Goal: Task Accomplishment & Management: Manage account settings

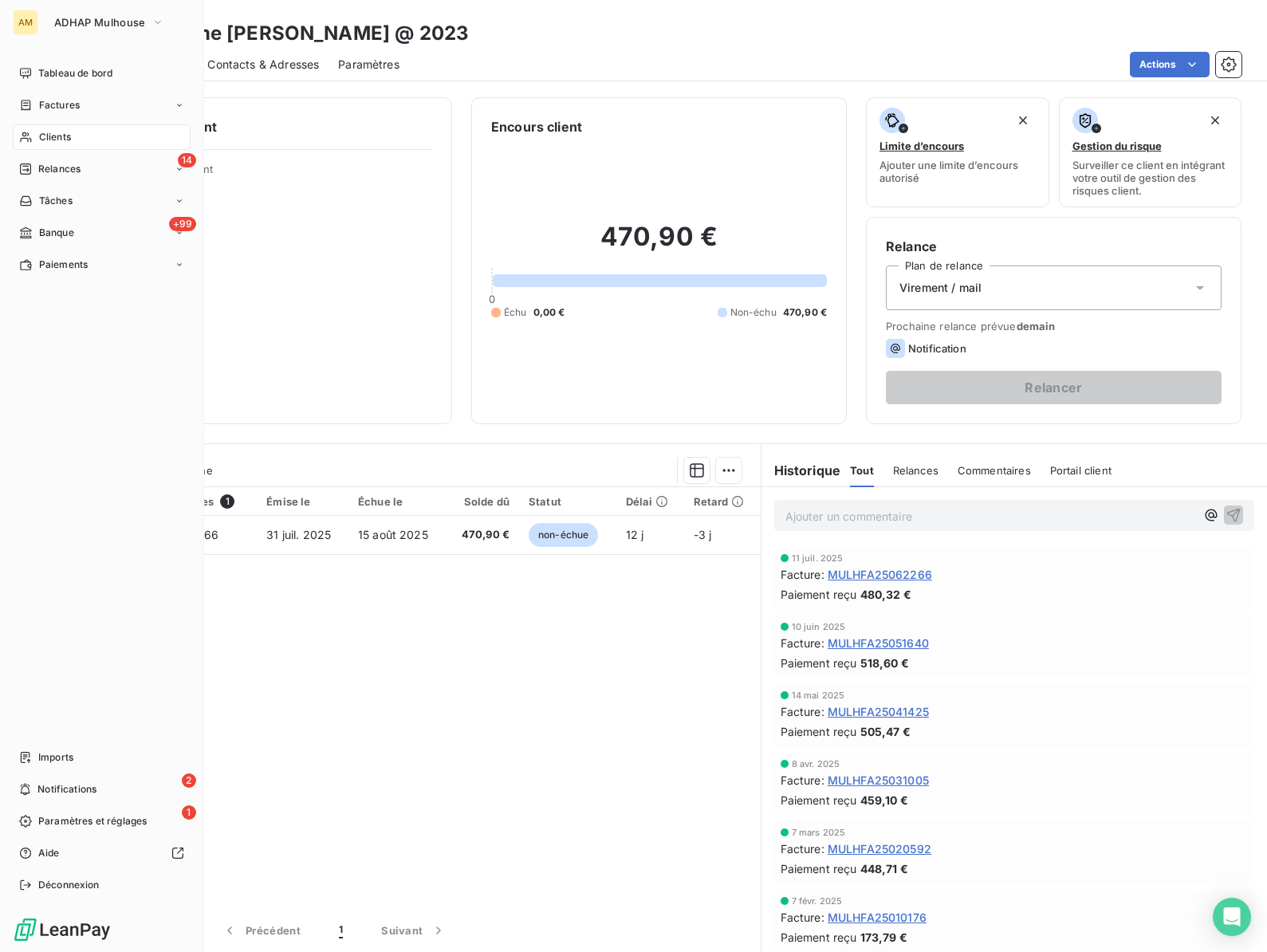
click at [50, 137] on span "Clients" at bounding box center [55, 137] width 32 height 14
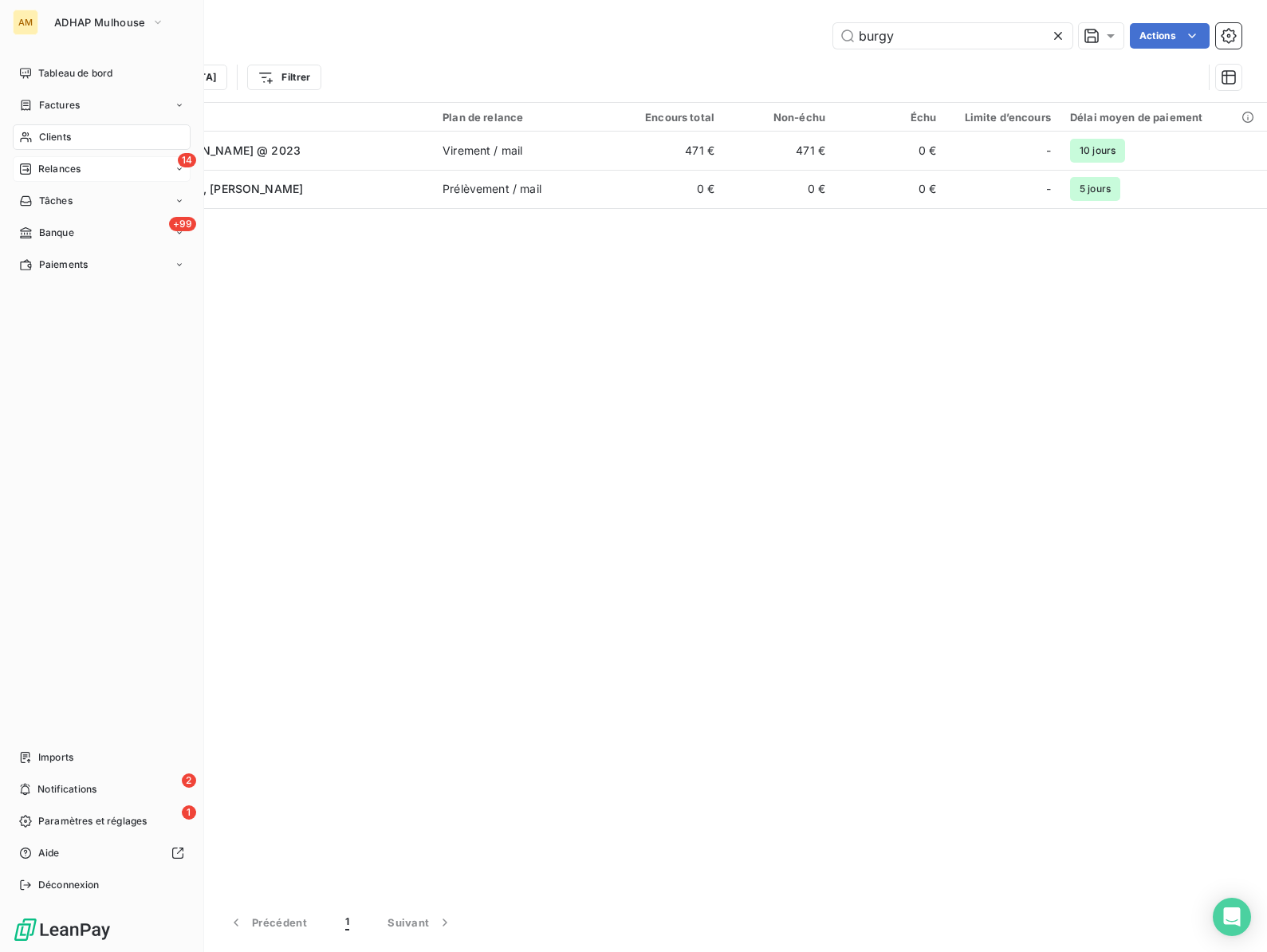
click at [45, 169] on span "Relances" at bounding box center [59, 169] width 42 height 14
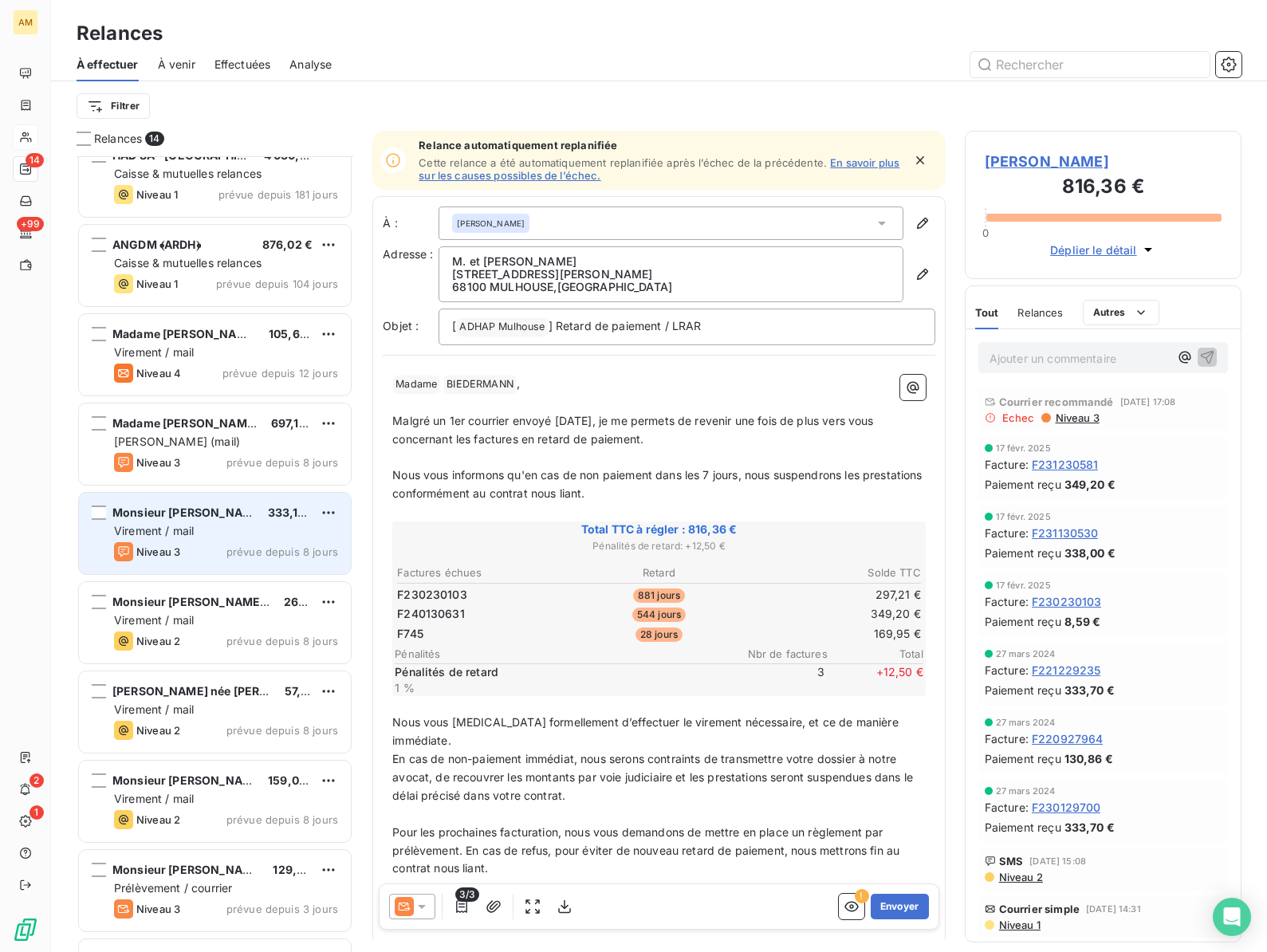
scroll to position [455, 0]
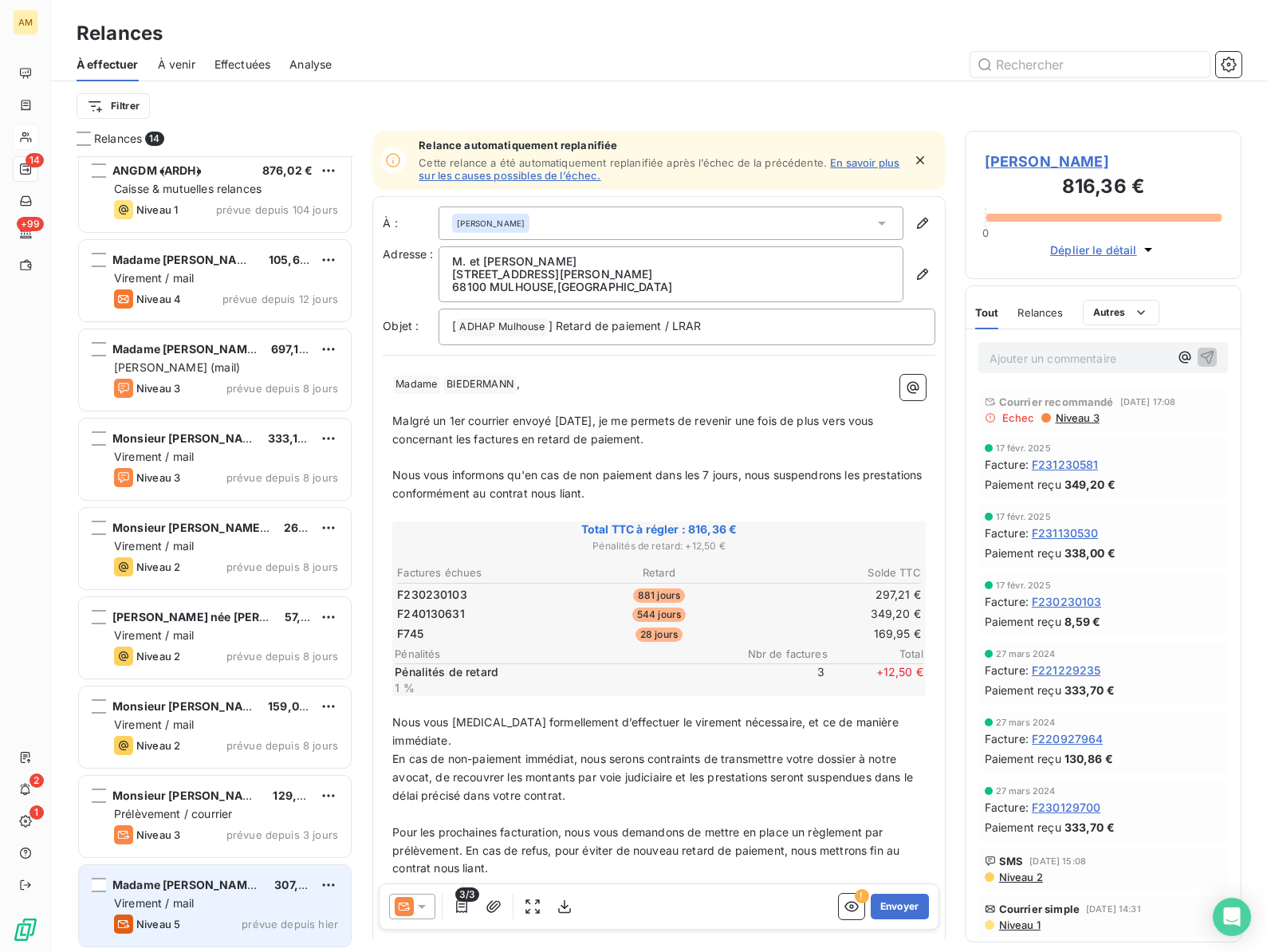
click at [189, 895] on div "Virement / mail" at bounding box center [226, 903] width 224 height 16
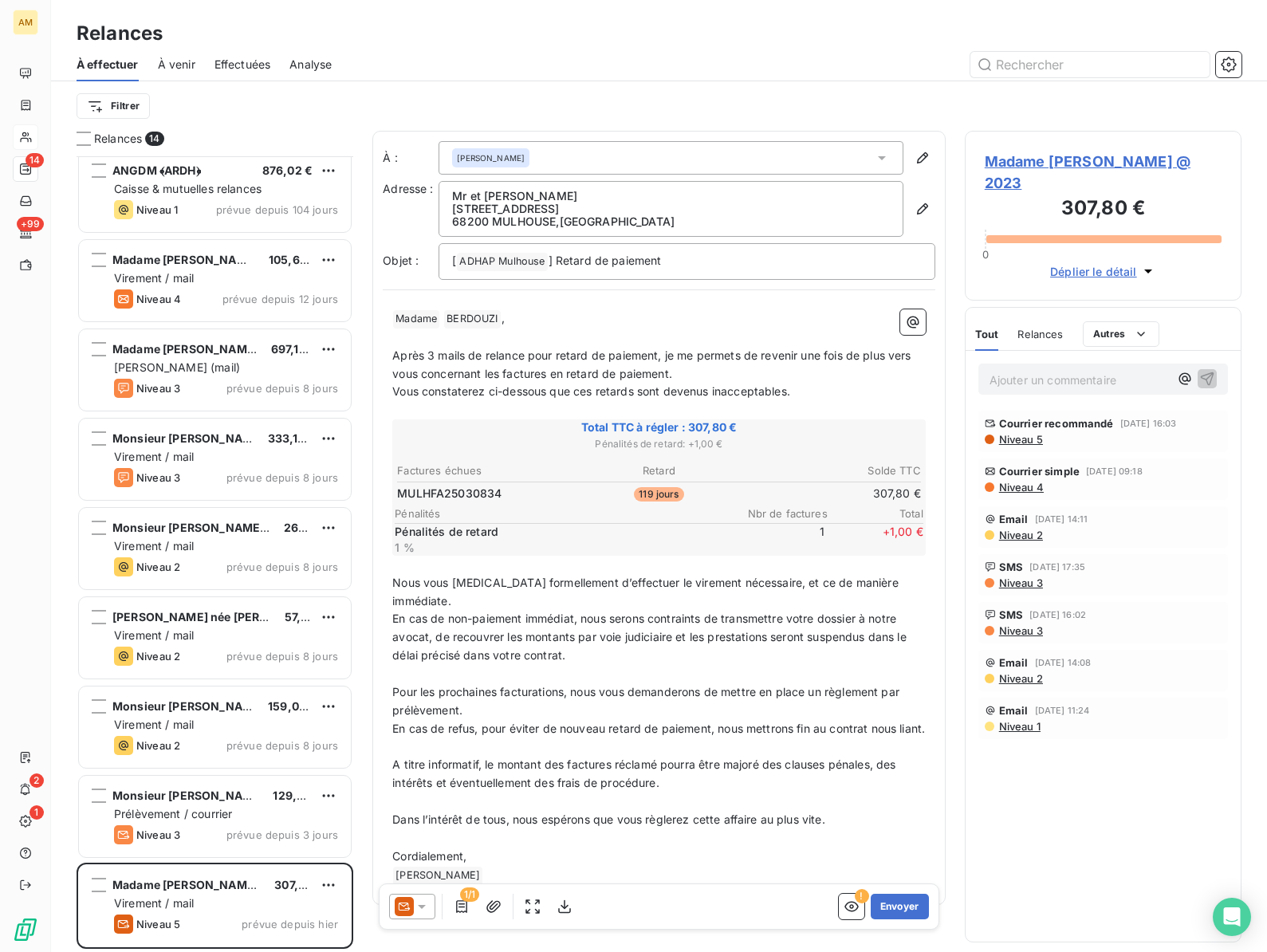
click at [424, 906] on icon at bounding box center [422, 907] width 8 height 4
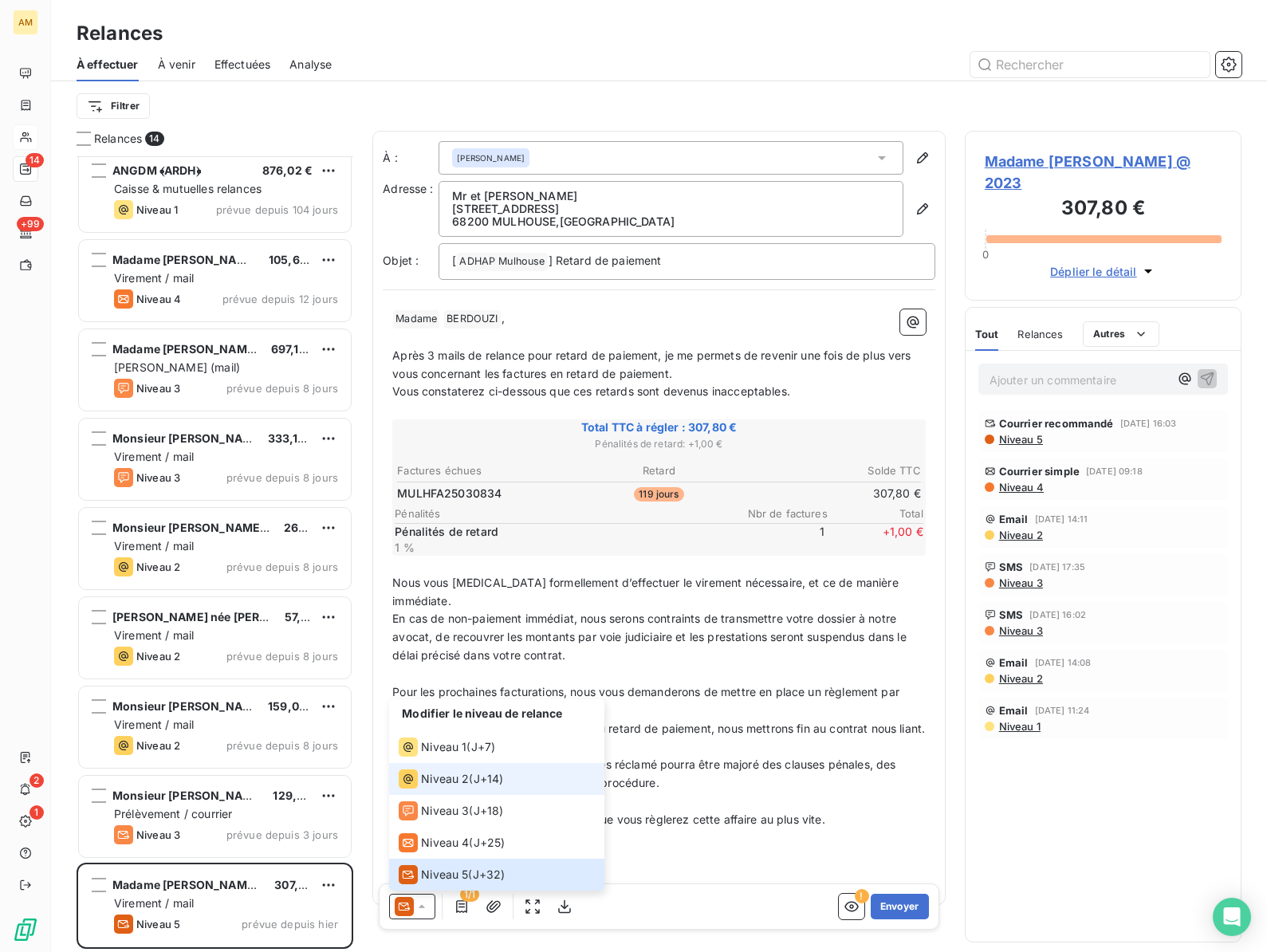
click at [446, 769] on div "Niveau 2" at bounding box center [433, 778] width 70 height 19
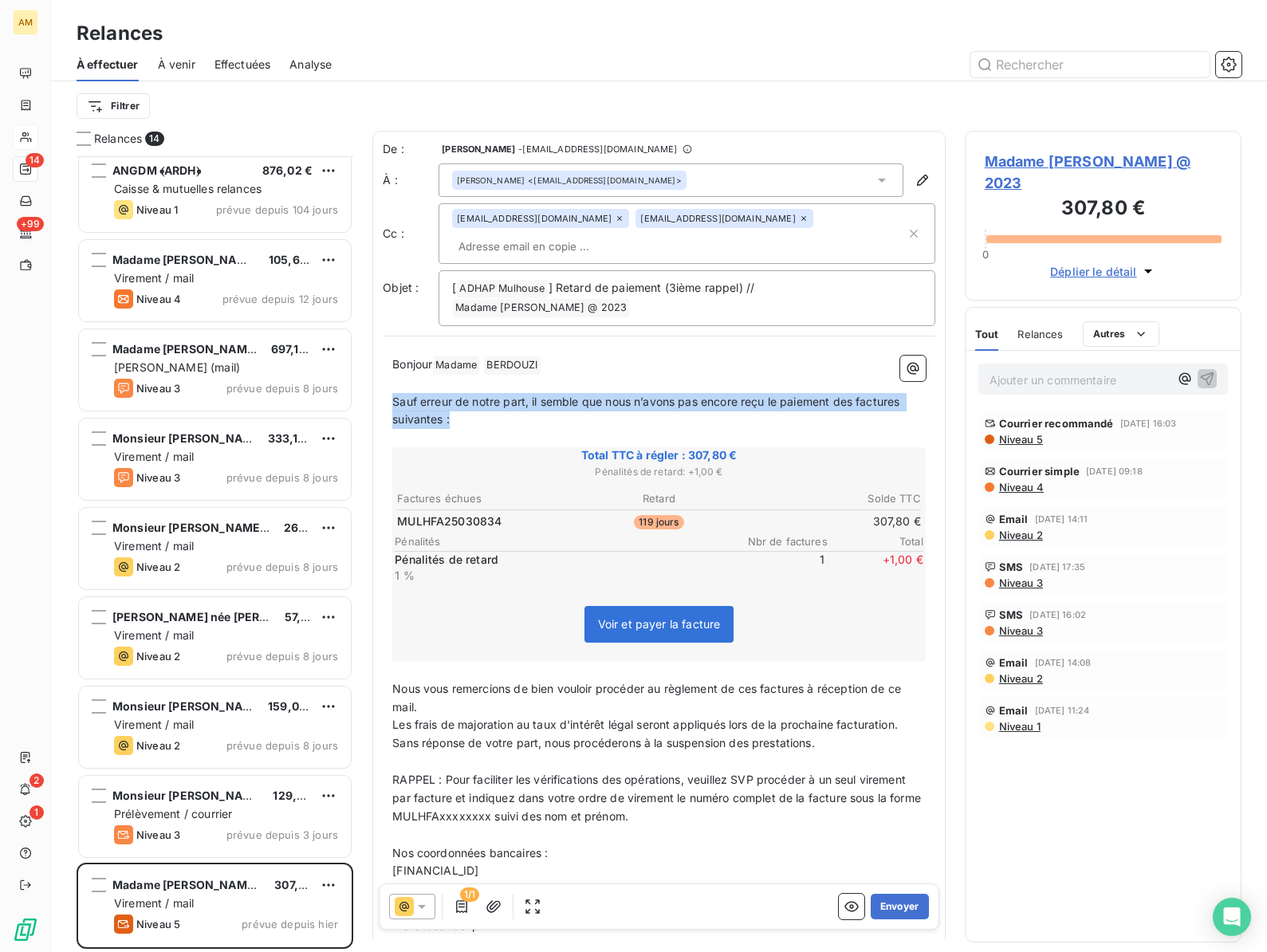
drag, startPoint x: 455, startPoint y: 421, endPoint x: 388, endPoint y: 398, distance: 70.8
click at [388, 398] on div "Bonjour Madame ﻿ BERDOUZI ﻿ ﻿ ﻿ Sauf erreur de notre part, il semble que nous n…" at bounding box center [659, 671] width 553 height 652
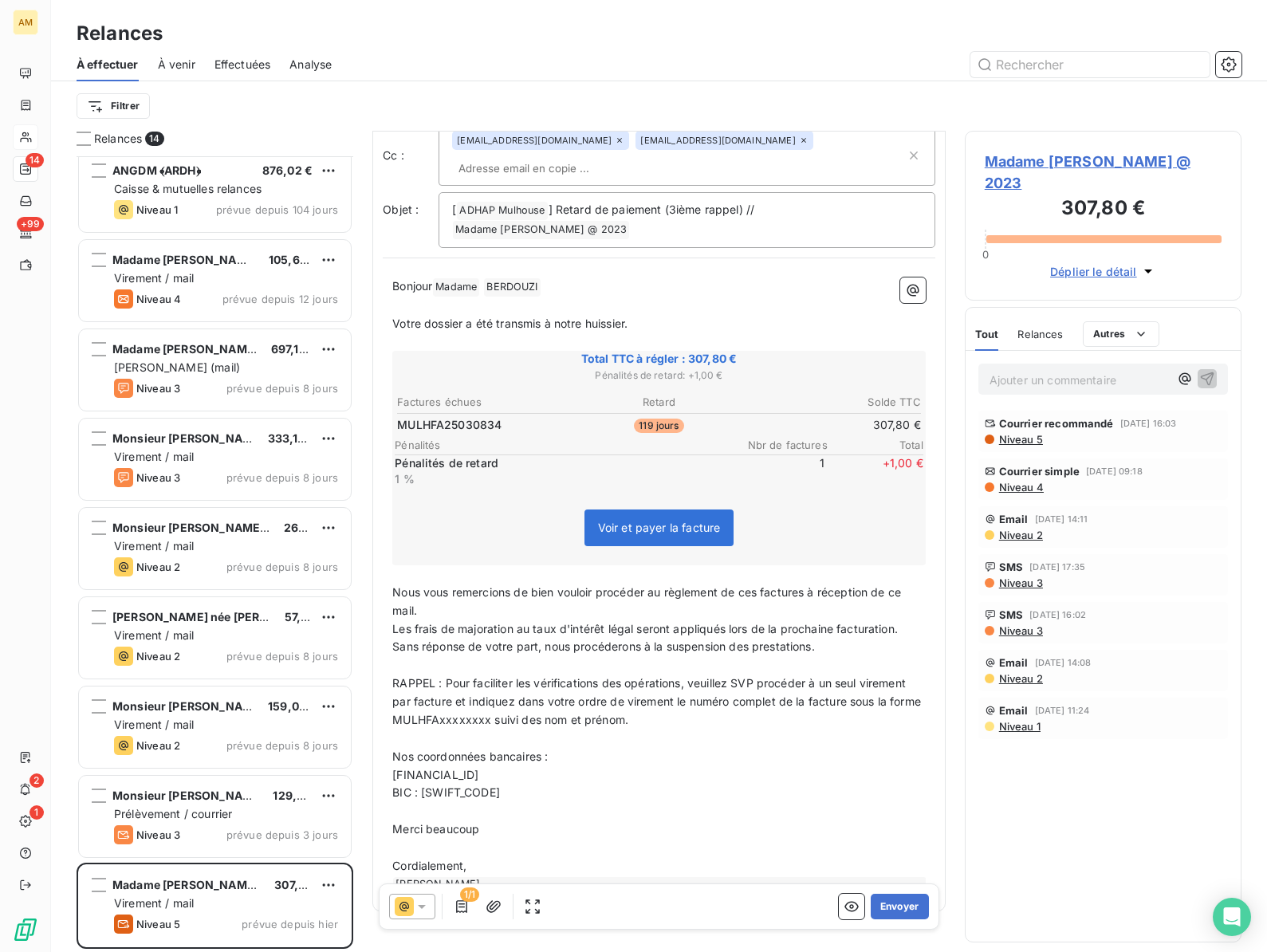
scroll to position [115, 0]
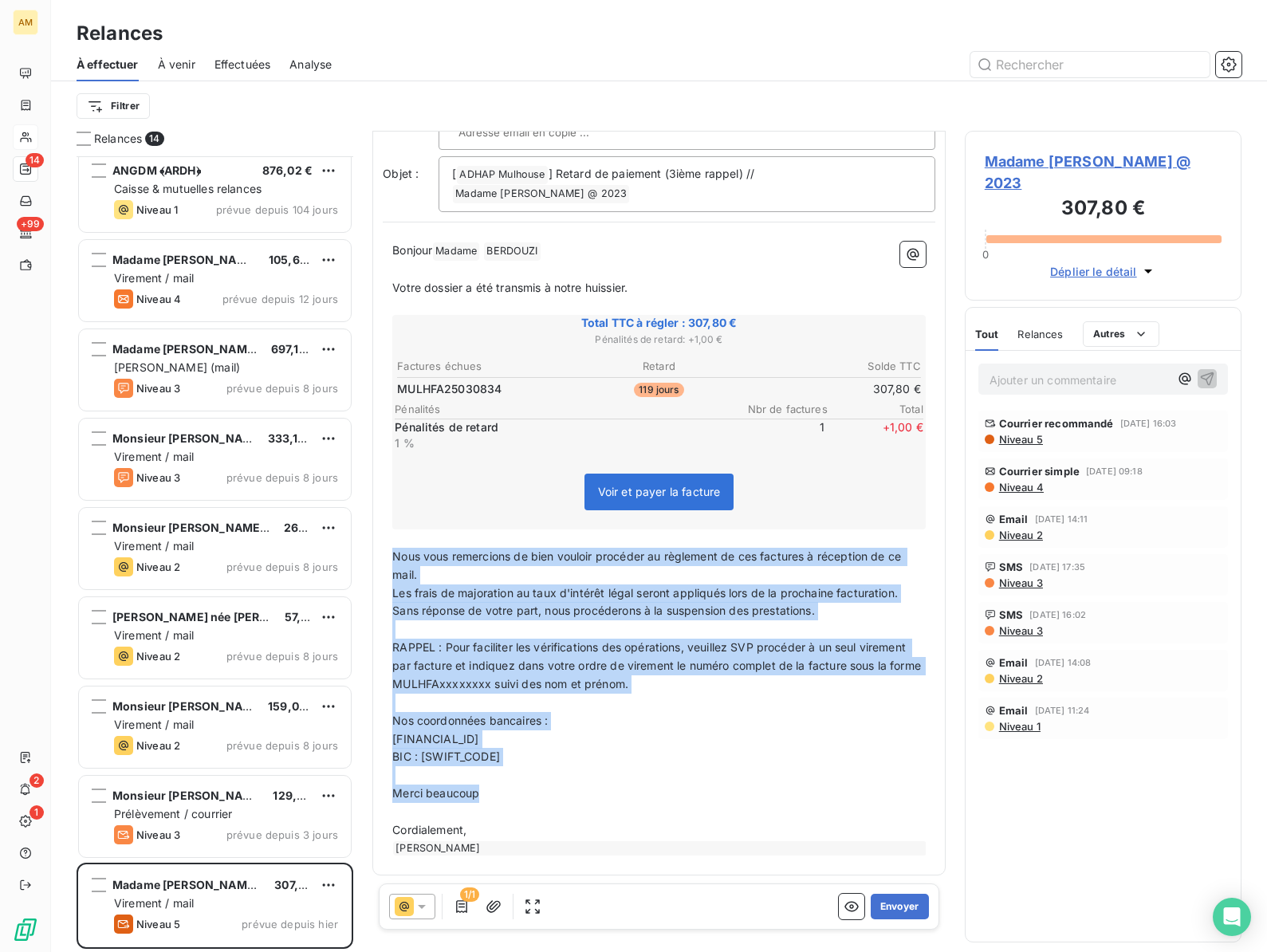
drag, startPoint x: 489, startPoint y: 797, endPoint x: 376, endPoint y: 560, distance: 262.6
click at [376, 560] on div "De : Fabrice Mir - rappels@leanpay.io À : Samira BERDOUZI <berdouzisamira@yahoo…" at bounding box center [659, 446] width 573 height 858
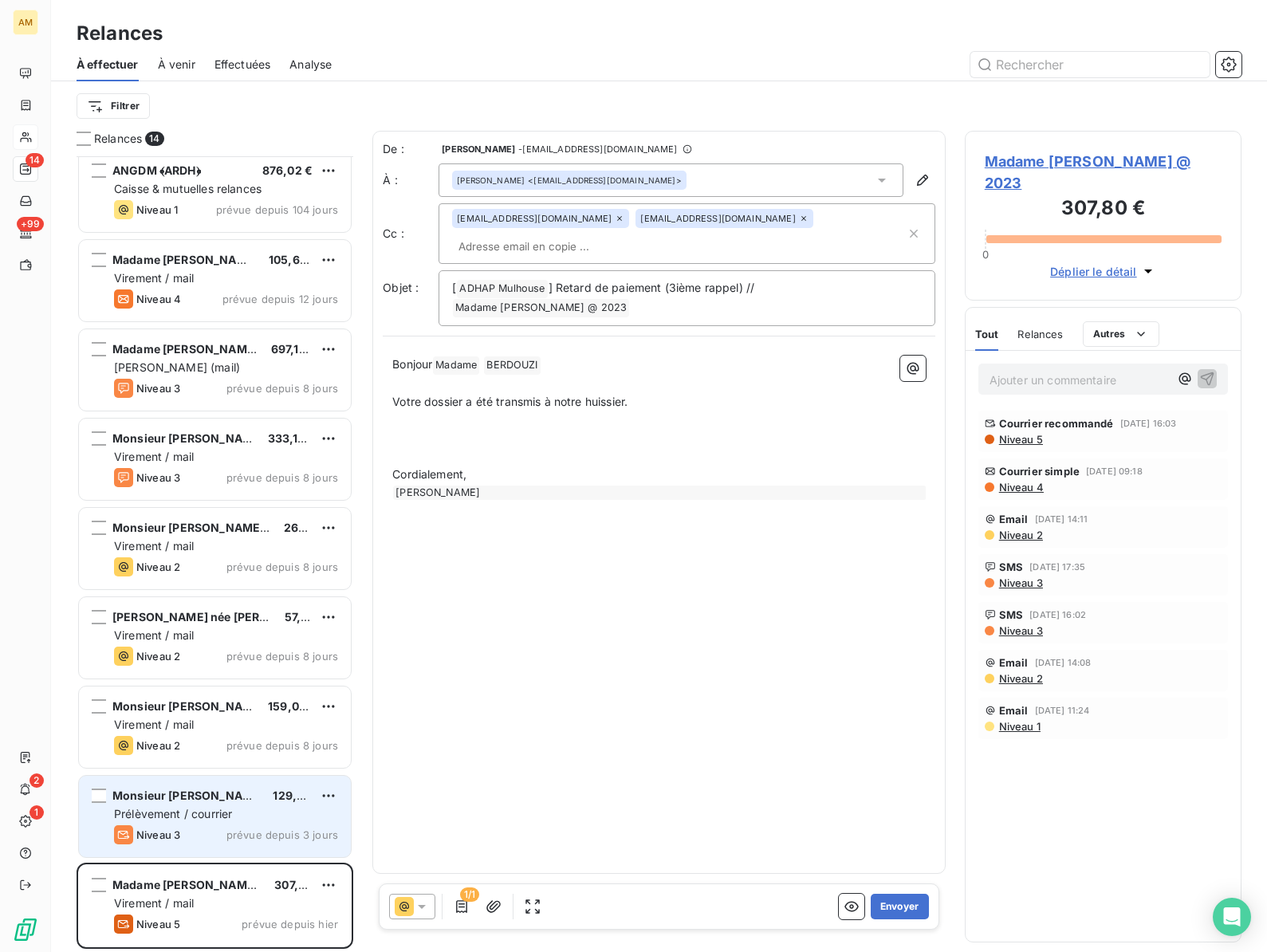
click at [177, 794] on span "Monsieur [PERSON_NAME], Sait" at bounding box center [202, 794] width 179 height 13
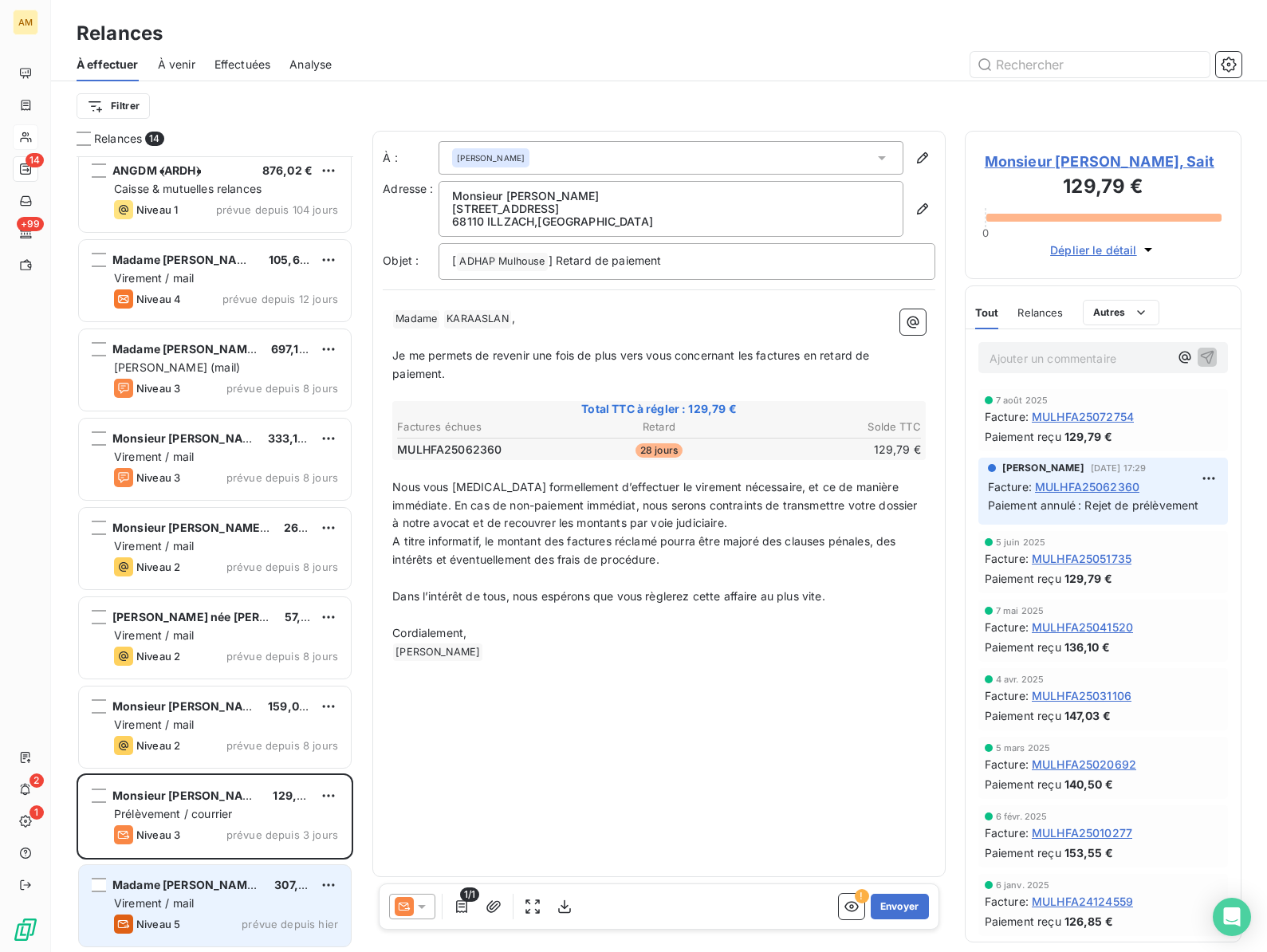
click at [177, 877] on div "Madame [PERSON_NAME] @ 2023" at bounding box center [186, 885] width 149 height 16
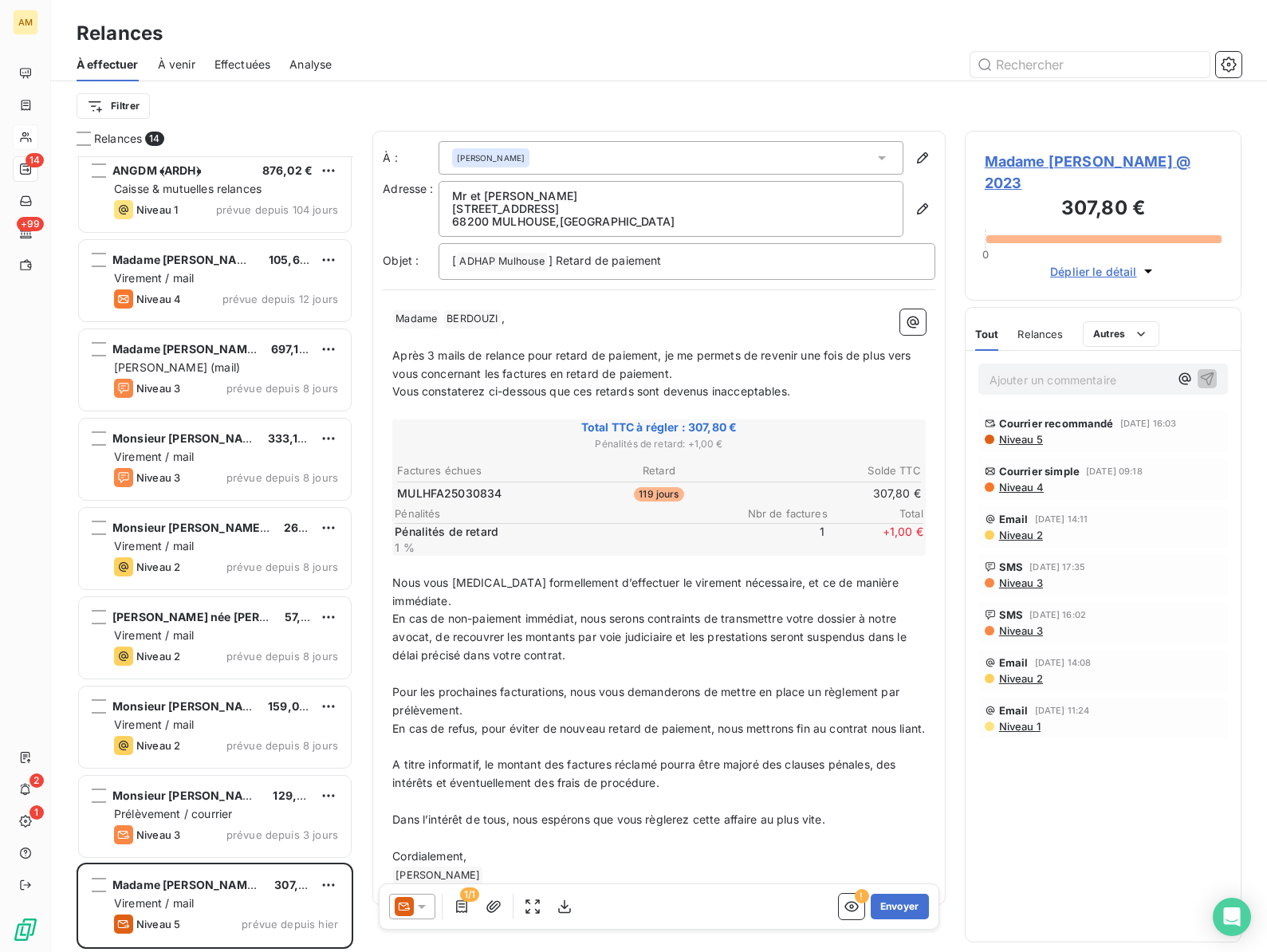
click at [419, 915] on div at bounding box center [412, 906] width 46 height 26
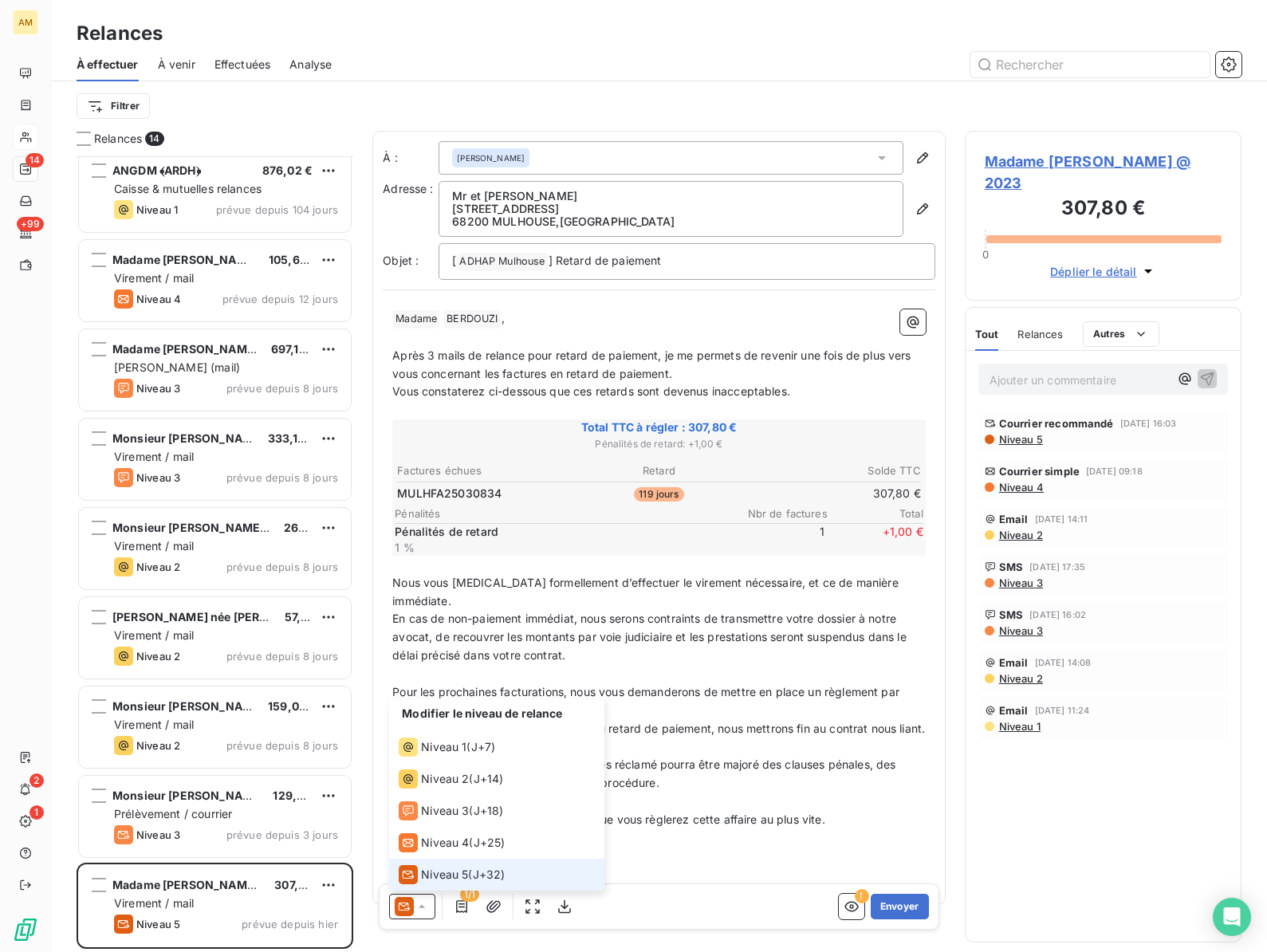
click at [419, 915] on div at bounding box center [412, 906] width 46 height 26
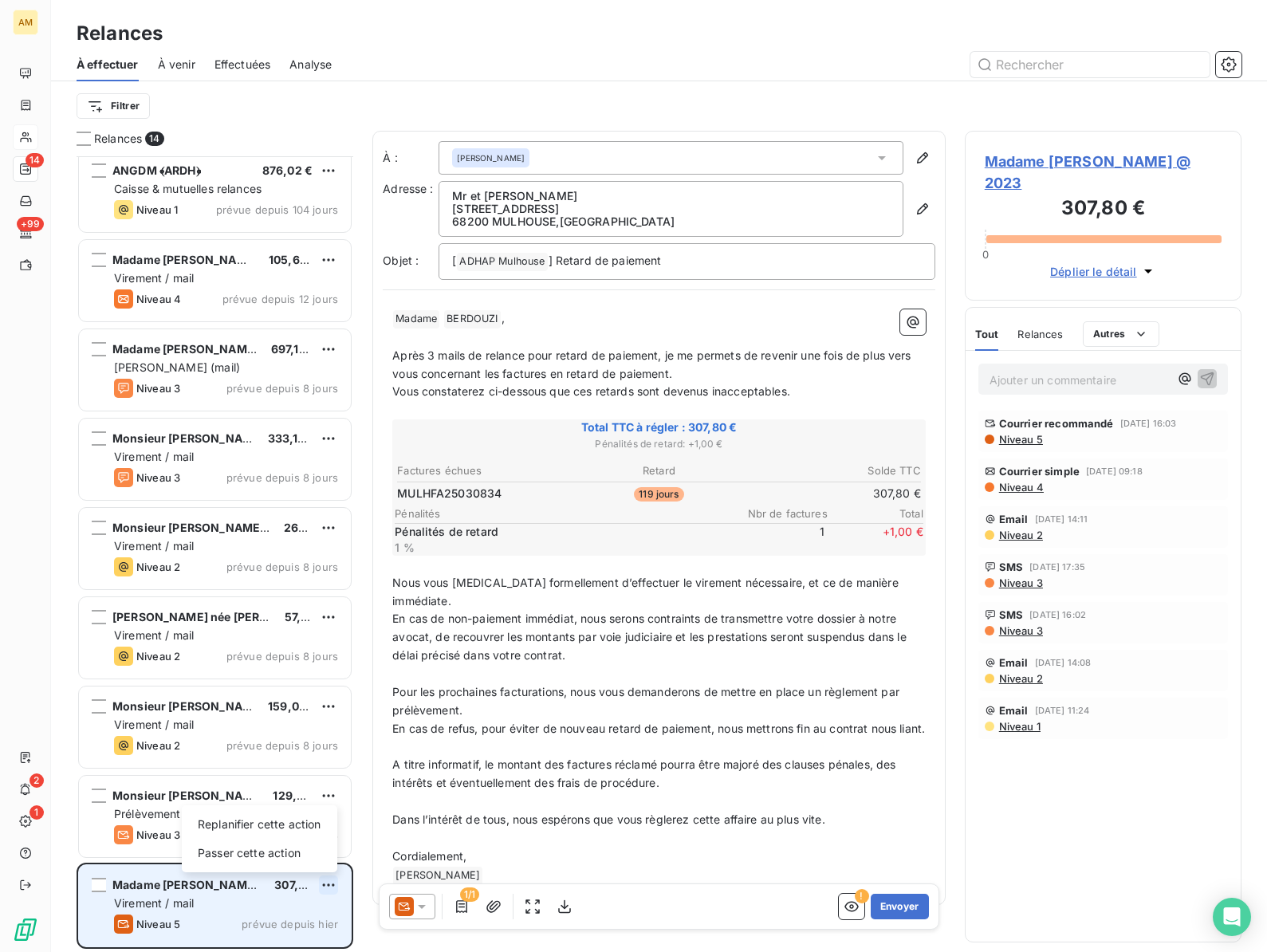
click at [335, 885] on html "AM 14 +99 2 1 Relances À effectuer À venir Effectuées Analyse Filtrer Relances …" at bounding box center [633, 476] width 1267 height 952
click at [268, 831] on div "Replanifier cette action" at bounding box center [259, 824] width 143 height 26
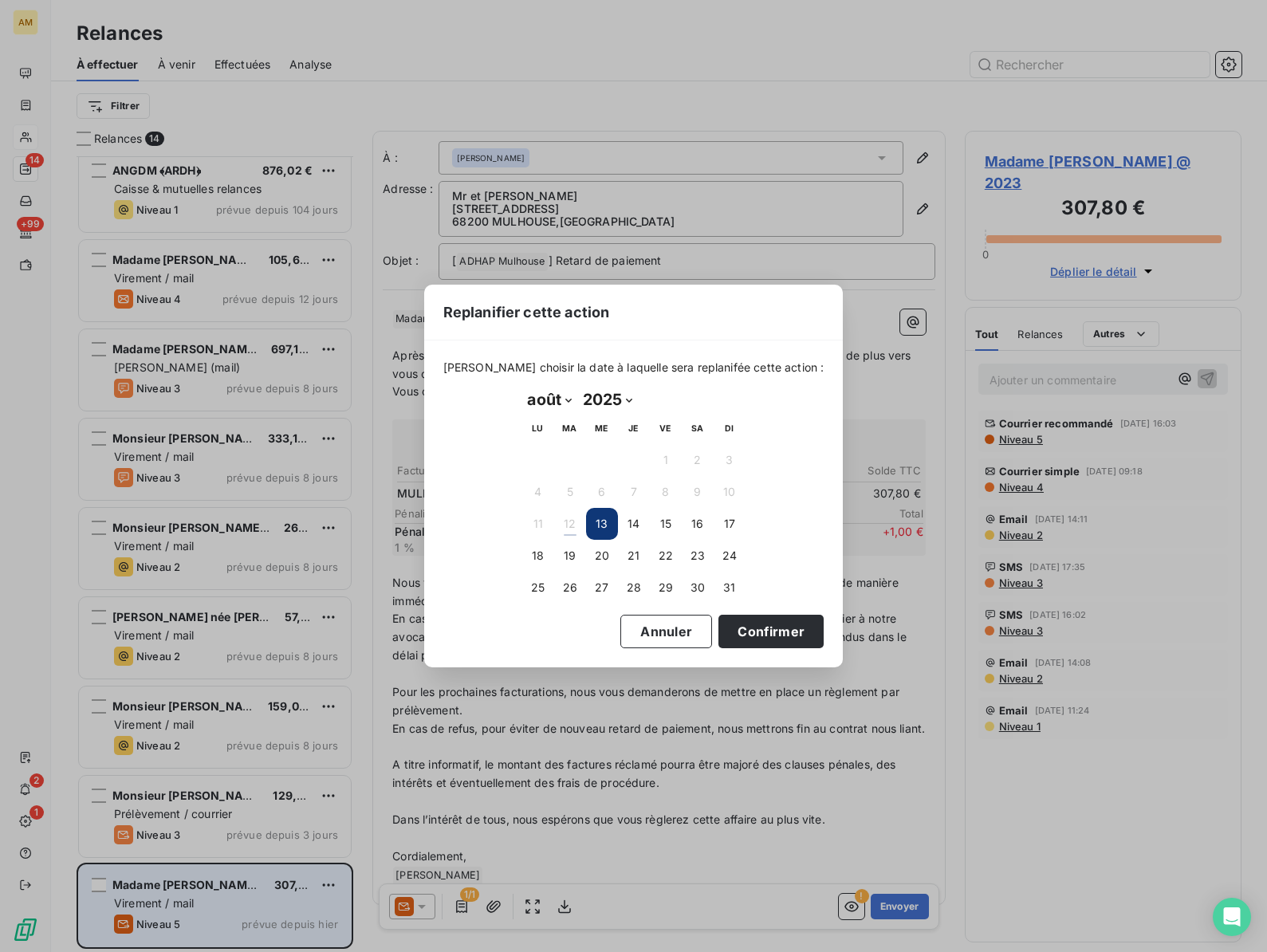
click at [566, 398] on select "janvier février mars avril mai juin juillet août septembre octobre novembre déc…" at bounding box center [550, 399] width 55 height 26
select select "8"
click at [539, 522] on button "15" at bounding box center [539, 524] width 32 height 32
click at [729, 633] on button "Confirmer" at bounding box center [771, 631] width 105 height 34
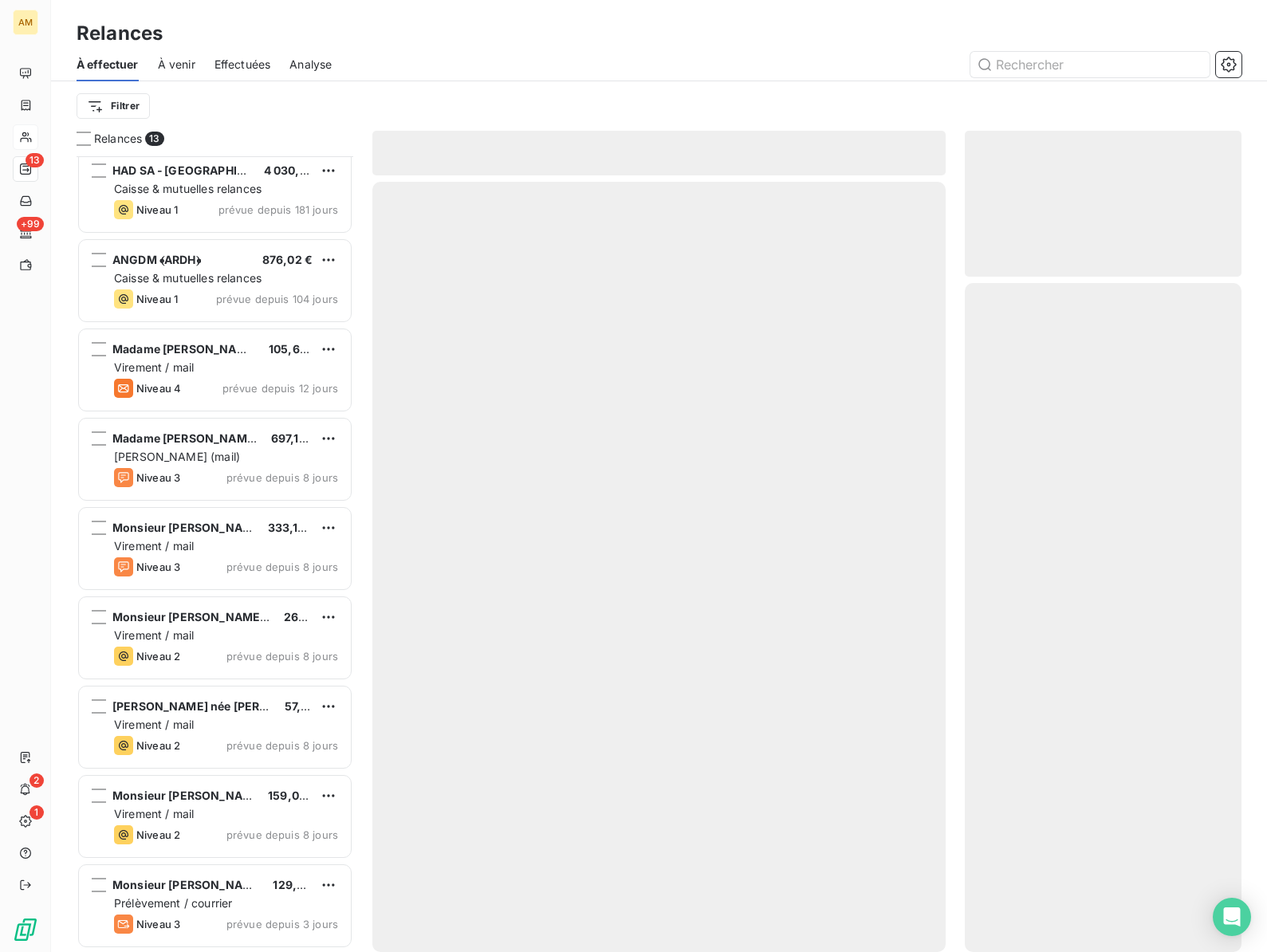
scroll to position [365, 0]
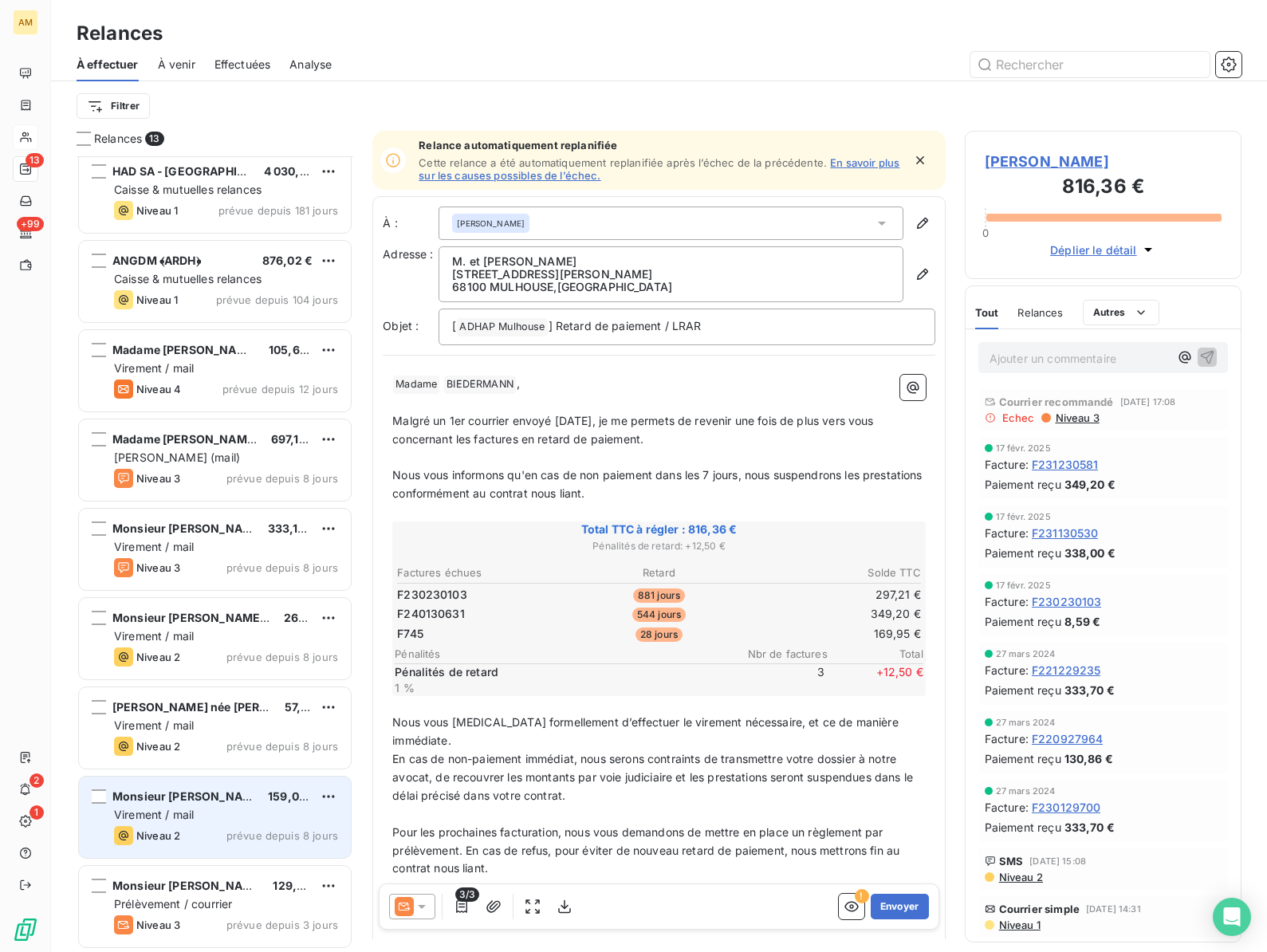
click at [205, 810] on div "Virement / mail" at bounding box center [226, 815] width 224 height 16
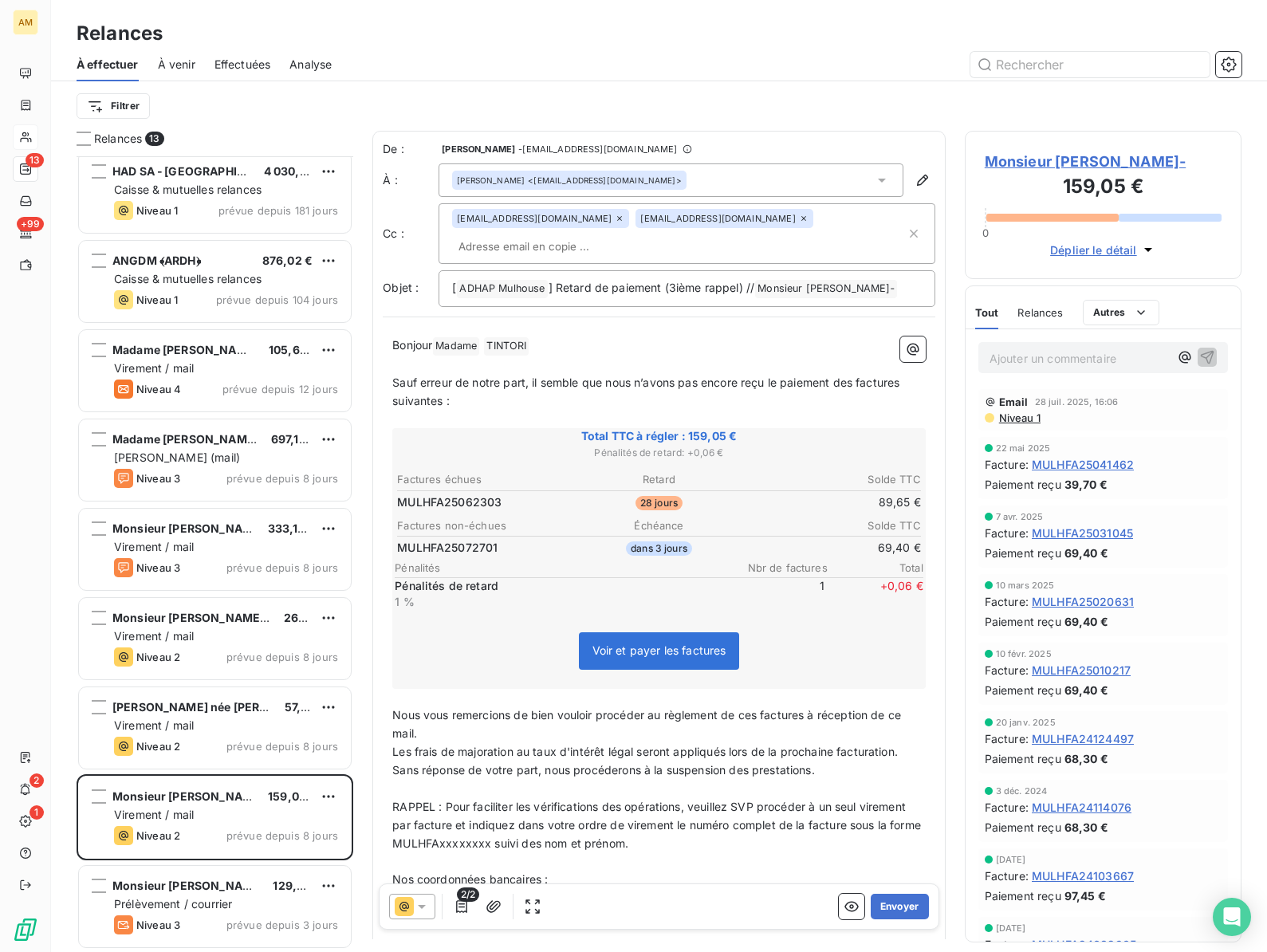
click at [1018, 159] on span "Monsieur MARTINEZ MARIN, Juan‐" at bounding box center [1103, 161] width 237 height 21
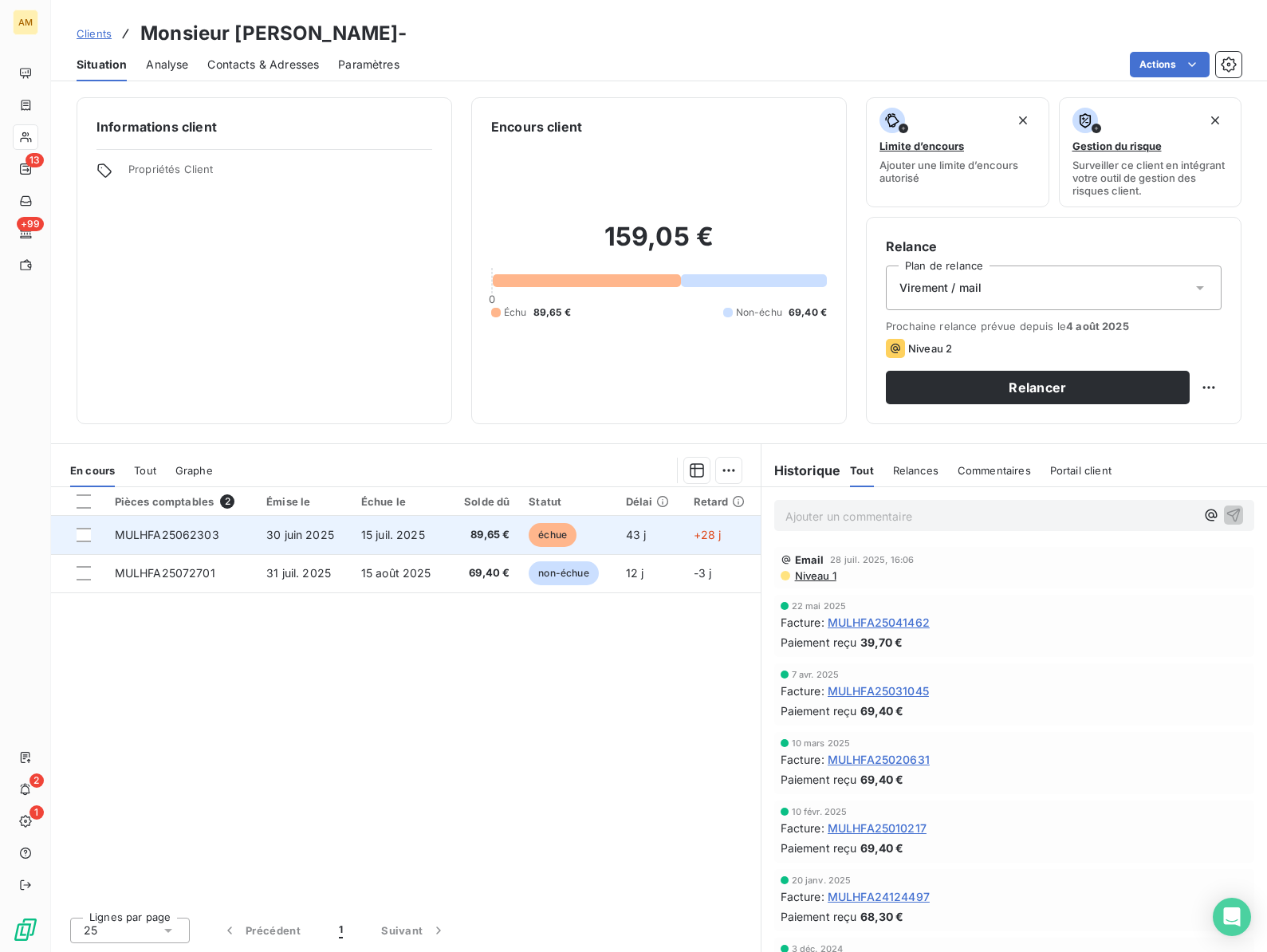
click at [199, 534] on span "MULHFA25062303" at bounding box center [167, 534] width 104 height 13
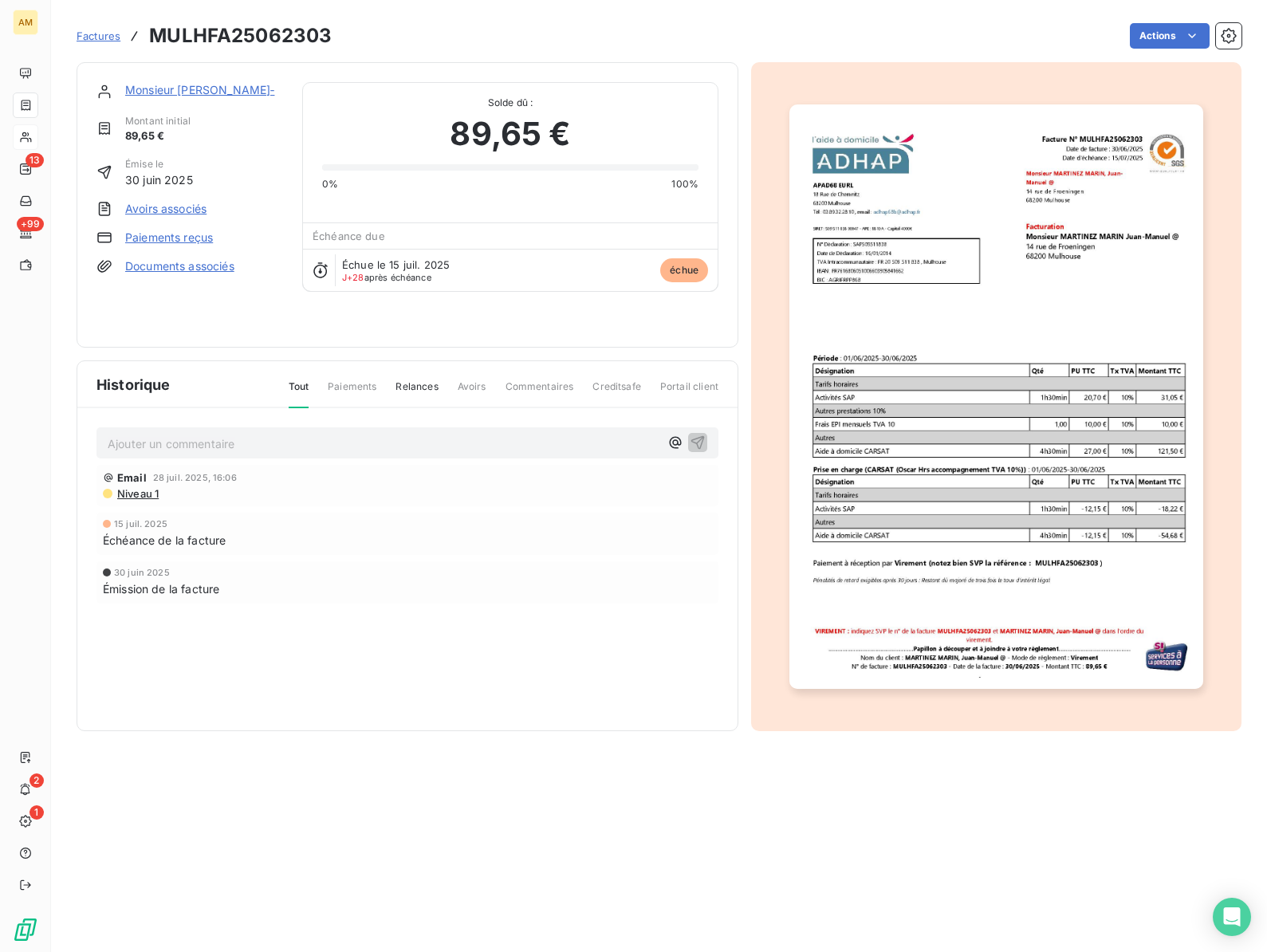
click at [160, 238] on link "Paiements reçus" at bounding box center [169, 238] width 87 height 16
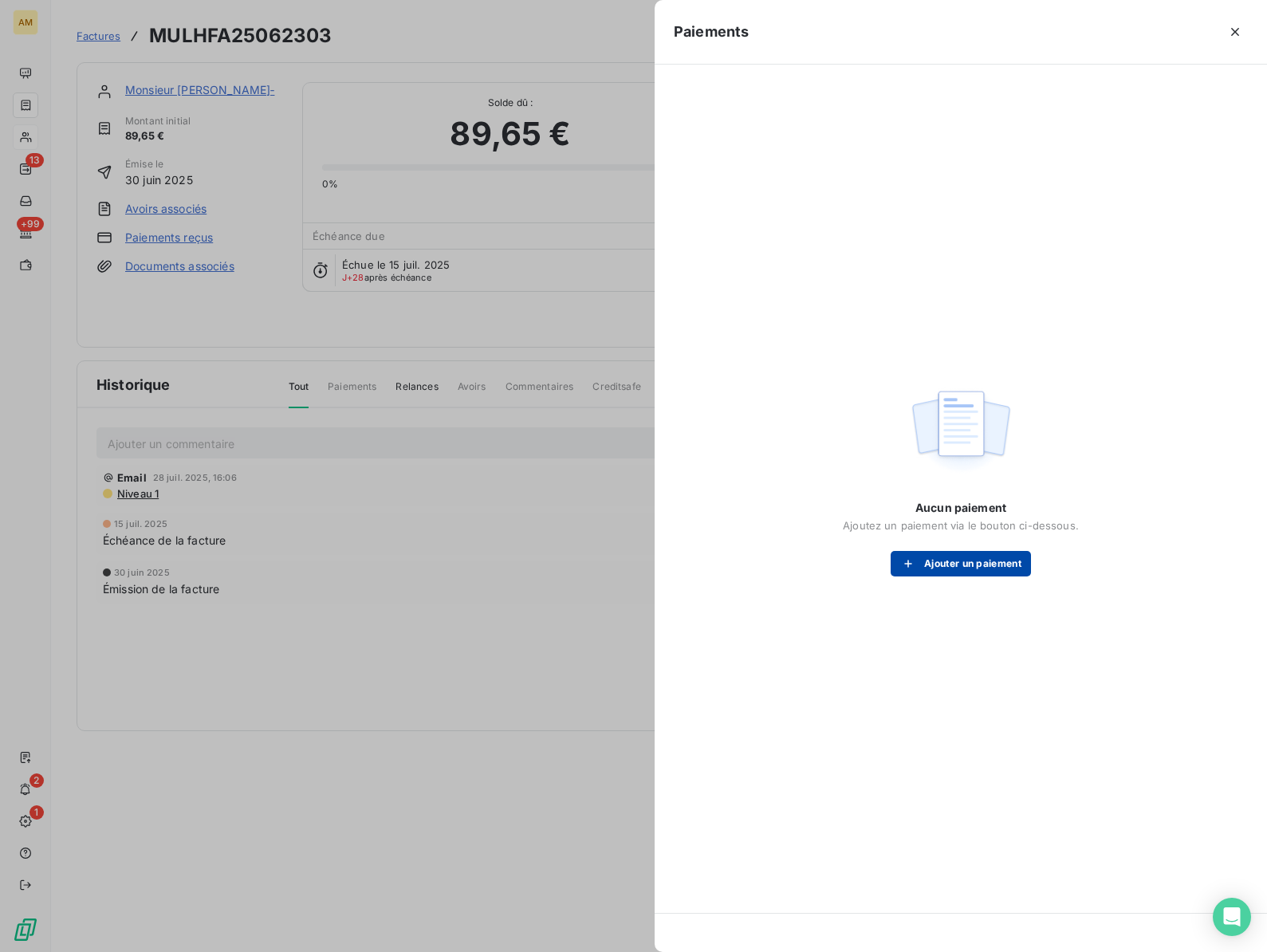
click at [952, 563] on button "Ajouter un paiement" at bounding box center [960, 563] width 140 height 26
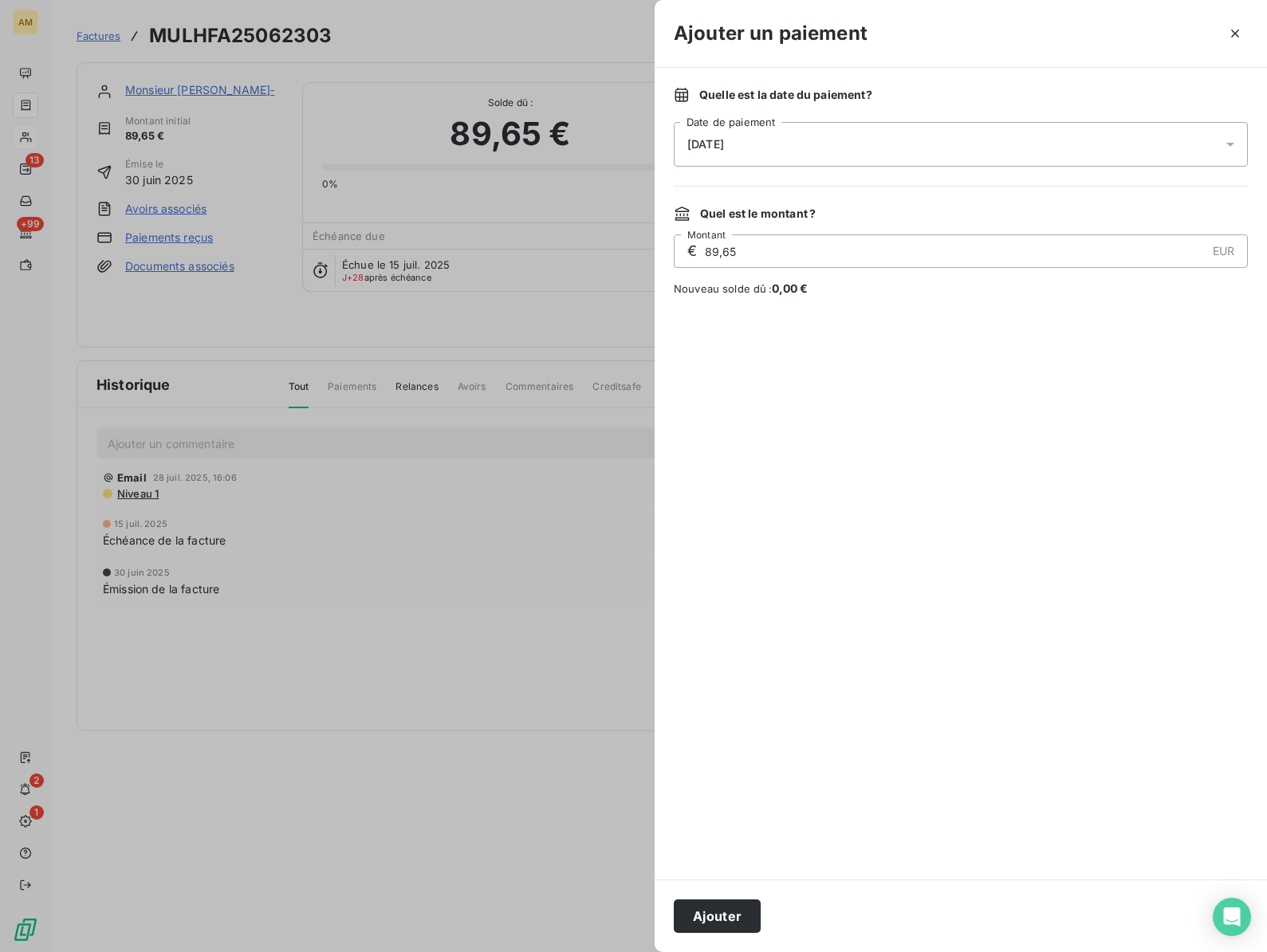
click at [850, 145] on div "[DATE]" at bounding box center [961, 144] width 574 height 45
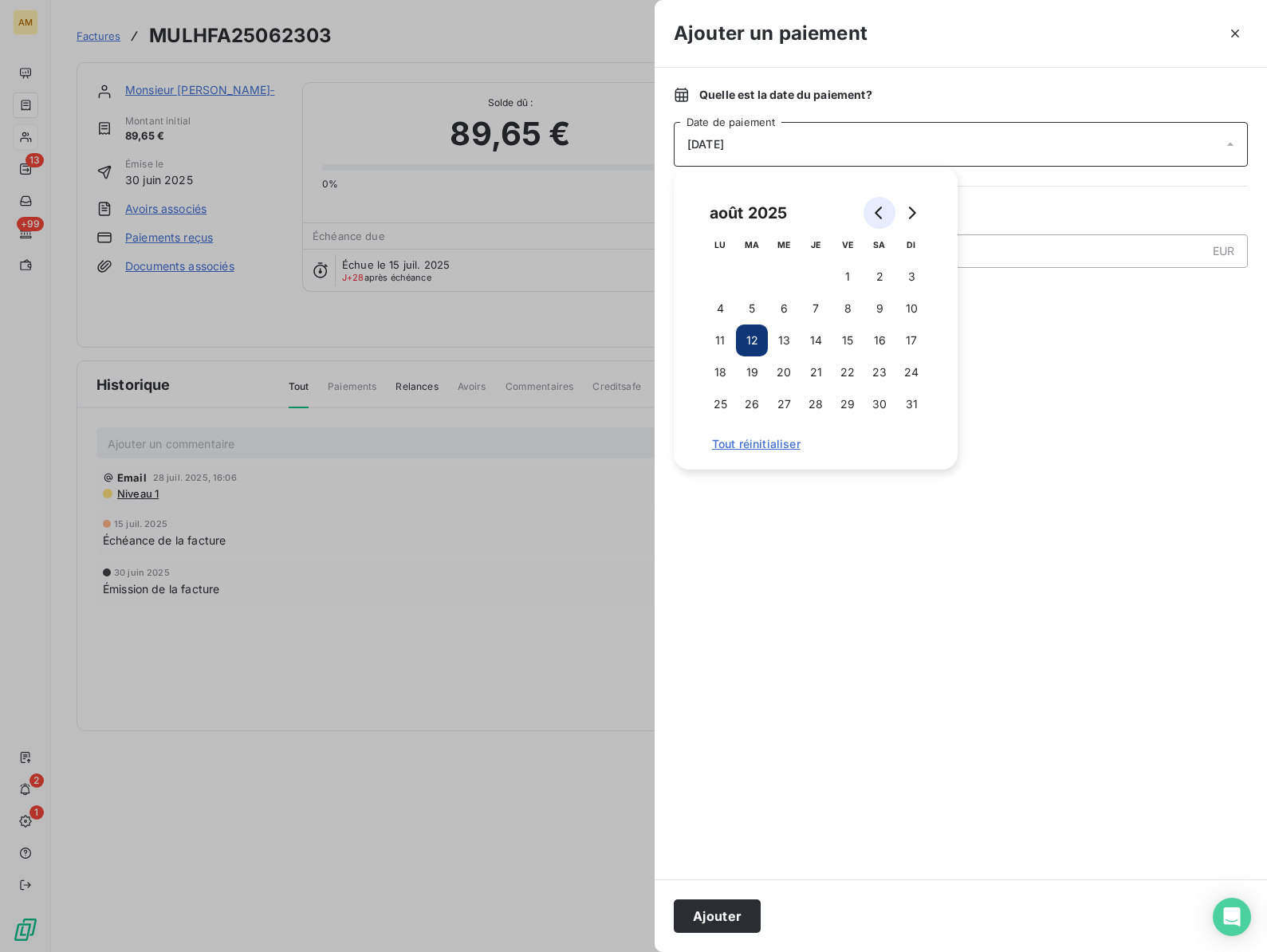
click at [884, 212] on icon "Go to previous month" at bounding box center [879, 213] width 12 height 12
click at [811, 411] on button "31" at bounding box center [816, 404] width 32 height 32
click at [709, 923] on button "Ajouter" at bounding box center [717, 916] width 86 height 34
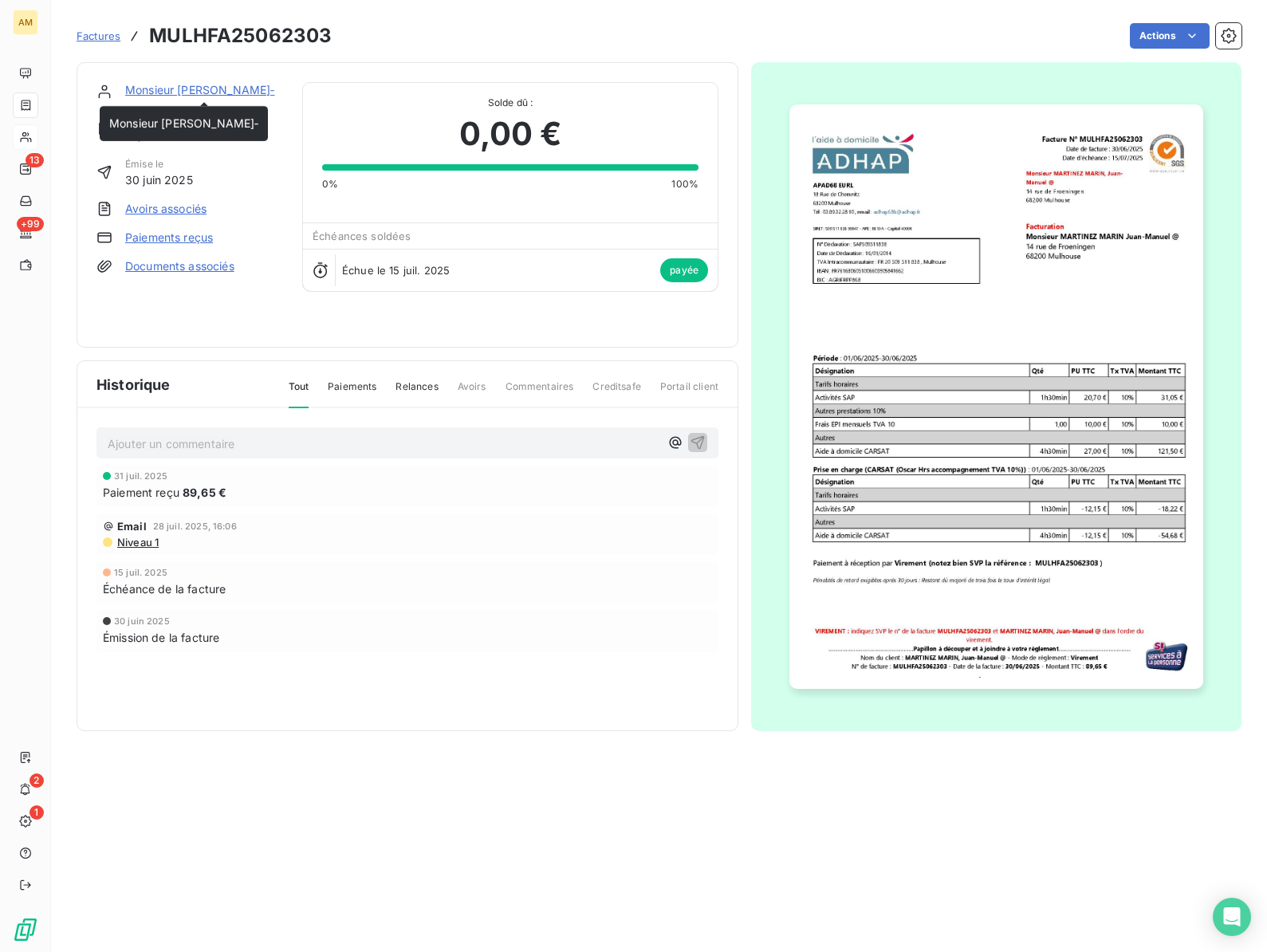
click at [206, 94] on link "Monsieur MARTINEZ MARIN, Juan‐" at bounding box center [199, 89] width 149 height 13
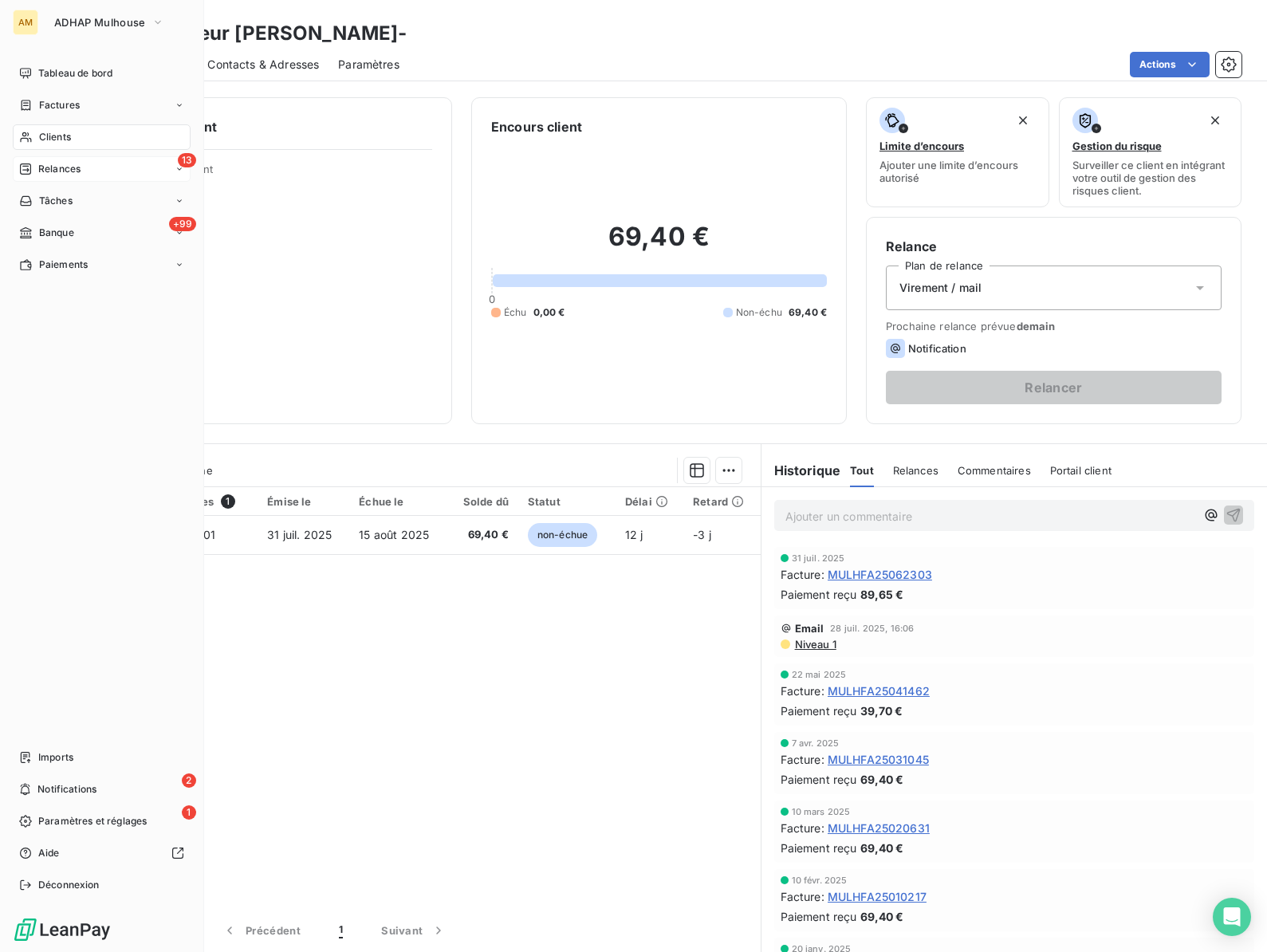
click at [36, 169] on div "Relances" at bounding box center [49, 169] width 62 height 14
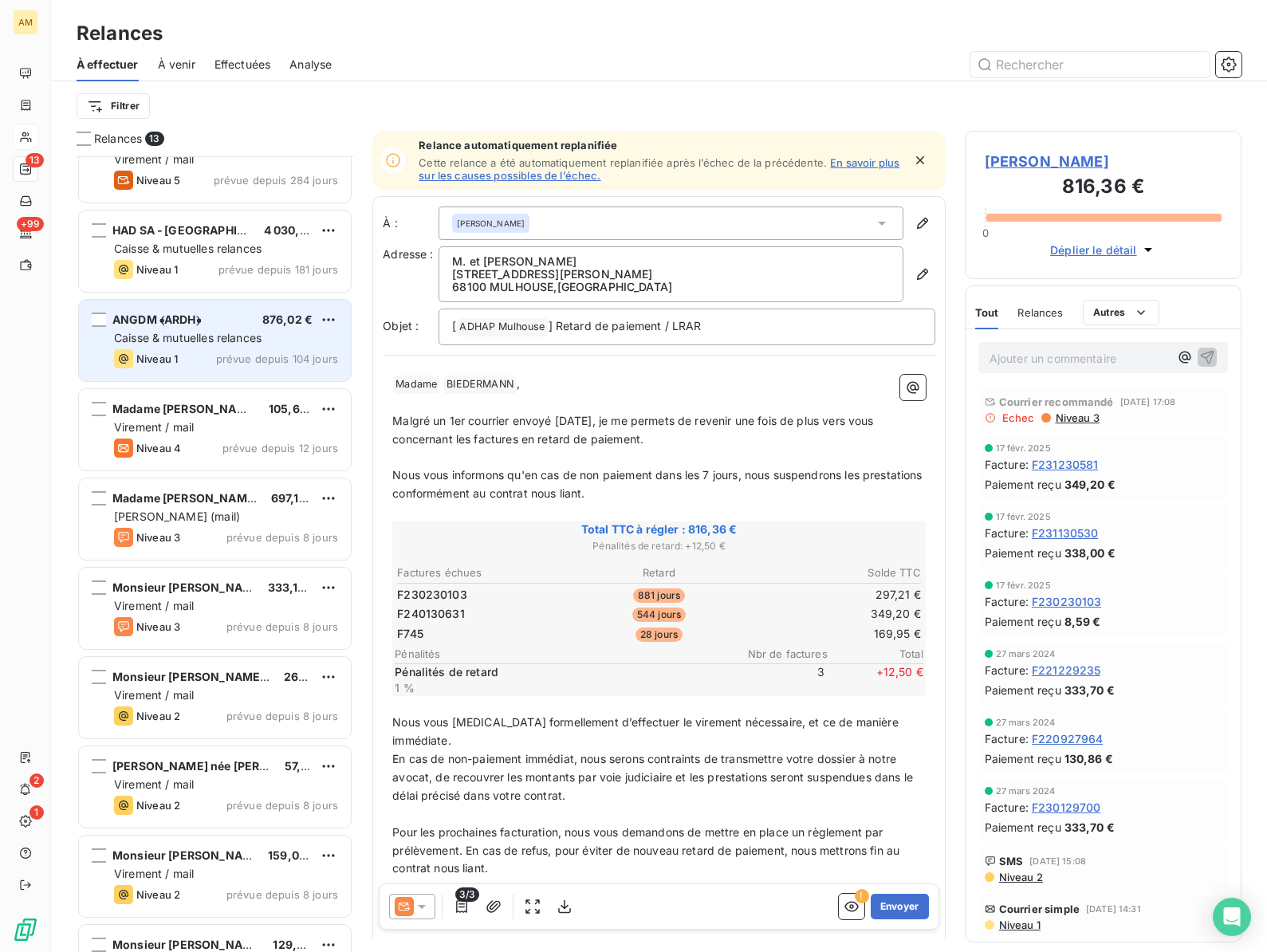
scroll to position [365, 0]
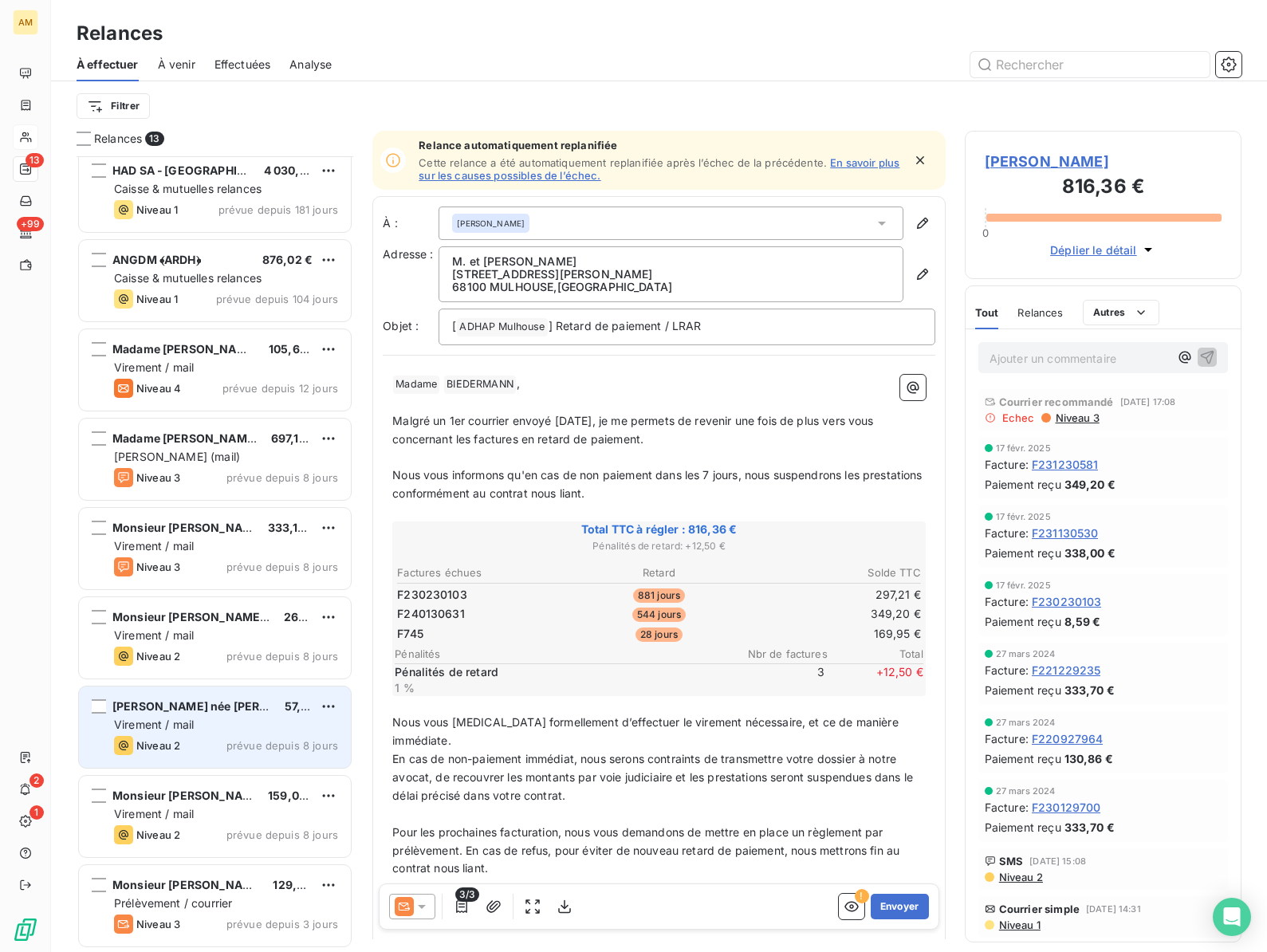
click at [213, 711] on span "[PERSON_NAME] née [PERSON_NAME] @" at bounding box center [227, 705] width 230 height 13
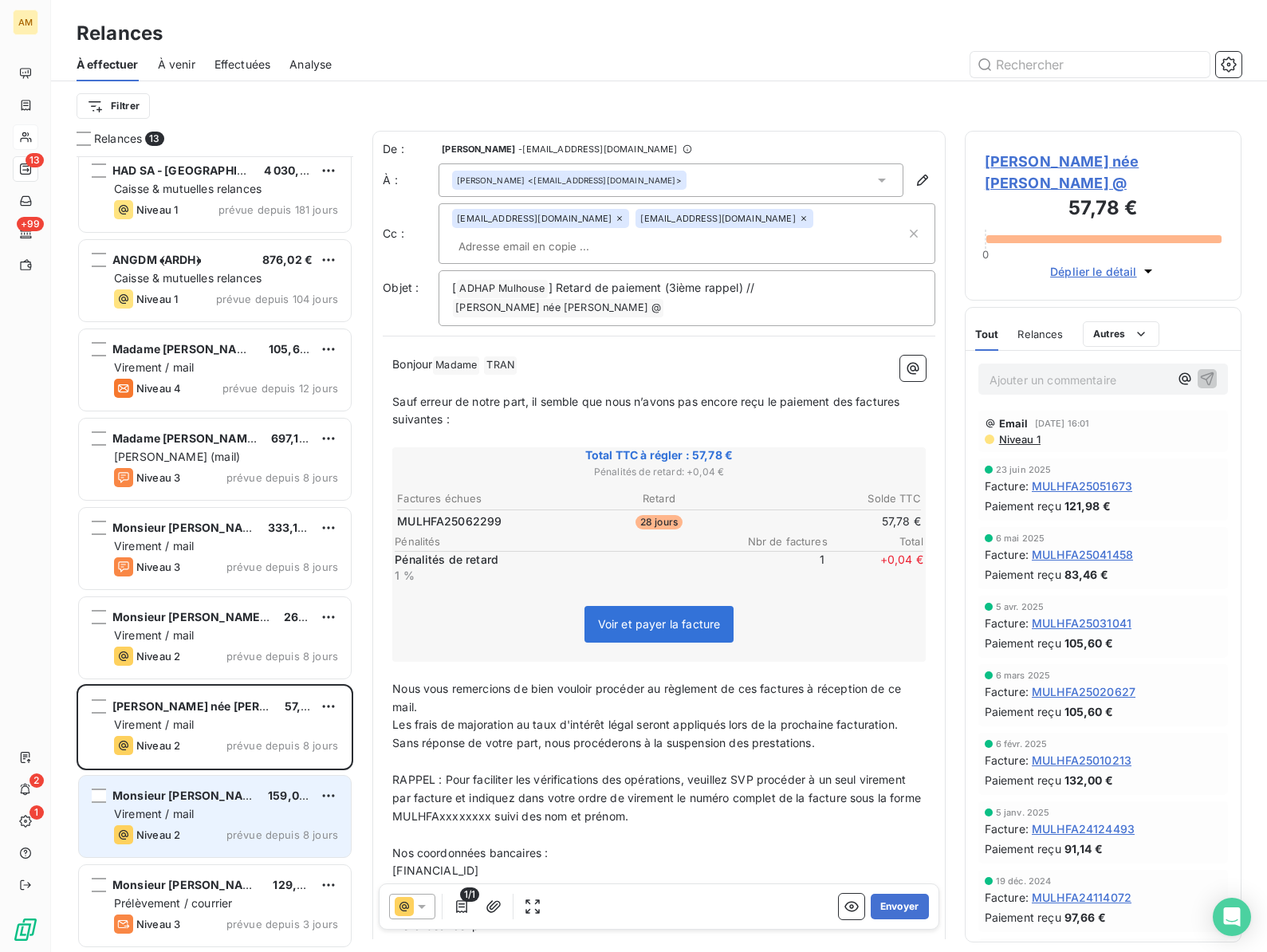
click at [198, 791] on span "Monsieur MARTINEZ MARIN, Juan‐" at bounding box center [190, 794] width 156 height 13
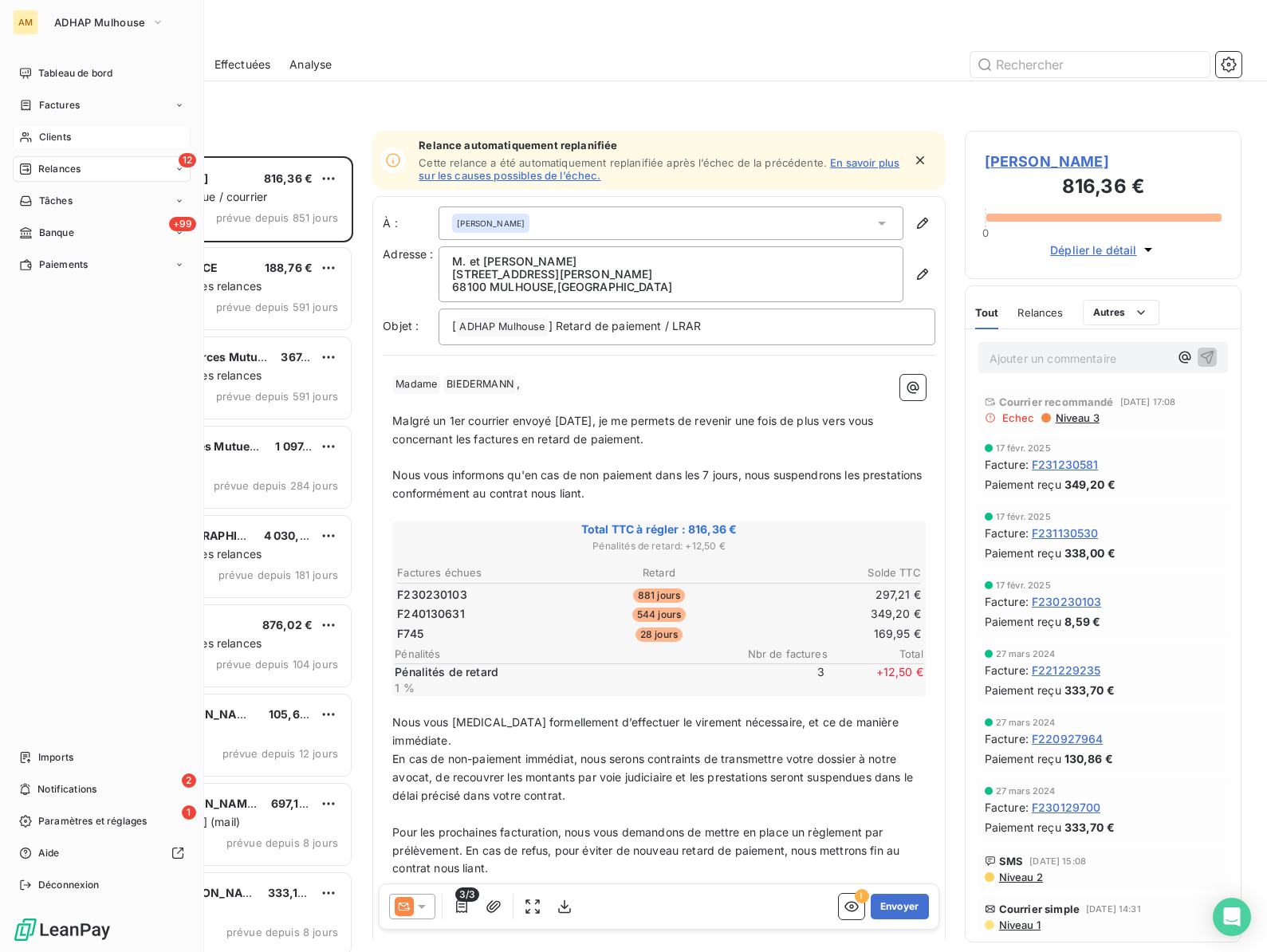
click at [40, 134] on span "Clients" at bounding box center [55, 137] width 32 height 14
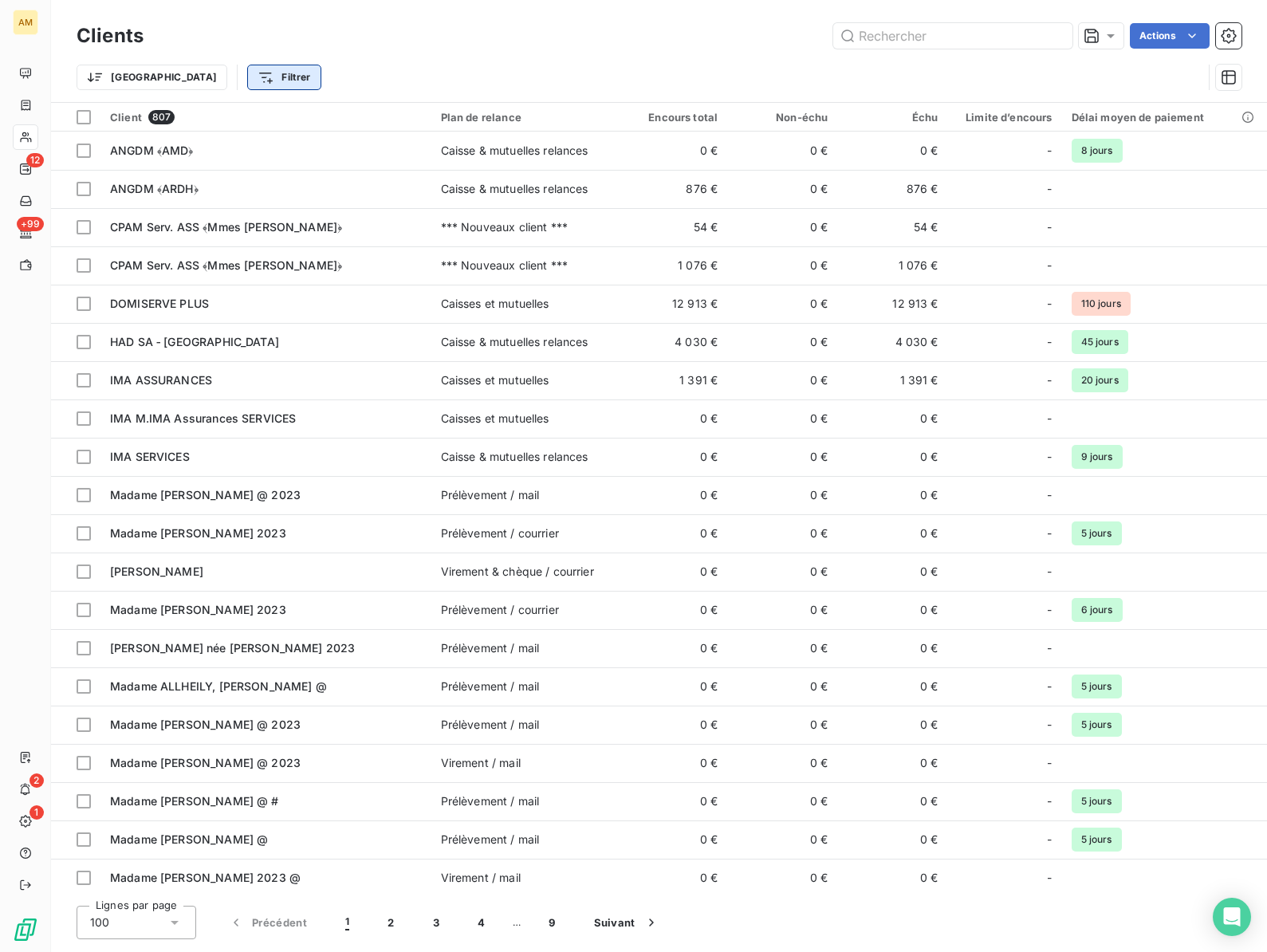
click at [204, 78] on html "AM 12 +99 2 1 Clients Actions Trier Filtrer Client 807 Plan de relance Encours …" at bounding box center [633, 476] width 1267 height 952
click at [245, 192] on div "Plan de relance" at bounding box center [281, 196] width 221 height 26
click at [501, 109] on div at bounding box center [513, 119] width 160 height 34
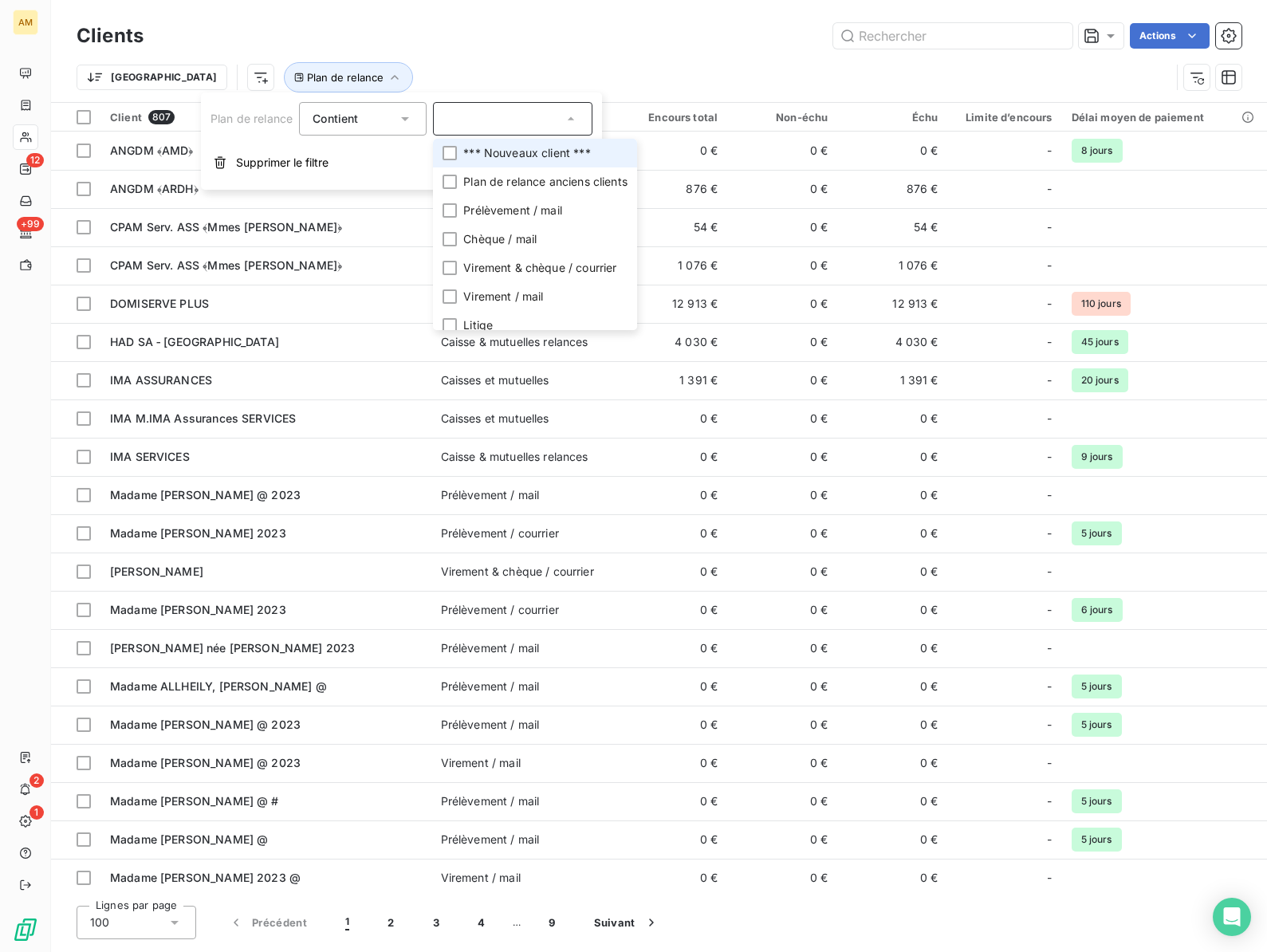
click at [495, 159] on span "*** Nouveaux client ***" at bounding box center [527, 153] width 127 height 16
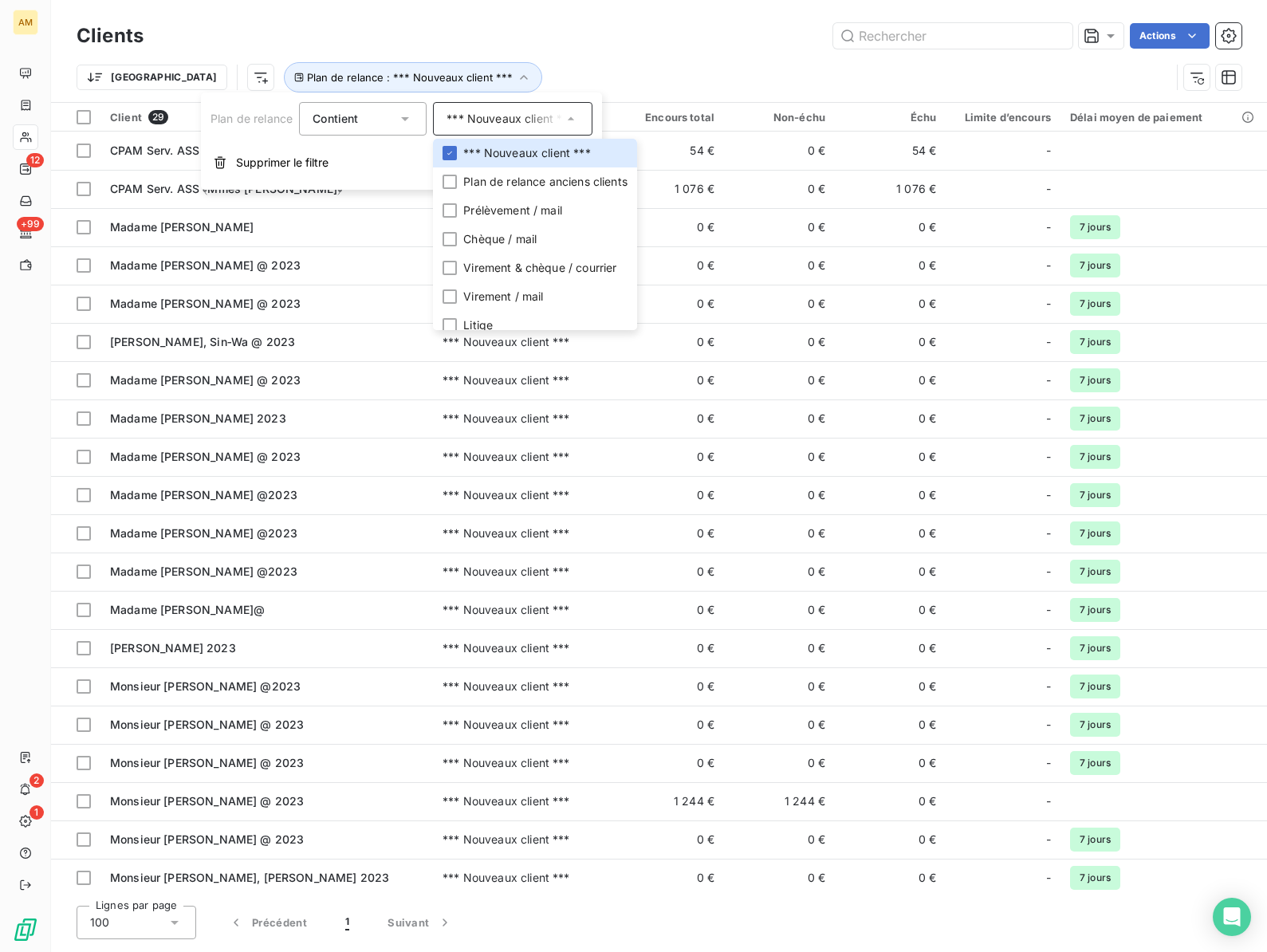
click at [474, 49] on div "Clients Actions" at bounding box center [659, 36] width 1164 height 34
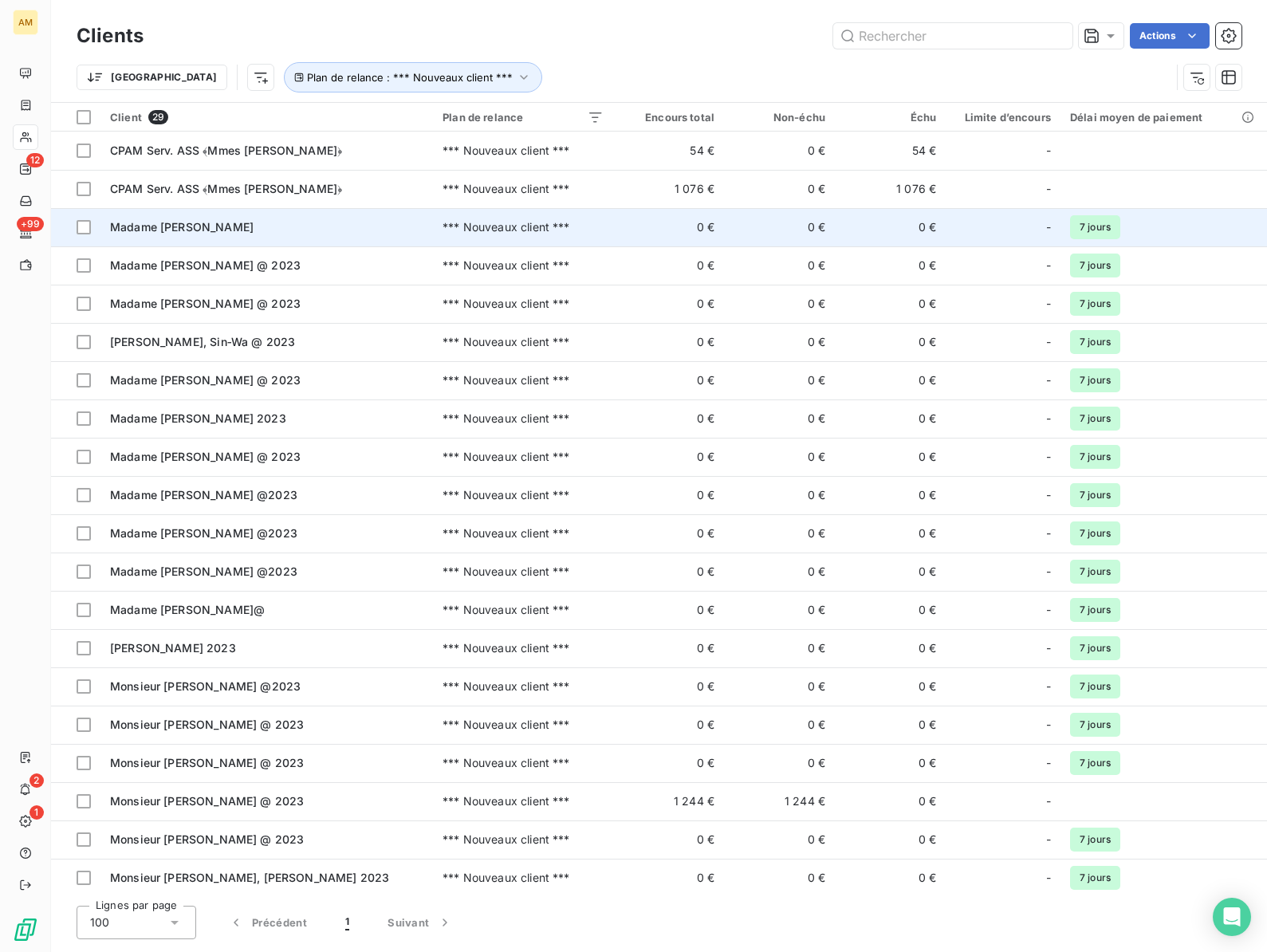
click at [193, 229] on span "Madame [PERSON_NAME]" at bounding box center [181, 226] width 144 height 13
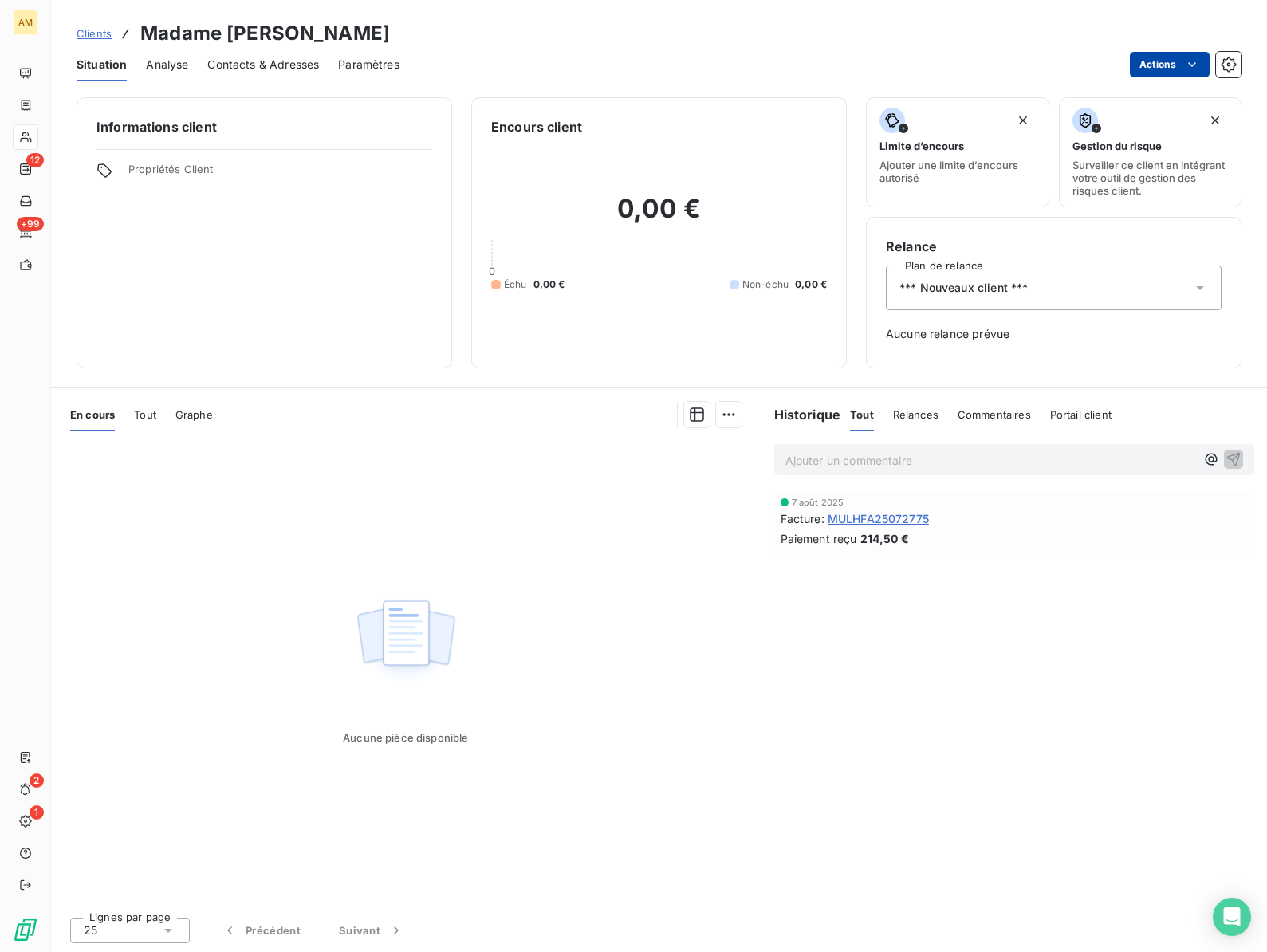
click at [1172, 70] on html "AM 12 +99 2 1 Clients Madame [PERSON_NAME] $ Situation Analyse Contacts & Adres…" at bounding box center [633, 476] width 1267 height 952
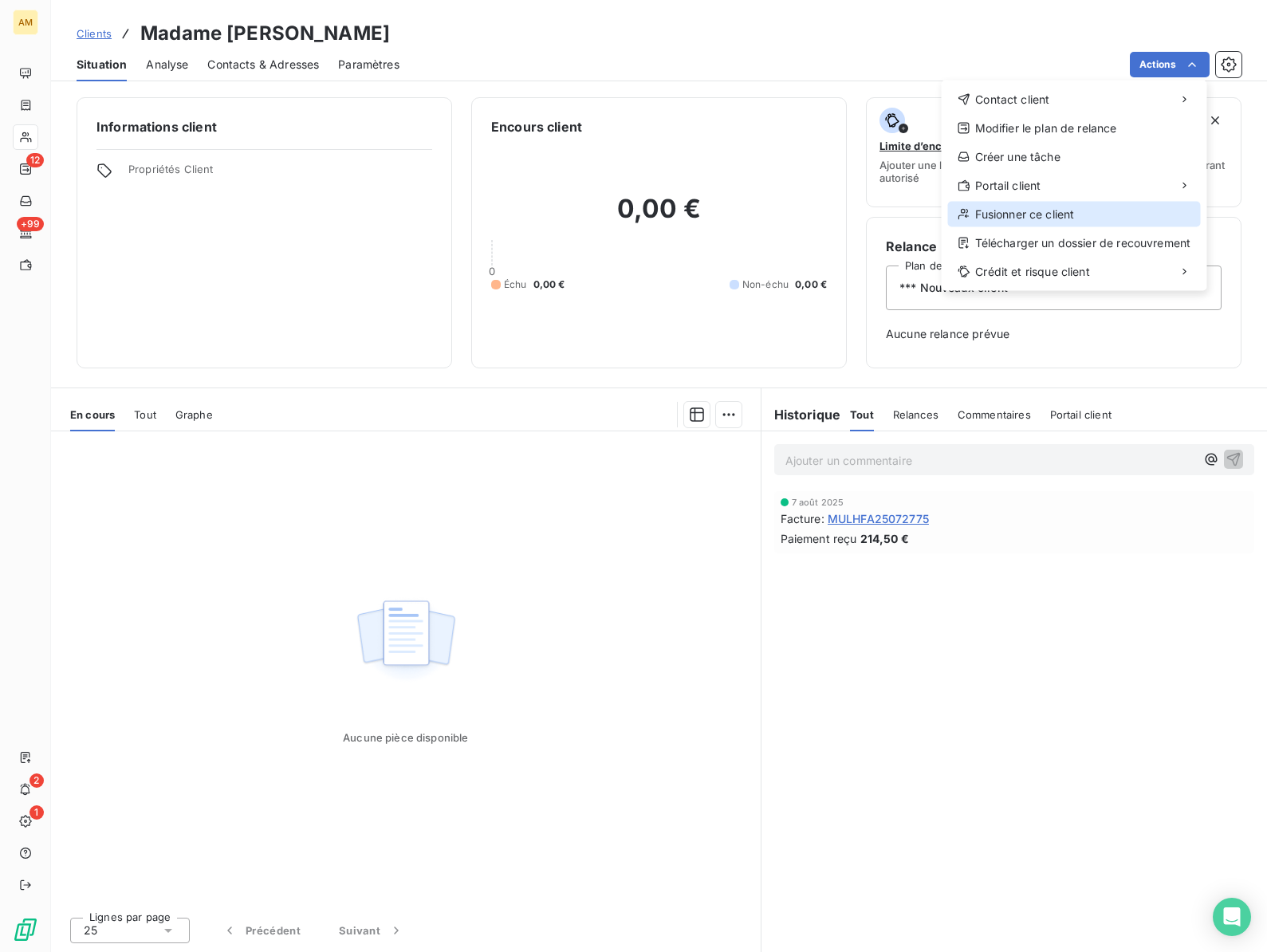
click at [1054, 207] on div "Fusionner ce client" at bounding box center [1074, 214] width 252 height 26
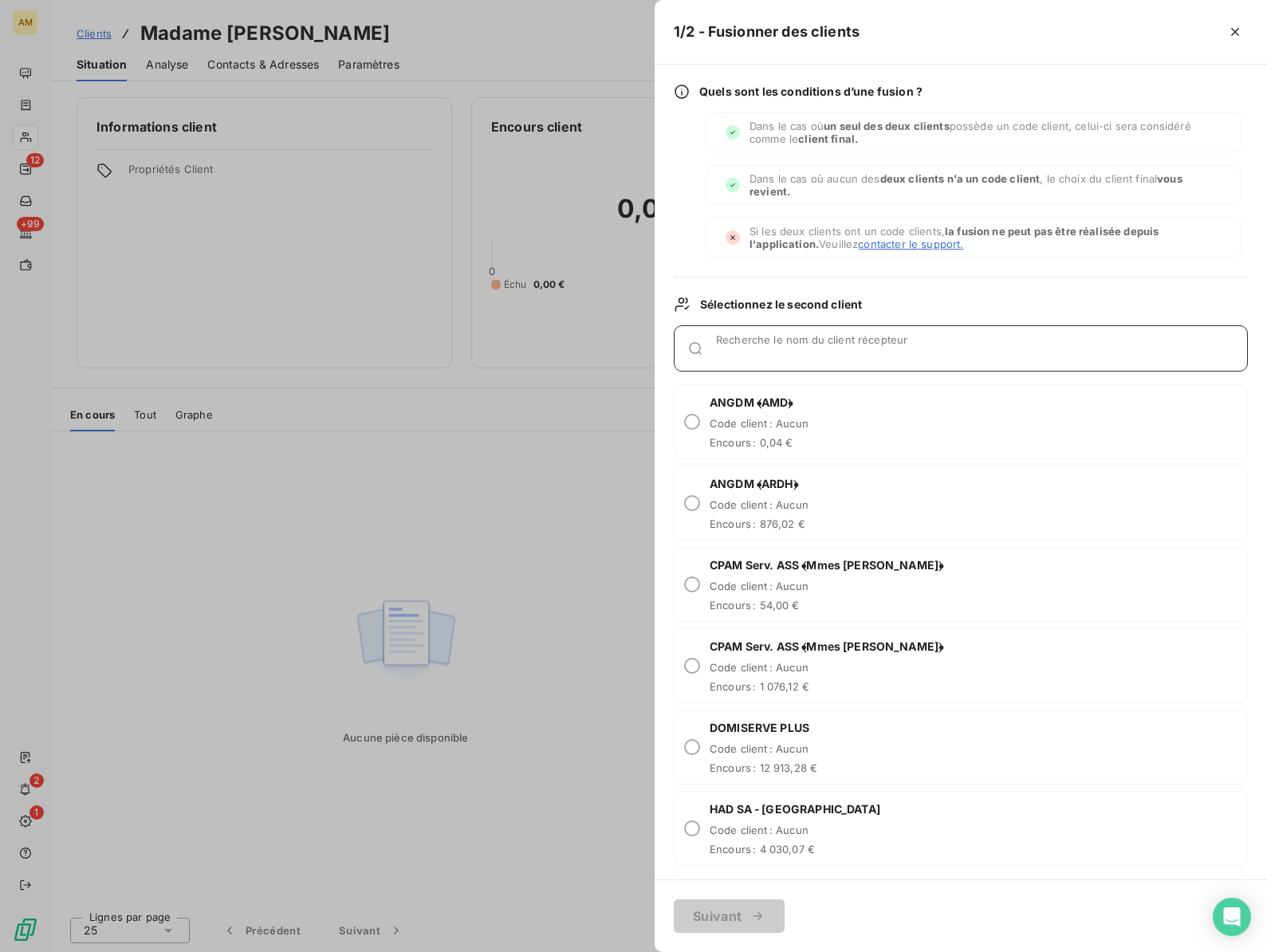
click at [764, 354] on input "Recherche le nom du client récepteur" at bounding box center [982, 355] width 531 height 16
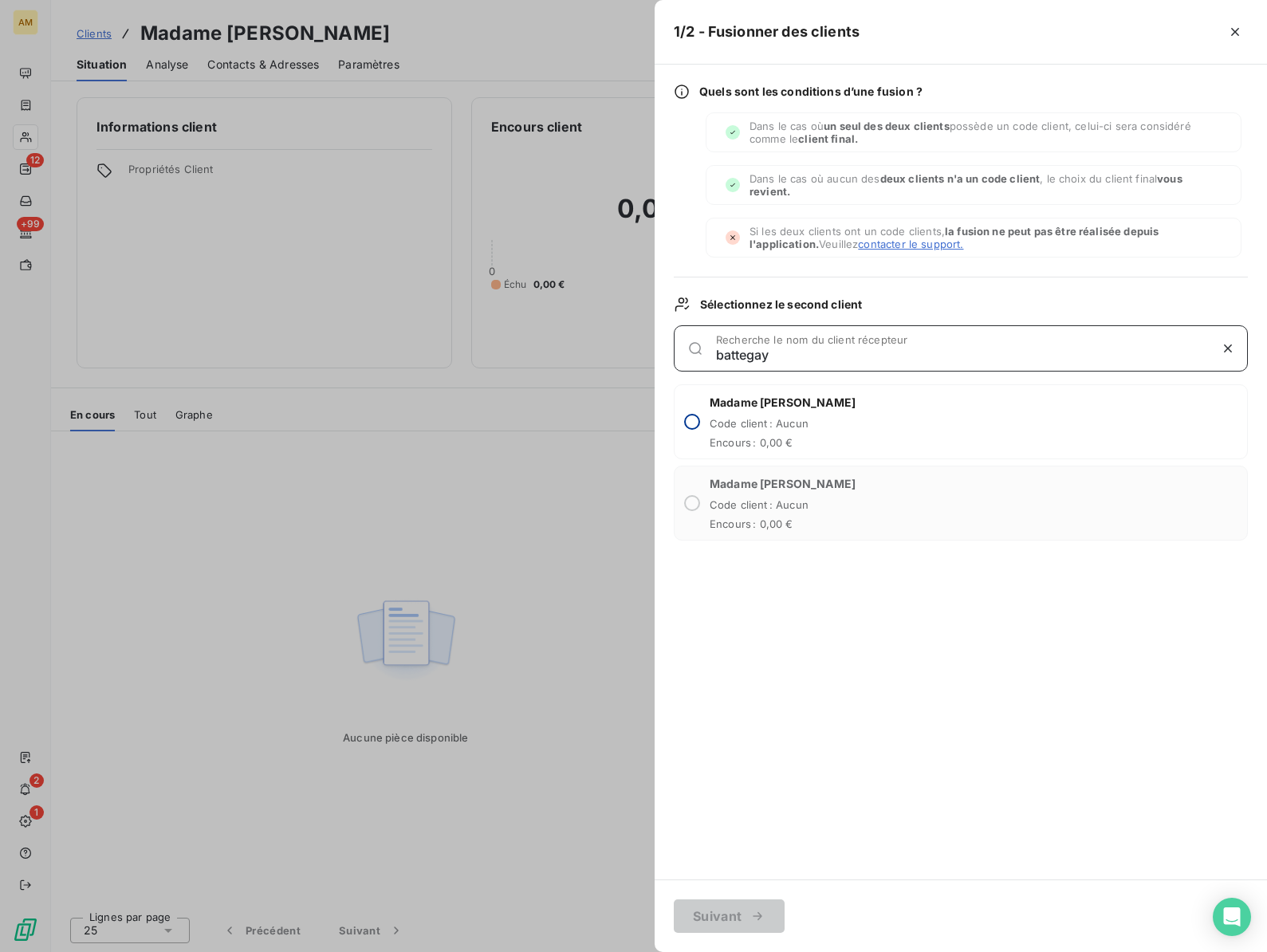
type input "battegay"
click at [689, 423] on input "radio" at bounding box center [692, 422] width 16 height 16
radio input "true"
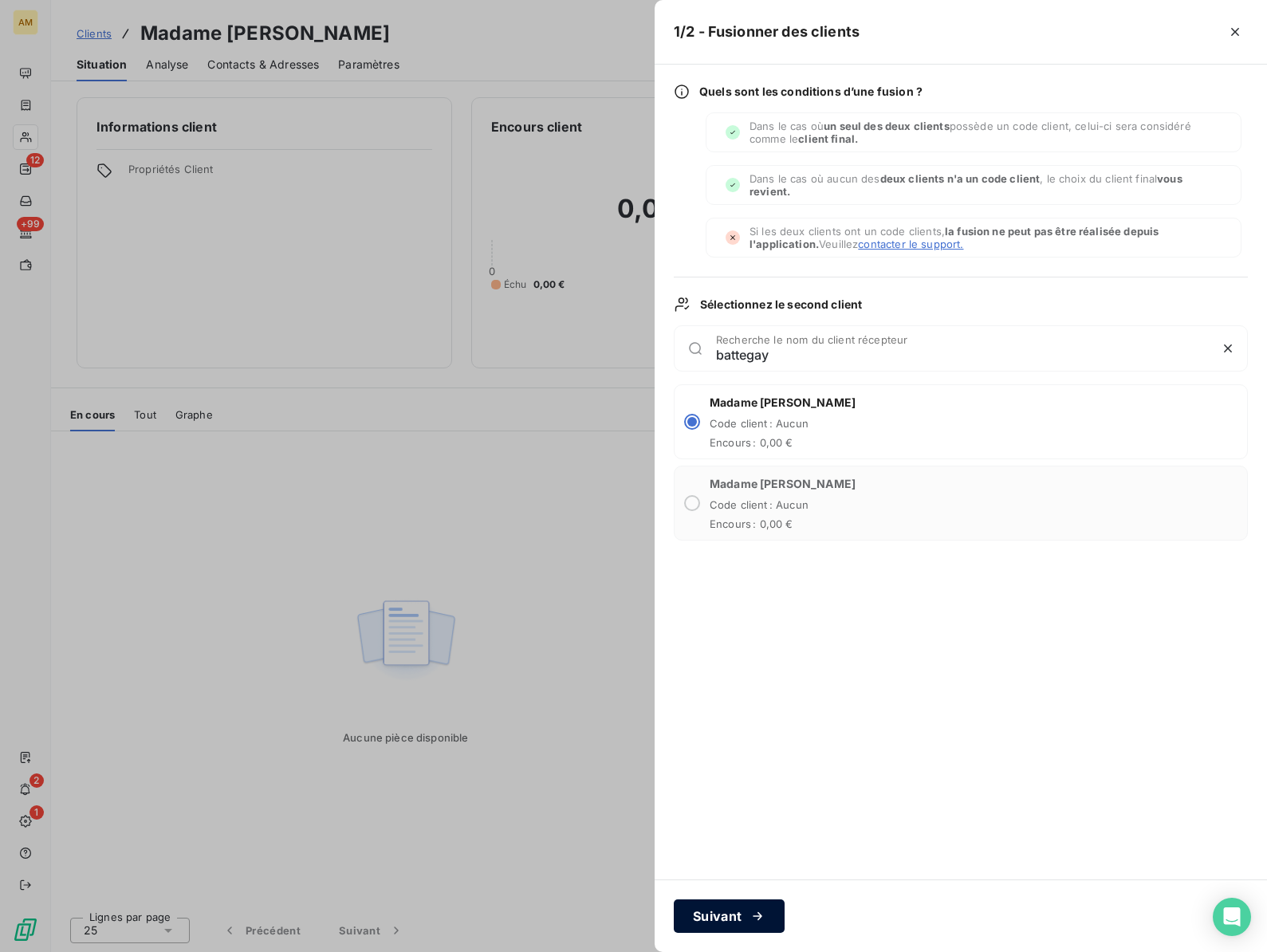
click at [715, 907] on button "Suivant" at bounding box center [729, 916] width 111 height 34
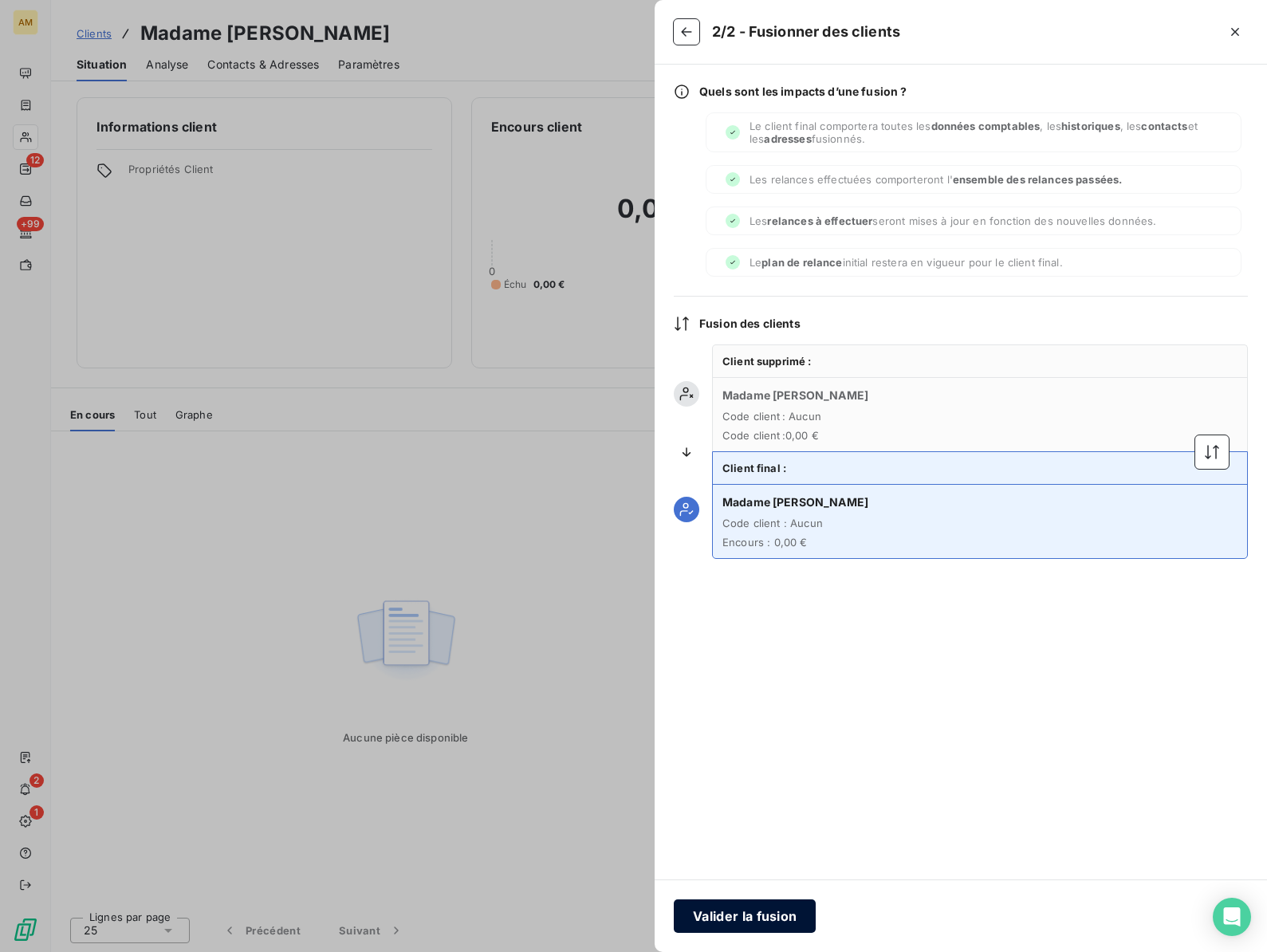
click at [735, 920] on button "Valider la fusion" at bounding box center [745, 916] width 142 height 34
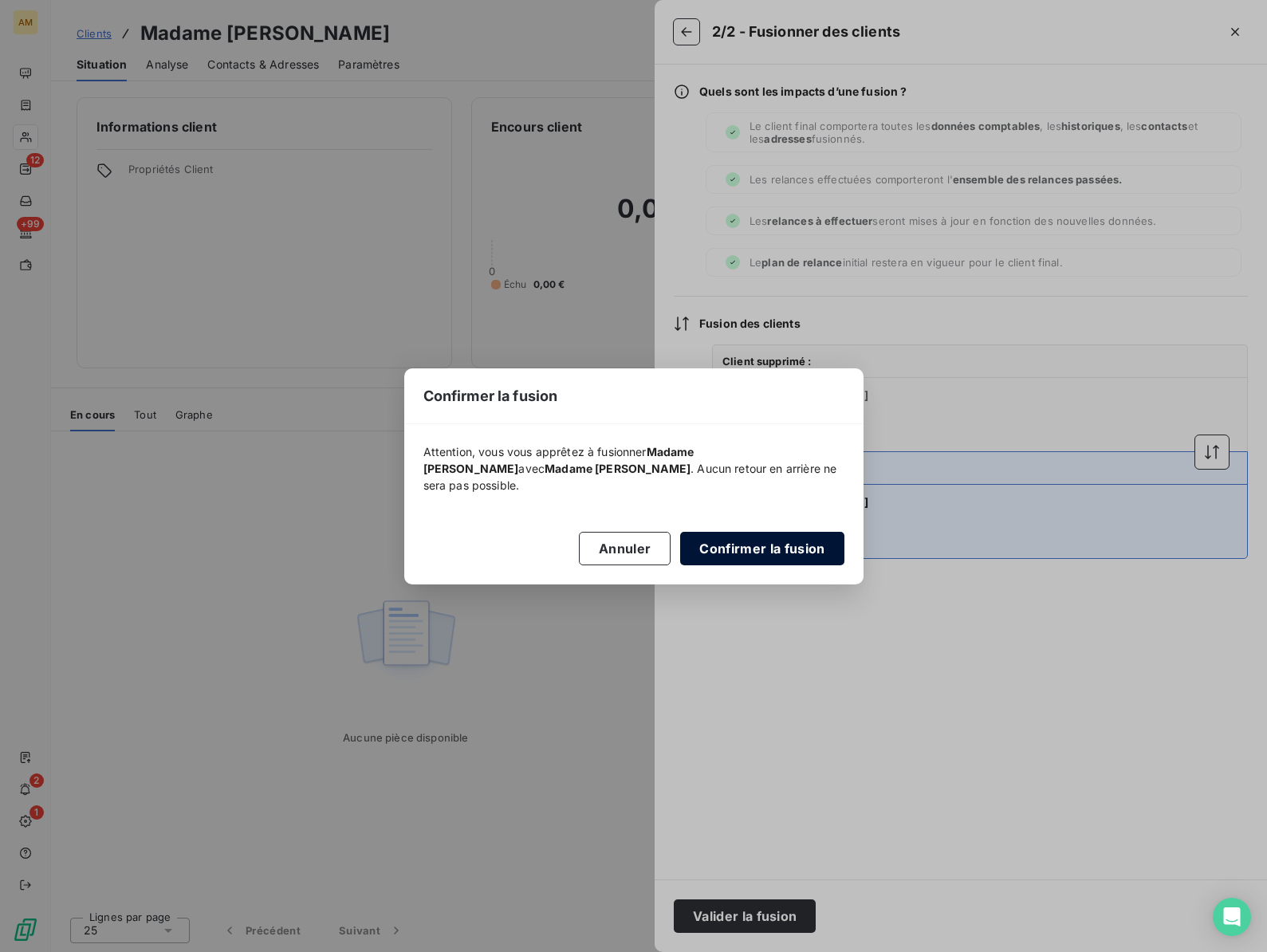
click at [754, 558] on button "Confirmer la fusion" at bounding box center [761, 548] width 163 height 34
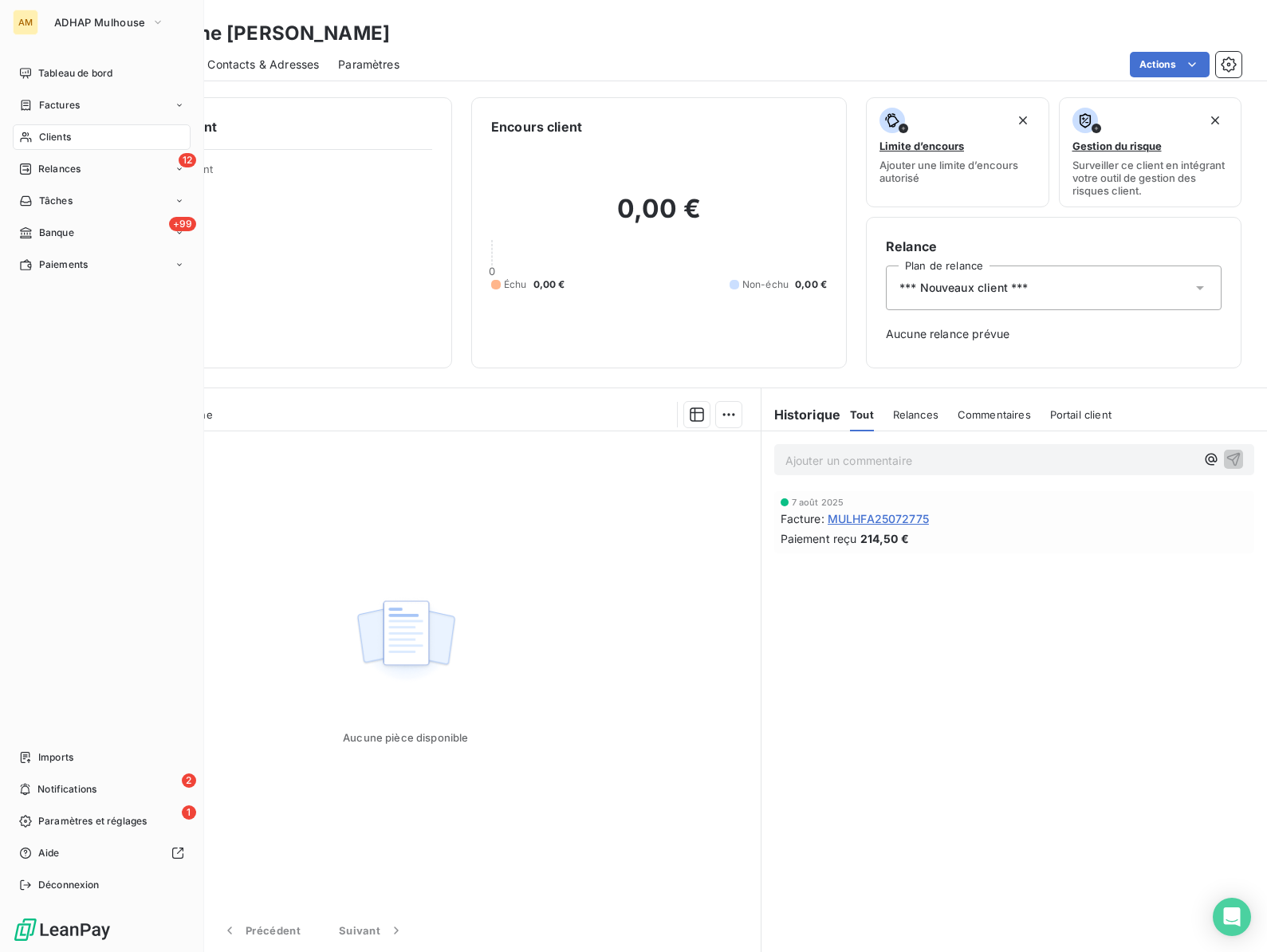
click at [44, 136] on span "Clients" at bounding box center [55, 137] width 32 height 14
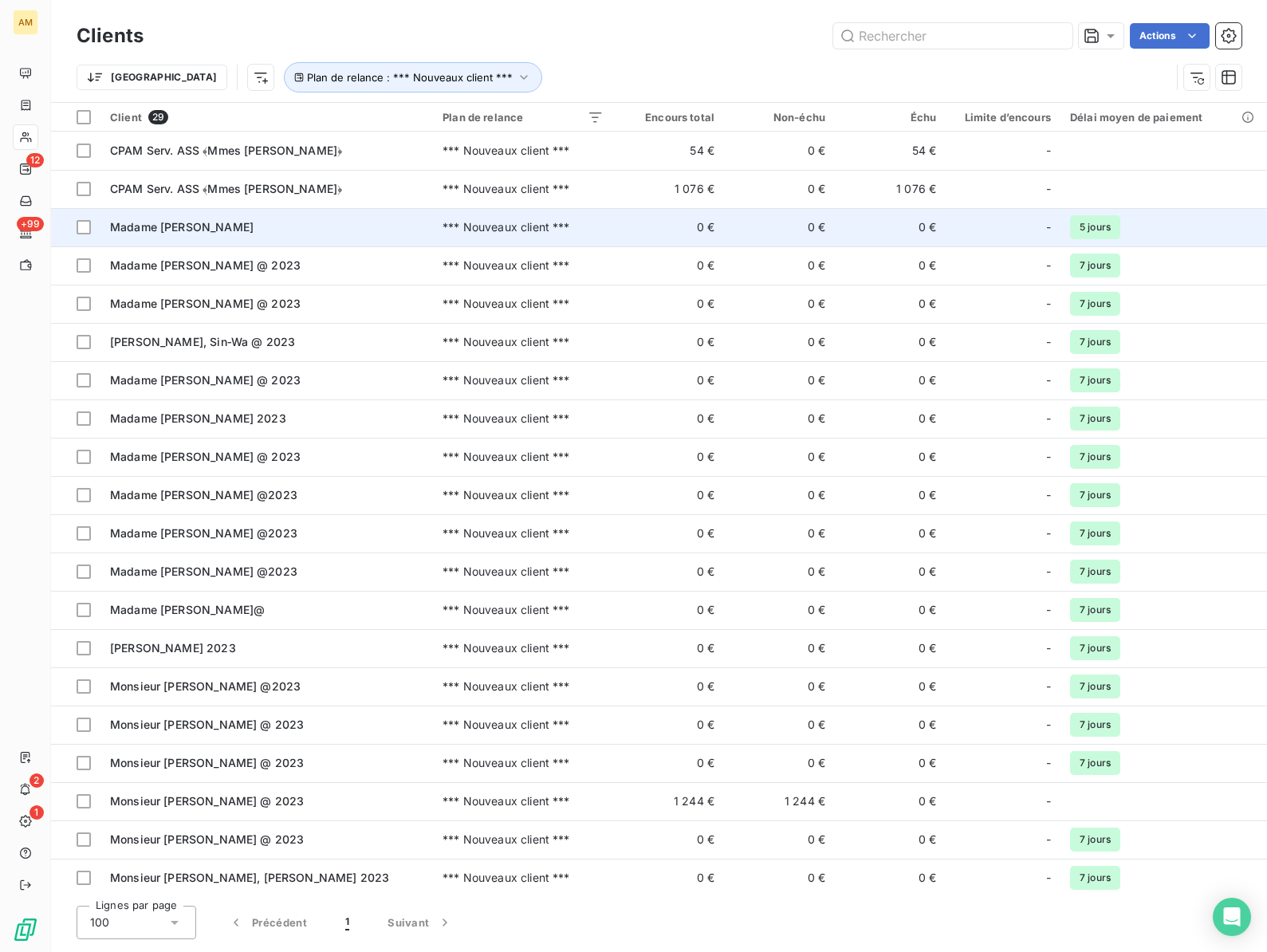
click at [142, 231] on span "Madame [PERSON_NAME]" at bounding box center [181, 226] width 144 height 13
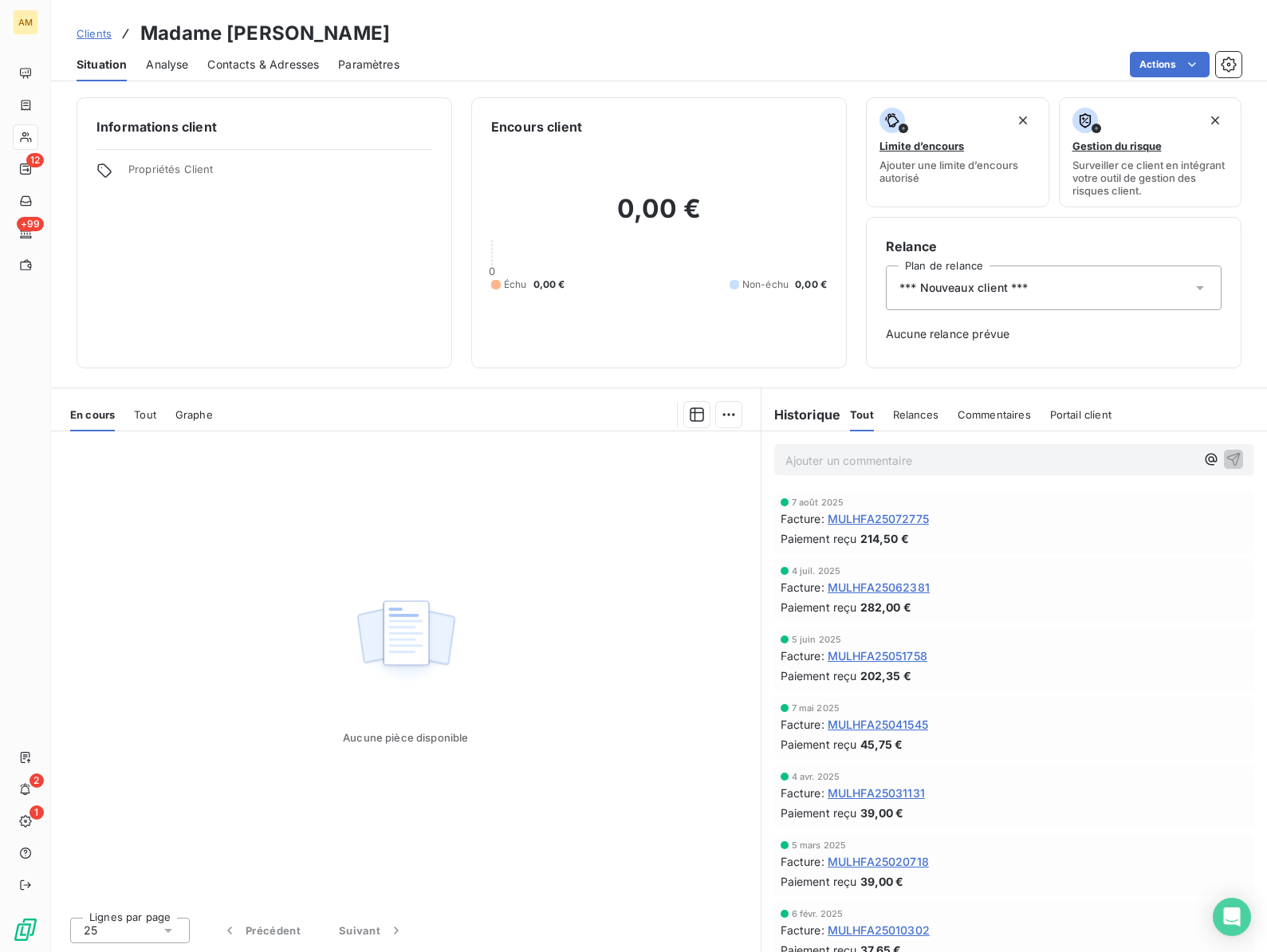
click at [970, 292] on span "*** Nouveaux client ***" at bounding box center [964, 288] width 128 height 16
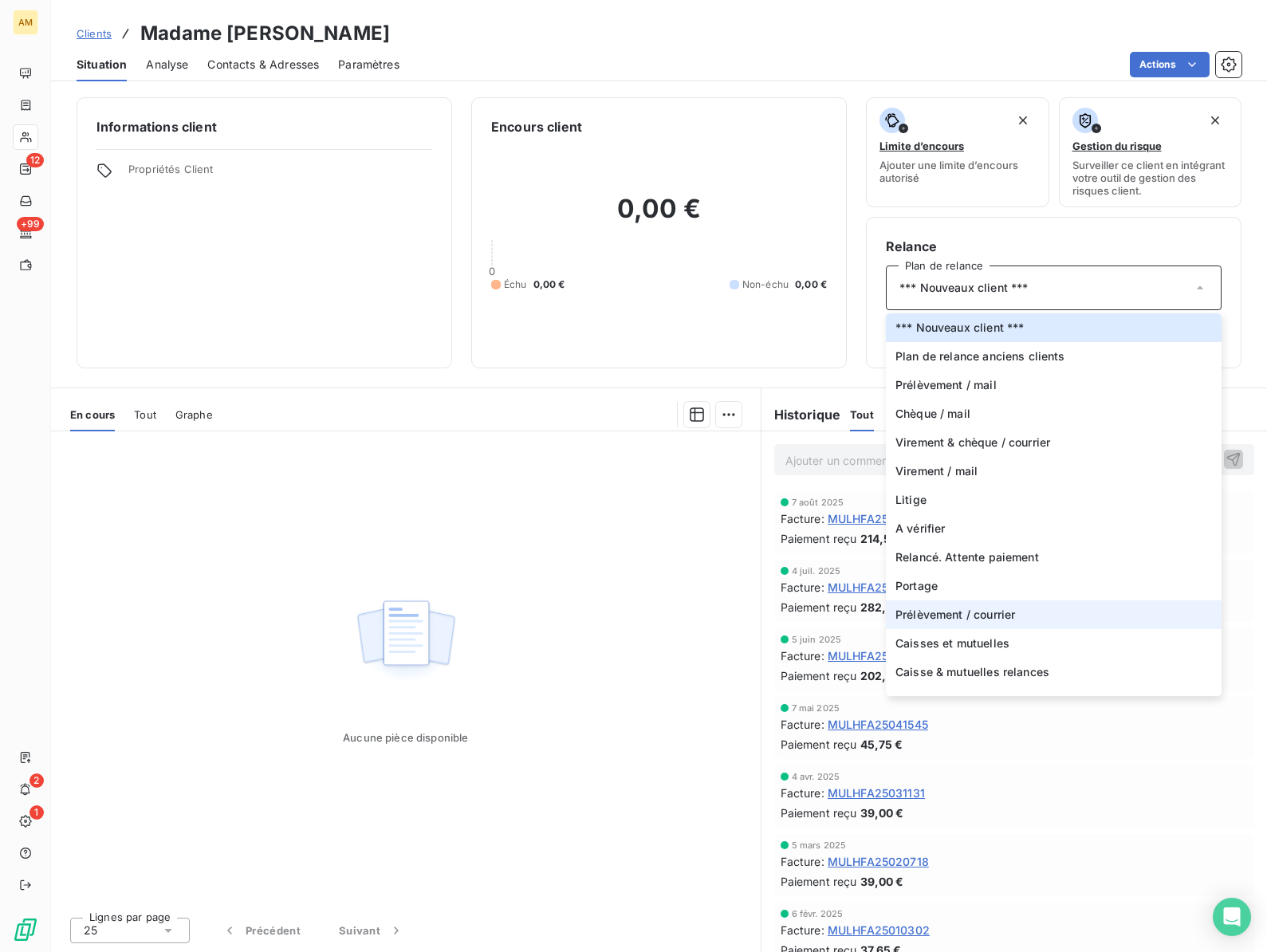
click at [934, 608] on span "Prélèvement / courrier" at bounding box center [955, 614] width 119 height 16
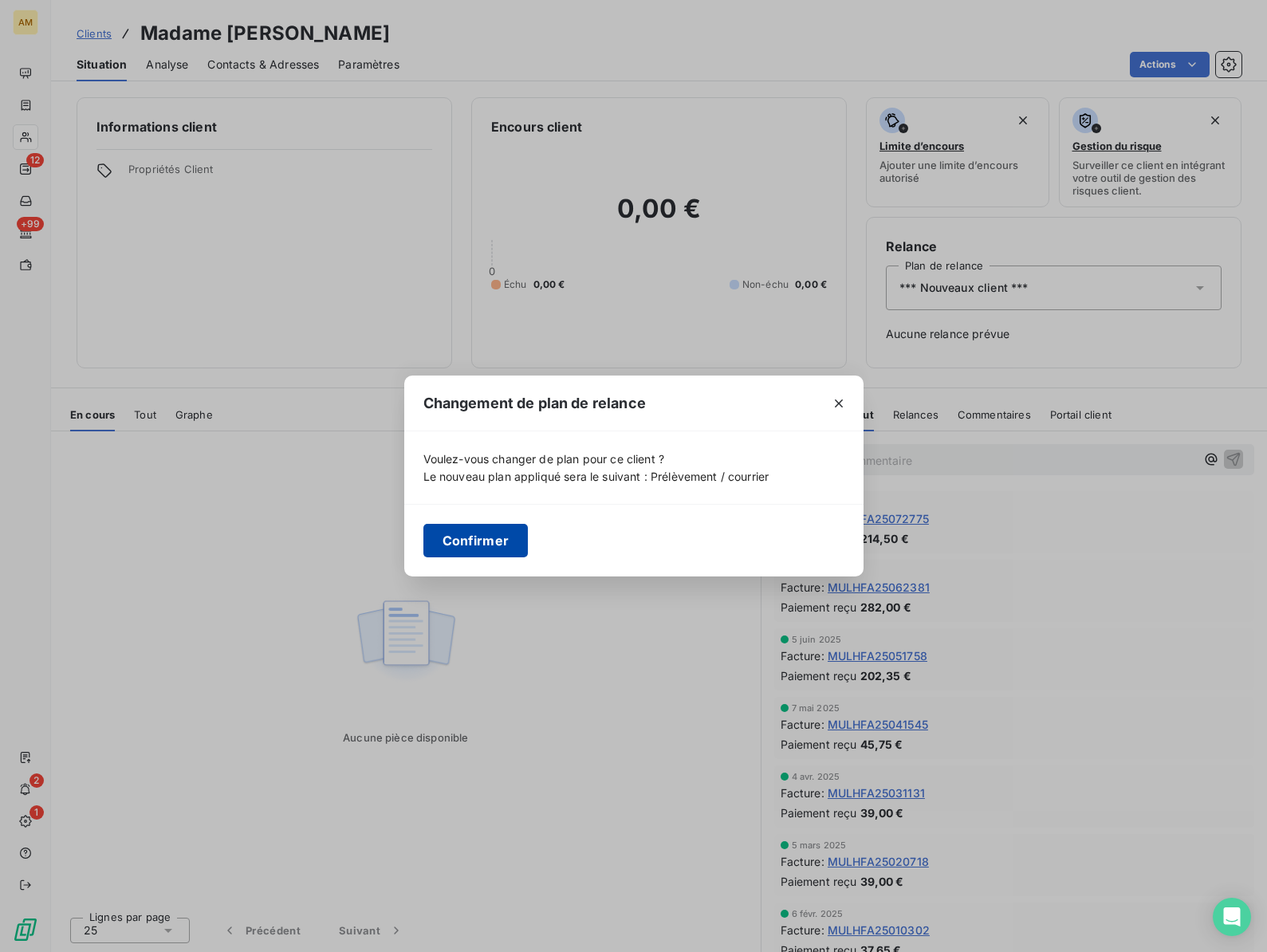
click at [476, 546] on button "Confirmer" at bounding box center [476, 540] width 105 height 34
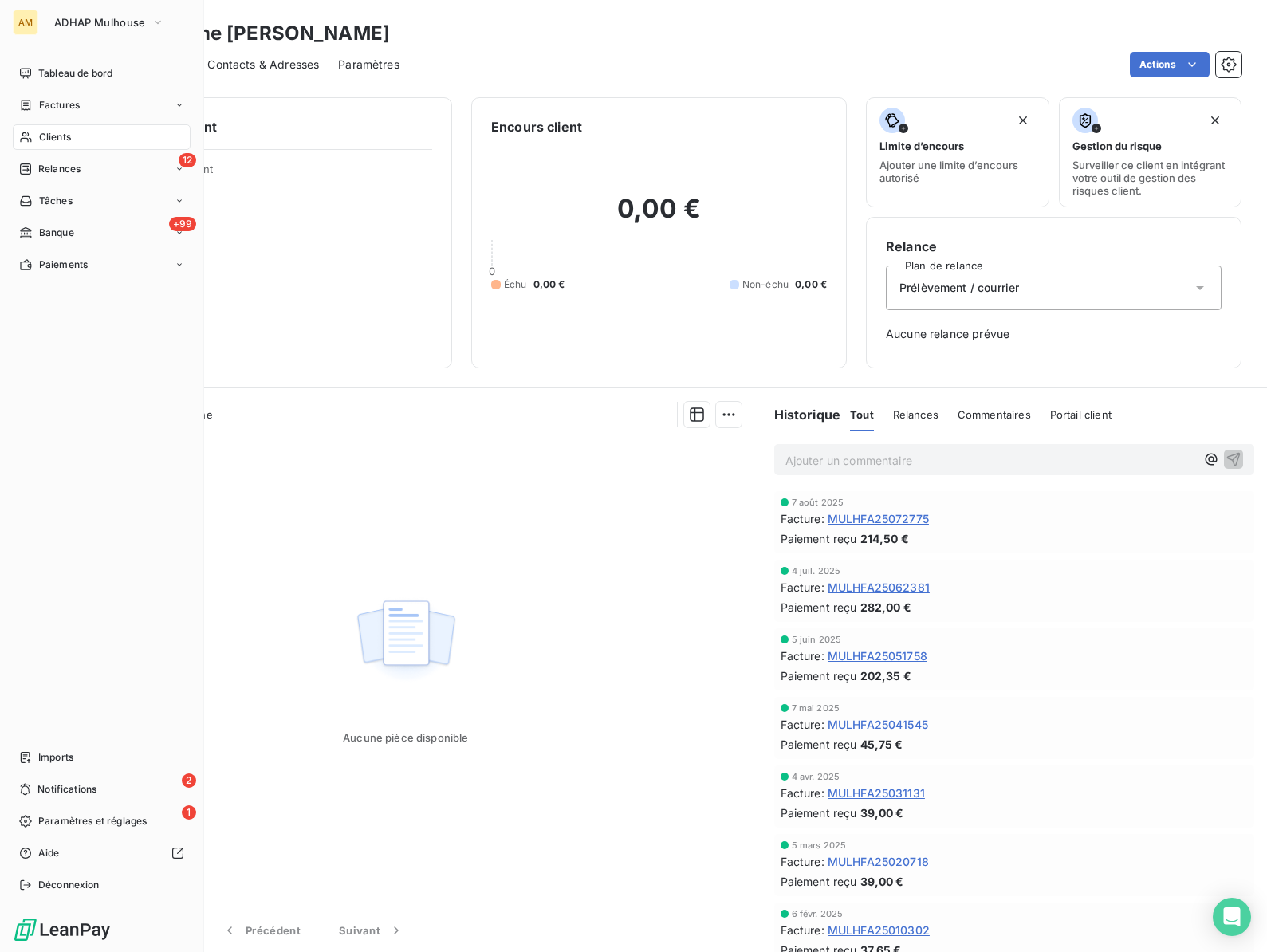
click at [50, 132] on span "Clients" at bounding box center [55, 137] width 32 height 14
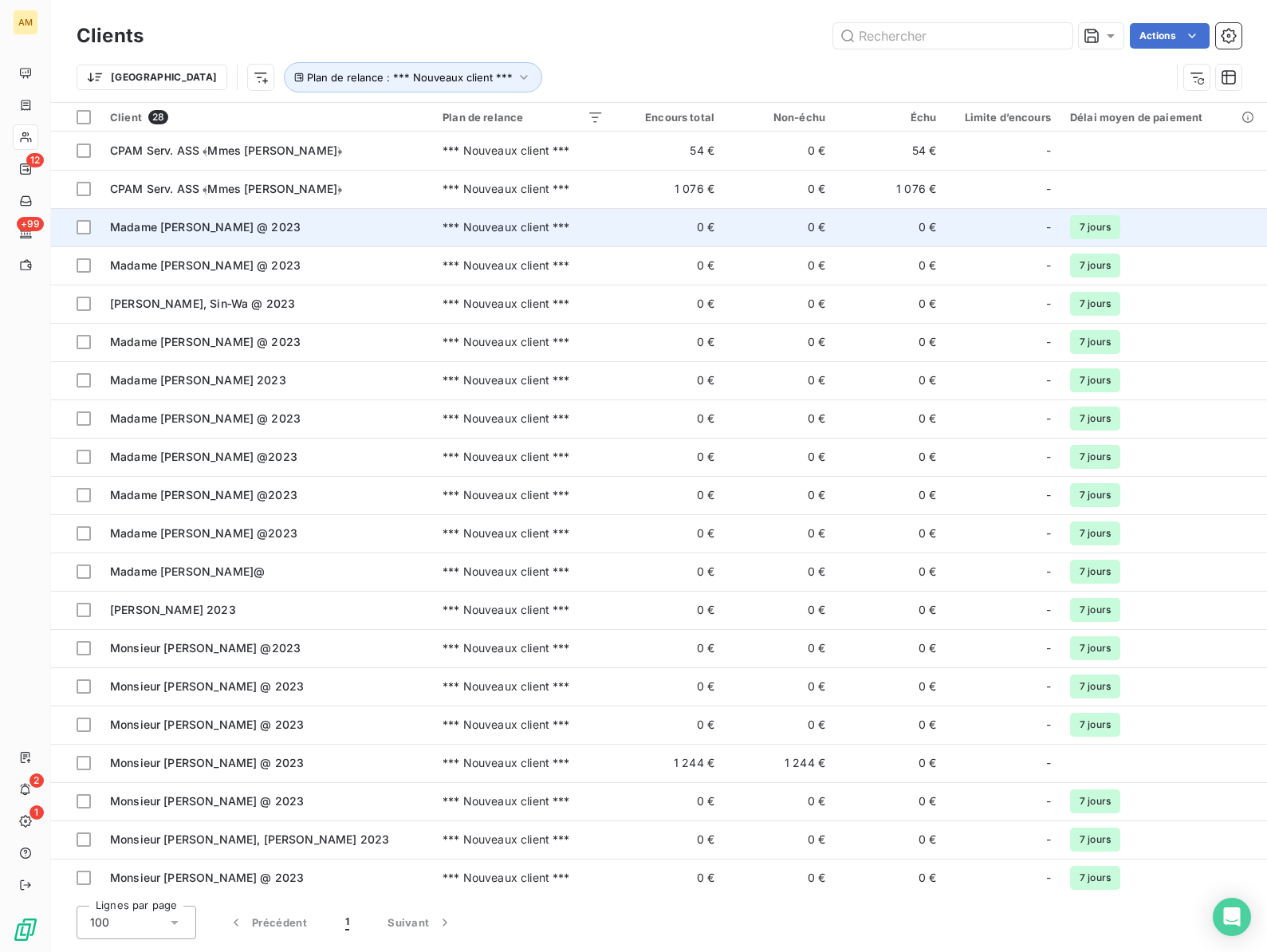
click at [184, 225] on span "Madame [PERSON_NAME] @ 2023" at bounding box center [205, 226] width 191 height 13
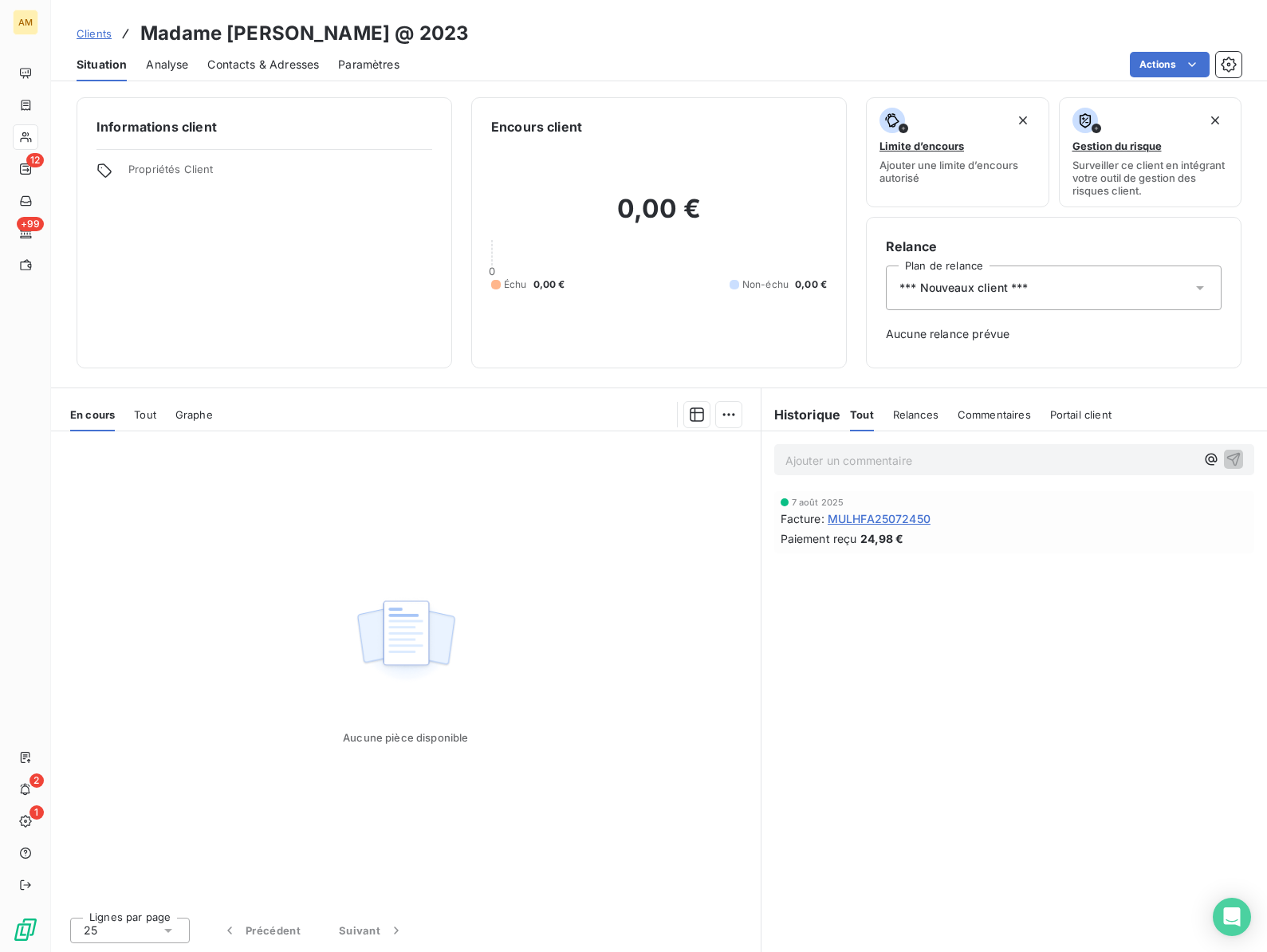
click at [966, 287] on span "*** Nouveaux client ***" at bounding box center [964, 288] width 128 height 16
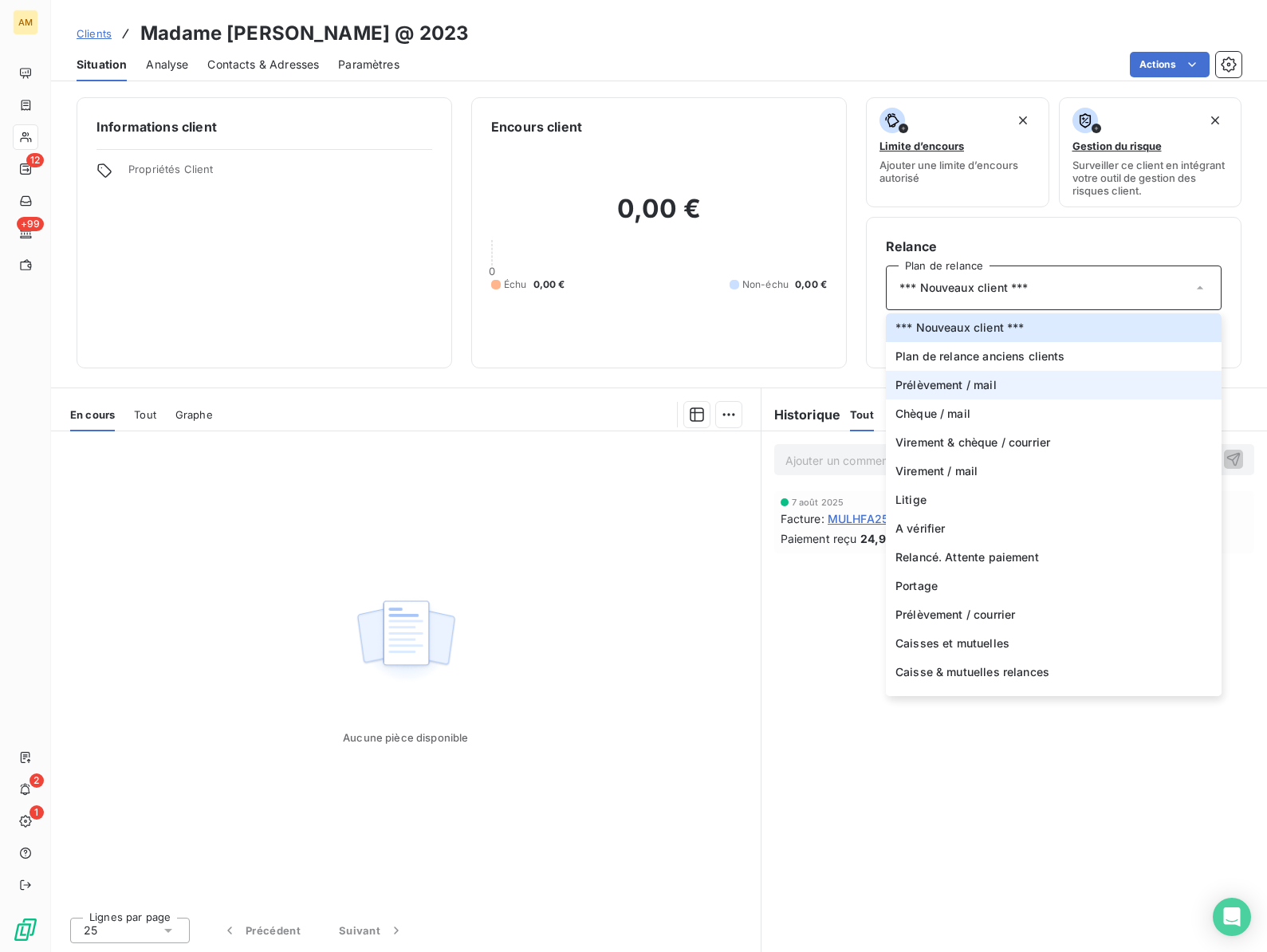
click at [949, 378] on span "Prélèvement / mail" at bounding box center [946, 385] width 102 height 16
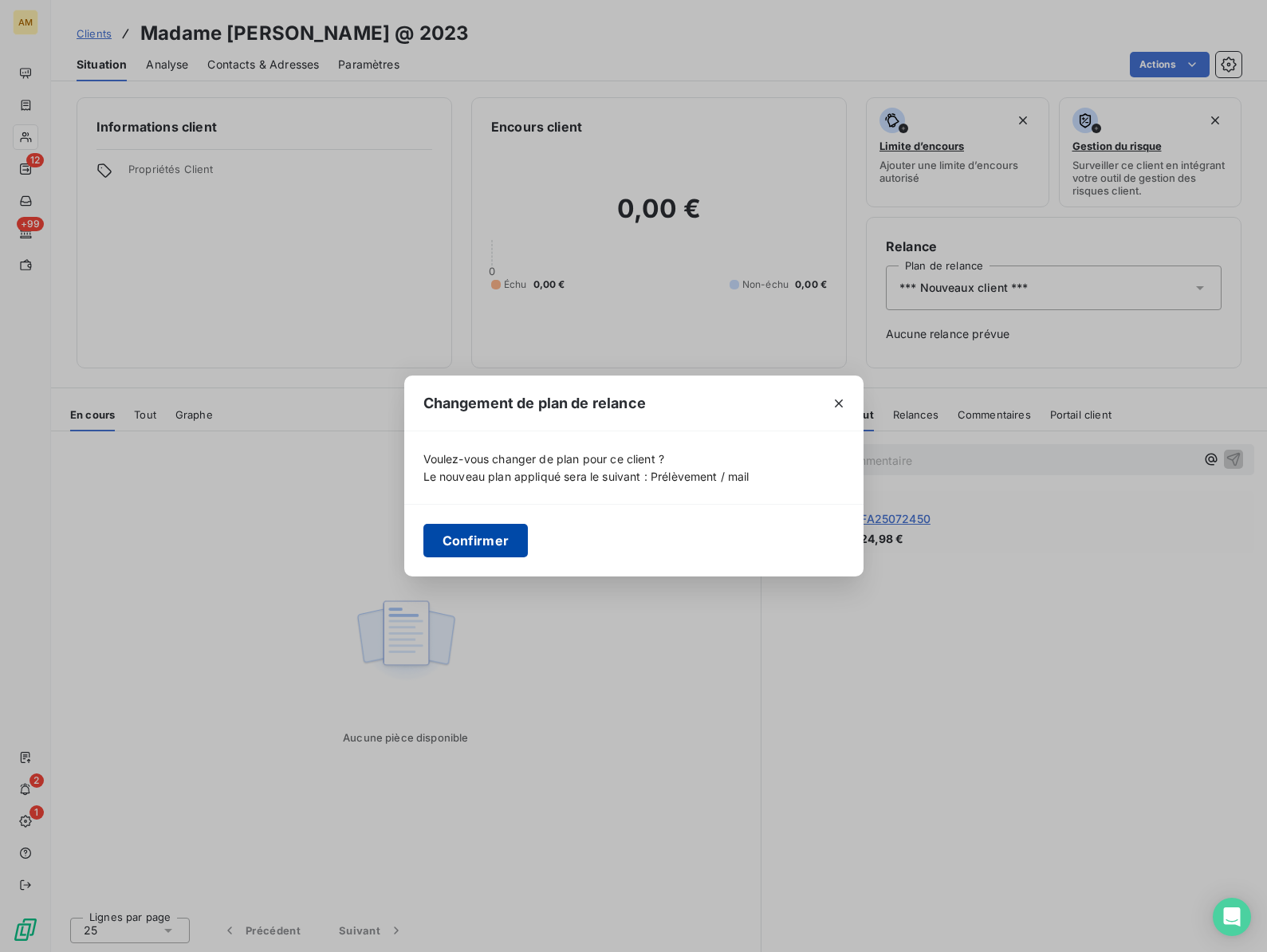
click at [456, 538] on button "Confirmer" at bounding box center [476, 540] width 105 height 34
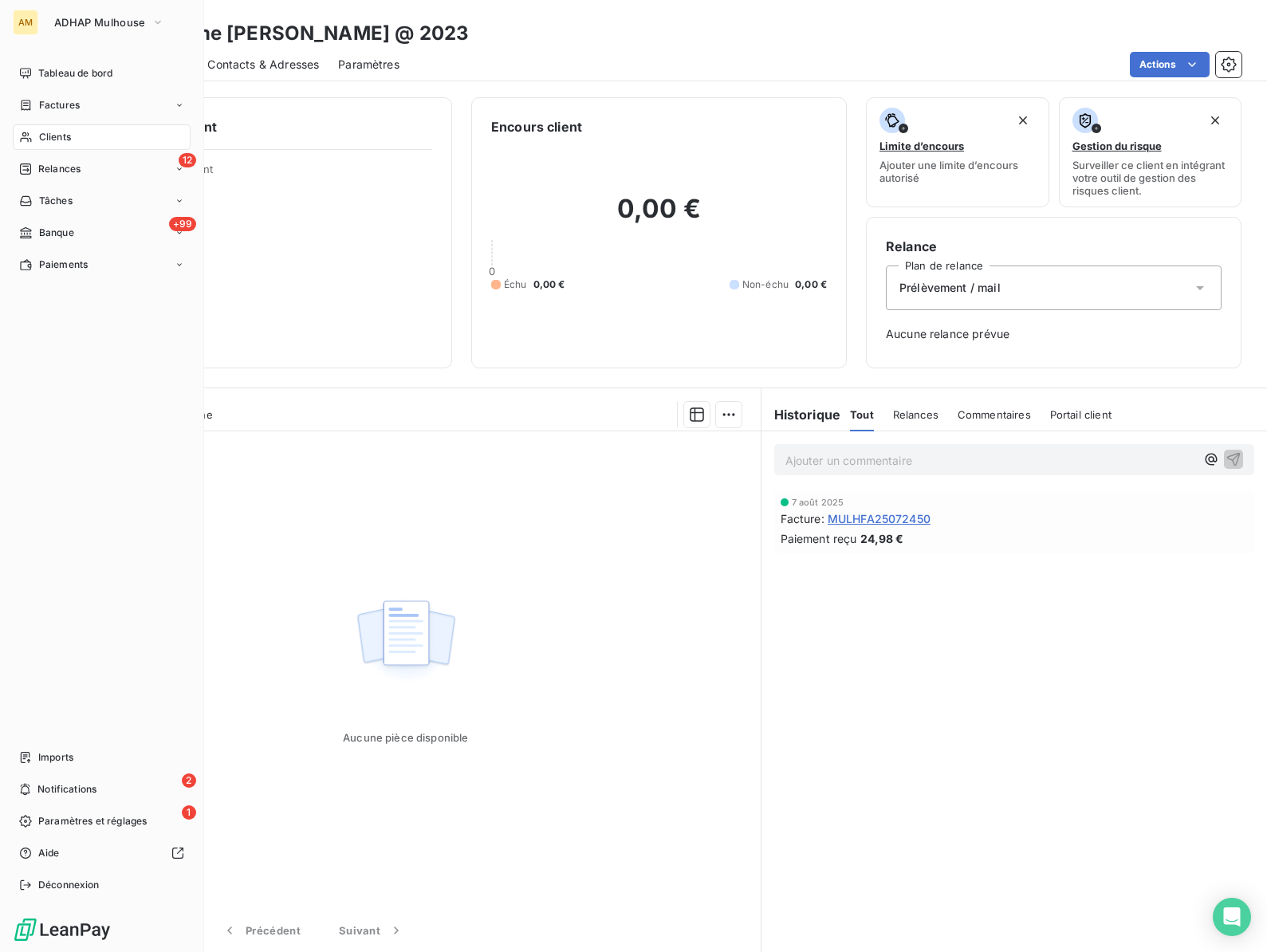
click at [40, 140] on span "Clients" at bounding box center [55, 137] width 32 height 14
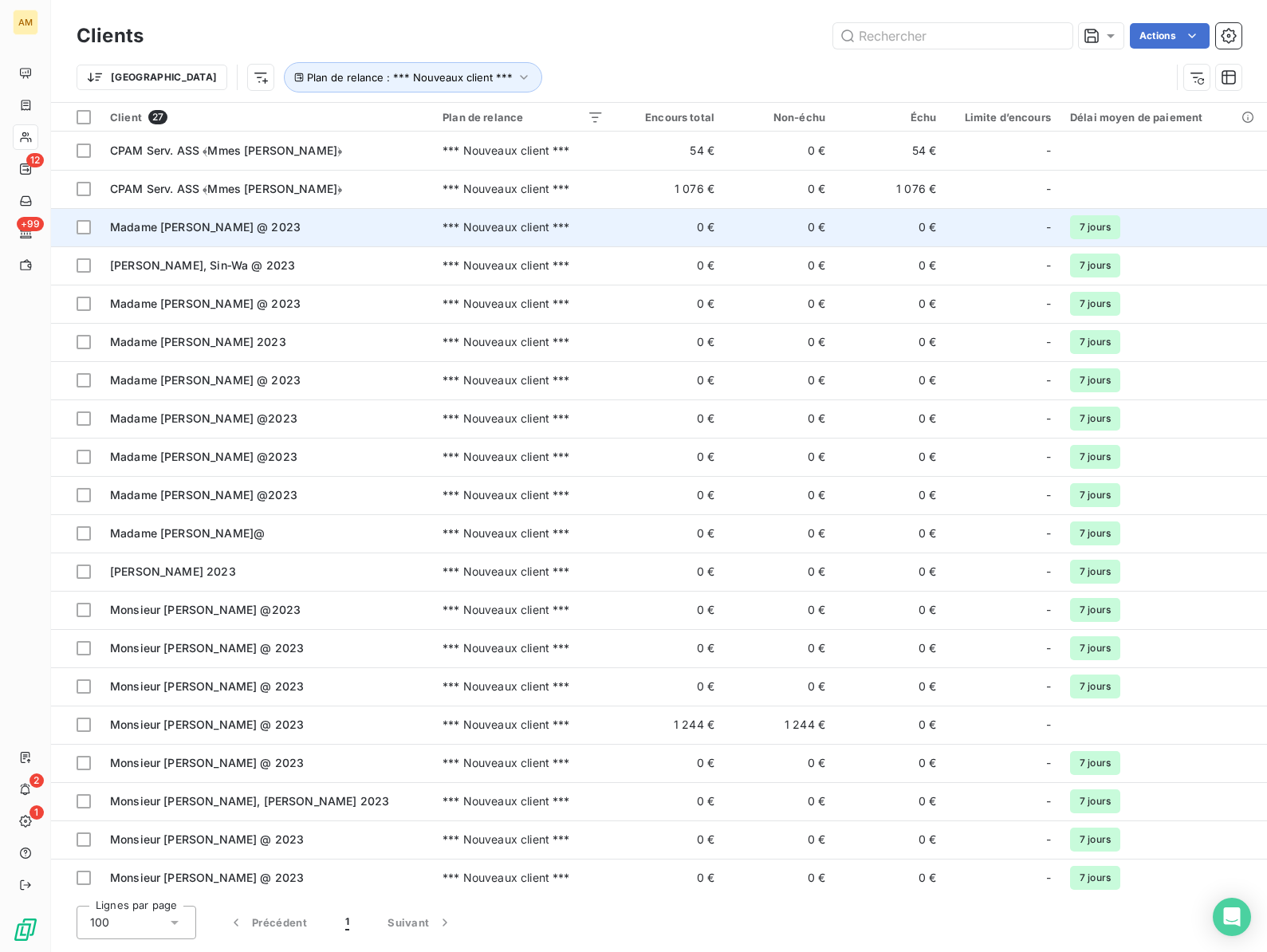
click at [185, 230] on span "Madame [PERSON_NAME] @ 2023" at bounding box center [205, 226] width 191 height 13
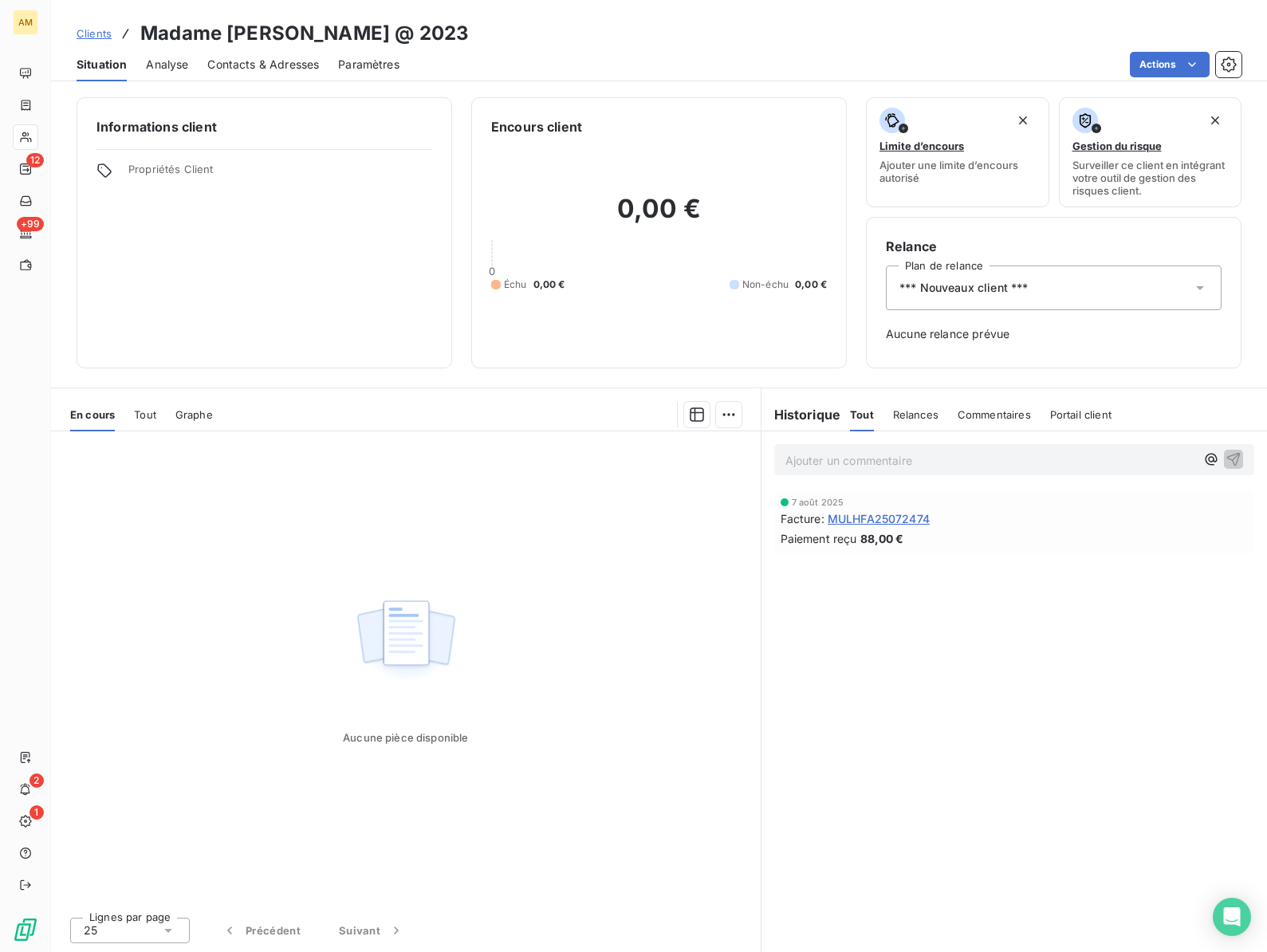
click at [263, 37] on h3 "Madame [PERSON_NAME] @ 2023" at bounding box center [304, 33] width 328 height 29
copy h3 "BRENDLE"
click at [999, 292] on span "*** Nouveaux client ***" at bounding box center [964, 288] width 128 height 16
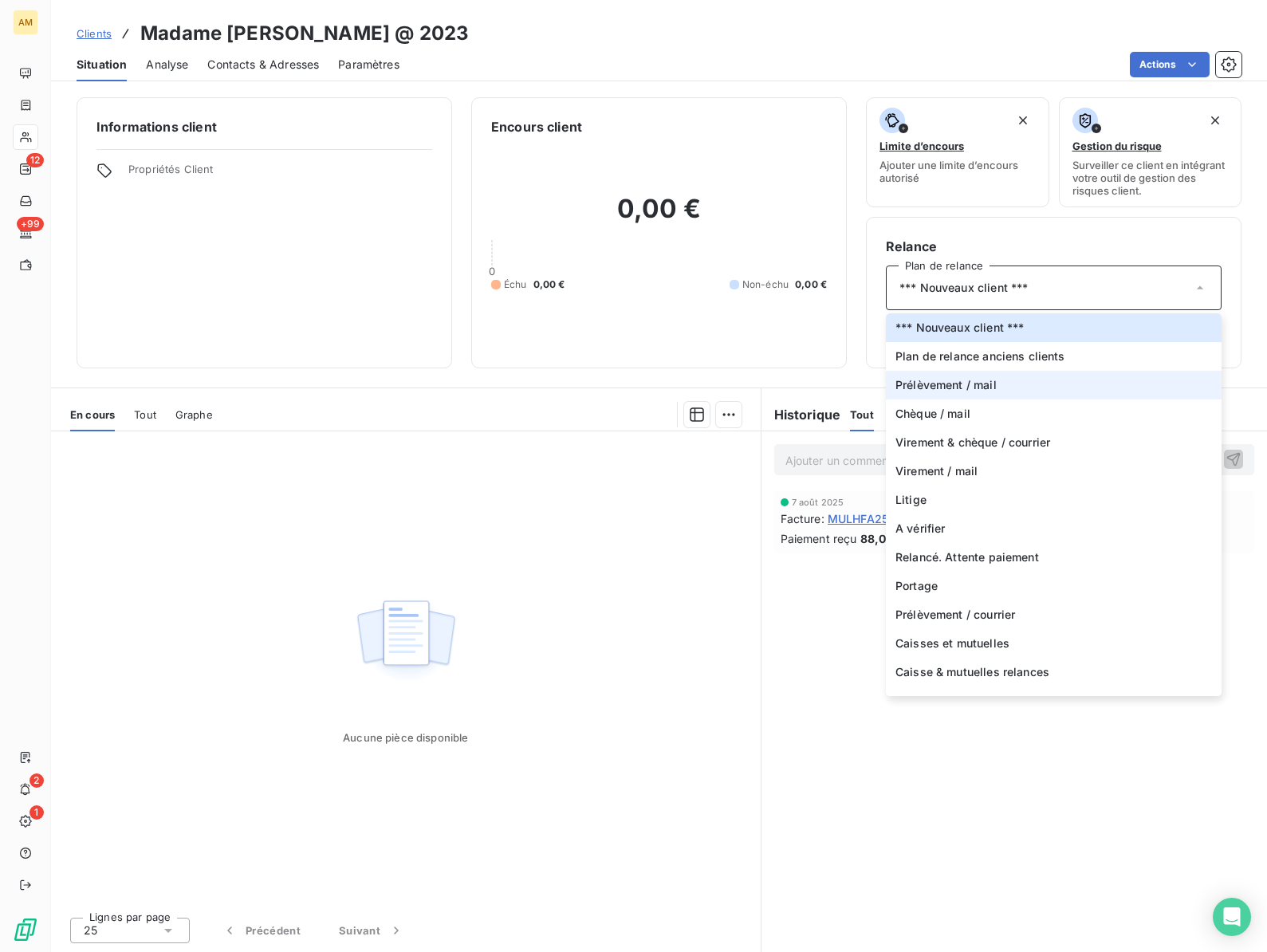
click at [950, 380] on span "Prélèvement / mail" at bounding box center [946, 385] width 102 height 16
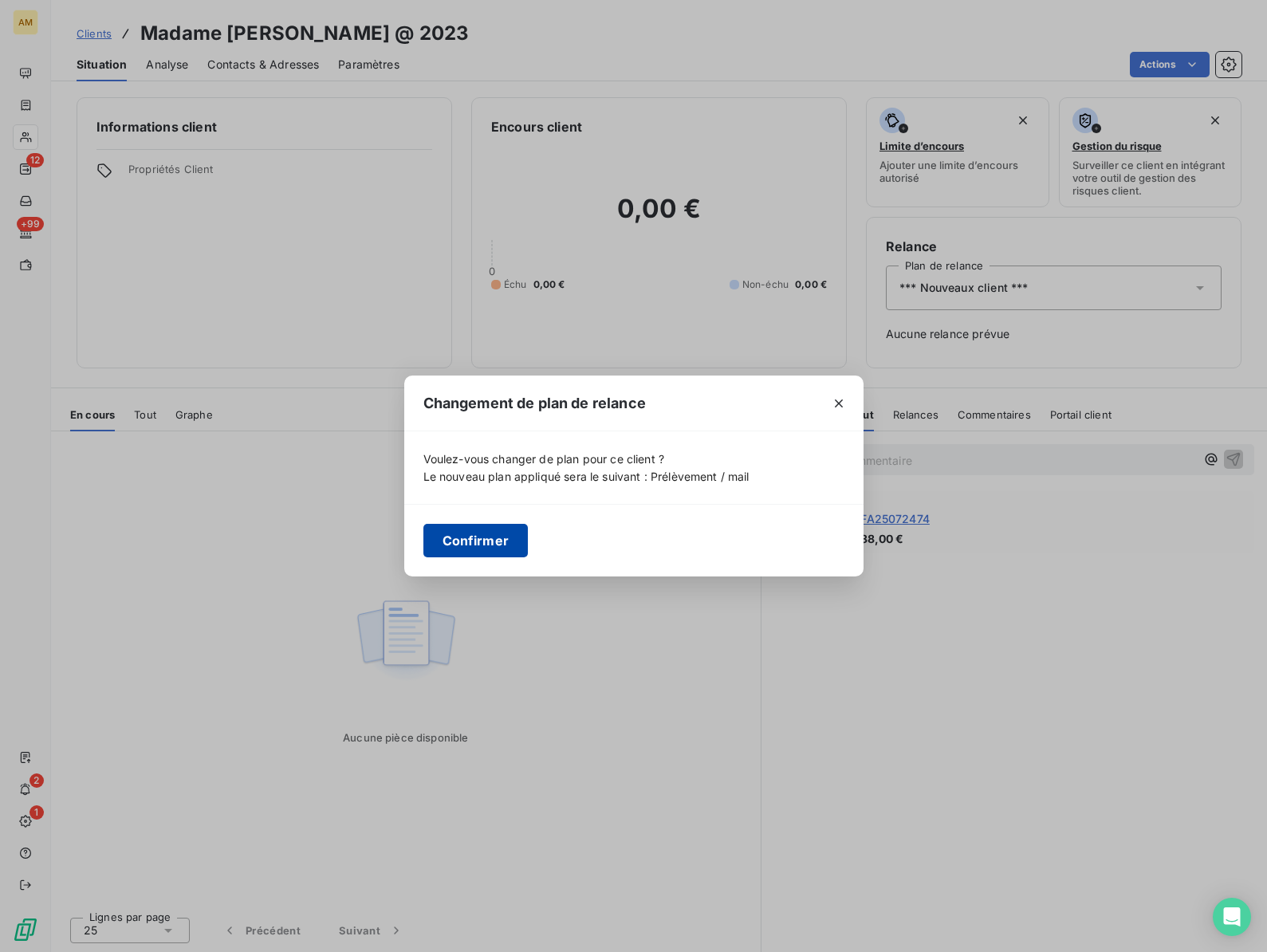
click at [456, 543] on button "Confirmer" at bounding box center [476, 540] width 105 height 34
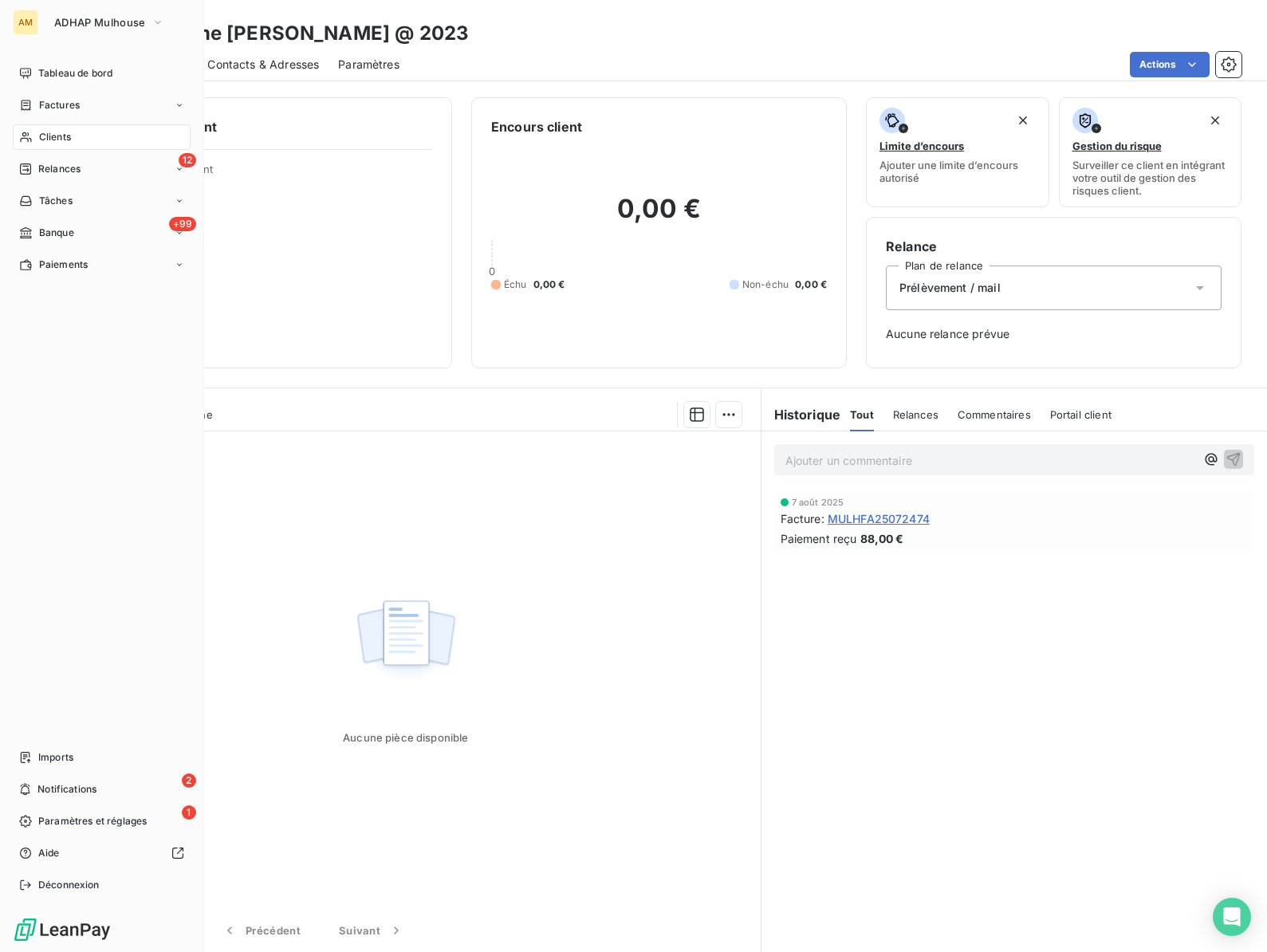
click at [45, 137] on span "Clients" at bounding box center [55, 137] width 32 height 14
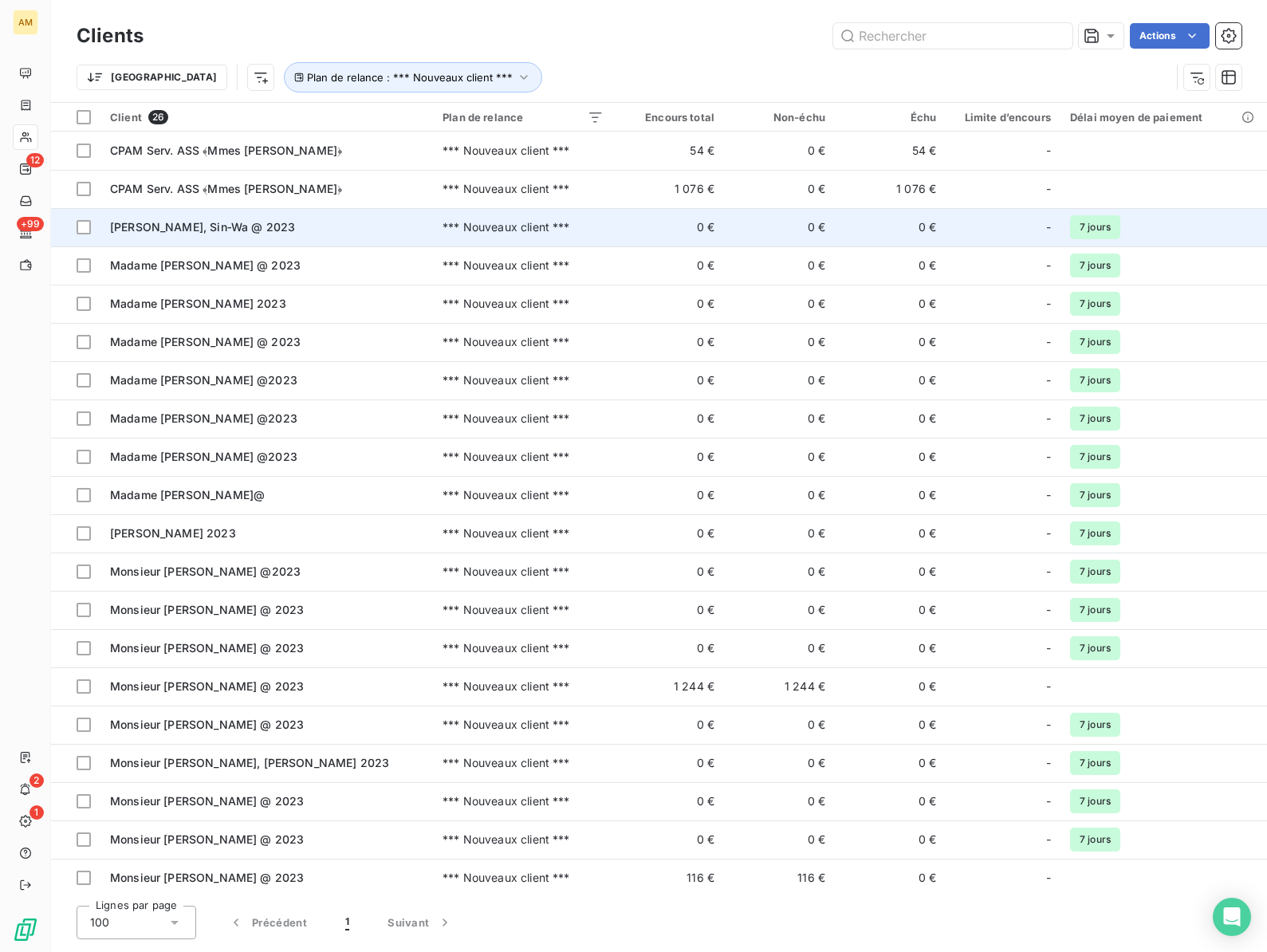
click at [209, 234] on div "[PERSON_NAME], Sin‐Wa @ 2023" at bounding box center [266, 227] width 313 height 16
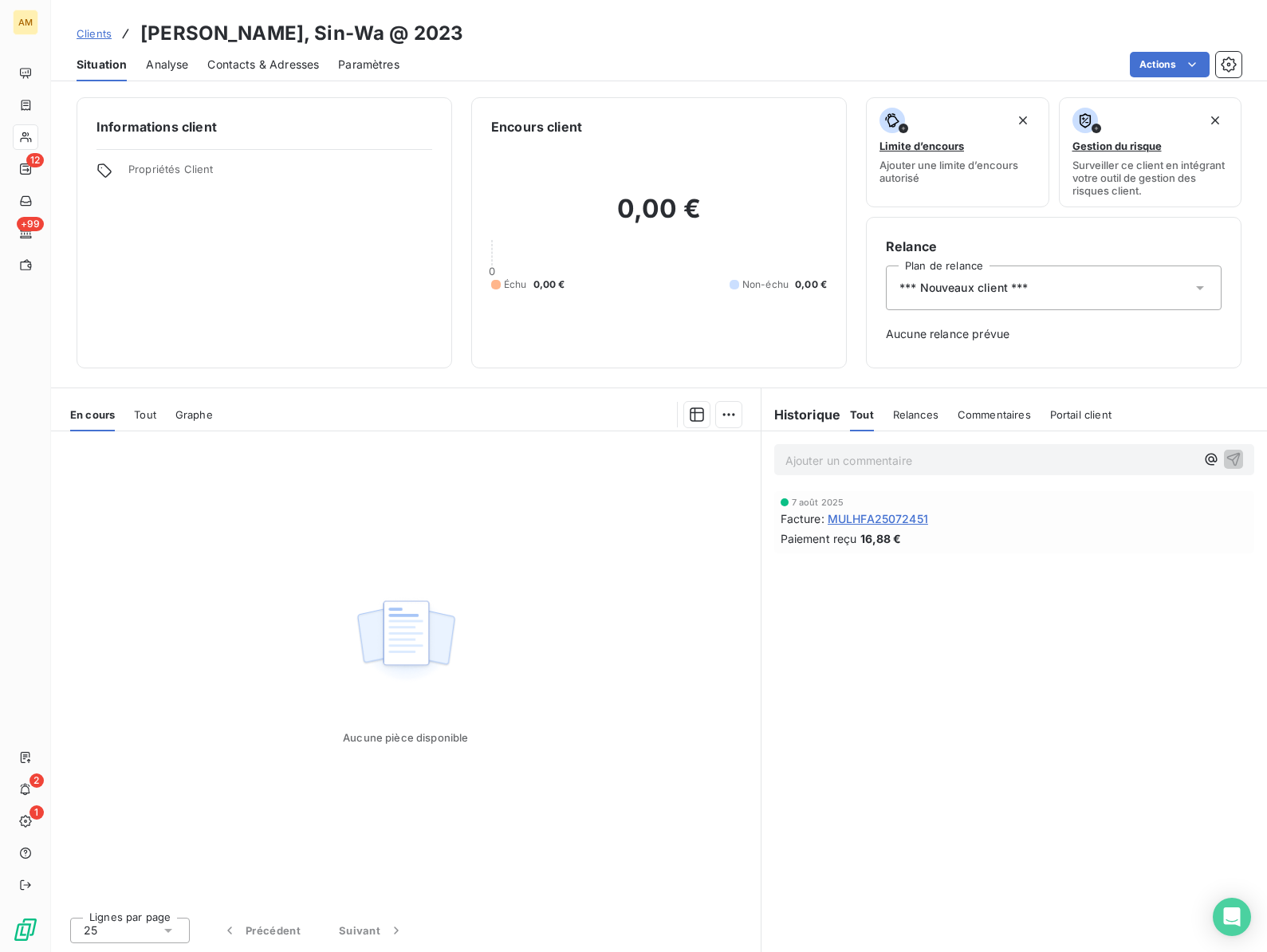
click at [255, 35] on h3 "[PERSON_NAME], Sin‐Wa @ 2023" at bounding box center [301, 33] width 323 height 29
copy h3 "[PERSON_NAME]"
click at [985, 291] on span "*** Nouveaux client ***" at bounding box center [964, 288] width 128 height 16
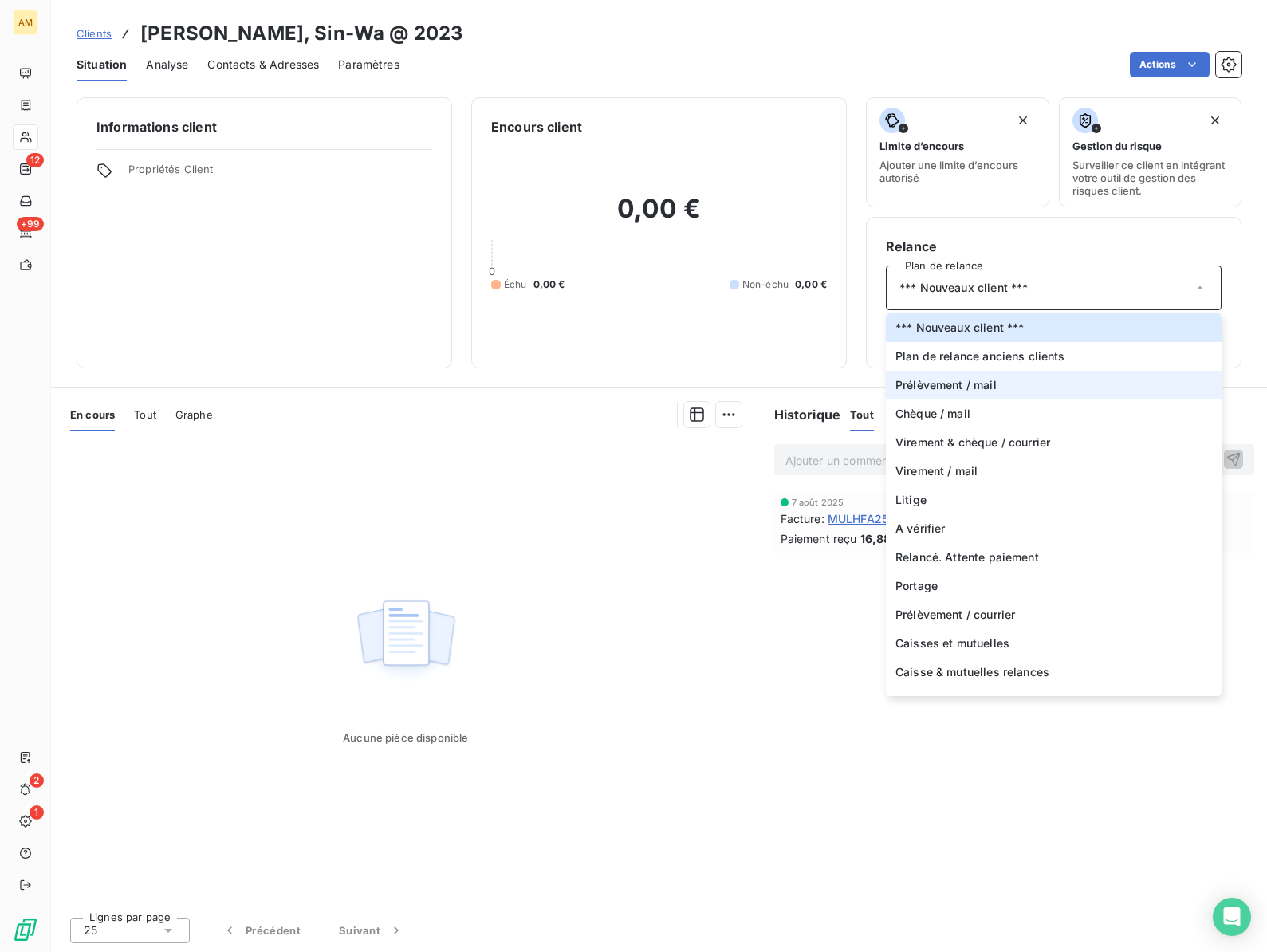
click at [963, 381] on span "Prélèvement / mail" at bounding box center [946, 385] width 102 height 16
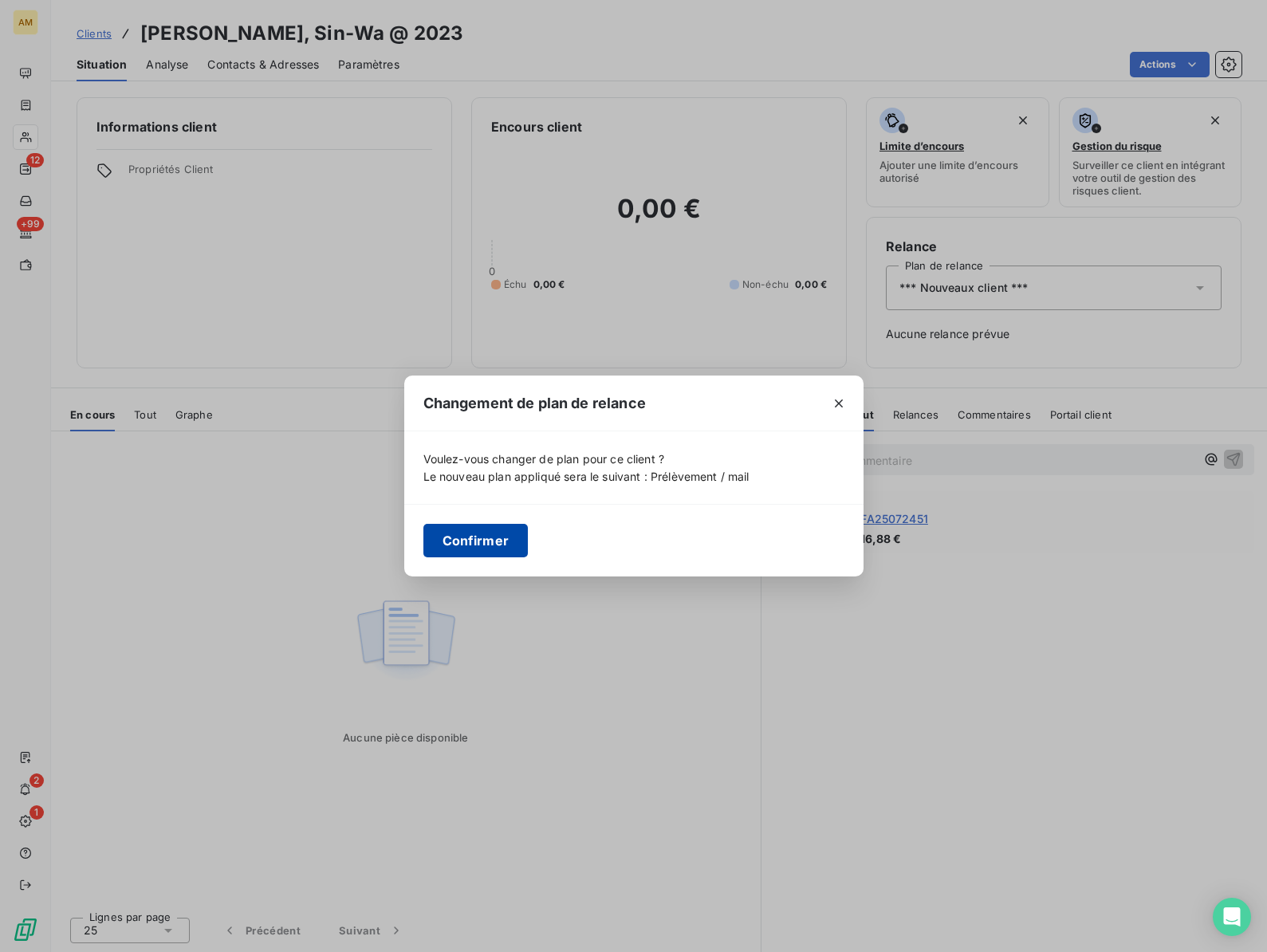
click at [474, 545] on button "Confirmer" at bounding box center [476, 540] width 105 height 34
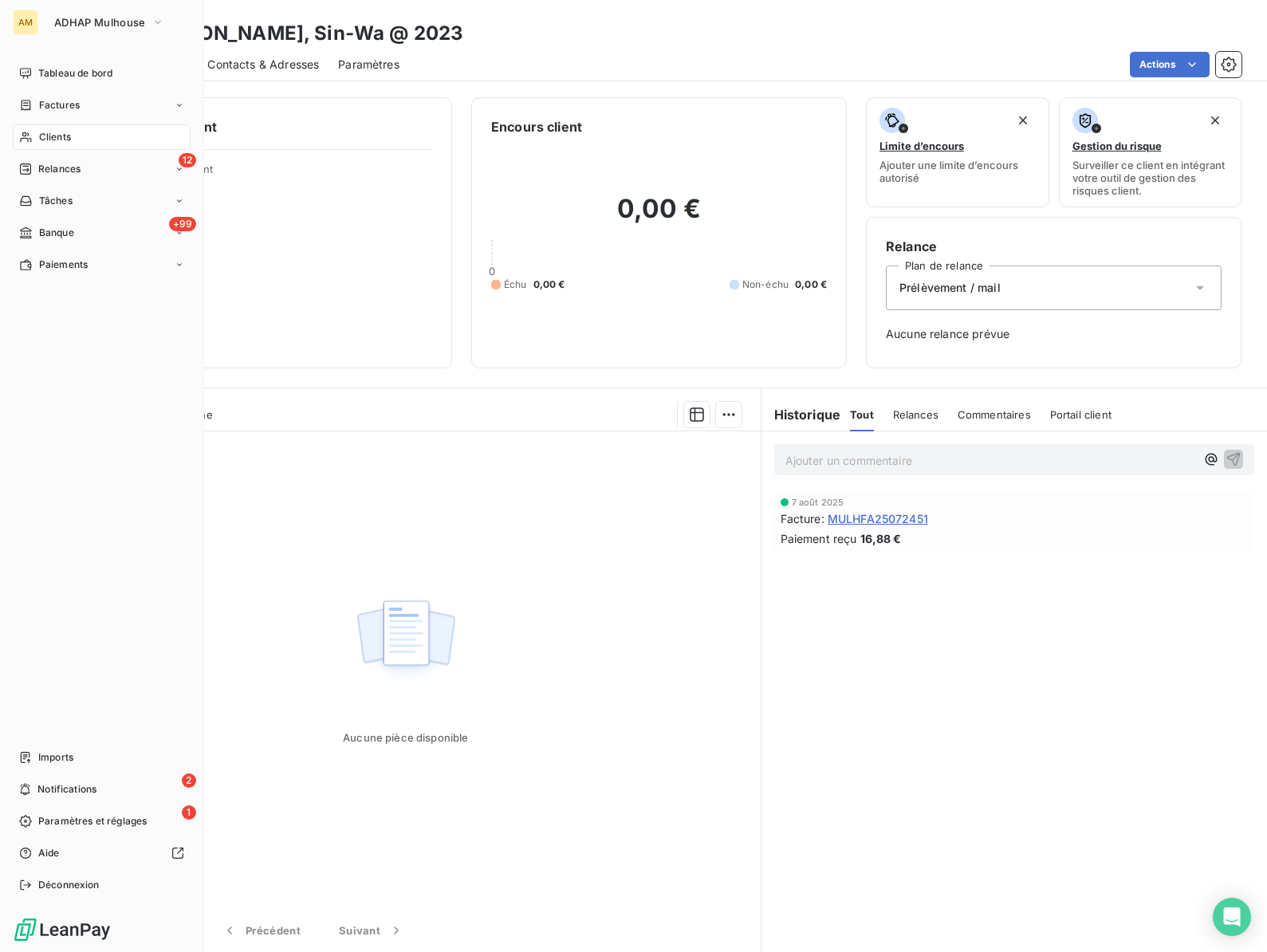
click at [34, 135] on div "Clients" at bounding box center [101, 136] width 177 height 26
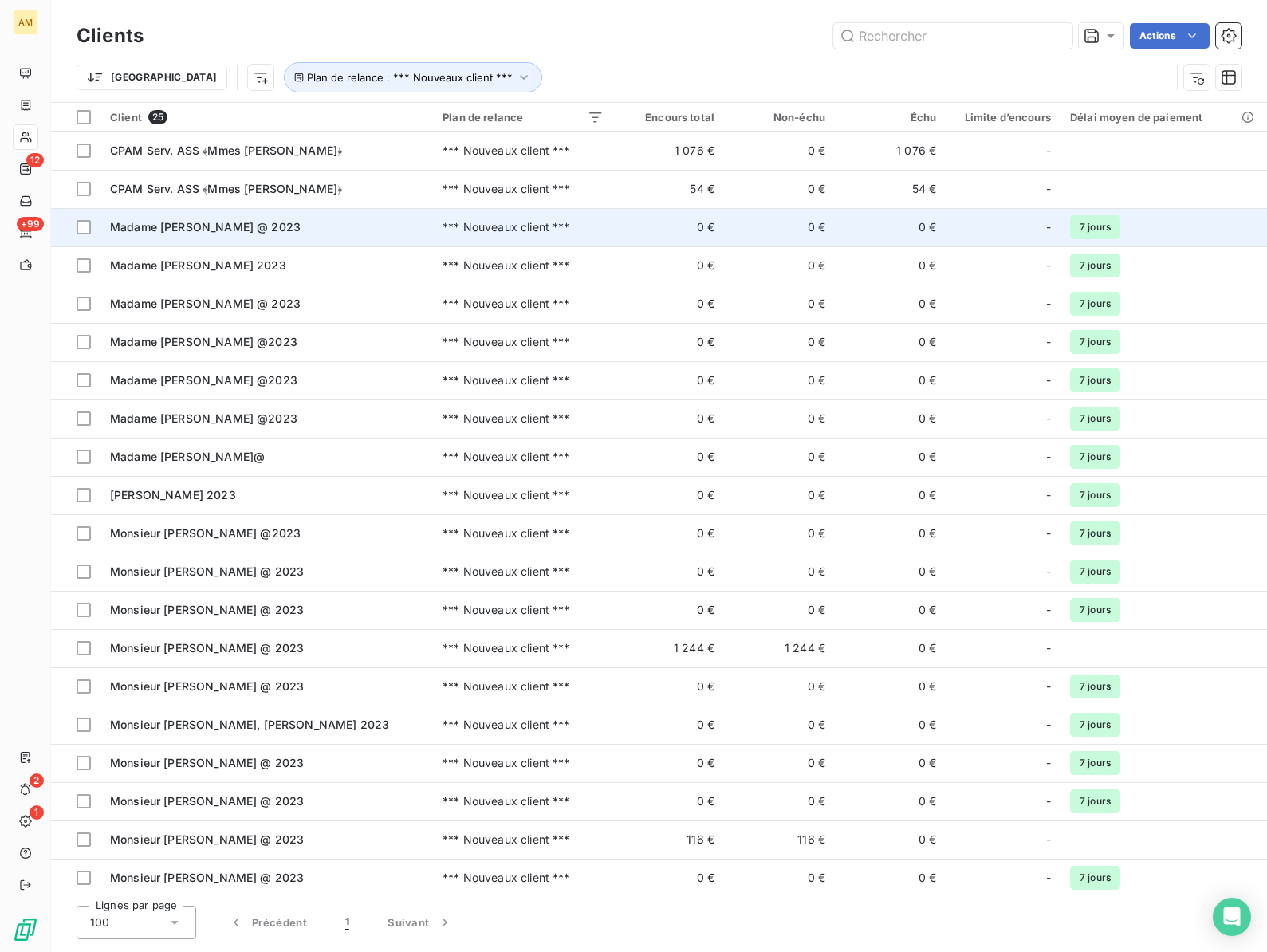
click at [162, 224] on span "Madame [PERSON_NAME] @ 2023" at bounding box center [205, 226] width 191 height 13
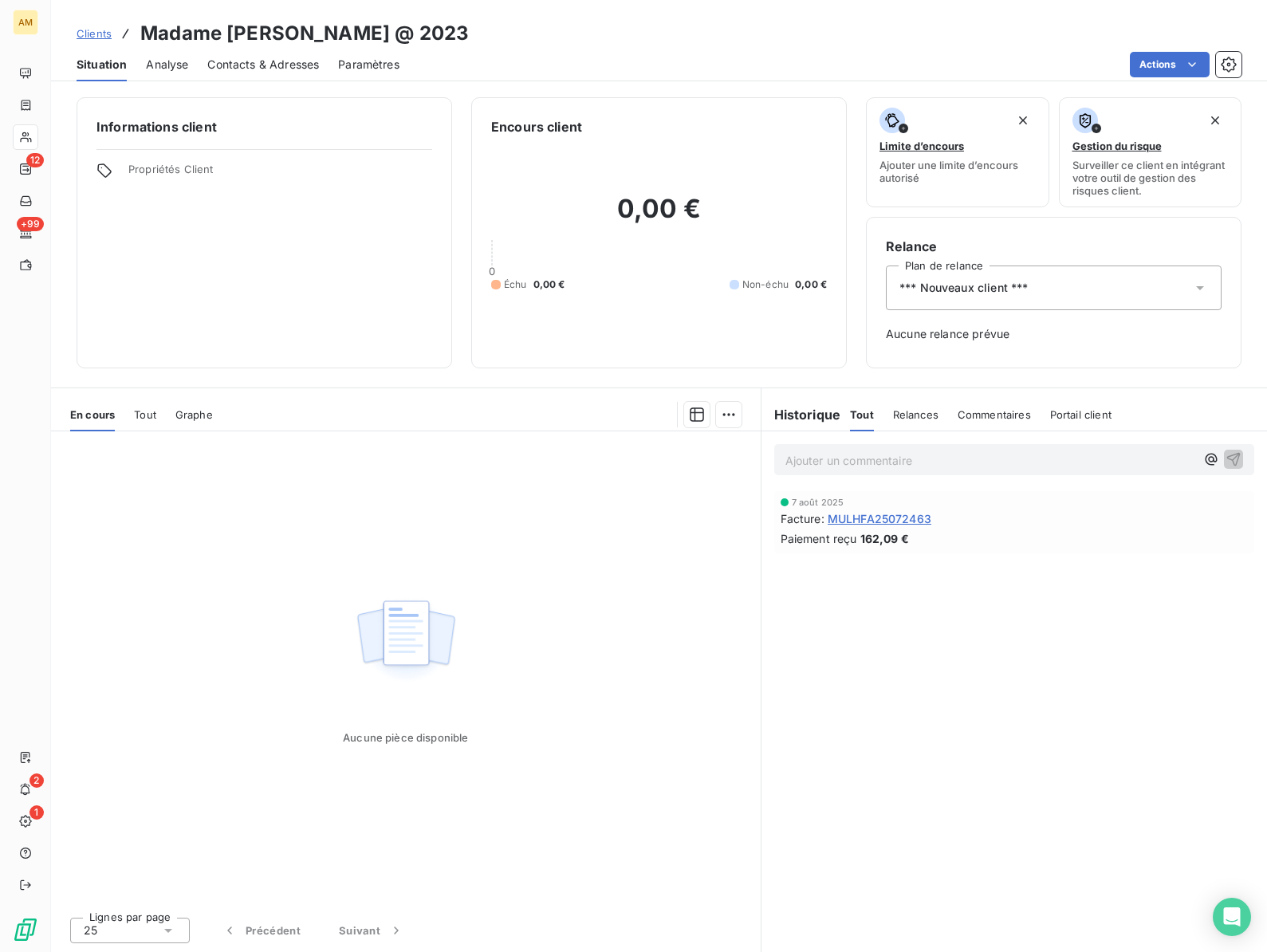
click at [251, 32] on h3 "Madame [PERSON_NAME] @ 2023" at bounding box center [304, 33] width 328 height 29
copy h3 "JANSKI"
click at [961, 290] on span "*** Nouveaux client ***" at bounding box center [964, 288] width 128 height 16
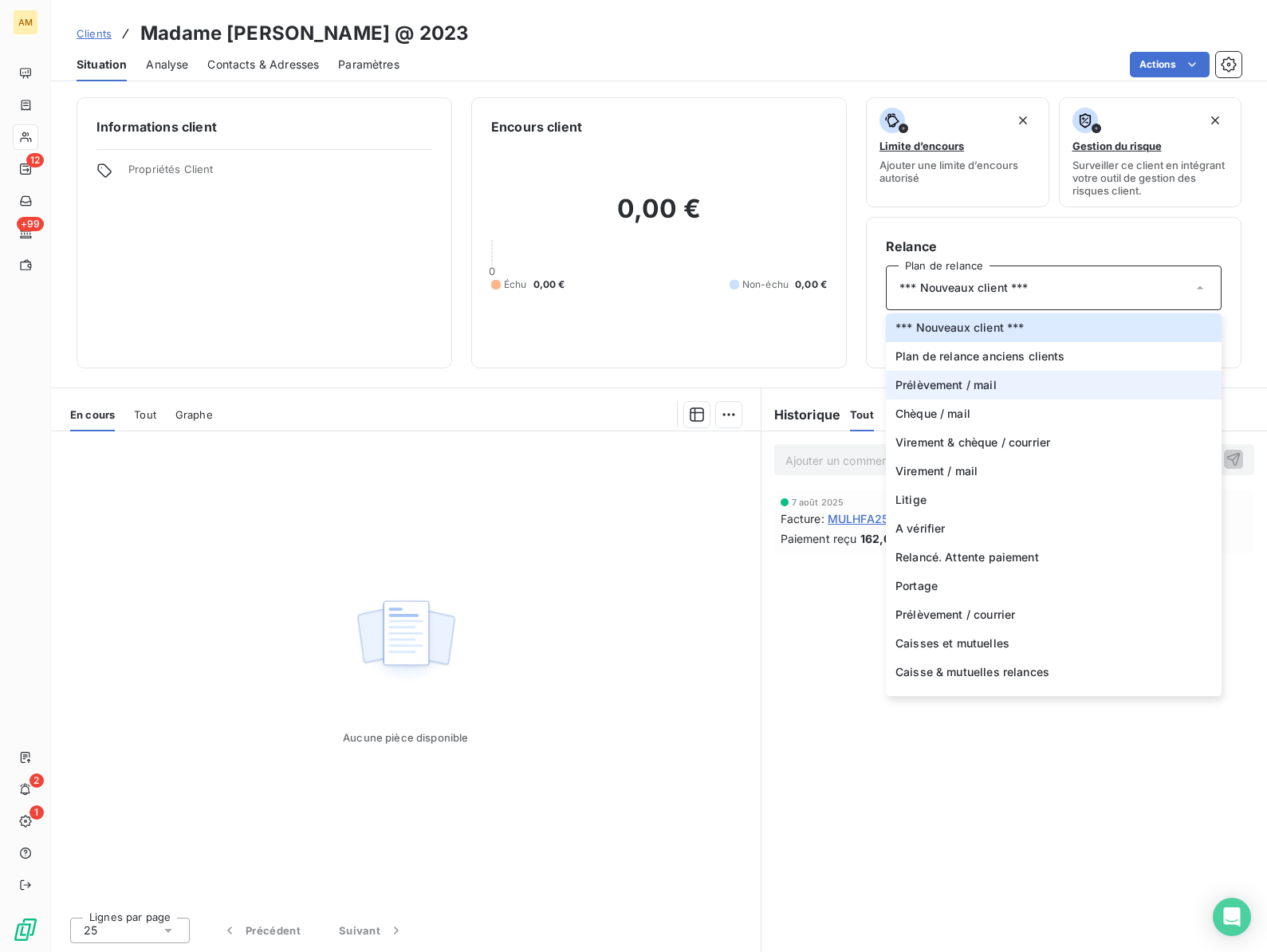
click at [938, 381] on span "Prélèvement / mail" at bounding box center [946, 385] width 102 height 16
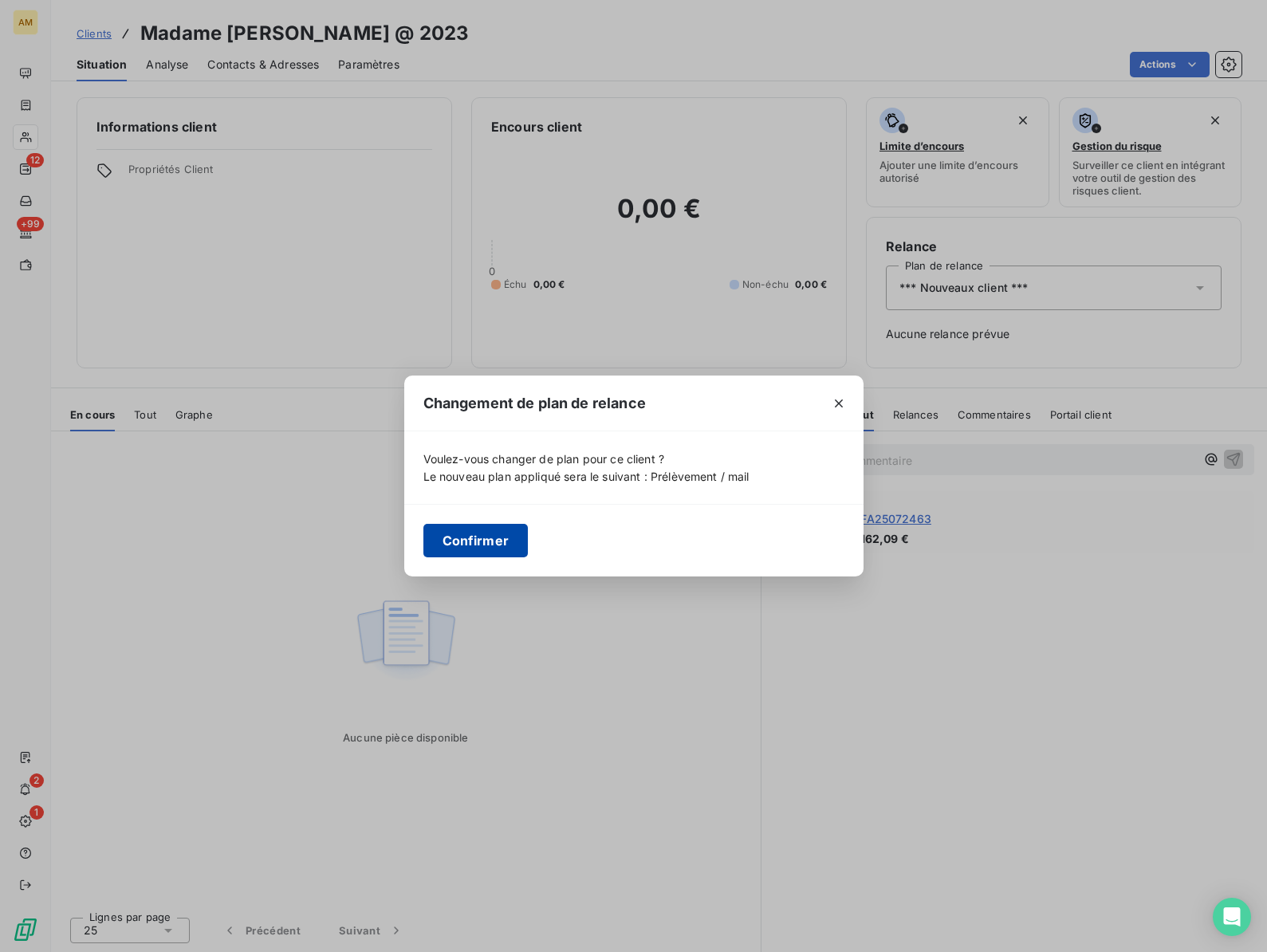
click at [479, 538] on button "Confirmer" at bounding box center [476, 540] width 105 height 34
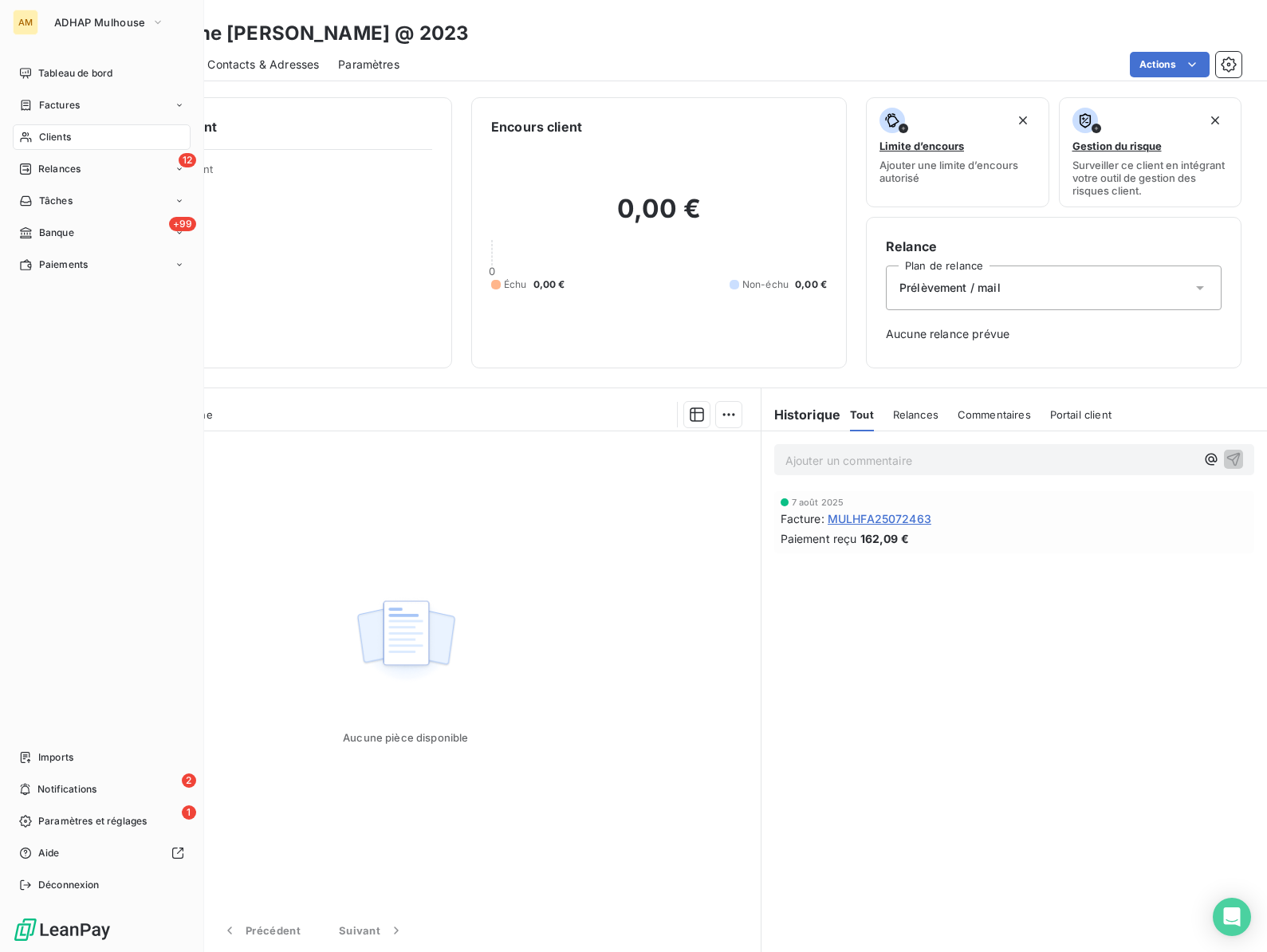
click at [37, 138] on div "Clients" at bounding box center [101, 136] width 177 height 26
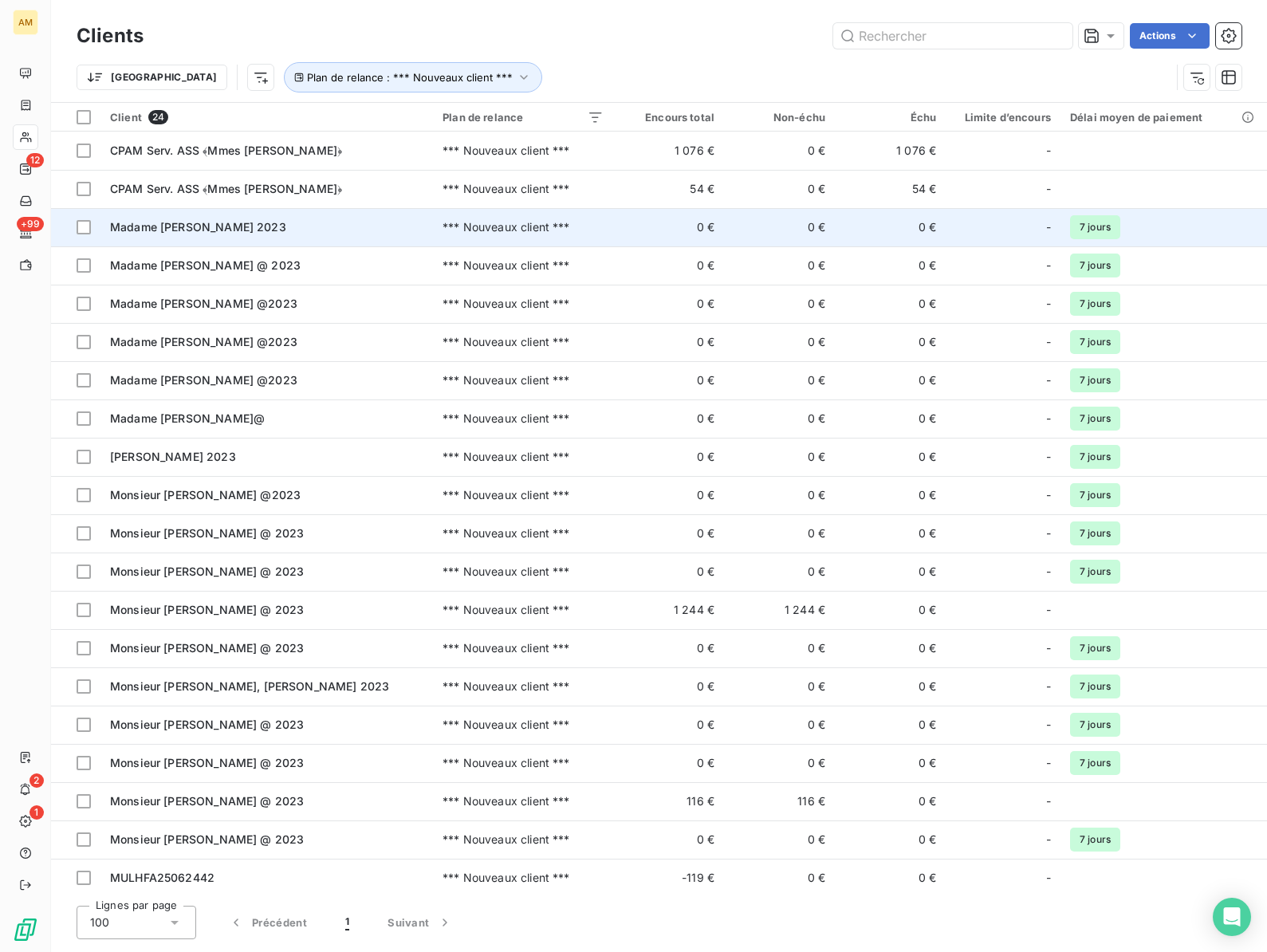
click at [218, 219] on div "Madame [PERSON_NAME] 2023" at bounding box center [266, 227] width 313 height 16
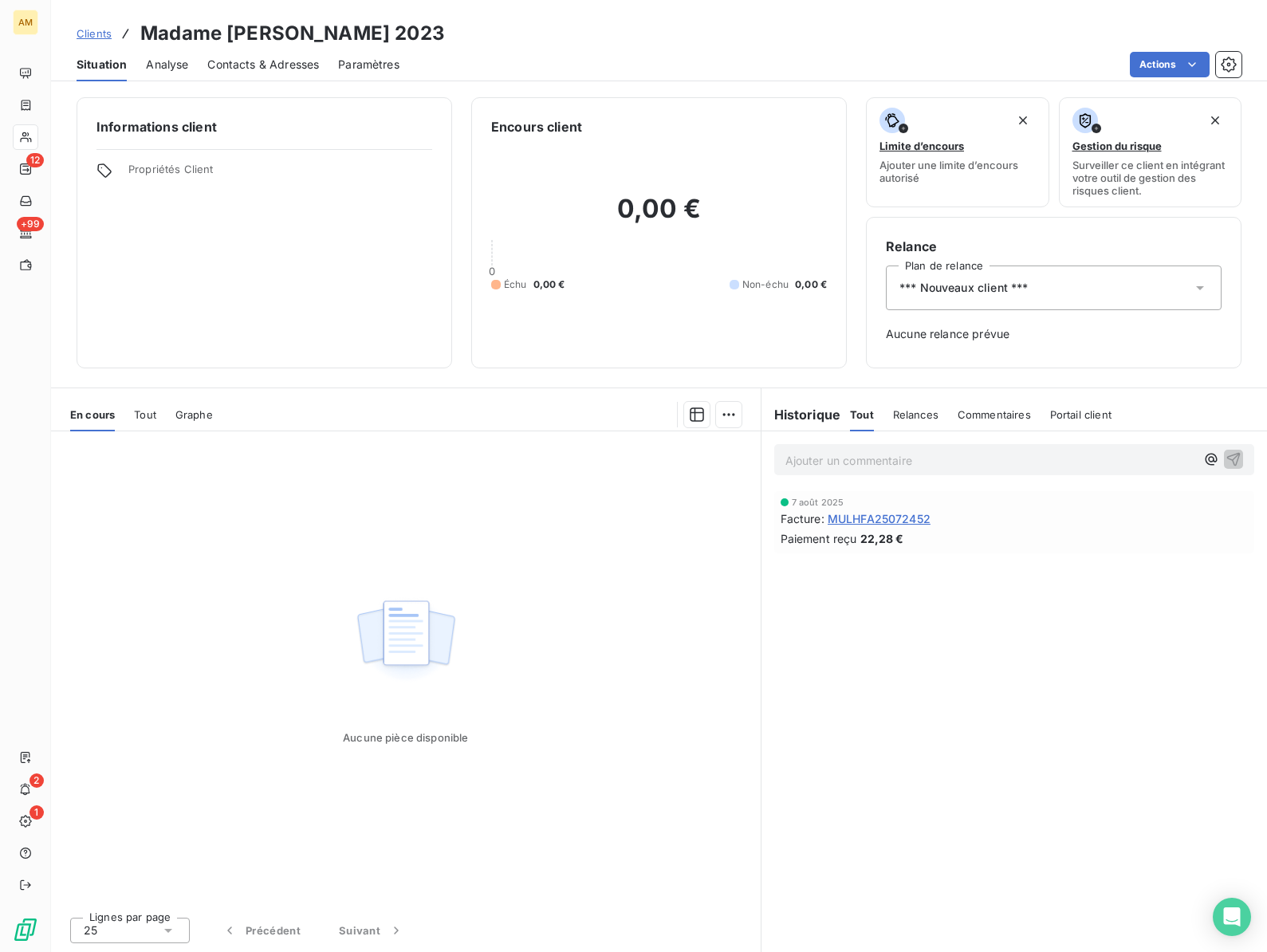
click at [274, 32] on h3 "Madame [PERSON_NAME] 2023" at bounding box center [292, 33] width 305 height 29
copy h3 "LOUREAU"
click at [967, 295] on span "*** Nouveaux client ***" at bounding box center [964, 288] width 128 height 16
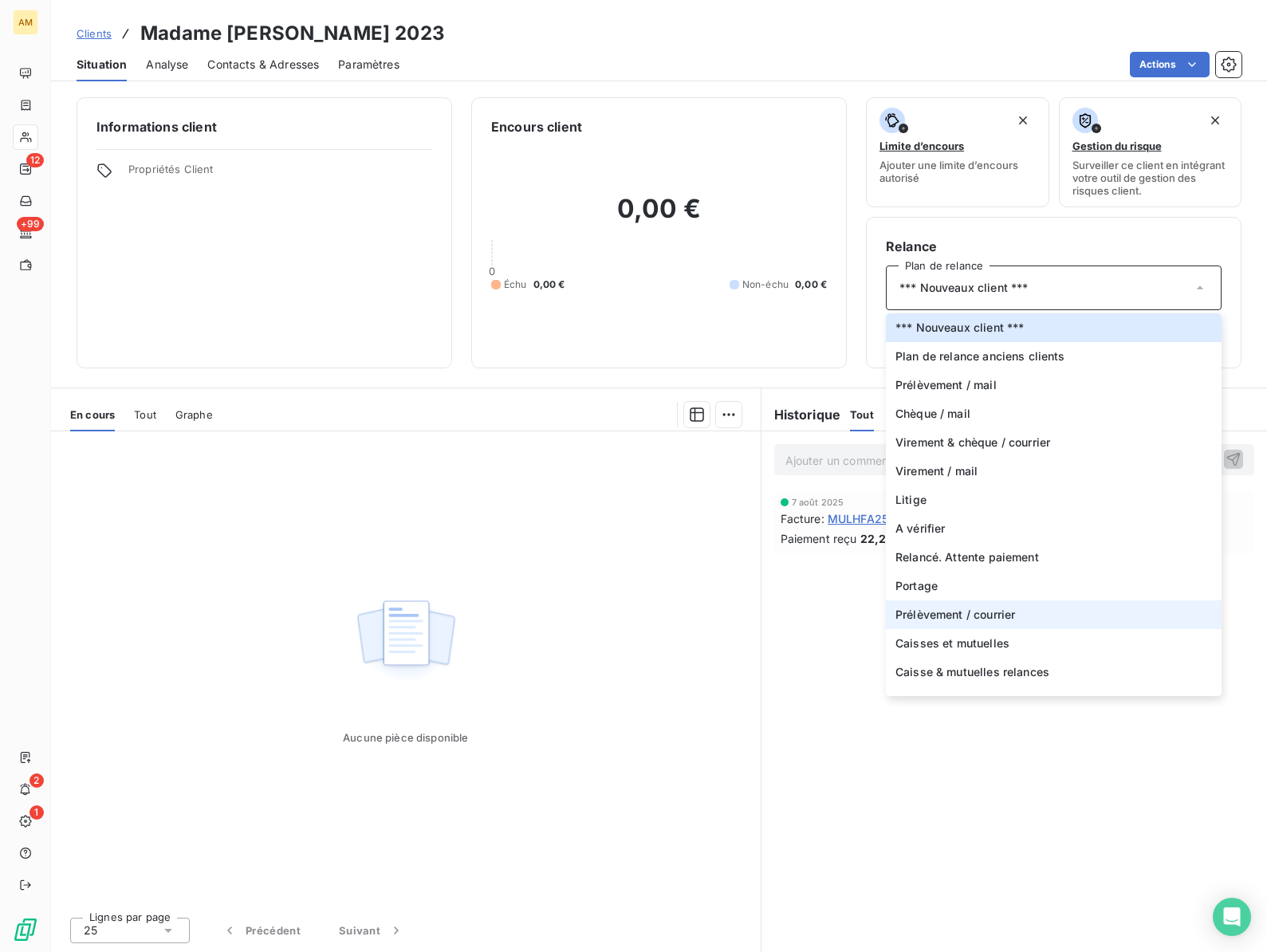
click at [938, 621] on span "Prélèvement / courrier" at bounding box center [955, 614] width 119 height 16
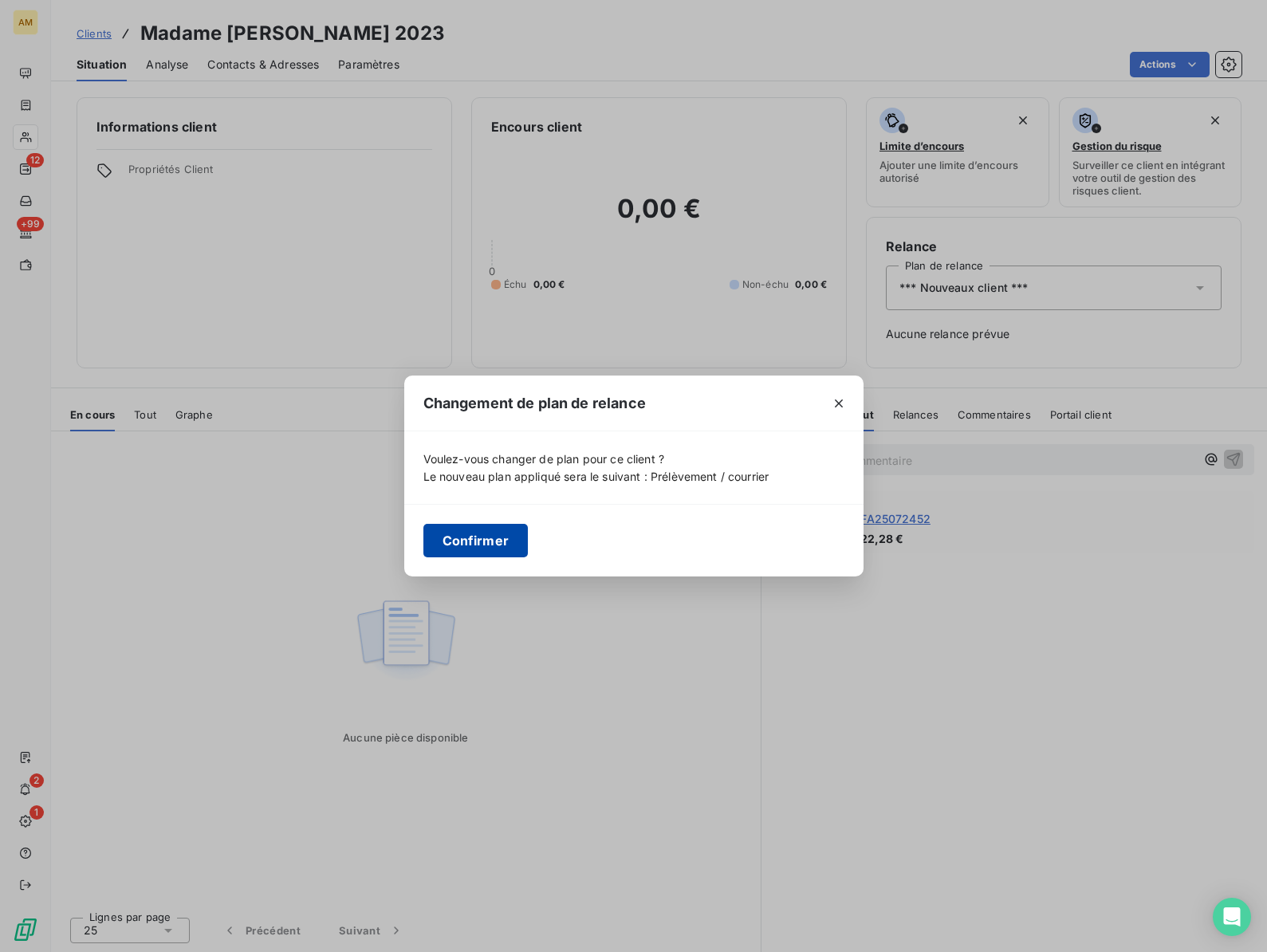
click at [467, 543] on button "Confirmer" at bounding box center [476, 540] width 105 height 34
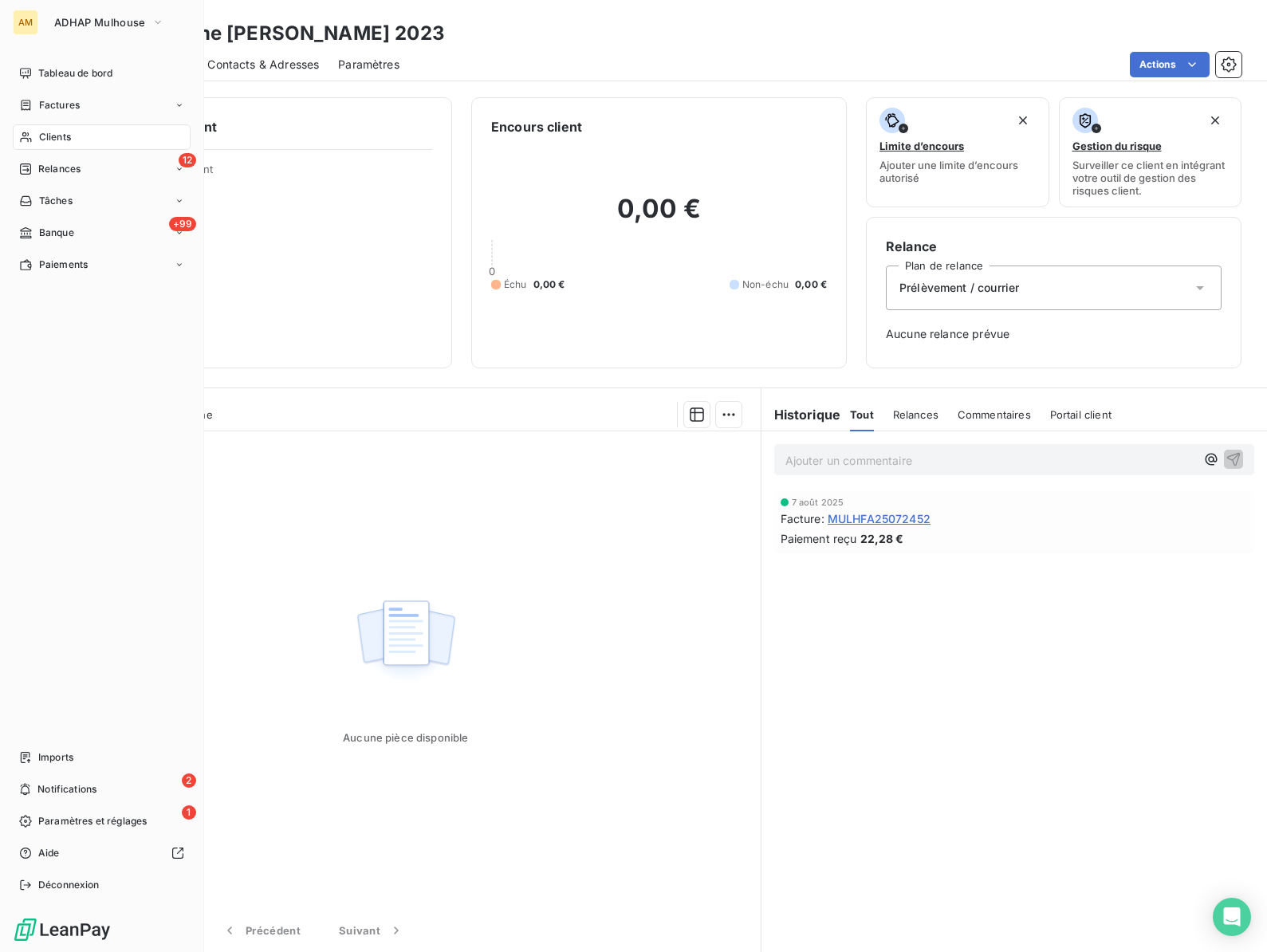
click at [45, 139] on span "Clients" at bounding box center [55, 137] width 32 height 14
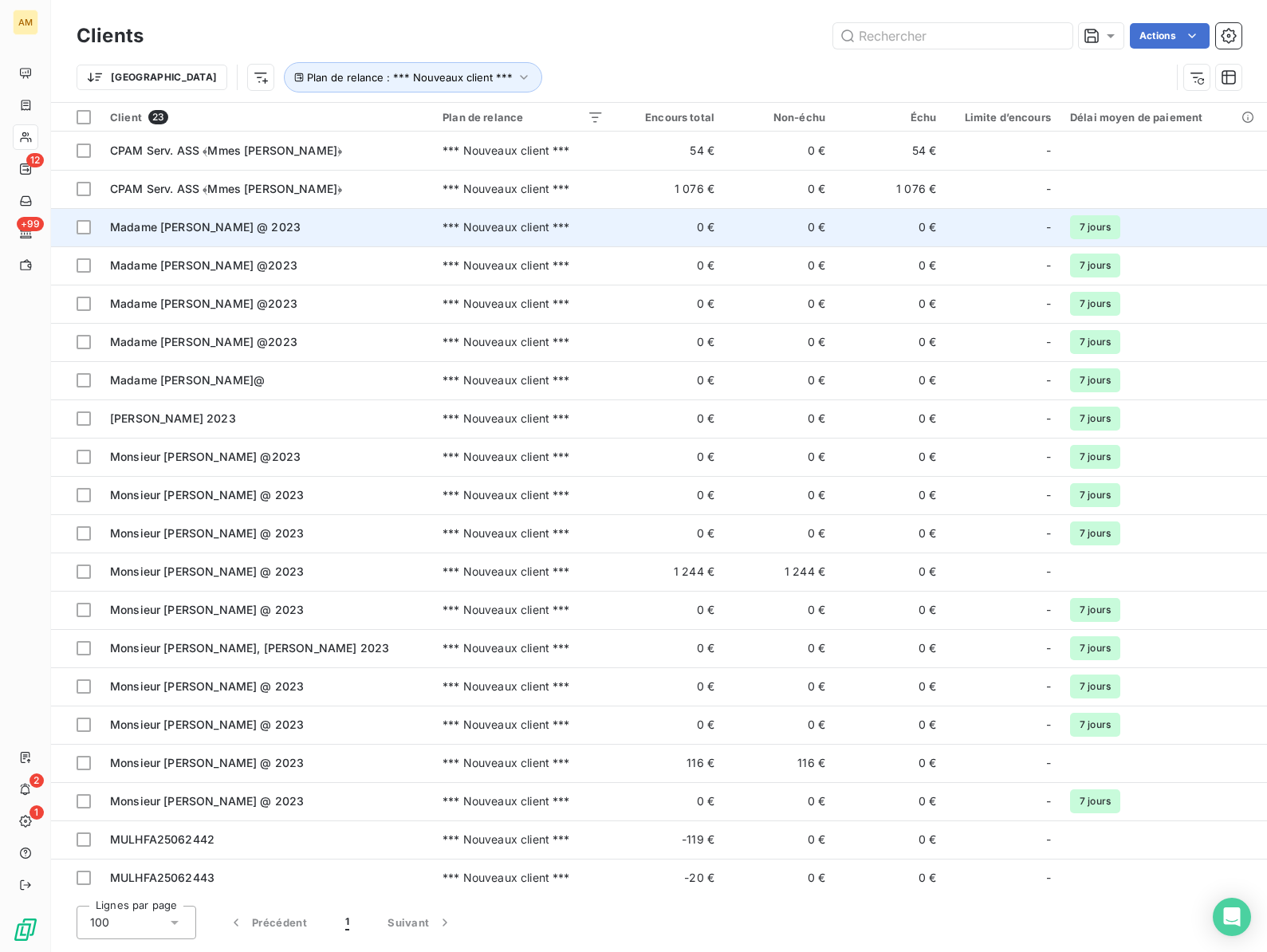
click at [171, 227] on span "Madame [PERSON_NAME] @ 2023" at bounding box center [205, 226] width 191 height 13
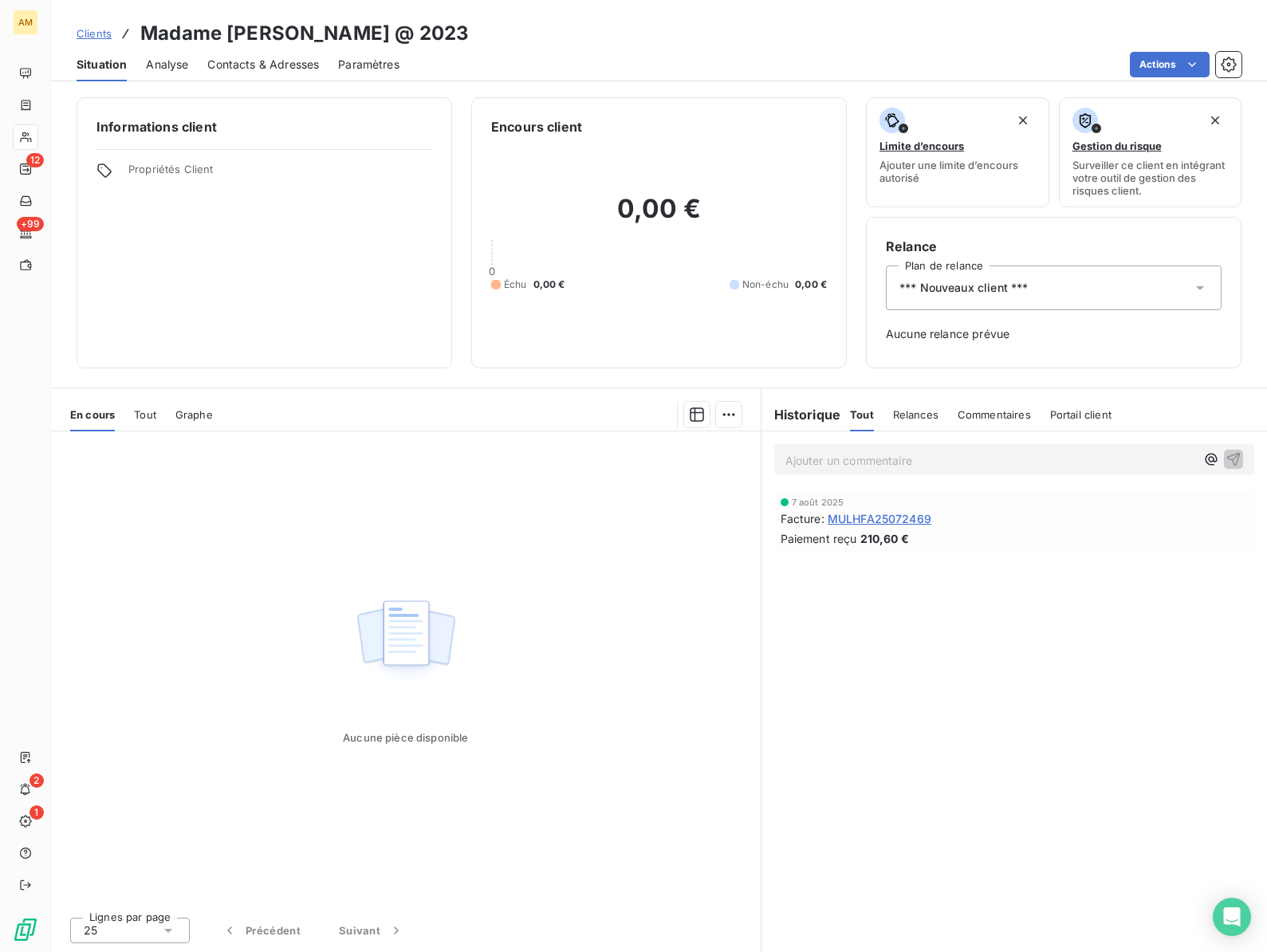
click at [265, 25] on h3 "Madame [PERSON_NAME] @ 2023" at bounding box center [304, 33] width 328 height 29
copy h3 "[PERSON_NAME]"
click at [937, 291] on span "*** Nouveaux client ***" at bounding box center [964, 288] width 128 height 16
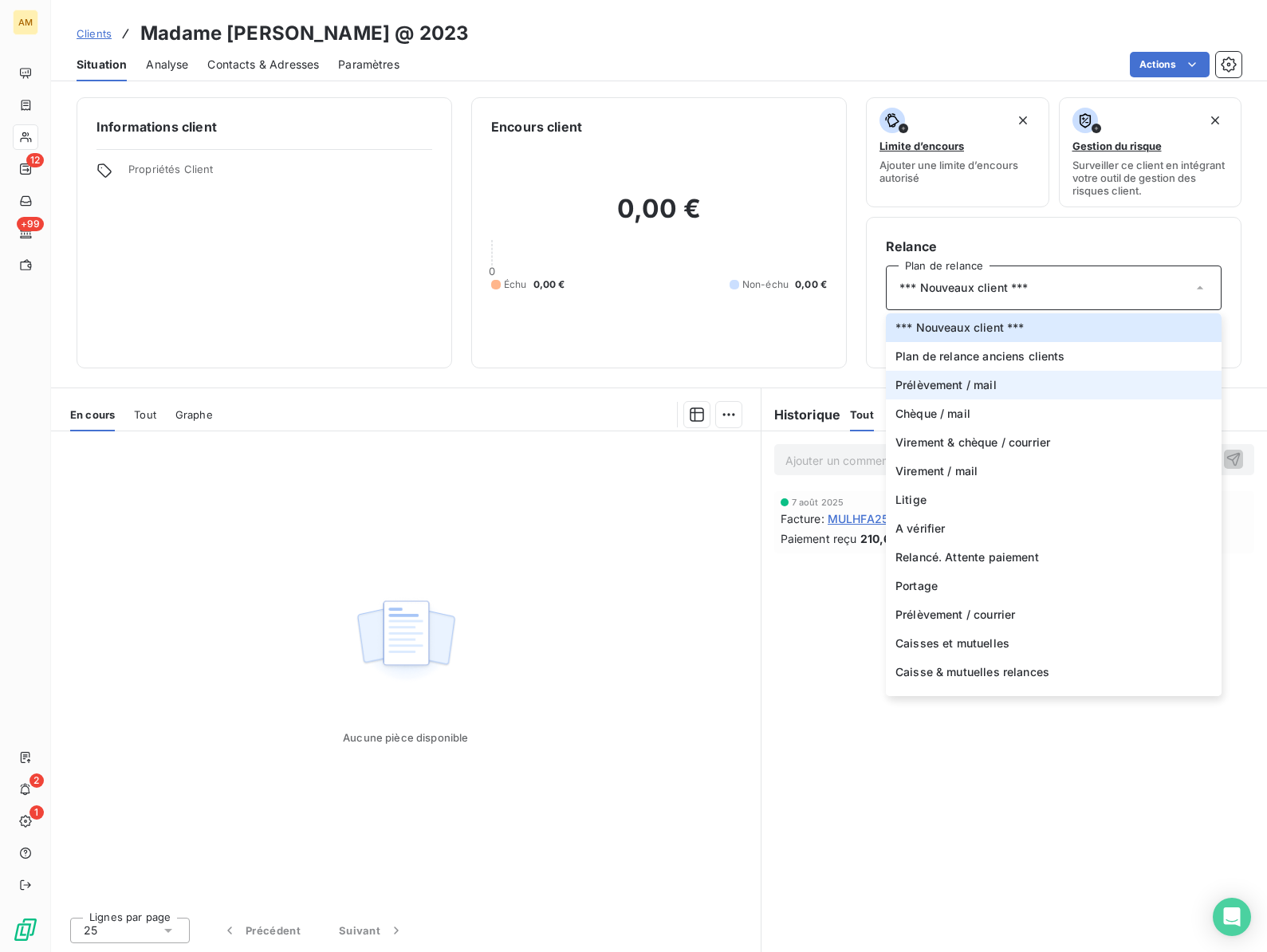
click at [933, 377] on span "Prélèvement / mail" at bounding box center [946, 385] width 102 height 16
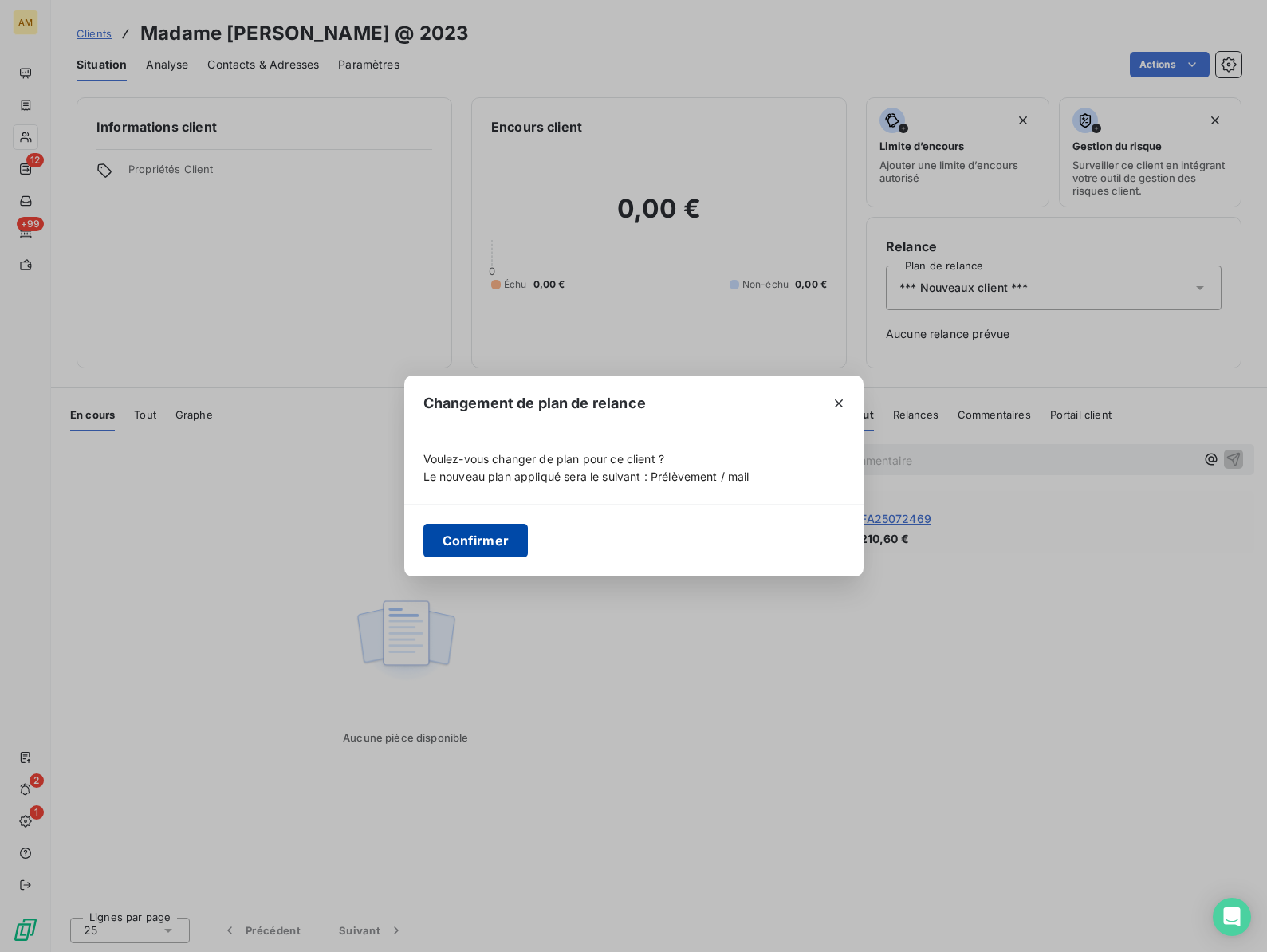
click at [462, 546] on button "Confirmer" at bounding box center [476, 540] width 105 height 34
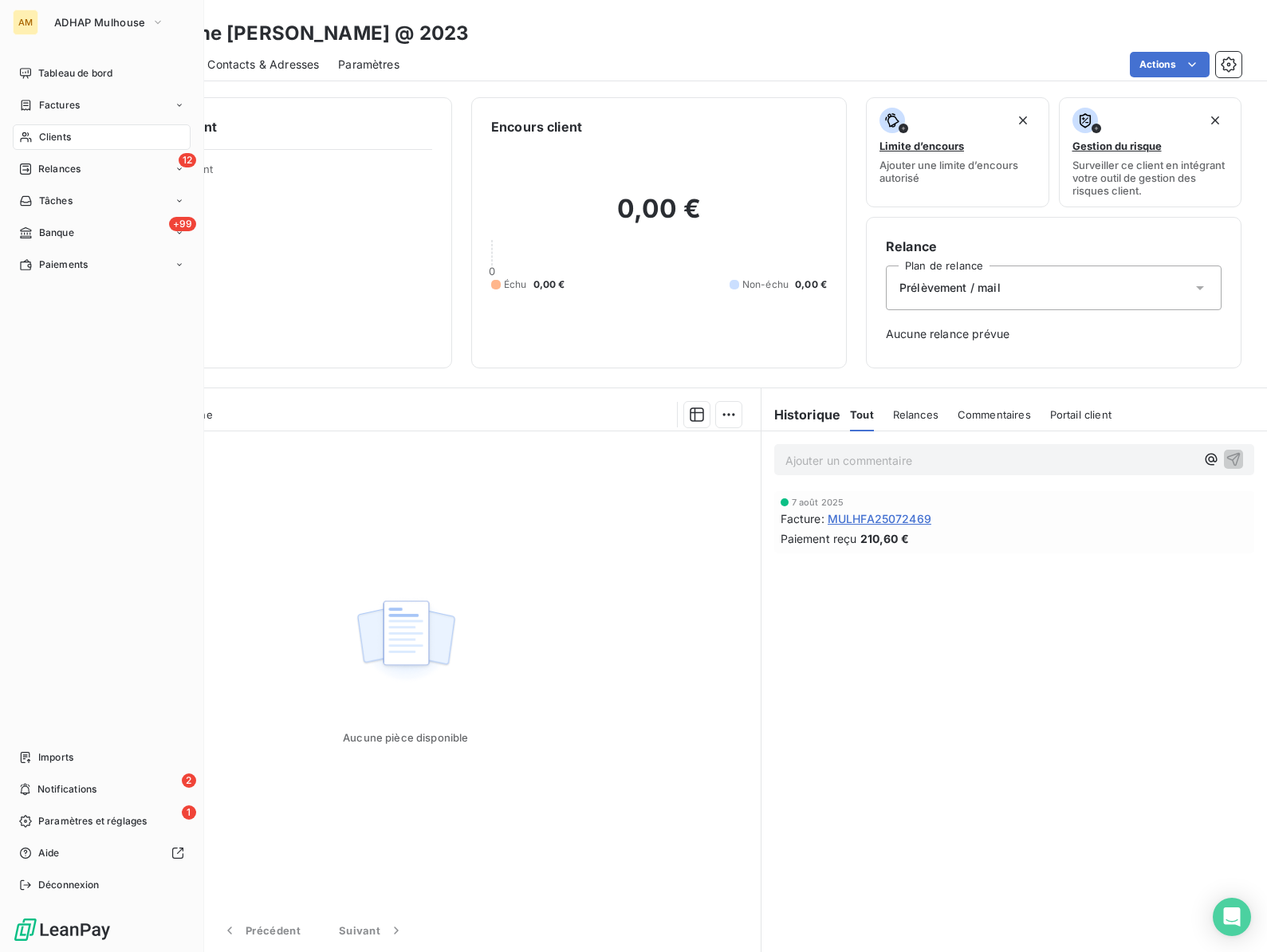
click at [36, 135] on div "Clients" at bounding box center [101, 136] width 177 height 26
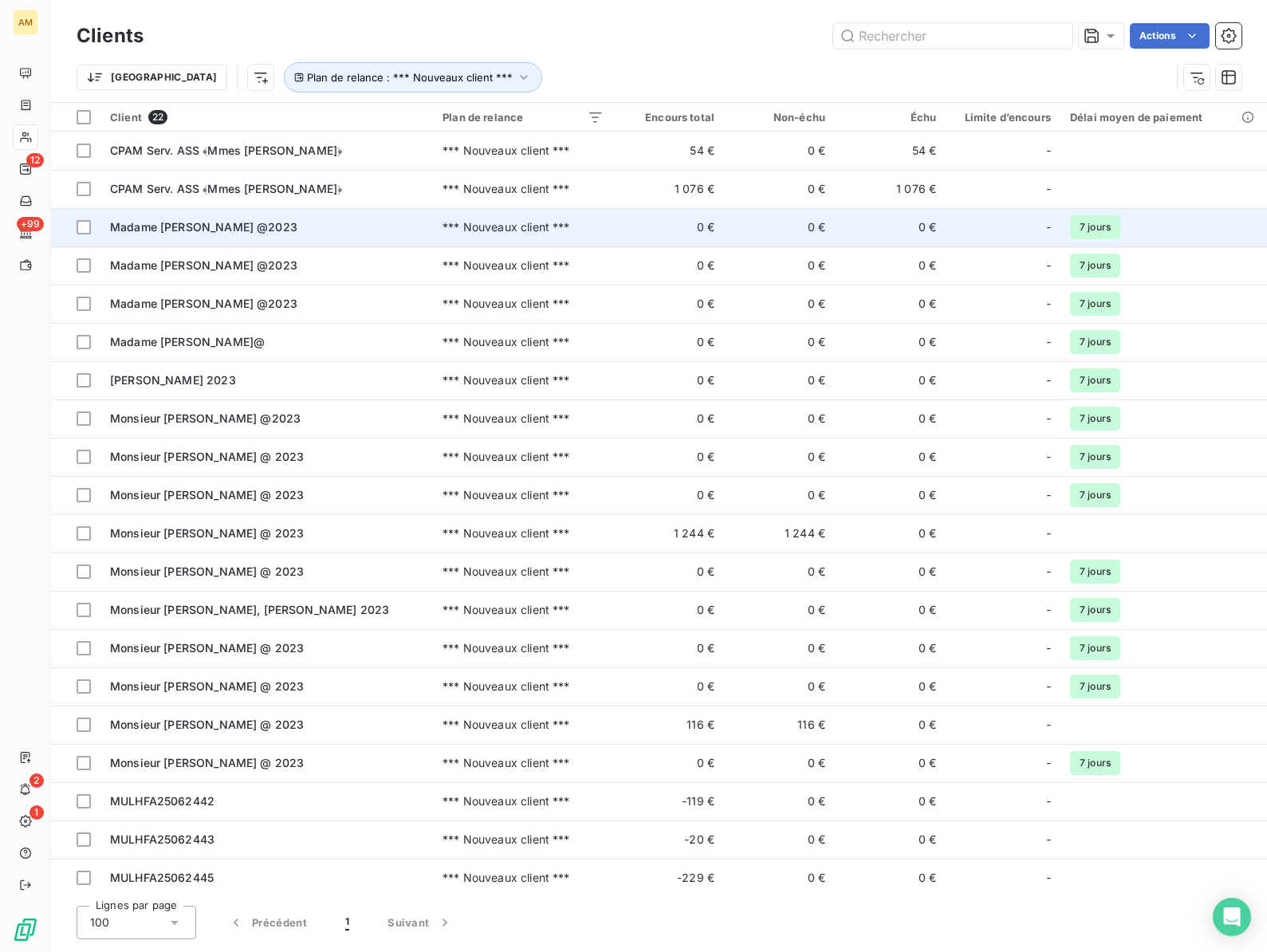
click at [176, 221] on span "Madame [PERSON_NAME] @2023" at bounding box center [203, 226] width 187 height 13
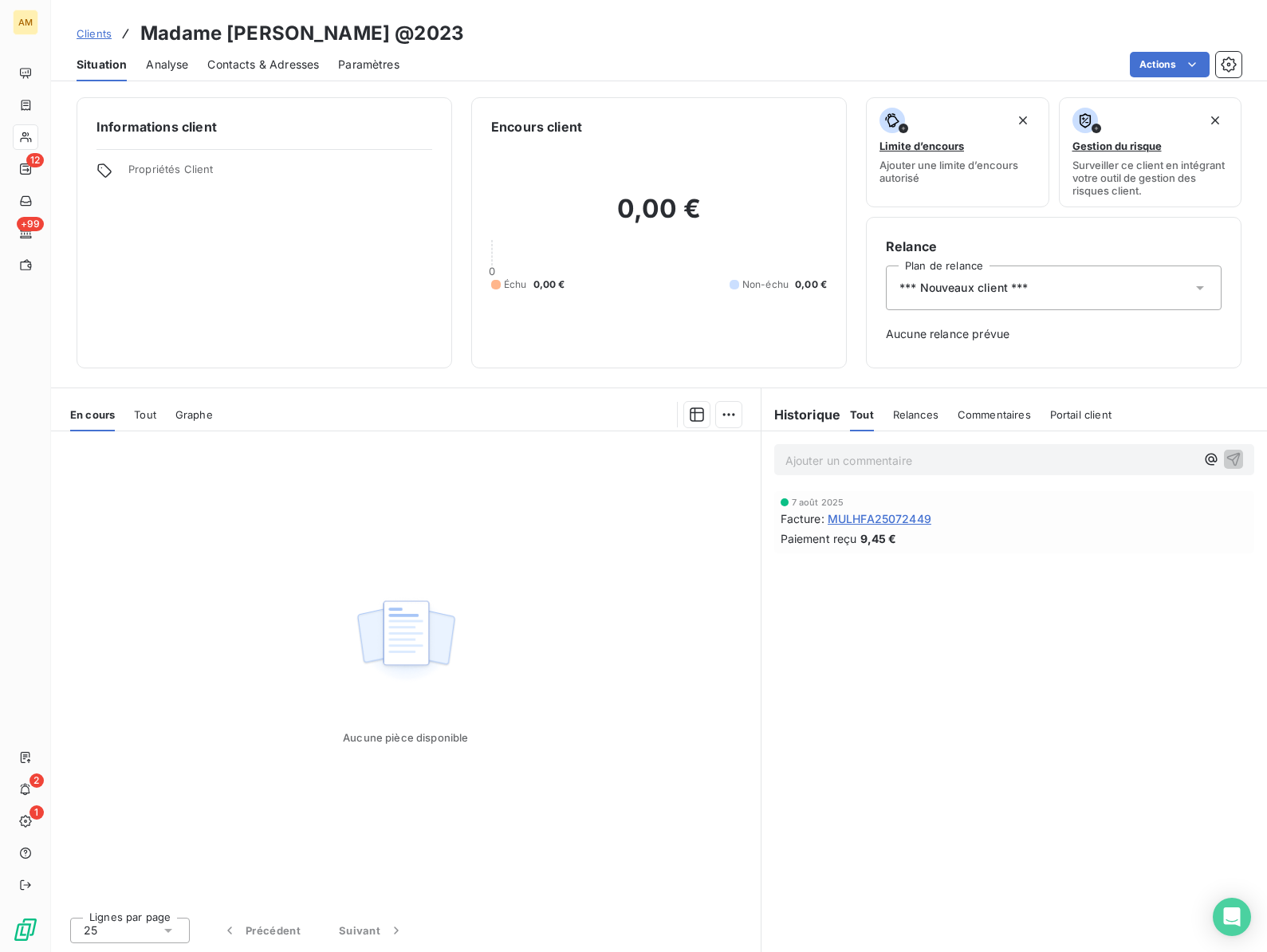
click at [284, 36] on h3 "Madame [PERSON_NAME] @2023" at bounding box center [301, 33] width 324 height 29
copy h3 "[PERSON_NAME]"
click at [950, 289] on span "*** Nouveaux client ***" at bounding box center [964, 288] width 128 height 16
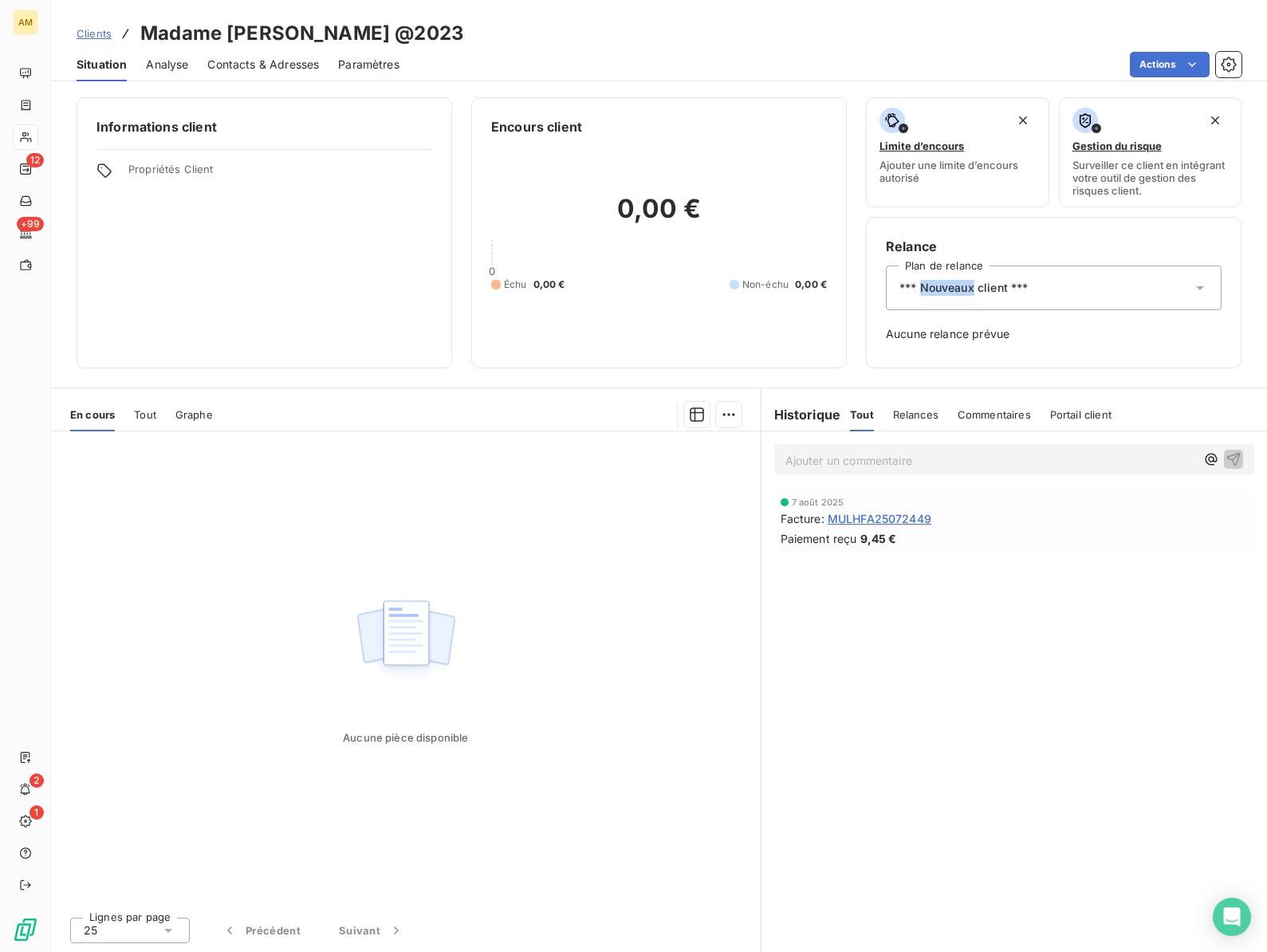
click at [950, 289] on span "*** Nouveaux client ***" at bounding box center [964, 288] width 128 height 16
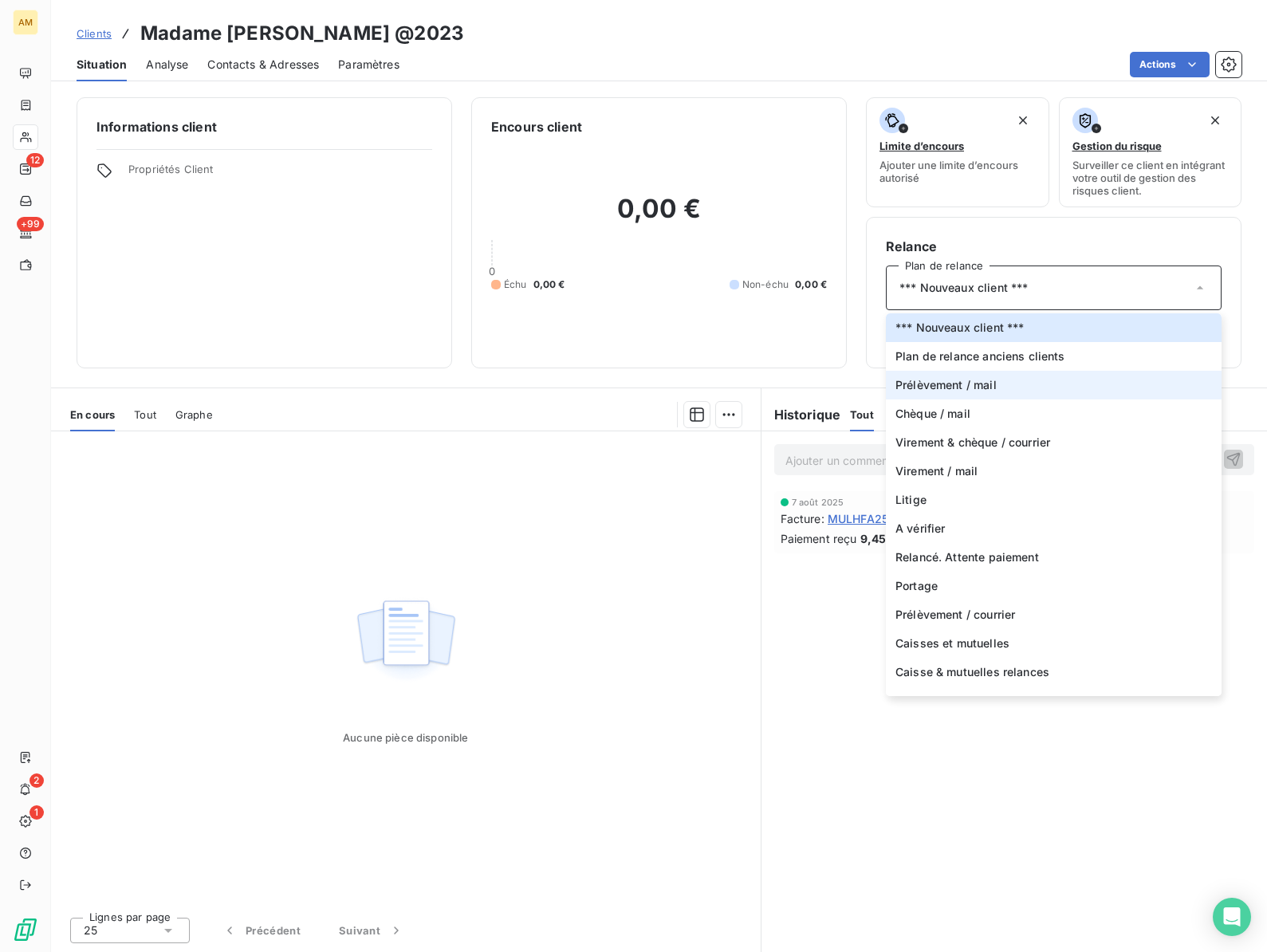
click at [934, 382] on span "Prélèvement / mail" at bounding box center [946, 385] width 102 height 16
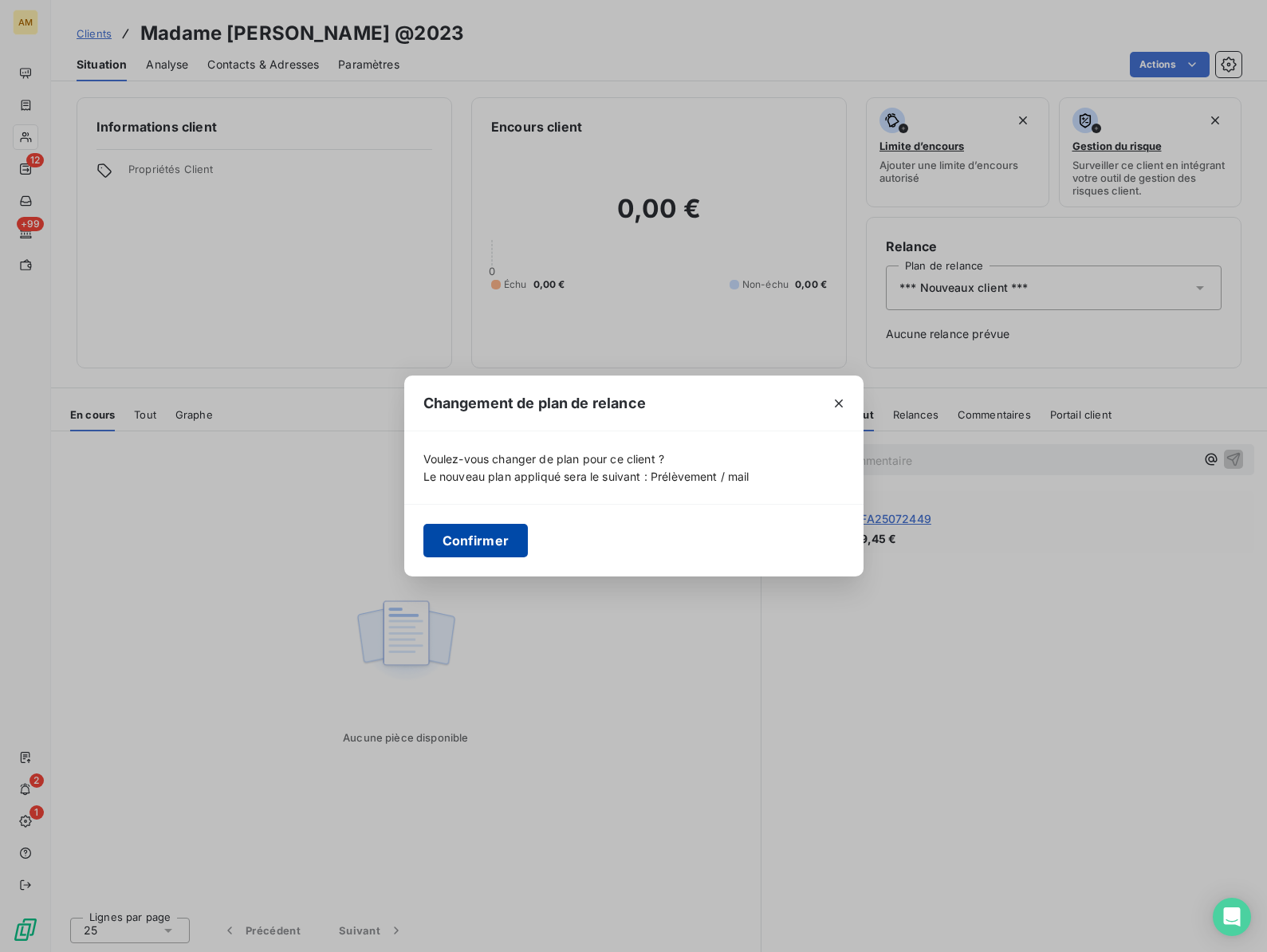
click at [489, 550] on button "Confirmer" at bounding box center [476, 540] width 105 height 34
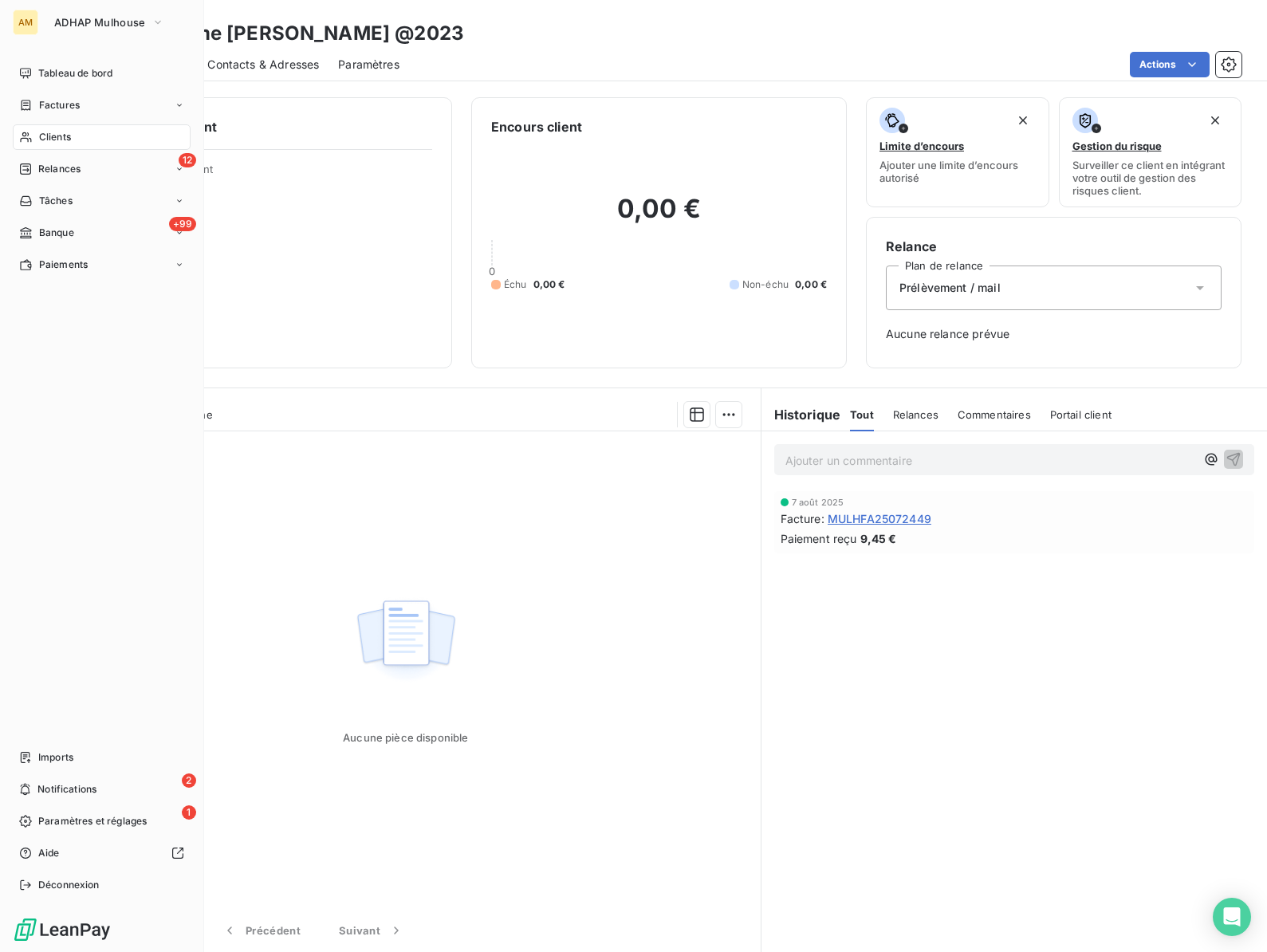
click at [50, 132] on span "Clients" at bounding box center [55, 137] width 32 height 14
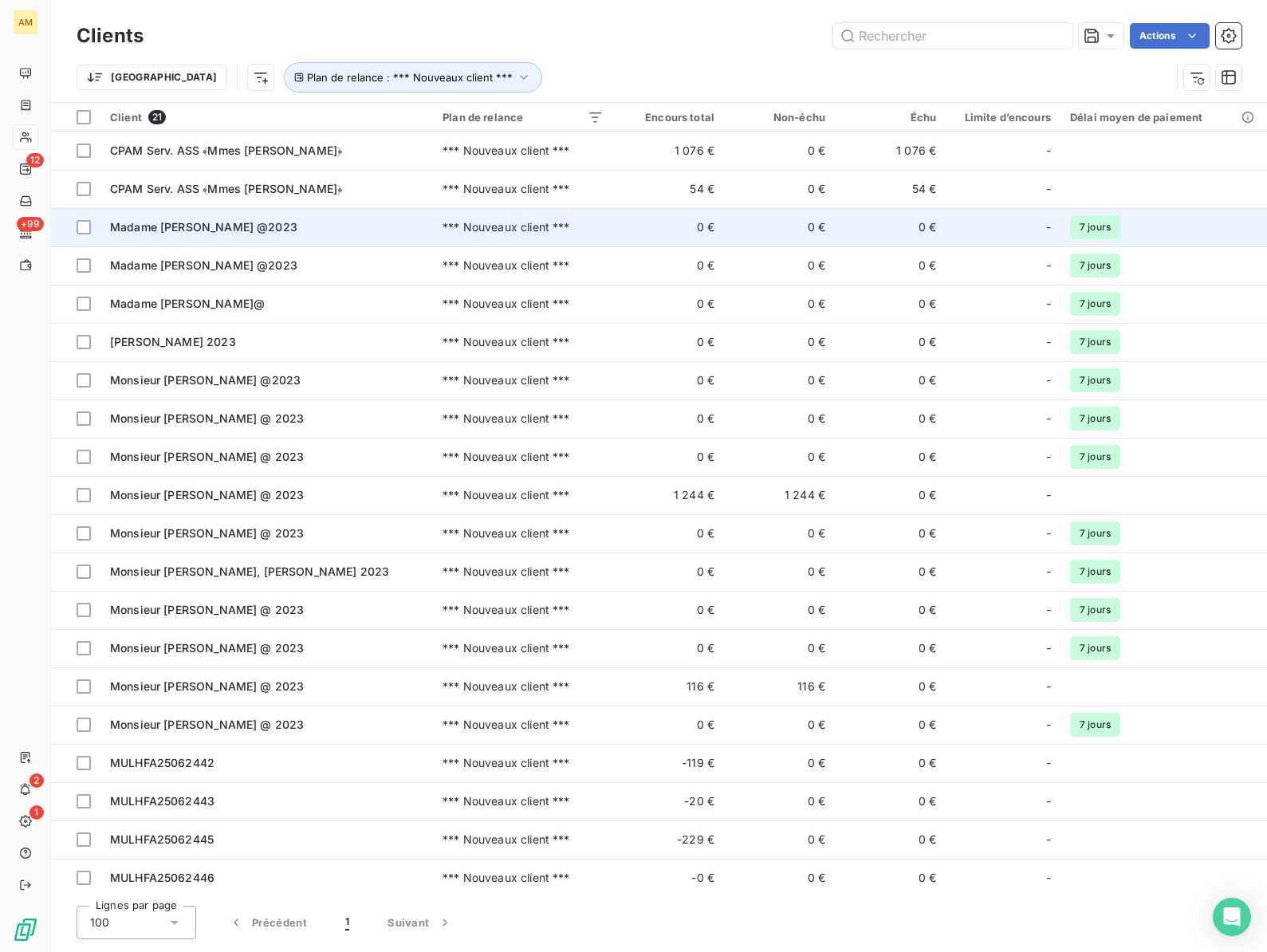
click at [177, 234] on div "Madame [PERSON_NAME] @2023" at bounding box center [266, 227] width 313 height 16
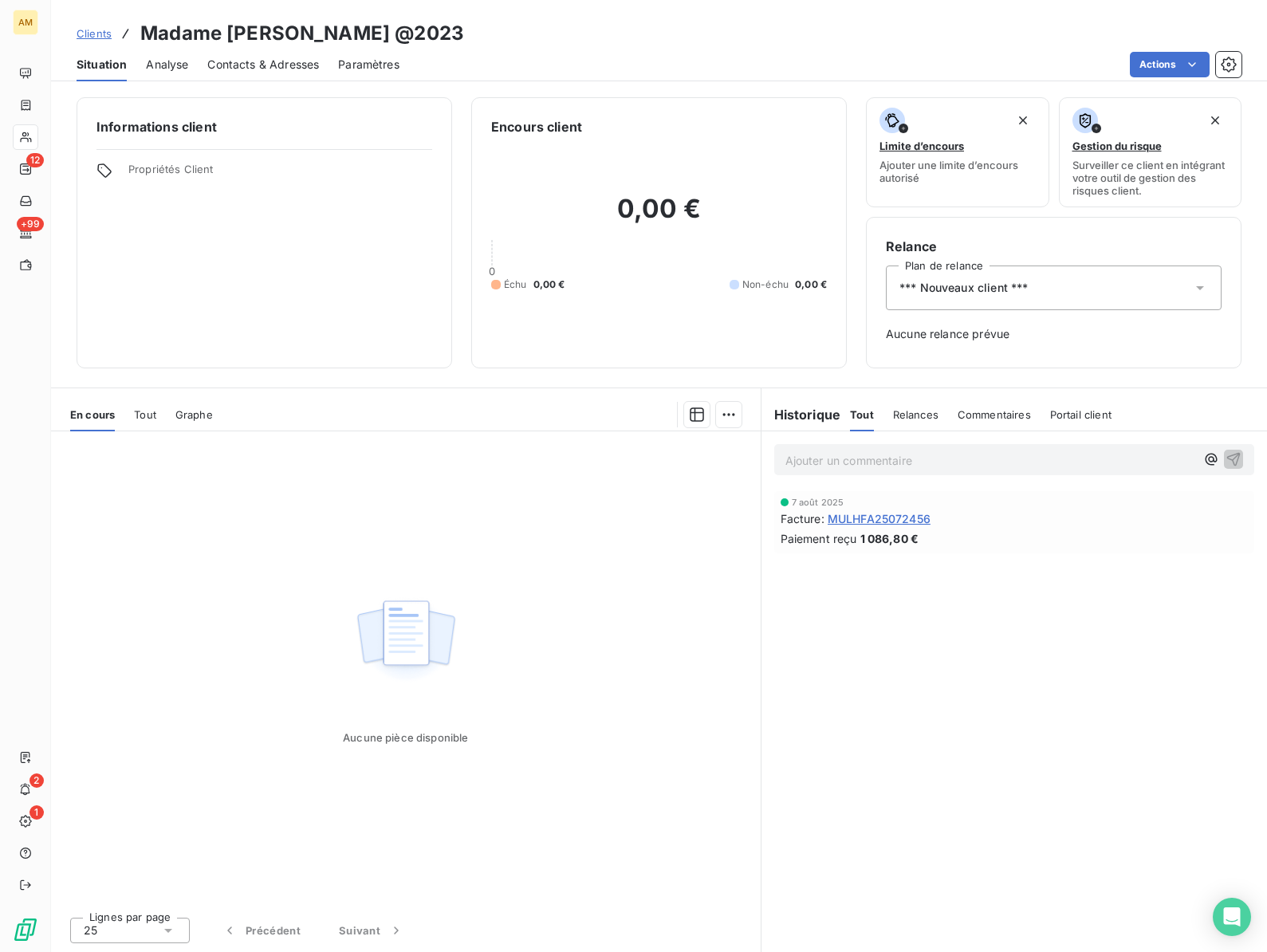
click at [253, 34] on h3 "Madame [PERSON_NAME] @2023" at bounding box center [301, 33] width 324 height 29
copy h3 "[PERSON_NAME]"
click at [1066, 290] on div "*** Nouveaux client ***" at bounding box center [1053, 288] width 335 height 45
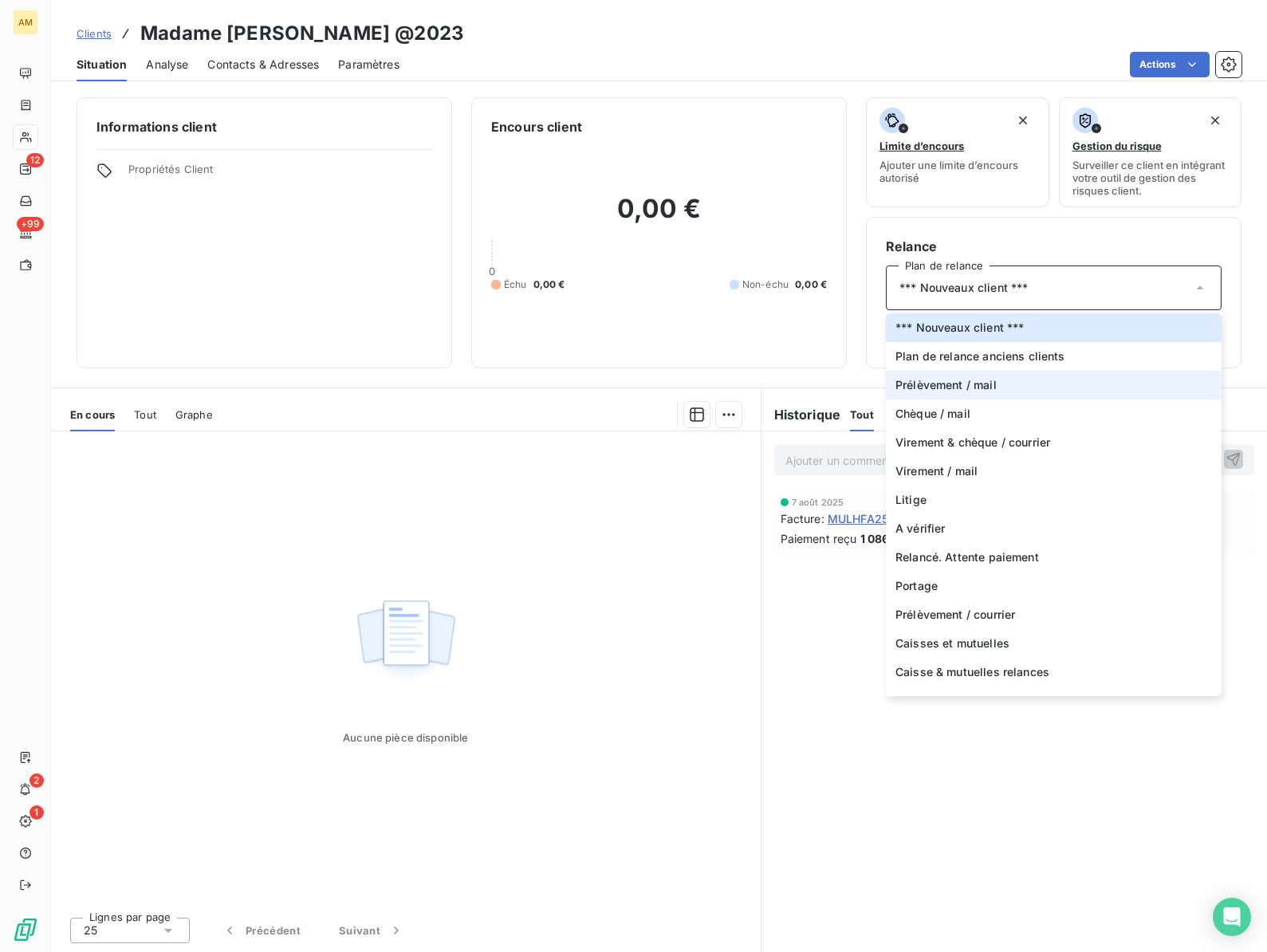
click at [992, 388] on span "Prélèvement / mail" at bounding box center [946, 385] width 102 height 16
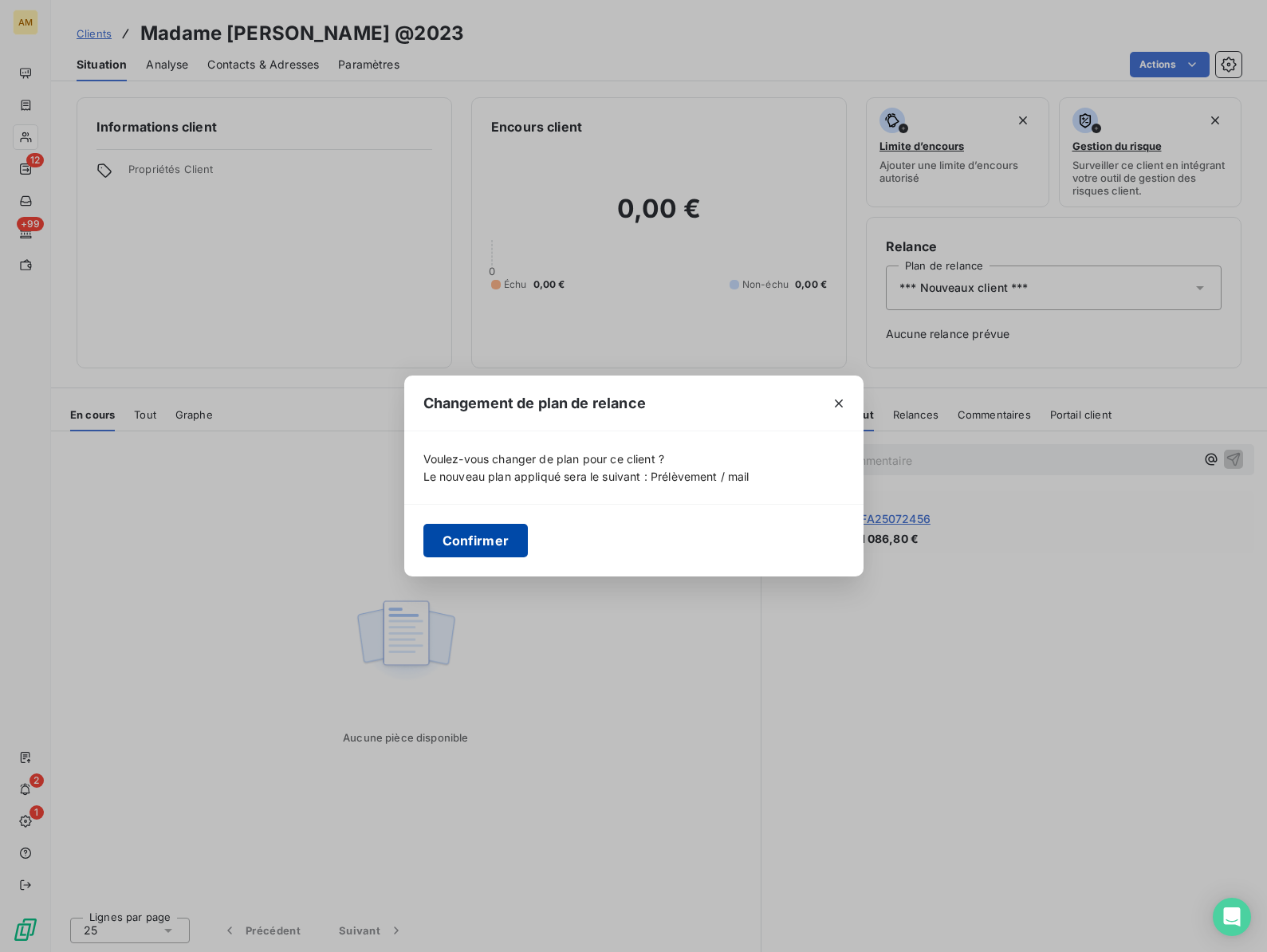
click at [470, 538] on button "Confirmer" at bounding box center [476, 540] width 105 height 34
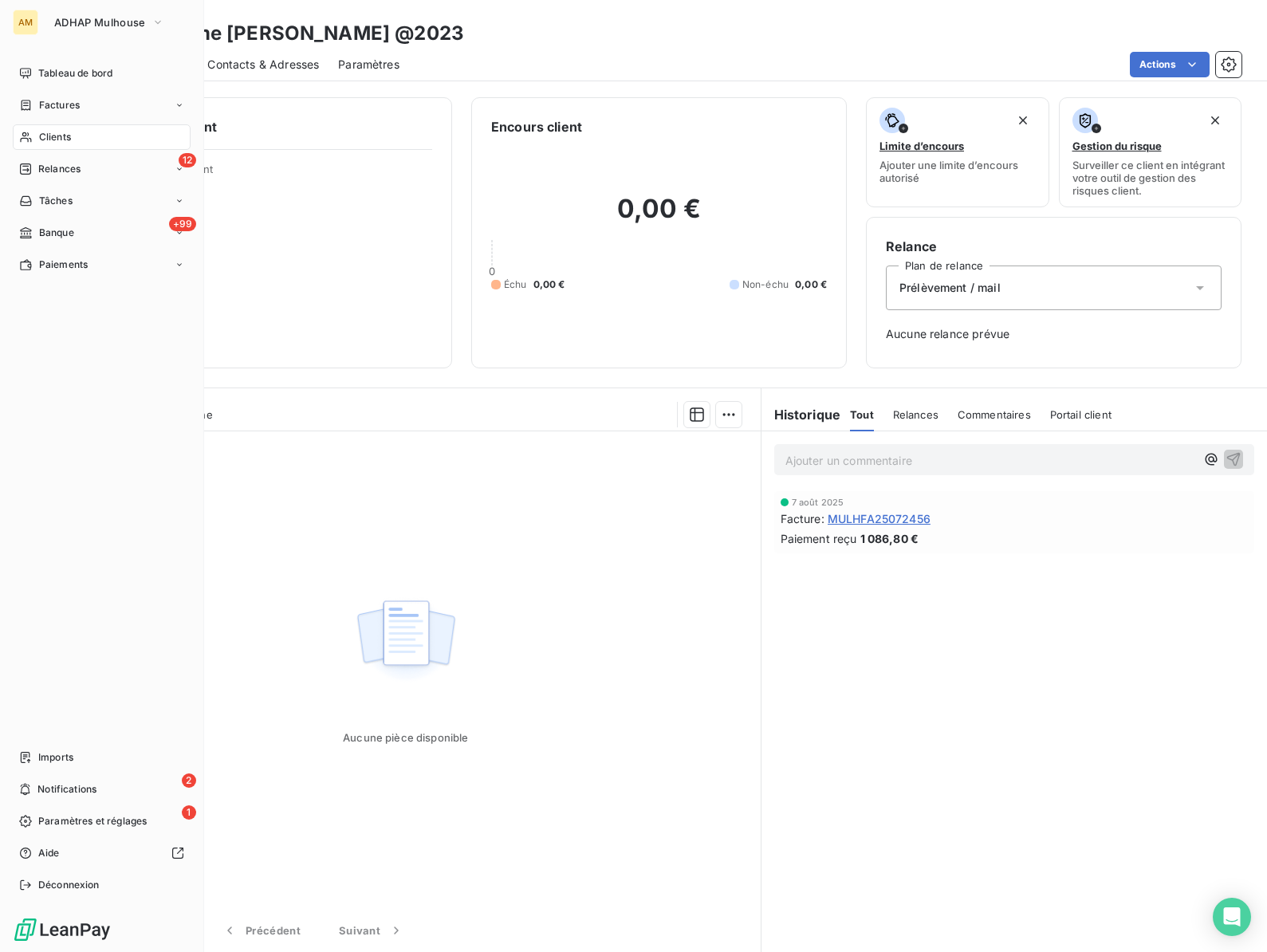
click at [46, 135] on span "Clients" at bounding box center [55, 137] width 32 height 14
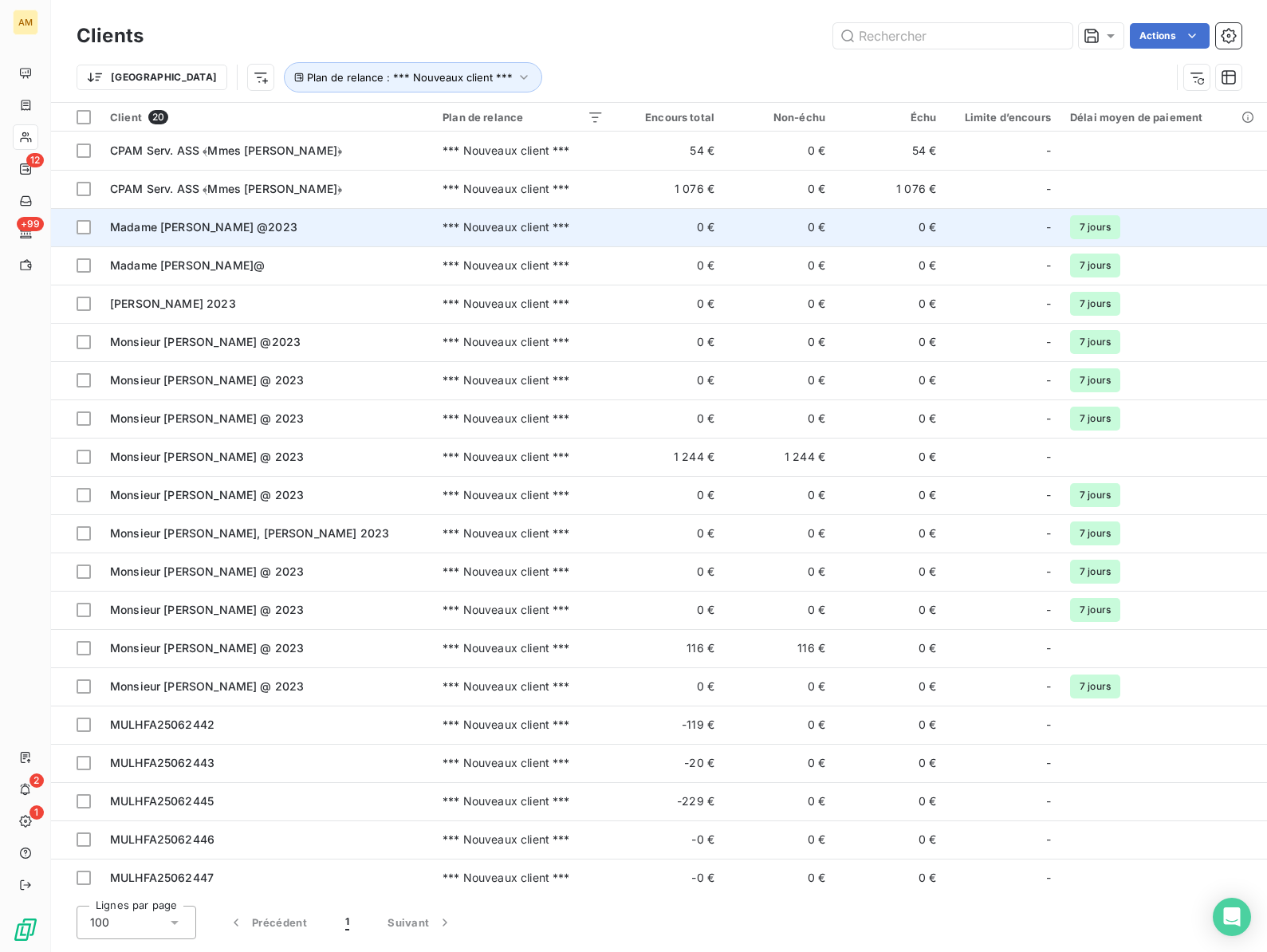
click at [193, 234] on div "Madame [PERSON_NAME] @2023" at bounding box center [266, 227] width 313 height 16
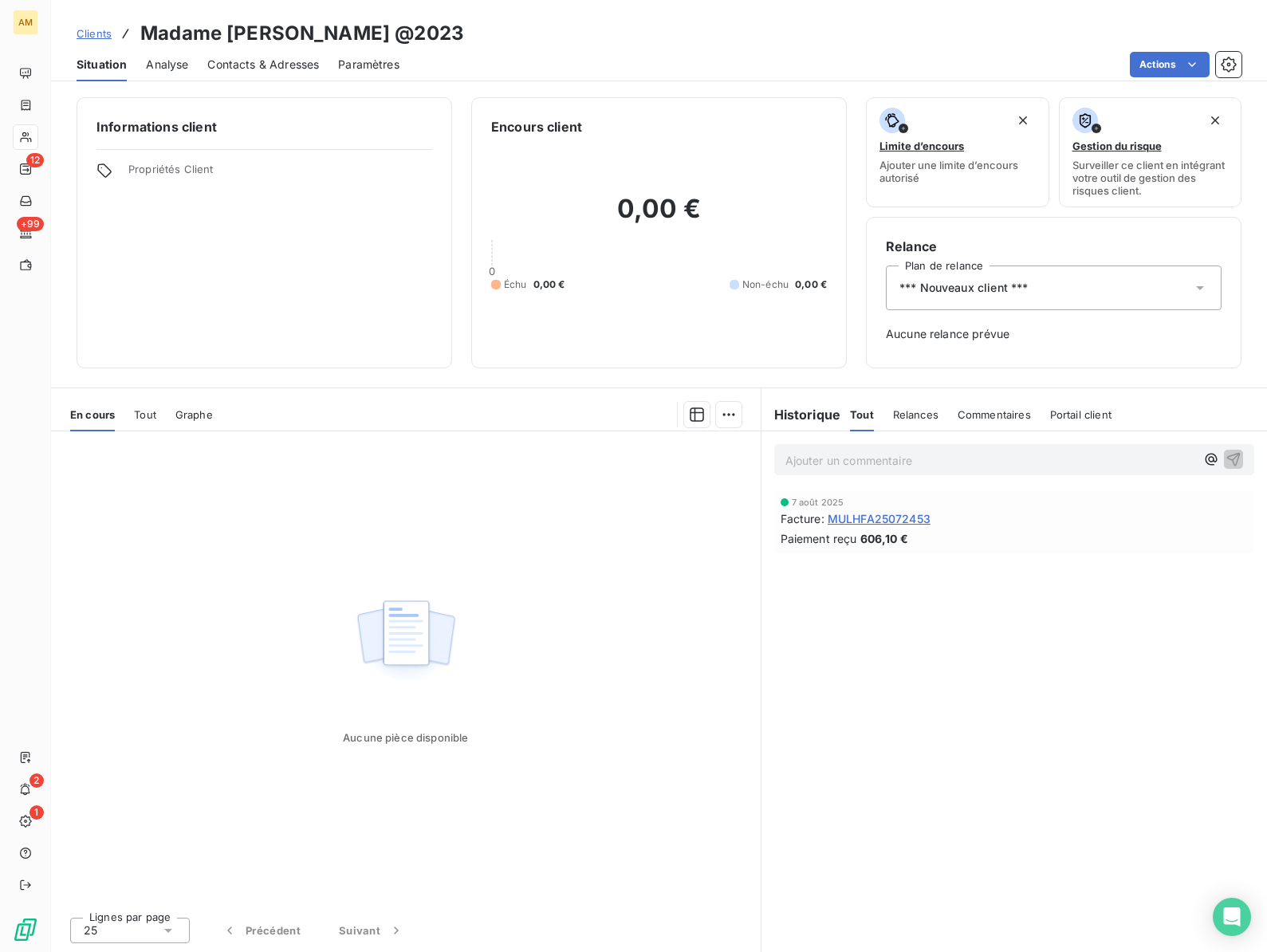
click at [272, 32] on h3 "Madame [PERSON_NAME] @2023" at bounding box center [301, 33] width 324 height 29
copy h3 "THIERY"
click at [943, 298] on div "*** Nouveaux client ***" at bounding box center [1053, 288] width 335 height 45
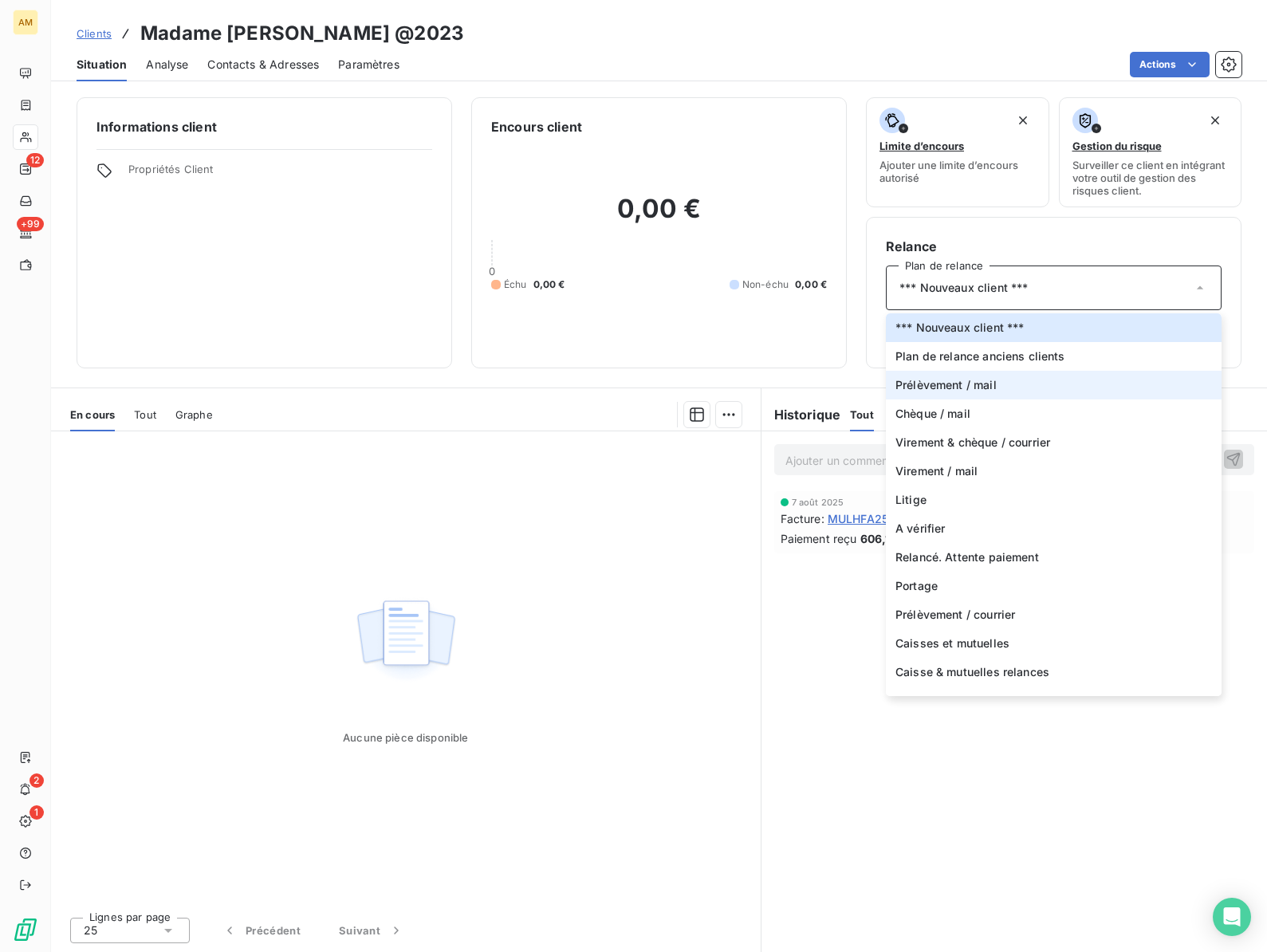
click at [921, 394] on li "Prélèvement / mail" at bounding box center [1053, 385] width 335 height 29
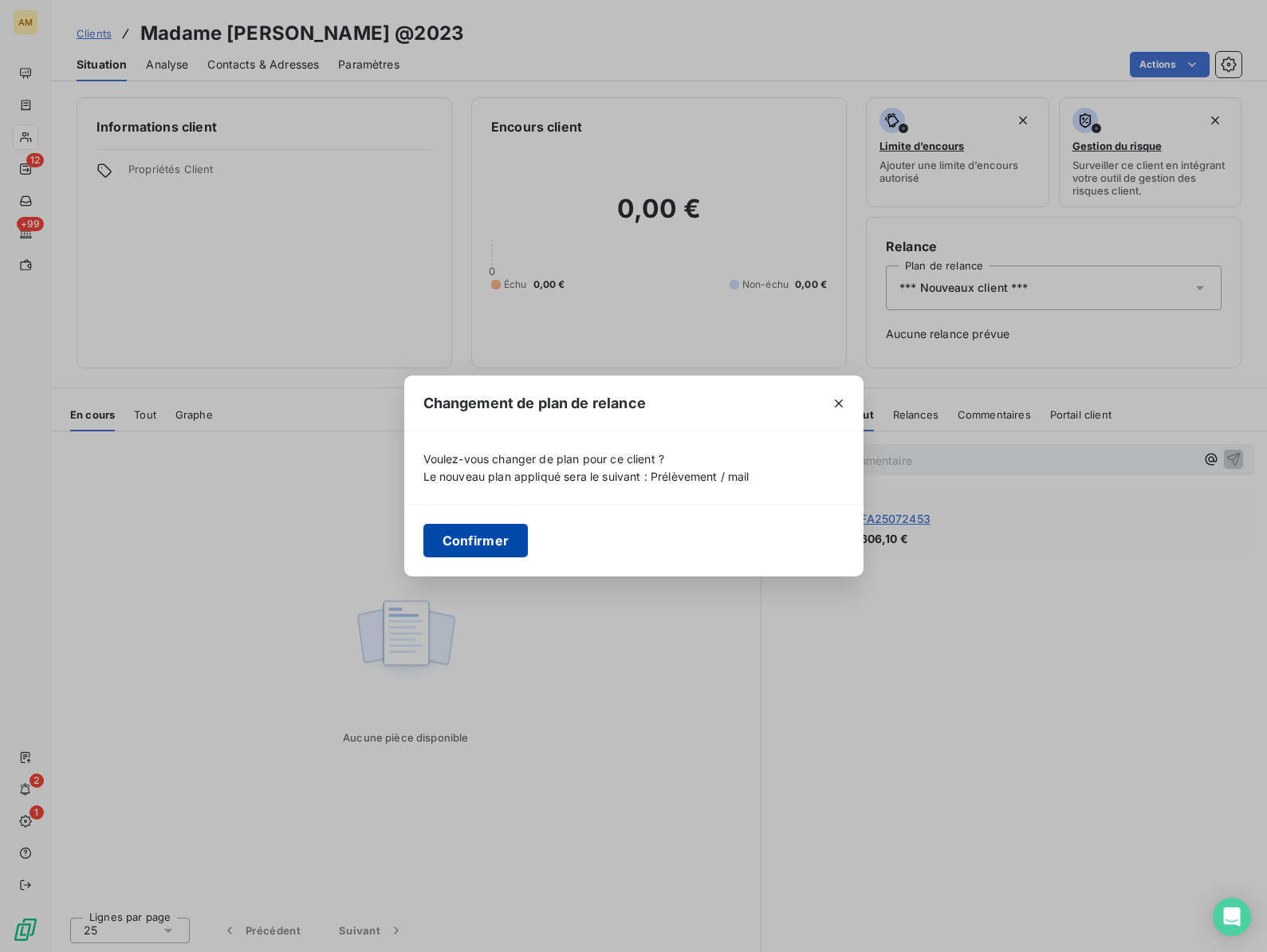
click at [461, 538] on button "Confirmer" at bounding box center [476, 540] width 105 height 34
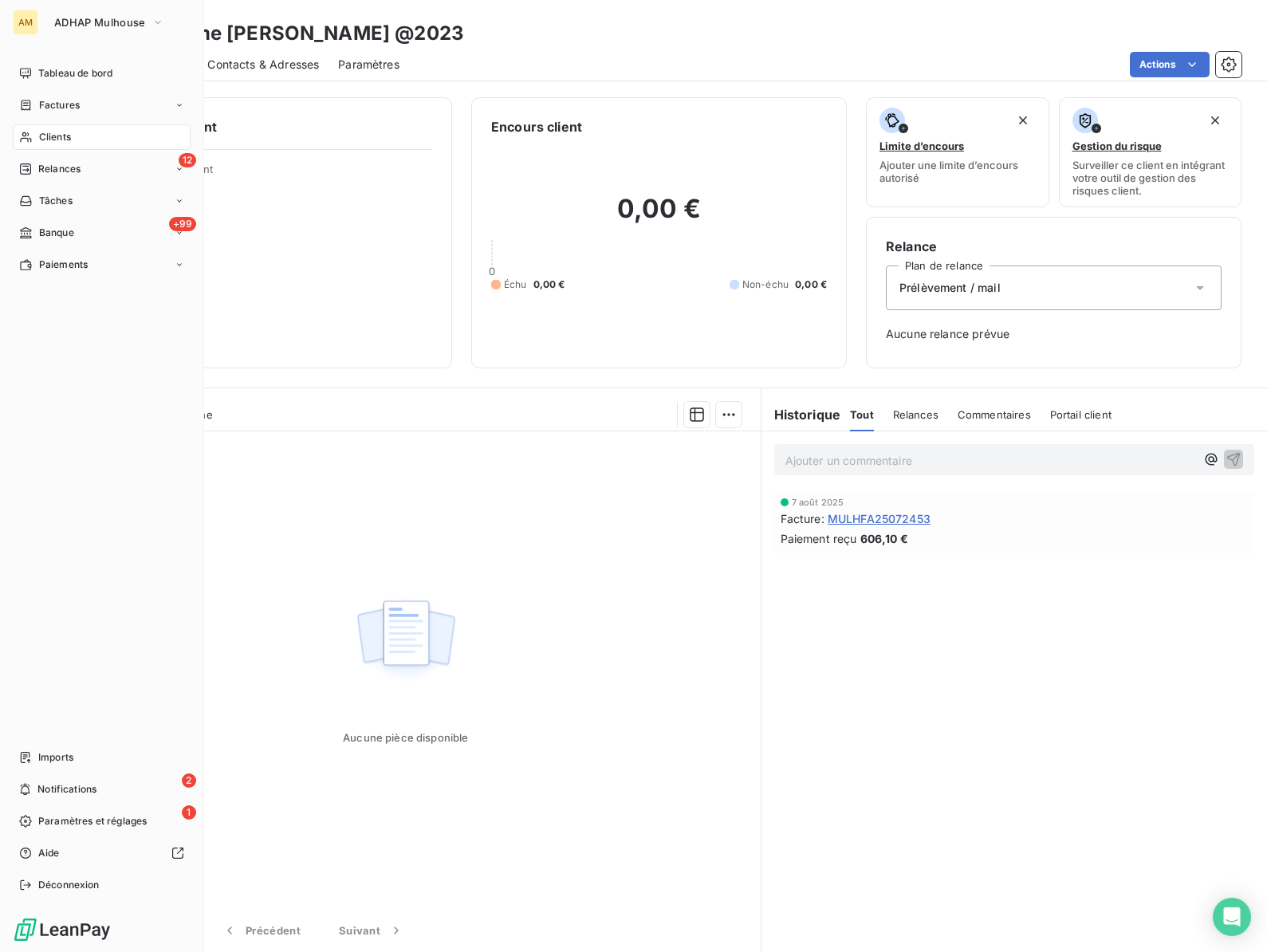
click at [37, 143] on div "Clients" at bounding box center [101, 136] width 177 height 26
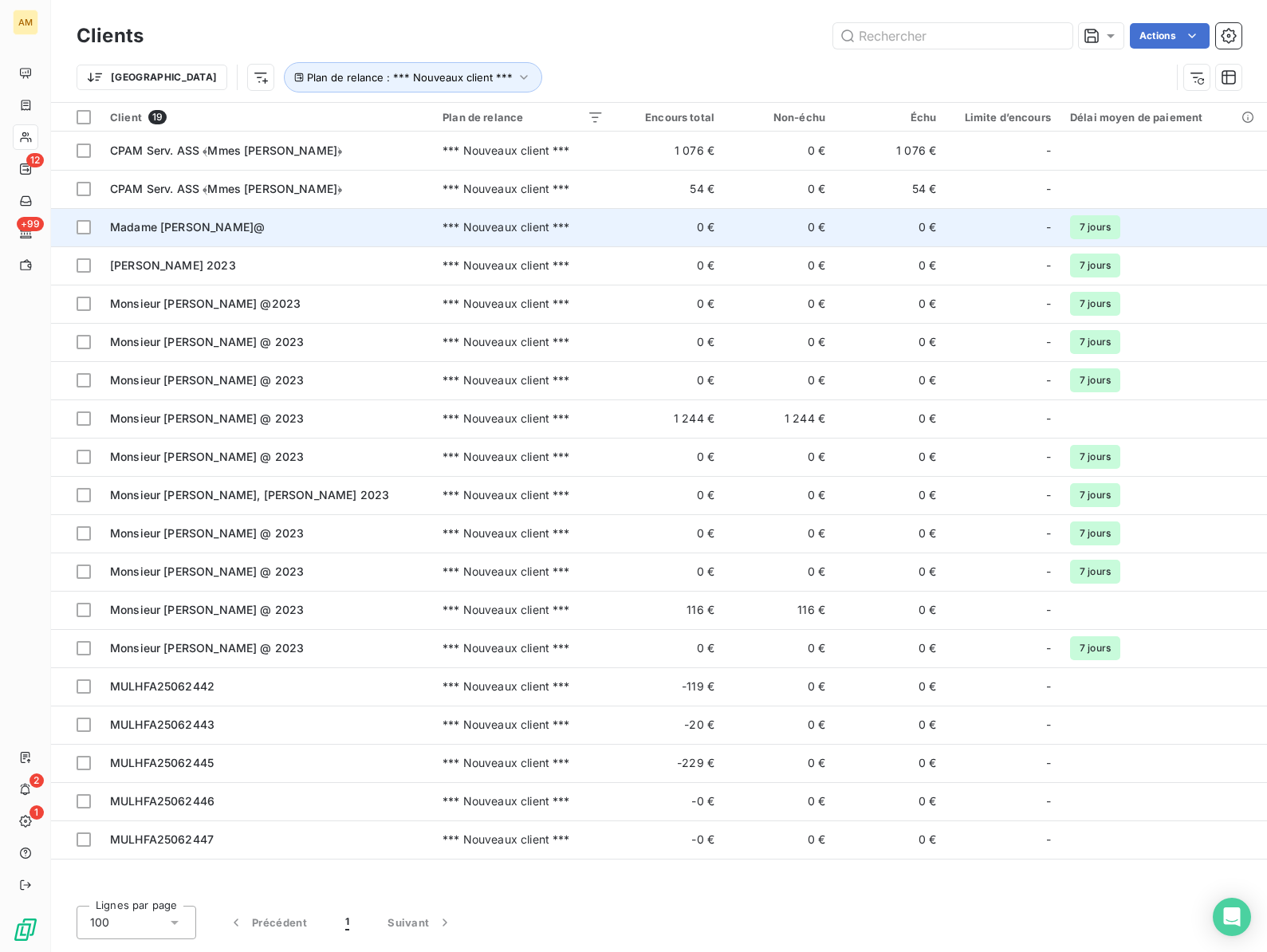
click at [199, 235] on td "Madame [PERSON_NAME]@" at bounding box center [267, 226] width 333 height 38
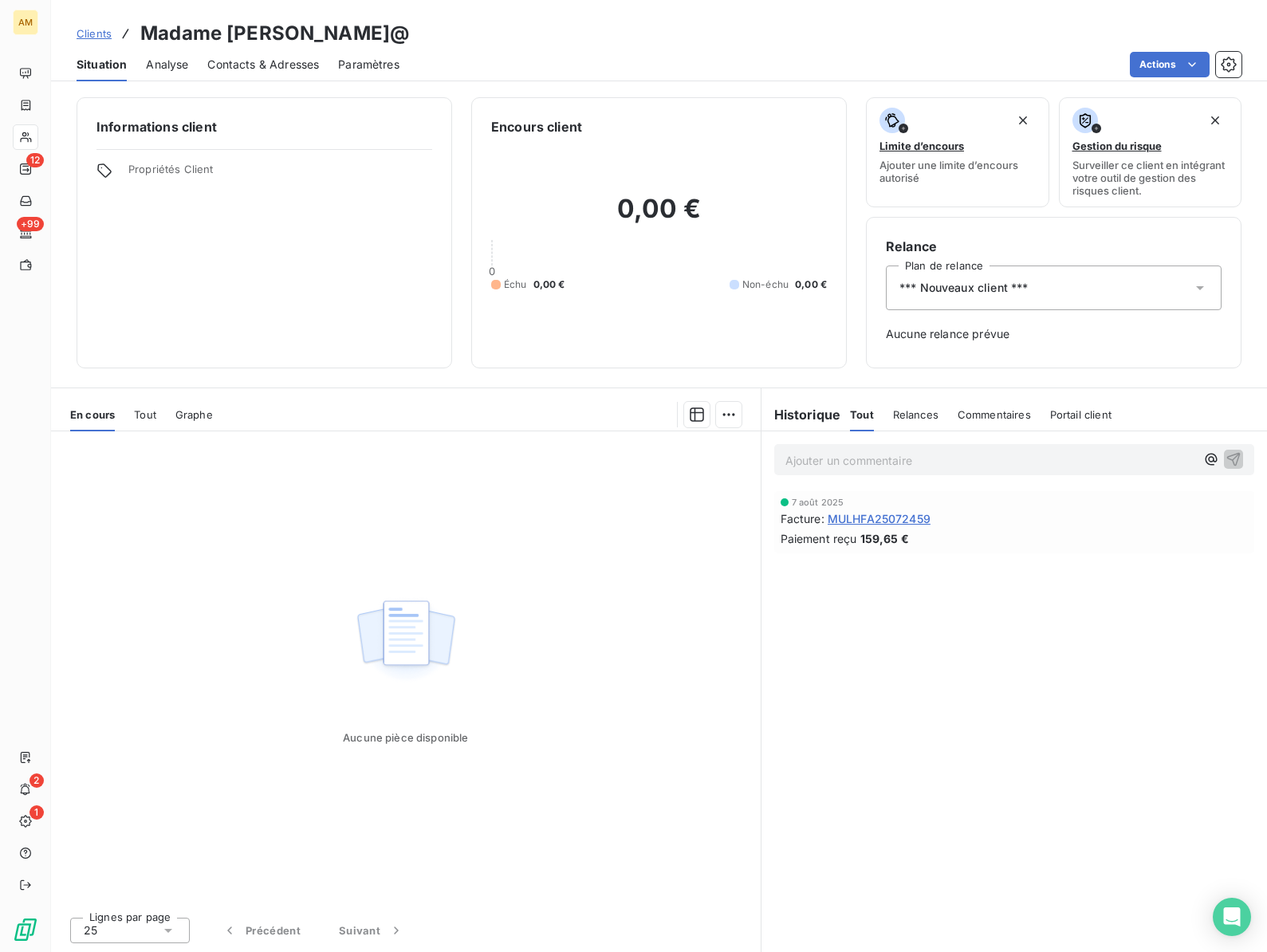
click at [264, 37] on h3 "Madame [PERSON_NAME]@" at bounding box center [274, 33] width 268 height 29
copy h3 "VAREA"
click at [967, 298] on div "*** Nouveaux client ***" at bounding box center [1053, 288] width 335 height 45
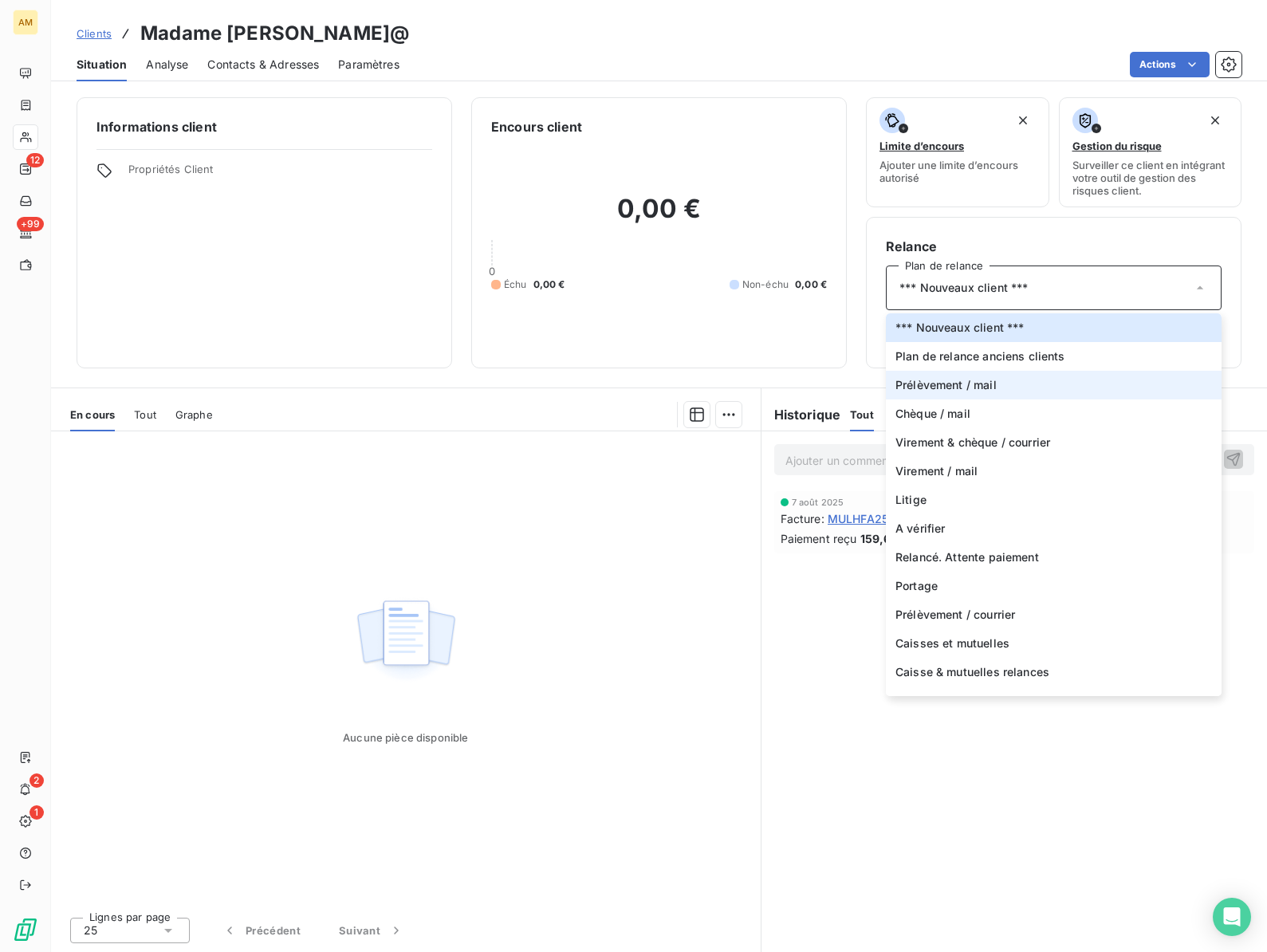
click at [948, 390] on span "Prélèvement / mail" at bounding box center [946, 385] width 102 height 16
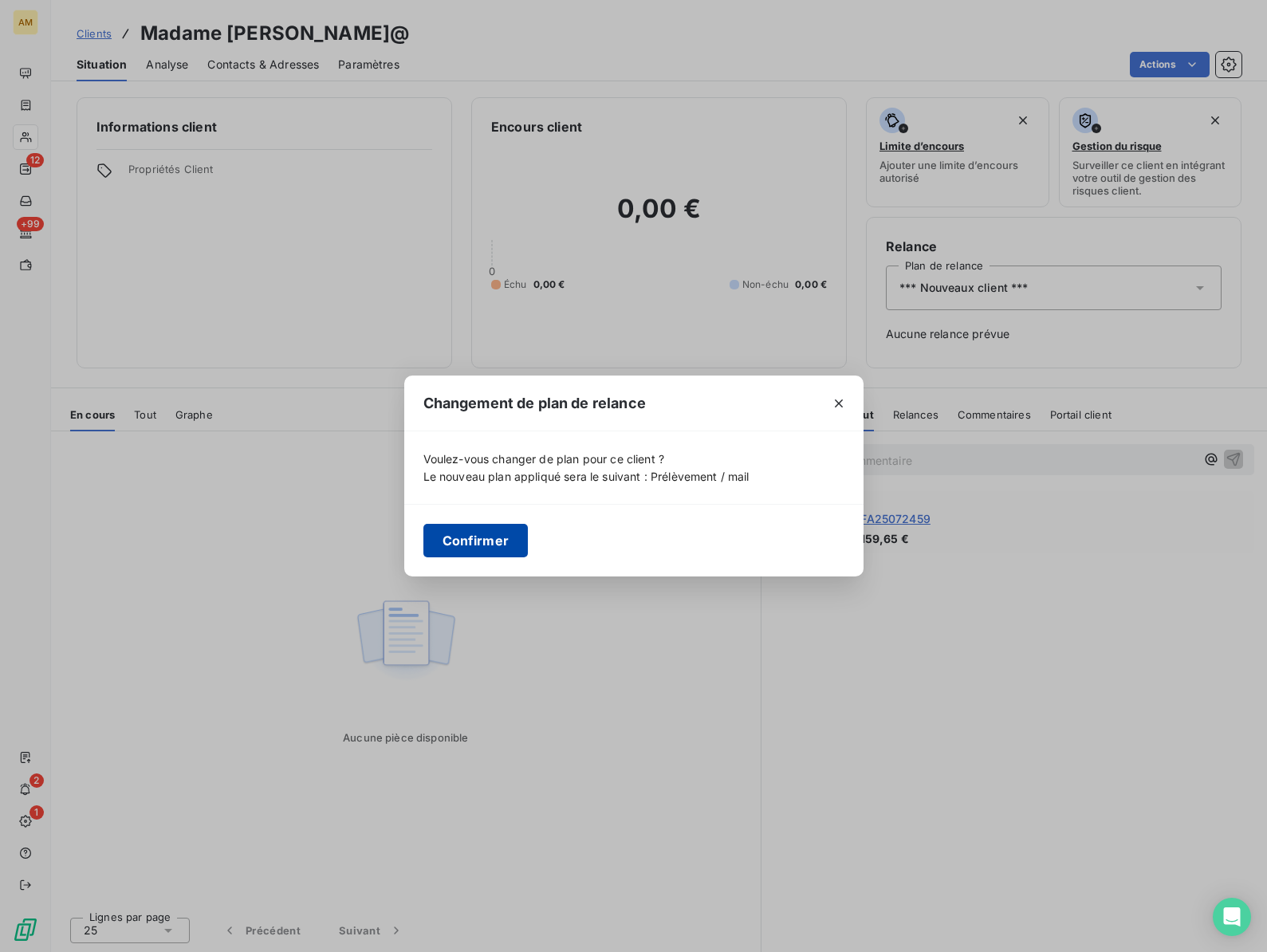
click at [471, 554] on button "Confirmer" at bounding box center [476, 540] width 105 height 34
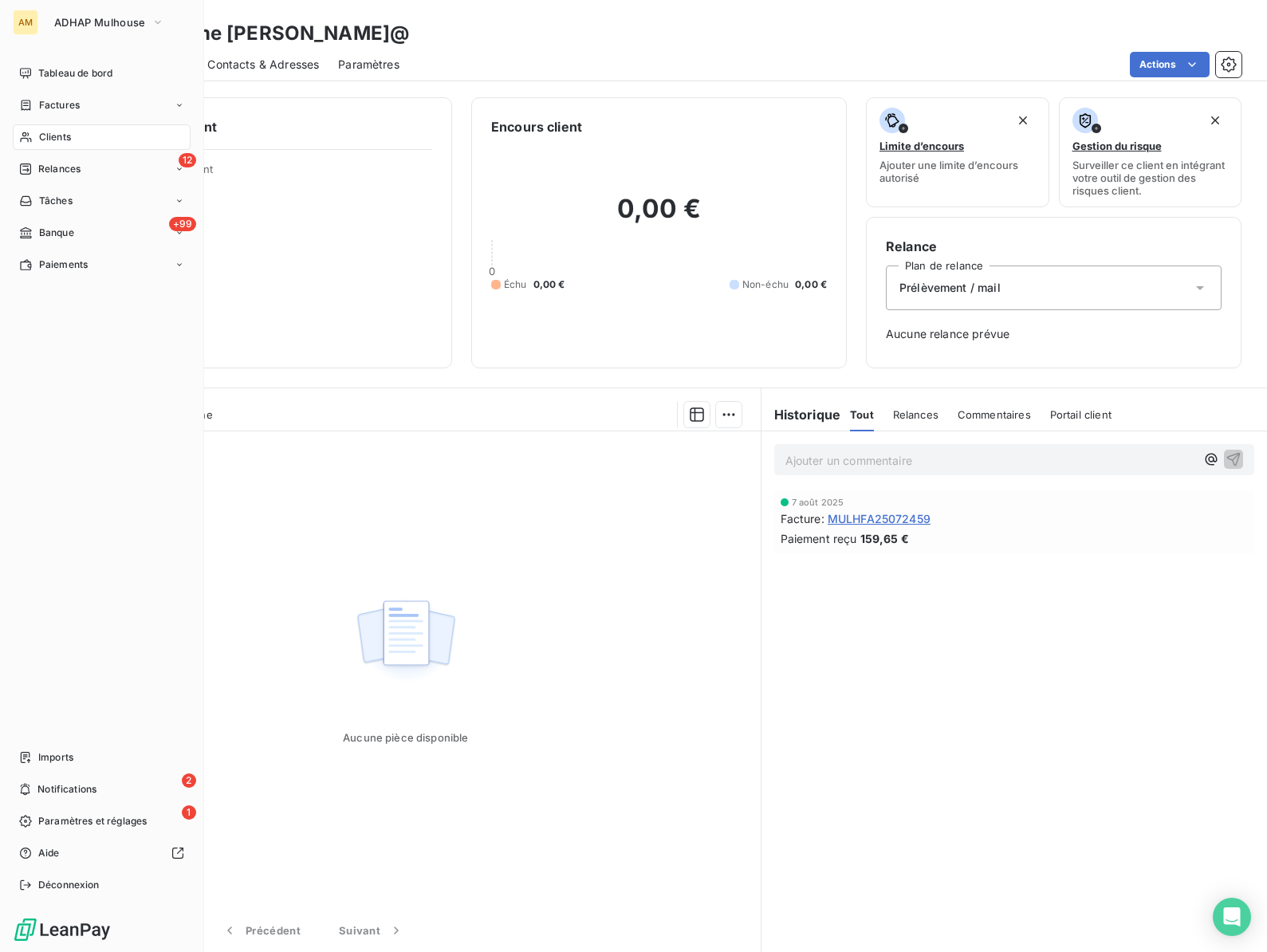
click at [49, 135] on span "Clients" at bounding box center [55, 137] width 32 height 14
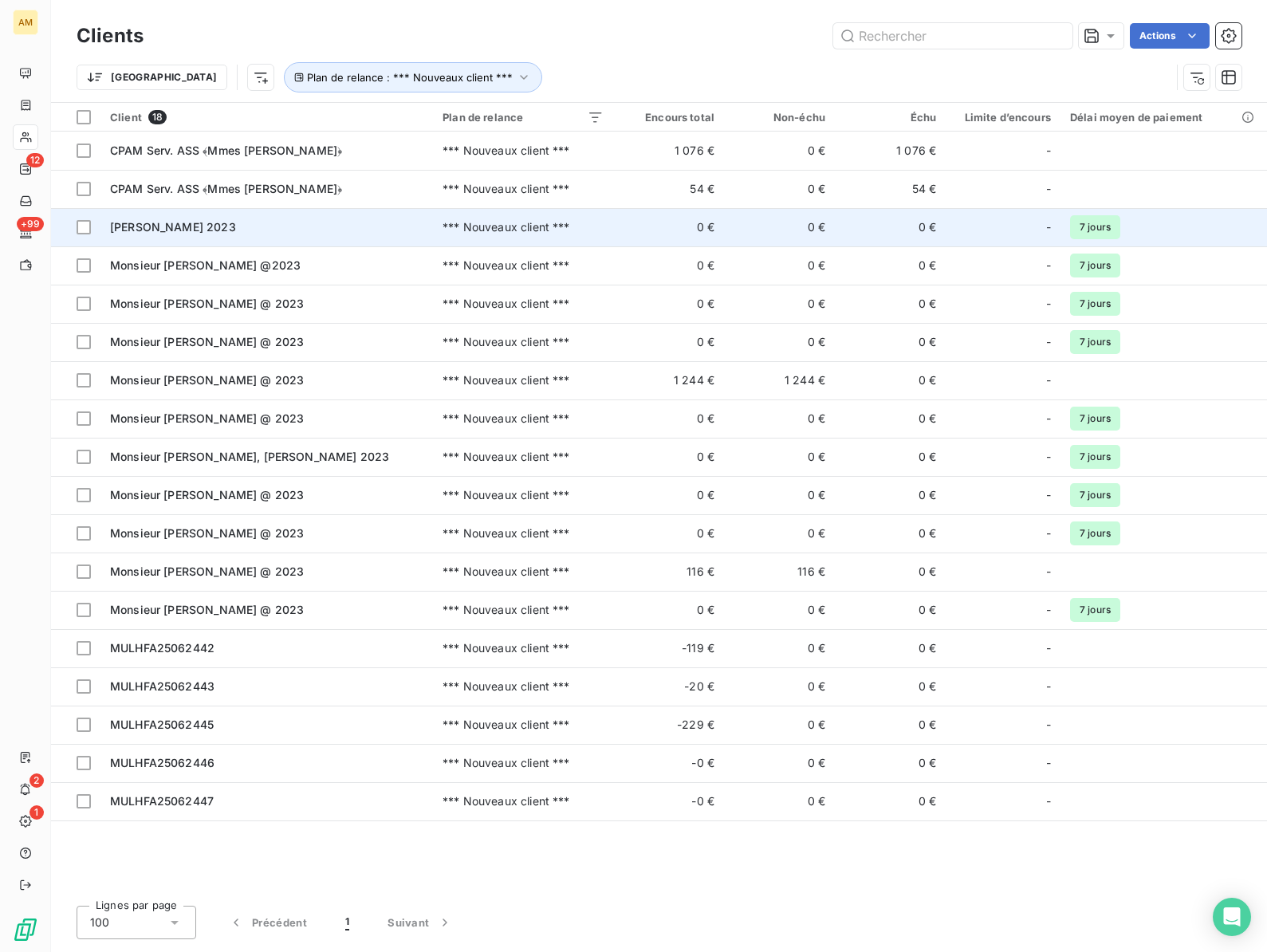
click at [205, 230] on span "[PERSON_NAME] 2023" at bounding box center [172, 226] width 126 height 13
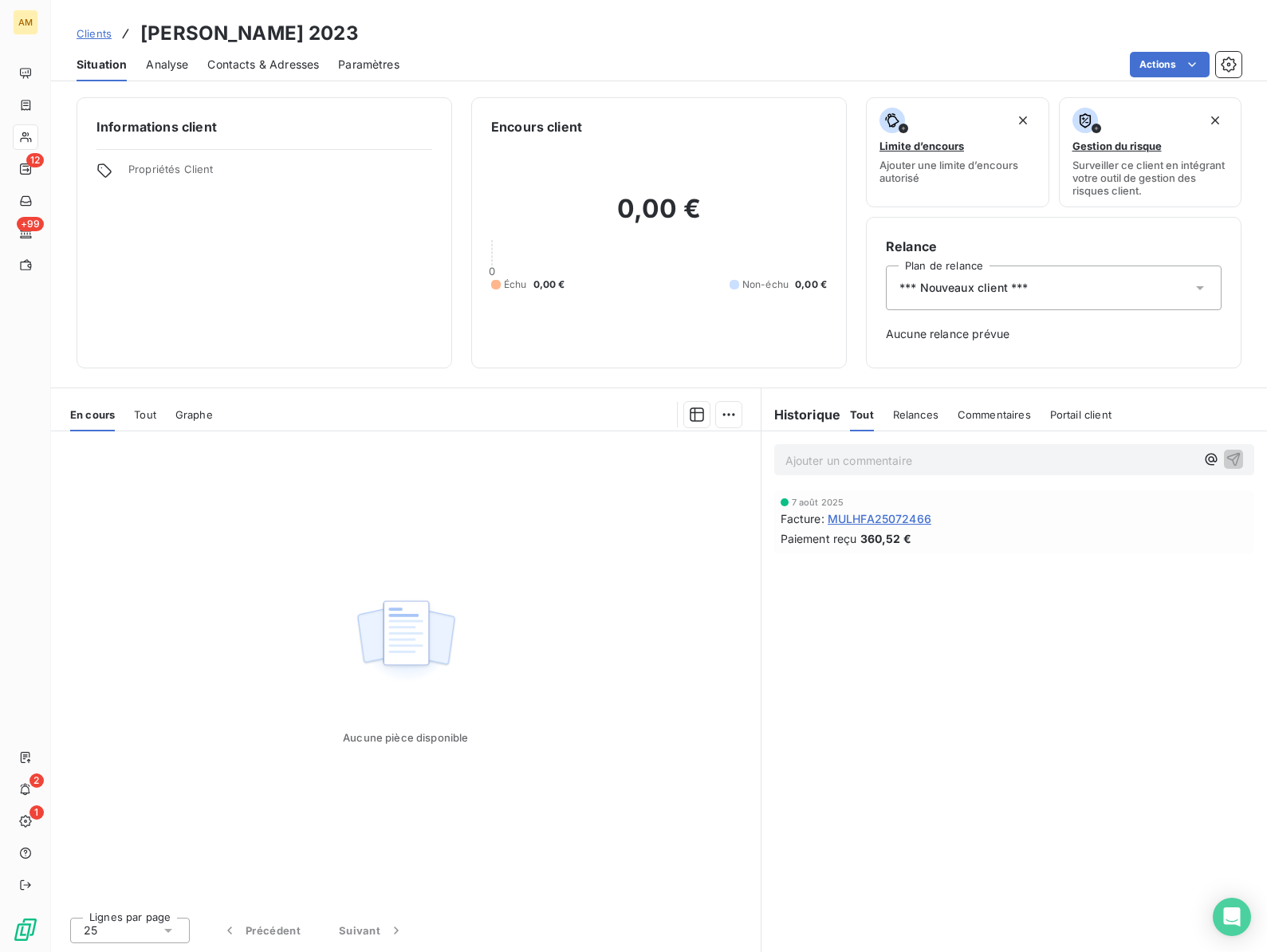
click at [268, 32] on h3 "[PERSON_NAME] 2023" at bounding box center [249, 33] width 218 height 29
copy h3 "WARZECHA"
click at [978, 291] on span "*** Nouveaux client ***" at bounding box center [964, 288] width 128 height 16
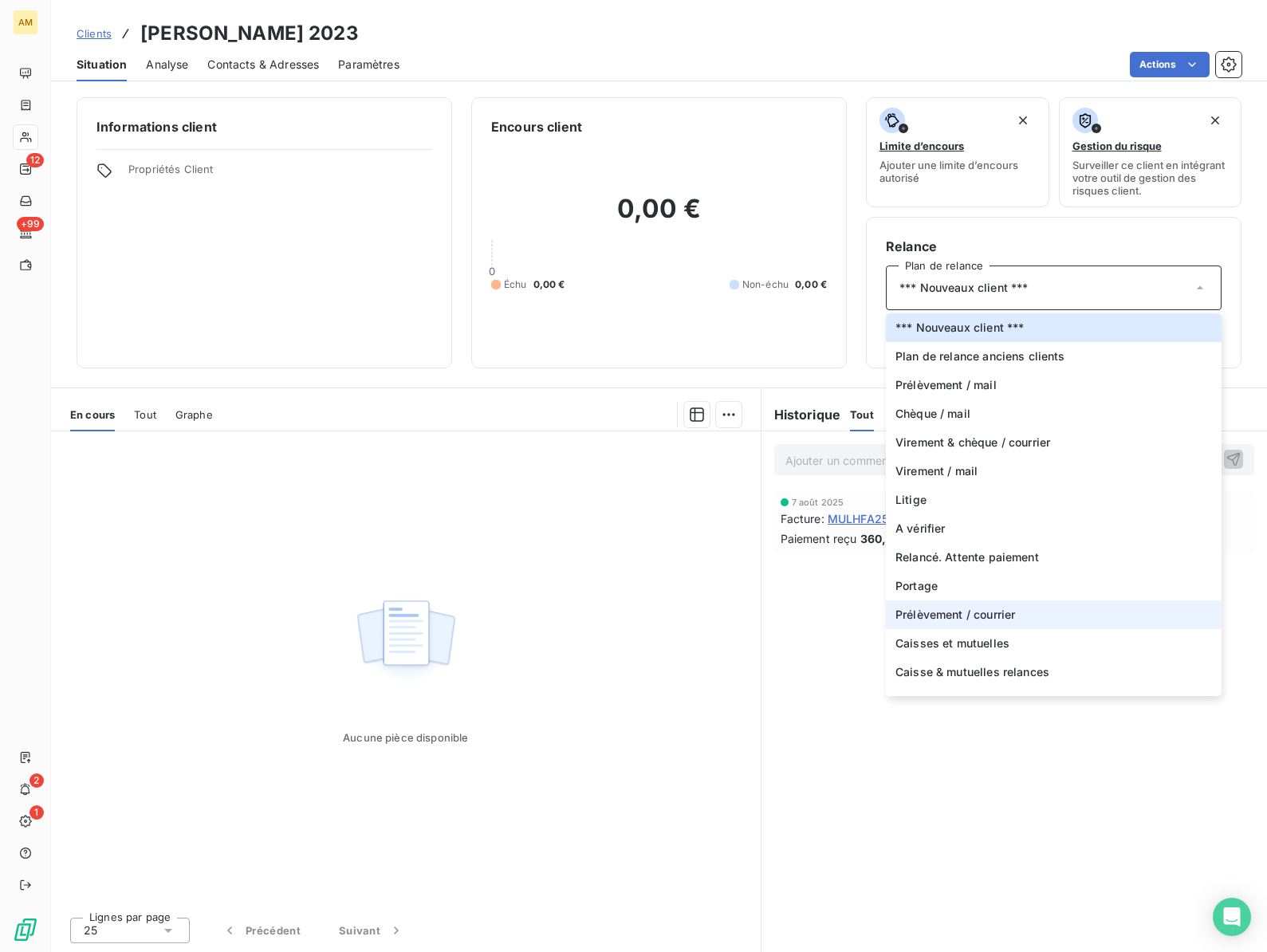
click at [934, 611] on span "Prélèvement / courrier" at bounding box center [955, 614] width 119 height 16
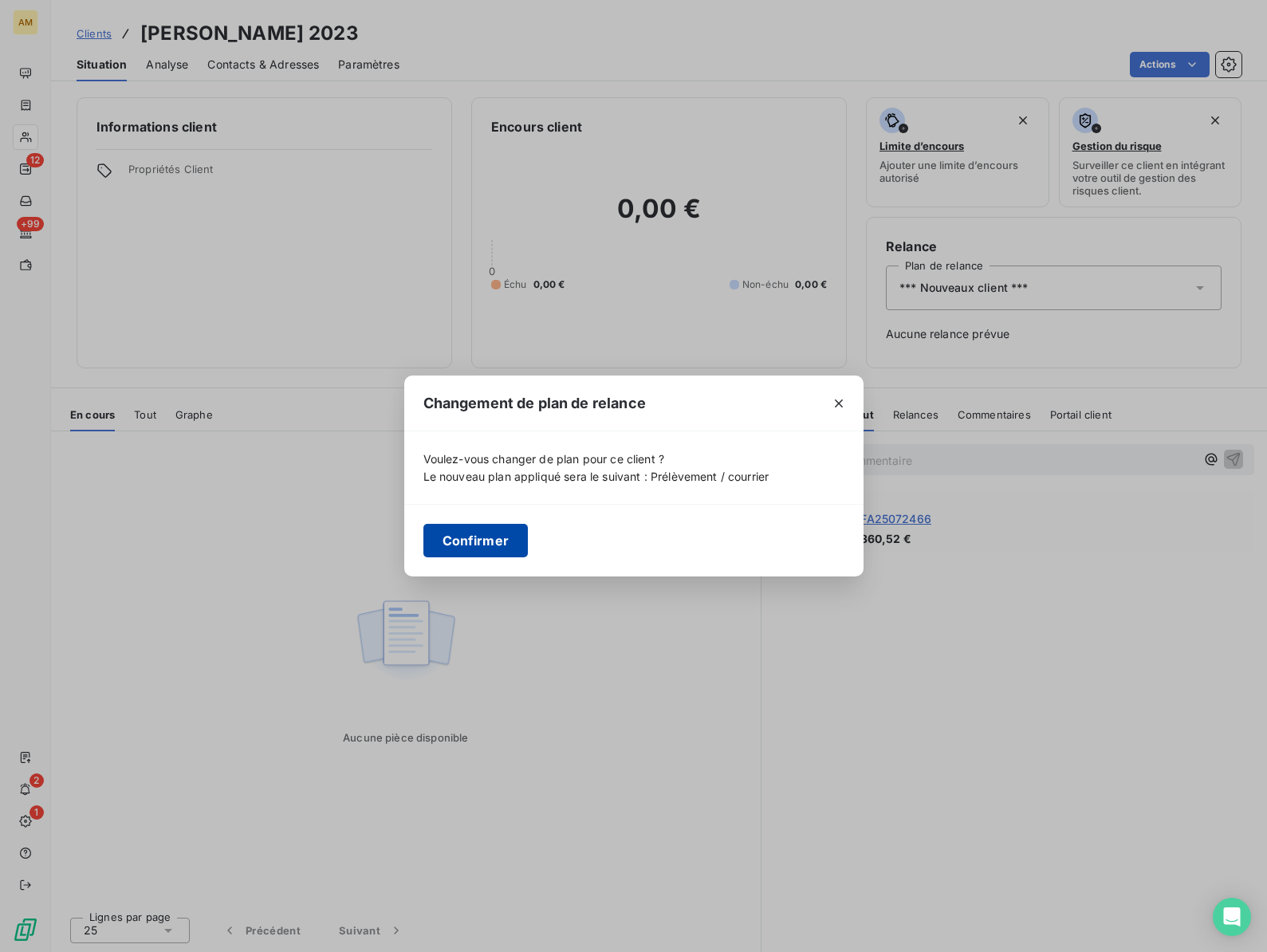
click at [479, 547] on button "Confirmer" at bounding box center [476, 540] width 105 height 34
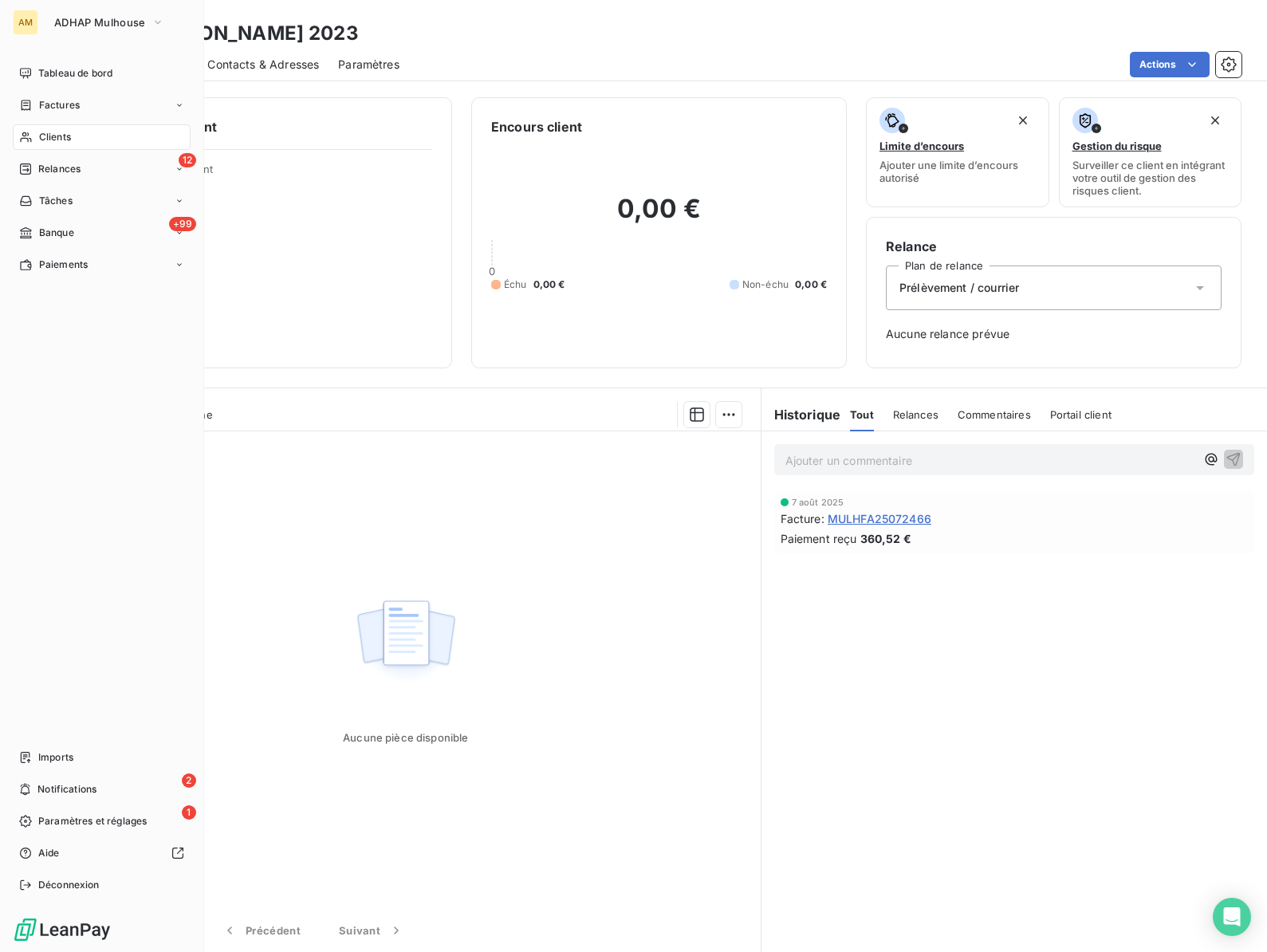
click at [37, 141] on div "Clients" at bounding box center [101, 136] width 177 height 26
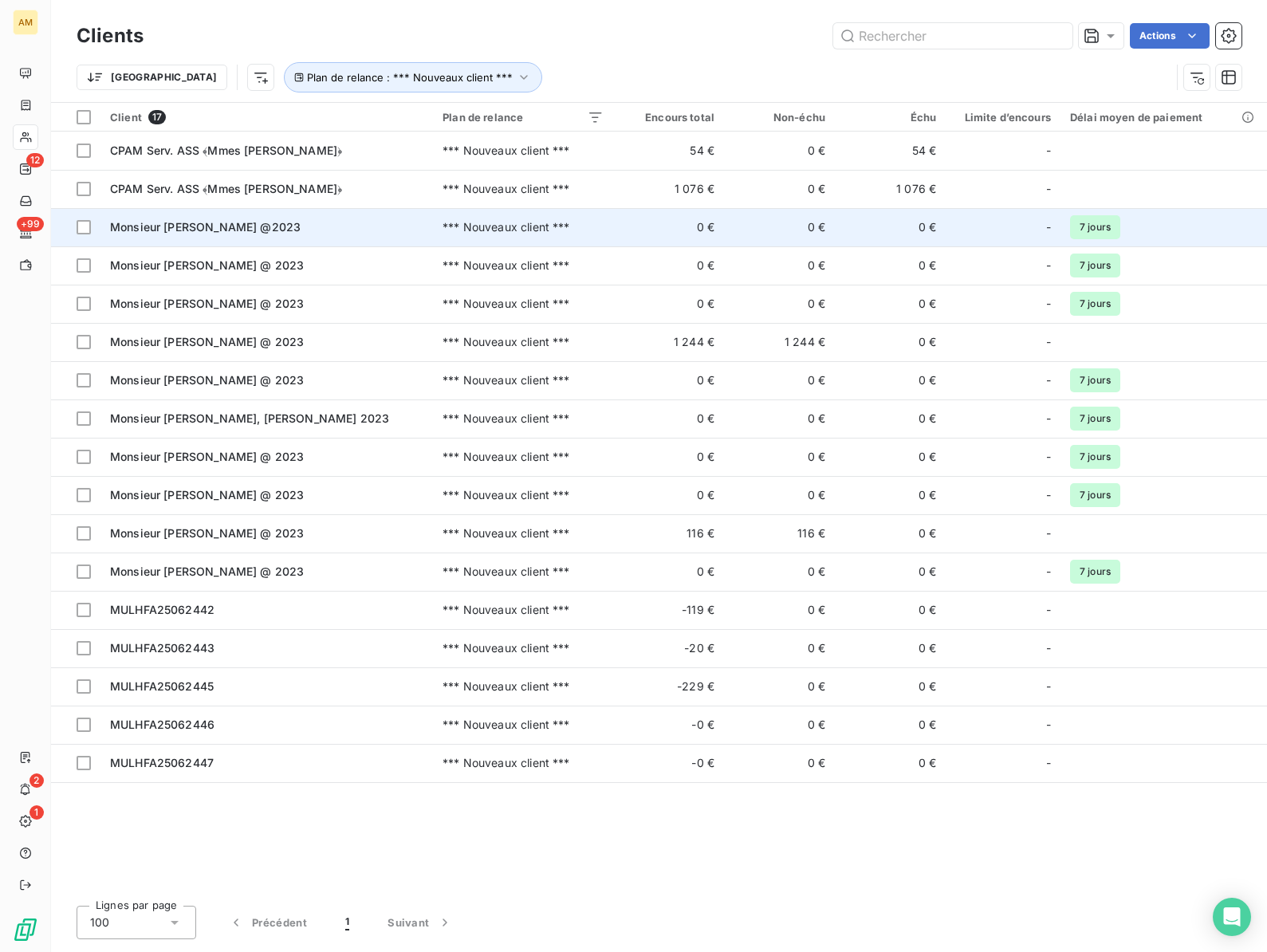
click at [228, 226] on span "Monsieur [PERSON_NAME] @2023" at bounding box center [205, 226] width 191 height 13
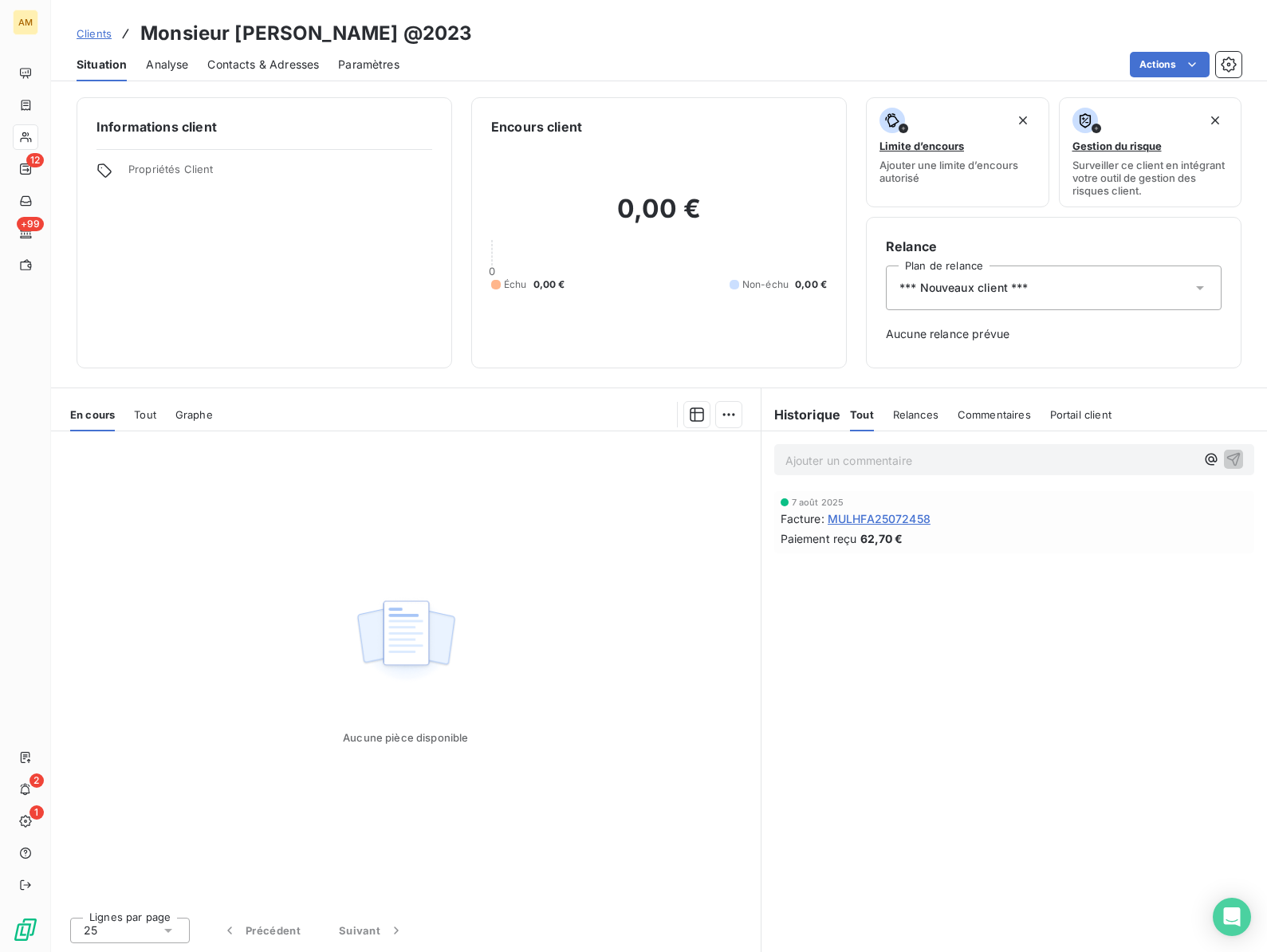
click at [253, 33] on h3 "Monsieur [PERSON_NAME] @2023" at bounding box center [306, 33] width 332 height 29
click at [953, 296] on div "*** Nouveaux client ***" at bounding box center [1053, 288] width 335 height 45
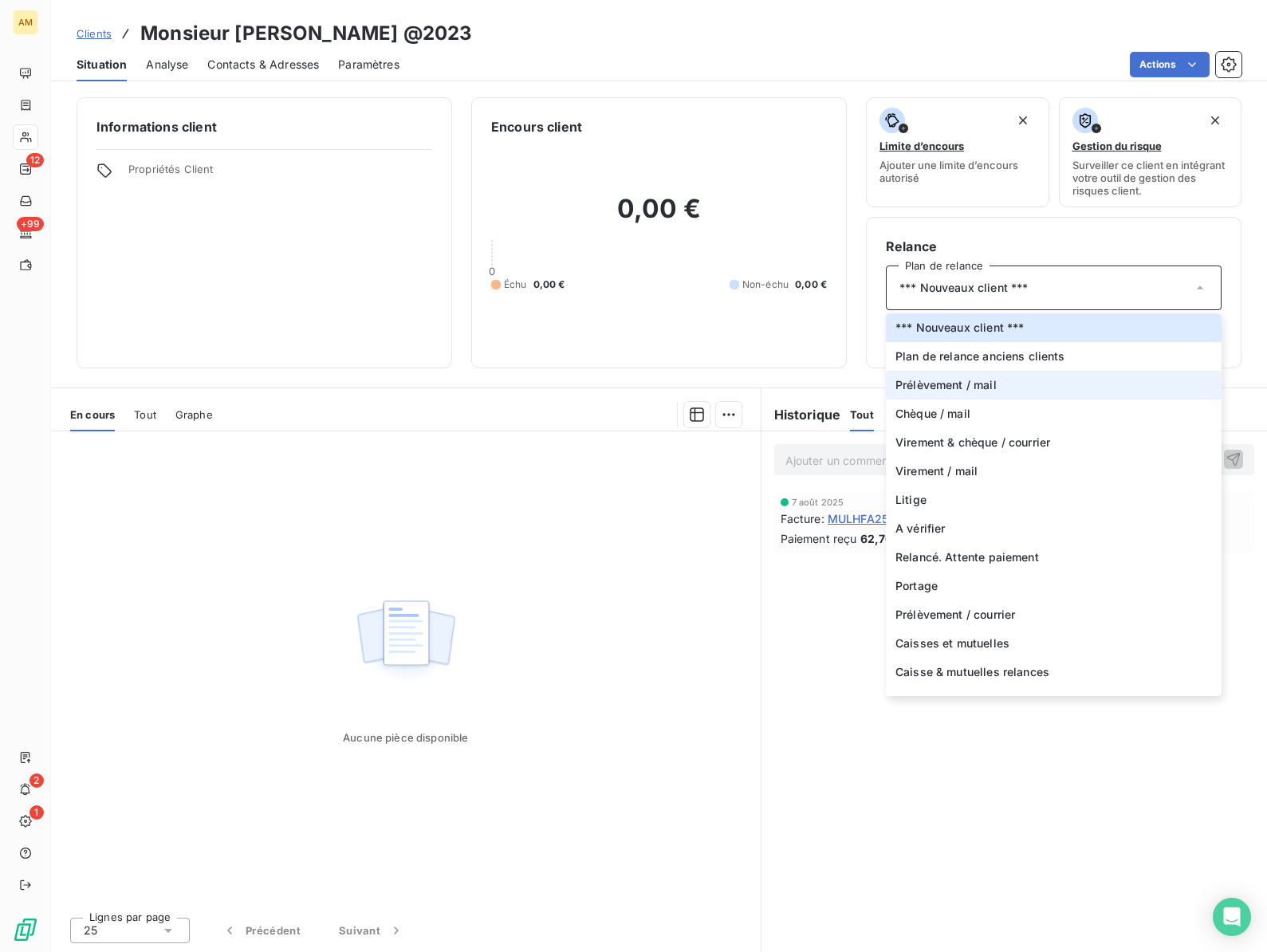
click at [945, 380] on span "Prélèvement / mail" at bounding box center [946, 385] width 102 height 16
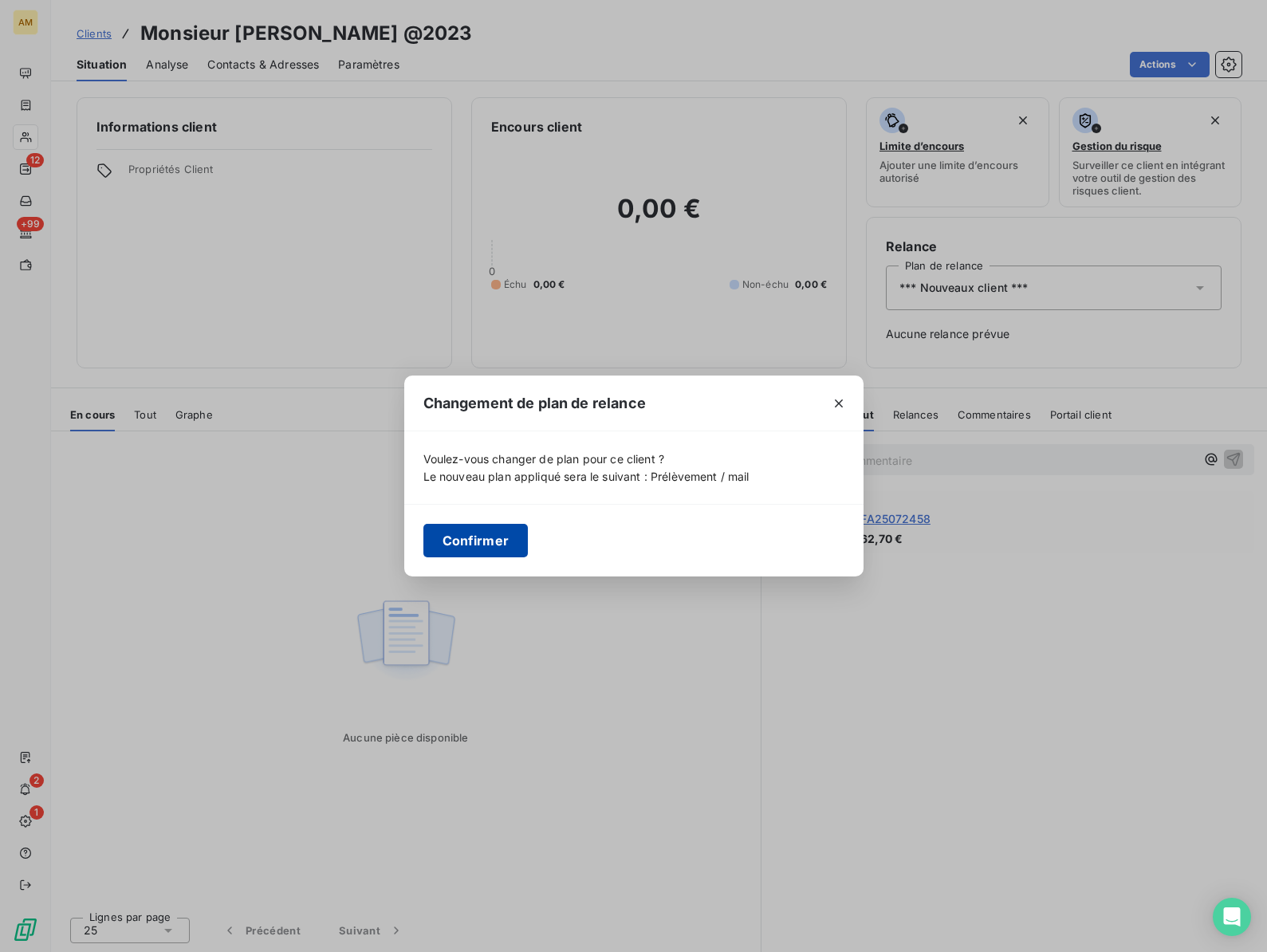
click at [456, 531] on button "Confirmer" at bounding box center [476, 540] width 105 height 34
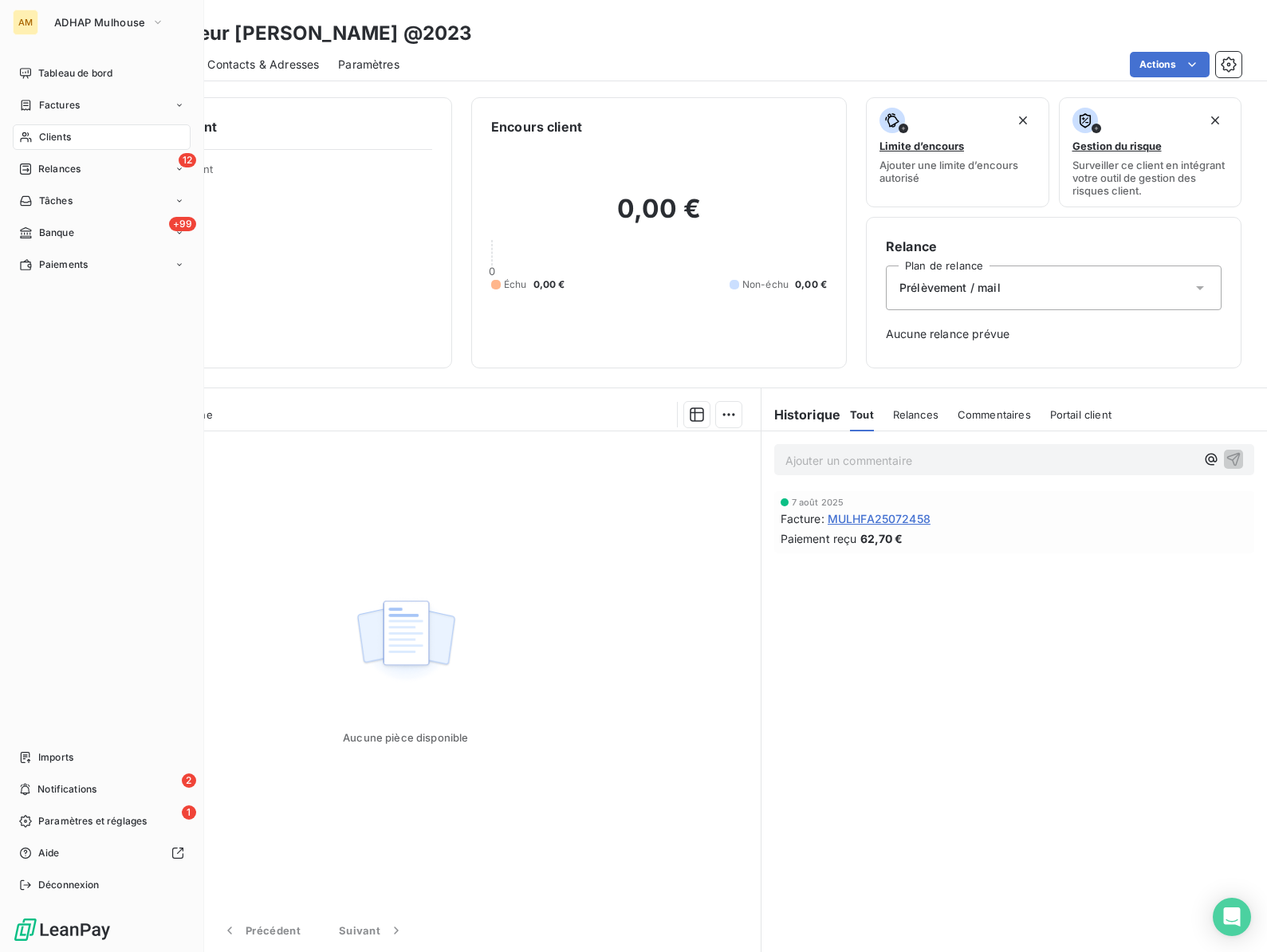
click at [41, 130] on span "Clients" at bounding box center [55, 137] width 32 height 14
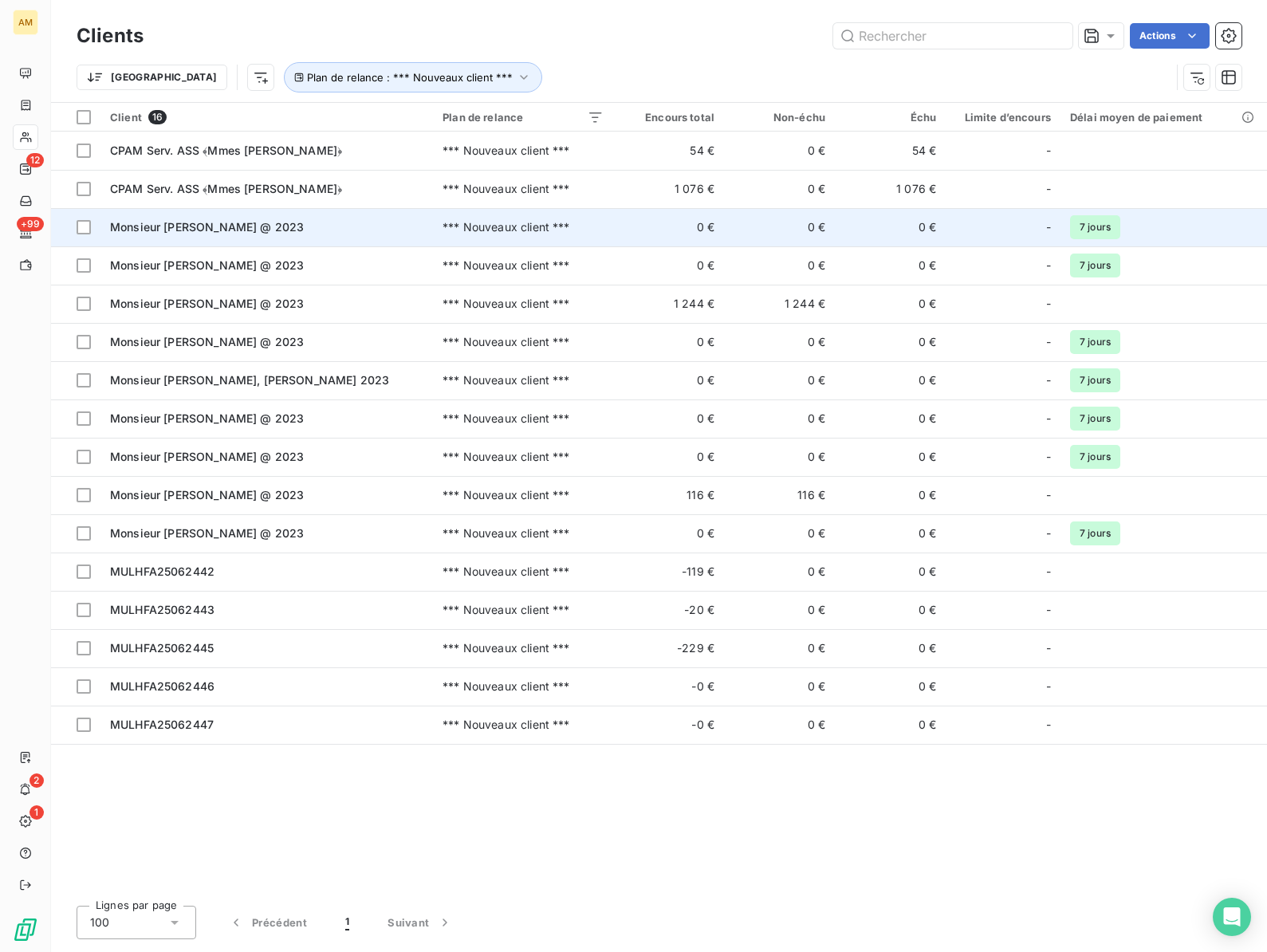
click at [152, 222] on span "Monsieur [PERSON_NAME] @ 2023" at bounding box center [206, 226] width 193 height 13
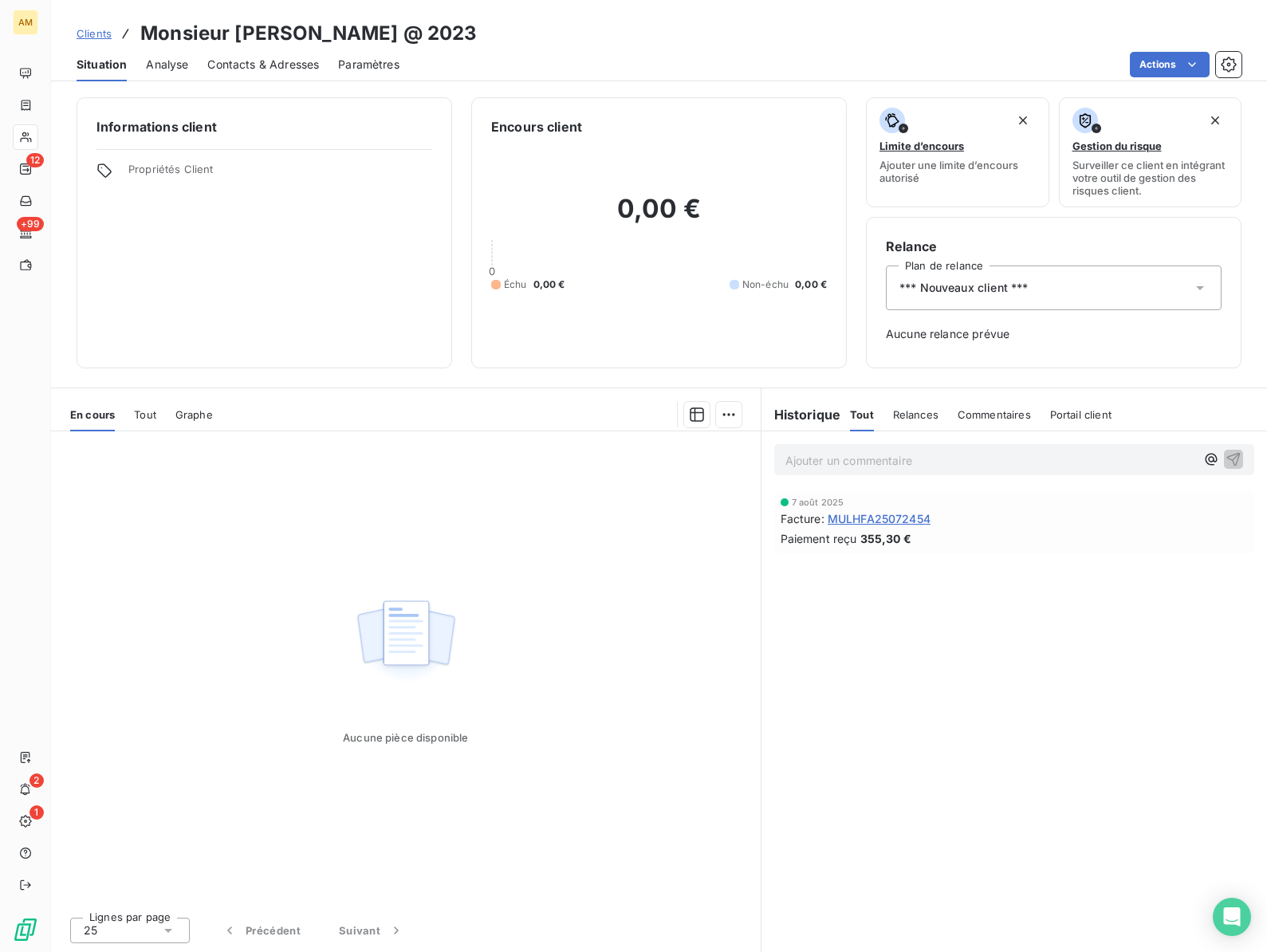
click at [274, 38] on h3 "Monsieur [PERSON_NAME] @ 2023" at bounding box center [308, 33] width 336 height 29
click at [975, 286] on span "*** Nouveaux client ***" at bounding box center [964, 288] width 128 height 16
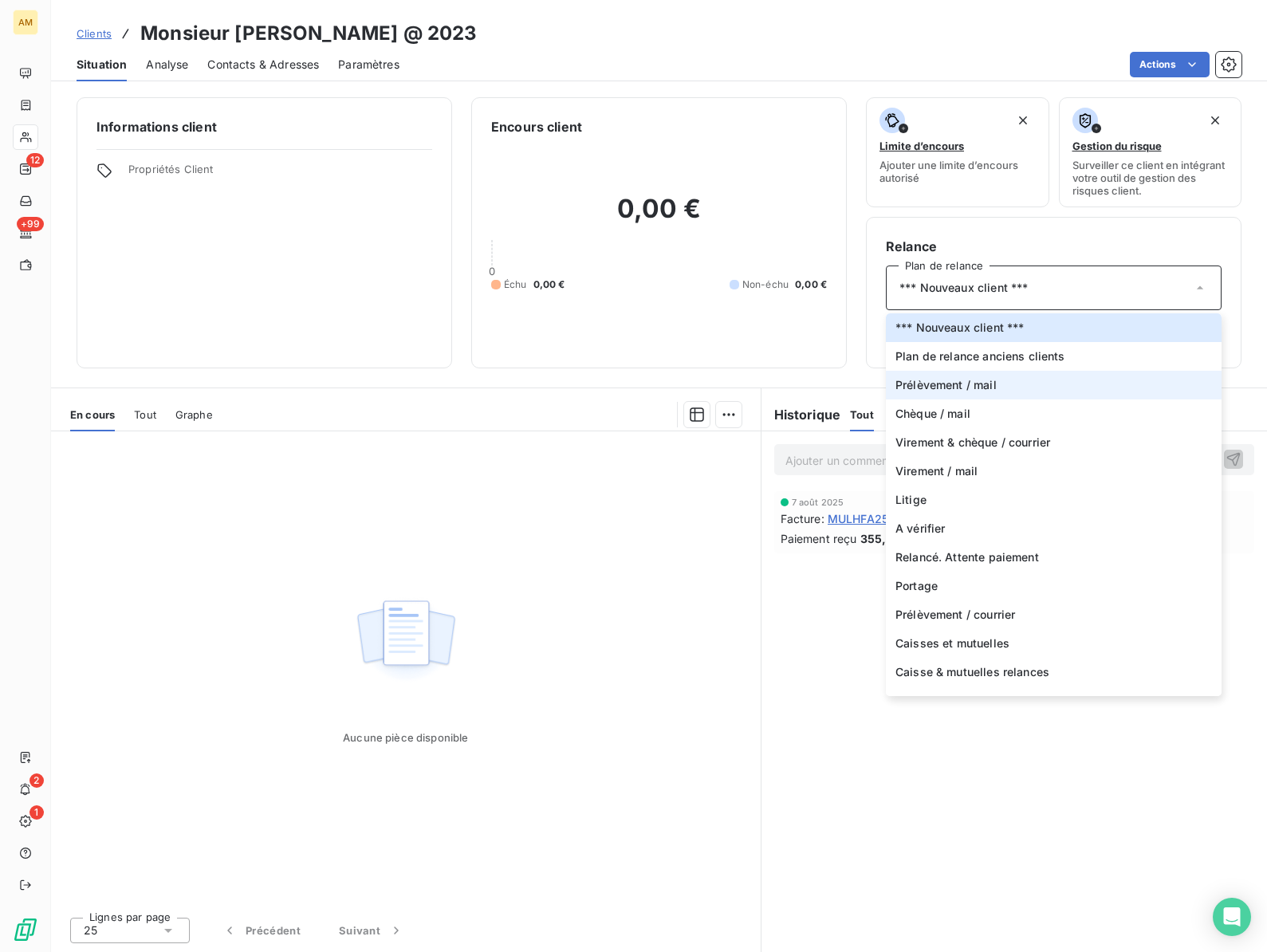
click at [942, 381] on span "Prélèvement / mail" at bounding box center [946, 385] width 102 height 16
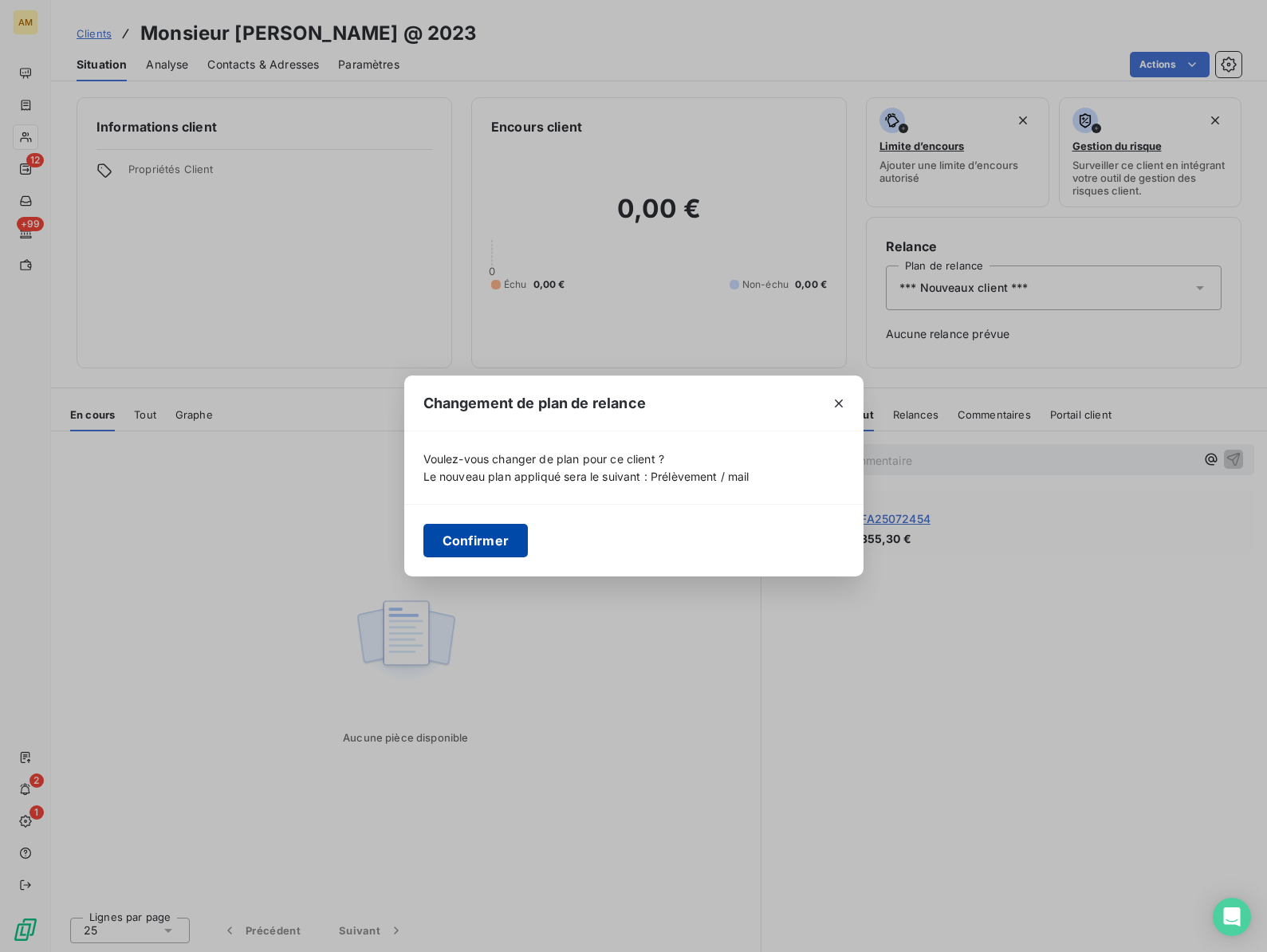
click at [465, 546] on button "Confirmer" at bounding box center [476, 540] width 105 height 34
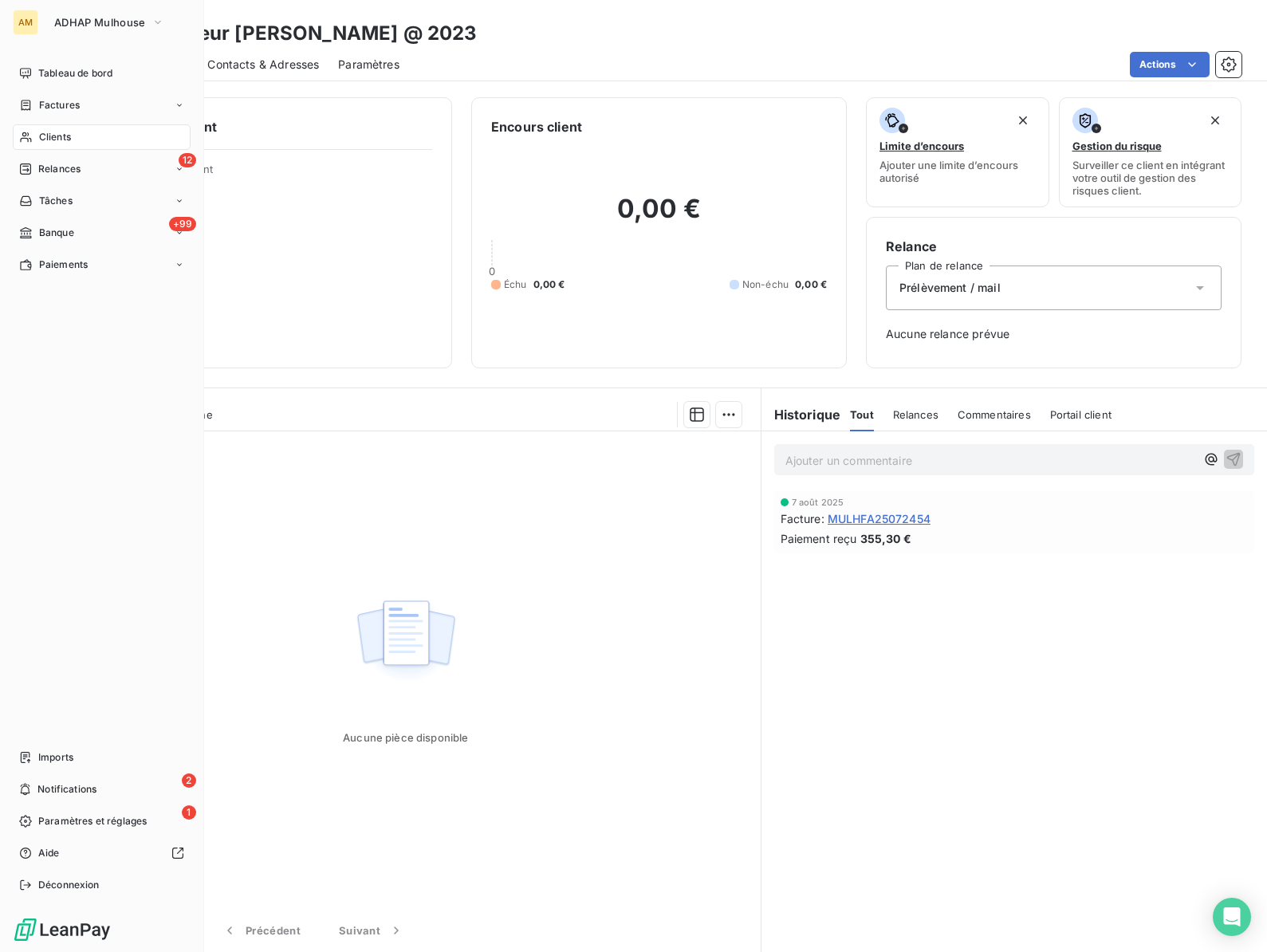
click at [27, 132] on icon at bounding box center [25, 137] width 13 height 12
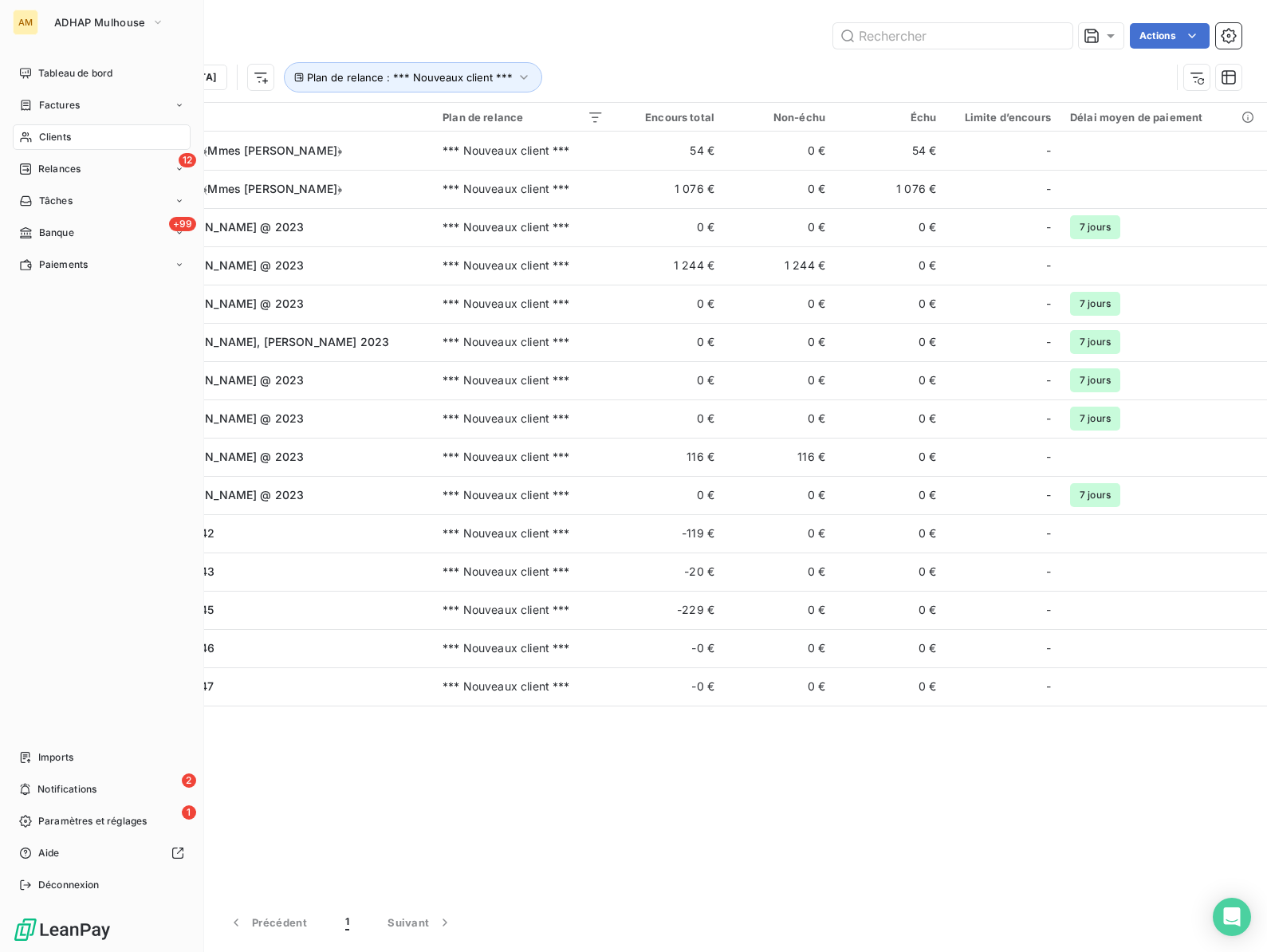
click at [39, 133] on span "Clients" at bounding box center [55, 137] width 32 height 14
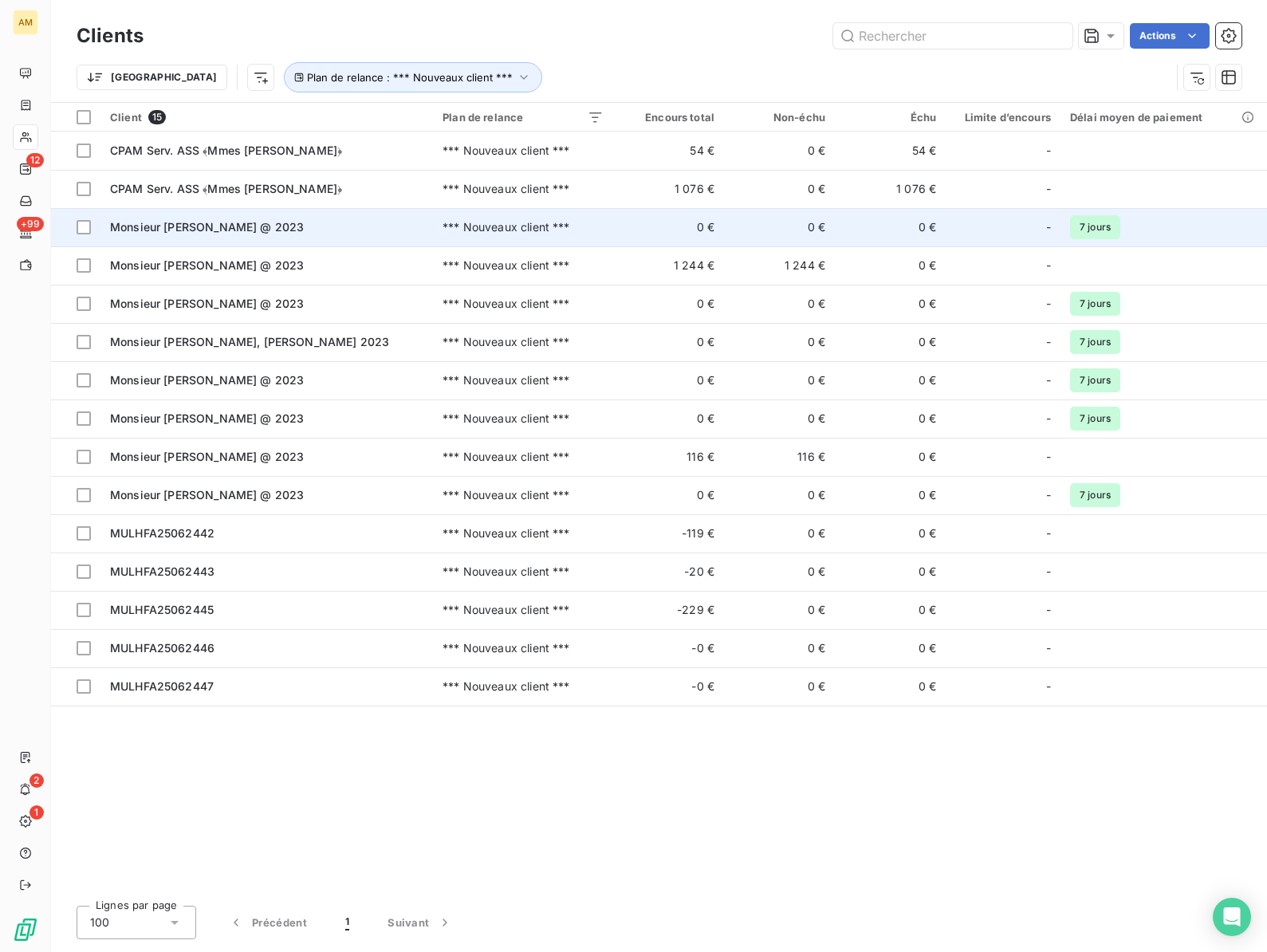
click at [218, 233] on span "Monsieur [PERSON_NAME] @ 2023" at bounding box center [206, 226] width 193 height 13
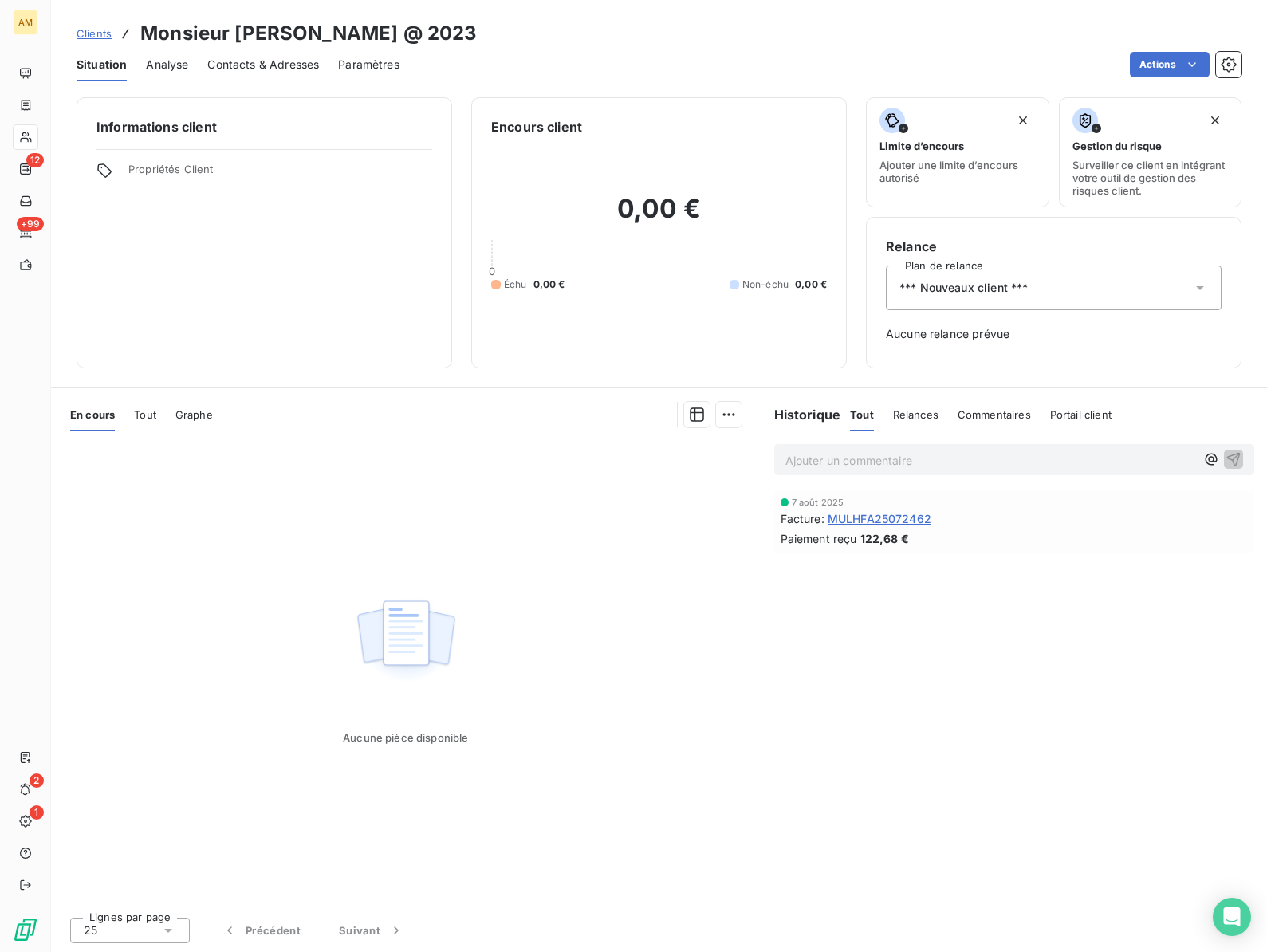
click at [276, 34] on h3 "Monsieur [PERSON_NAME] @ 2023" at bounding box center [308, 33] width 336 height 29
click at [1138, 289] on div "*** Nouveaux client ***" at bounding box center [1053, 288] width 335 height 45
click at [1125, 293] on div "*** Nouveaux client ***" at bounding box center [1053, 288] width 335 height 45
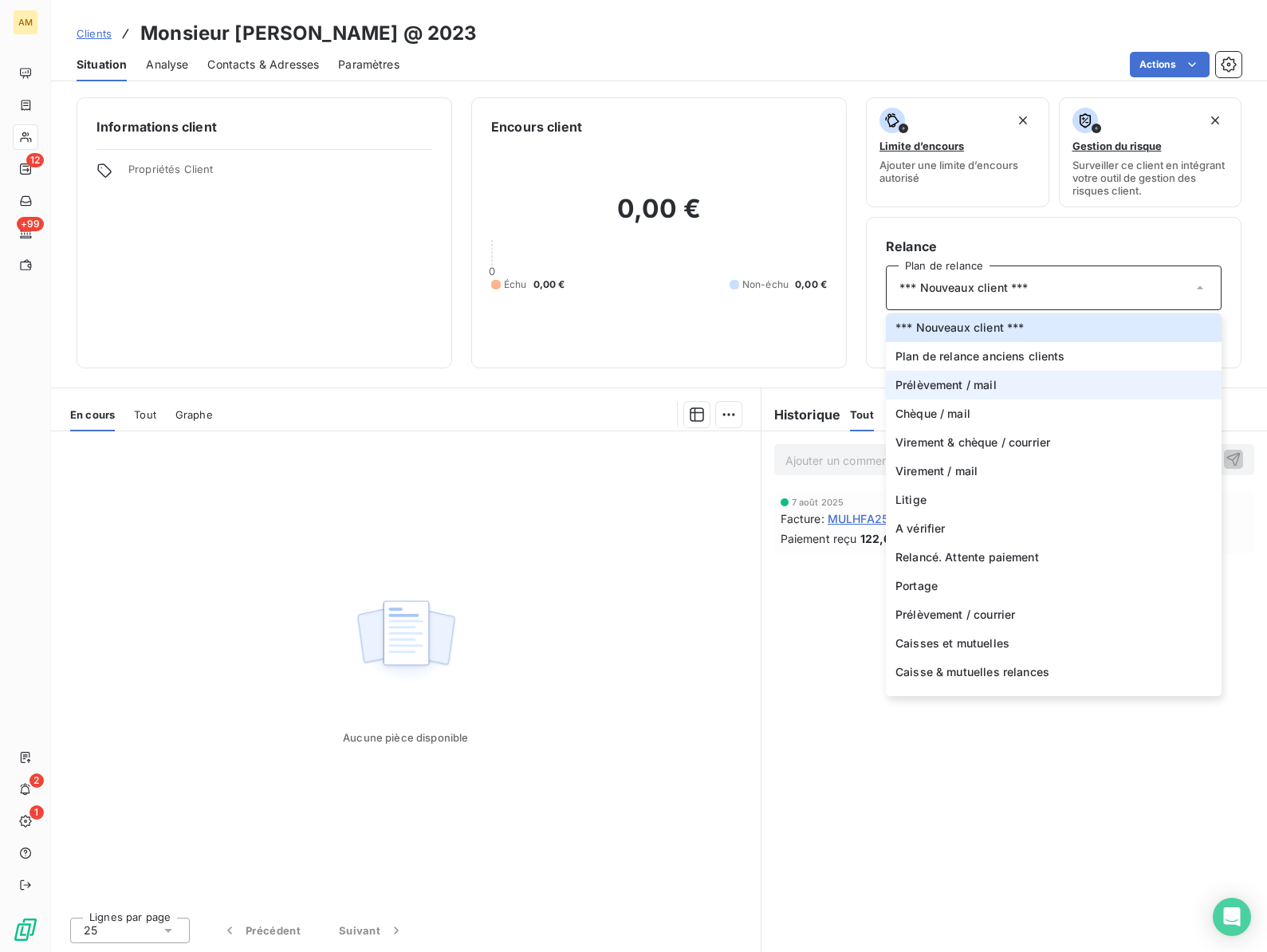
click at [1008, 382] on li "Prélèvement / mail" at bounding box center [1053, 385] width 335 height 29
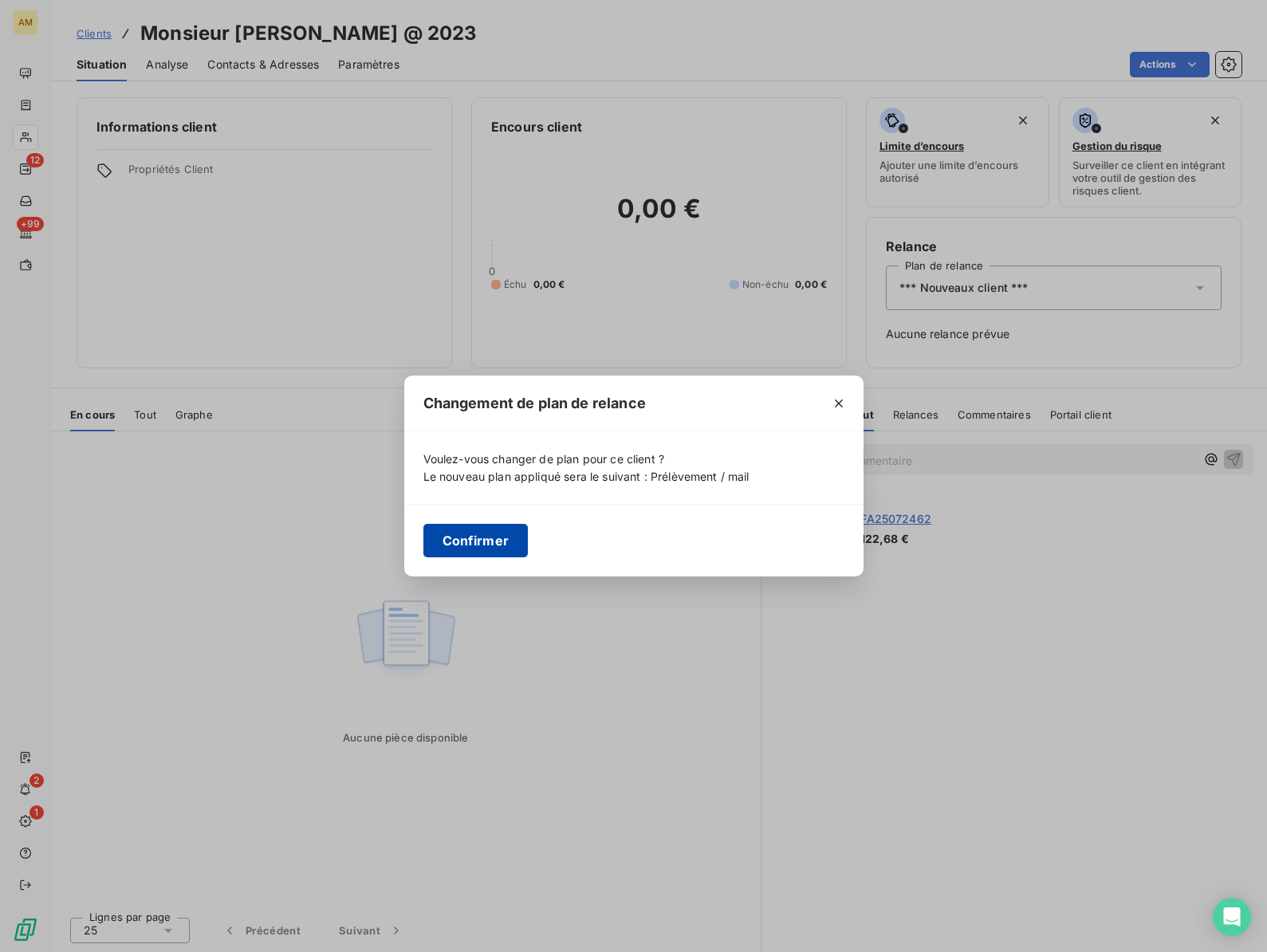
click at [466, 542] on button "Confirmer" at bounding box center [476, 540] width 105 height 34
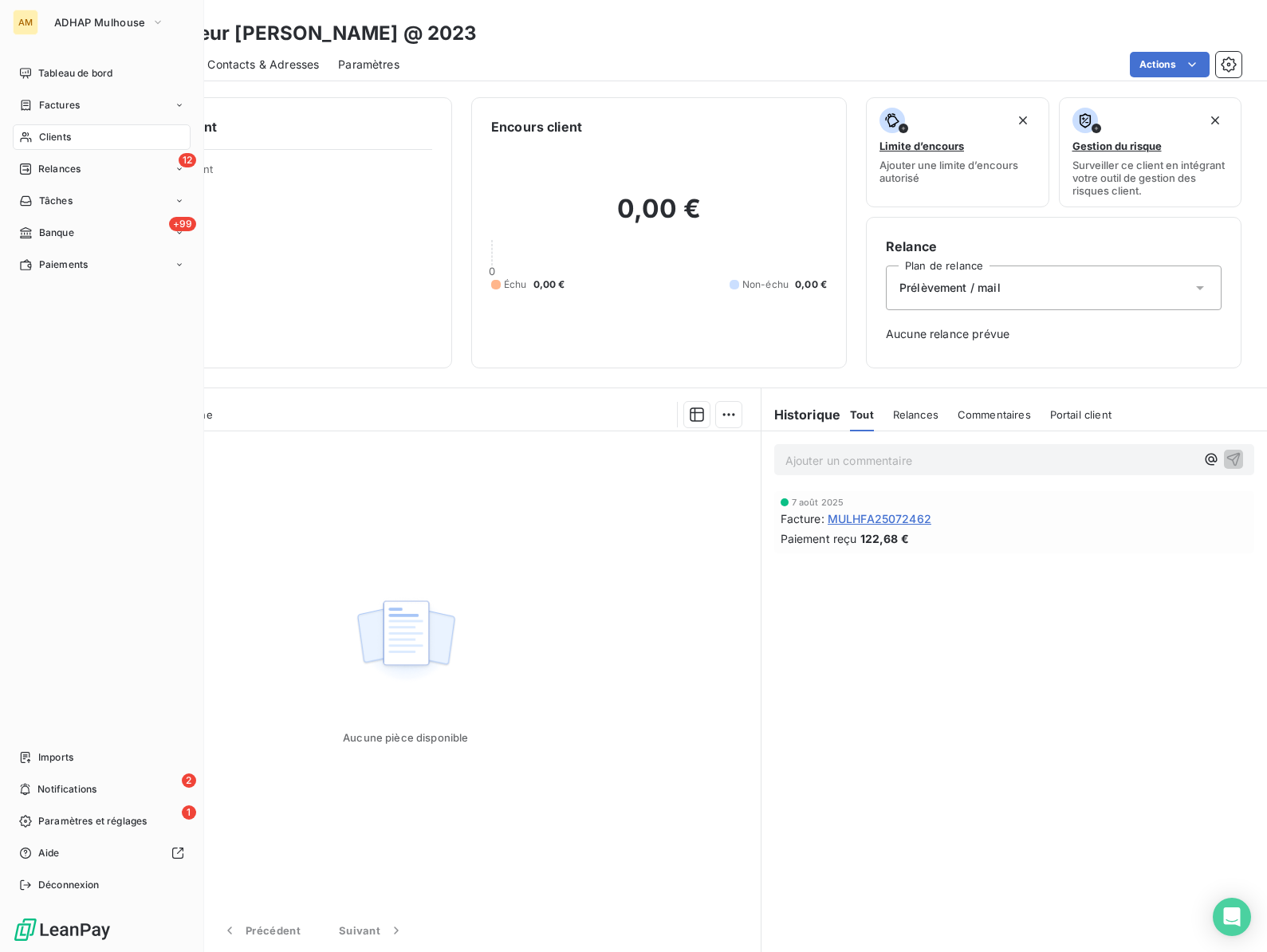
click at [34, 139] on div "Clients" at bounding box center [101, 136] width 177 height 26
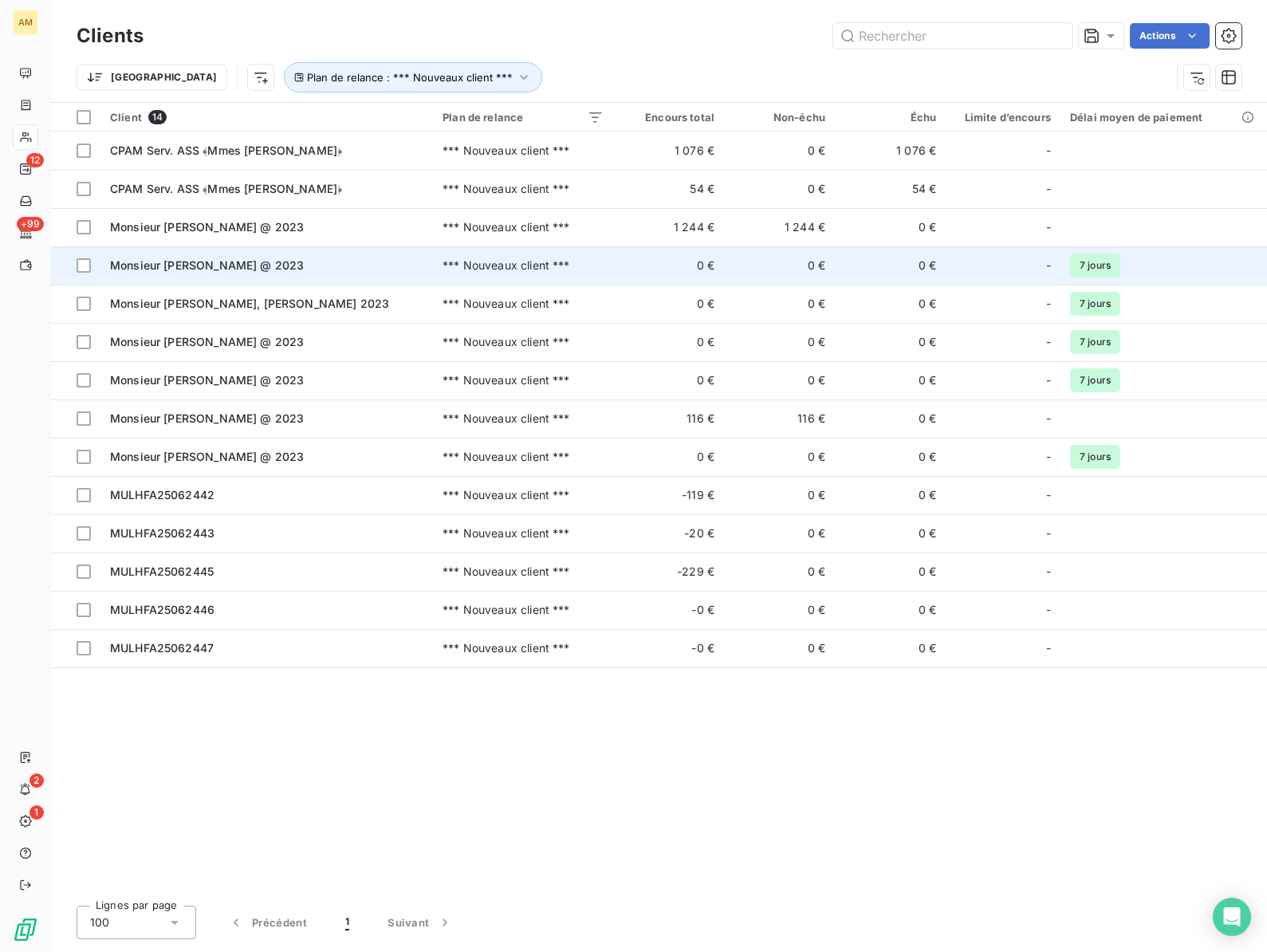
click at [172, 267] on span "Monsieur [PERSON_NAME] @ 2023" at bounding box center [206, 265] width 193 height 13
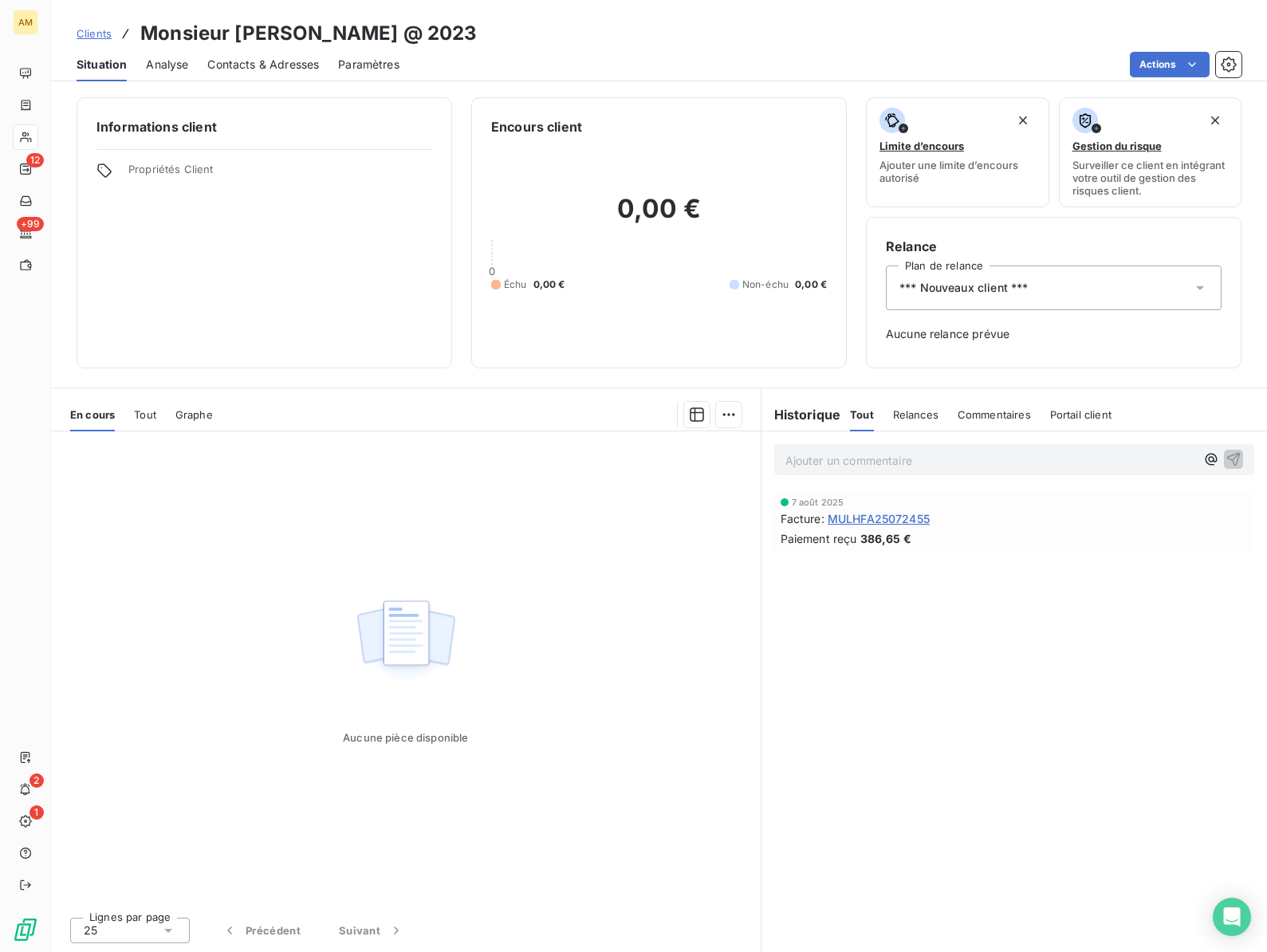
click at [275, 36] on h3 "Monsieur [PERSON_NAME] @ 2023" at bounding box center [308, 33] width 336 height 29
click at [960, 287] on span "*** Nouveaux client ***" at bounding box center [964, 288] width 128 height 16
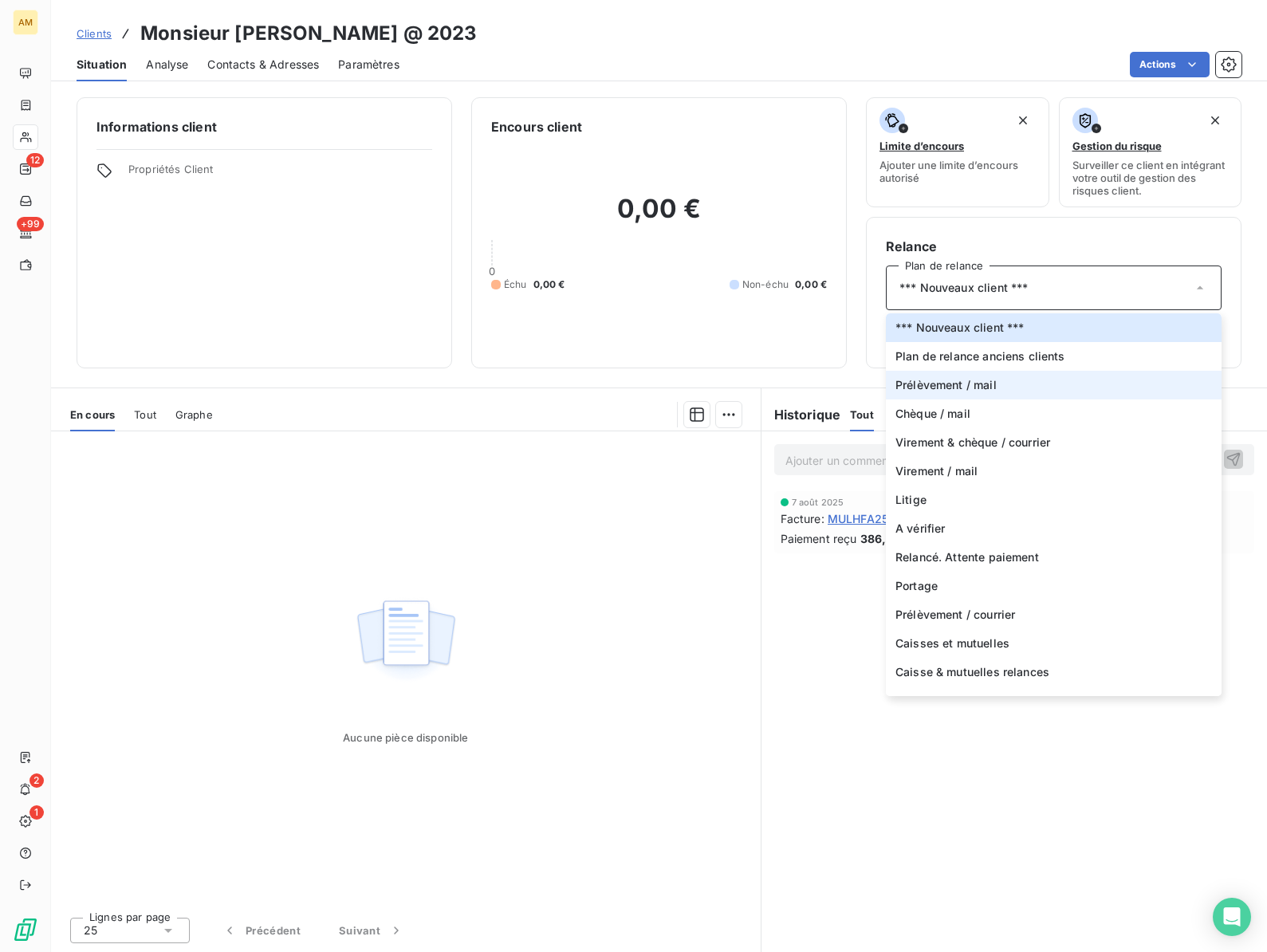
click at [939, 374] on li "Prélèvement / mail" at bounding box center [1053, 385] width 335 height 29
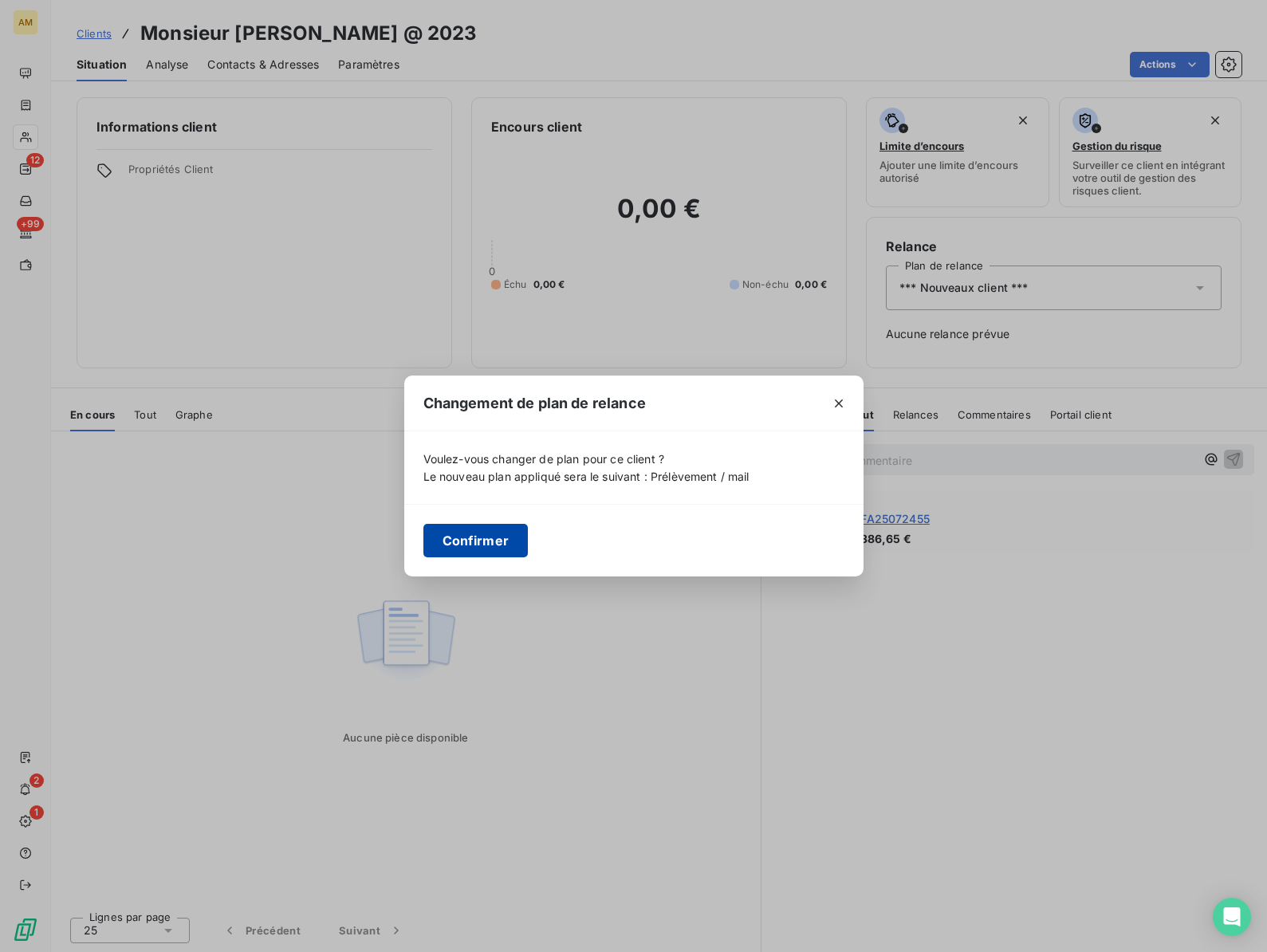
click at [486, 542] on button "Confirmer" at bounding box center [476, 540] width 105 height 34
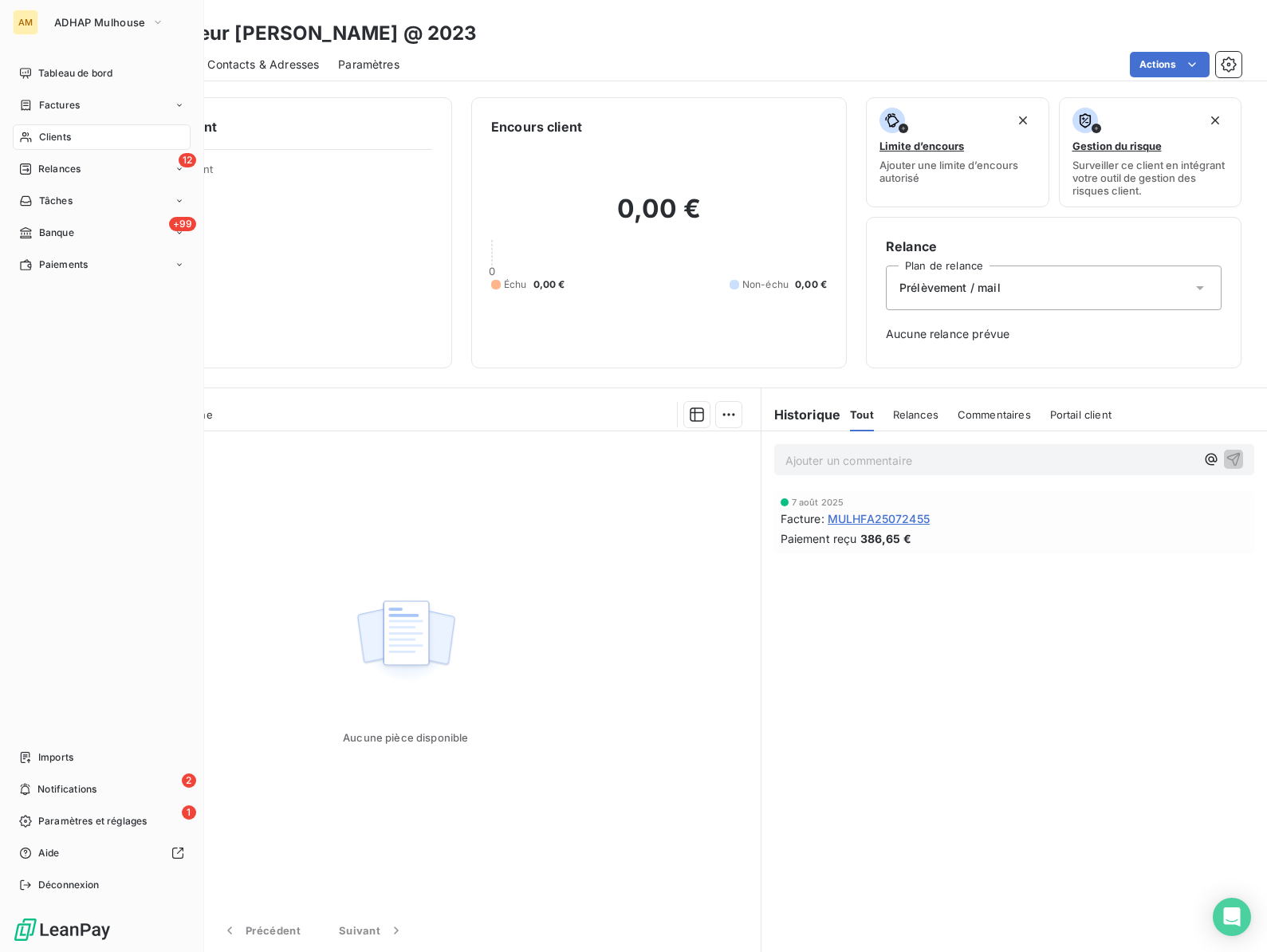
click at [46, 132] on span "Clients" at bounding box center [55, 137] width 32 height 14
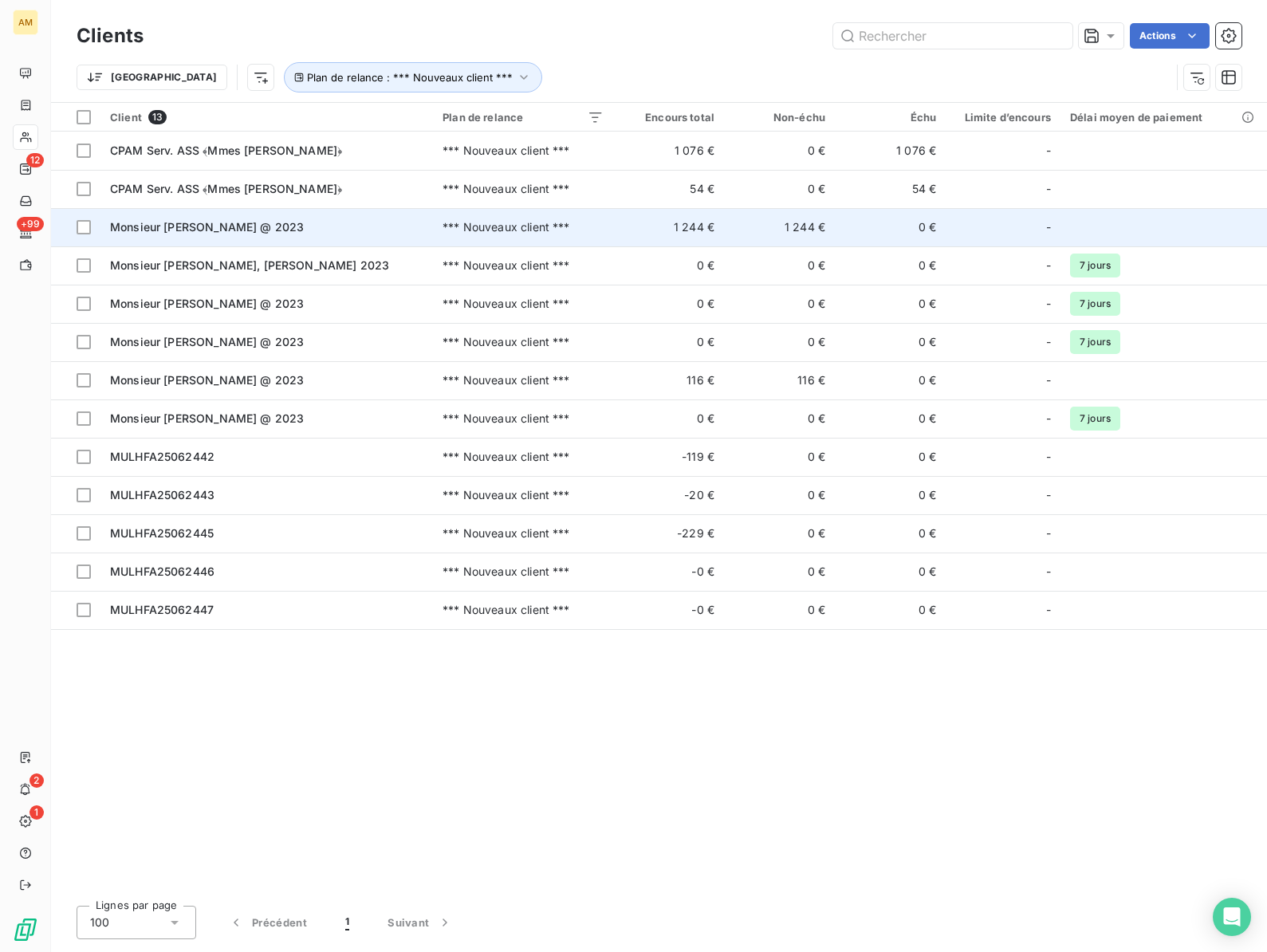
click at [180, 228] on span "Monsieur [PERSON_NAME] @ 2023" at bounding box center [206, 226] width 193 height 13
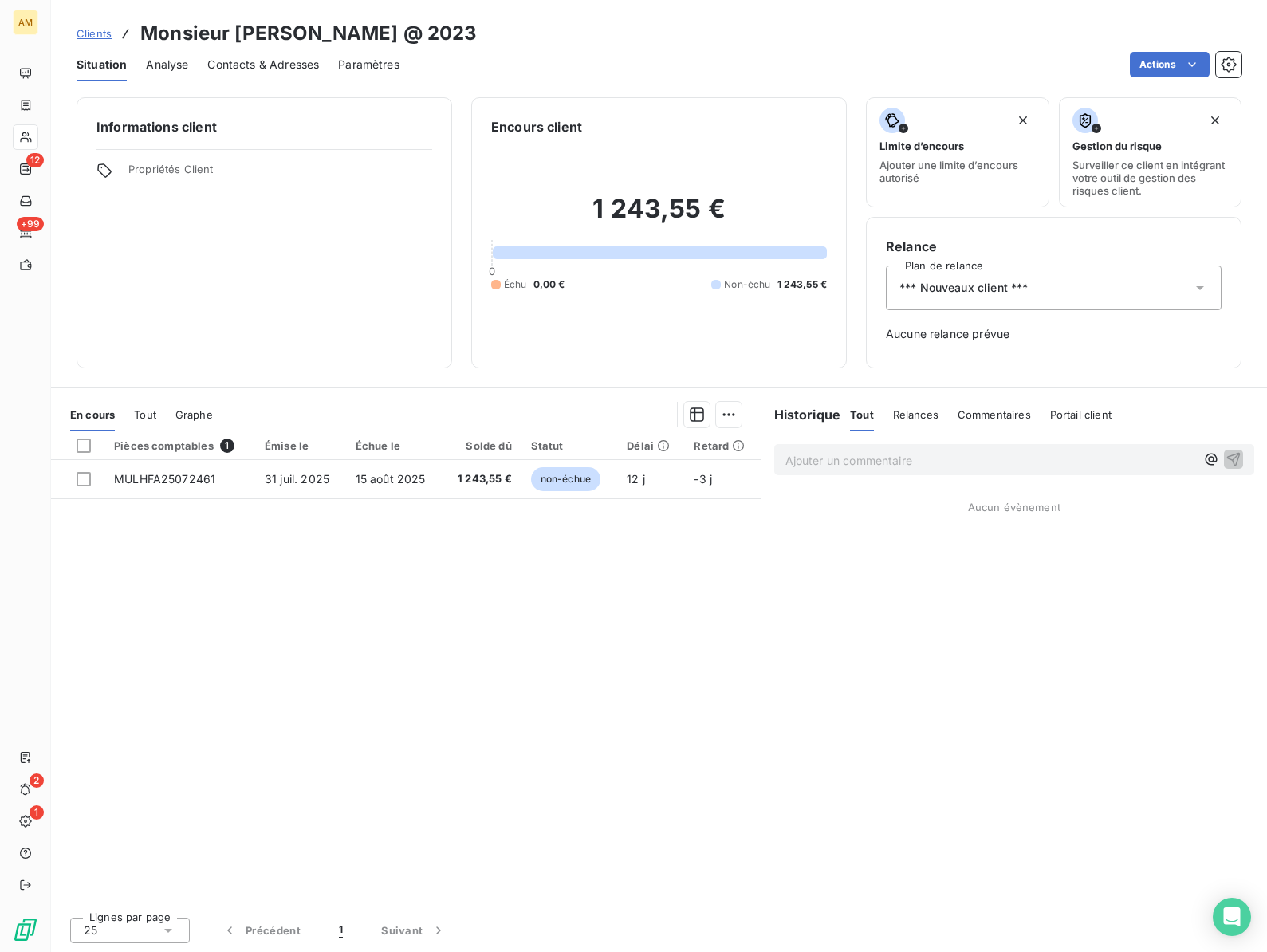
click at [282, 37] on h3 "Monsieur [PERSON_NAME] @ 2023" at bounding box center [308, 33] width 336 height 29
click at [1065, 290] on div "*** Nouveaux client ***" at bounding box center [1053, 288] width 335 height 45
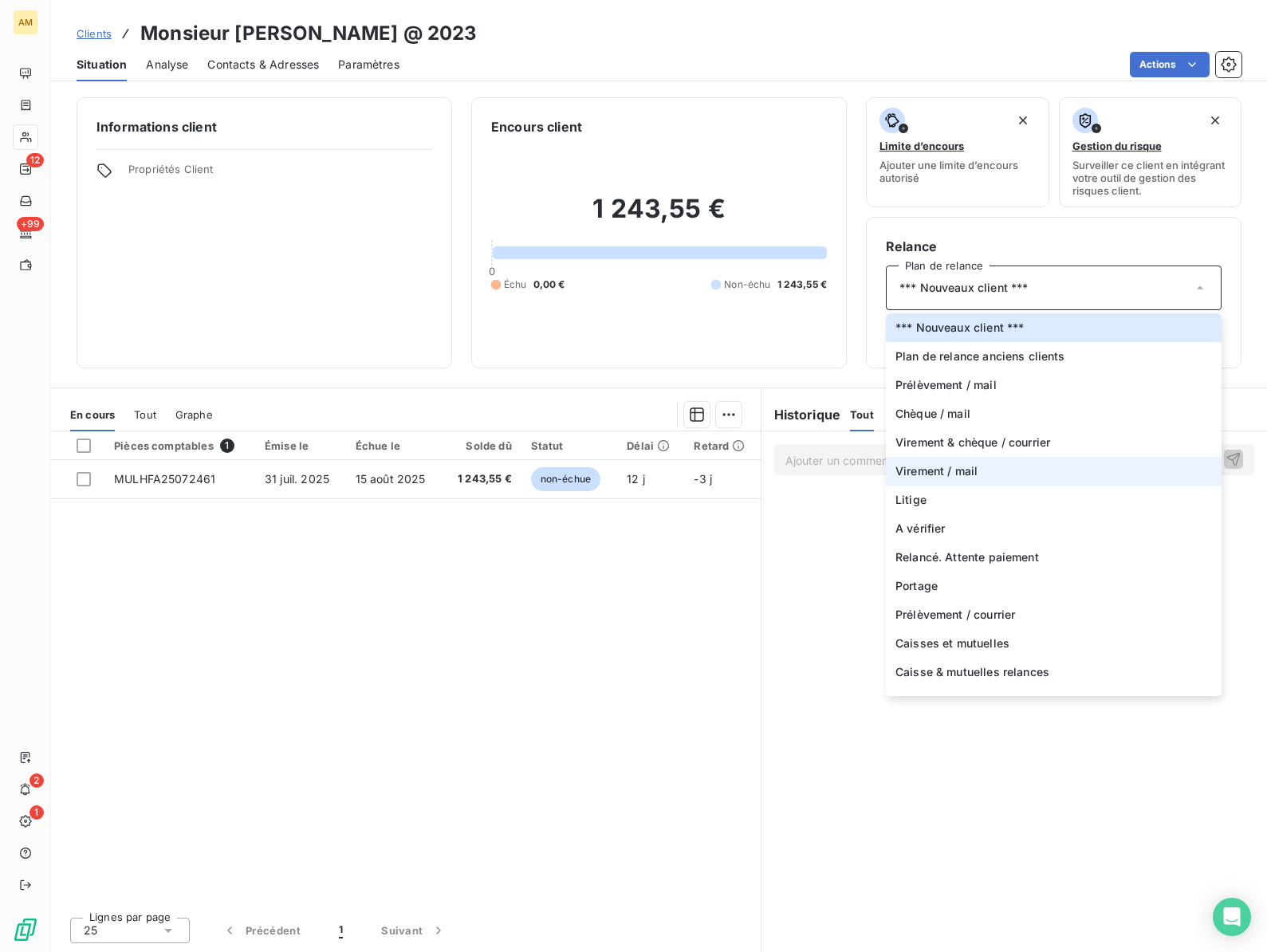
click at [979, 469] on li "Virement / mail" at bounding box center [1053, 471] width 335 height 29
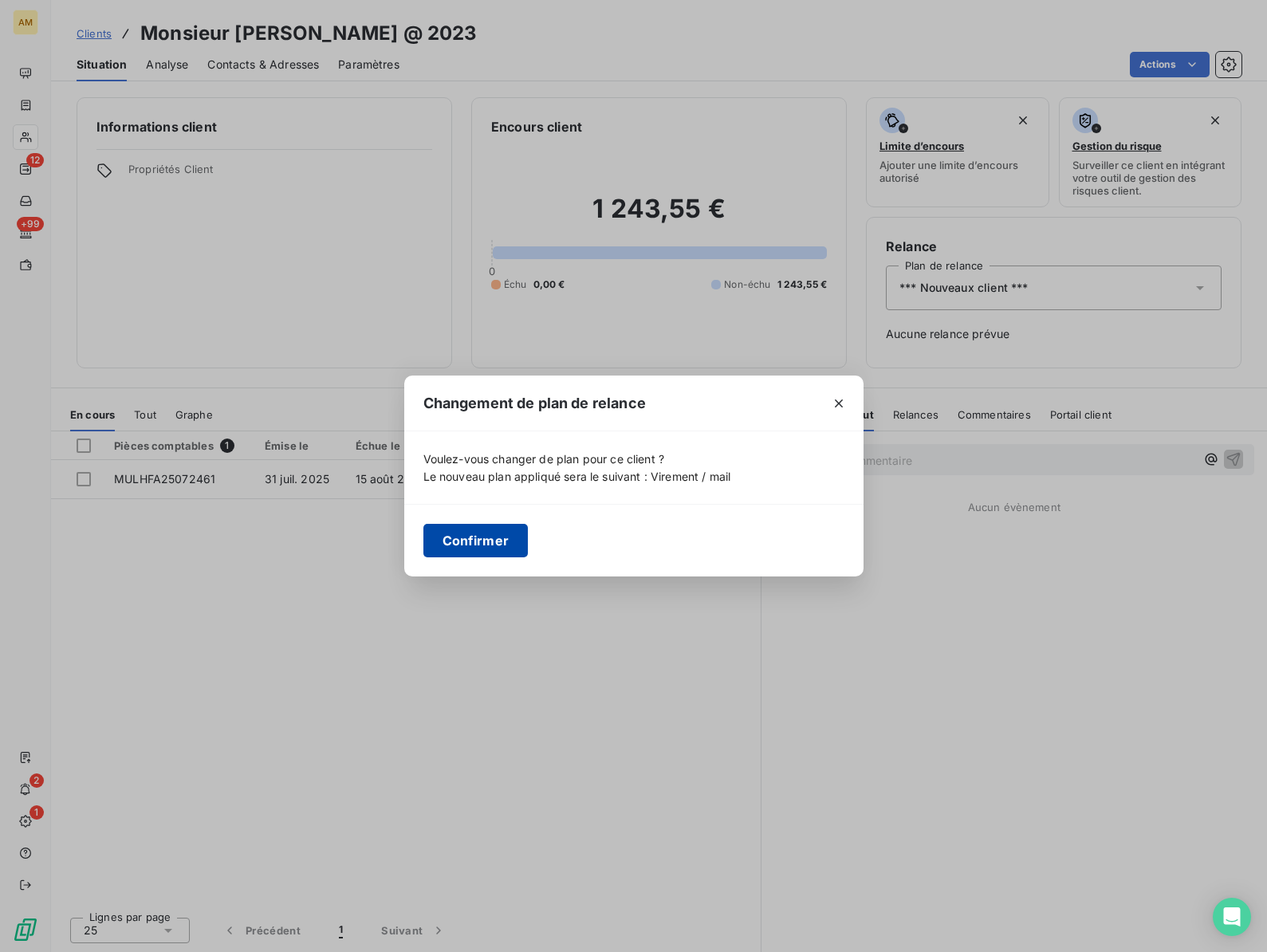
click at [481, 546] on button "Confirmer" at bounding box center [476, 540] width 105 height 34
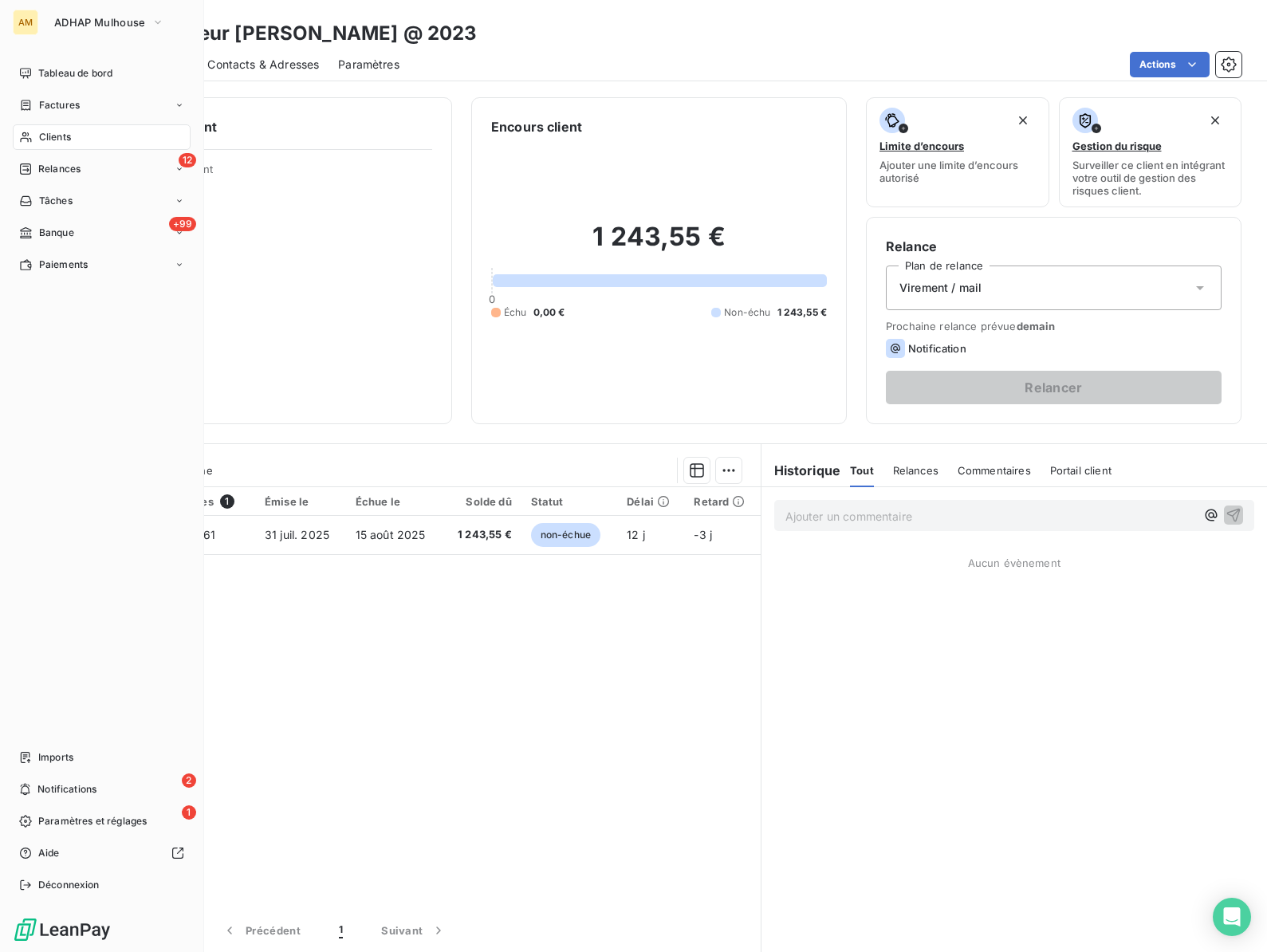
click at [51, 141] on span "Clients" at bounding box center [55, 137] width 32 height 14
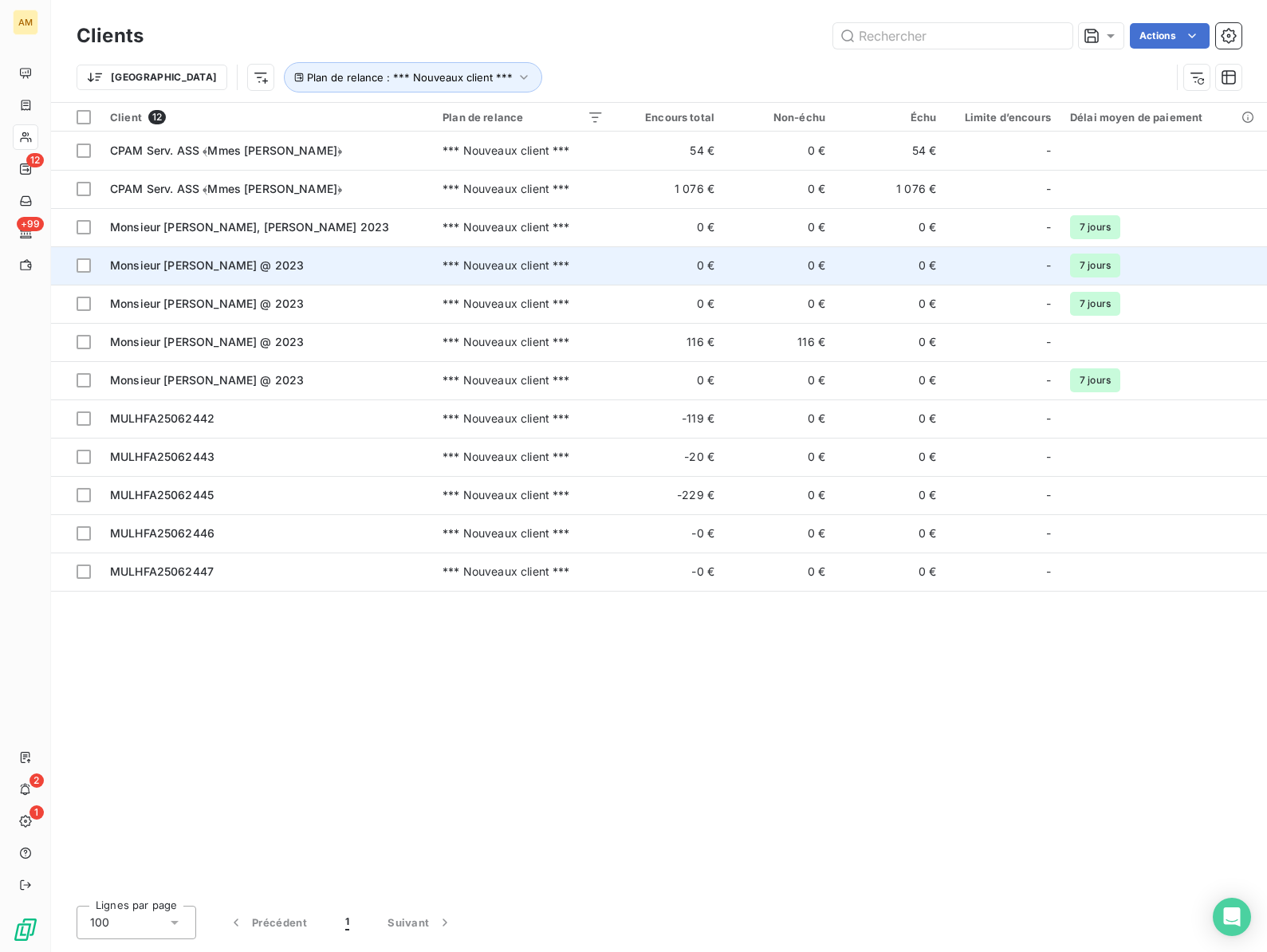
click at [202, 274] on td "Monsieur [PERSON_NAME] @ 2023" at bounding box center [267, 265] width 333 height 38
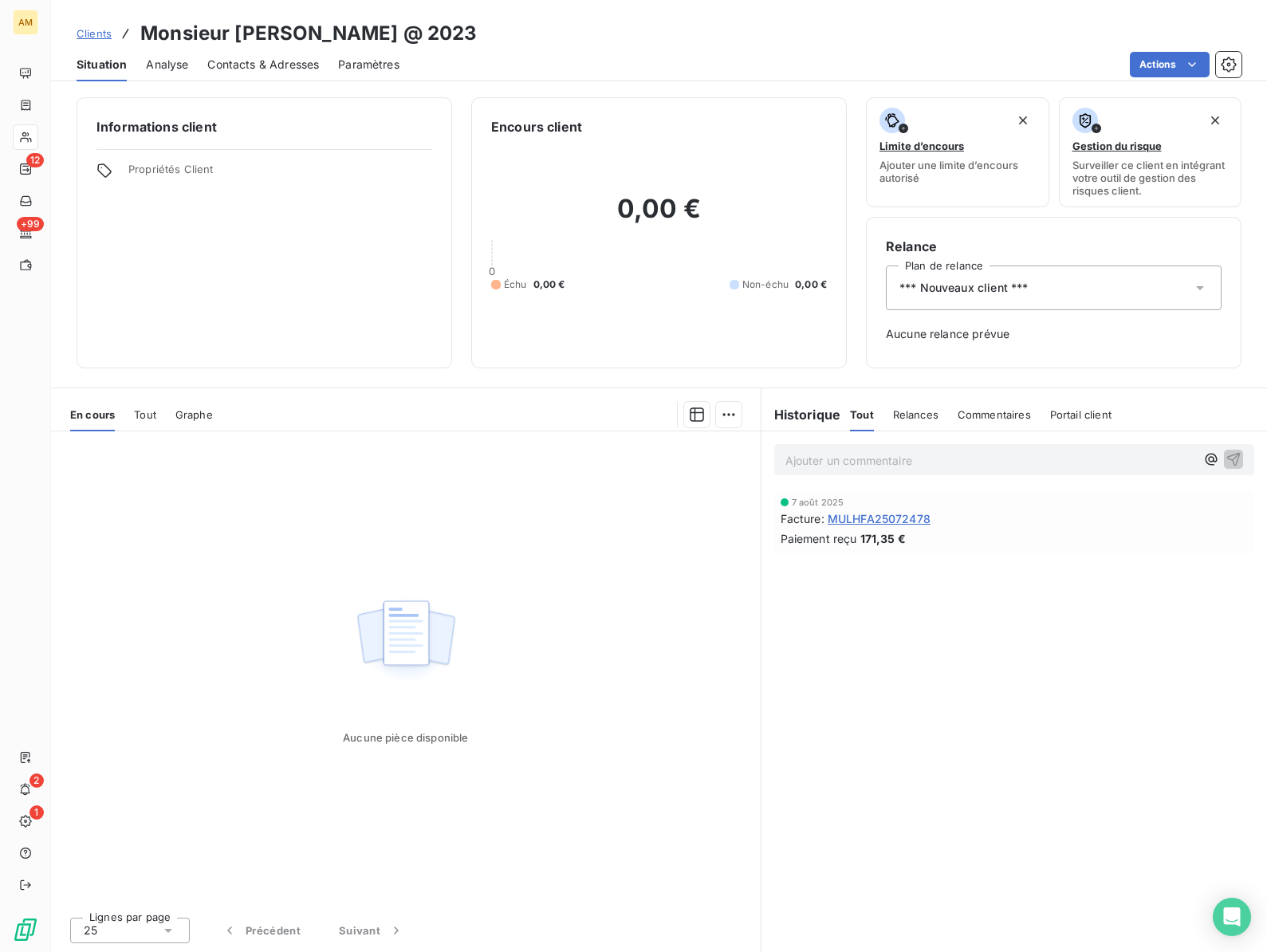
click at [262, 40] on h3 "Monsieur [PERSON_NAME] @ 2023" at bounding box center [308, 33] width 336 height 29
click at [1055, 286] on div "*** Nouveaux client ***" at bounding box center [1053, 288] width 335 height 45
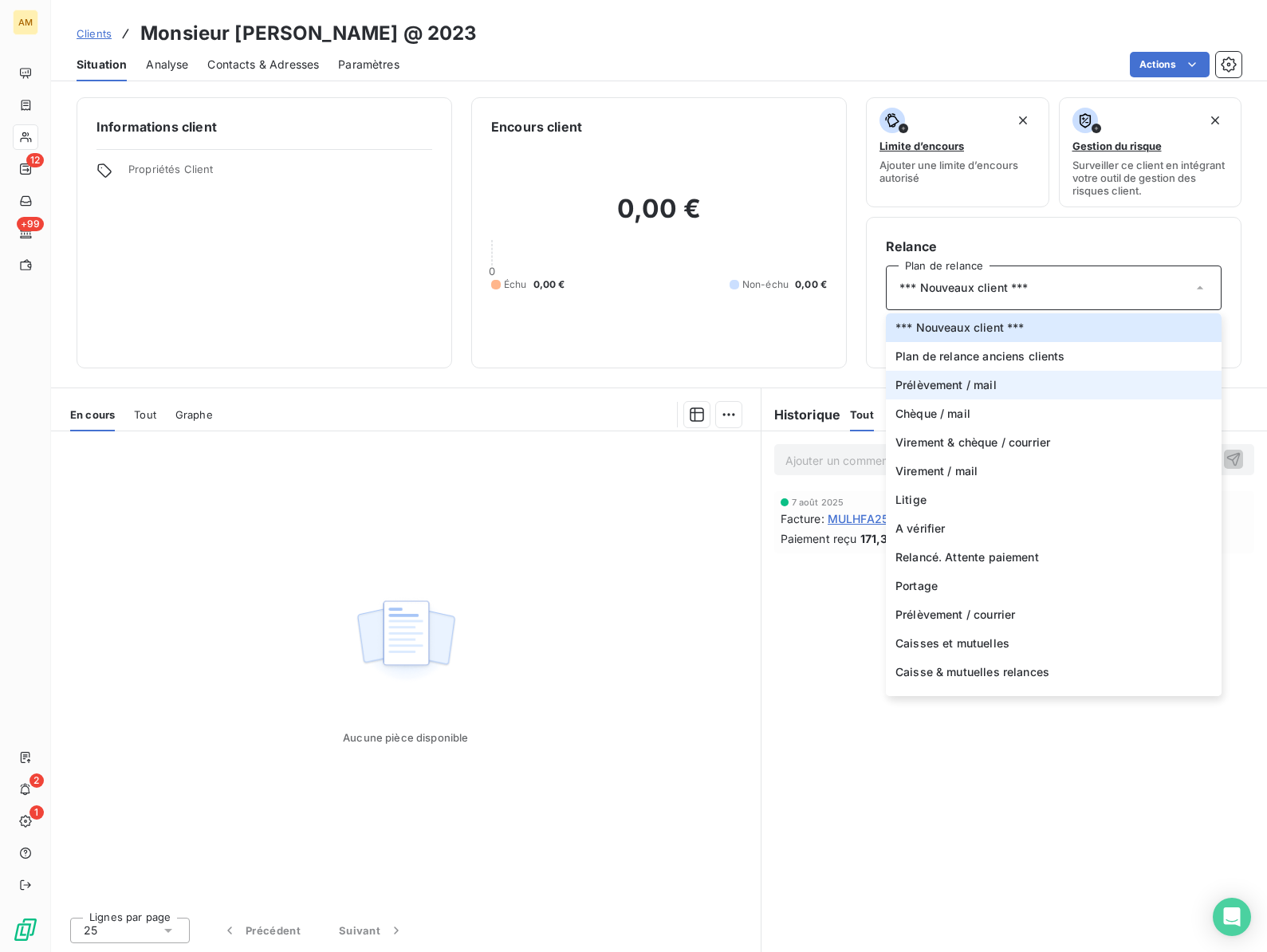
click at [981, 394] on li "Prélèvement / mail" at bounding box center [1053, 385] width 335 height 29
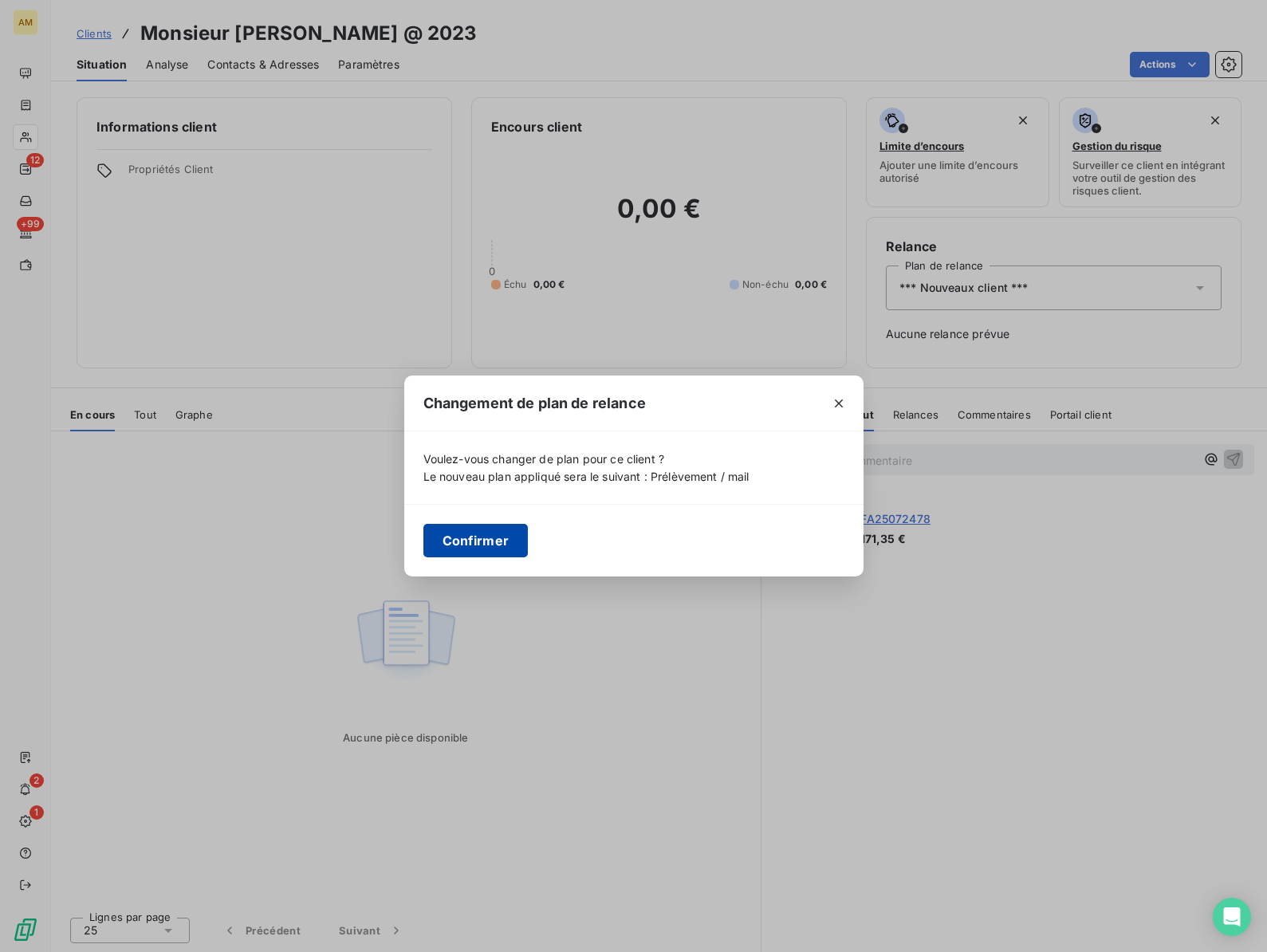
click at [479, 541] on button "Confirmer" at bounding box center [476, 540] width 105 height 34
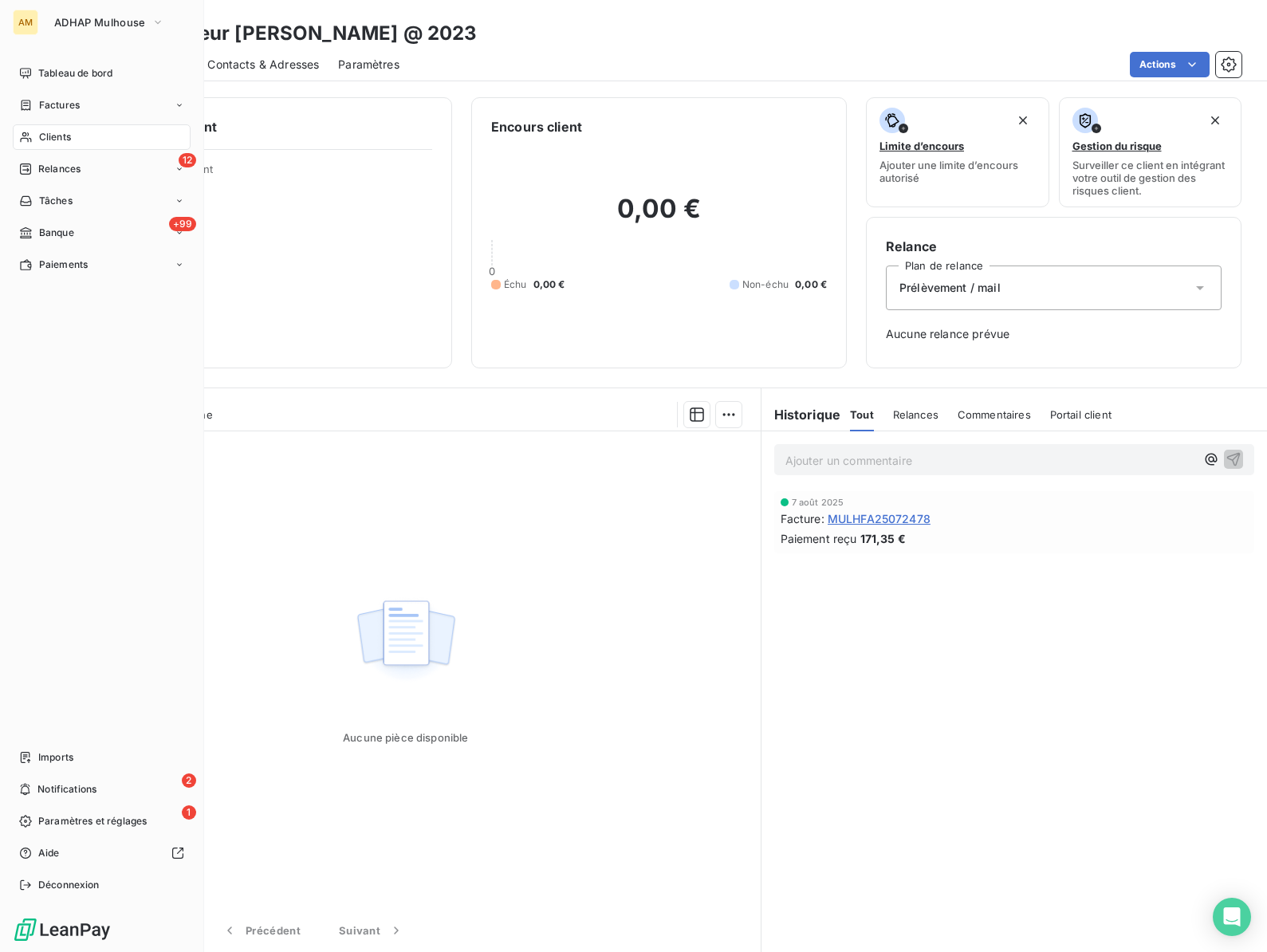
click at [49, 137] on span "Clients" at bounding box center [55, 137] width 32 height 14
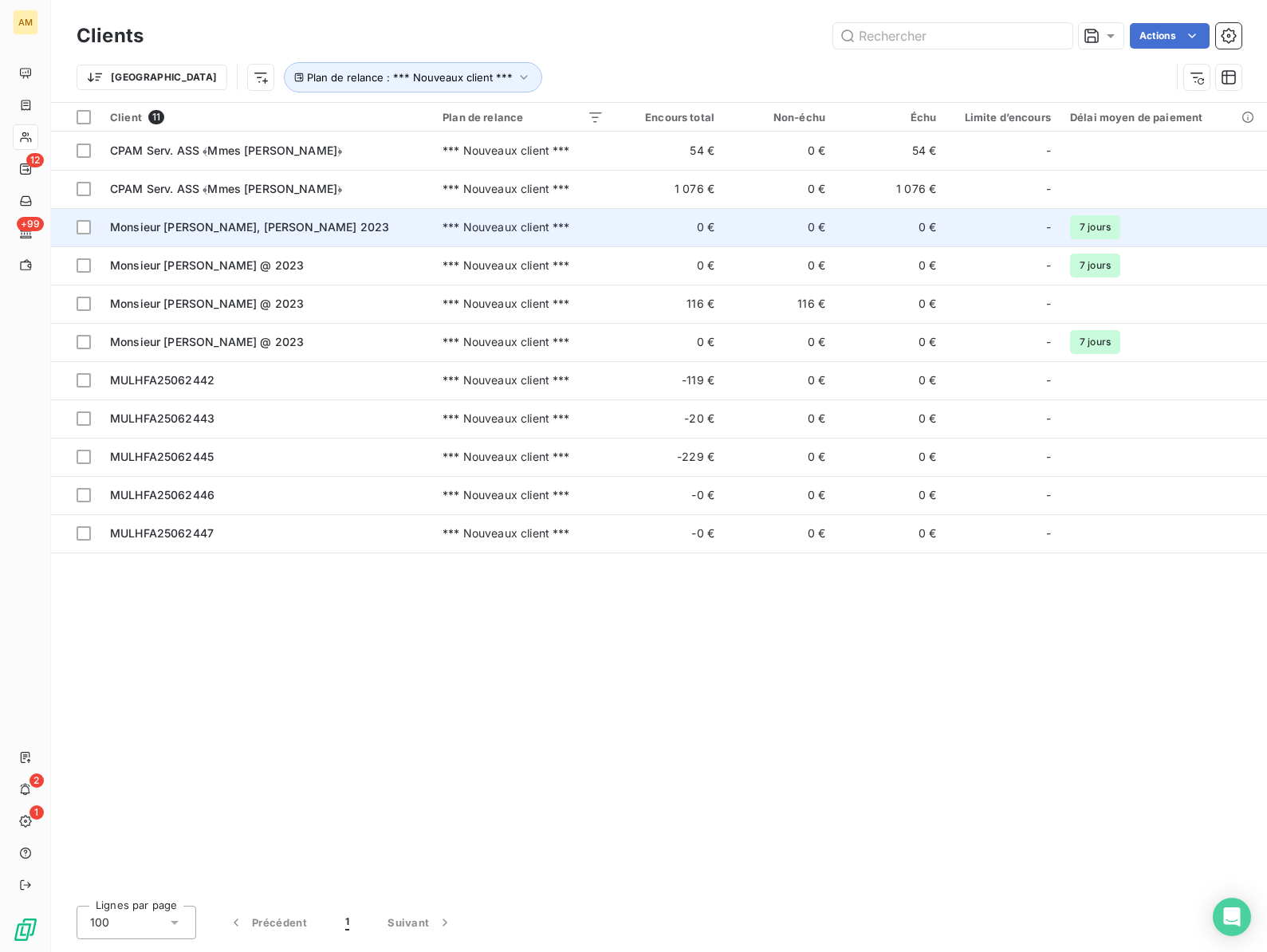
click at [194, 217] on td "Monsieur [PERSON_NAME], [PERSON_NAME] 2023" at bounding box center [267, 226] width 333 height 38
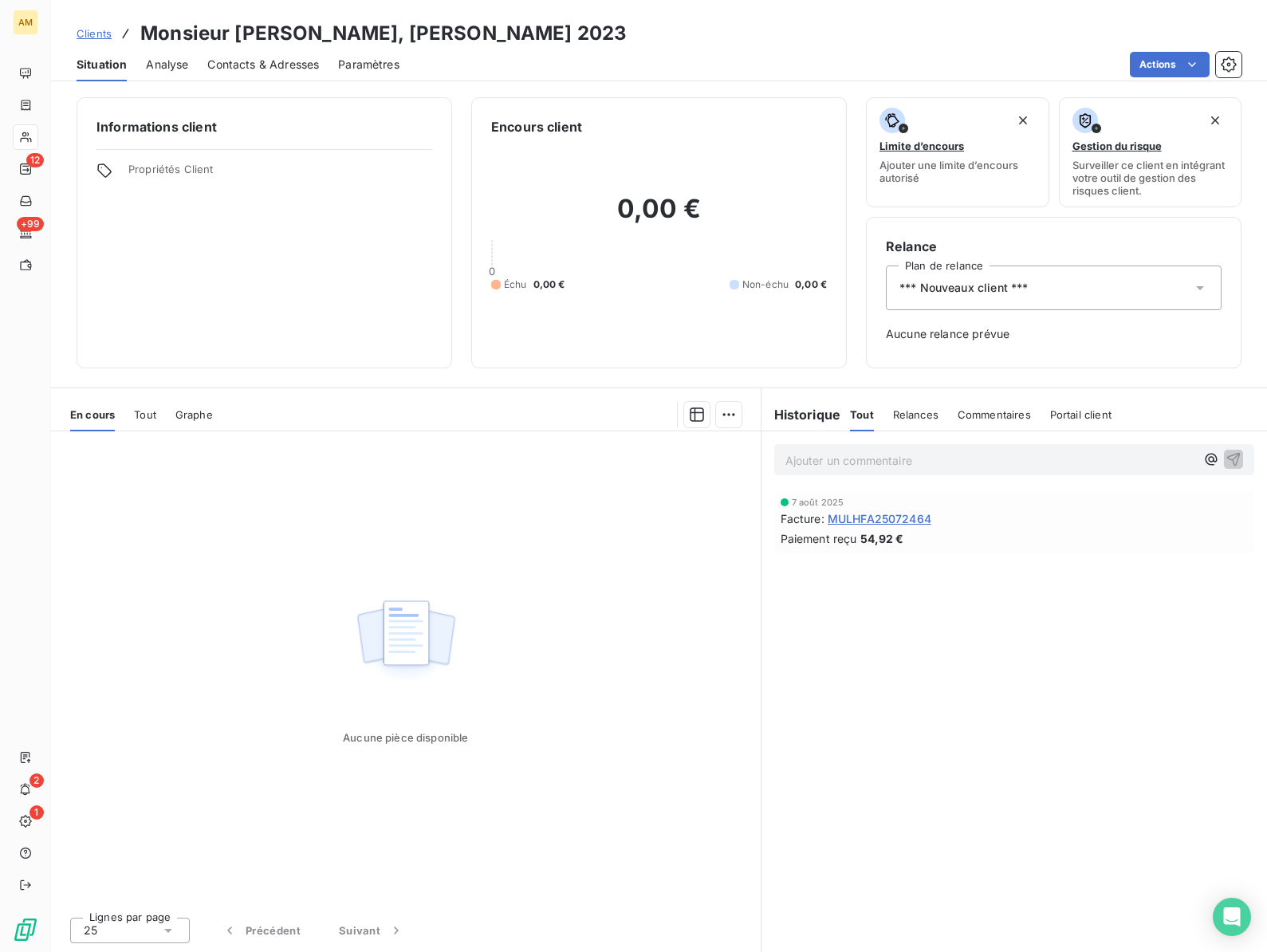
click at [238, 34] on h3 "Monsieur [PERSON_NAME], [PERSON_NAME] 2023" at bounding box center [383, 33] width 486 height 29
click at [1073, 291] on div "*** Nouveaux client ***" at bounding box center [1053, 288] width 335 height 45
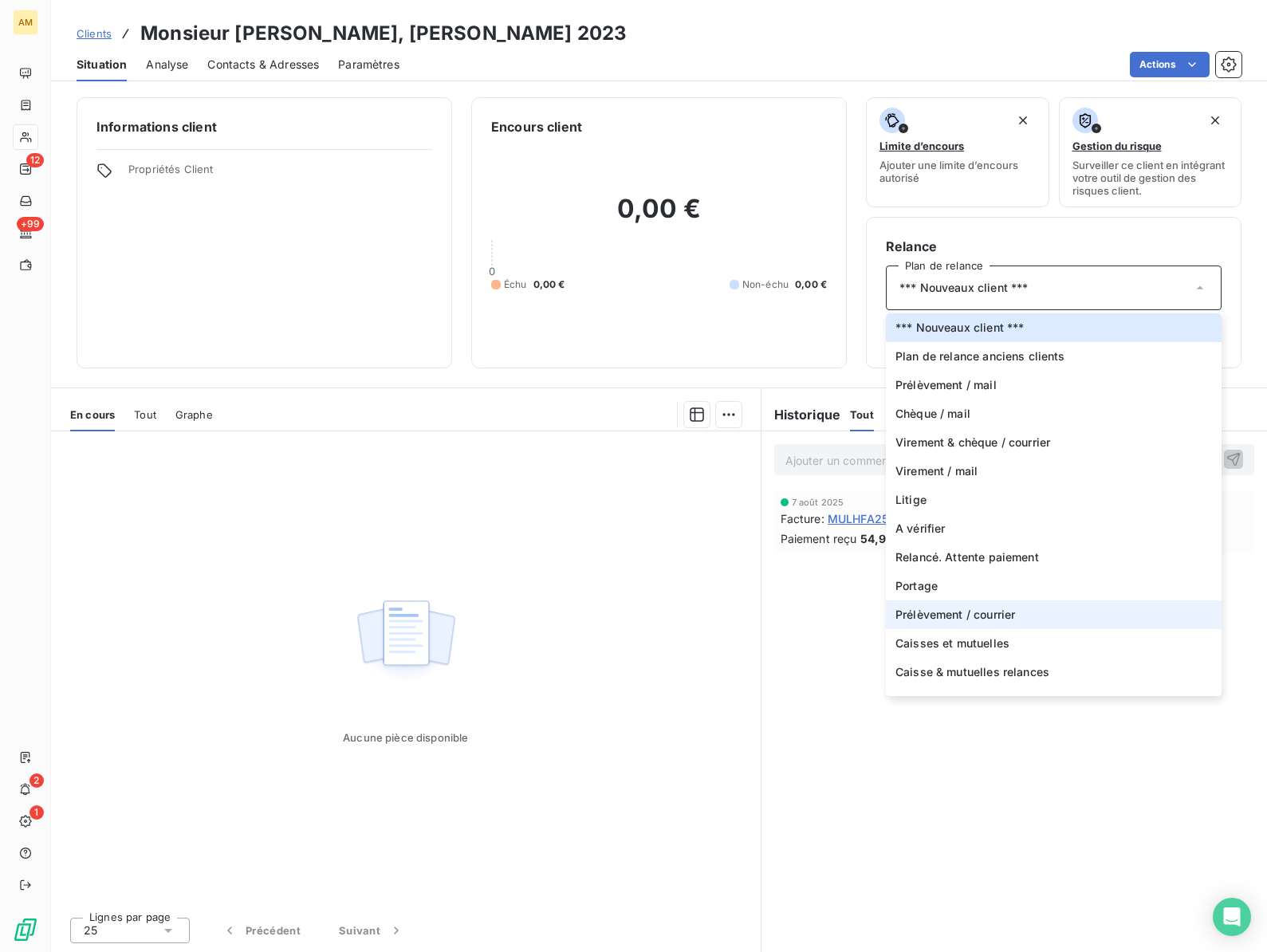
click at [918, 610] on span "Prélèvement / courrier" at bounding box center [955, 614] width 119 height 16
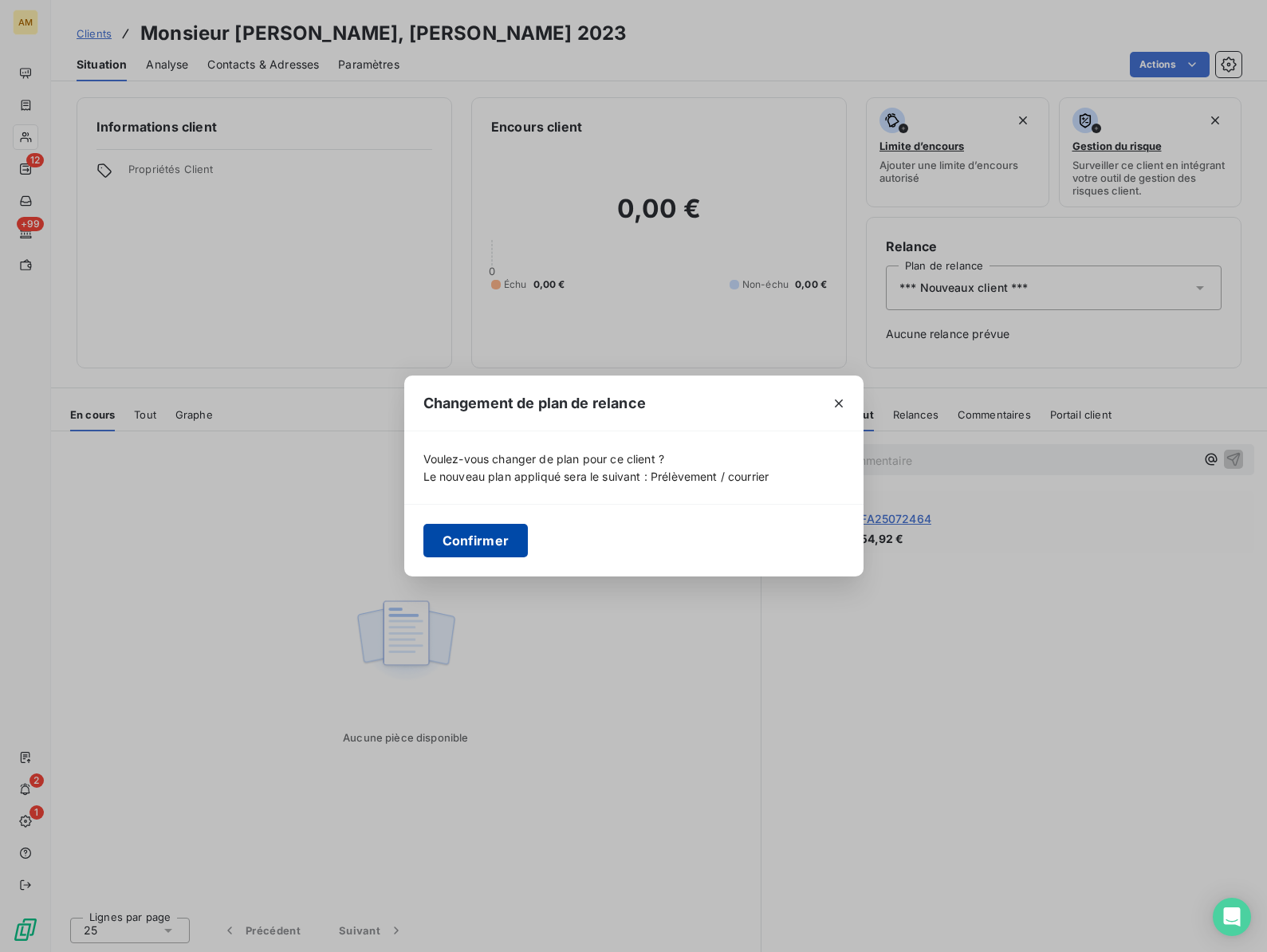
click at [490, 523] on button "Confirmer" at bounding box center [476, 540] width 105 height 34
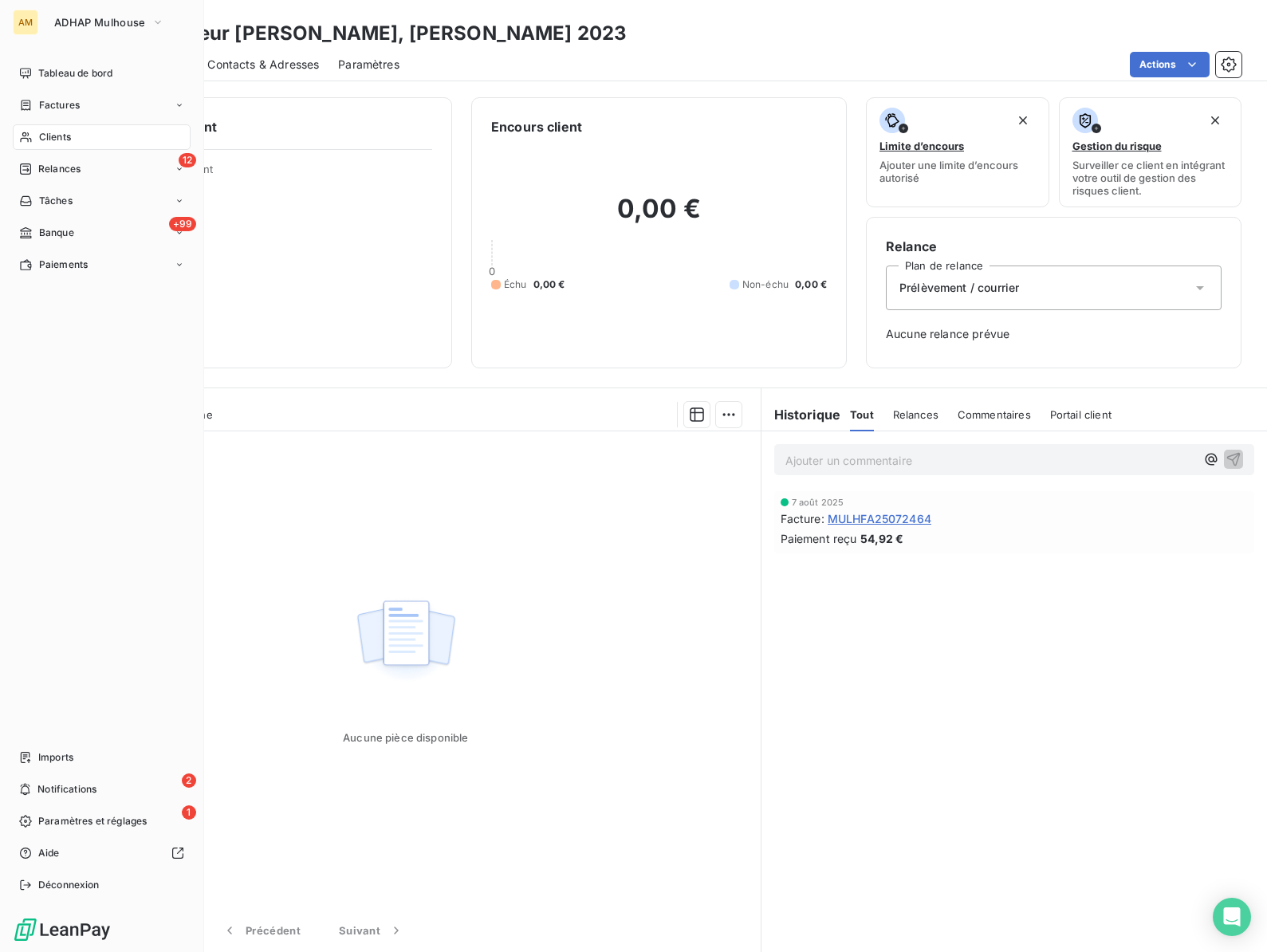
click at [45, 139] on span "Clients" at bounding box center [55, 137] width 32 height 14
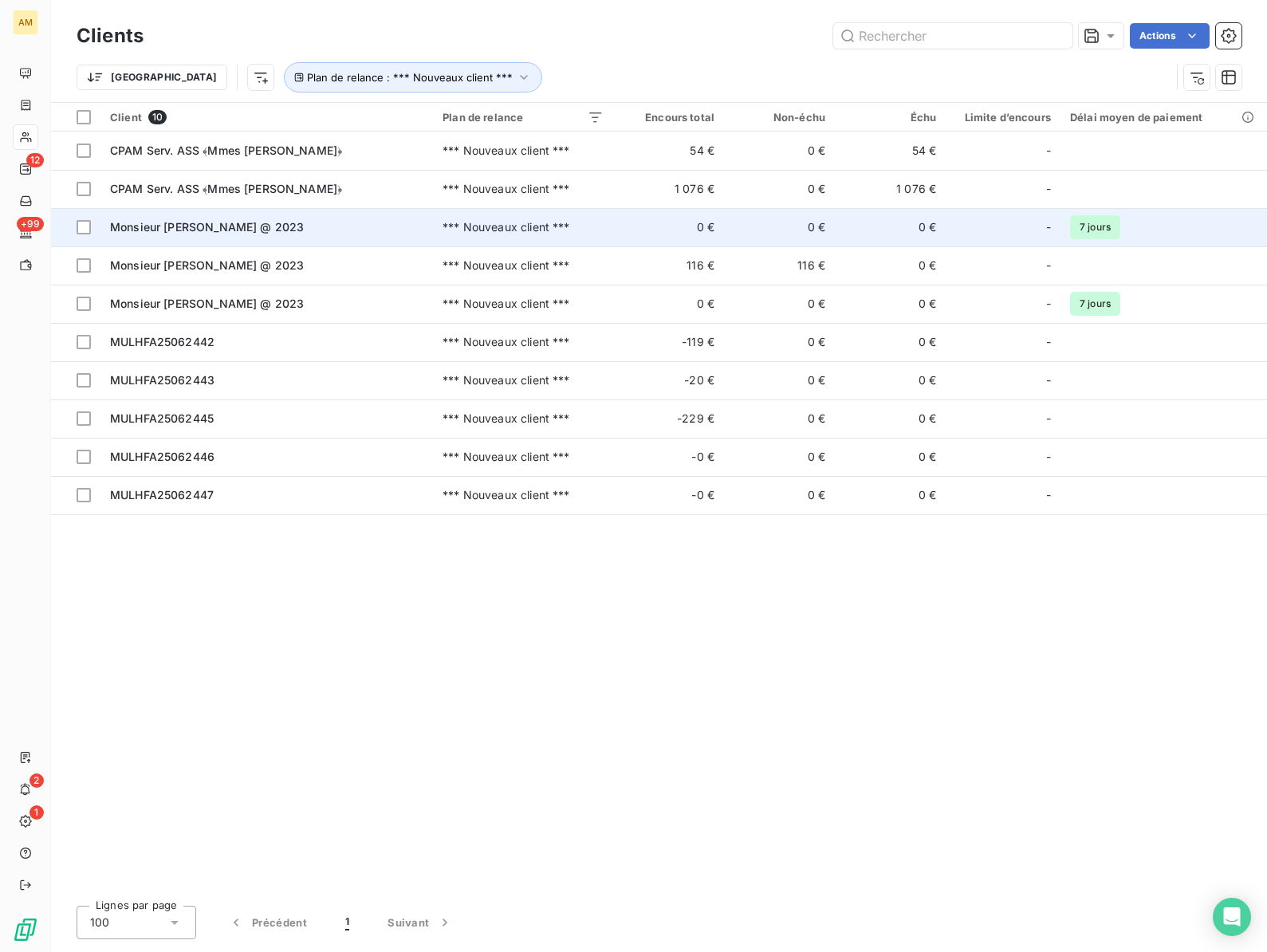
click at [207, 237] on td "Monsieur [PERSON_NAME] @ 2023" at bounding box center [267, 226] width 333 height 38
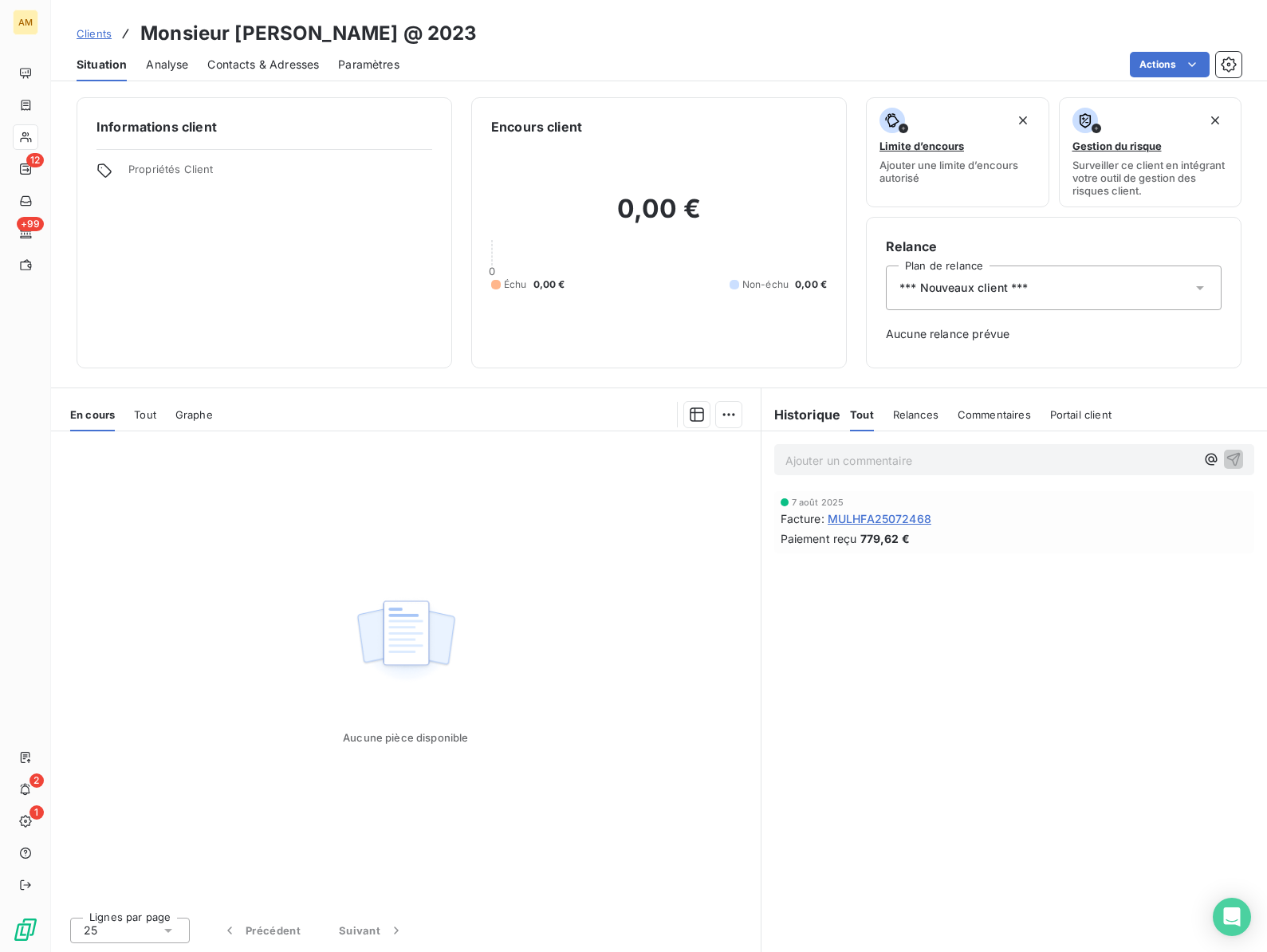
click at [267, 27] on h3 "Monsieur [PERSON_NAME] @ 2023" at bounding box center [308, 33] width 336 height 29
click at [1041, 280] on div "*** Nouveaux client ***" at bounding box center [1053, 288] width 335 height 45
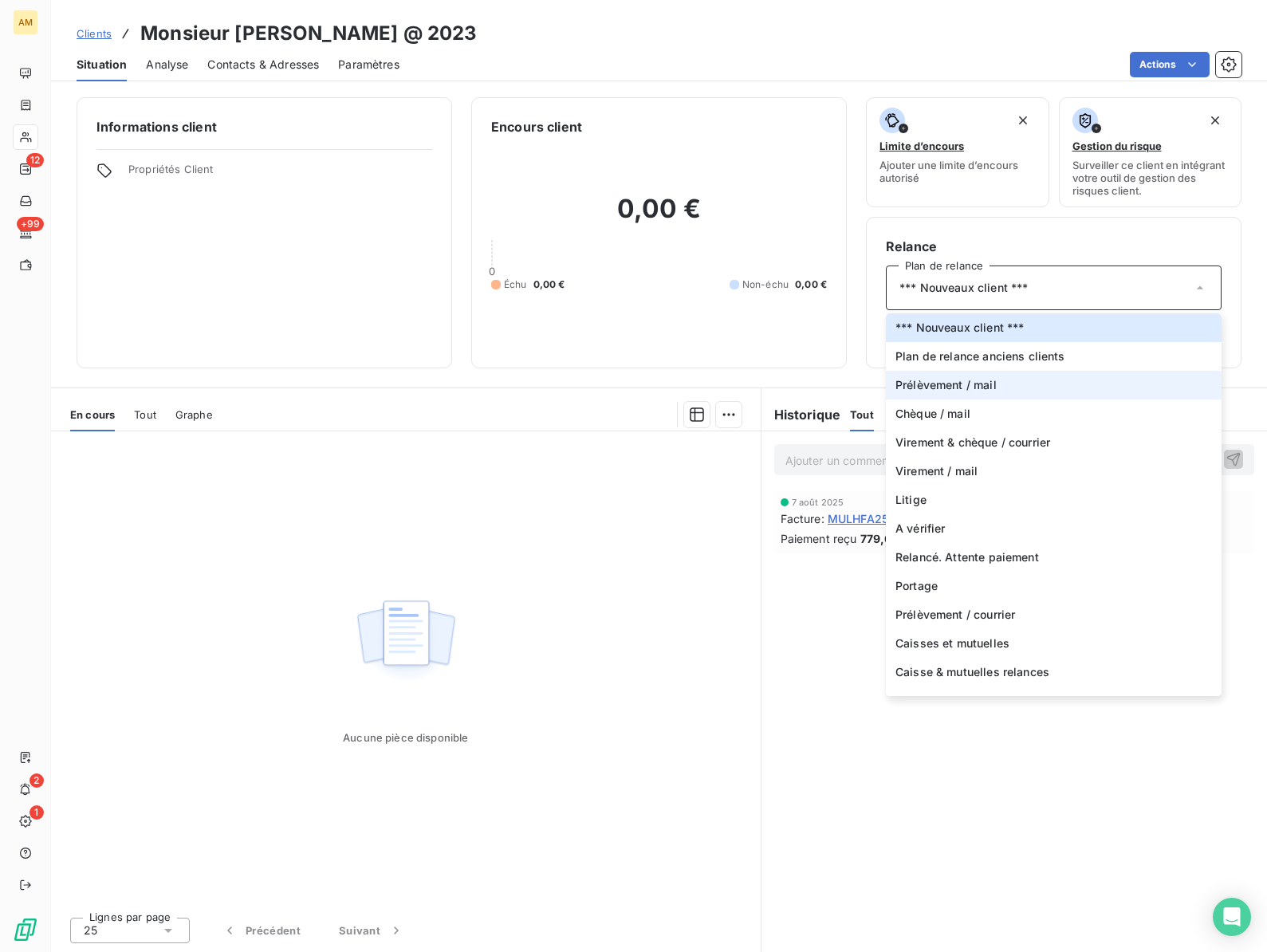
click at [967, 383] on span "Prélèvement / mail" at bounding box center [946, 385] width 102 height 16
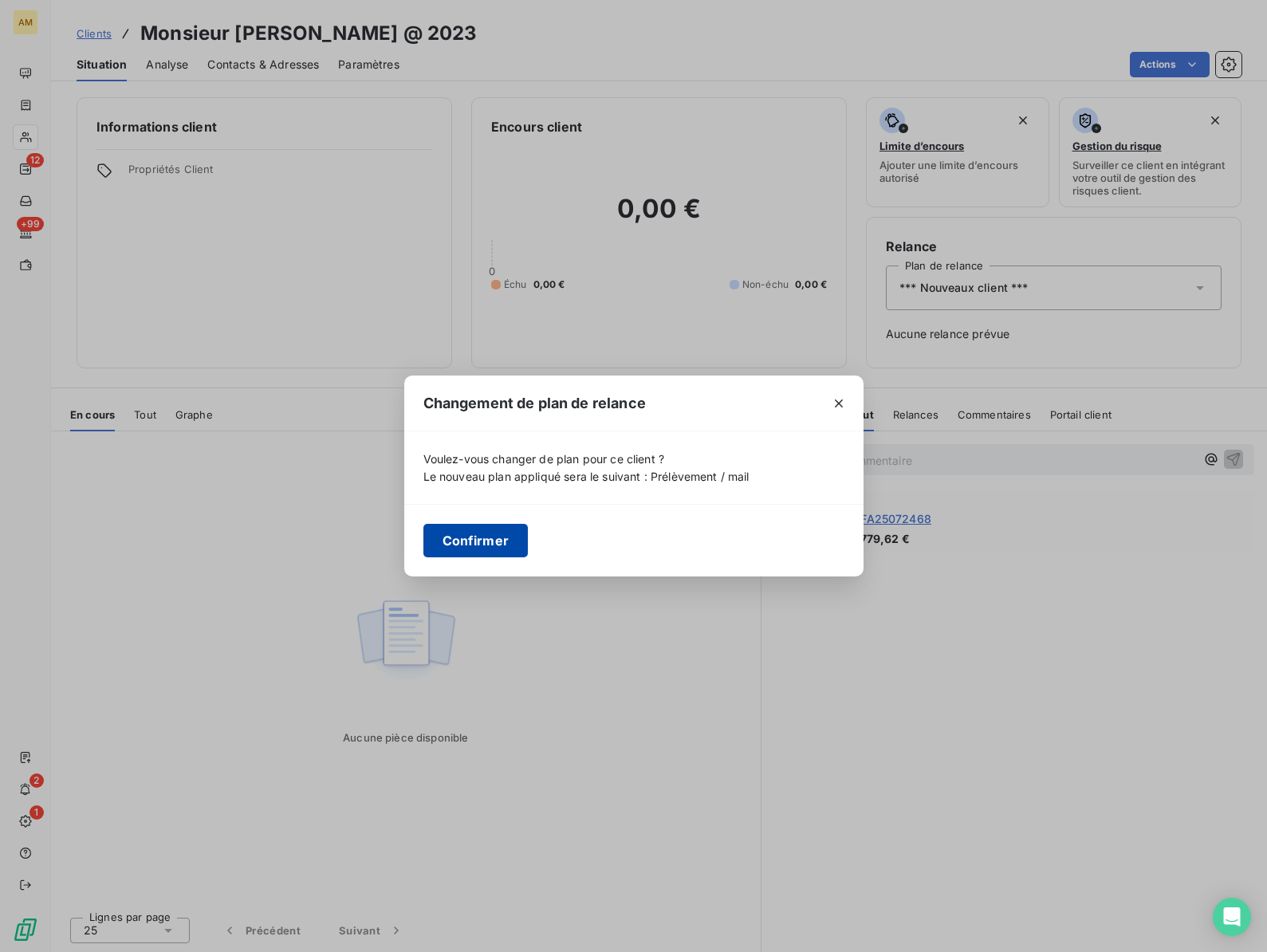
click at [453, 536] on button "Confirmer" at bounding box center [476, 540] width 105 height 34
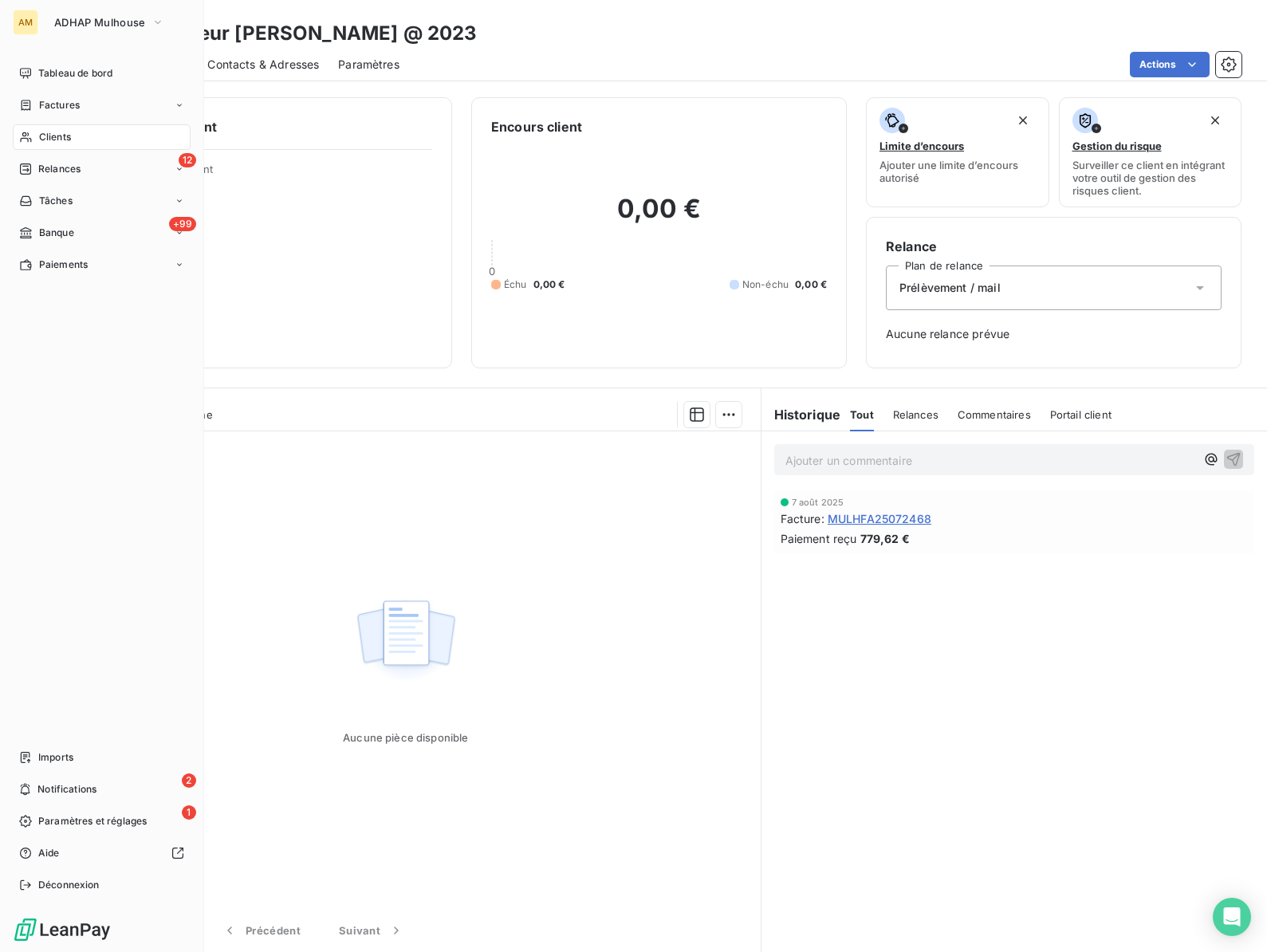
click at [39, 141] on span "Clients" at bounding box center [55, 137] width 32 height 14
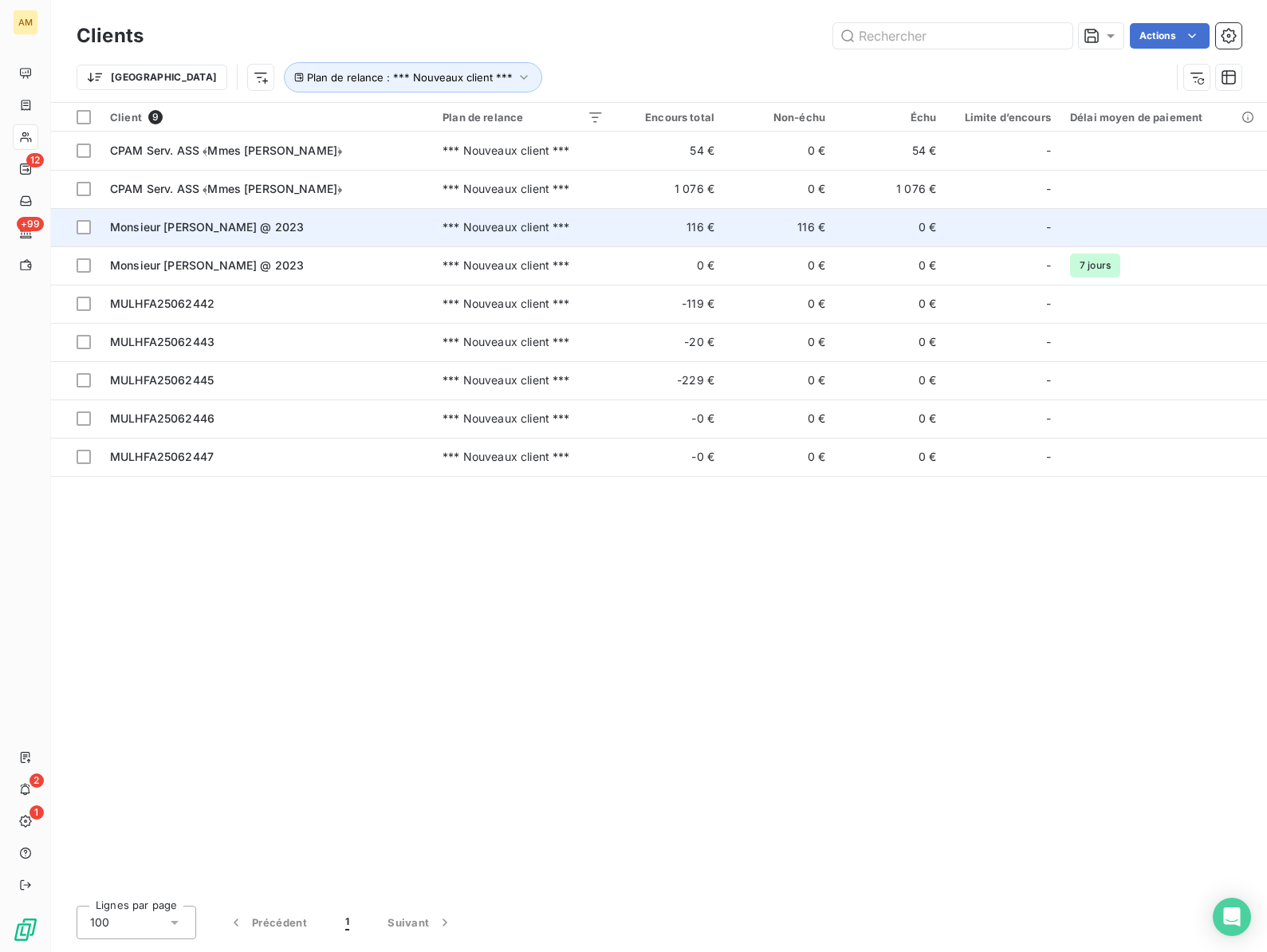
click at [152, 219] on div "Monsieur [PERSON_NAME] @ 2023" at bounding box center [266, 227] width 313 height 16
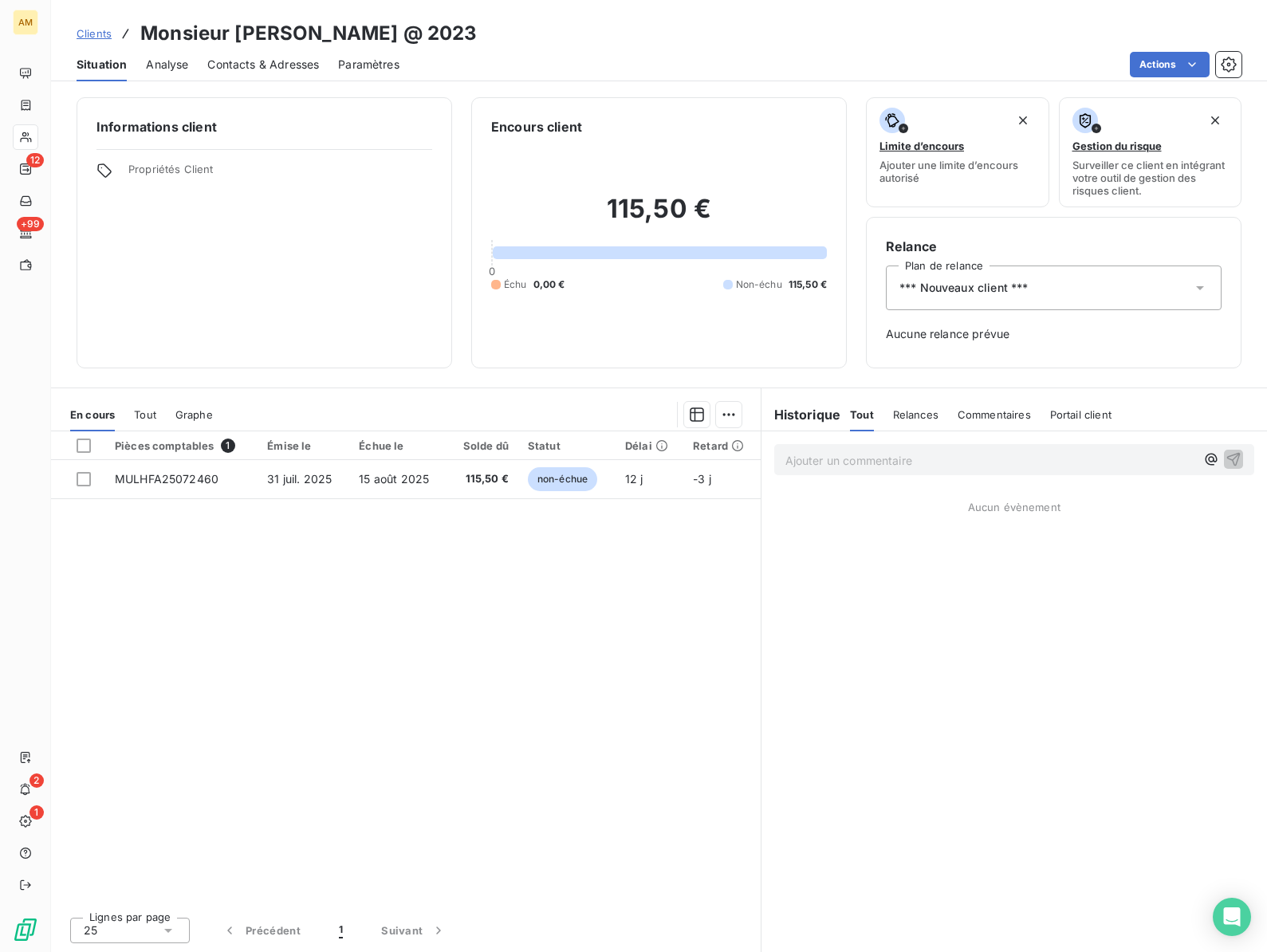
click at [256, 40] on h3 "Monsieur [PERSON_NAME] @ 2023" at bounding box center [308, 33] width 336 height 29
click at [991, 286] on span "*** Nouveaux client ***" at bounding box center [964, 288] width 128 height 16
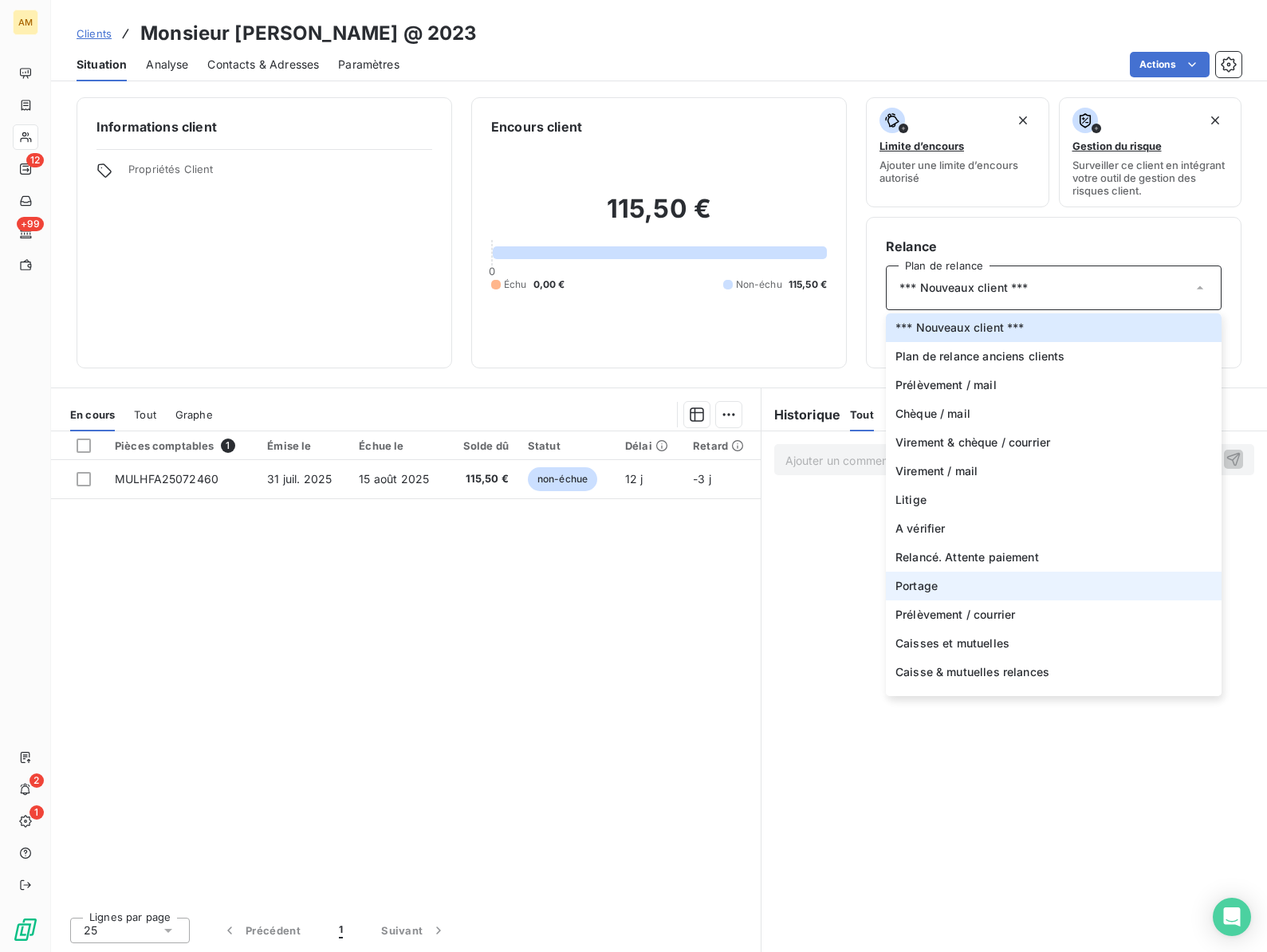
scroll to position [77, 0]
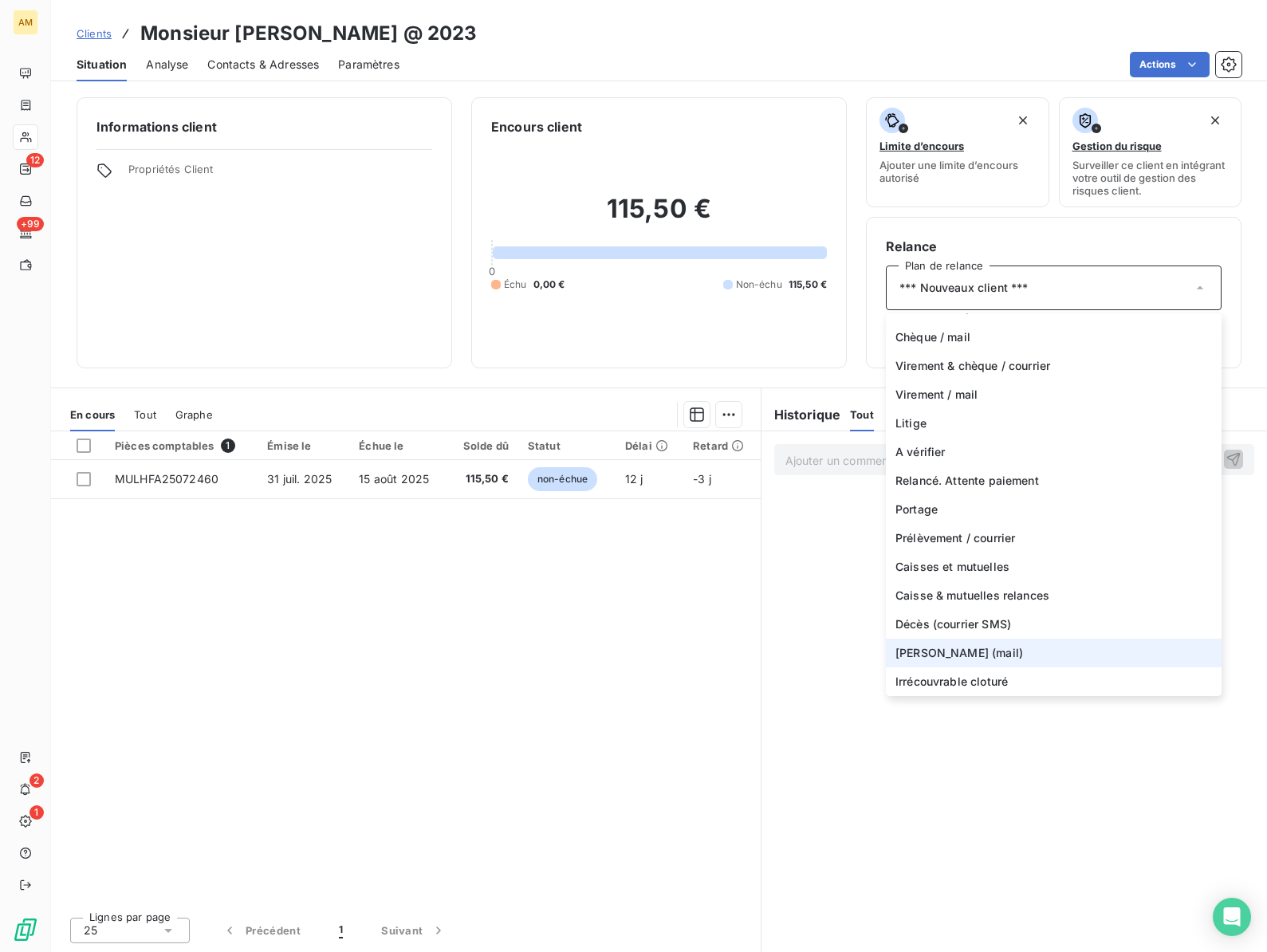
click at [939, 653] on span "[PERSON_NAME] (mail)" at bounding box center [958, 652] width 128 height 16
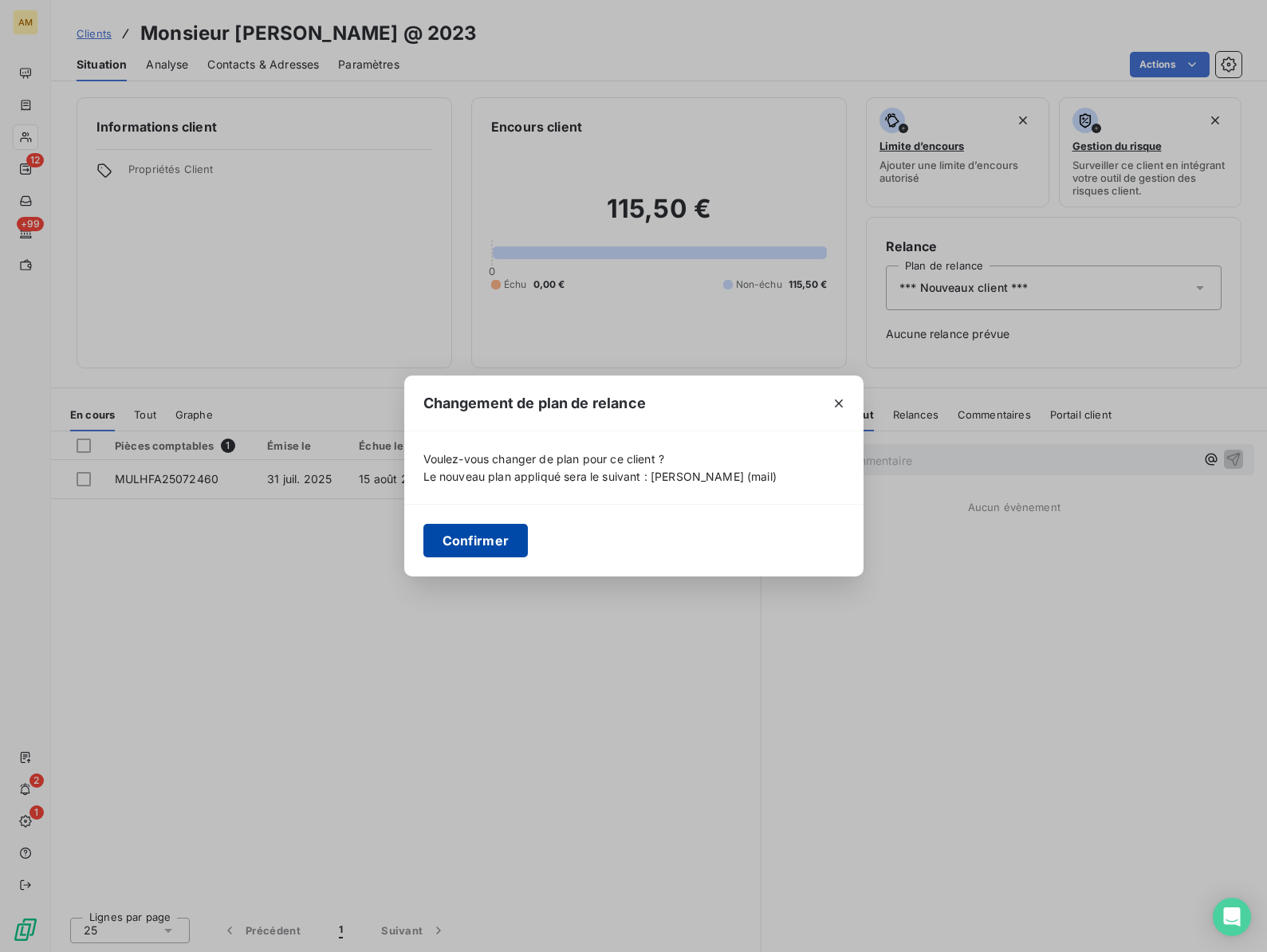
click at [466, 541] on button "Confirmer" at bounding box center [476, 540] width 105 height 34
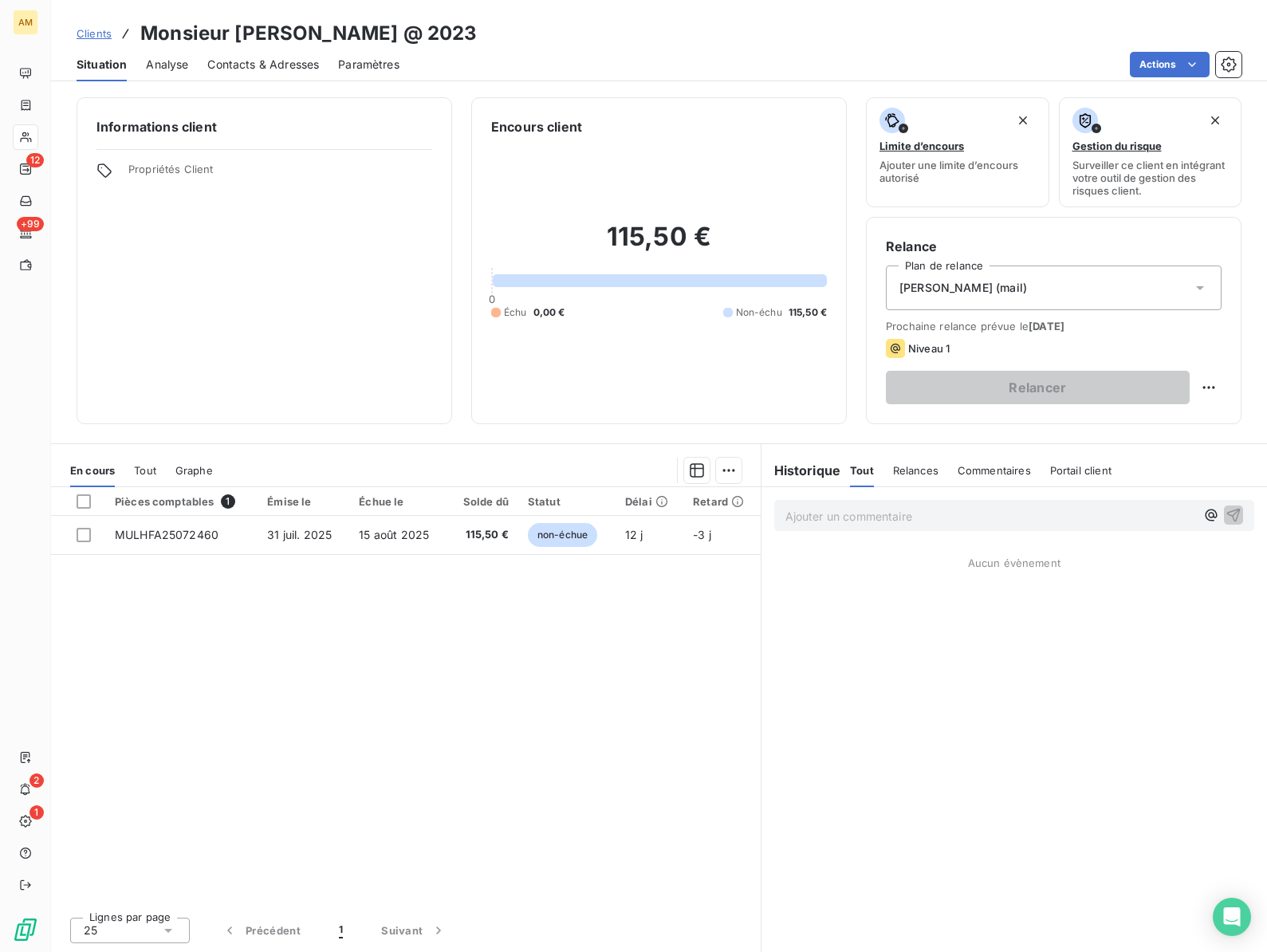
click at [1078, 341] on div "Niveau 1" at bounding box center [1053, 348] width 335 height 19
click at [1204, 390] on html "AM 12 +99 2 1 Clients Monsieur [PERSON_NAME] @ 2023 Situation Analyse Contacts …" at bounding box center [633, 476] width 1267 height 952
click at [1122, 423] on div "Replanifier cette action" at bounding box center [1143, 423] width 143 height 26
select select "7"
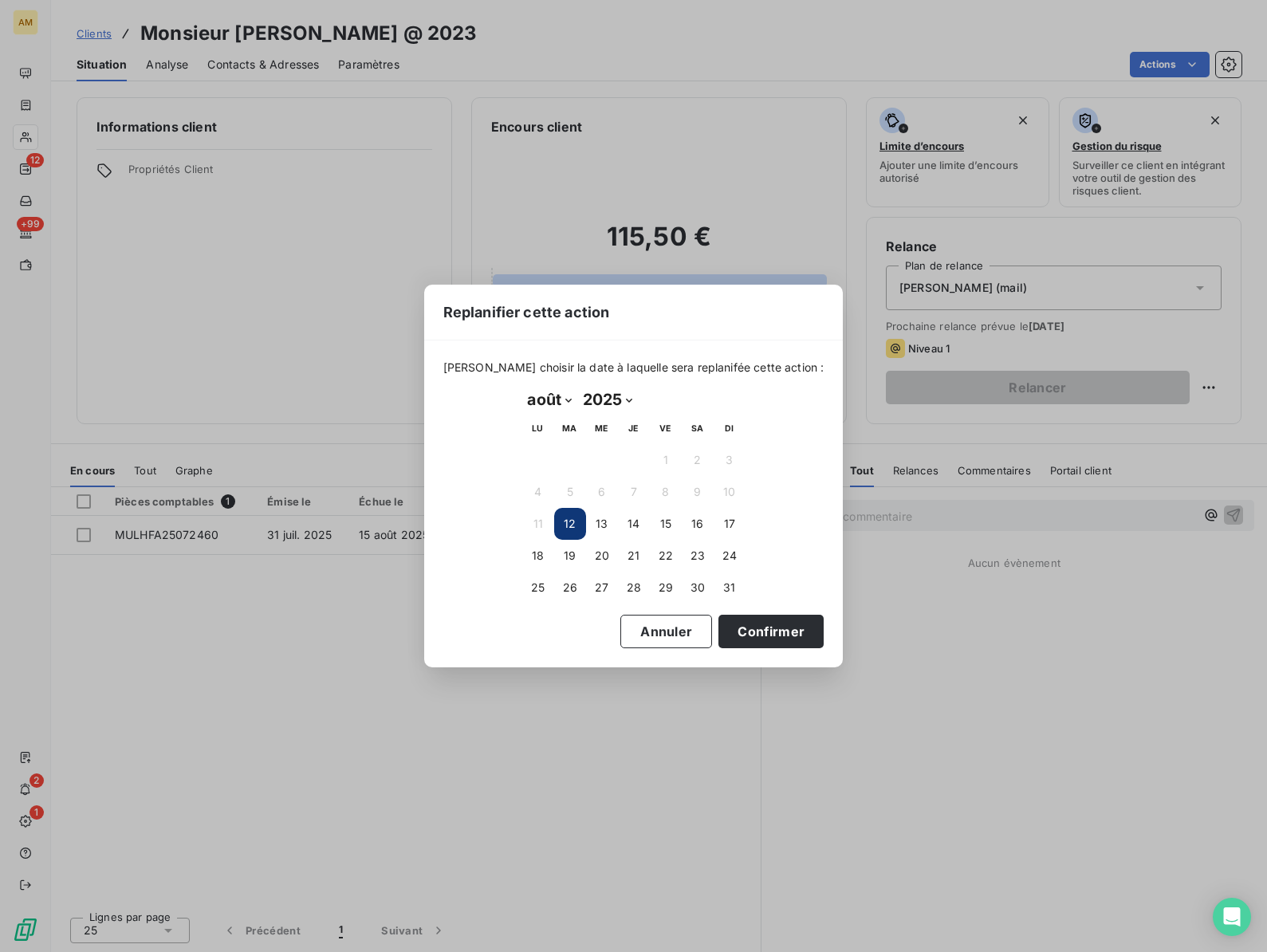
click at [572, 520] on button "12" at bounding box center [570, 524] width 32 height 32
click at [572, 525] on button "12" at bounding box center [570, 524] width 32 height 32
click at [724, 632] on button "Confirmer" at bounding box center [771, 631] width 105 height 34
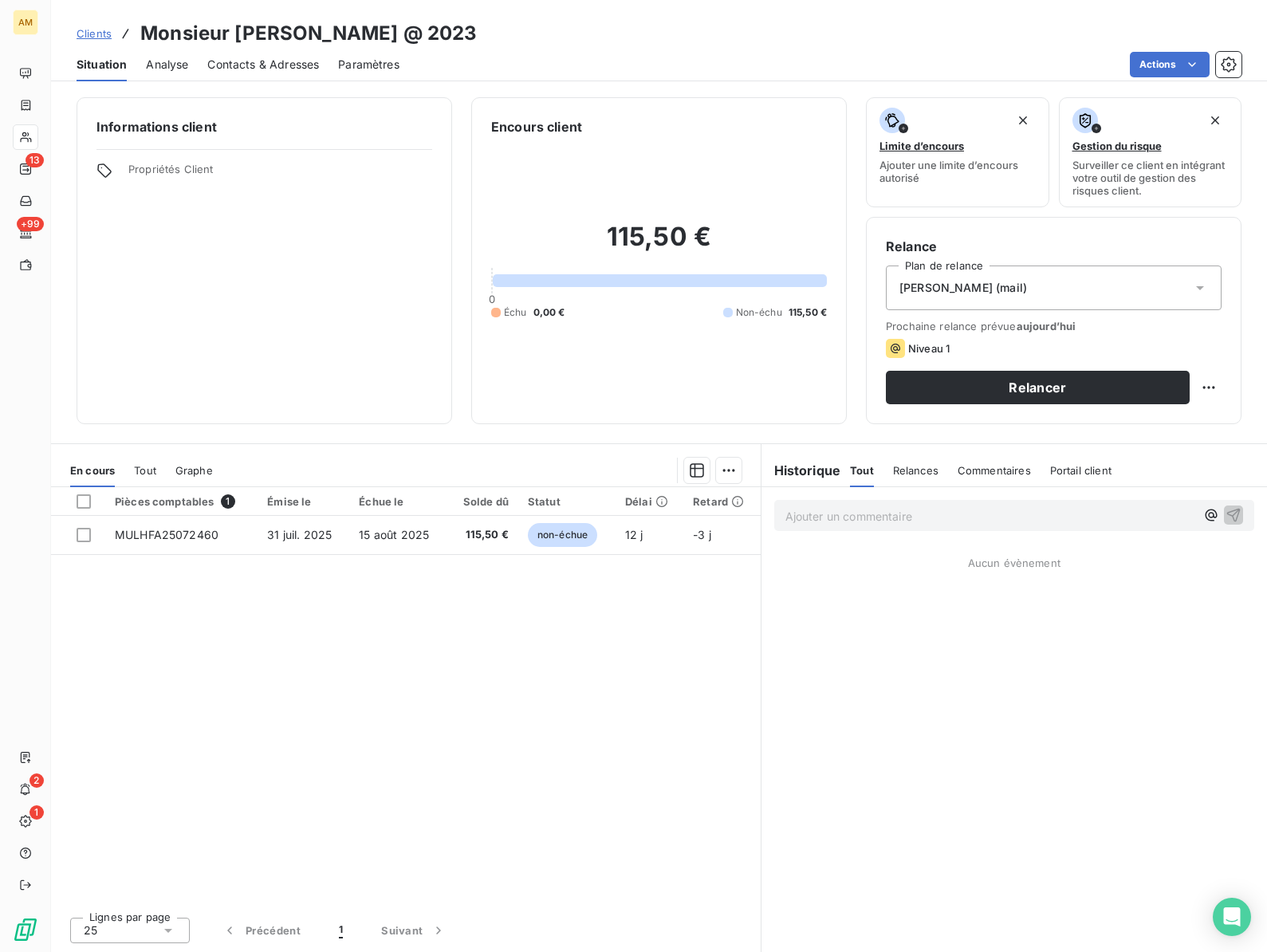
click at [240, 72] on div "Contacts & Adresses" at bounding box center [262, 65] width 111 height 34
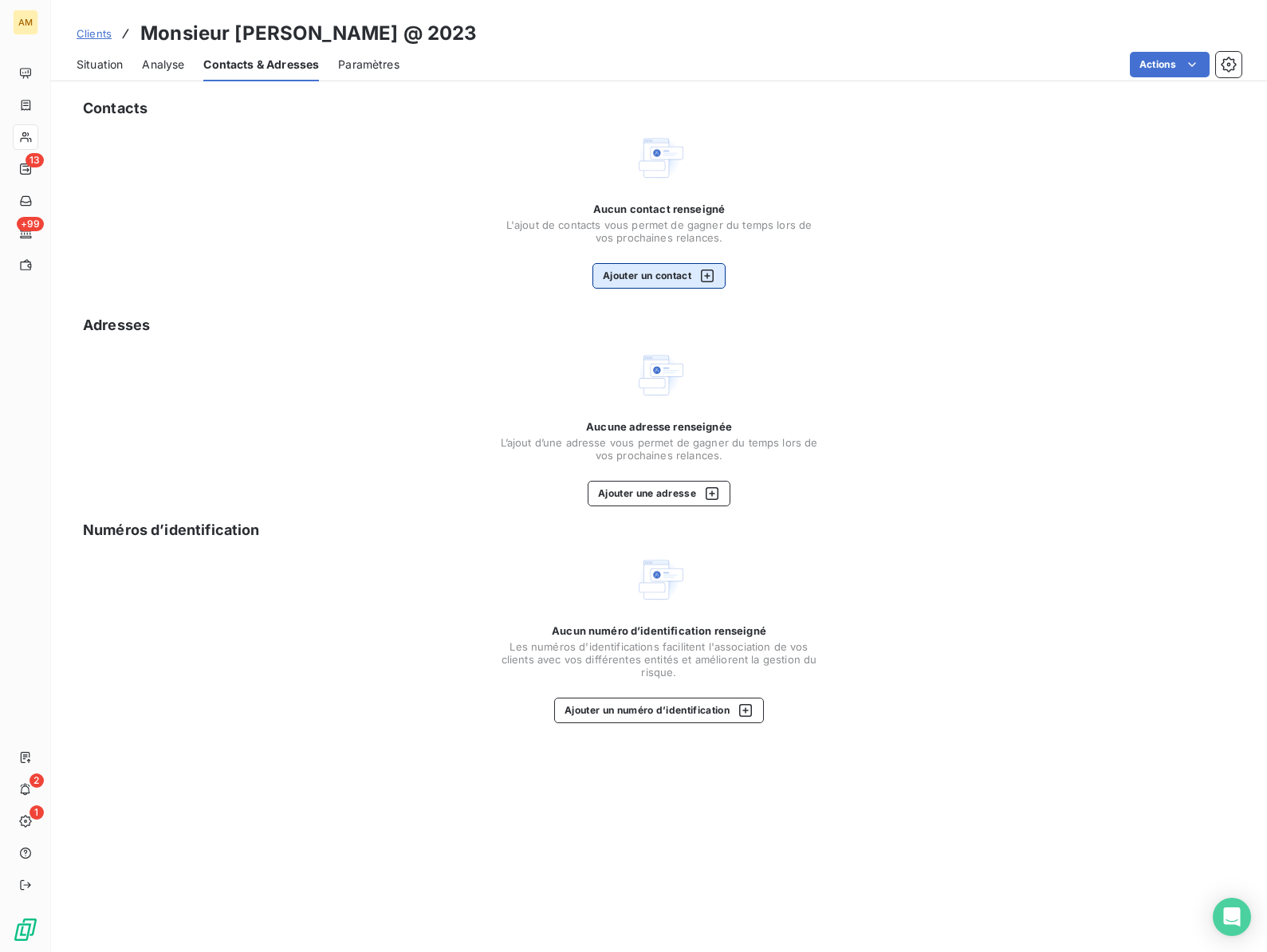
click at [682, 283] on button "Ajouter un contact" at bounding box center [658, 275] width 133 height 26
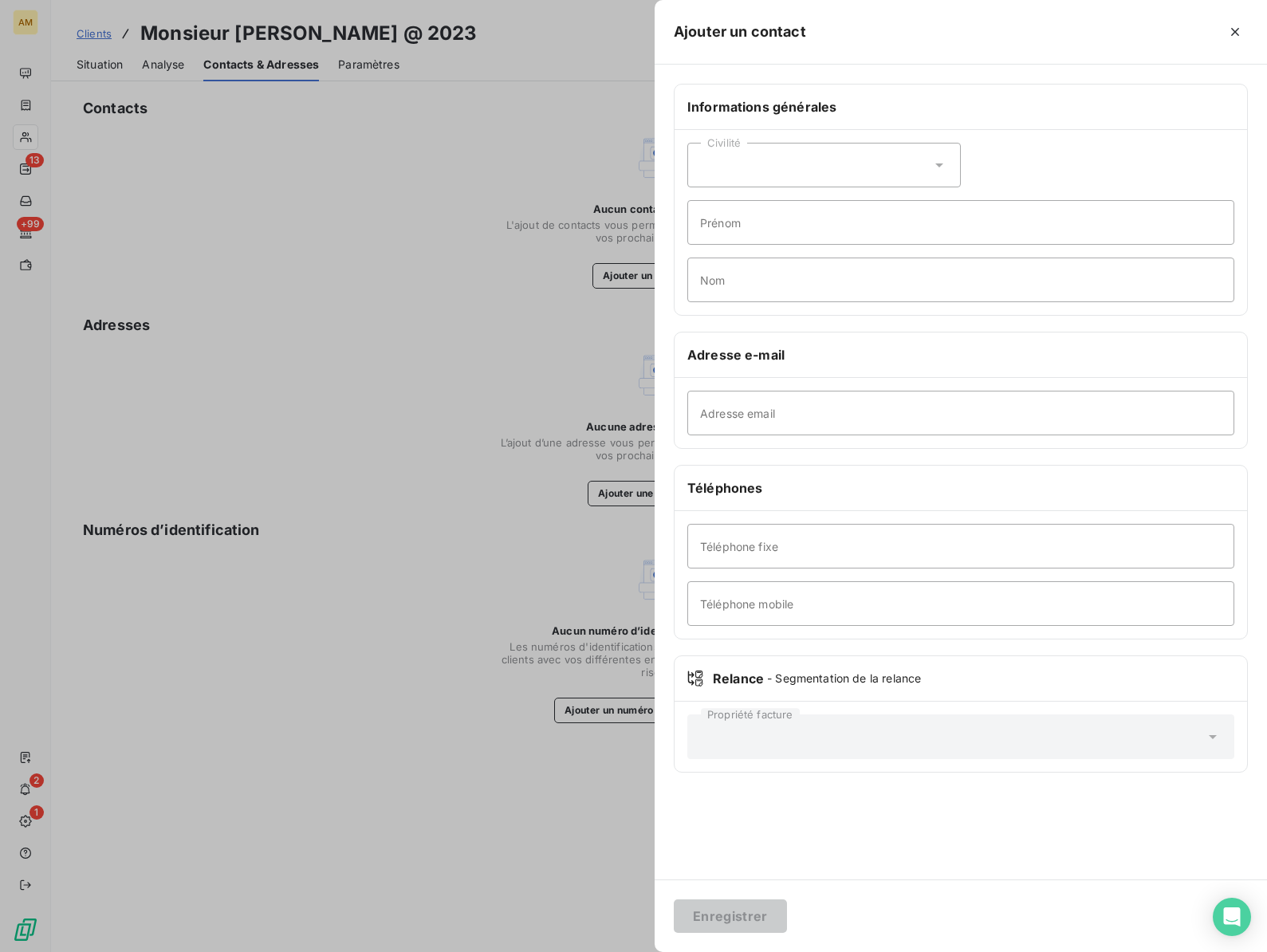
click at [768, 180] on div "Civilité" at bounding box center [824, 165] width 274 height 45
click at [745, 227] on span "Monsieur" at bounding box center [744, 234] width 48 height 15
click at [743, 228] on input "Prénom" at bounding box center [960, 222] width 547 height 45
type input "[PERSON_NAME]"
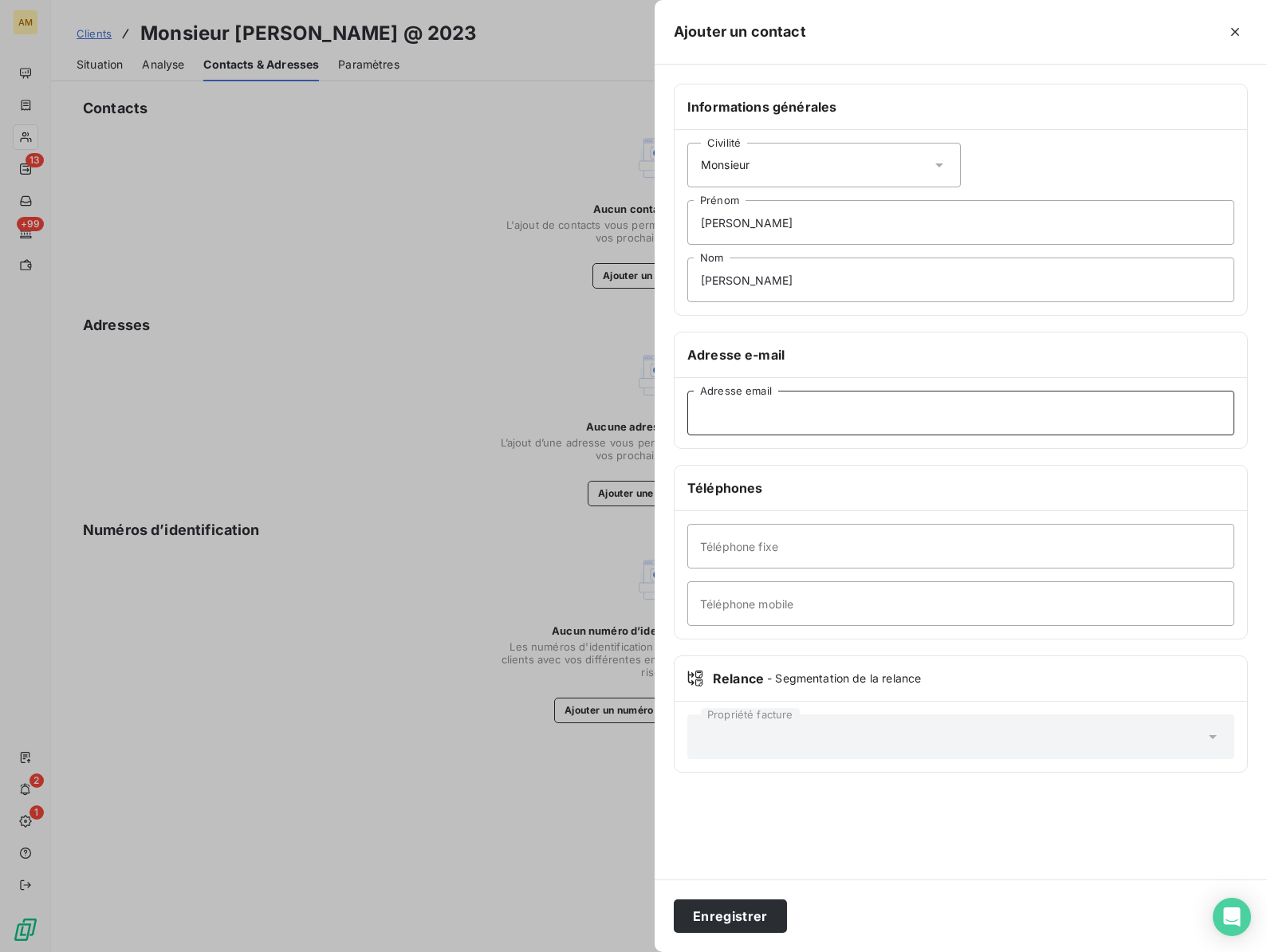
click at [722, 420] on input "Adresse email" at bounding box center [960, 413] width 547 height 45
paste input "[EMAIL_ADDRESS][DOMAIN_NAME]"
type input "[EMAIL_ADDRESS][DOMAIN_NAME]"
click at [785, 603] on input "Téléphone mobile" at bounding box center [960, 603] width 547 height 45
paste input "07 73 17 93 39"
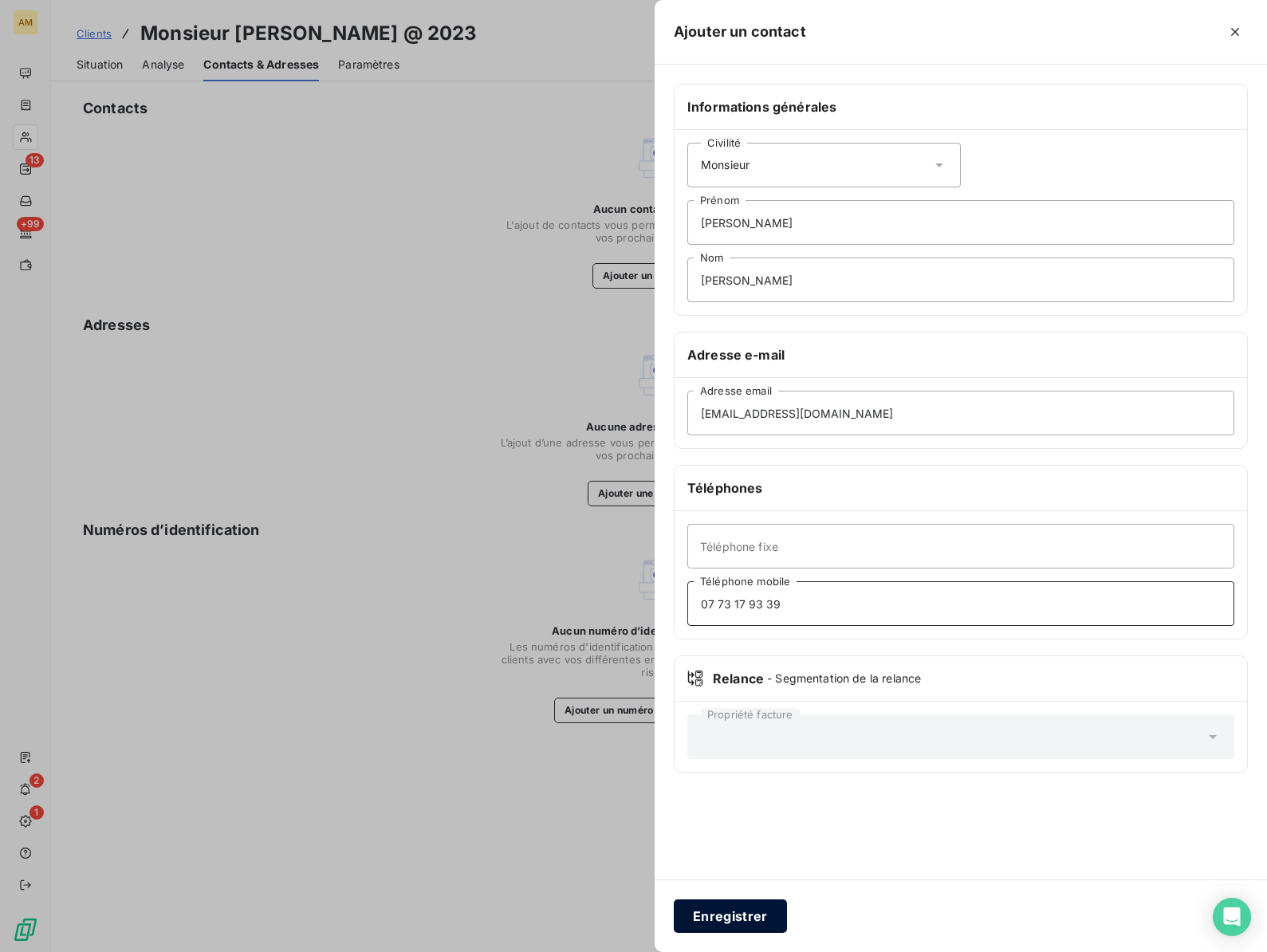
type input "07 73 17 93 39"
click at [709, 910] on button "Enregistrer" at bounding box center [730, 916] width 113 height 34
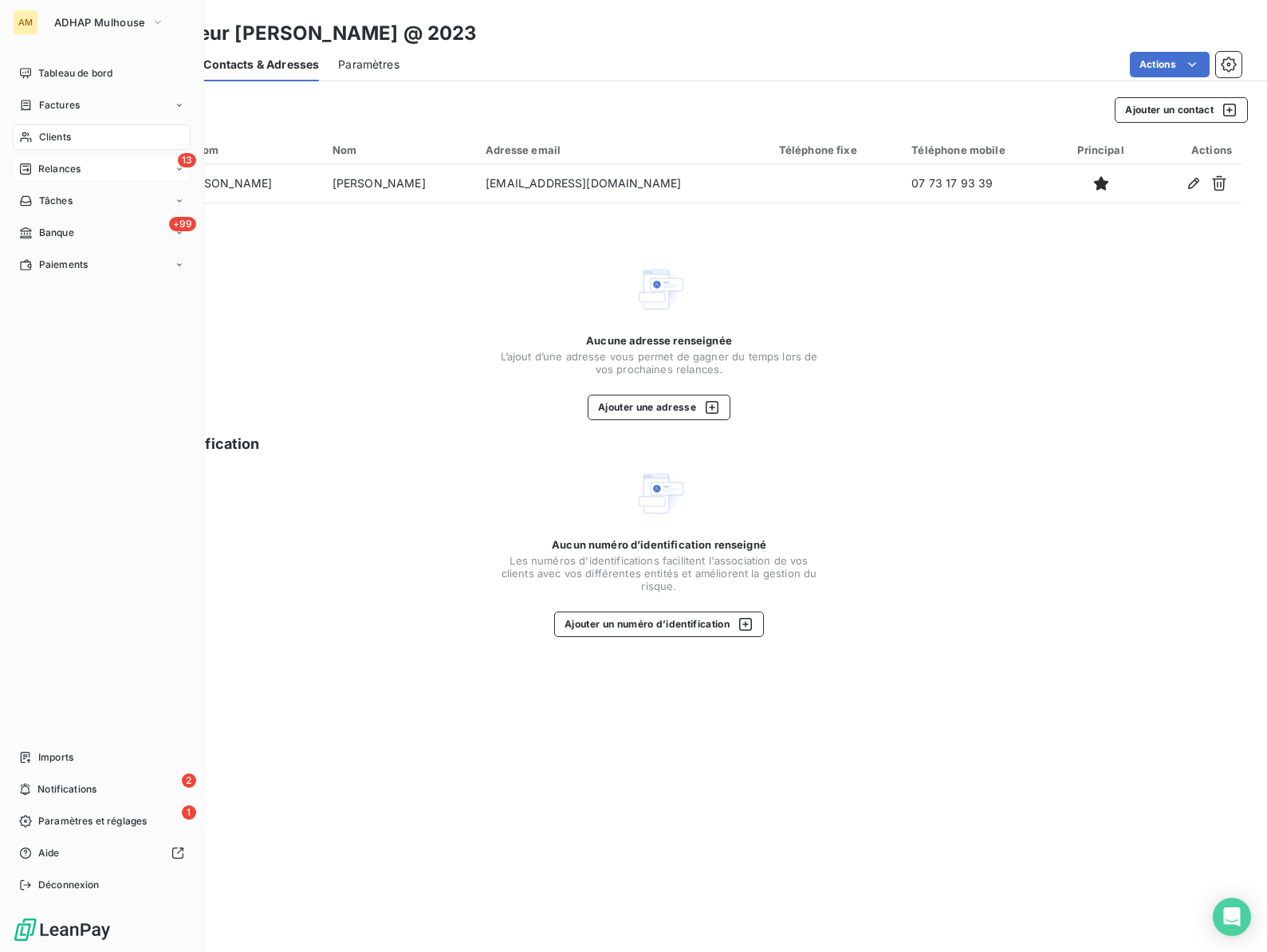
click at [60, 172] on span "Relances" at bounding box center [59, 169] width 42 height 14
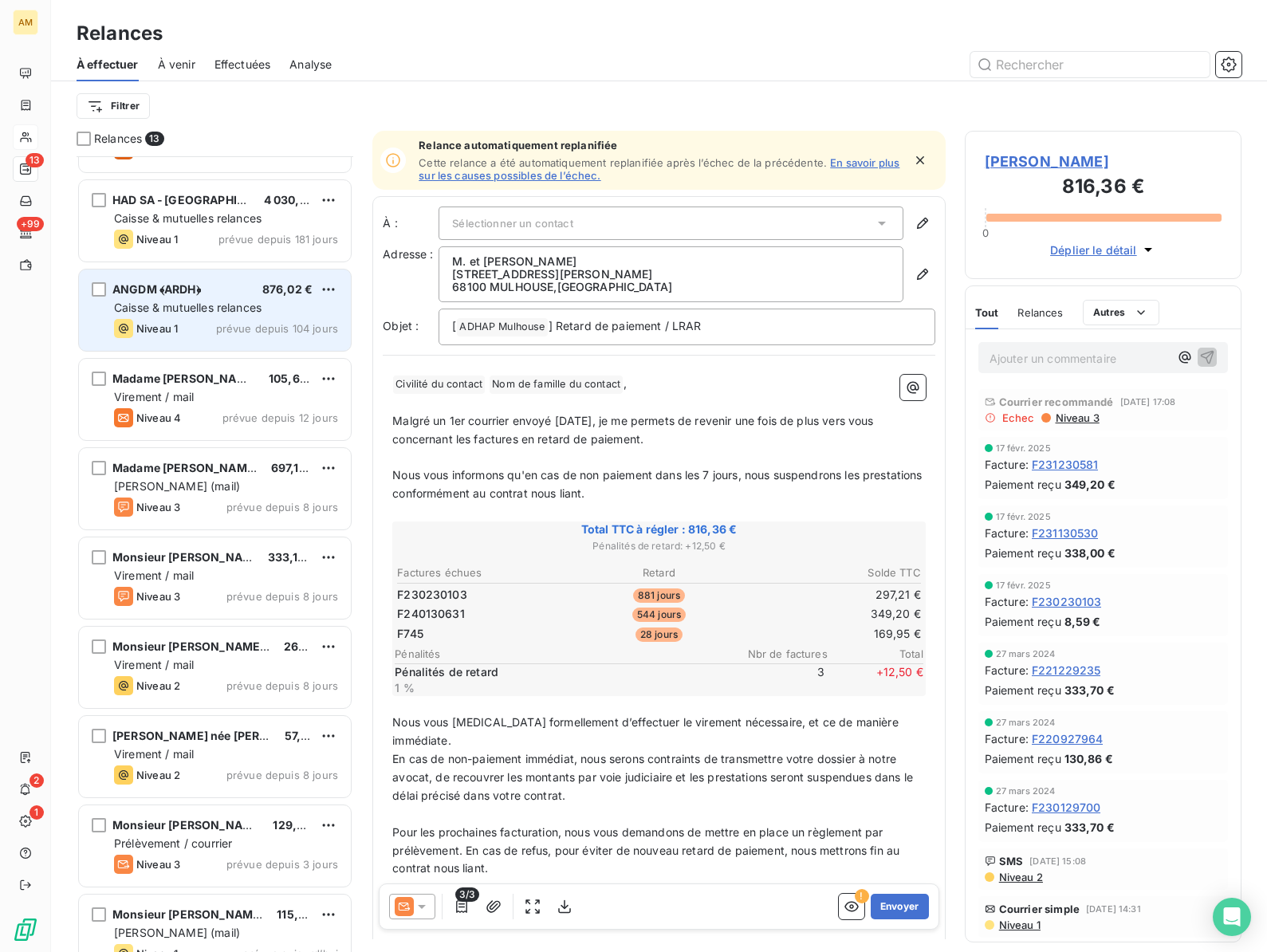
scroll to position [365, 0]
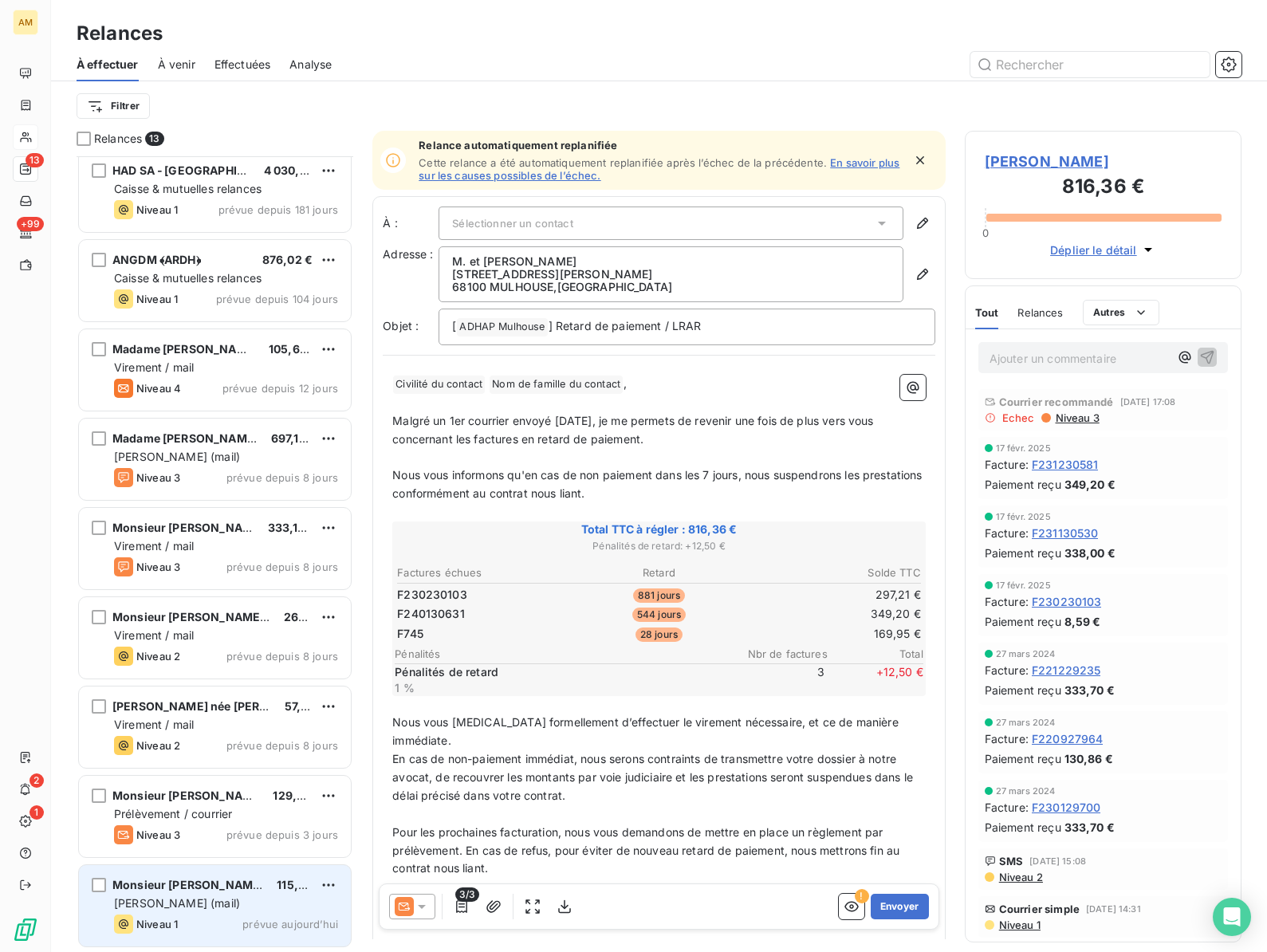
click at [177, 892] on div "Monsieur [PERSON_NAME] @ 2023" at bounding box center [188, 885] width 152 height 16
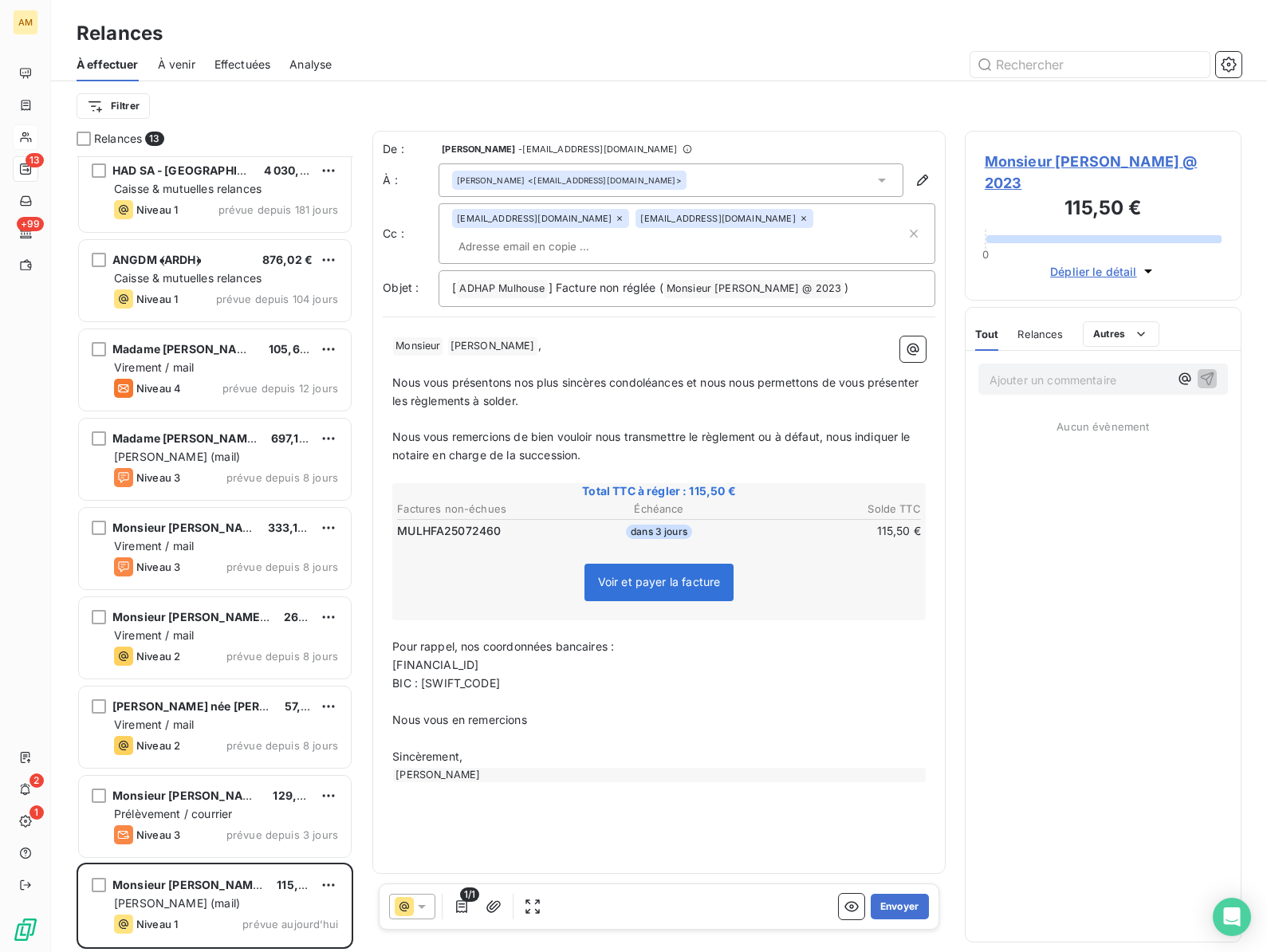
click at [426, 907] on icon at bounding box center [422, 907] width 16 height 16
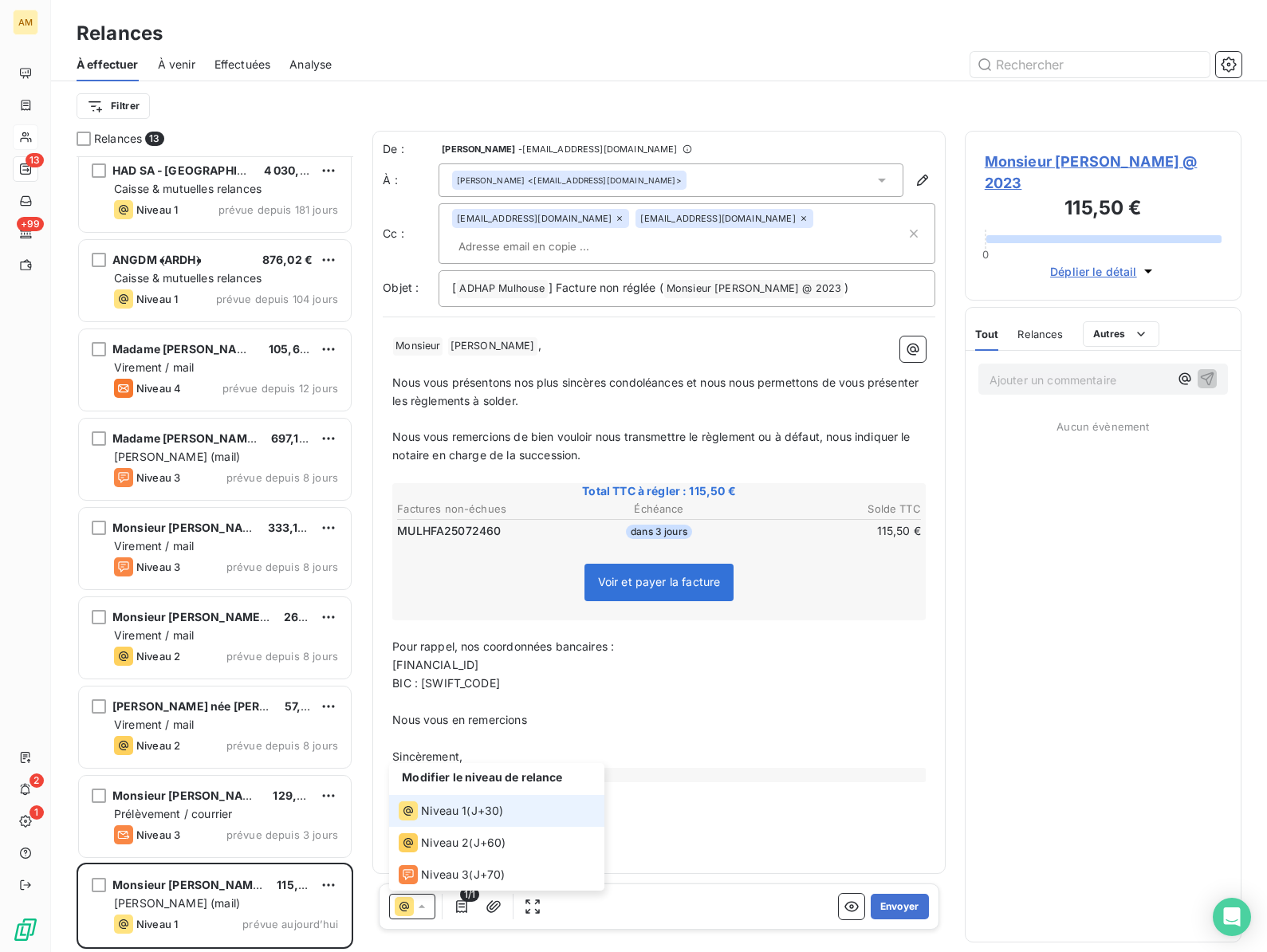
click at [426, 907] on icon at bounding box center [422, 907] width 16 height 16
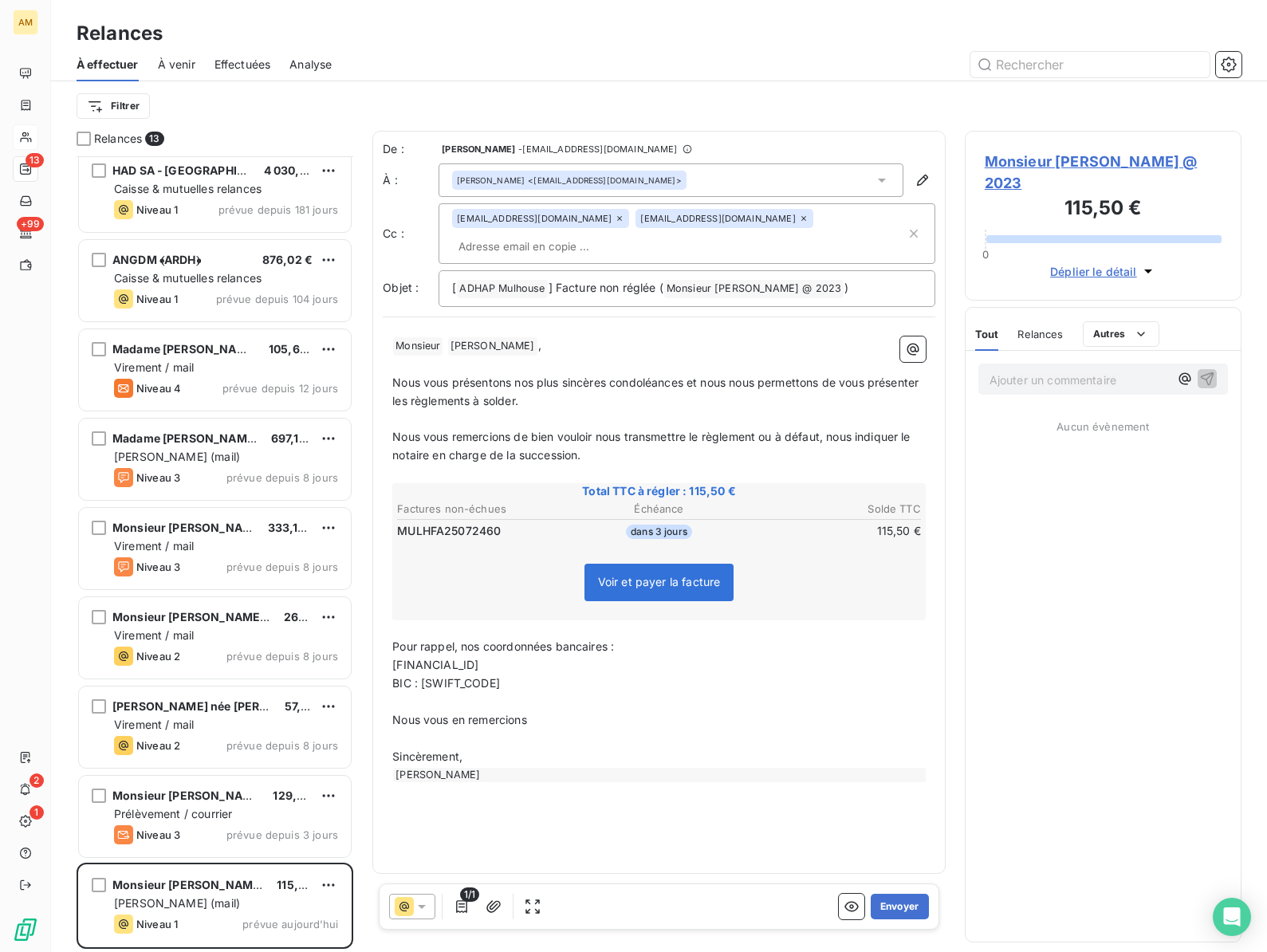
click at [694, 809] on div "De : [PERSON_NAME] - [EMAIL_ADDRESS][DOMAIN_NAME] À : [PERSON_NAME] <[EMAIL_ADD…" at bounding box center [659, 502] width 573 height 743
click at [904, 904] on button "Envoyer" at bounding box center [899, 906] width 58 height 26
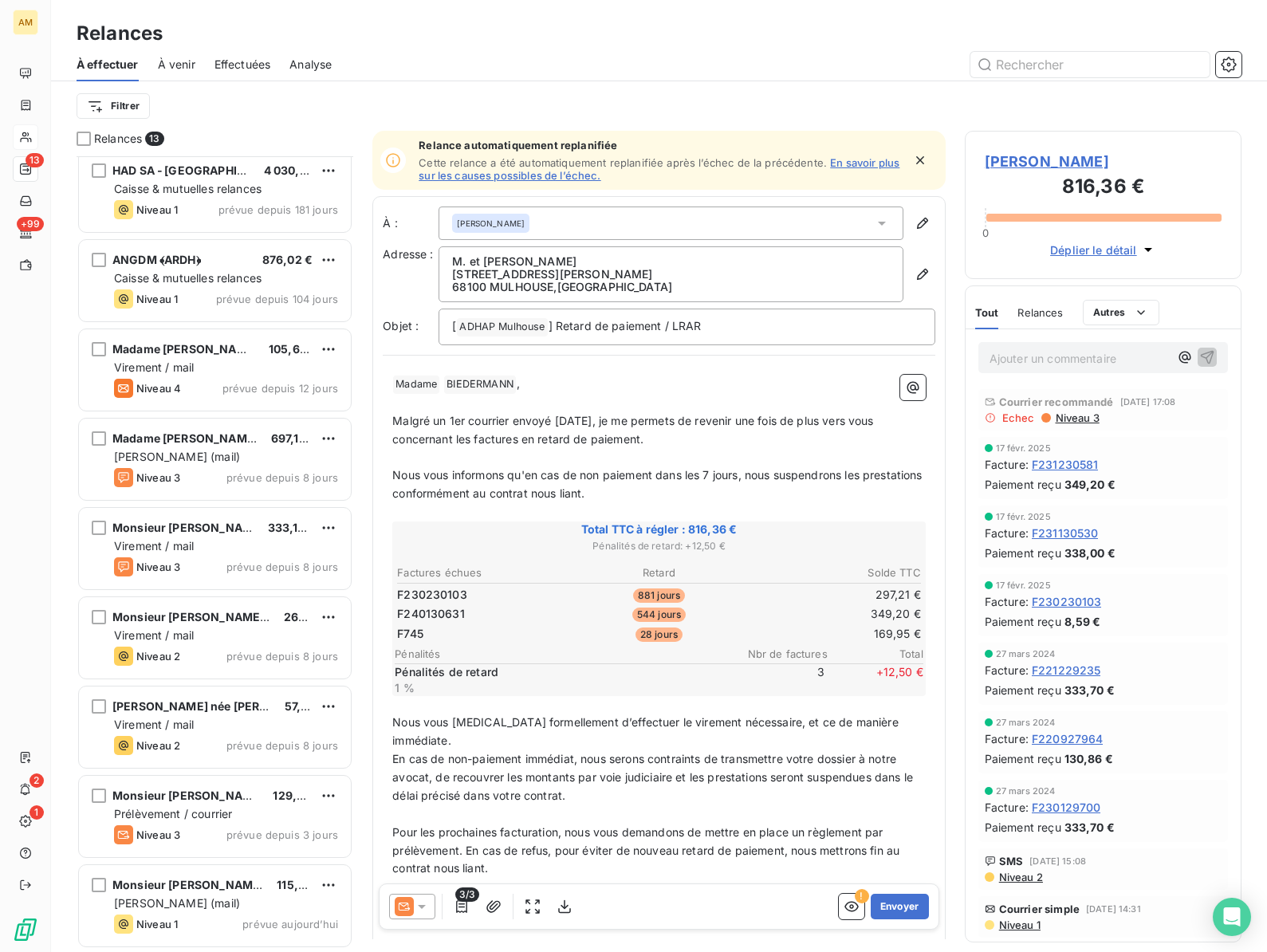
scroll to position [275, 0]
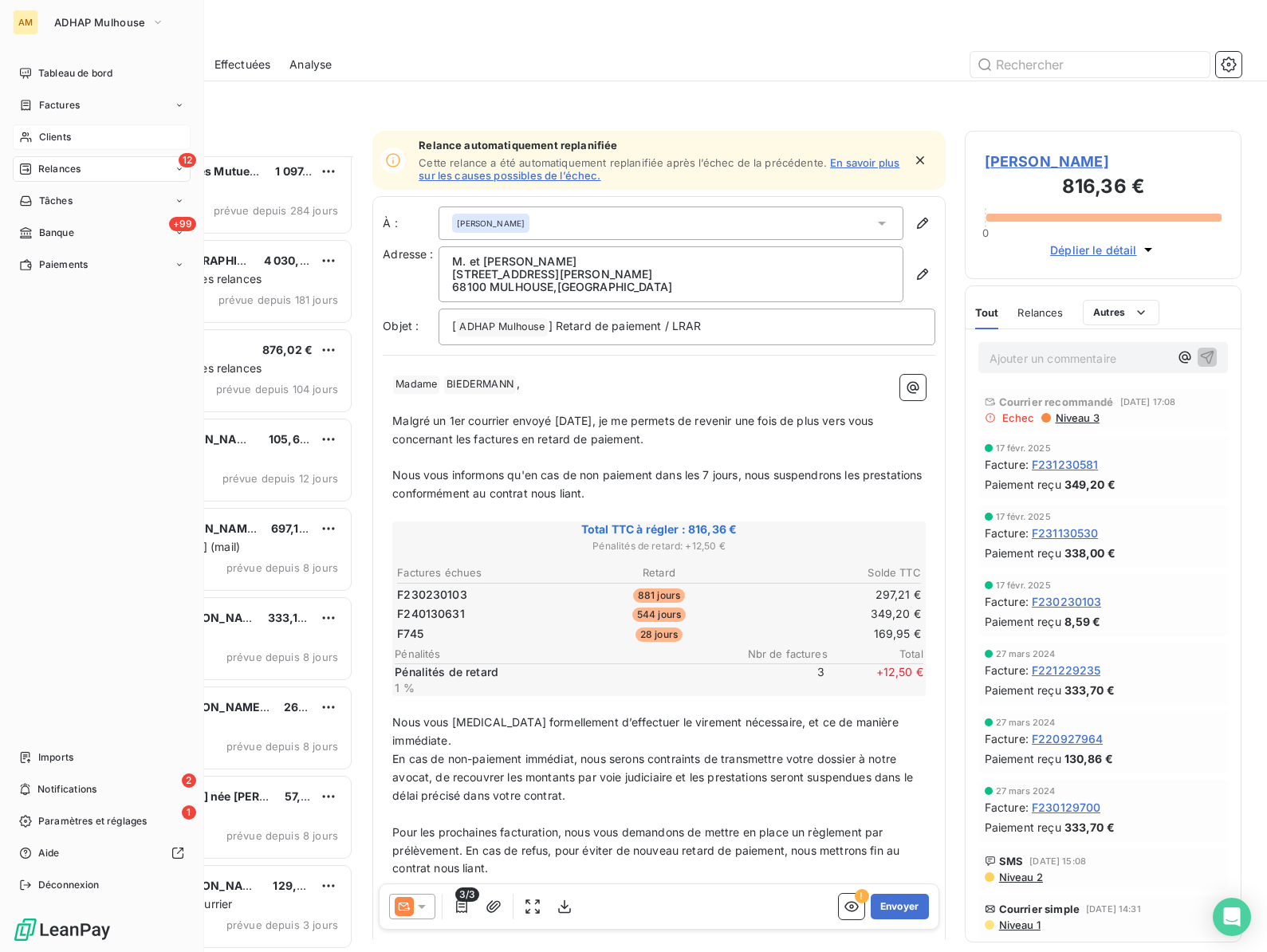
click at [49, 143] on span "Clients" at bounding box center [55, 137] width 32 height 14
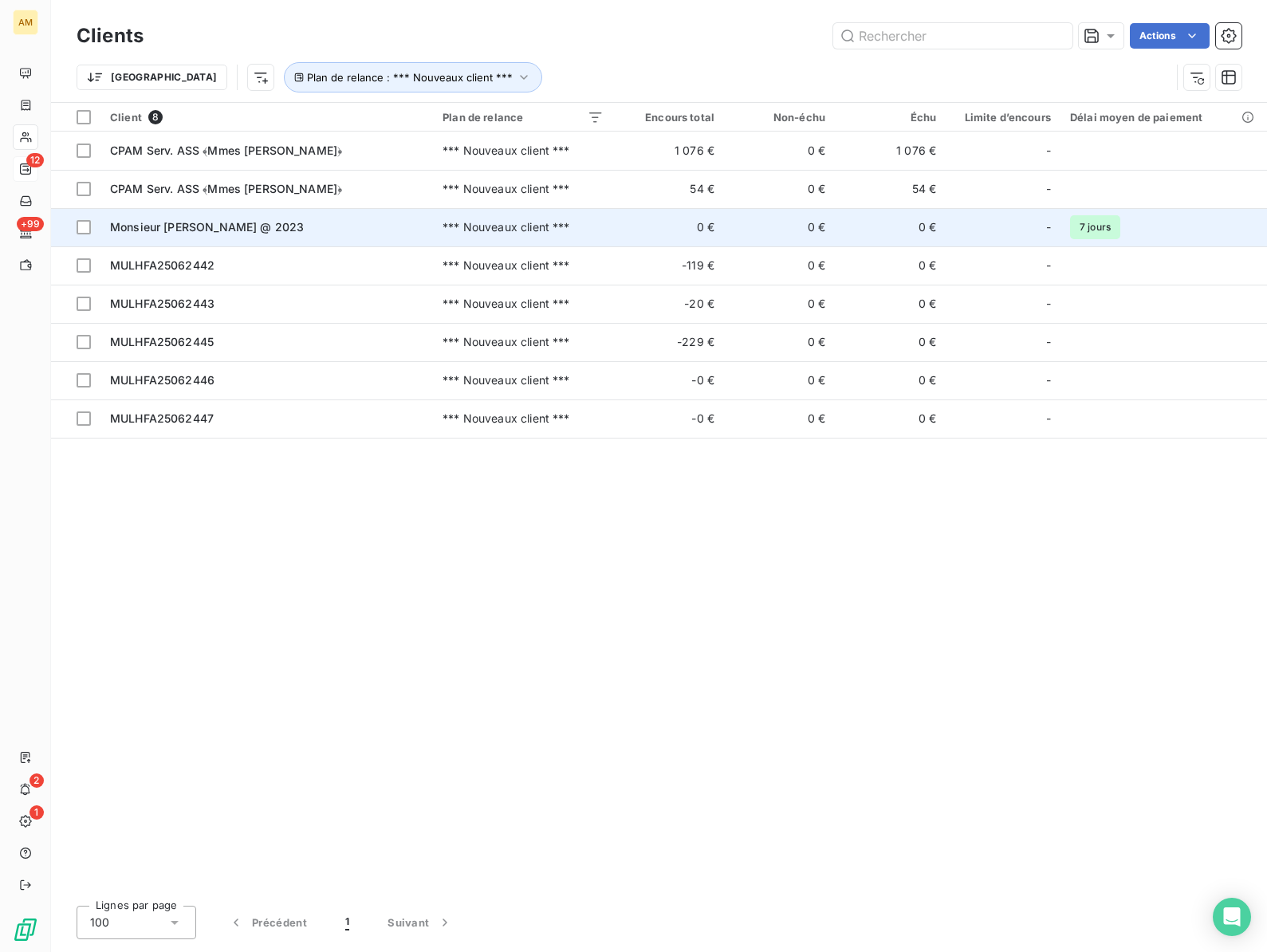
click at [138, 233] on span "Monsieur [PERSON_NAME] @ 2023" at bounding box center [206, 226] width 193 height 13
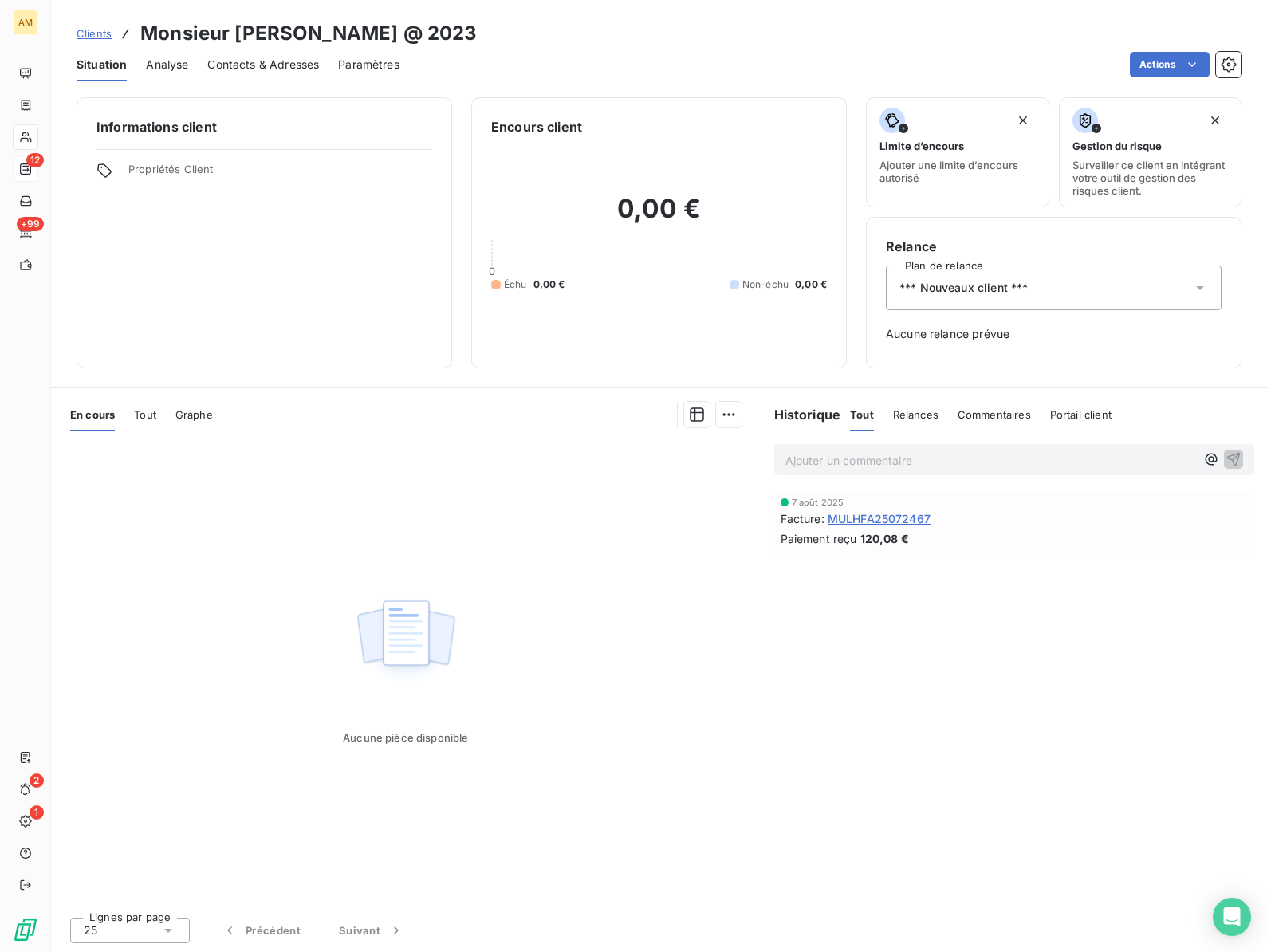
click at [275, 33] on h3 "Monsieur [PERSON_NAME] @ 2023" at bounding box center [308, 33] width 336 height 29
click at [1018, 285] on span "*** Nouveaux client ***" at bounding box center [964, 288] width 128 height 16
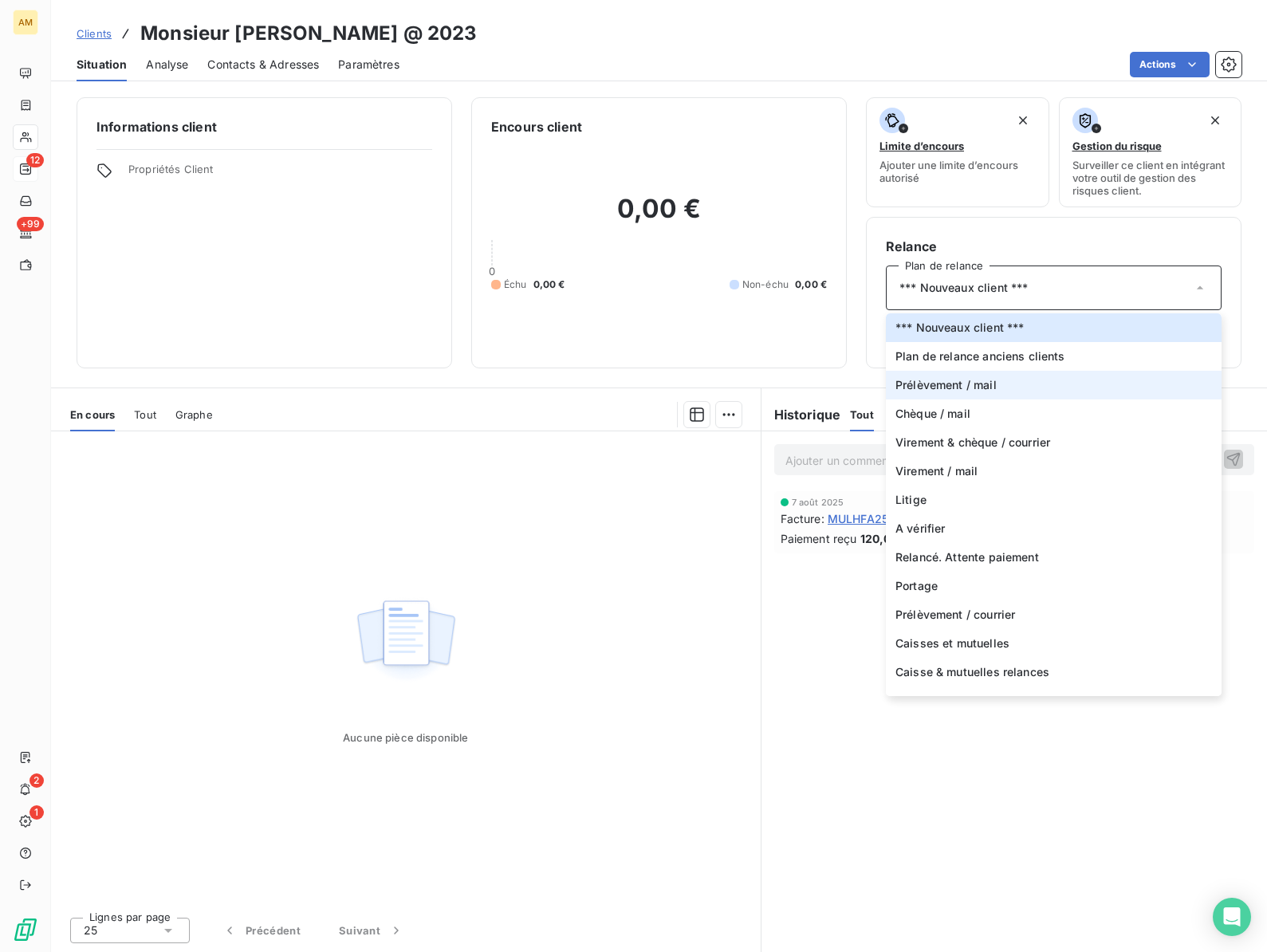
click at [966, 374] on li "Prélèvement / mail" at bounding box center [1053, 385] width 335 height 29
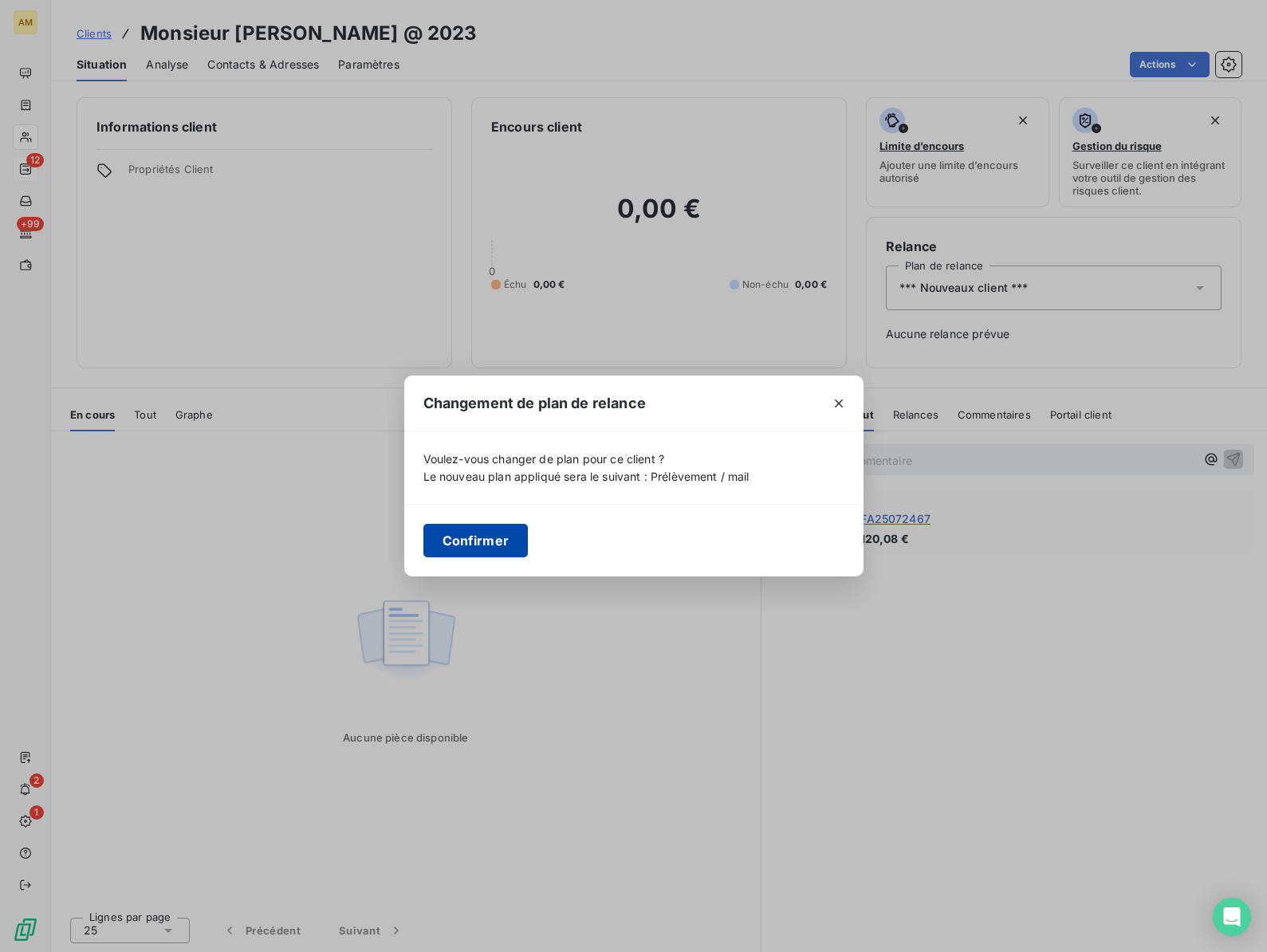
click at [448, 537] on button "Confirmer" at bounding box center [476, 540] width 105 height 34
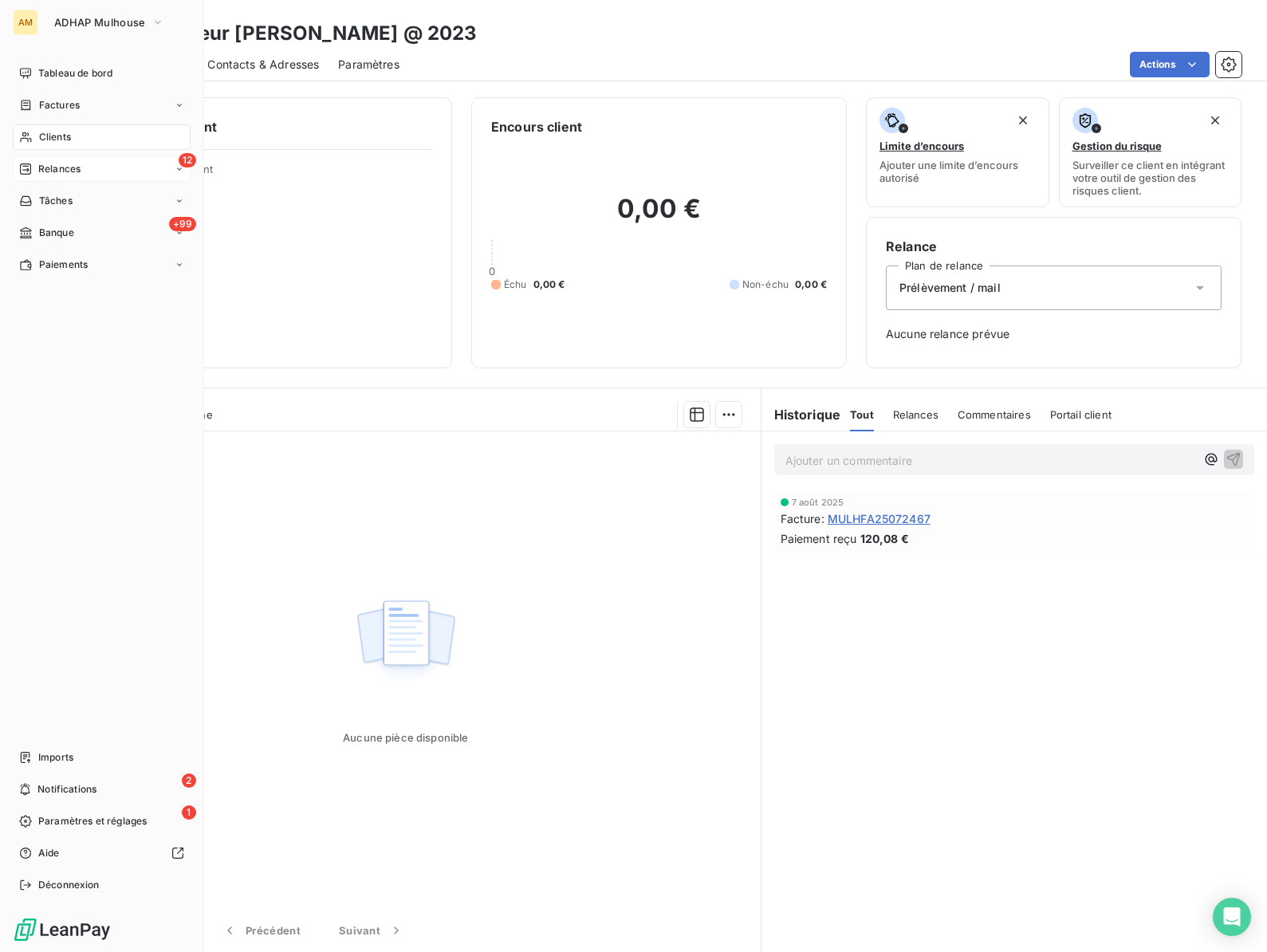
click at [42, 132] on span "Clients" at bounding box center [55, 137] width 32 height 14
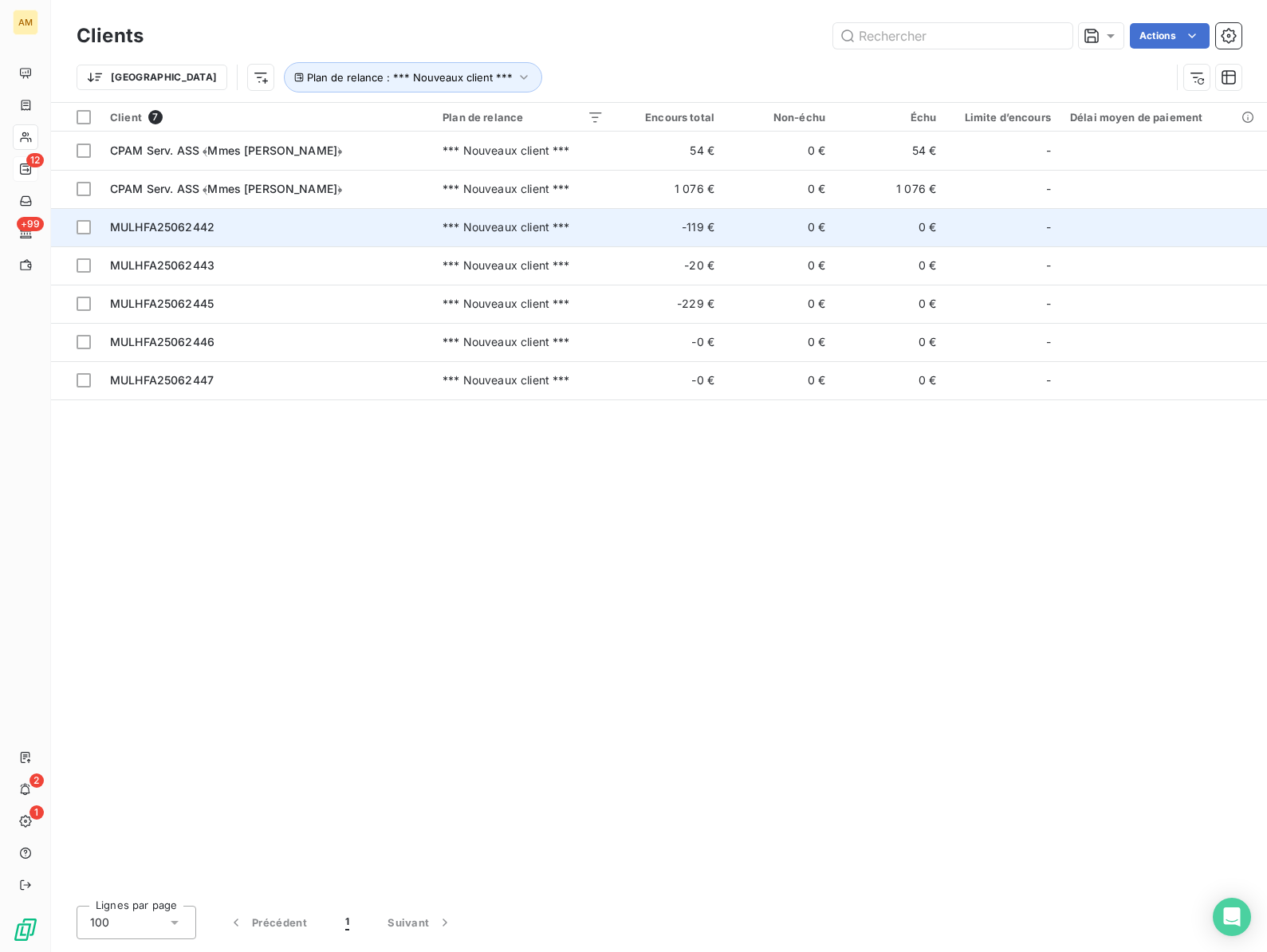
click at [168, 236] on td "MULHFA25062442" at bounding box center [267, 226] width 333 height 38
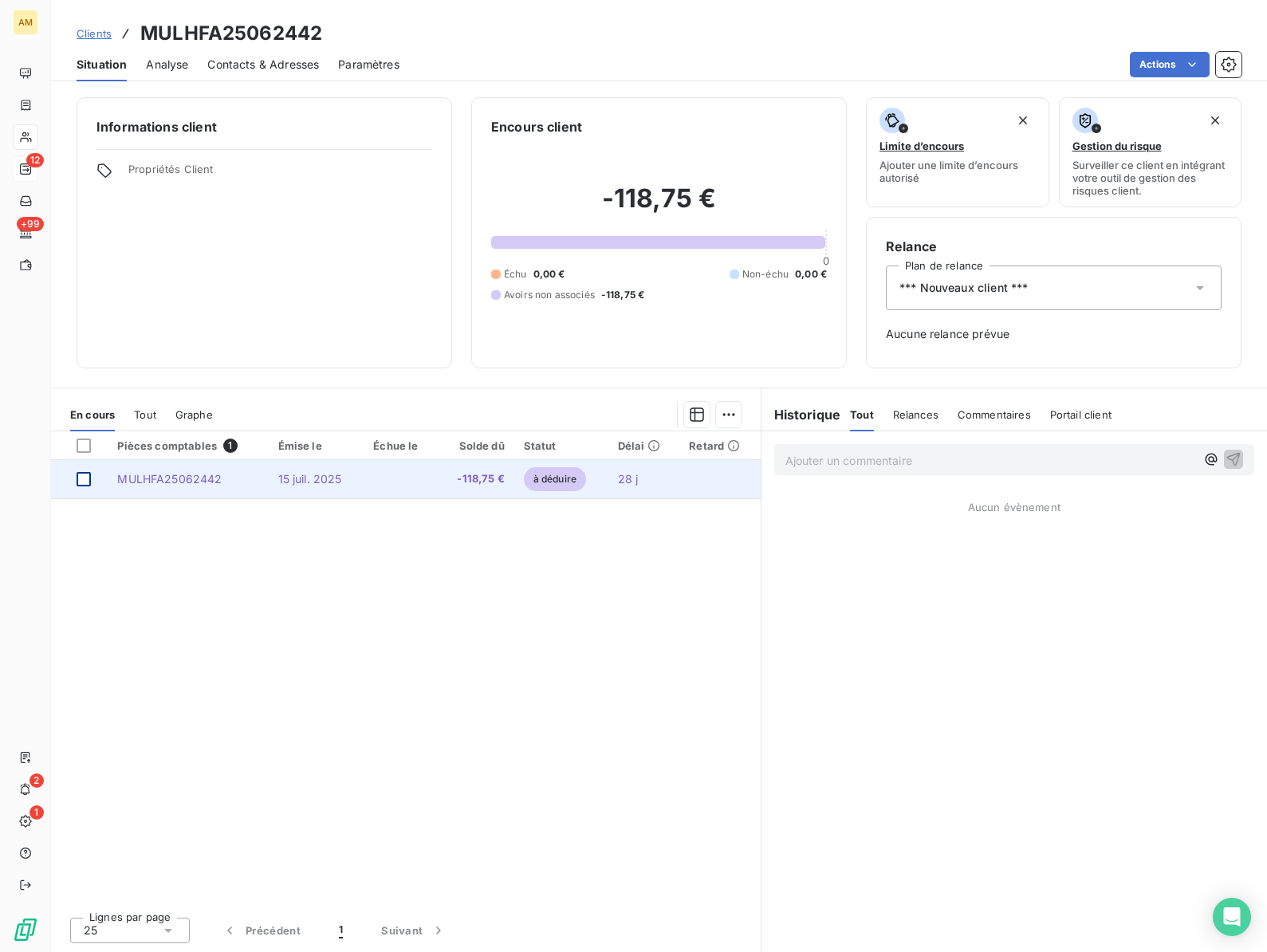
click at [83, 478] on div at bounding box center [84, 479] width 14 height 14
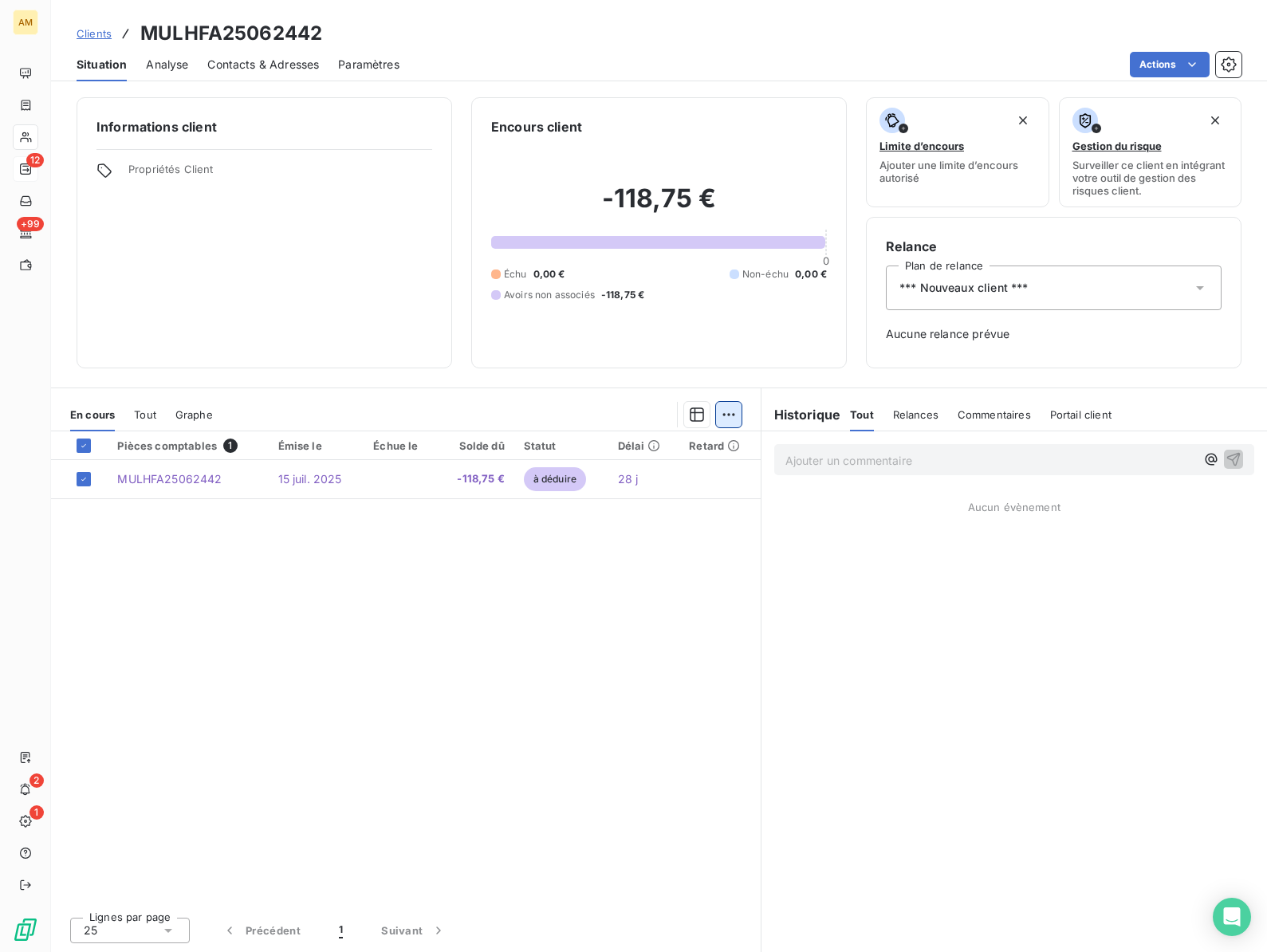
click at [736, 413] on html "AM 12 +99 2 1 Clients MULHFA25062442 Situation Analyse Contacts & Adresses Para…" at bounding box center [633, 476] width 1267 height 952
click at [507, 513] on html "AM 12 +99 2 1 Clients MULHFA25062442 Situation Analyse Contacts & Adresses Para…" at bounding box center [633, 476] width 1267 height 952
click at [278, 341] on div "Informations client Propriétés Client" at bounding box center [264, 233] width 375 height 271
click at [732, 423] on html "AM 12 +99 2 1 Clients MULHFA25062442 Situation Analyse Contacts & Adresses Para…" at bounding box center [633, 476] width 1267 height 952
click at [842, 556] on html "AM 12 +99 2 1 Clients MULHFA25062442 Situation Analyse Contacts & Adresses Para…" at bounding box center [633, 476] width 1267 height 952
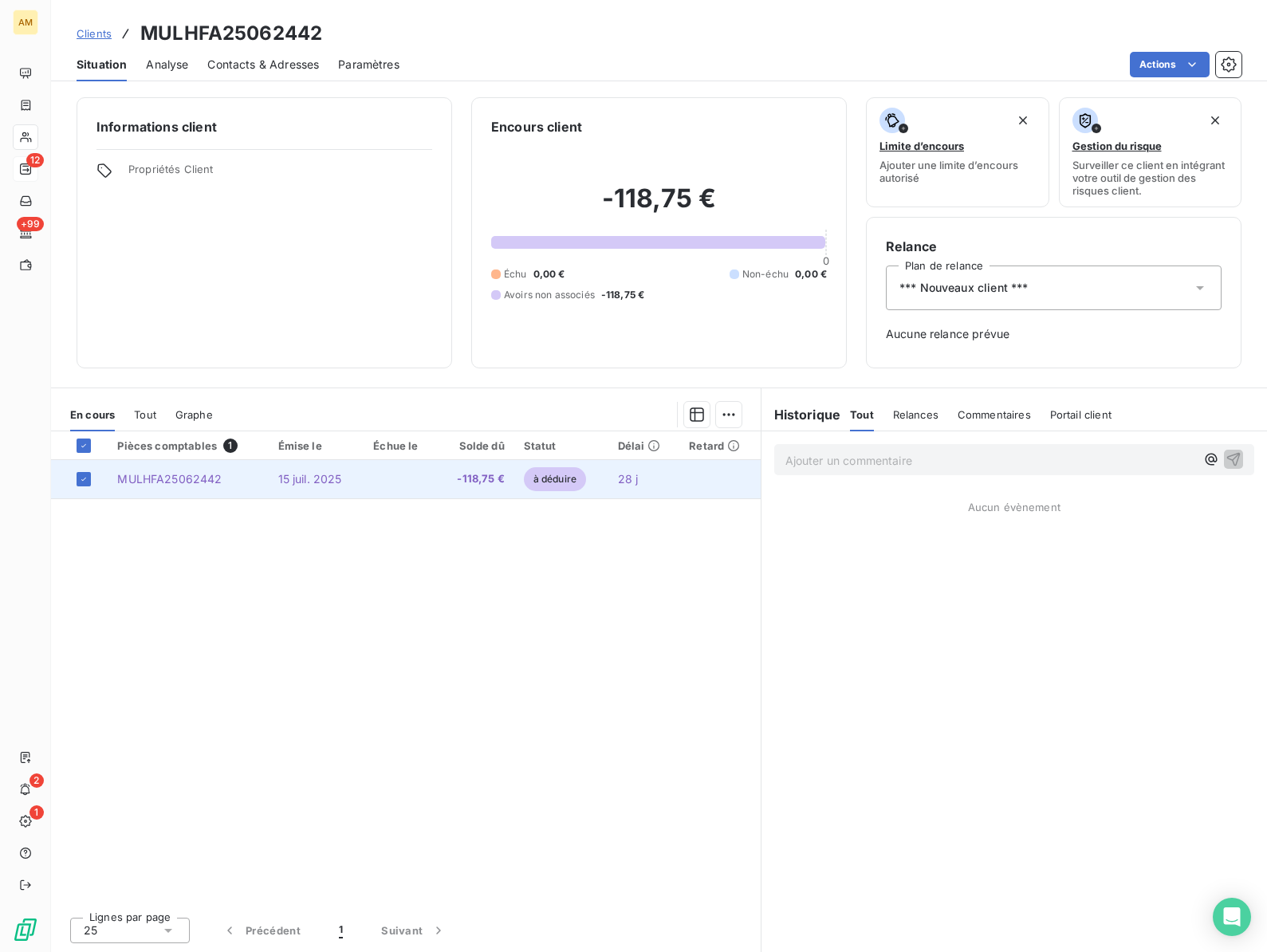
click at [226, 482] on td "MULHFA25062442" at bounding box center [188, 479] width 160 height 38
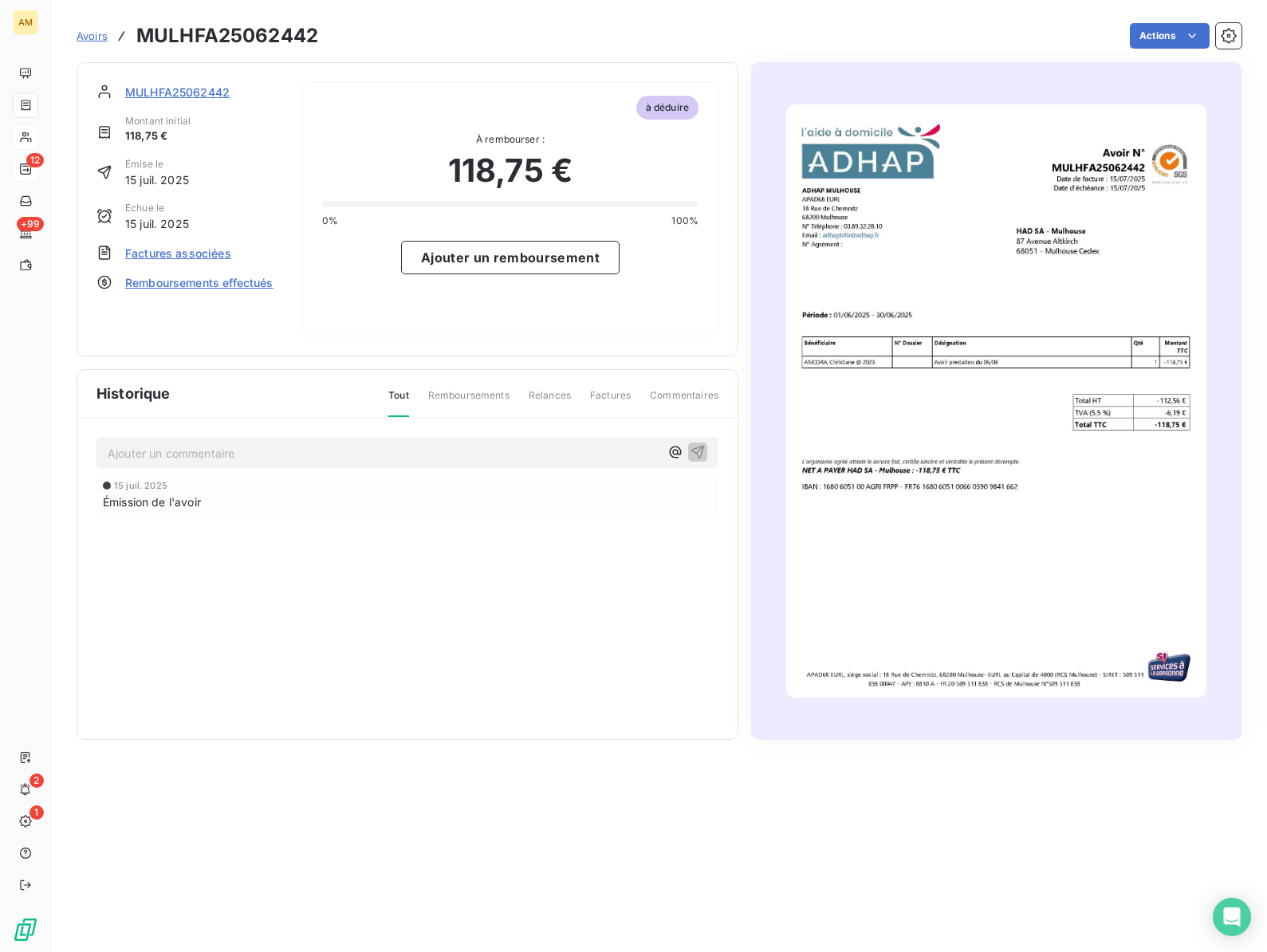
click at [177, 289] on span "Remboursements effectués" at bounding box center [199, 283] width 148 height 17
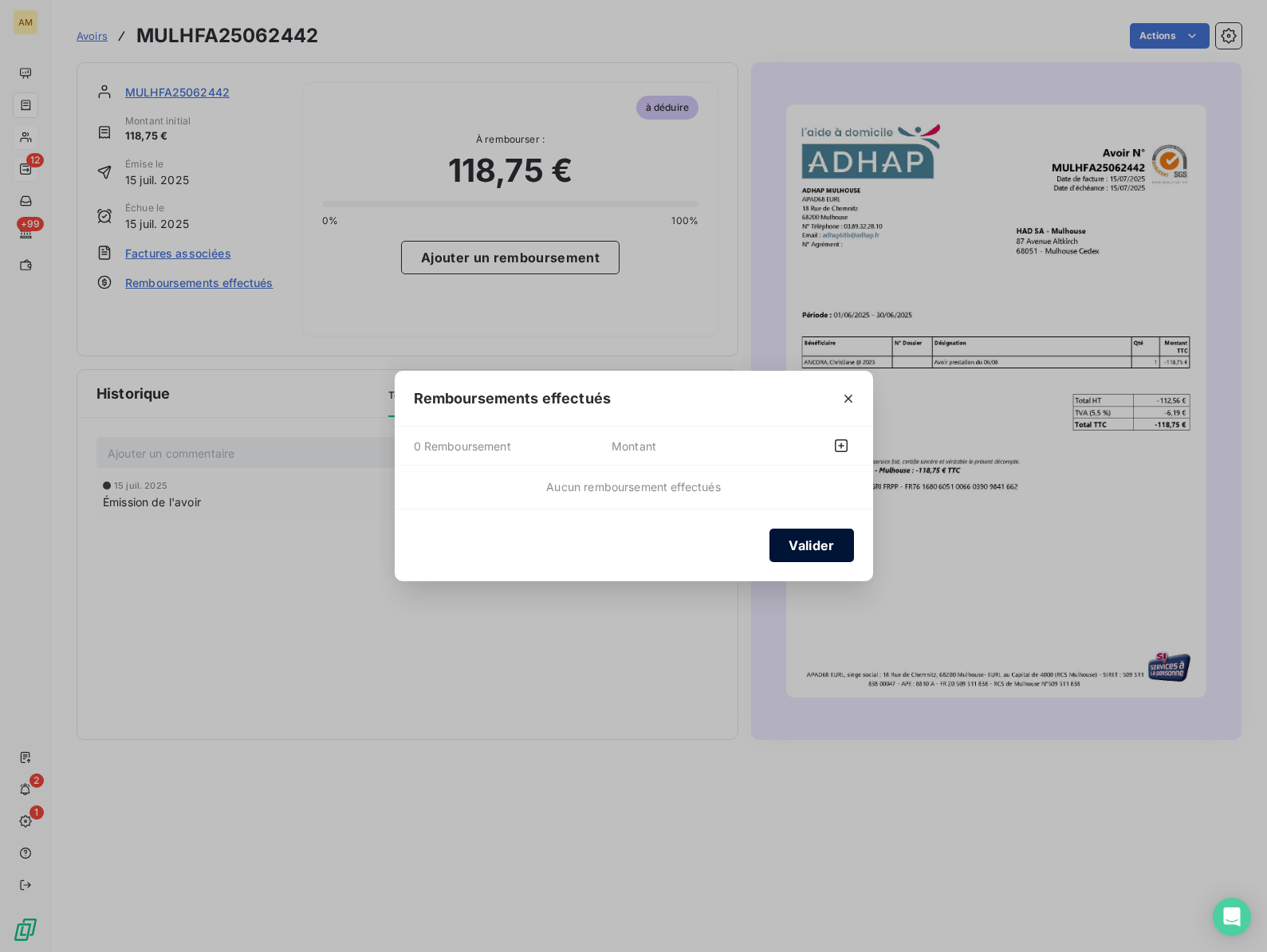
click at [805, 548] on button "Valider" at bounding box center [811, 546] width 84 height 34
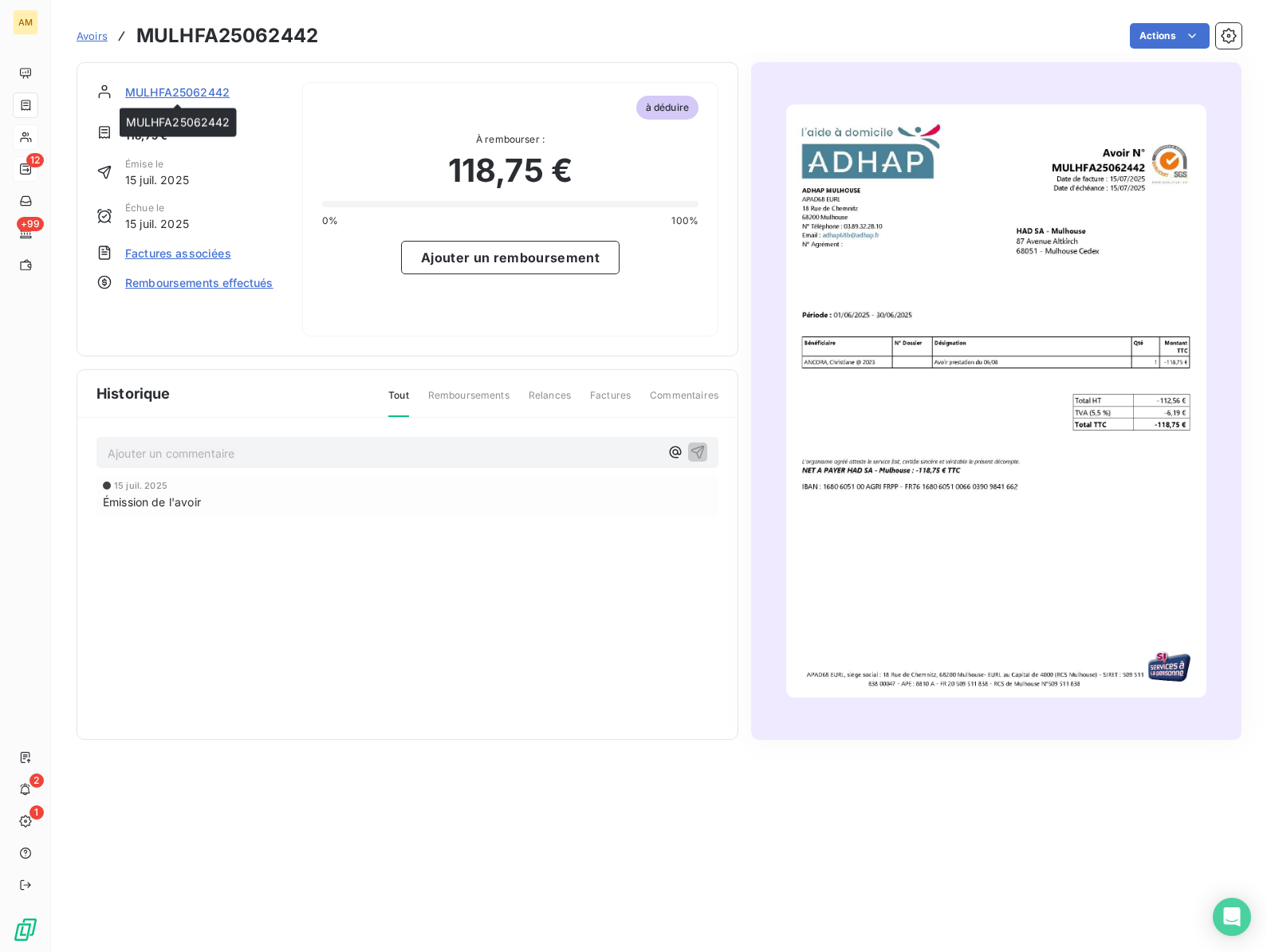
click at [179, 97] on span "MULHFA25062442" at bounding box center [177, 92] width 104 height 17
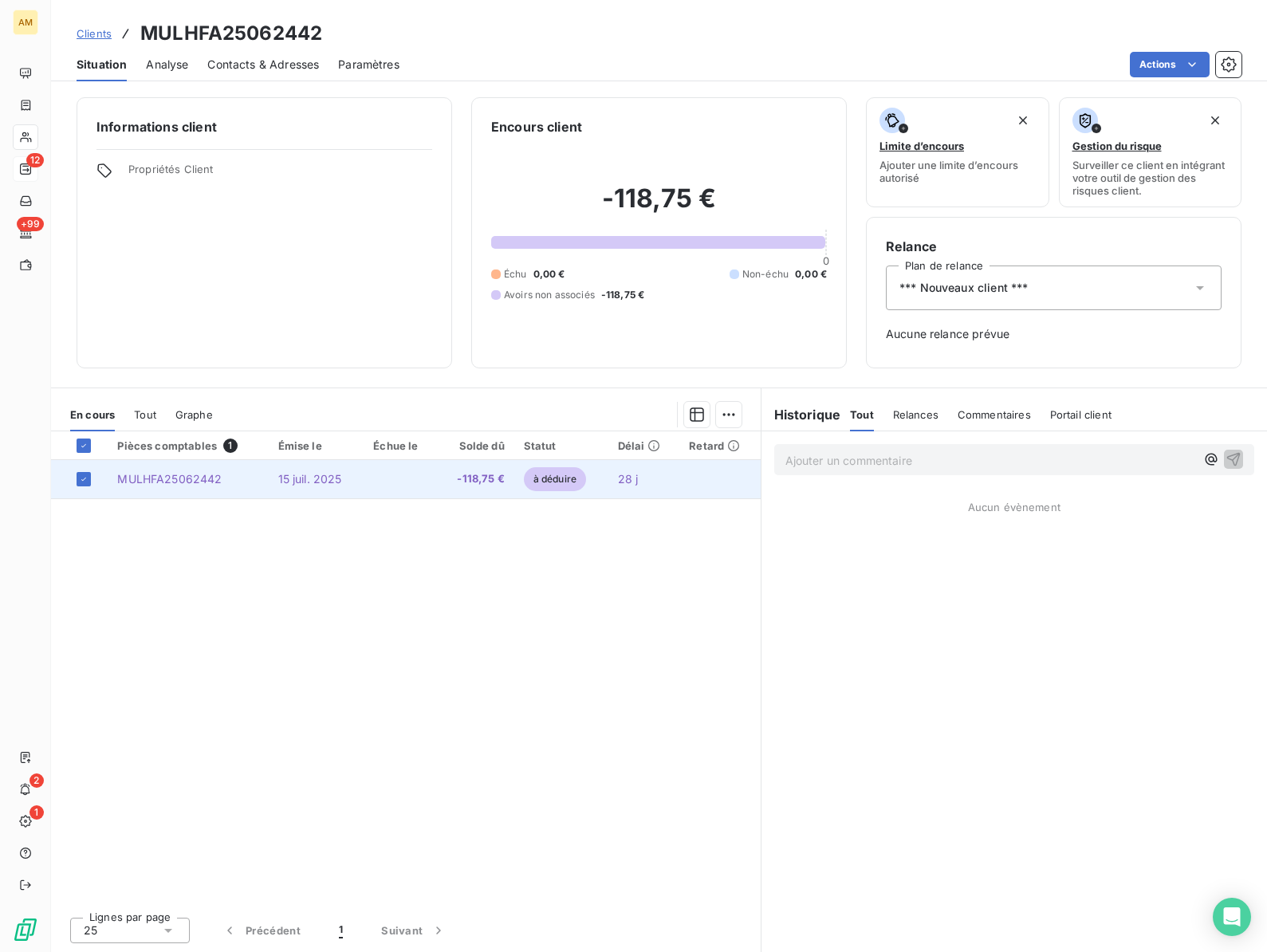
click at [185, 486] on td "MULHFA25062442" at bounding box center [188, 479] width 160 height 38
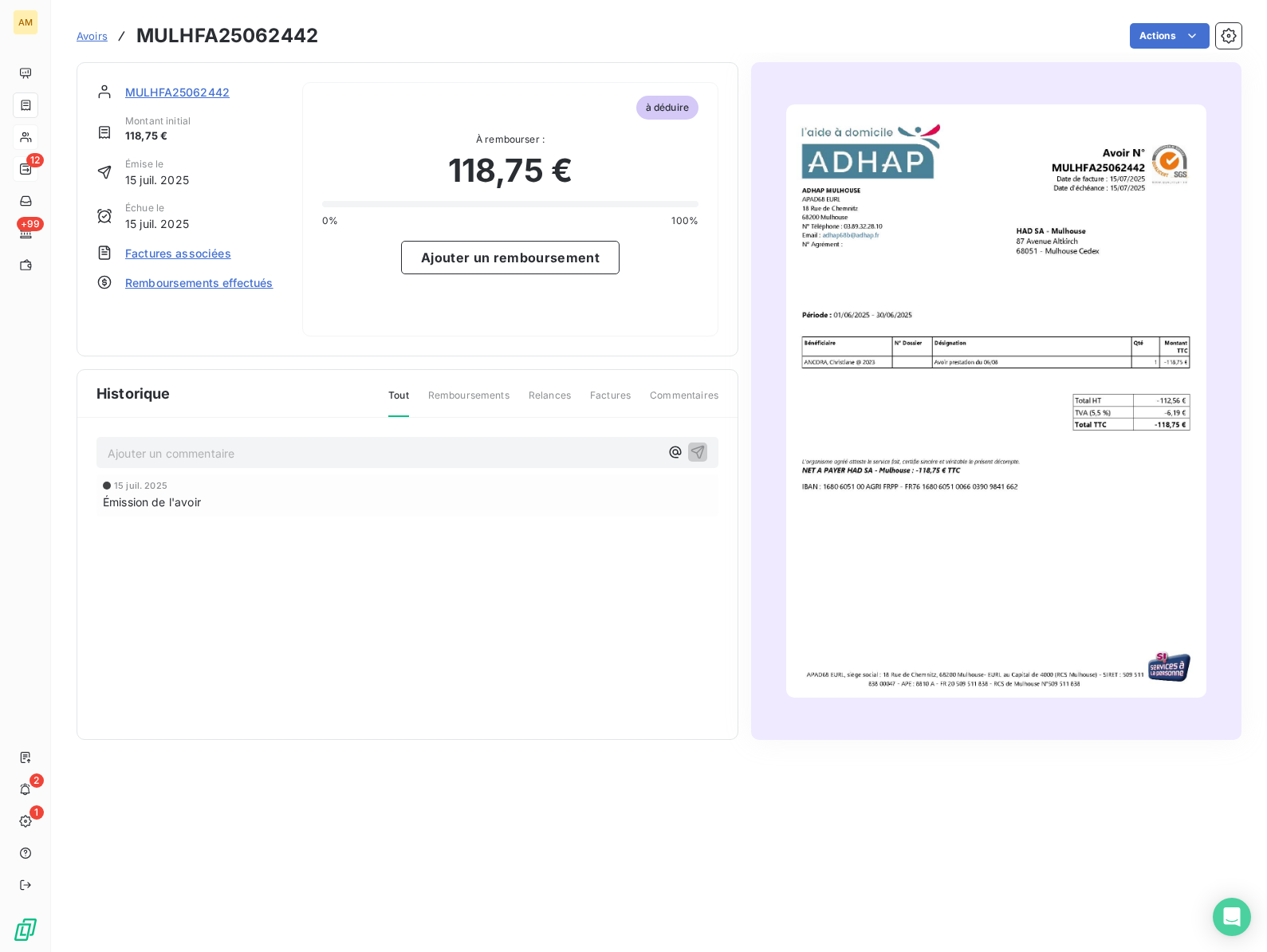
click at [189, 290] on span "Remboursements effectués" at bounding box center [199, 283] width 148 height 17
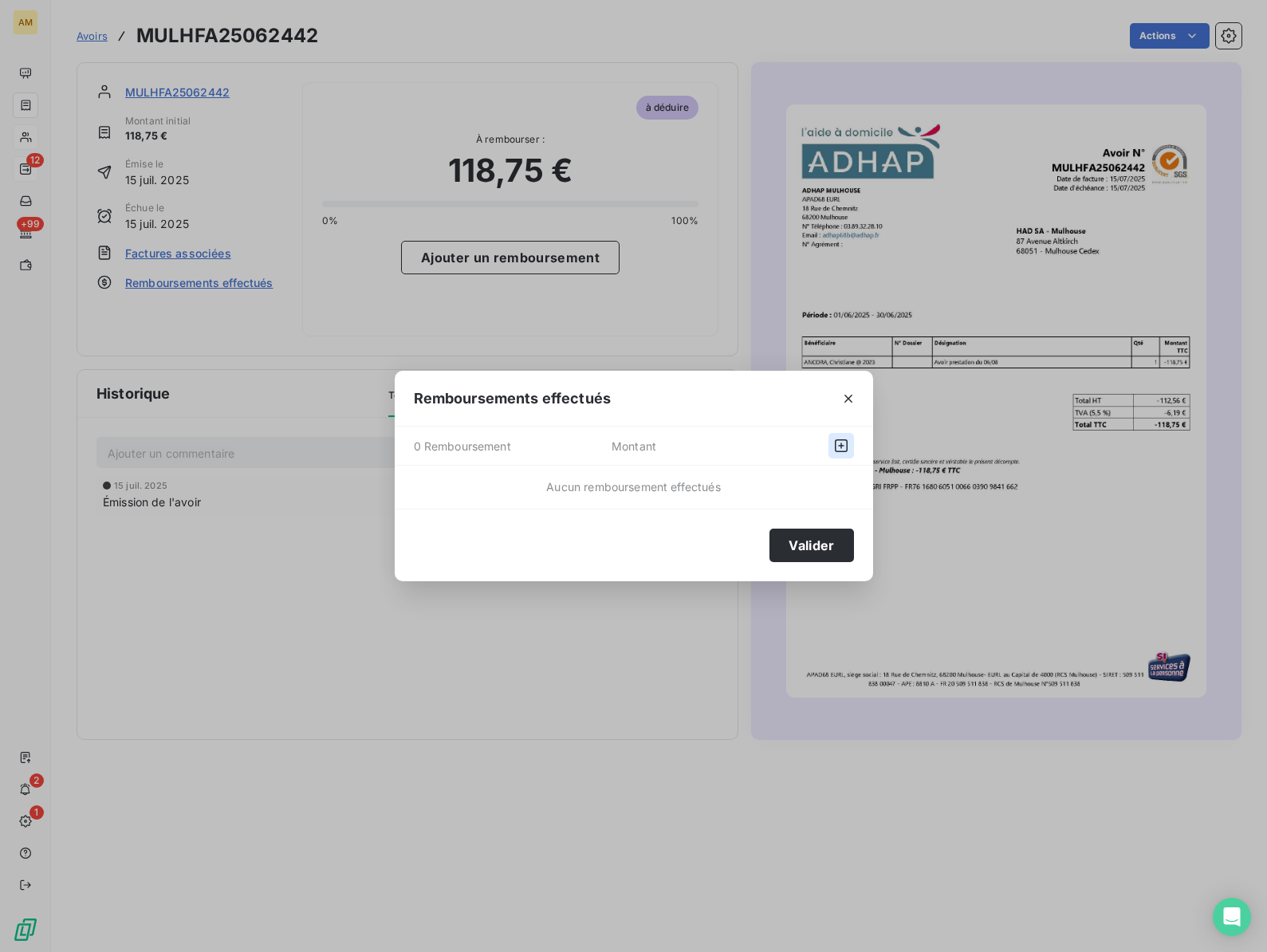
click at [833, 447] on icon "button" at bounding box center [841, 446] width 16 height 16
select select "7"
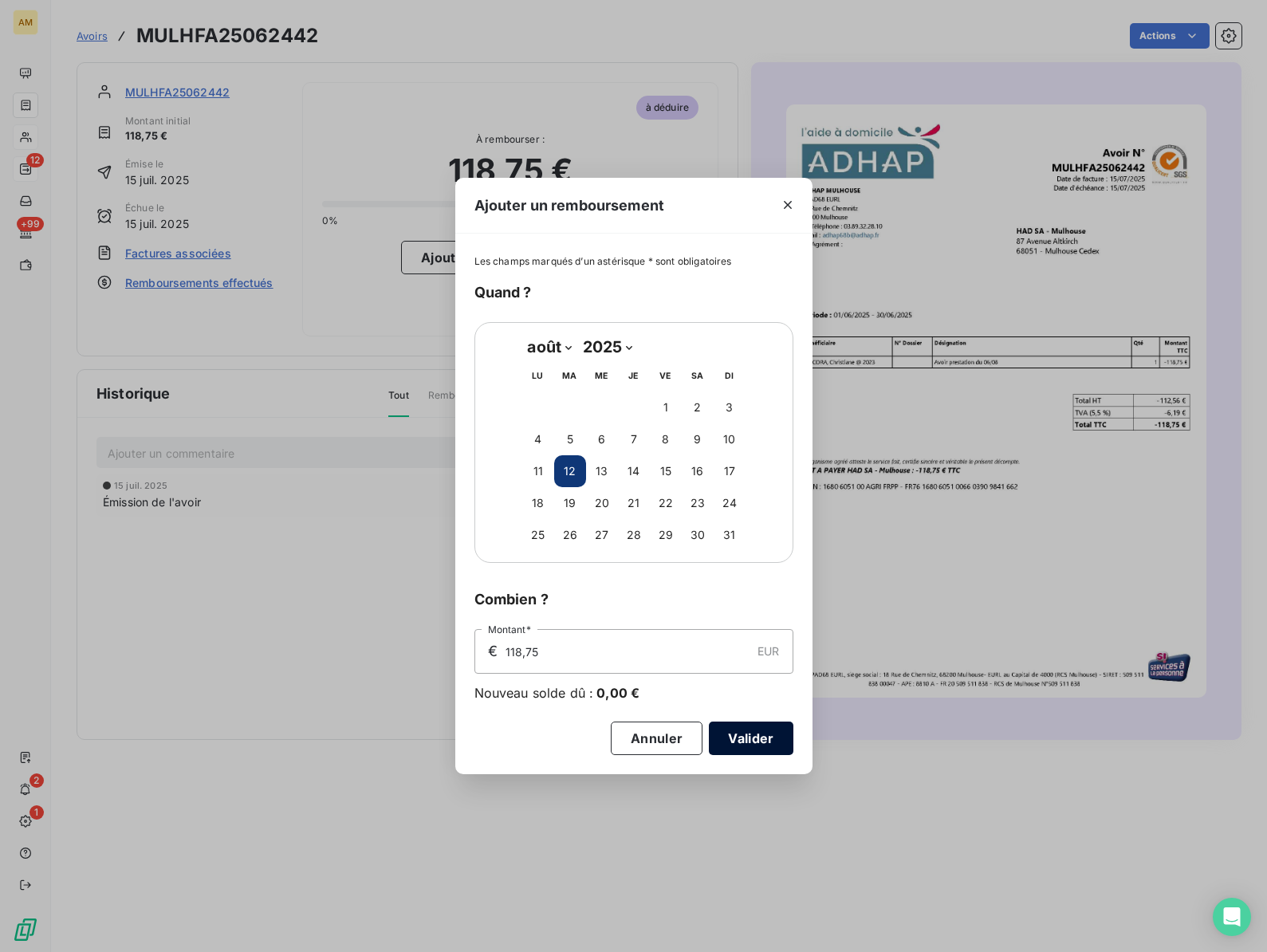
click at [741, 734] on button "Valider" at bounding box center [751, 738] width 84 height 34
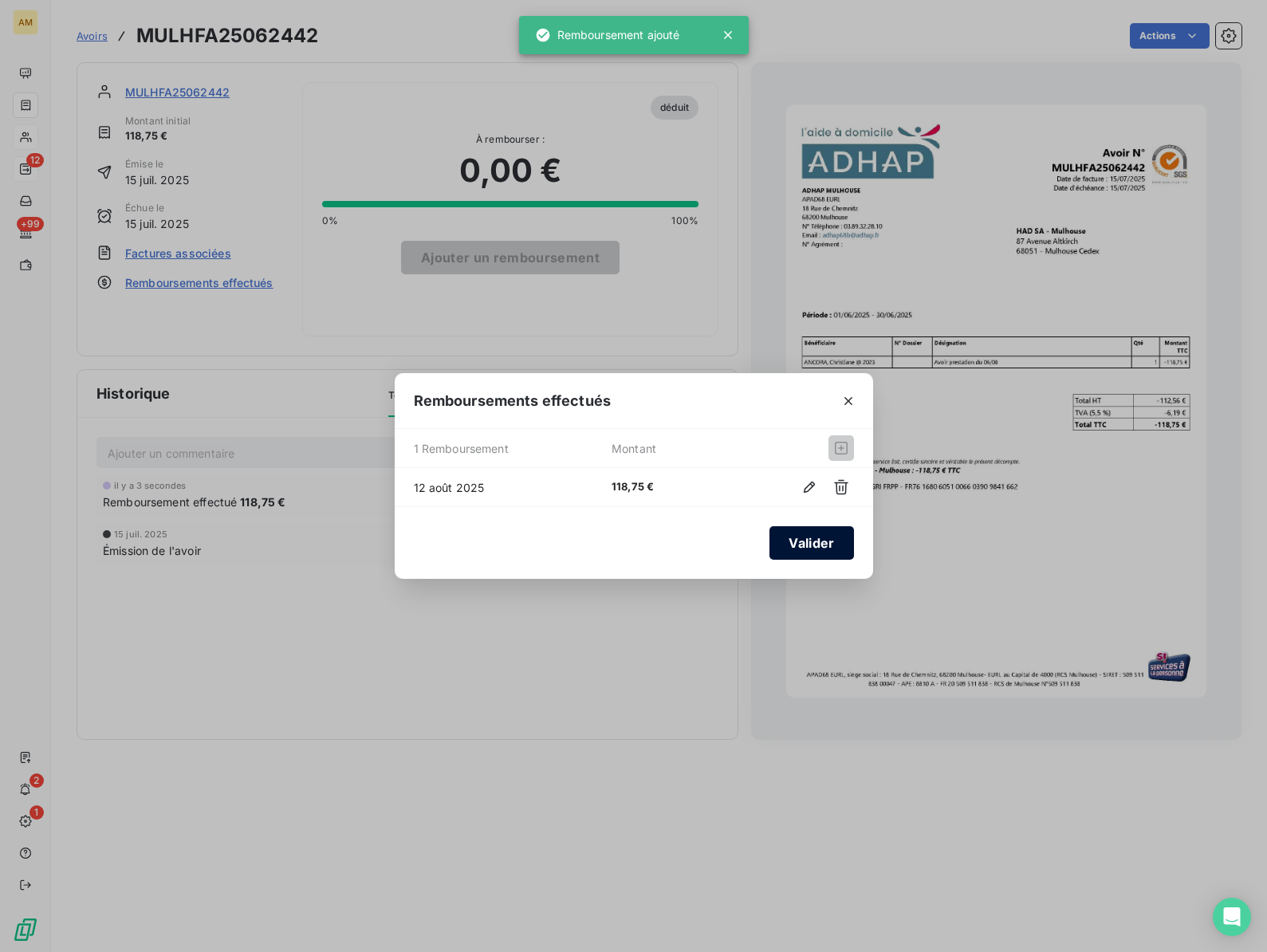
click at [783, 535] on button "Valider" at bounding box center [811, 543] width 84 height 34
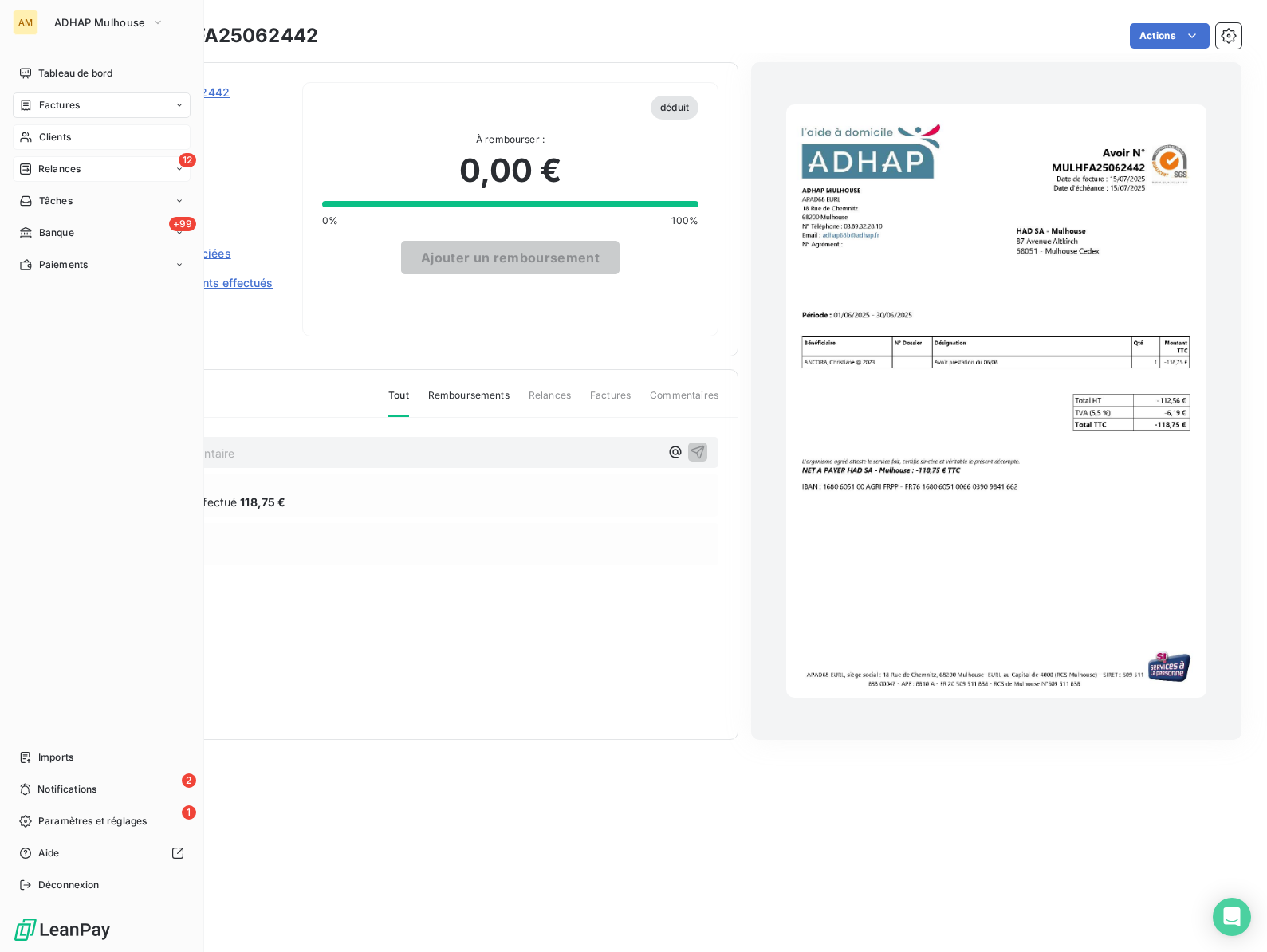
click at [56, 135] on span "Clients" at bounding box center [55, 137] width 32 height 14
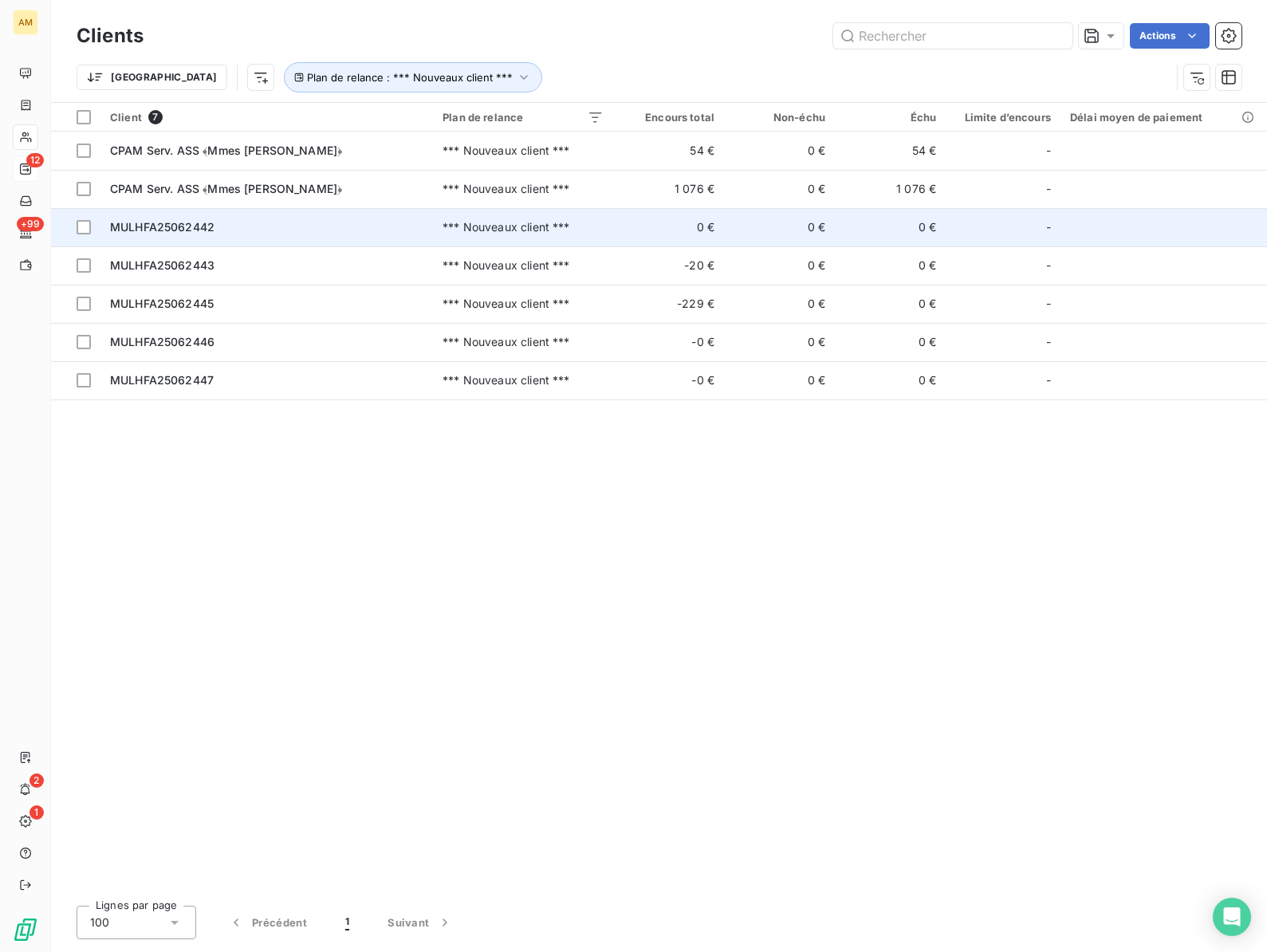
click at [199, 223] on span "MULHFA25062442" at bounding box center [161, 226] width 104 height 13
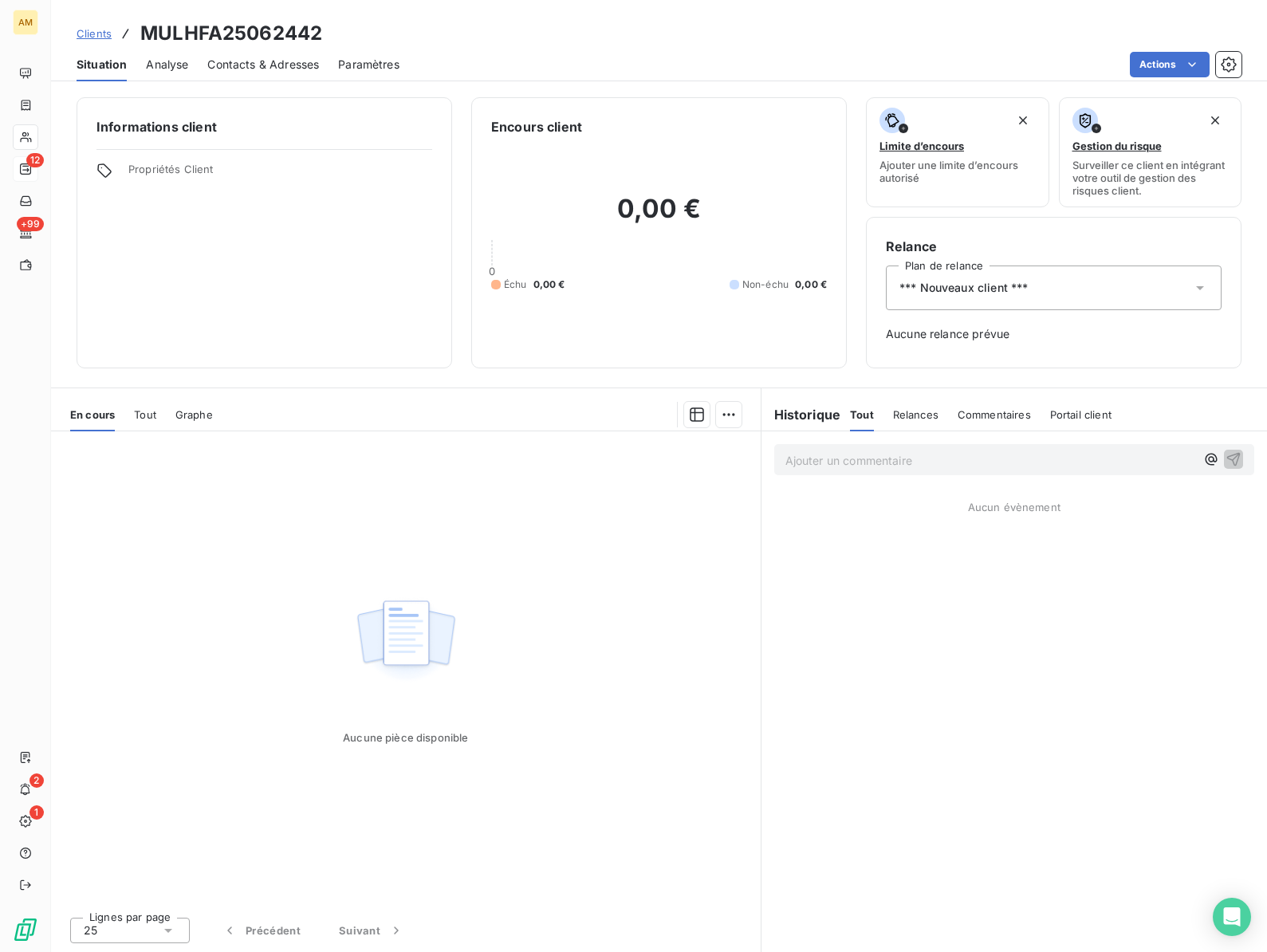
click at [655, 490] on div "Aucune pièce disponible" at bounding box center [406, 668] width 710 height 472
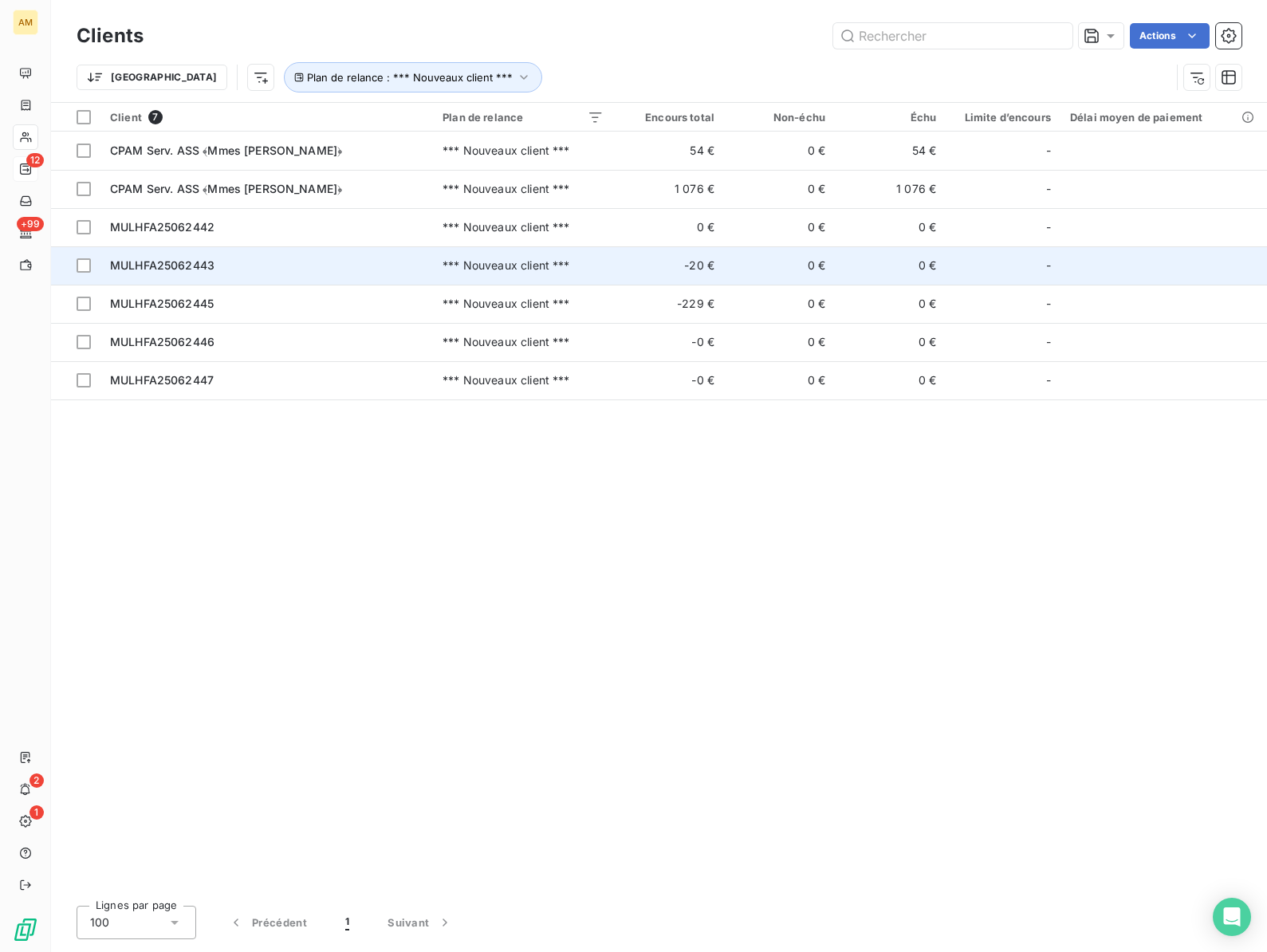
click at [162, 261] on span "MULHFA25062443" at bounding box center [161, 265] width 104 height 13
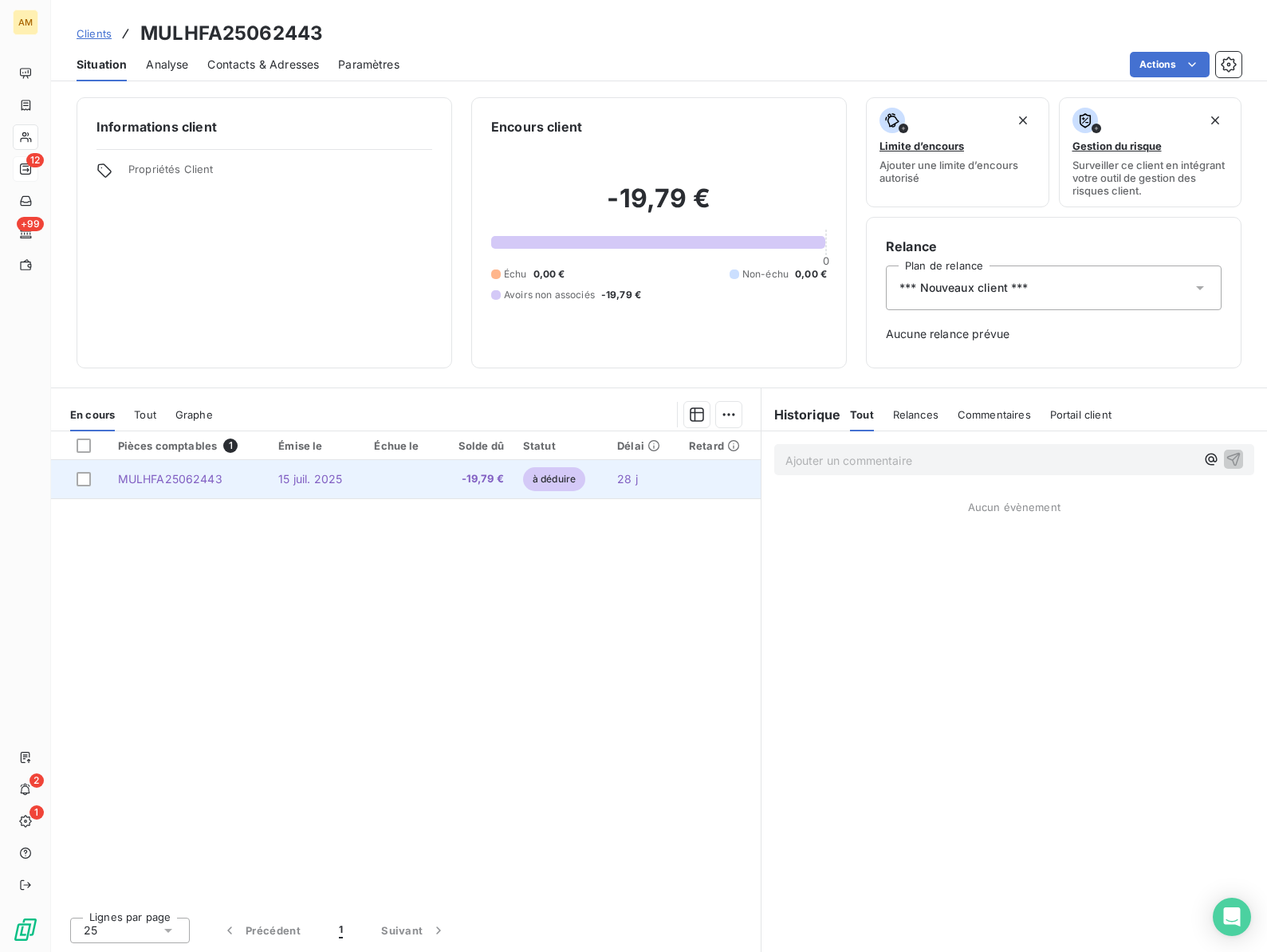
click at [229, 482] on td "MULHFA25062443" at bounding box center [189, 479] width 161 height 38
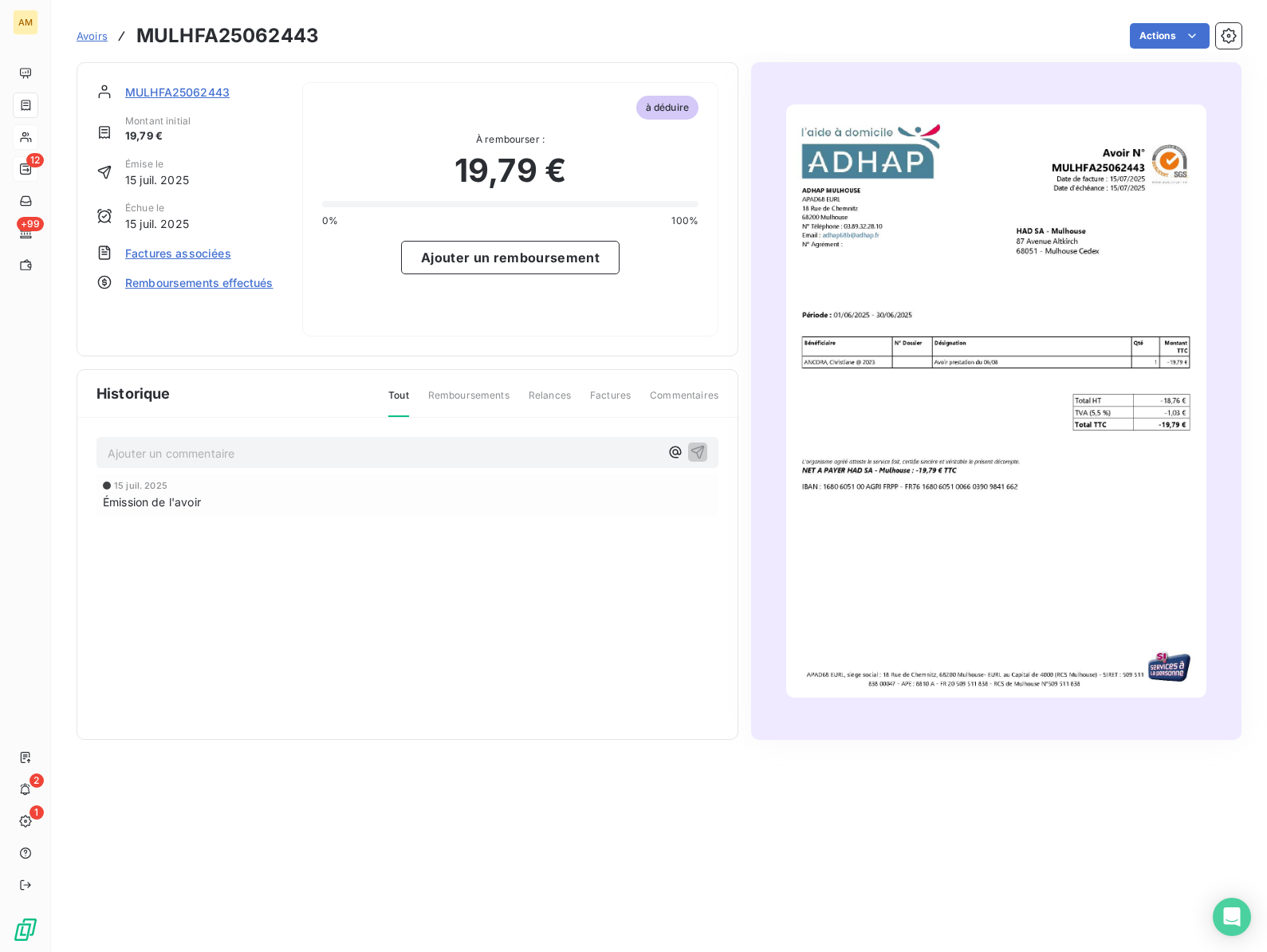
click at [230, 286] on span "Remboursements effectués" at bounding box center [199, 283] width 148 height 17
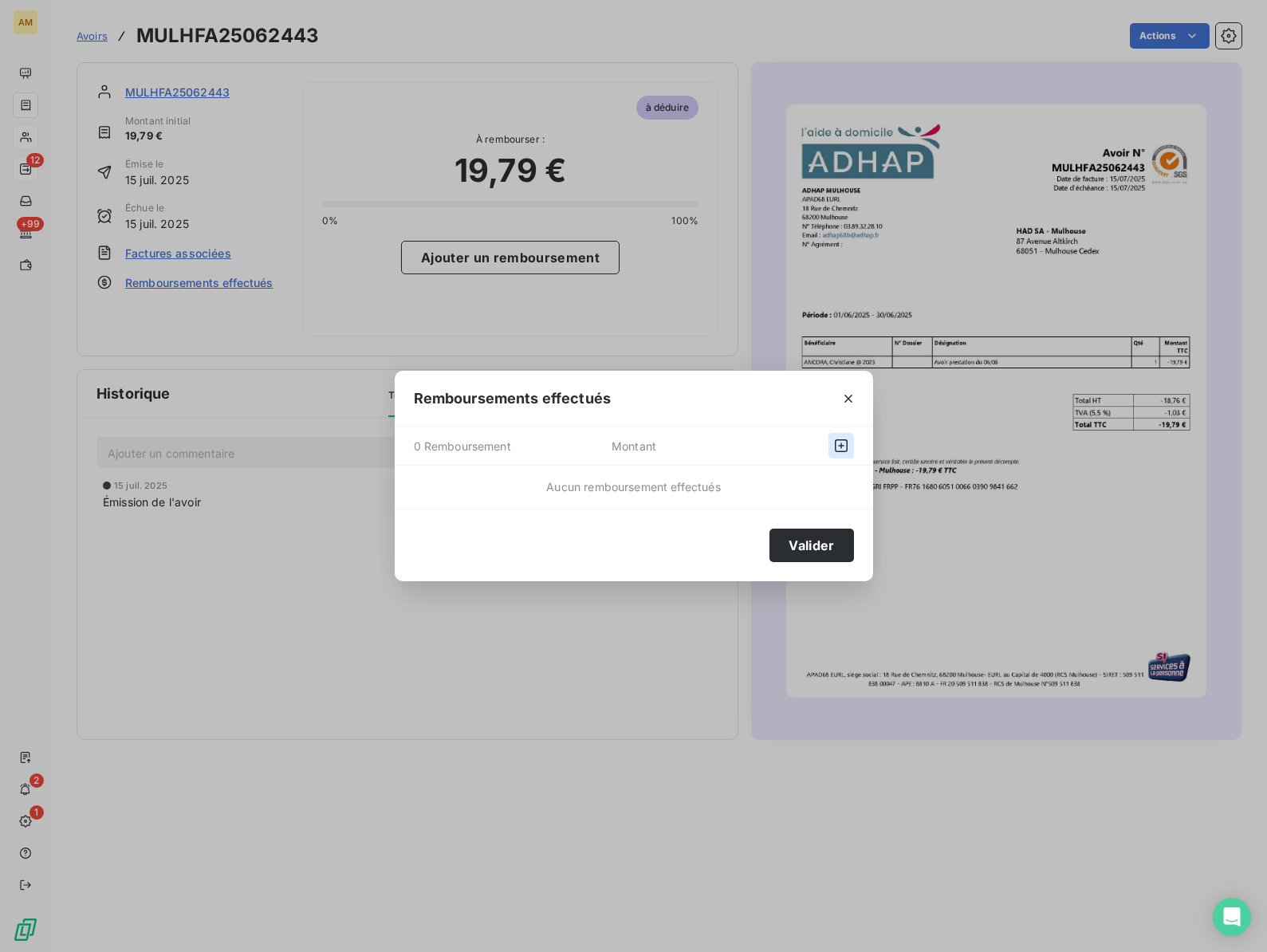
click at [838, 450] on icon "button" at bounding box center [841, 446] width 16 height 16
select select "7"
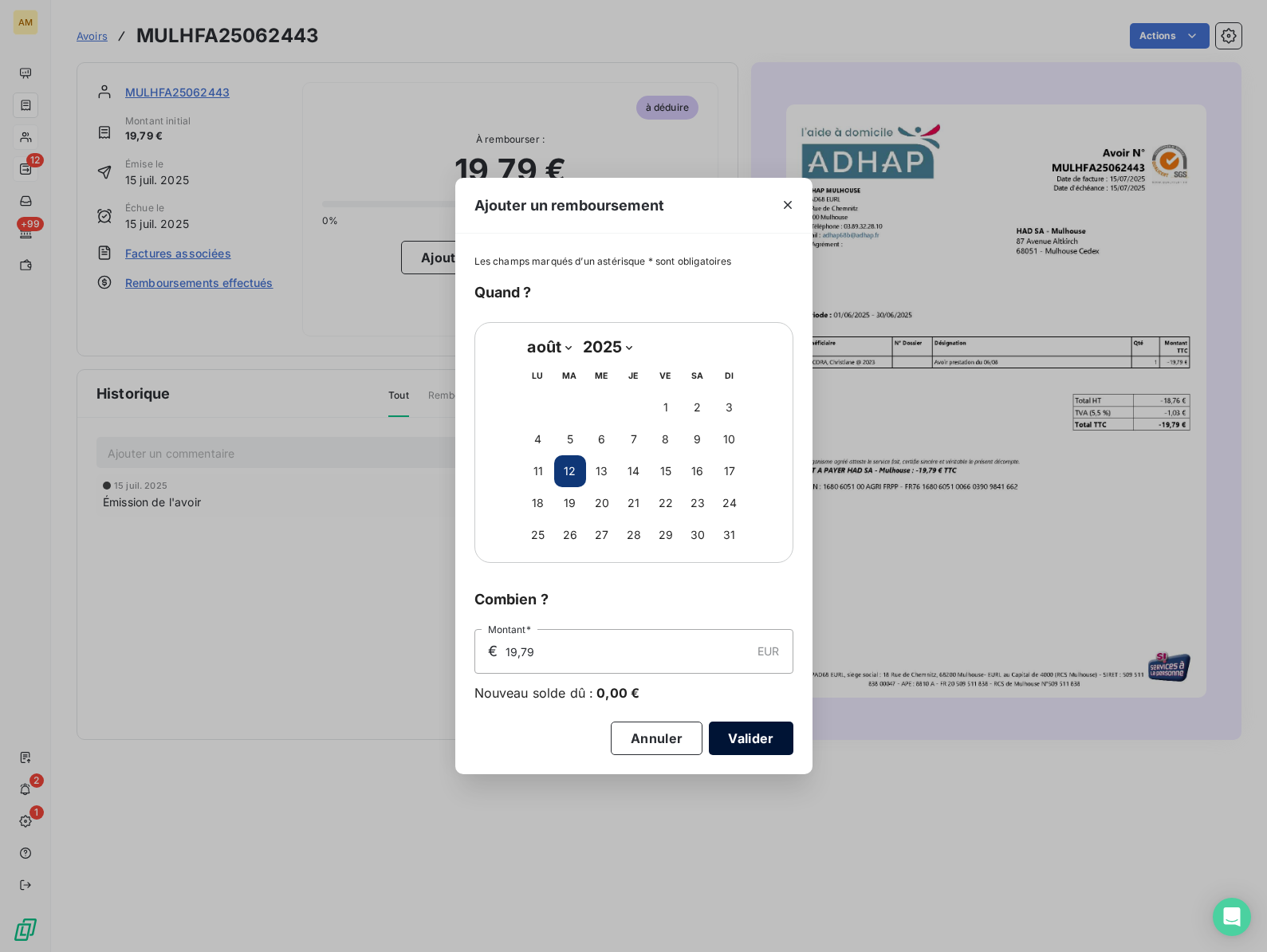
click at [761, 745] on button "Valider" at bounding box center [751, 738] width 84 height 34
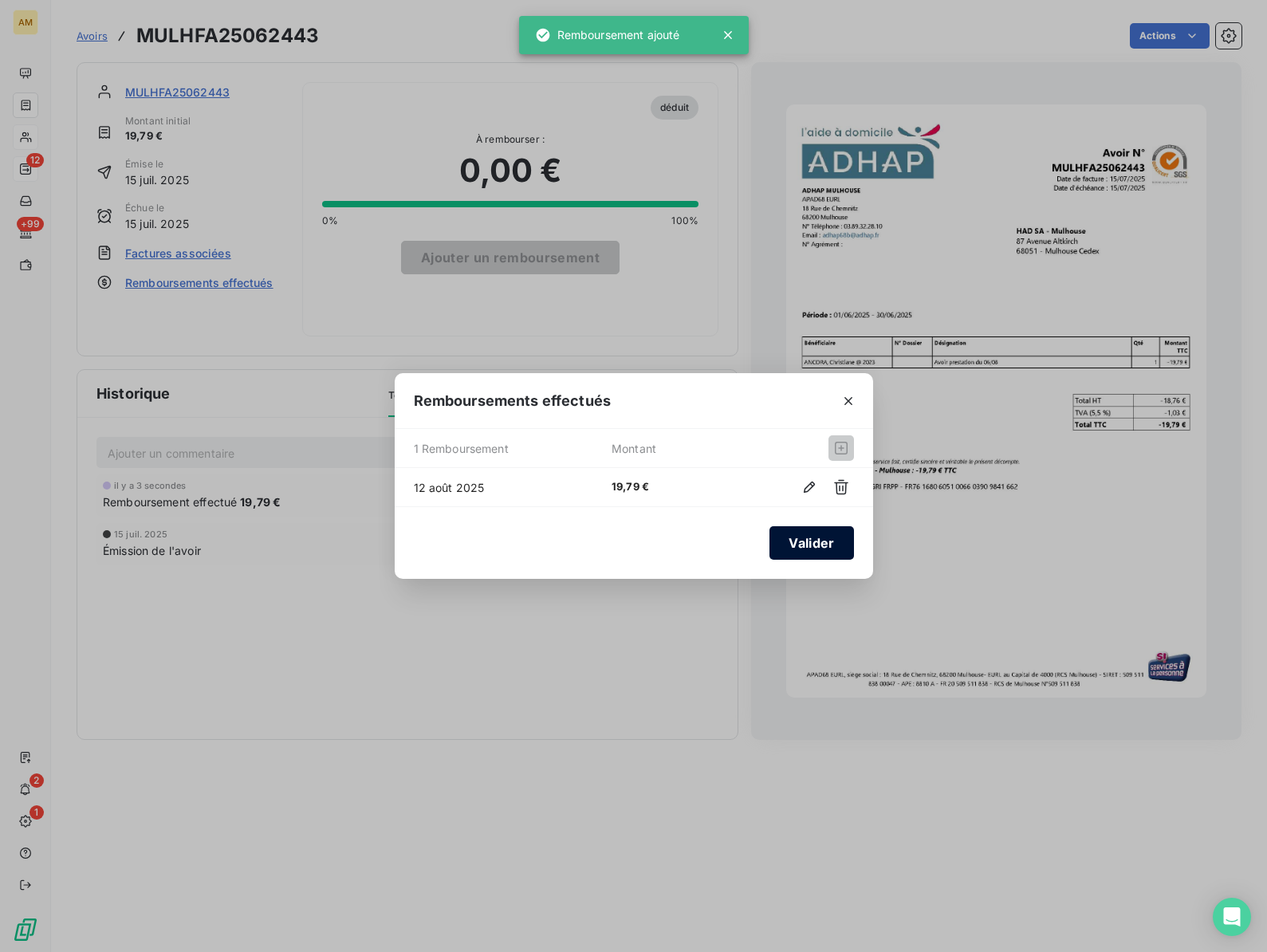
click at [807, 535] on button "Valider" at bounding box center [811, 543] width 84 height 34
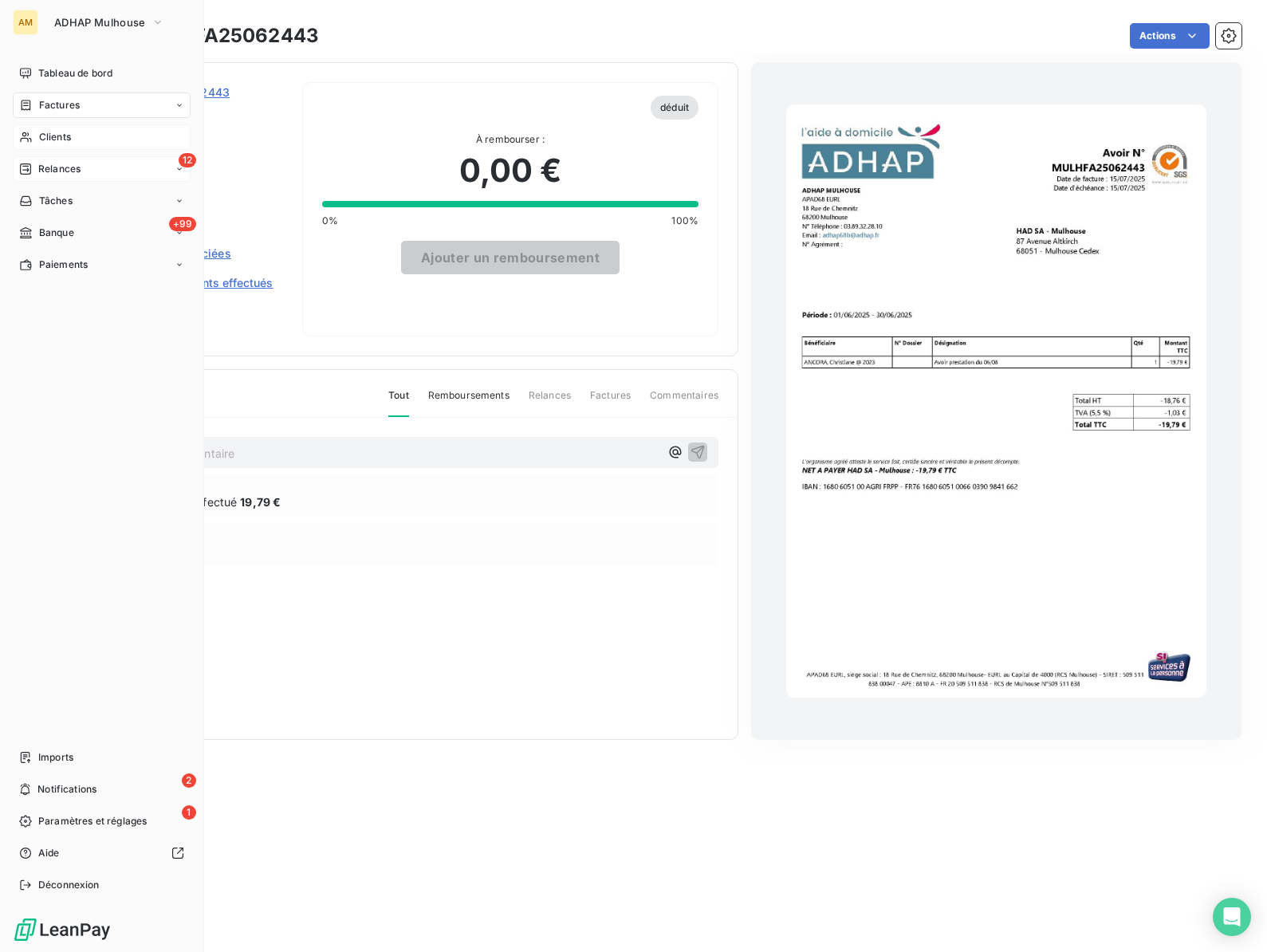
click at [53, 141] on span "Clients" at bounding box center [55, 137] width 32 height 14
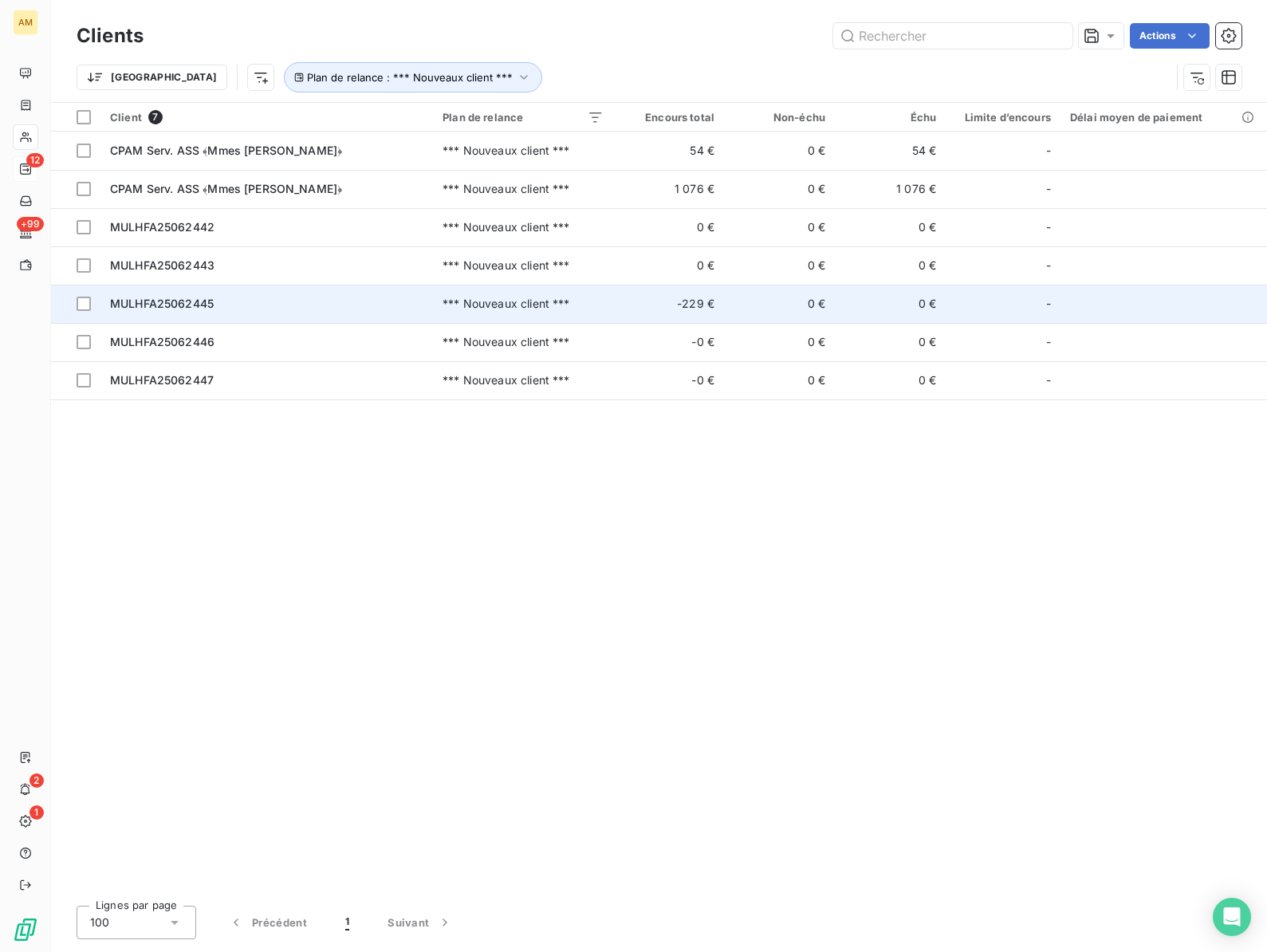
click at [185, 305] on span "MULHFA25062445" at bounding box center [161, 303] width 103 height 13
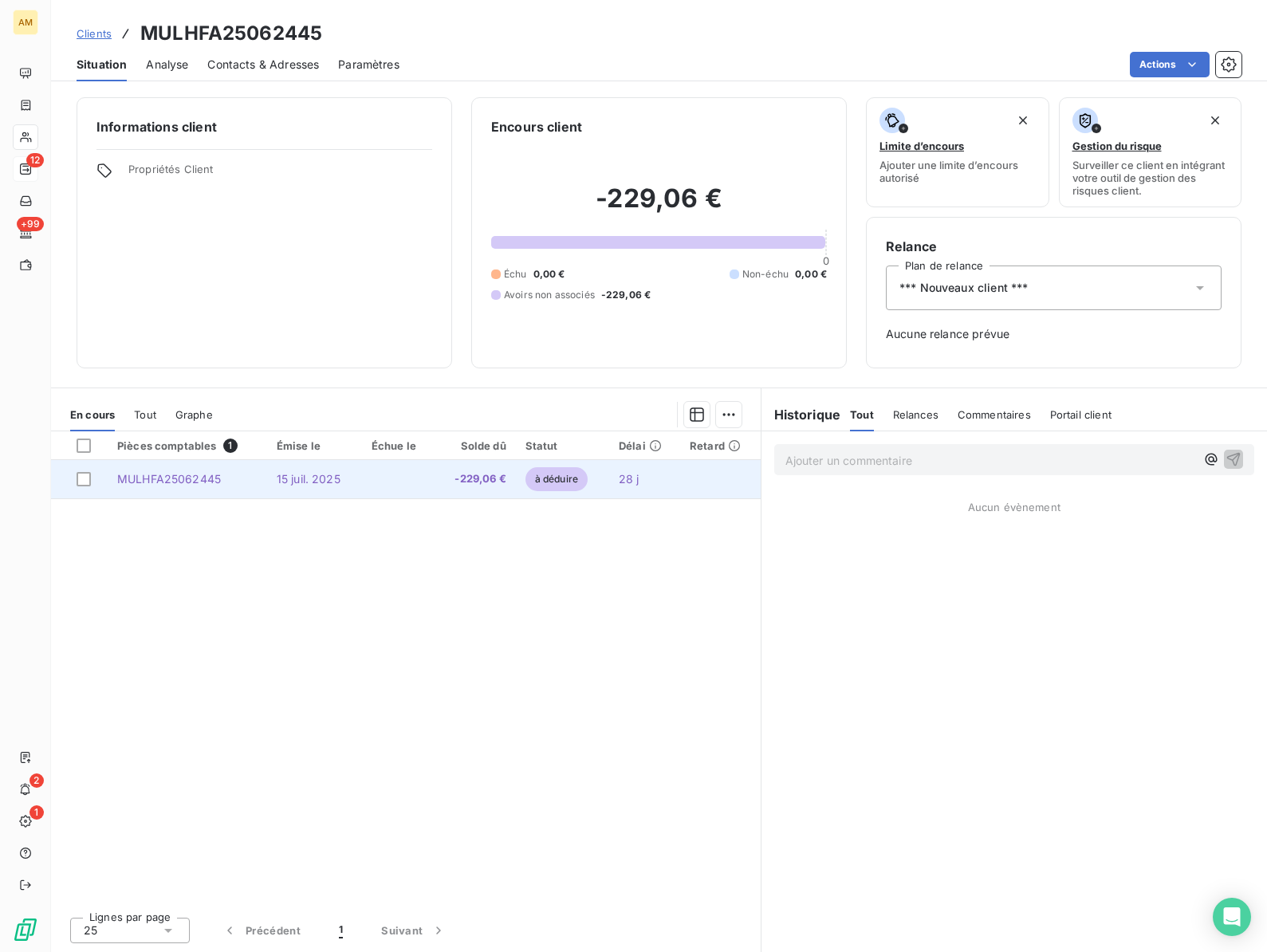
click at [300, 483] on span "15 juil. 2025" at bounding box center [309, 478] width 64 height 13
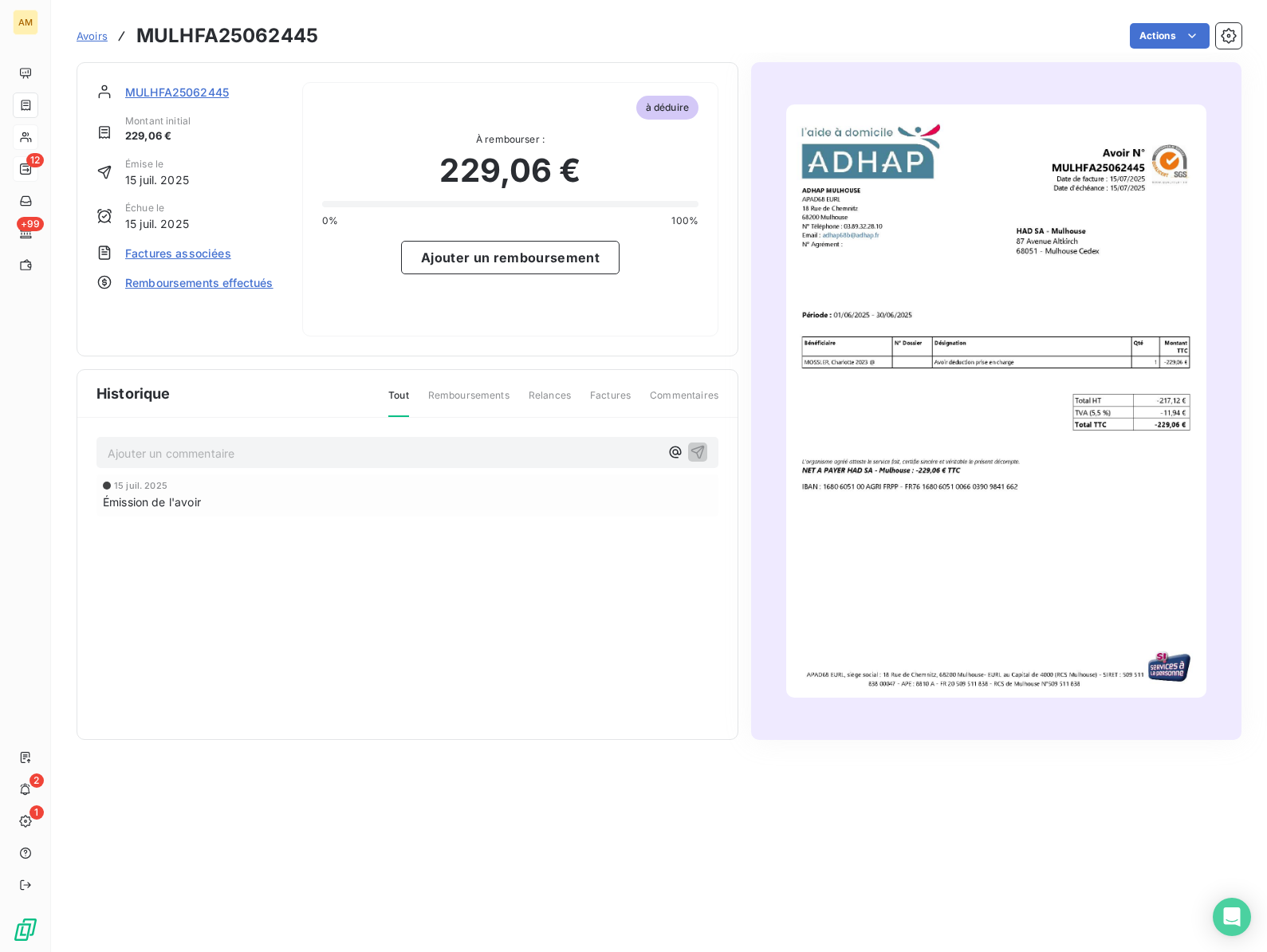
click at [182, 254] on span "Factures associées" at bounding box center [177, 253] width 106 height 17
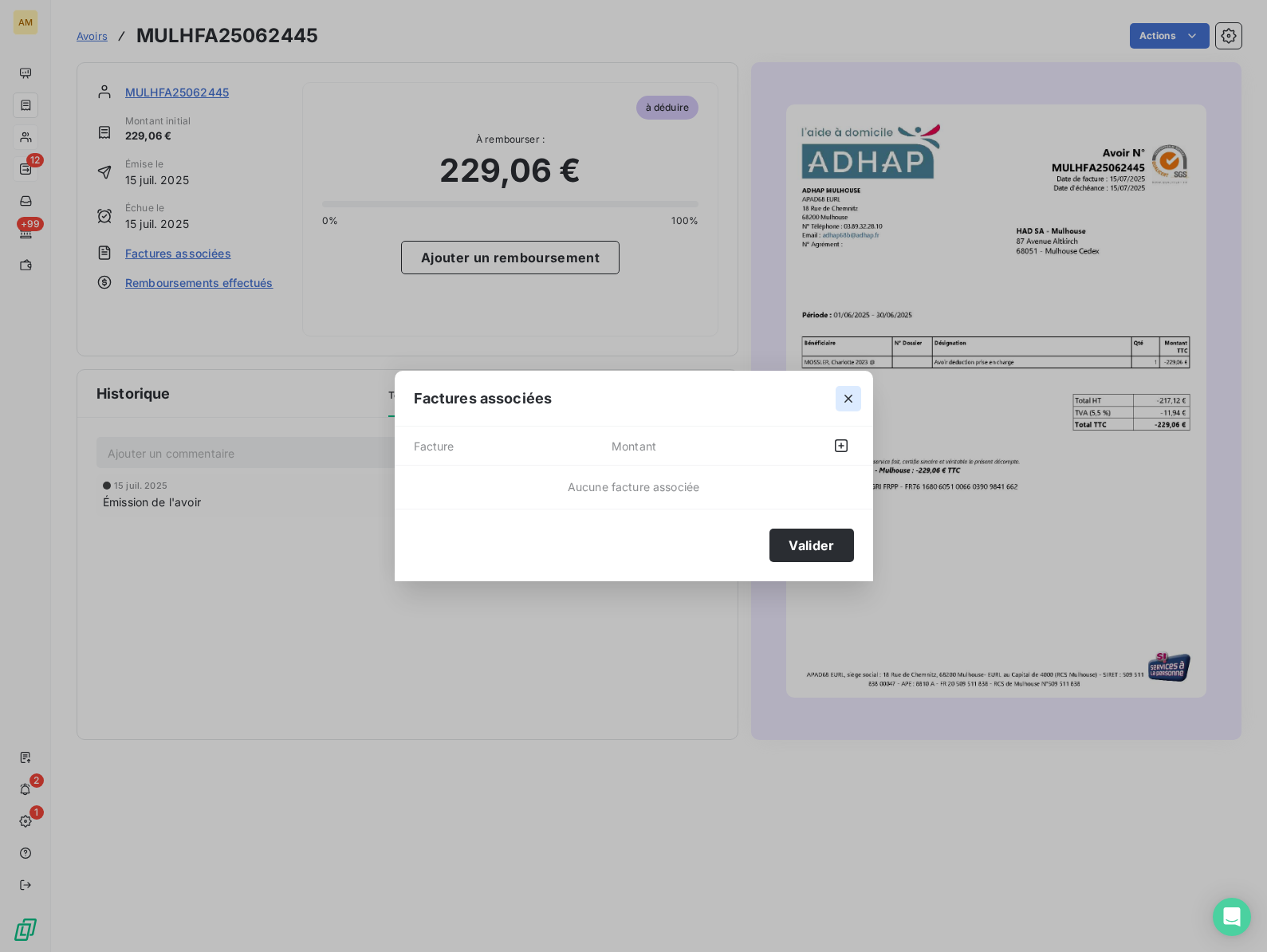
click at [848, 387] on button "button" at bounding box center [848, 398] width 26 height 26
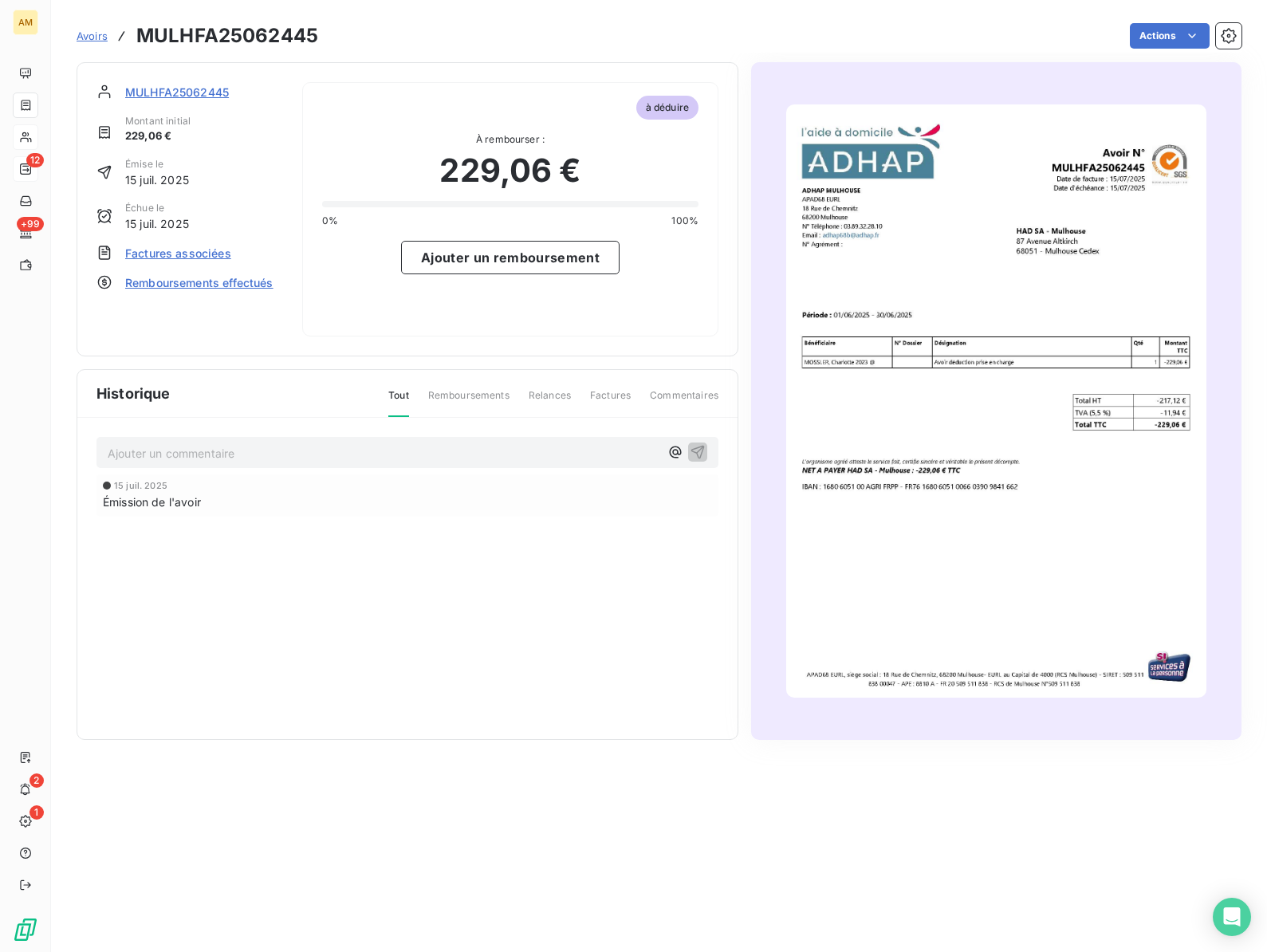
click at [152, 278] on span "Remboursements effectués" at bounding box center [199, 283] width 148 height 17
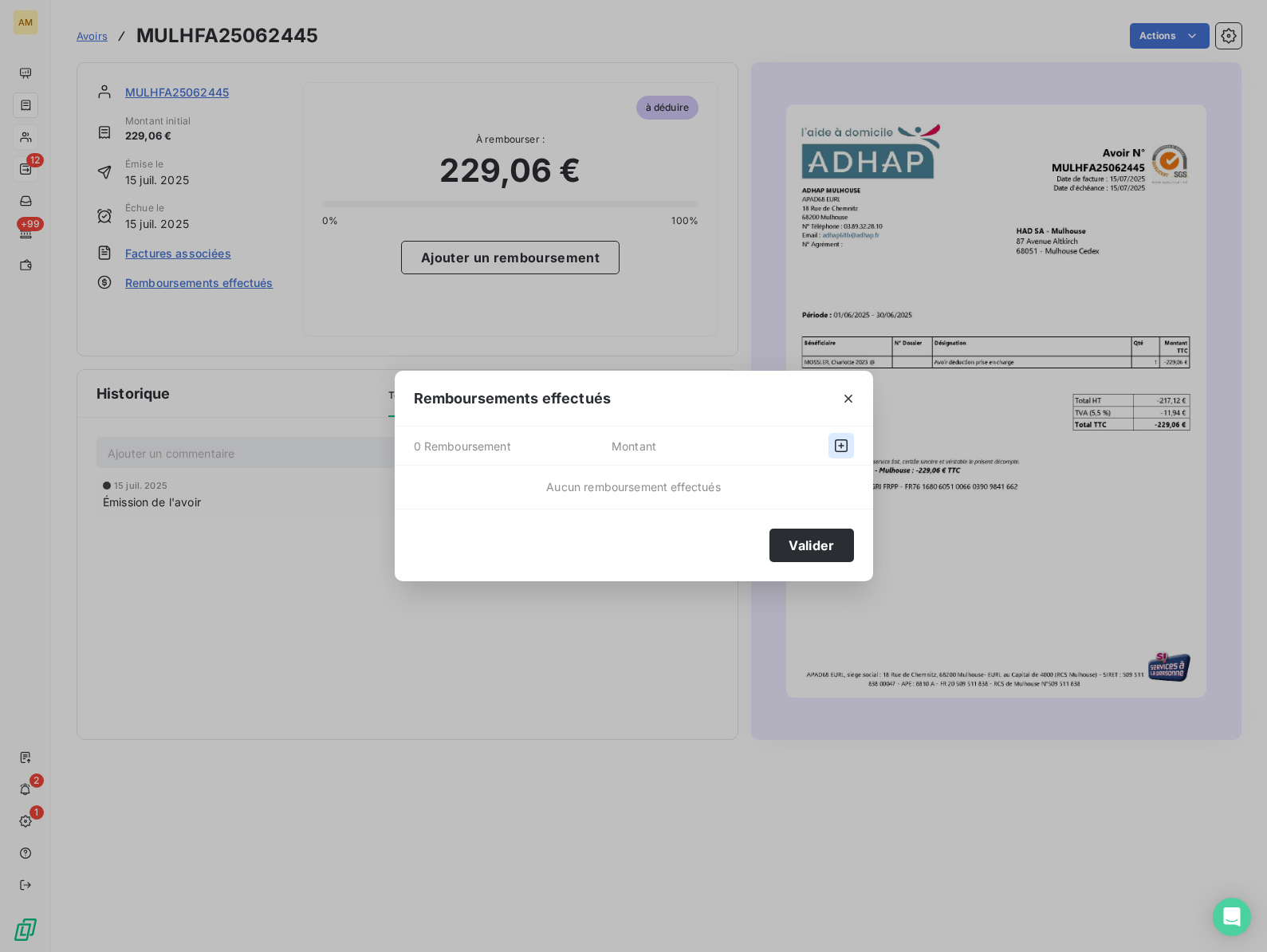
click at [833, 445] on icon "button" at bounding box center [841, 446] width 16 height 16
select select "7"
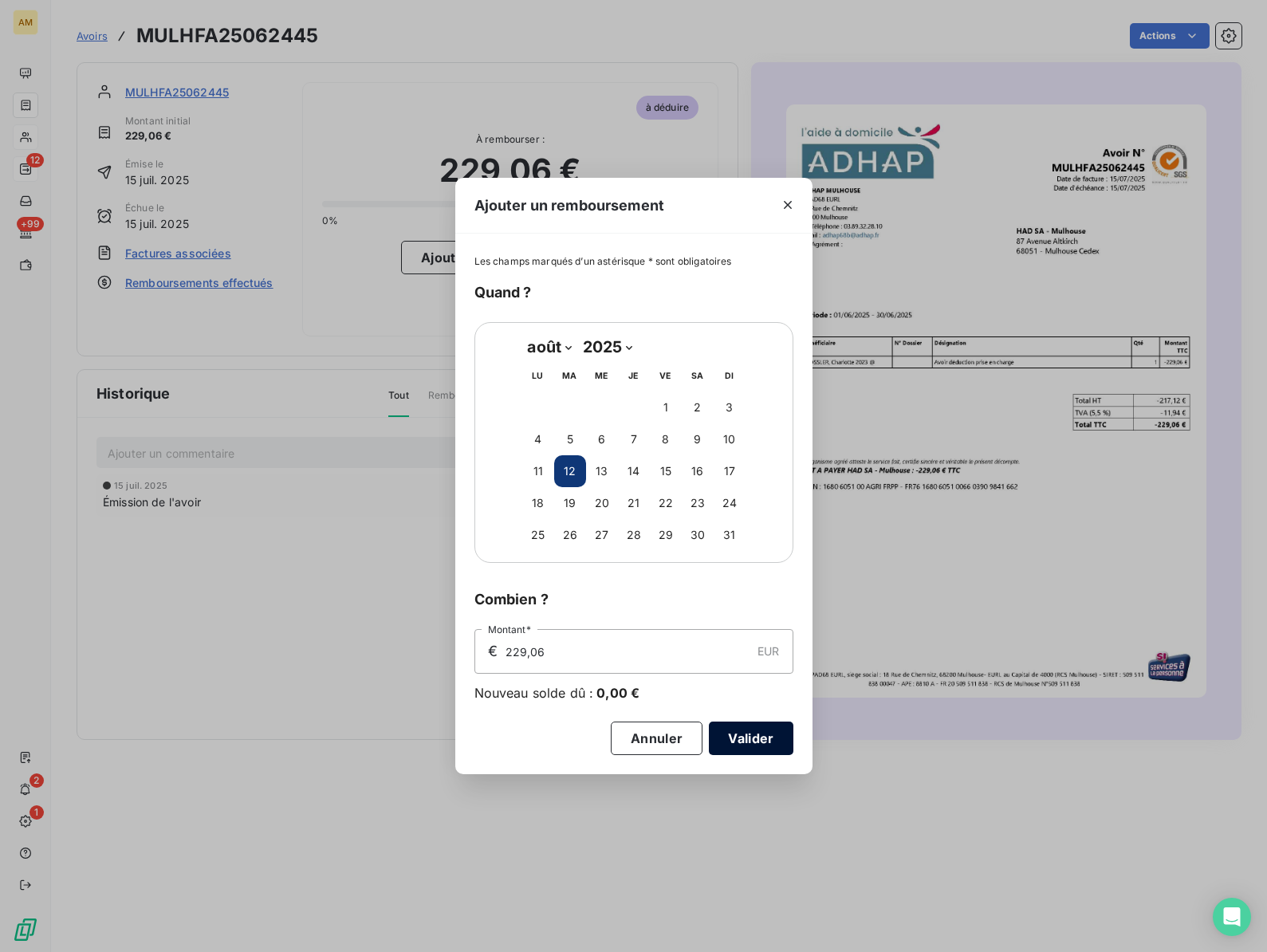
click at [736, 734] on button "Valider" at bounding box center [751, 738] width 84 height 34
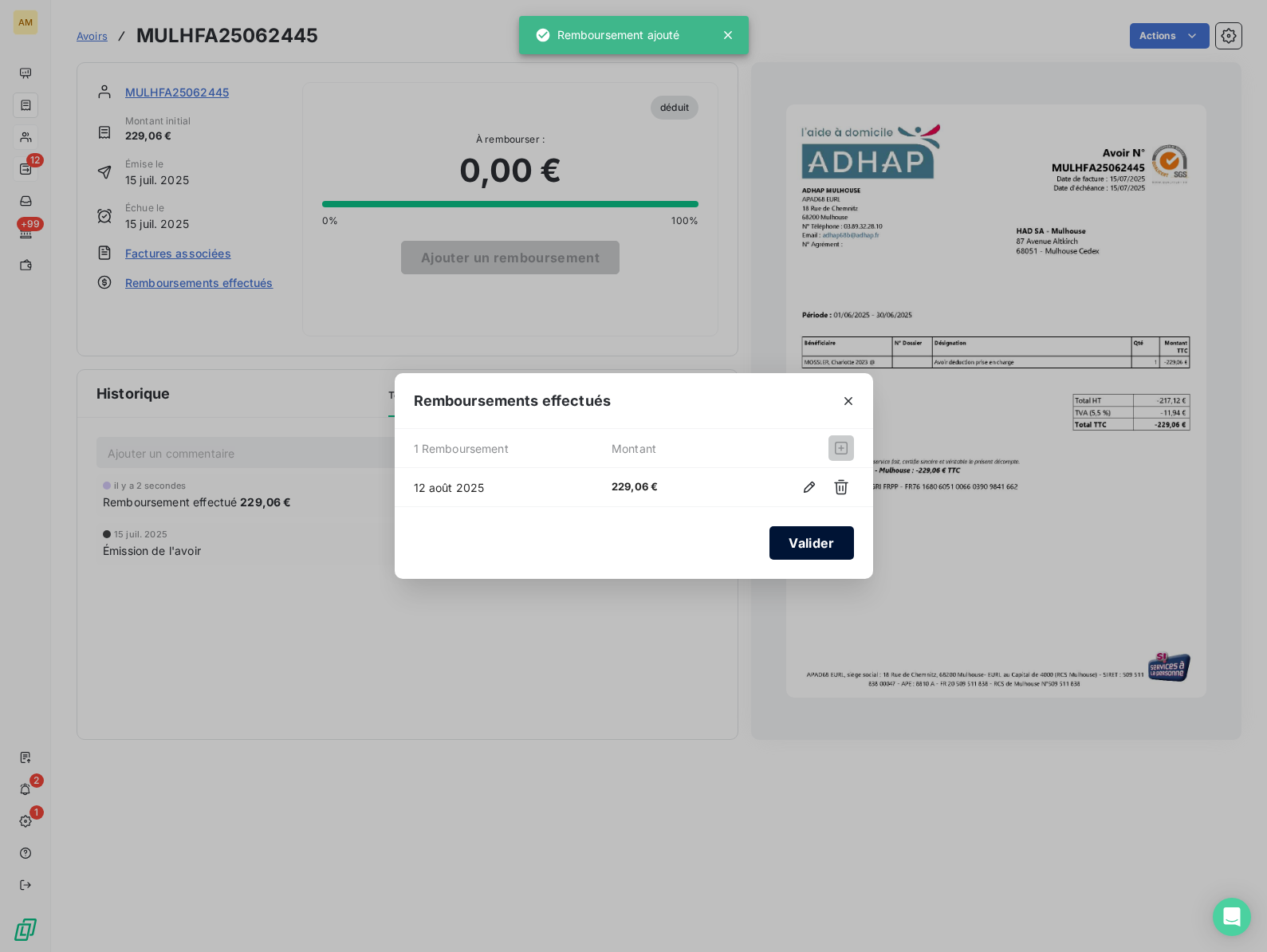
click at [786, 538] on button "Valider" at bounding box center [811, 543] width 84 height 34
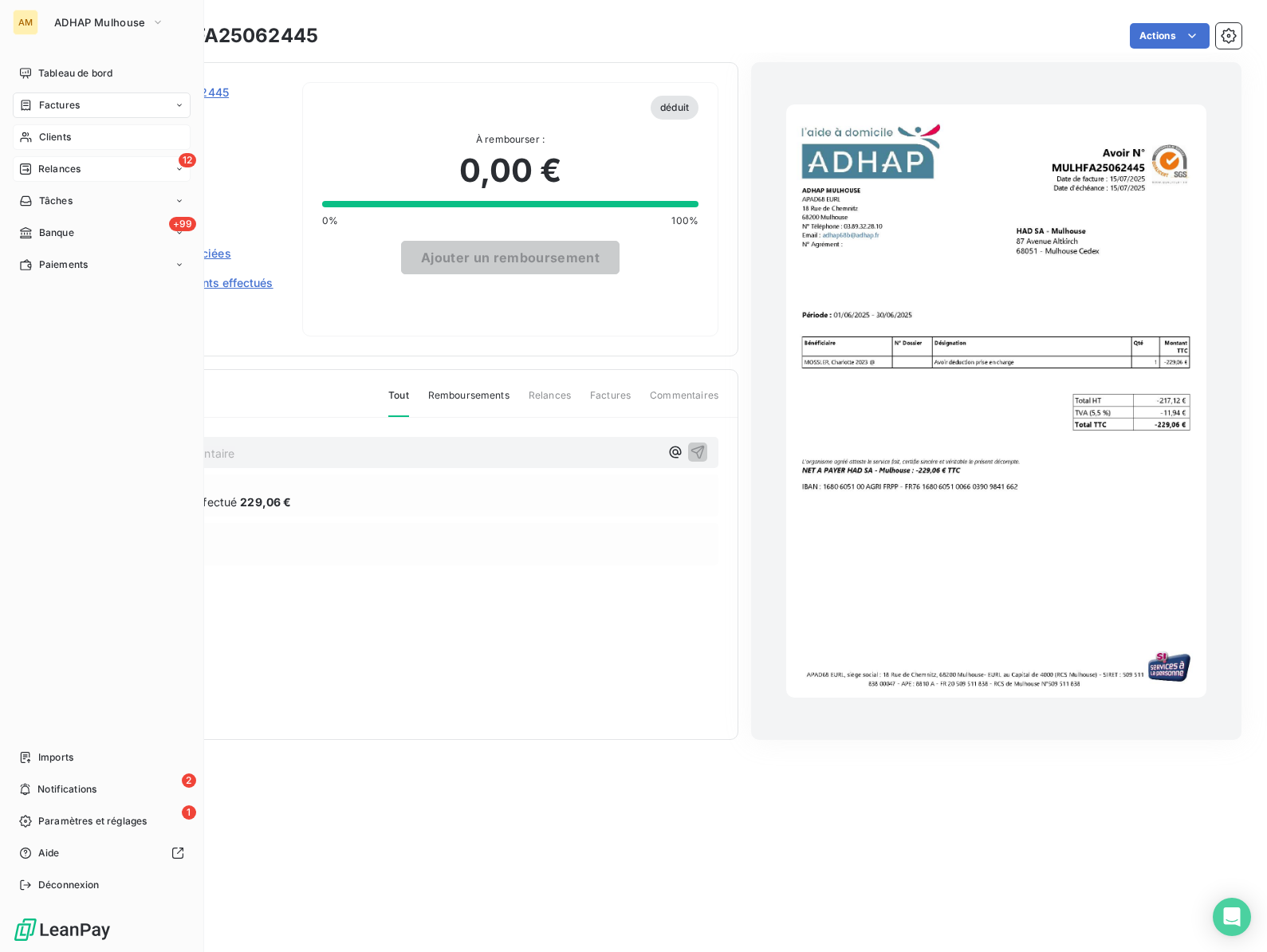
click at [25, 142] on icon at bounding box center [25, 137] width 13 height 12
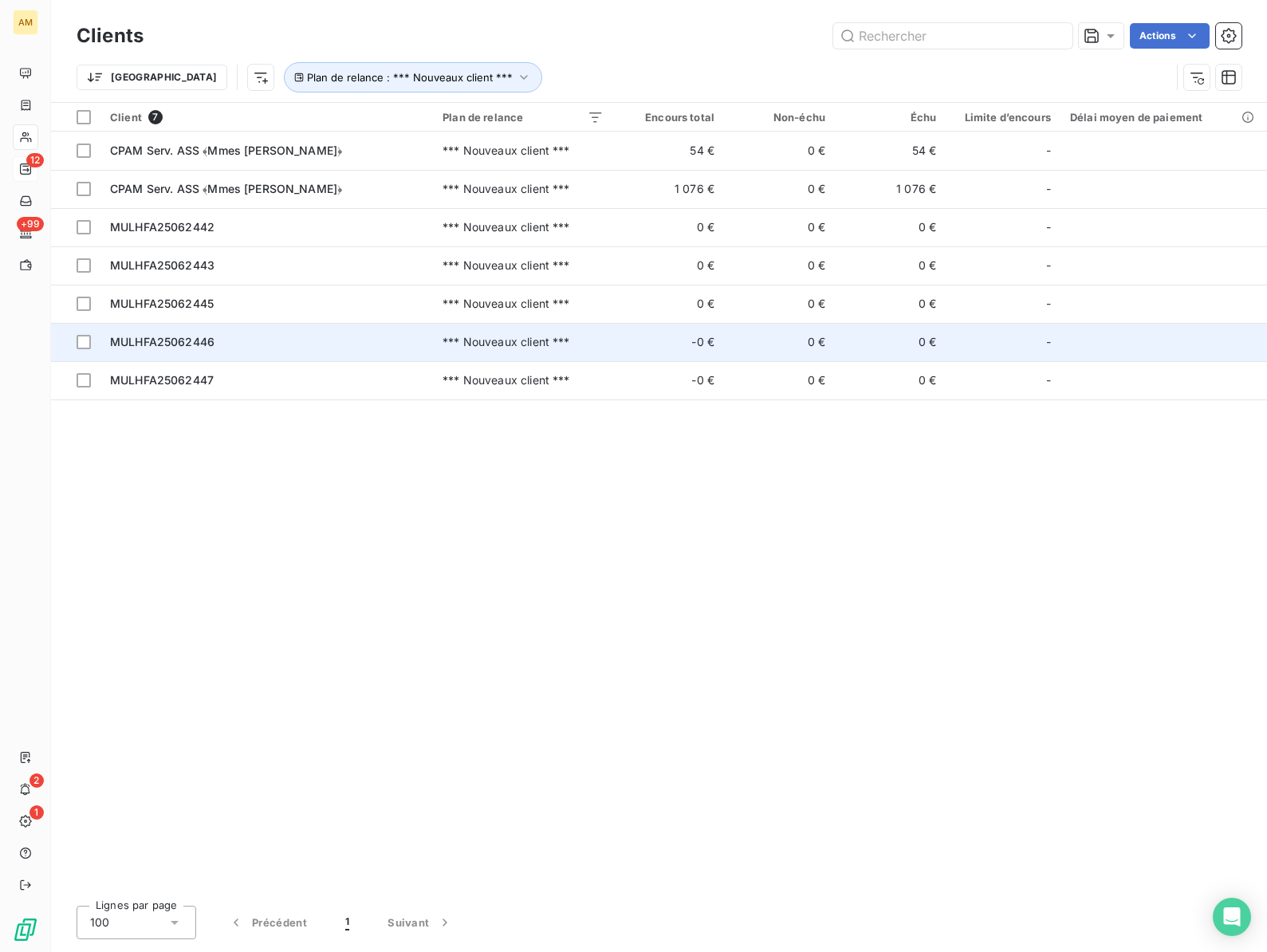
click at [164, 341] on span "MULHFA25062446" at bounding box center [161, 341] width 104 height 13
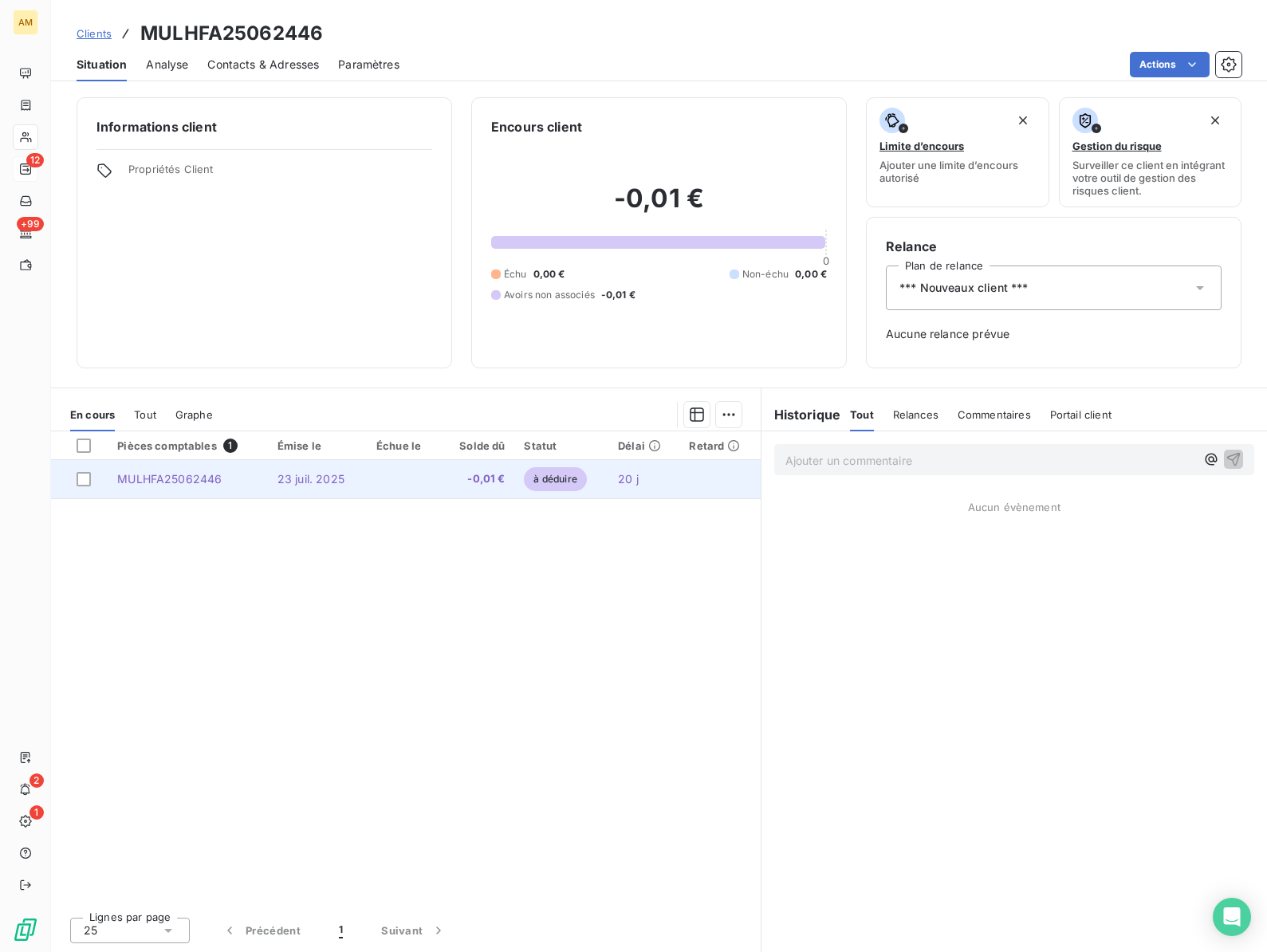
click at [330, 490] on td "23 juil. 2025" at bounding box center [317, 479] width 99 height 38
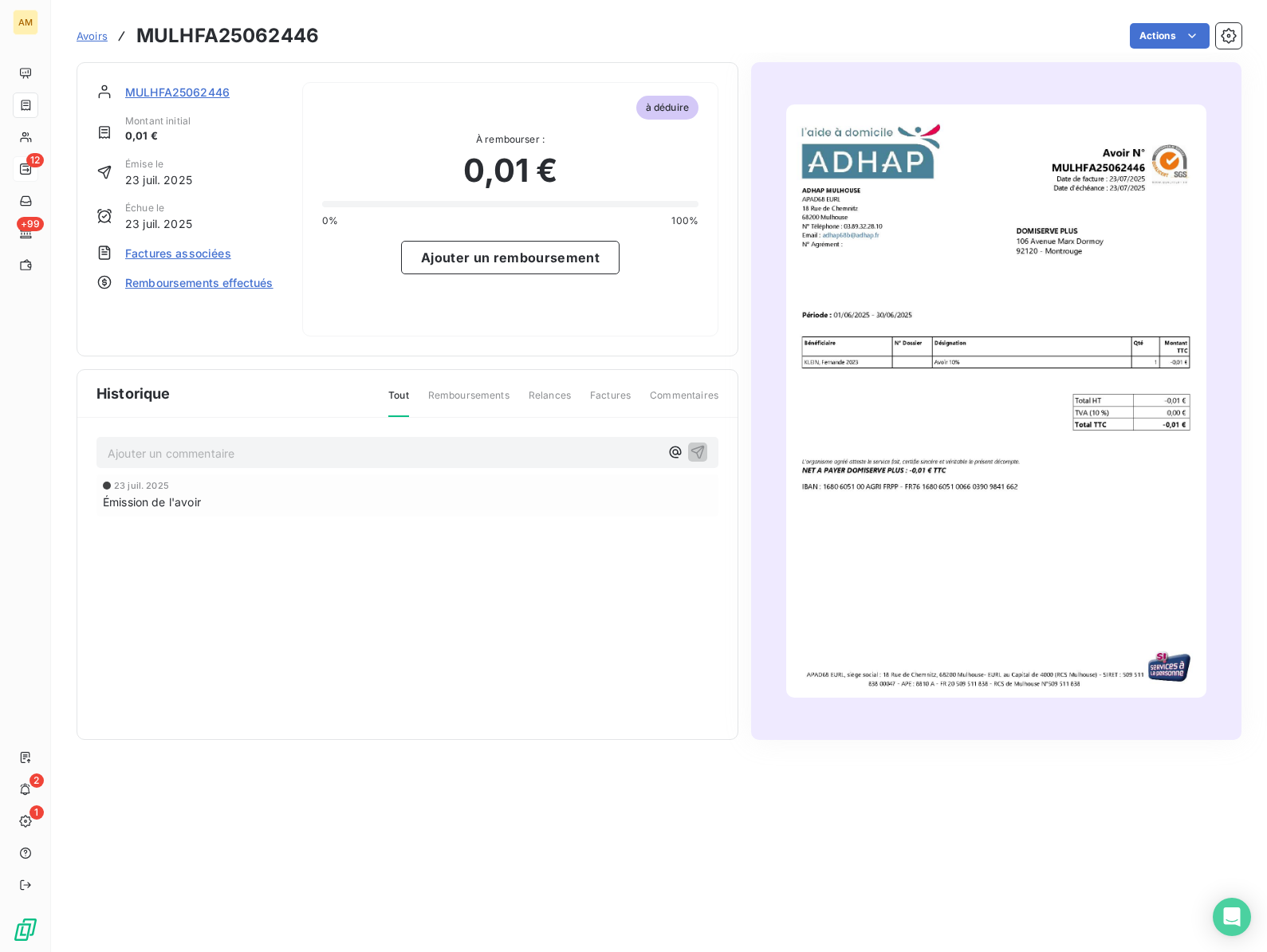
click at [176, 283] on span "Remboursements effectués" at bounding box center [199, 283] width 148 height 17
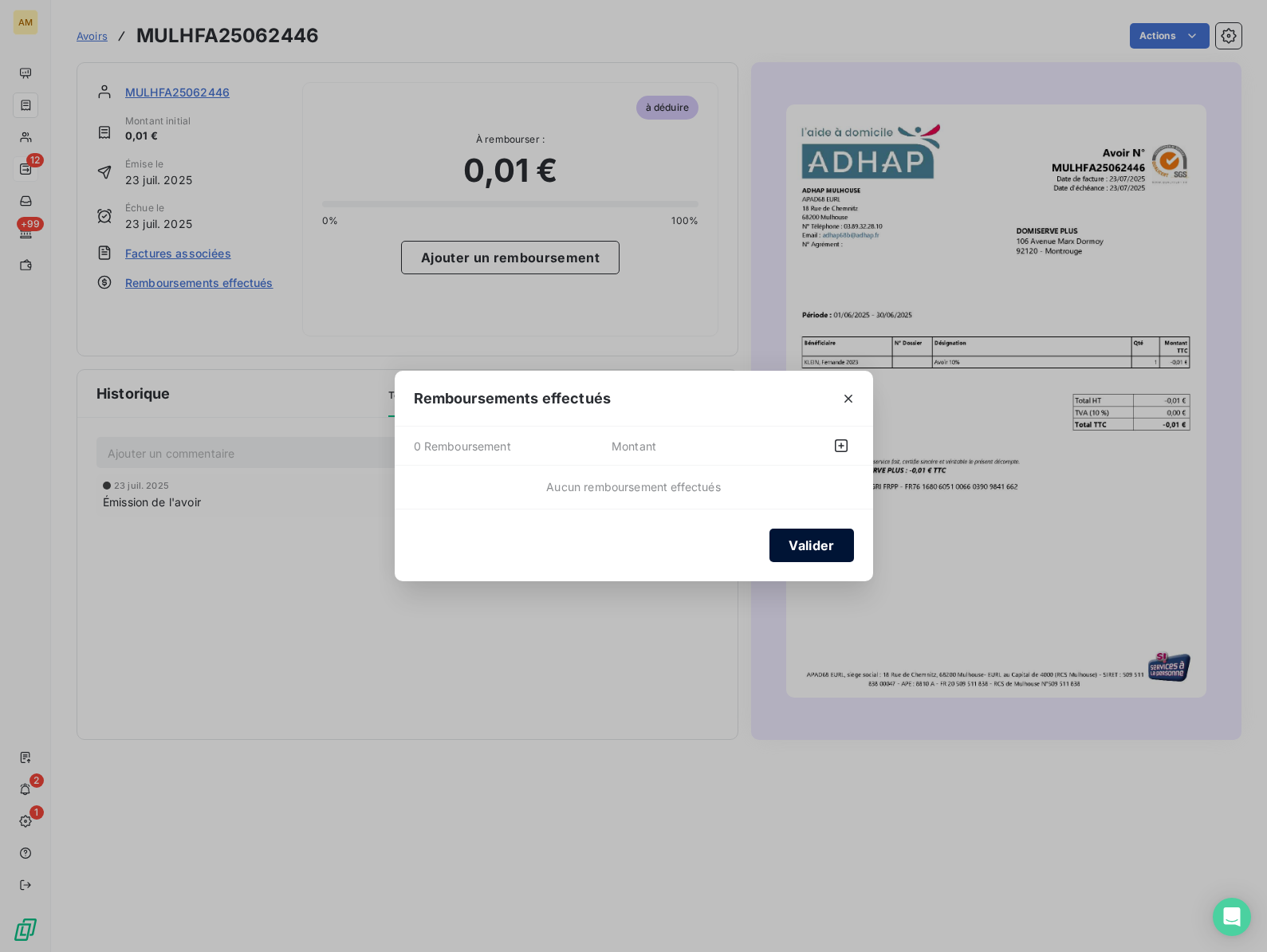
click at [803, 553] on button "Valider" at bounding box center [811, 546] width 84 height 34
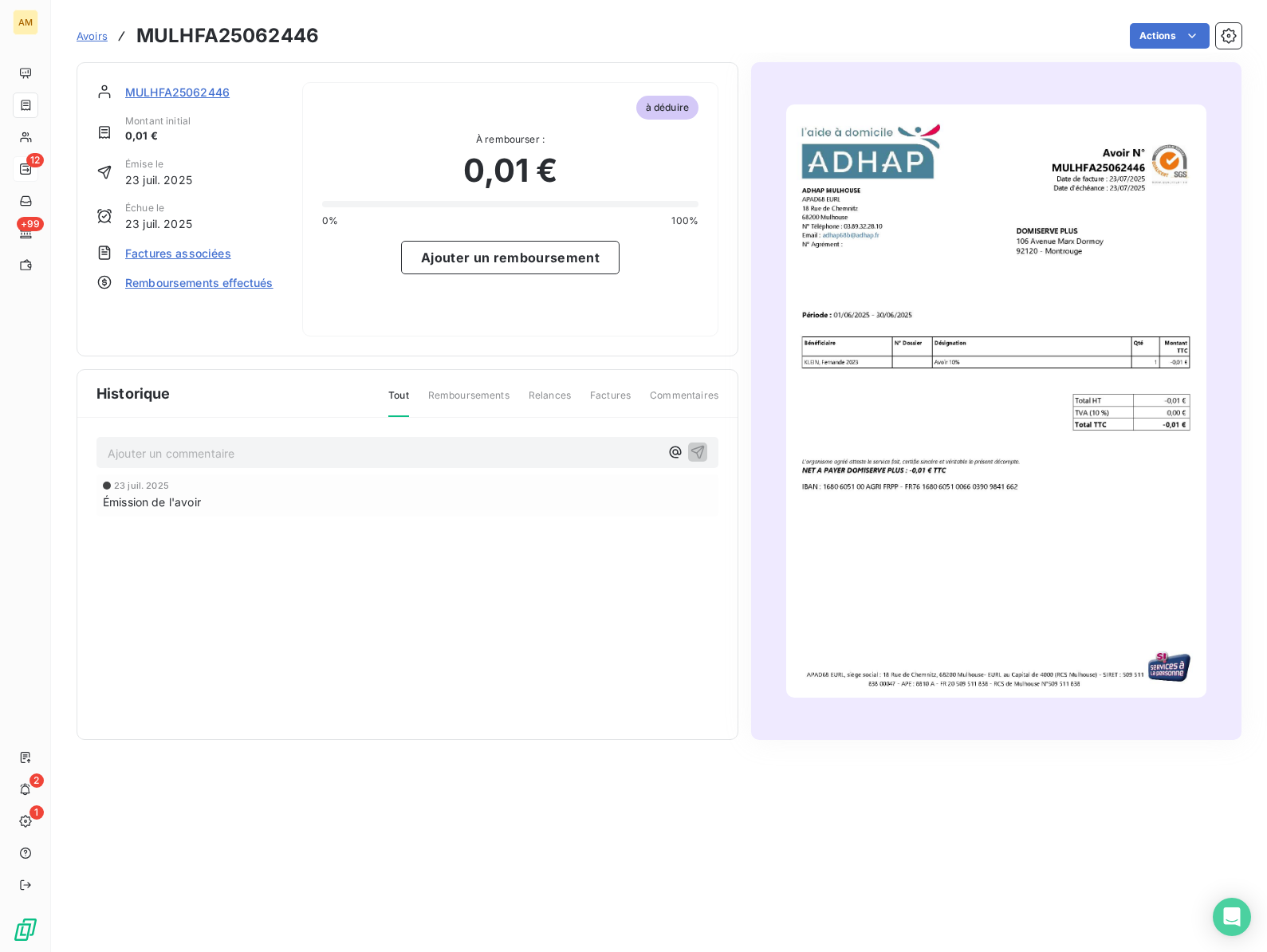
click at [221, 283] on span "Remboursements effectués" at bounding box center [199, 283] width 148 height 17
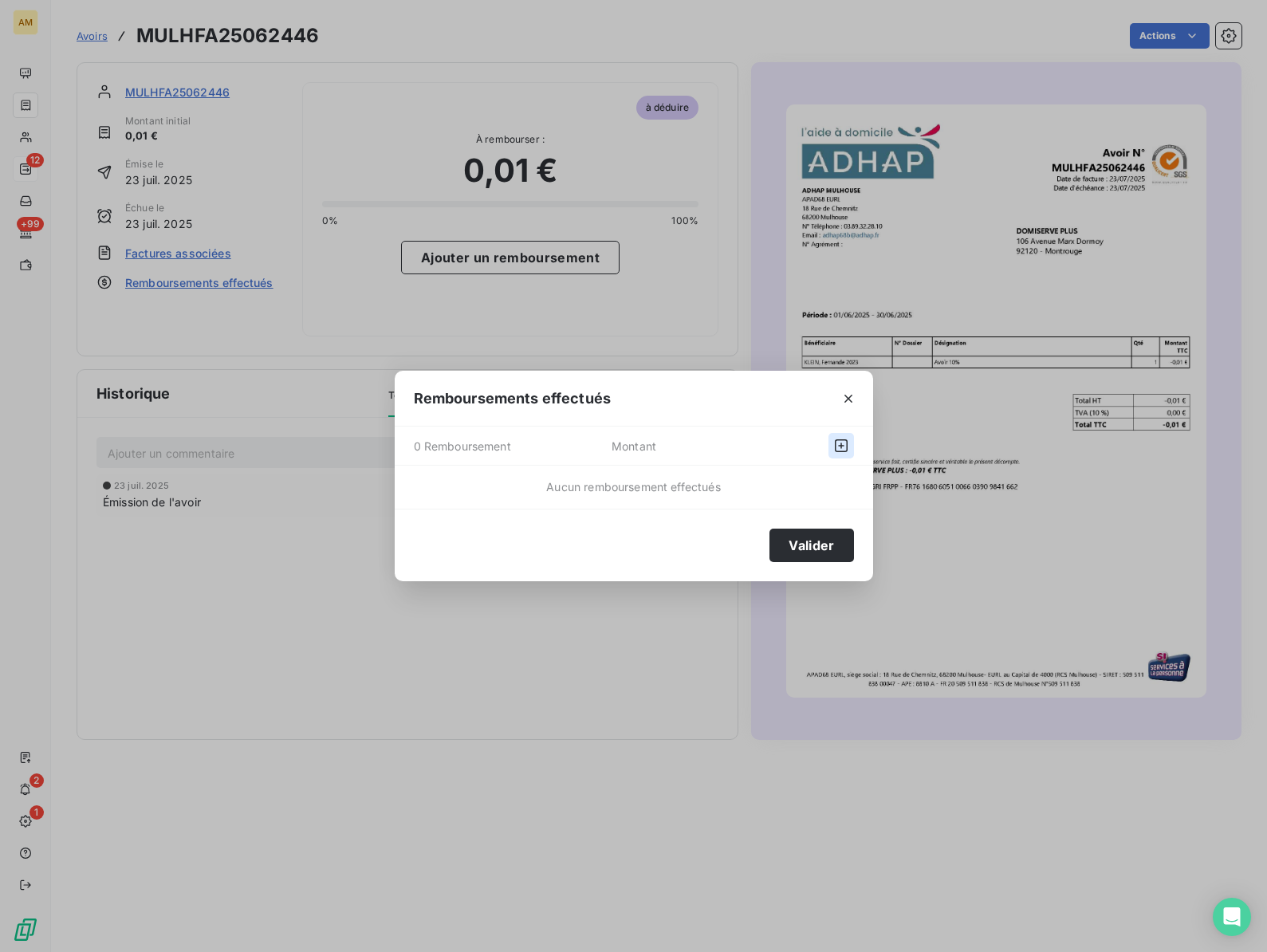
click at [835, 450] on icon "button" at bounding box center [841, 446] width 12 height 12
select select "7"
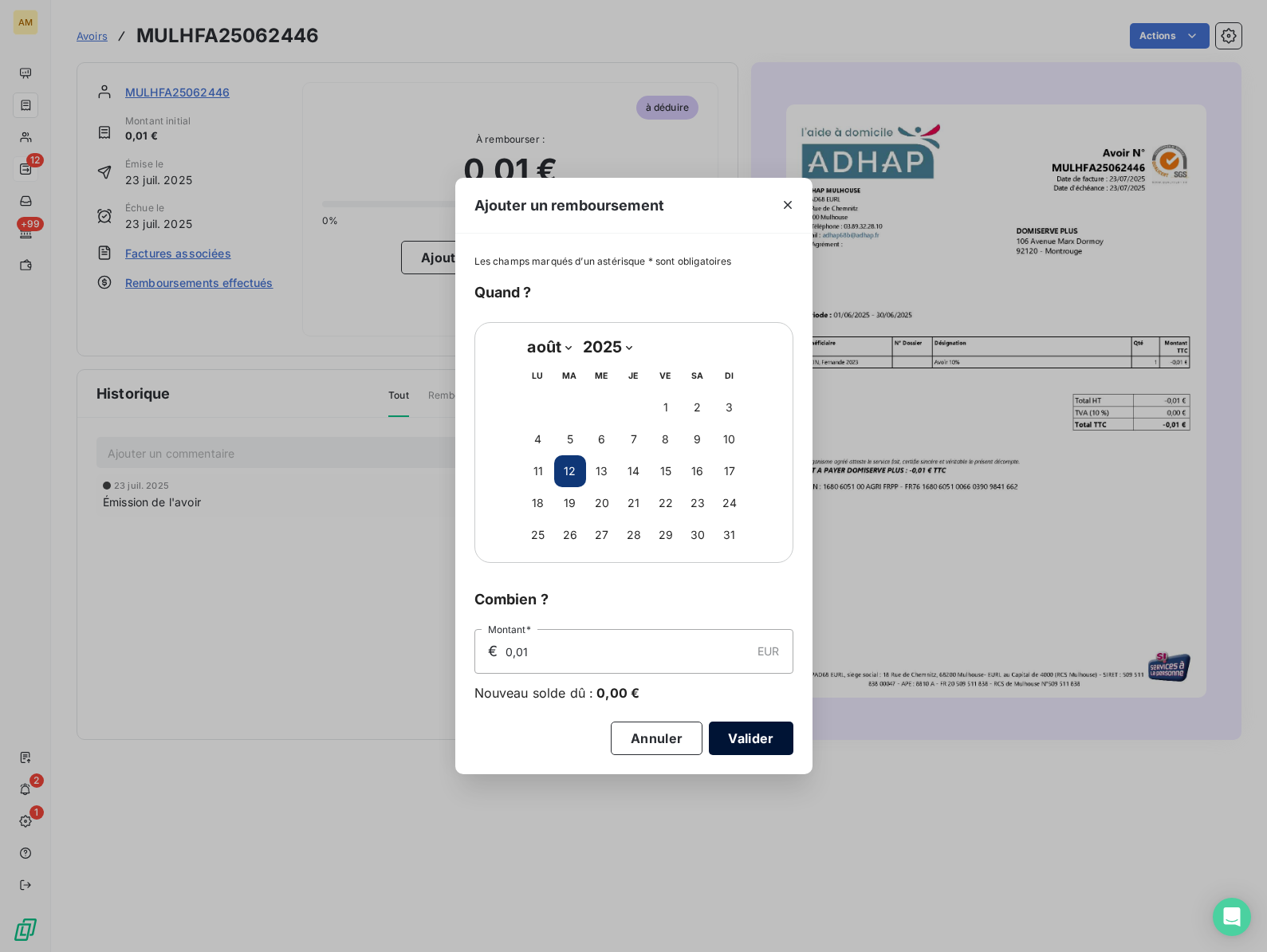
click at [736, 734] on button "Valider" at bounding box center [751, 738] width 84 height 34
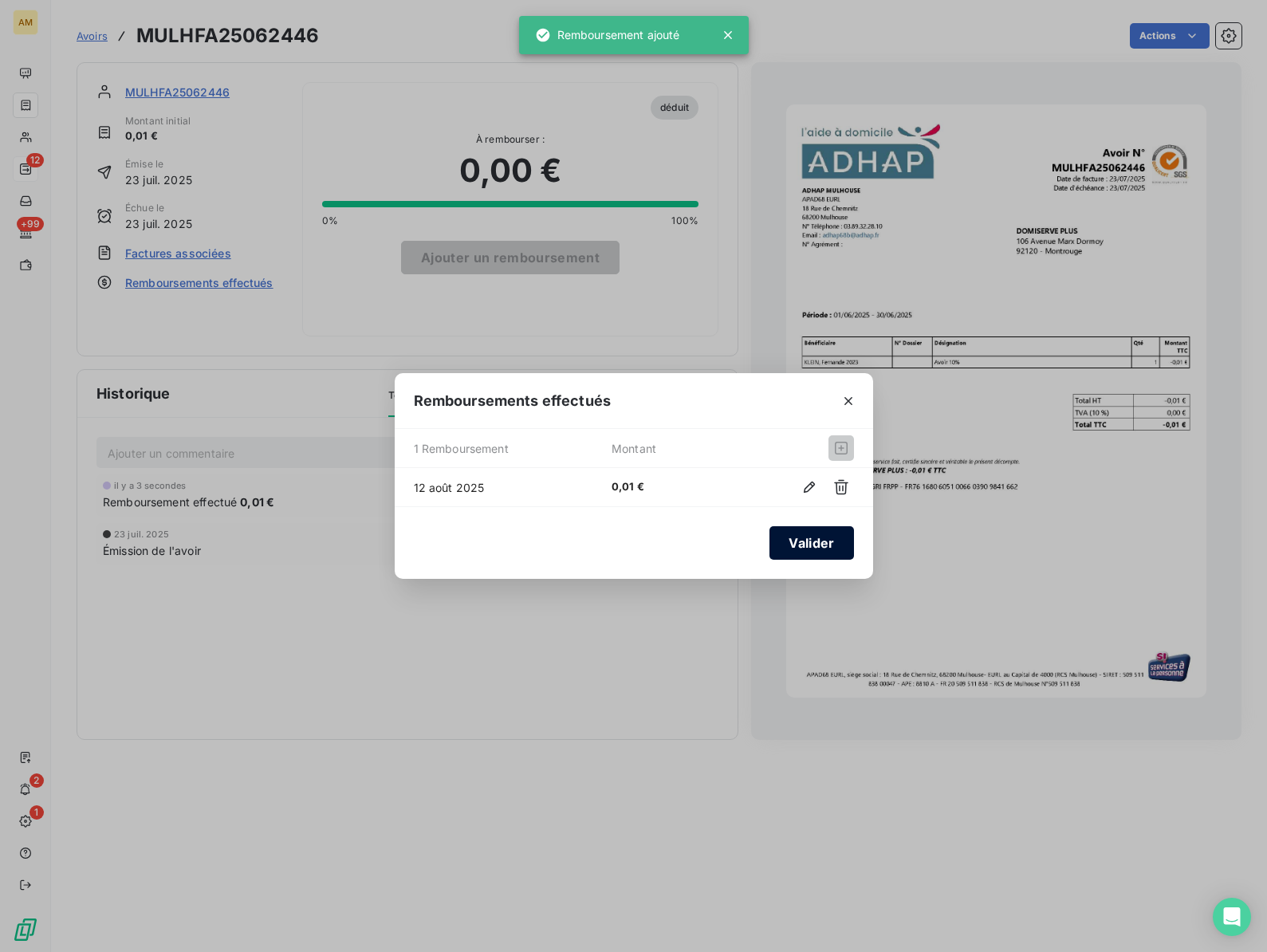
click at [785, 540] on button "Valider" at bounding box center [811, 543] width 84 height 34
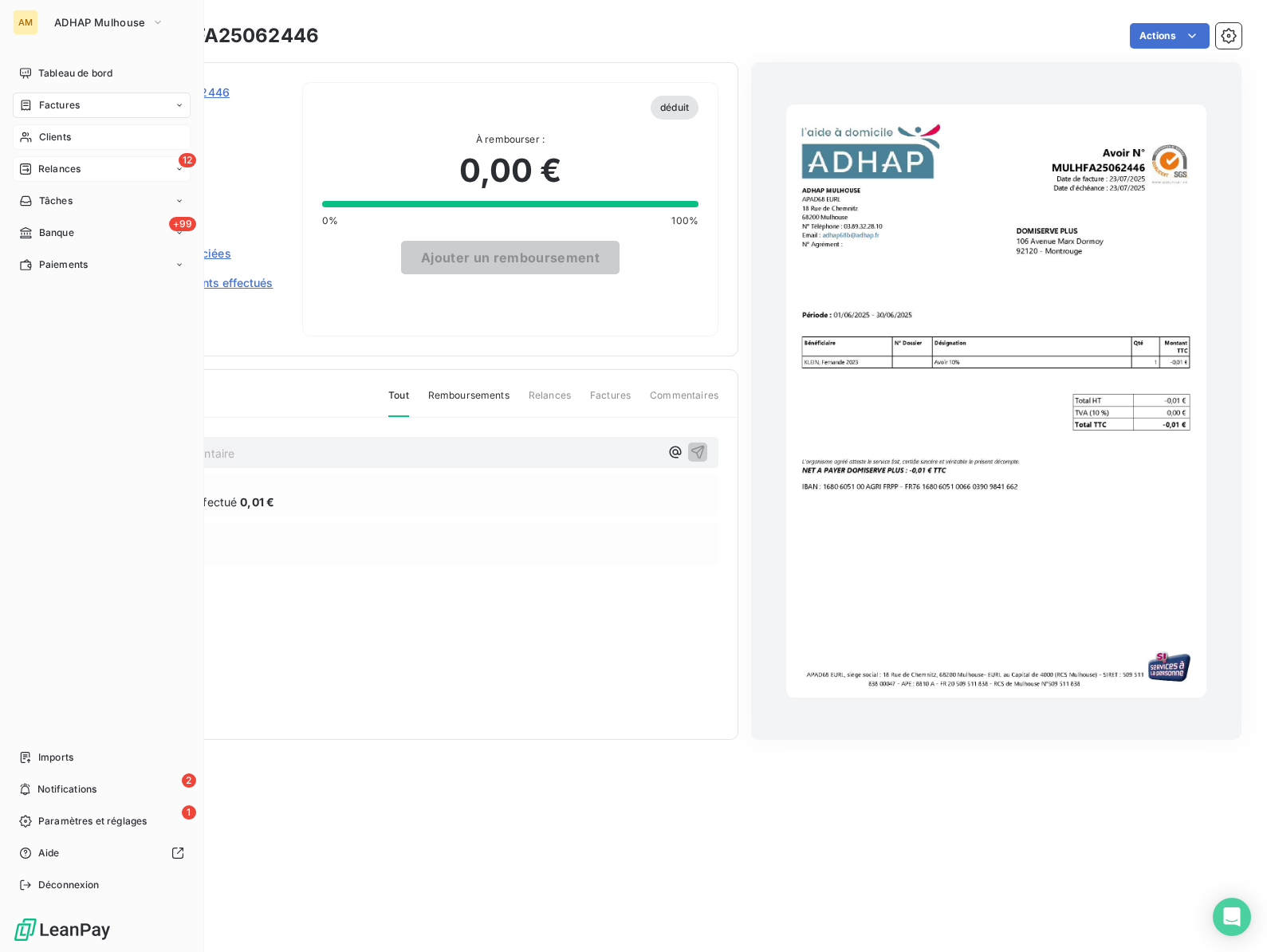
click at [36, 132] on div "Clients" at bounding box center [101, 136] width 177 height 26
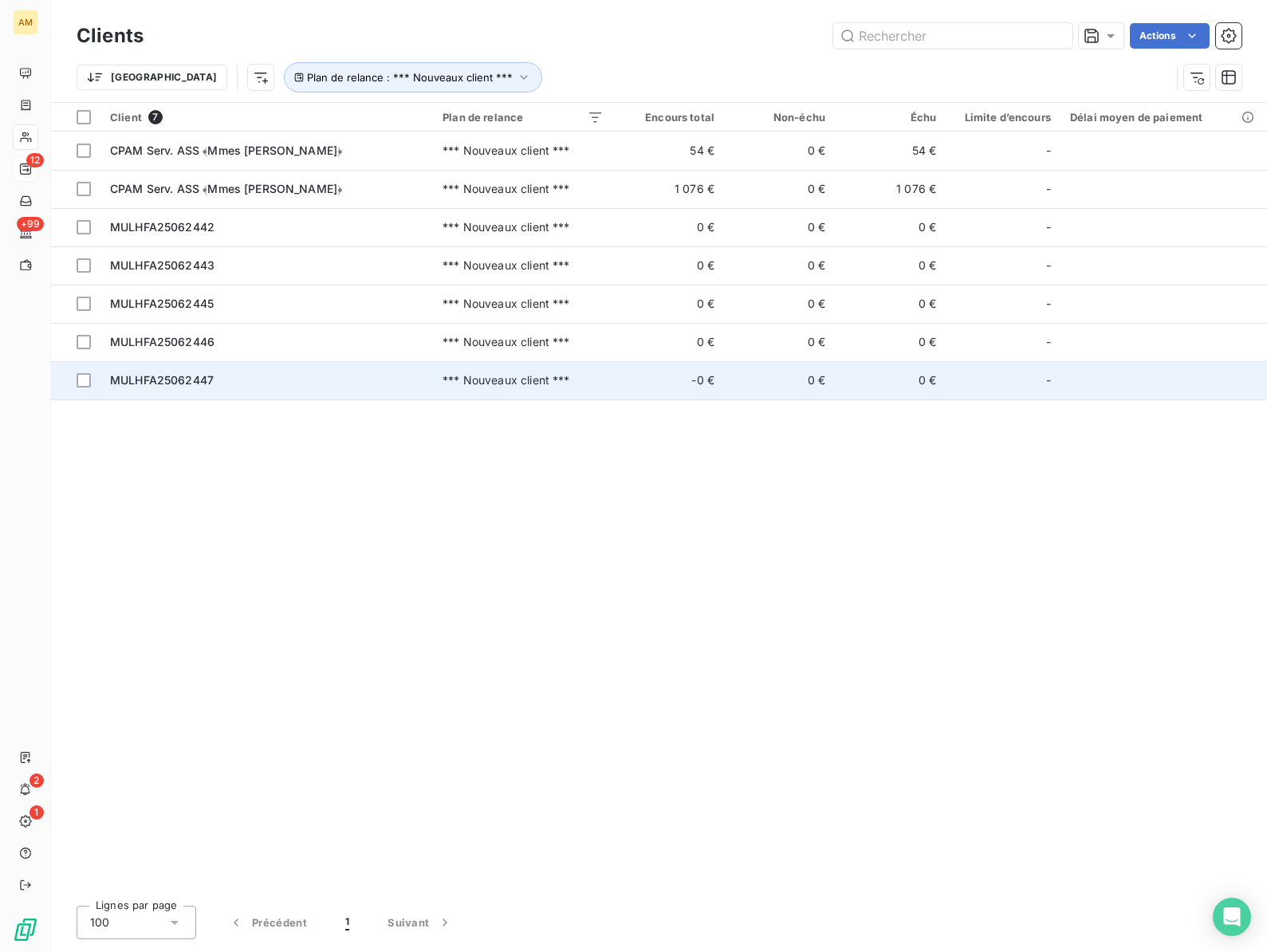
click at [181, 393] on td "MULHFA25062447" at bounding box center [267, 380] width 333 height 38
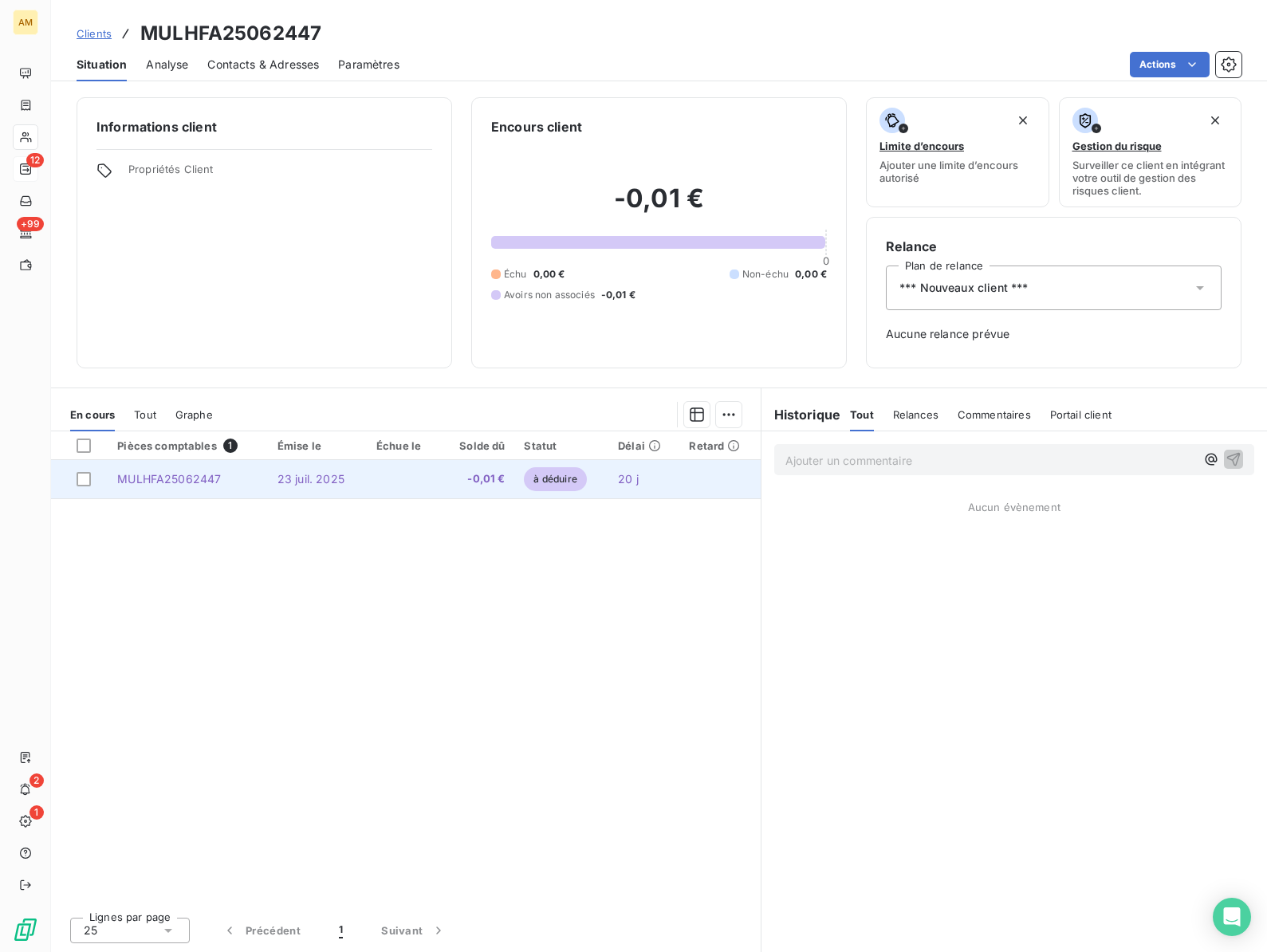
click at [284, 486] on td "23 juil. 2025" at bounding box center [317, 479] width 99 height 38
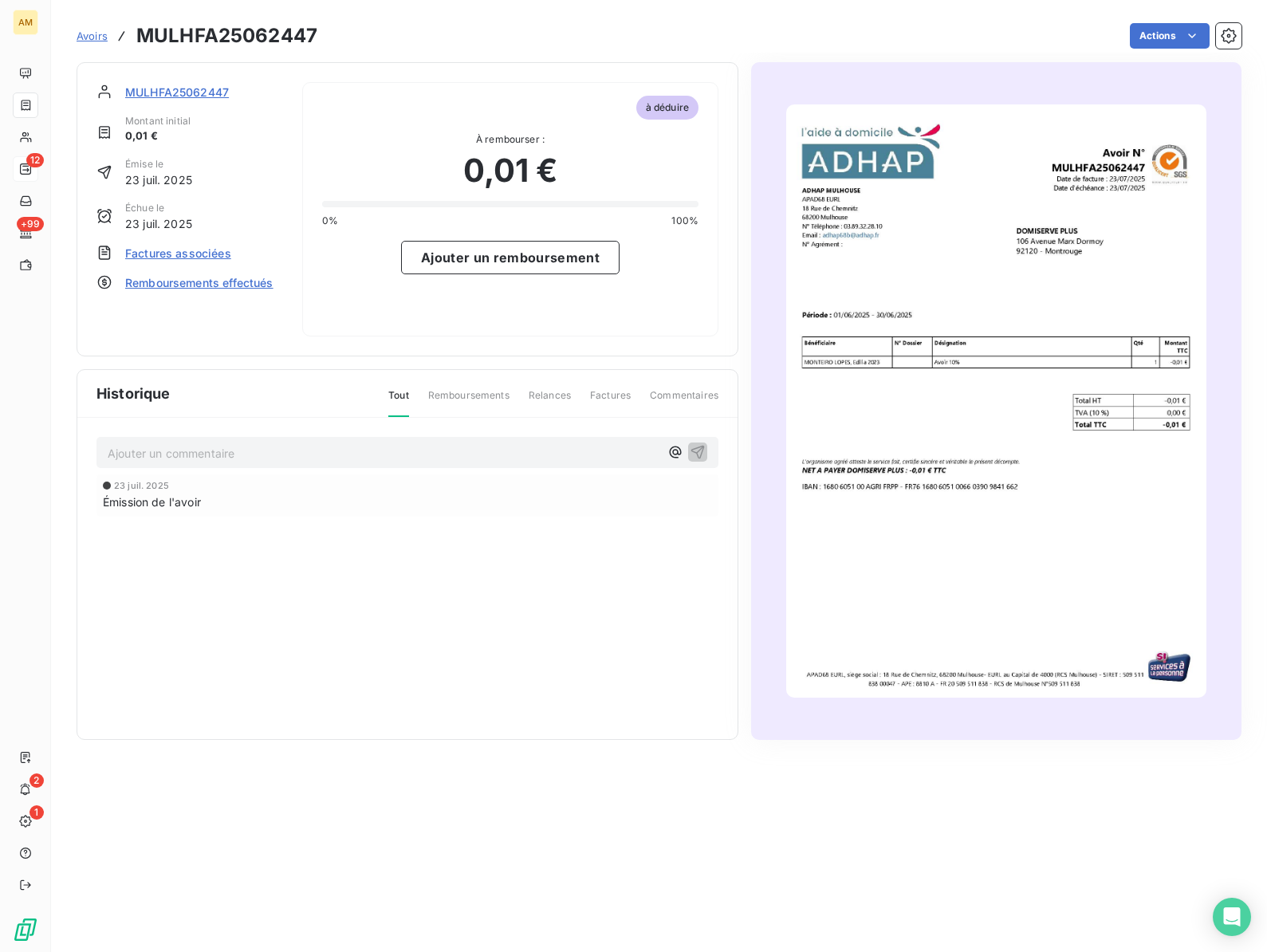
click at [153, 283] on span "Remboursements effectués" at bounding box center [199, 283] width 148 height 17
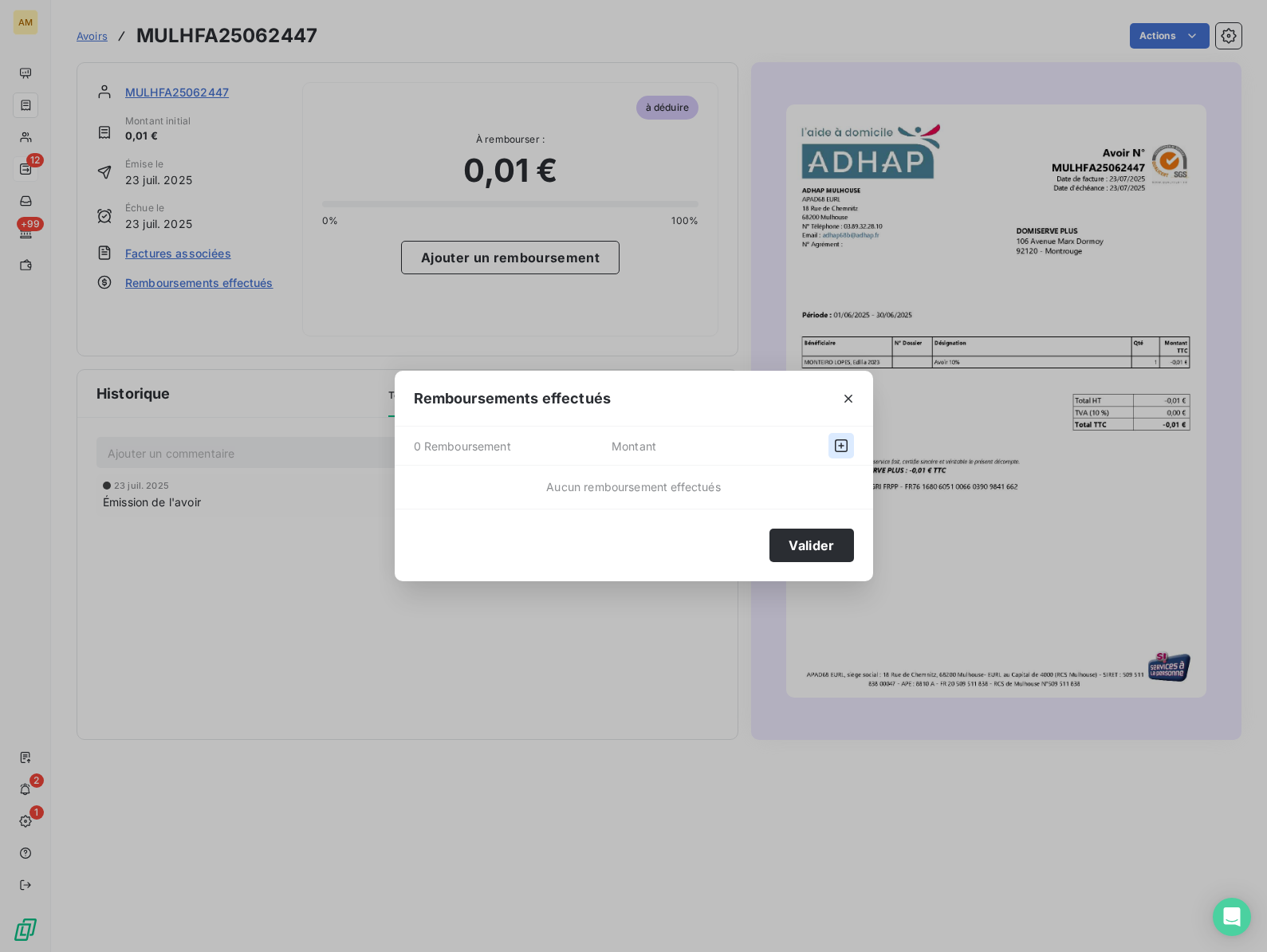
click at [838, 445] on icon "button" at bounding box center [841, 446] width 16 height 16
select select "7"
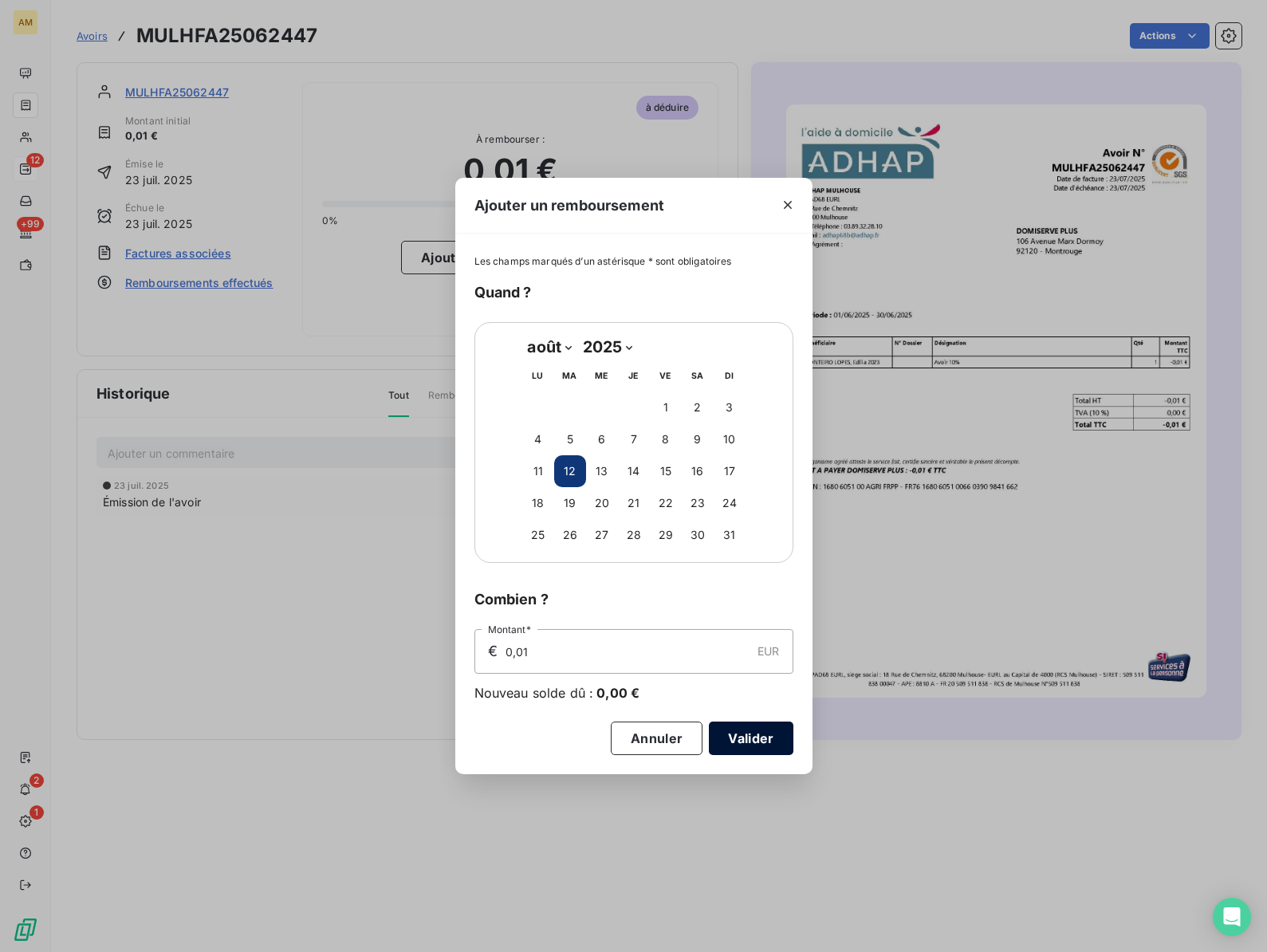
click at [753, 738] on button "Valider" at bounding box center [751, 738] width 84 height 34
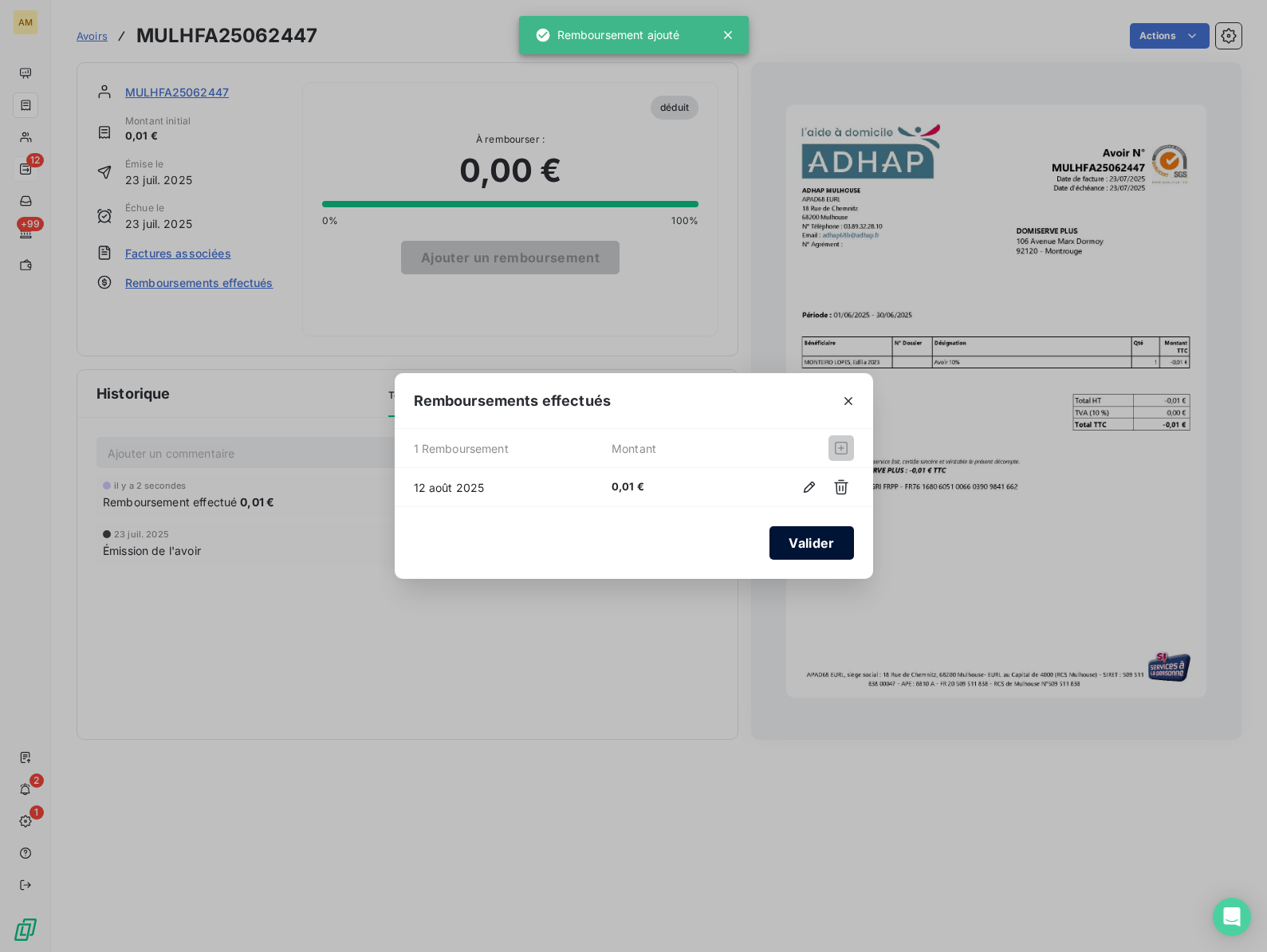
click at [809, 540] on button "Valider" at bounding box center [811, 543] width 84 height 34
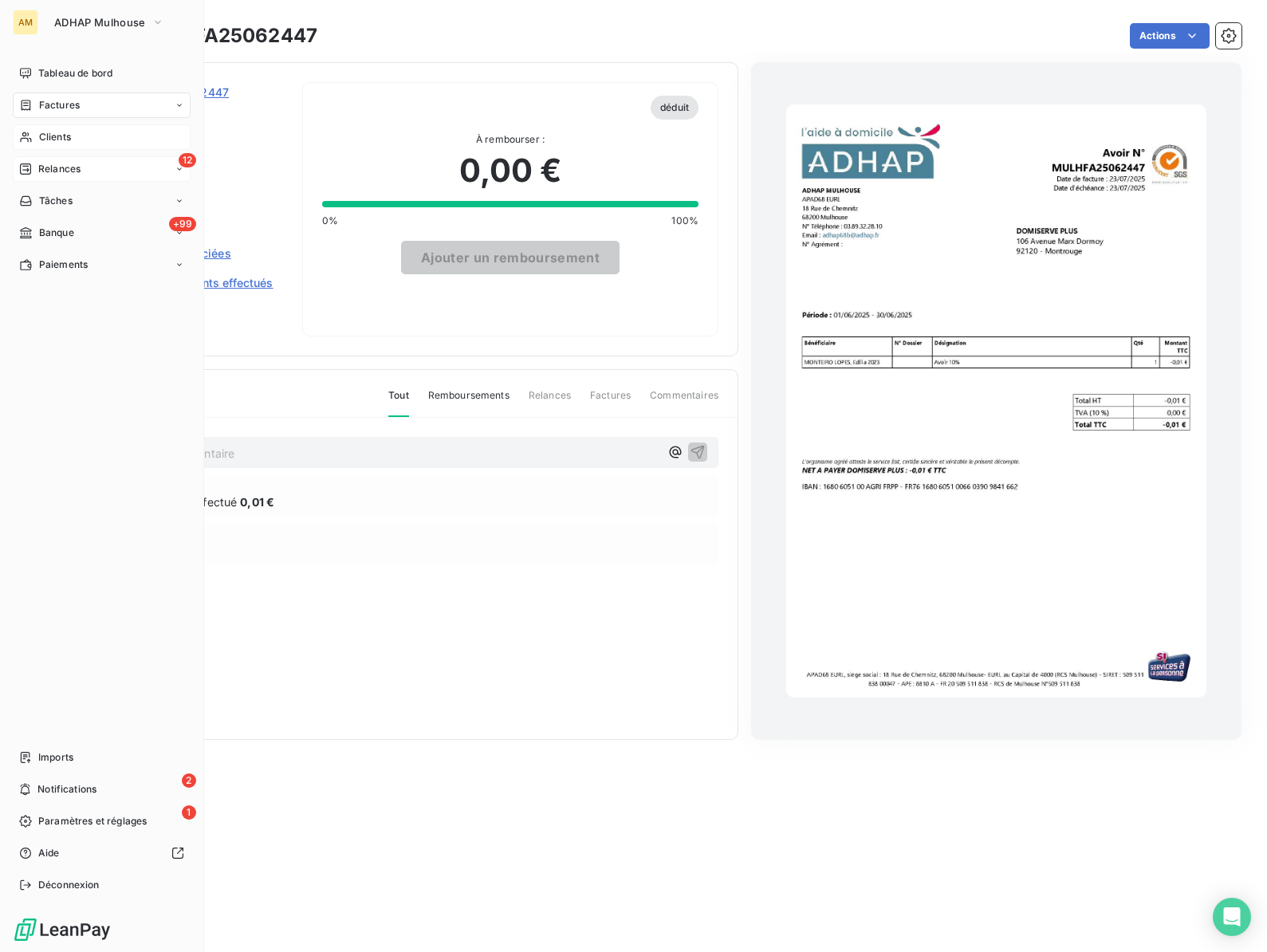
click at [46, 139] on span "Clients" at bounding box center [55, 137] width 32 height 14
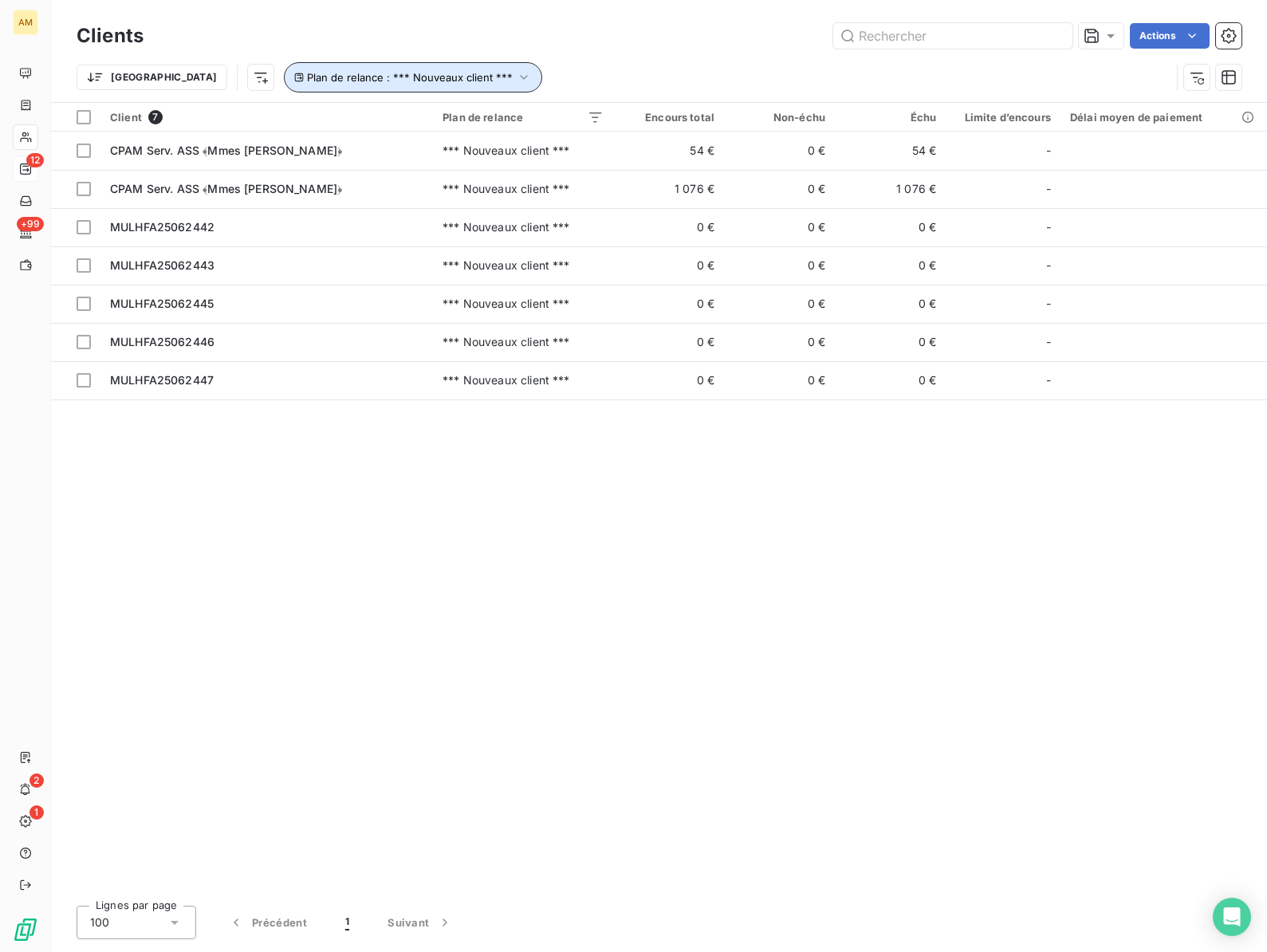
click at [391, 71] on span "Plan de relance : *** Nouveaux client ***" at bounding box center [409, 78] width 206 height 12
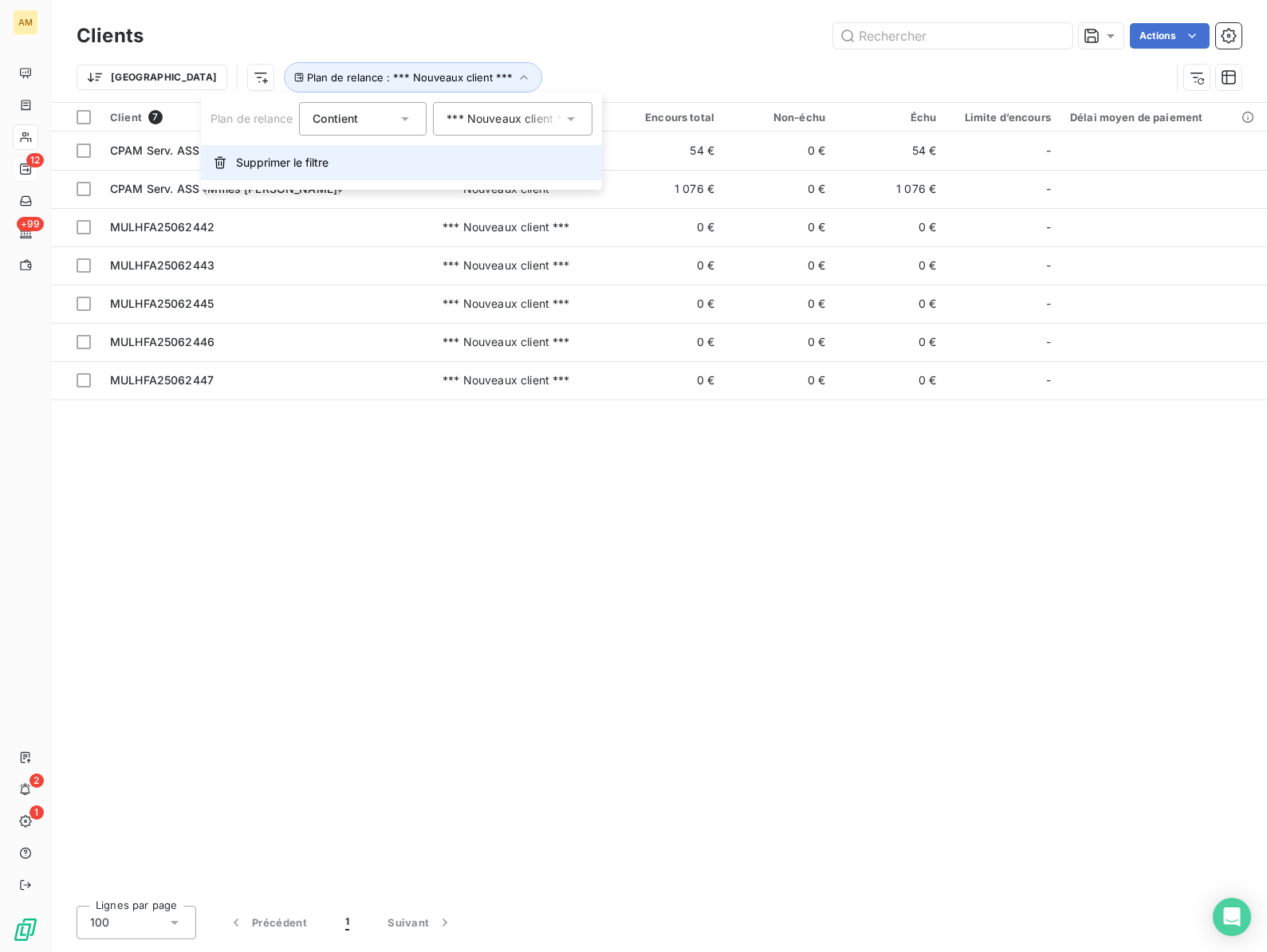
click at [283, 162] on span "Supprimer le filtre" at bounding box center [283, 162] width 93 height 16
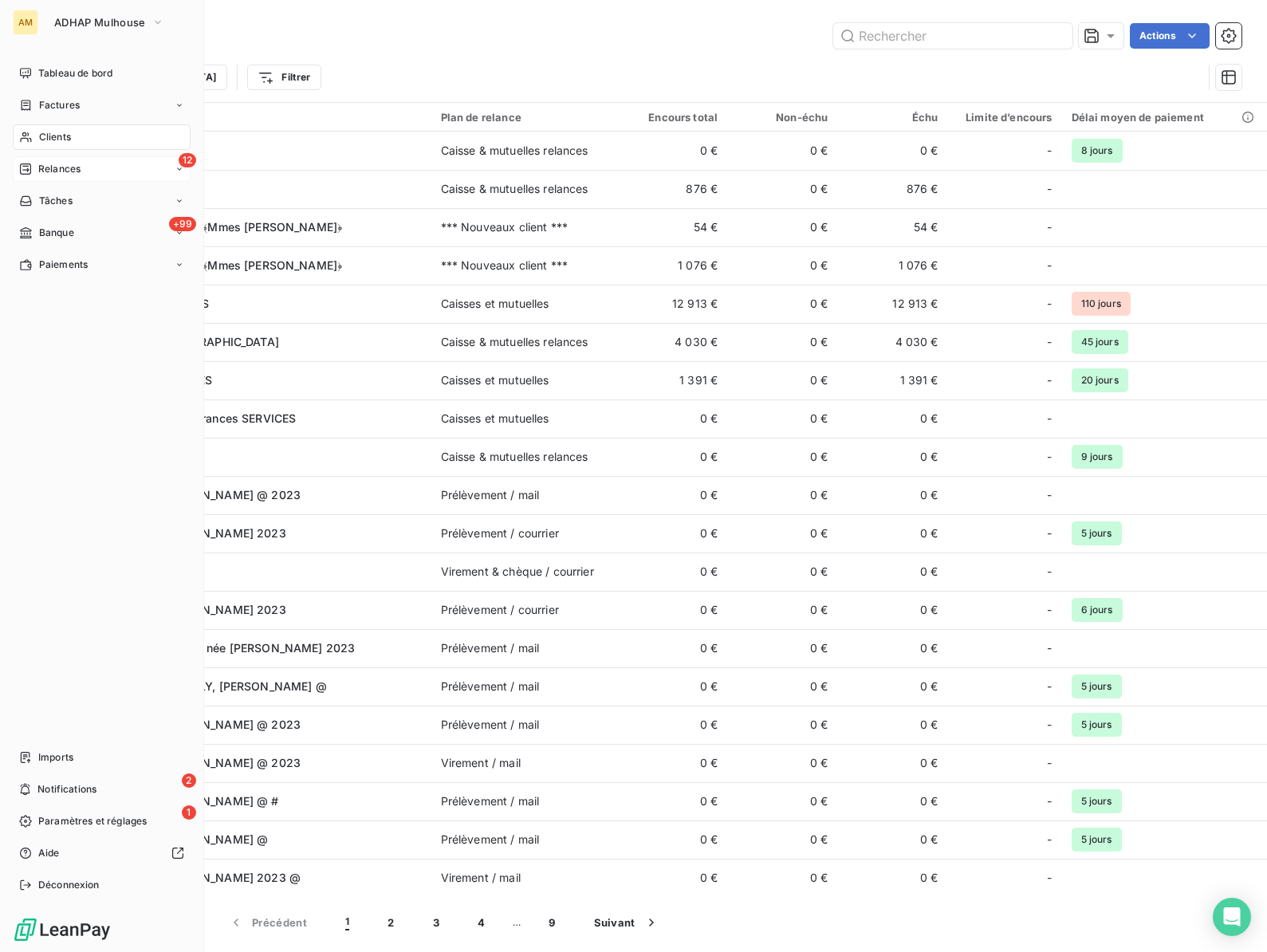
click at [58, 177] on div "12 Relances" at bounding box center [101, 168] width 177 height 26
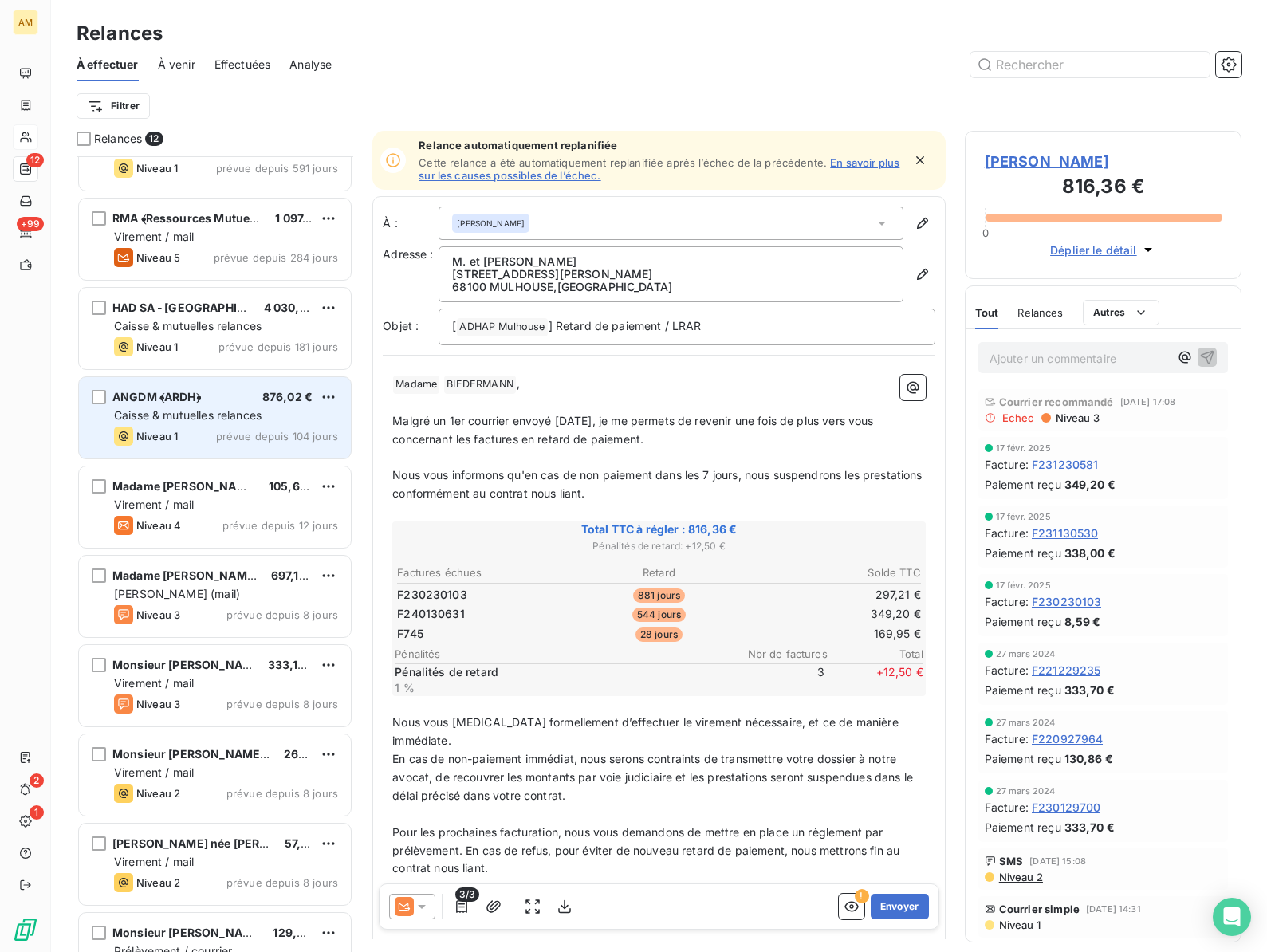
scroll to position [276, 0]
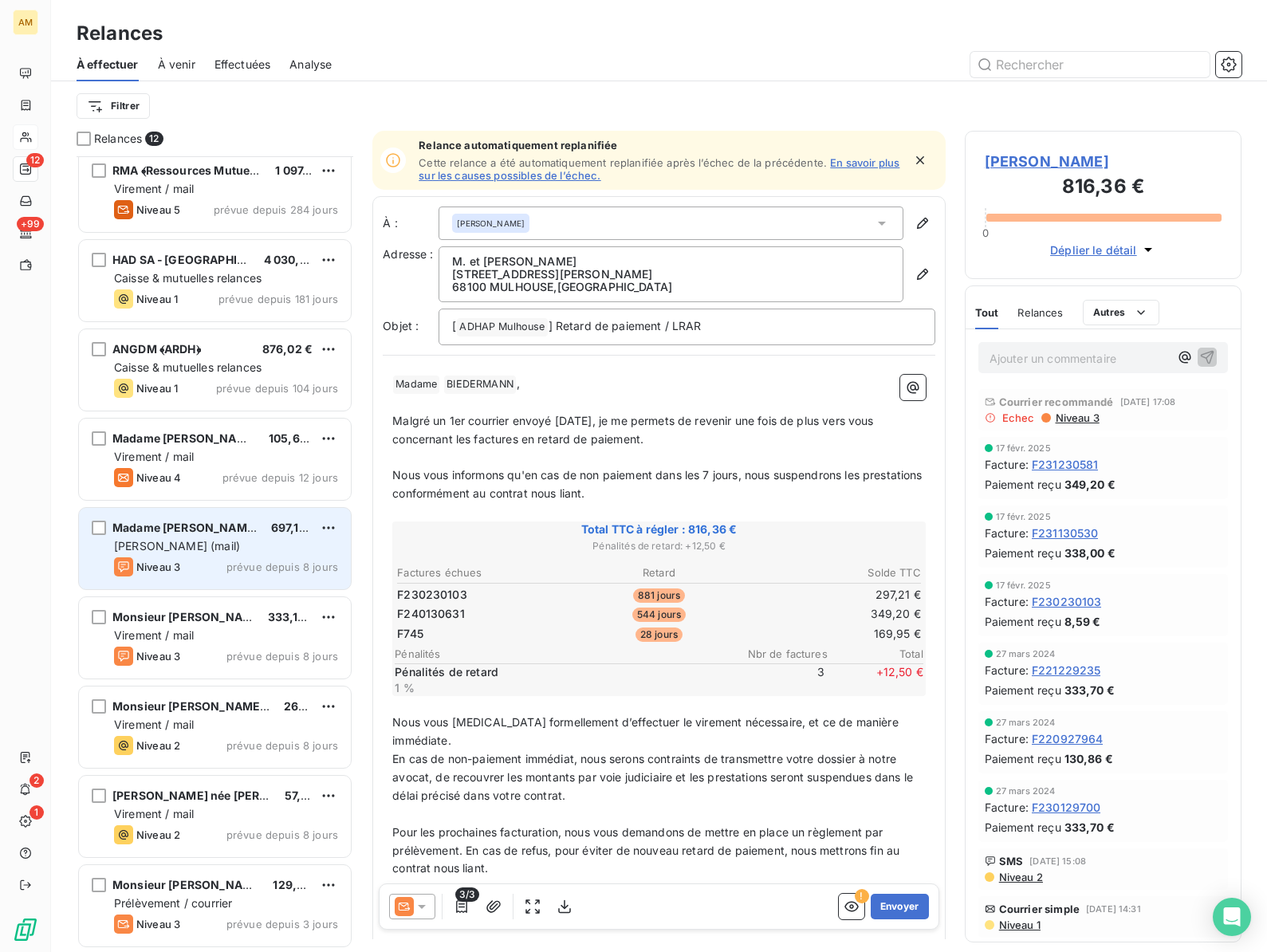
click at [187, 540] on div "[PERSON_NAME] (mail)" at bounding box center [226, 546] width 224 height 16
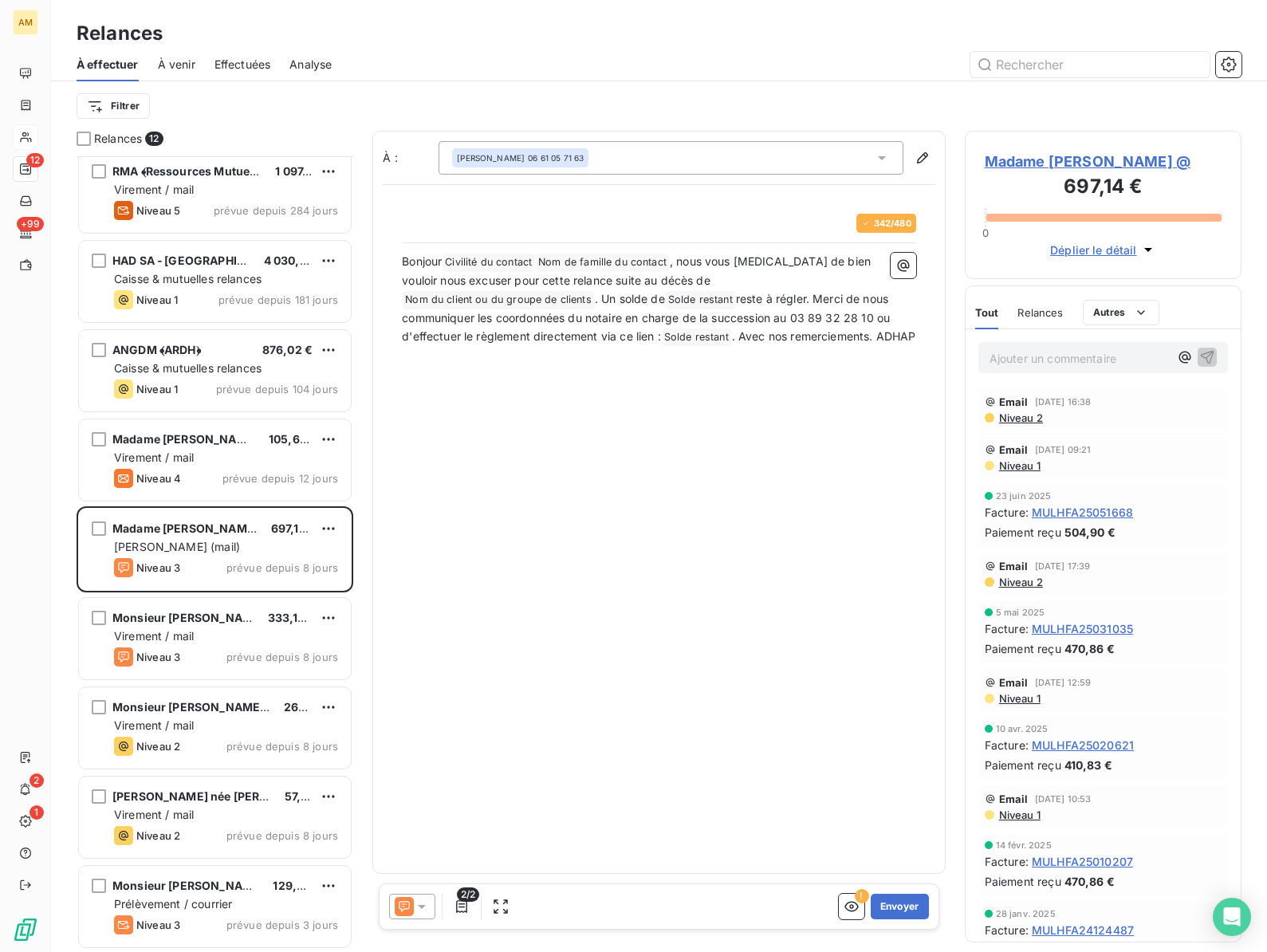
scroll to position [795, 276]
click at [1029, 424] on span "Niveau 2" at bounding box center [1020, 417] width 45 height 12
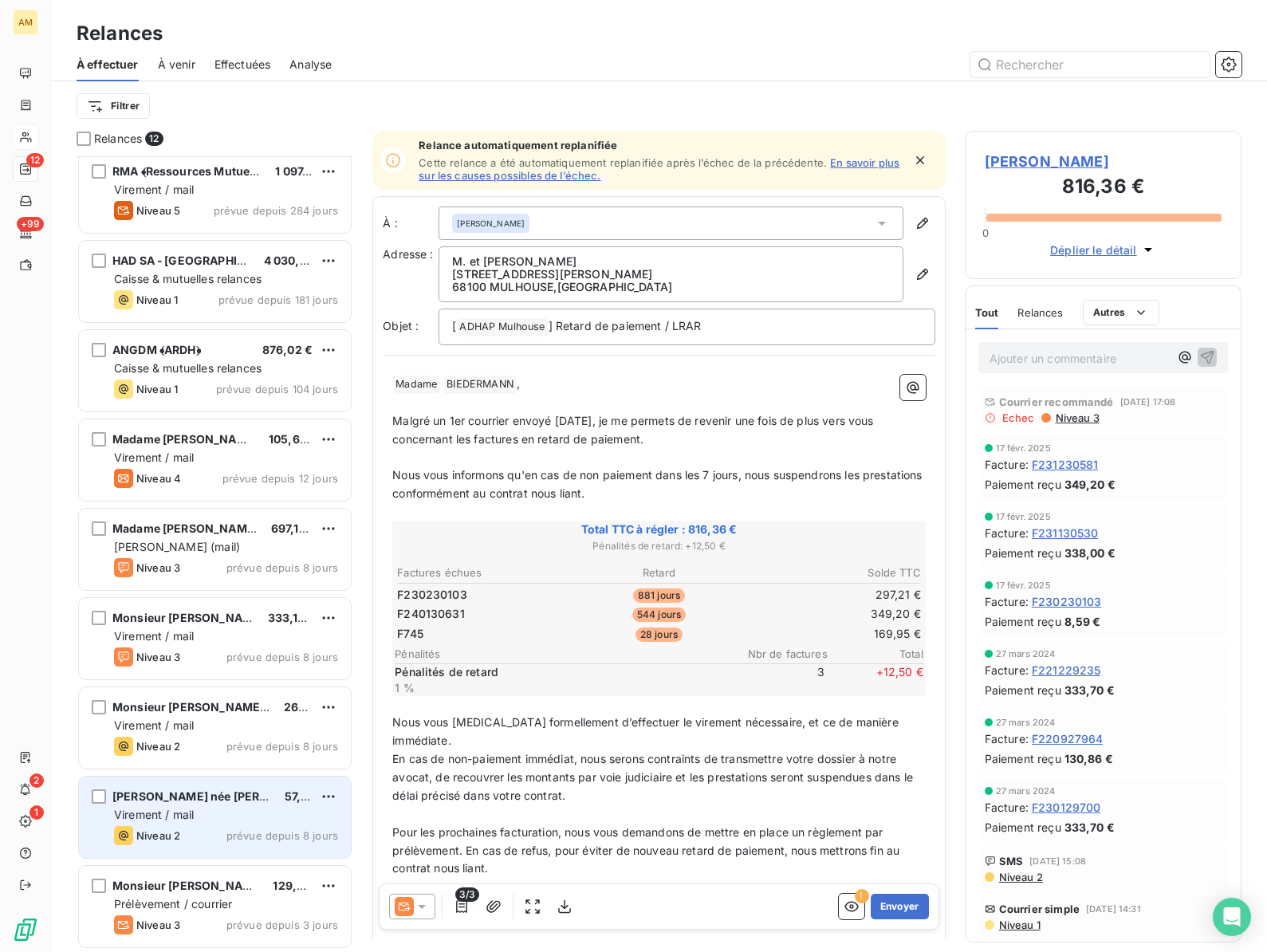
click at [189, 814] on span "Virement / mail" at bounding box center [153, 814] width 79 height 13
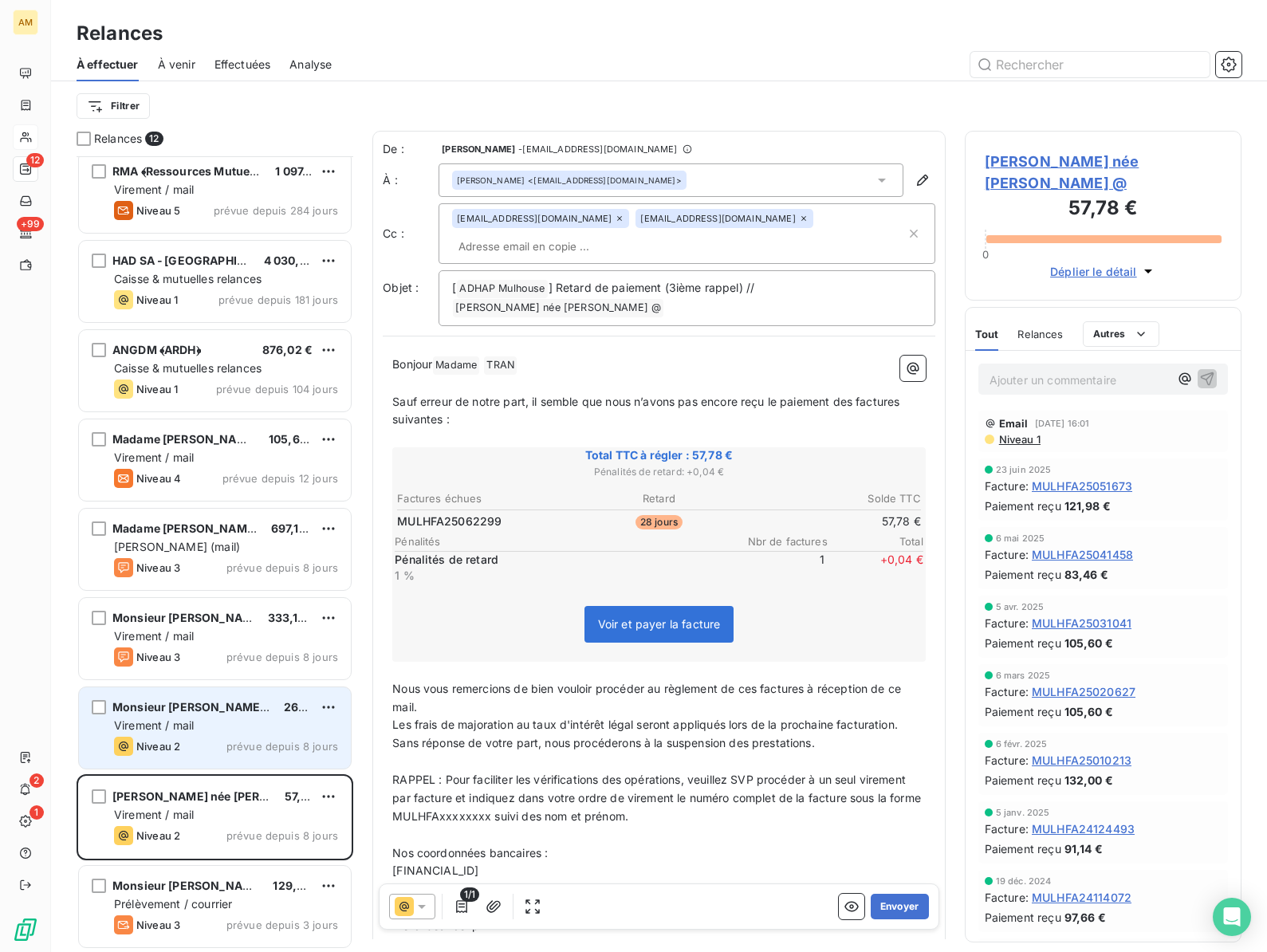
click at [207, 727] on div "Virement / mail" at bounding box center [226, 726] width 224 height 16
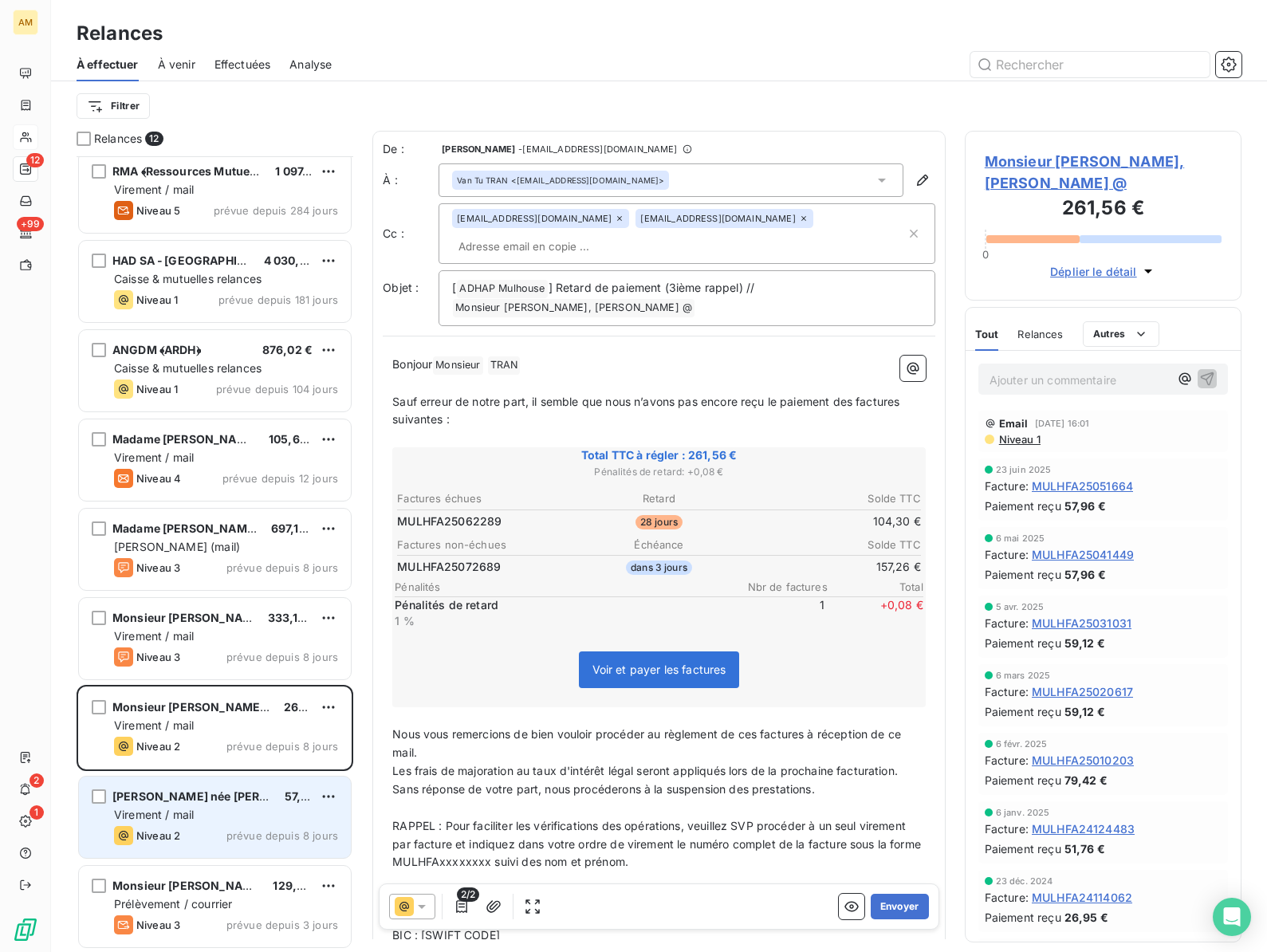
click at [197, 816] on div "Virement / mail" at bounding box center [226, 815] width 224 height 16
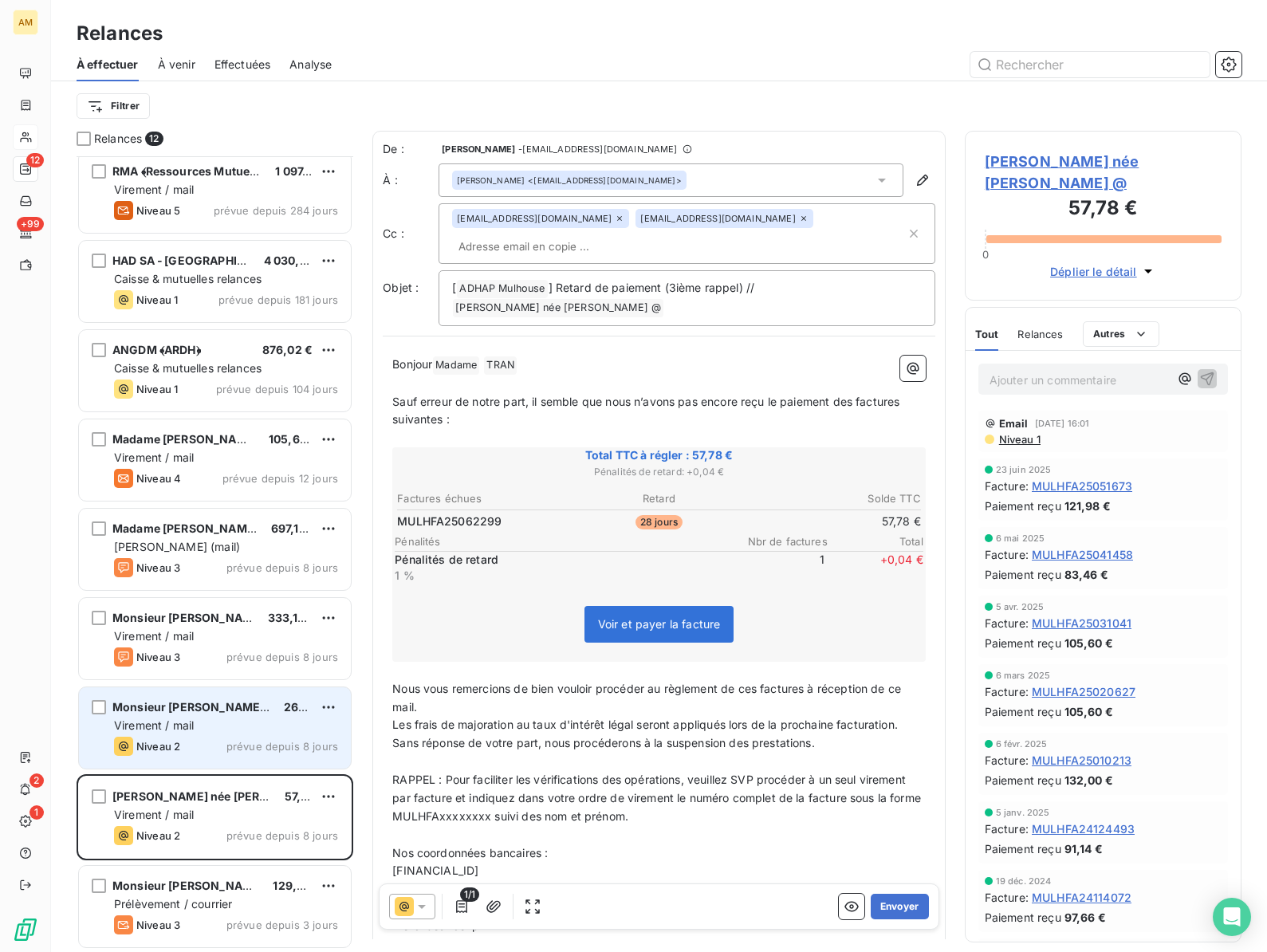
click at [178, 720] on span "Virement / mail" at bounding box center [153, 725] width 79 height 13
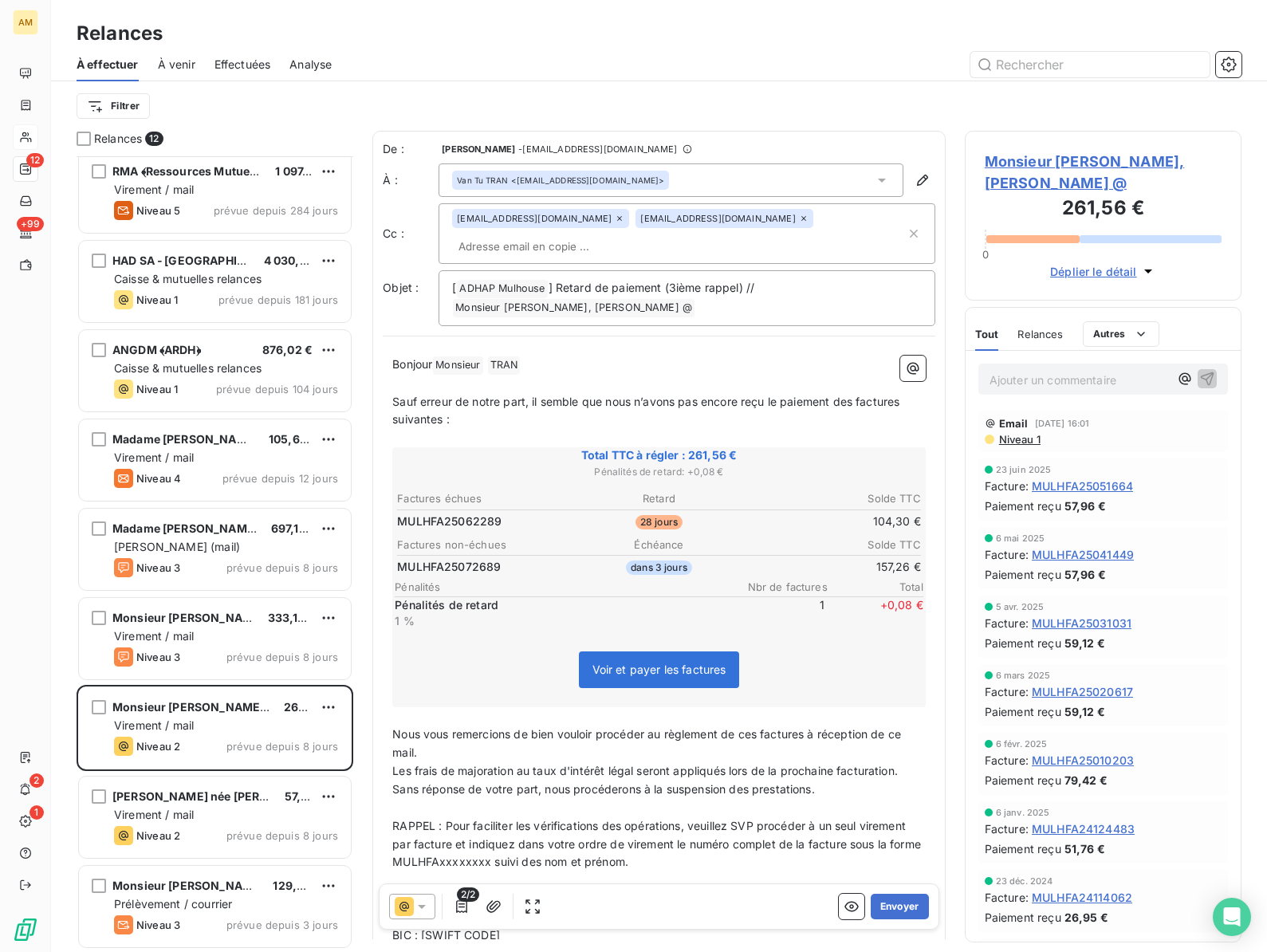
click at [1017, 167] on span "Monsieur [PERSON_NAME], [PERSON_NAME] @" at bounding box center [1103, 172] width 237 height 43
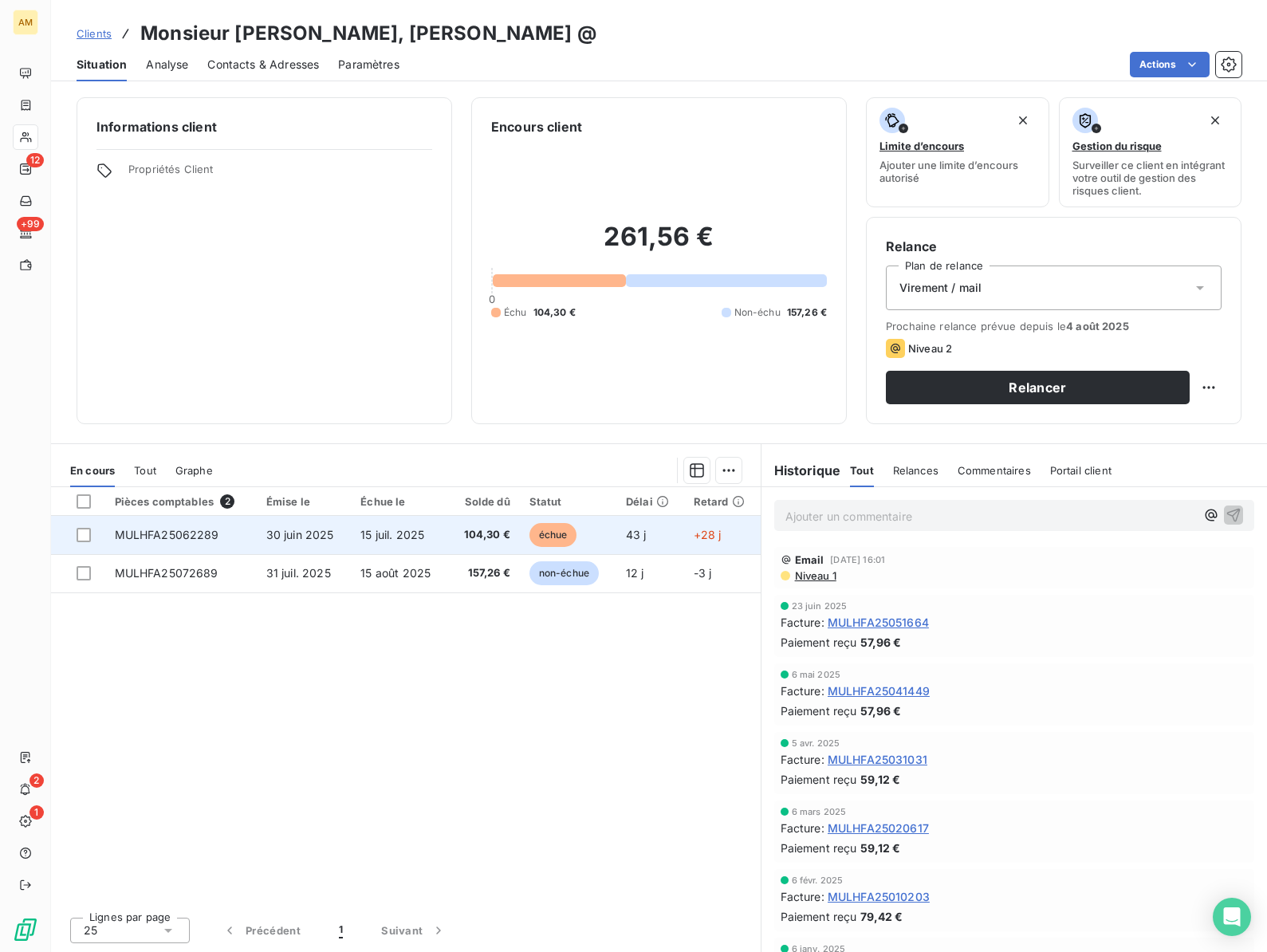
click at [408, 538] on span "15 juil. 2025" at bounding box center [392, 534] width 64 height 13
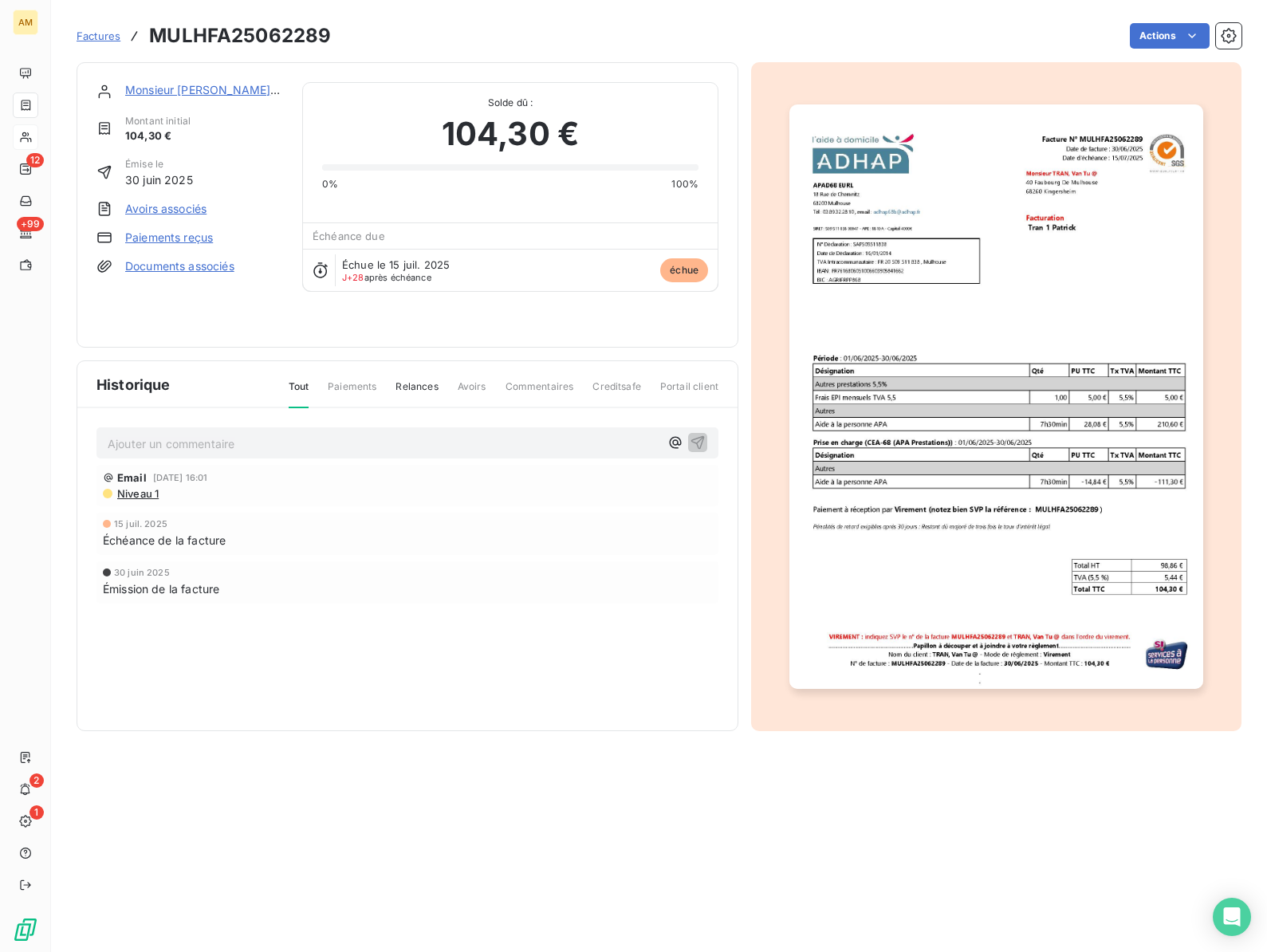
click at [169, 238] on link "Paiements reçus" at bounding box center [169, 238] width 87 height 16
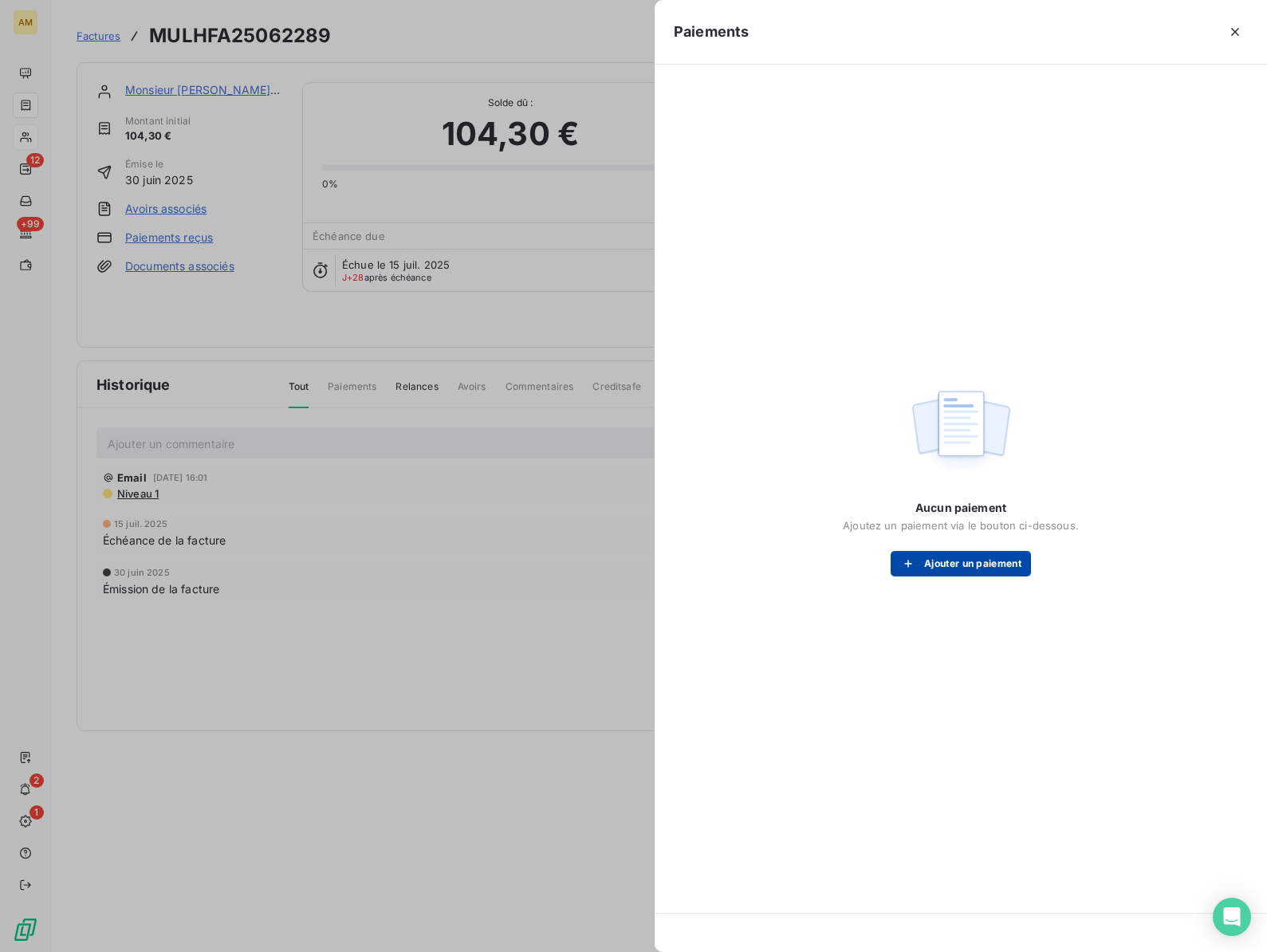
click at [974, 566] on button "Ajouter un paiement" at bounding box center [960, 563] width 140 height 26
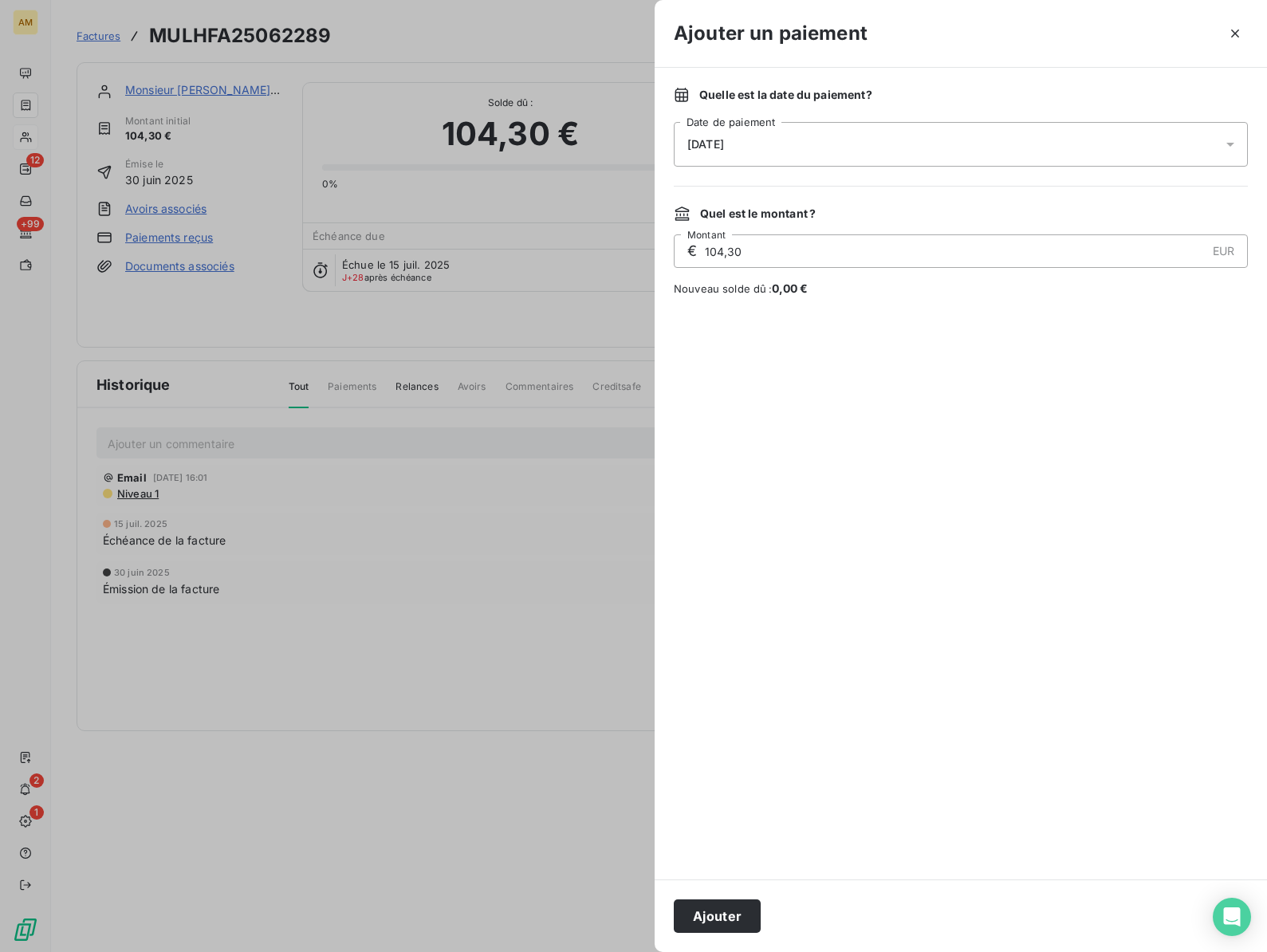
click at [866, 147] on div "[DATE]" at bounding box center [961, 144] width 574 height 45
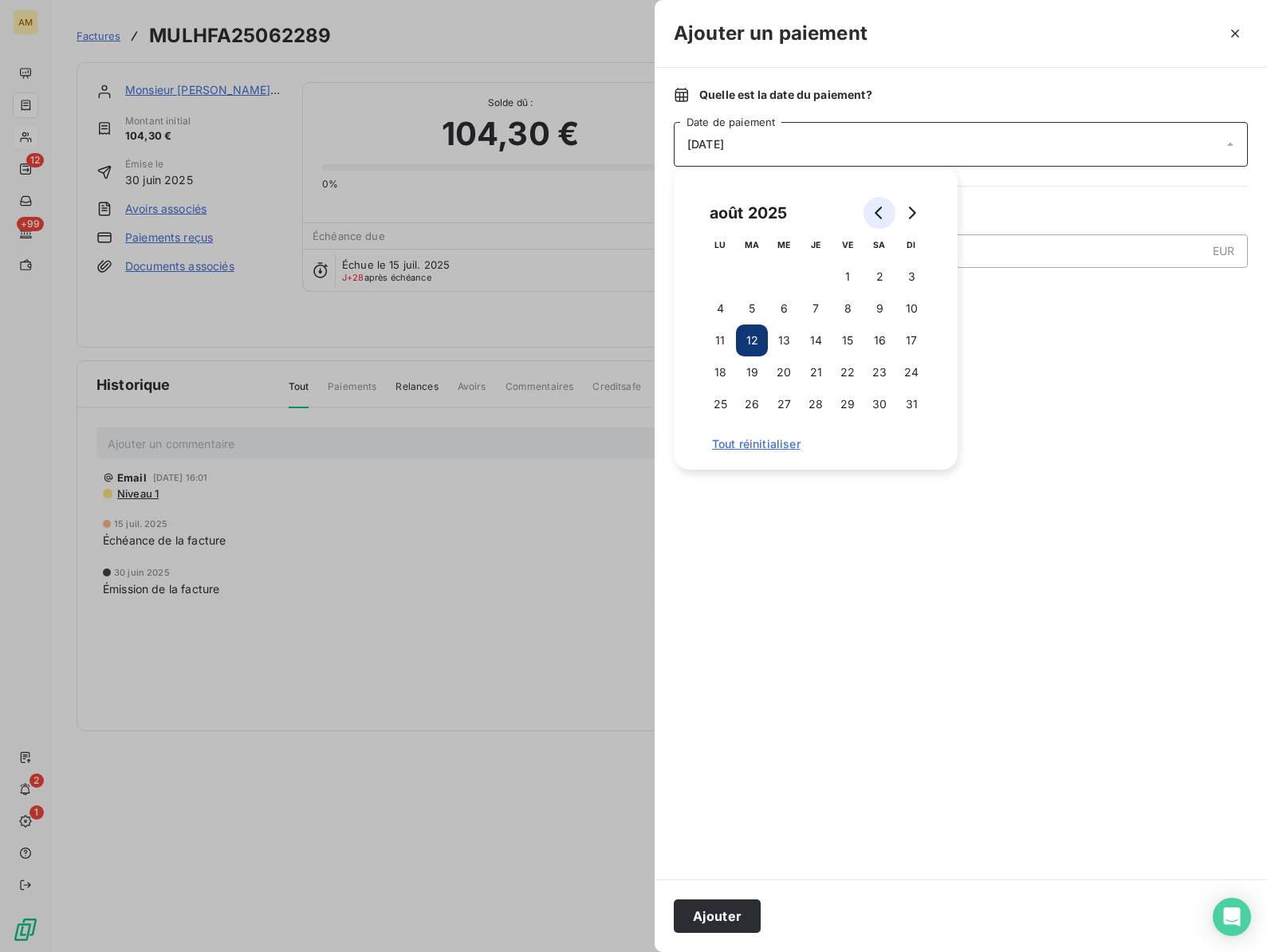
click at [875, 209] on icon "Go to previous month" at bounding box center [879, 213] width 12 height 12
click at [720, 401] on button "28" at bounding box center [720, 404] width 32 height 32
click at [697, 912] on button "Ajouter" at bounding box center [717, 916] width 86 height 34
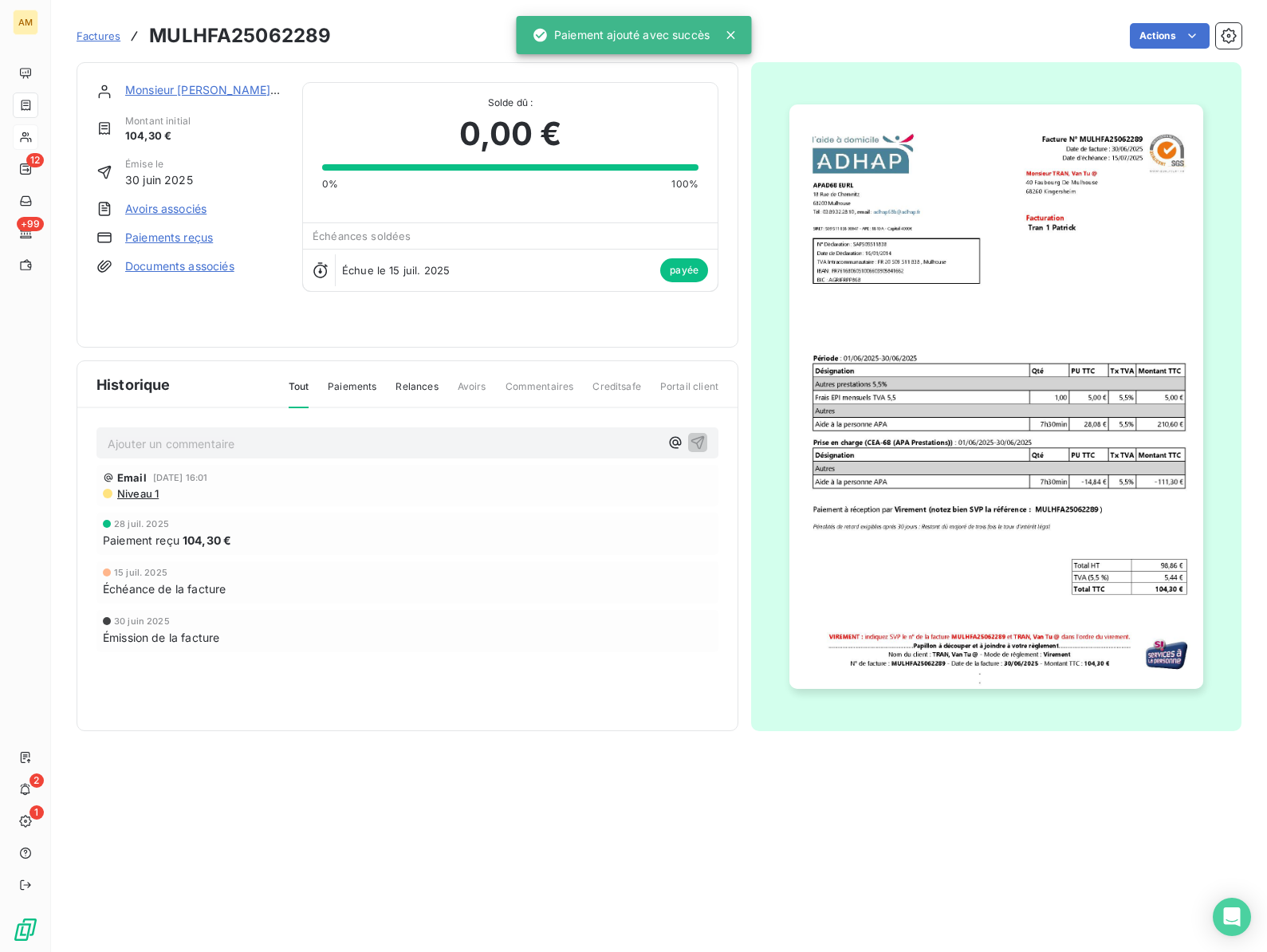
click at [181, 93] on link "Monsieur [PERSON_NAME], [PERSON_NAME] @" at bounding box center [255, 89] width 260 height 13
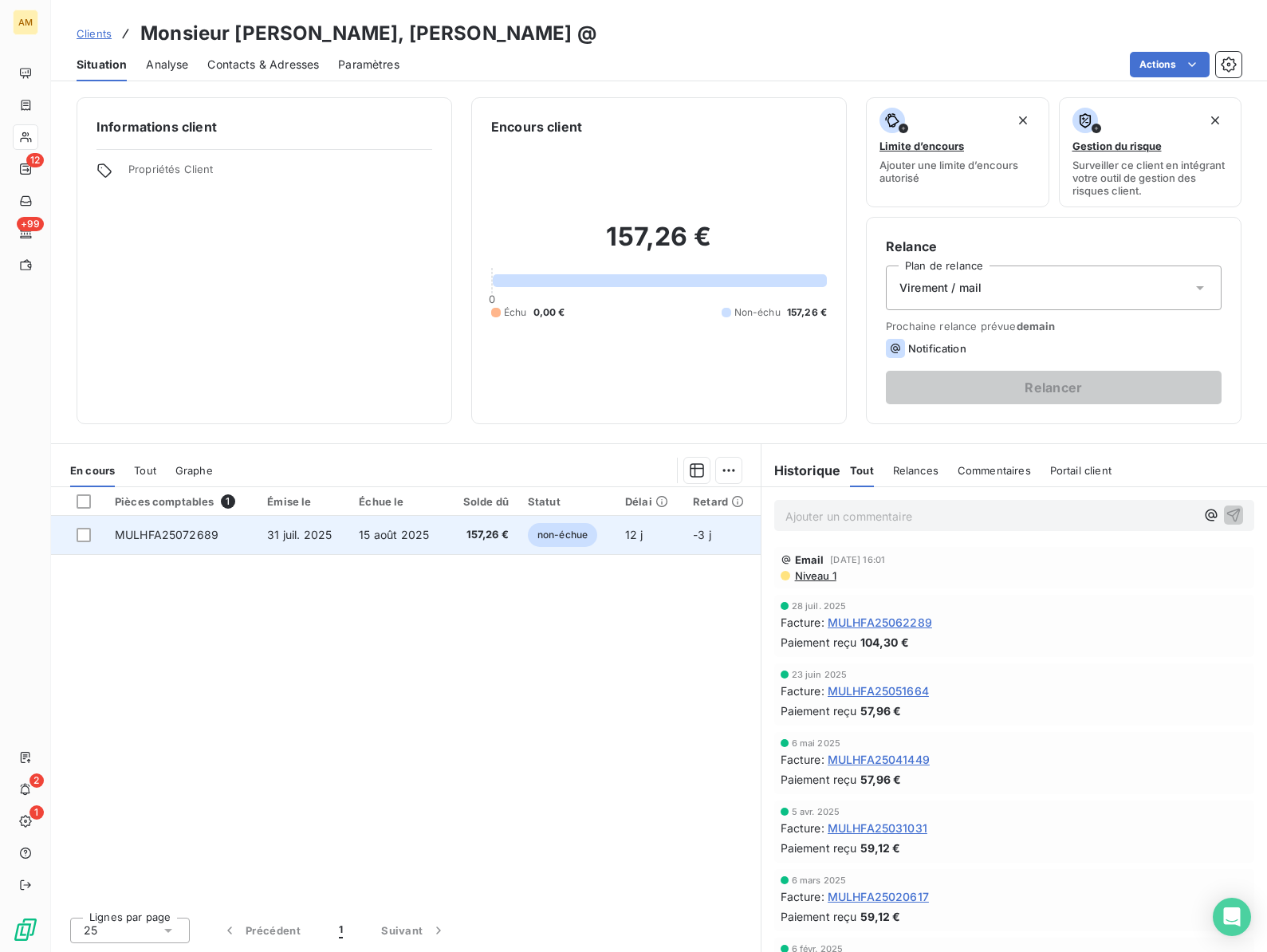
click at [251, 538] on td "MULHFA25072689" at bounding box center [181, 535] width 152 height 38
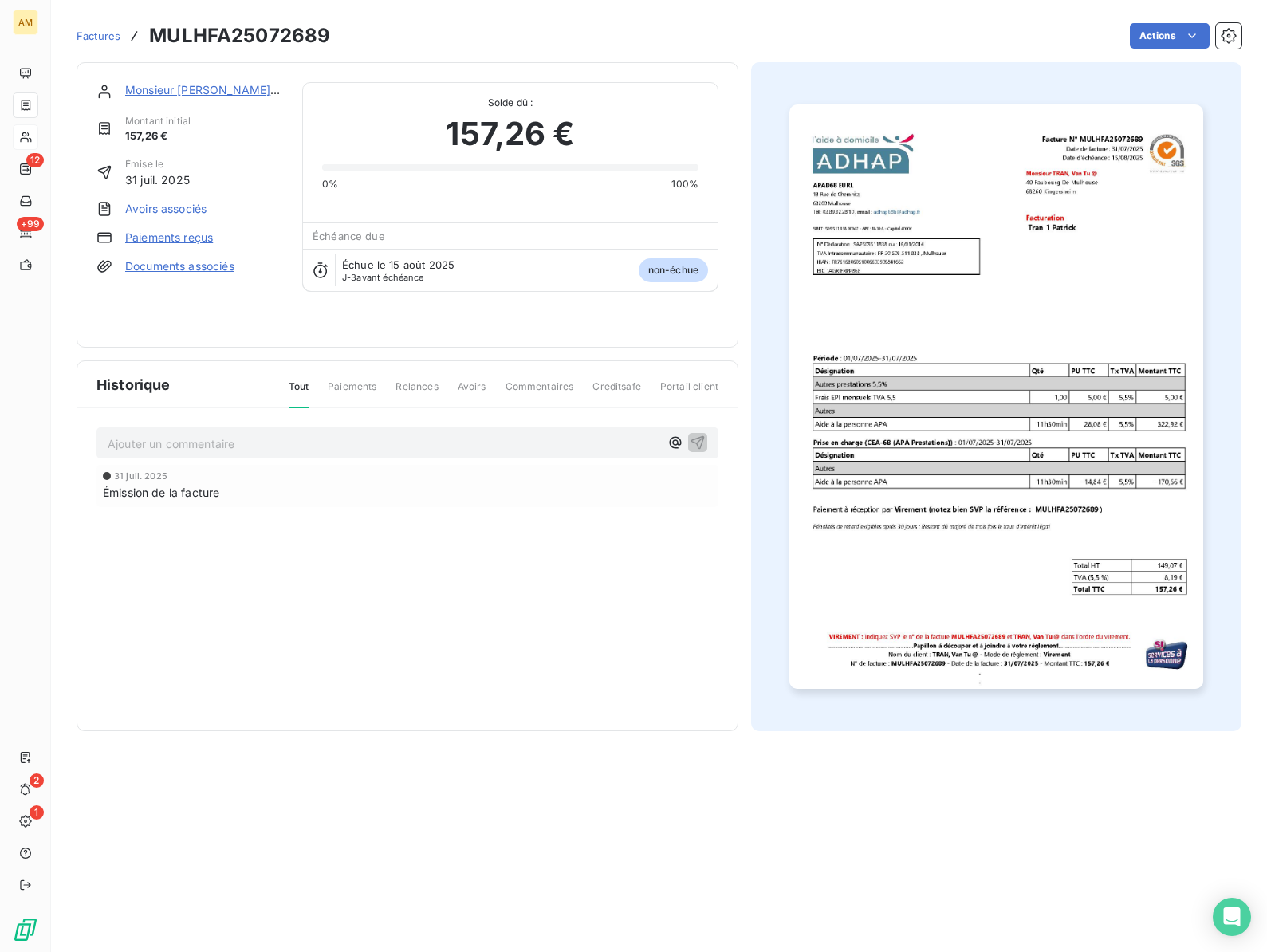
click at [174, 241] on link "Paiements reçus" at bounding box center [169, 238] width 87 height 16
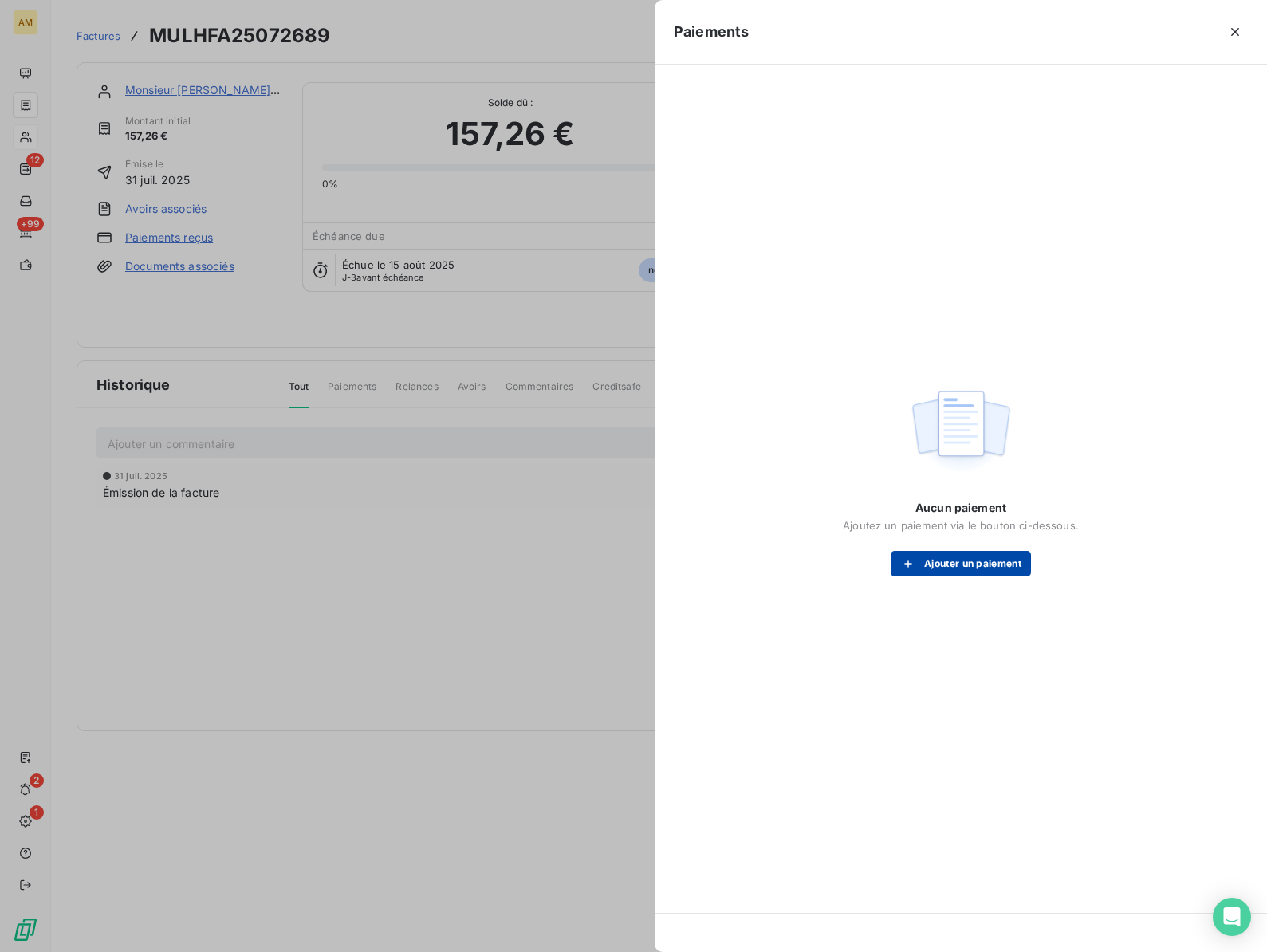
click at [942, 562] on button "Ajouter un paiement" at bounding box center [960, 563] width 140 height 26
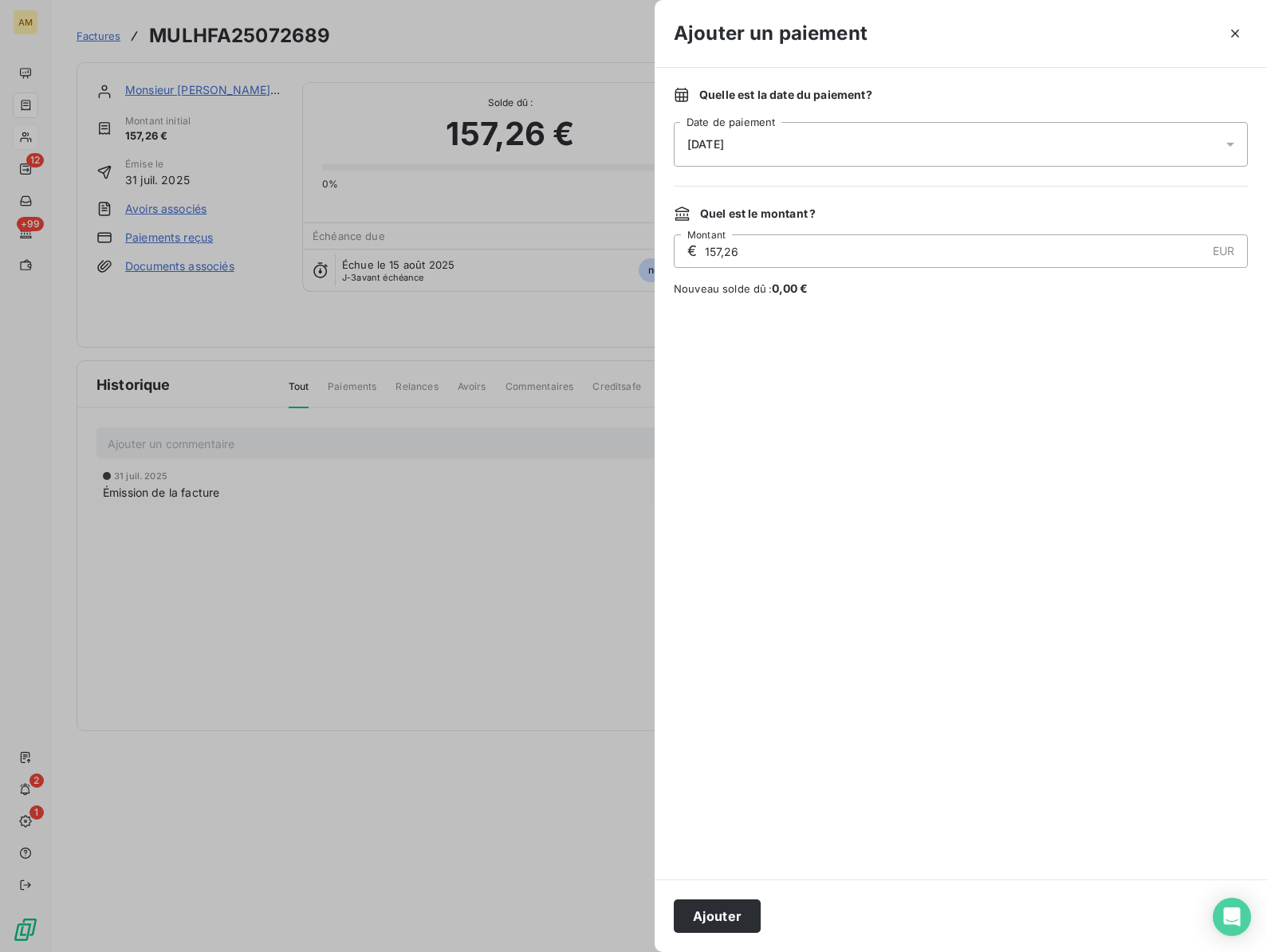
click at [763, 154] on div "[DATE]" at bounding box center [961, 144] width 574 height 45
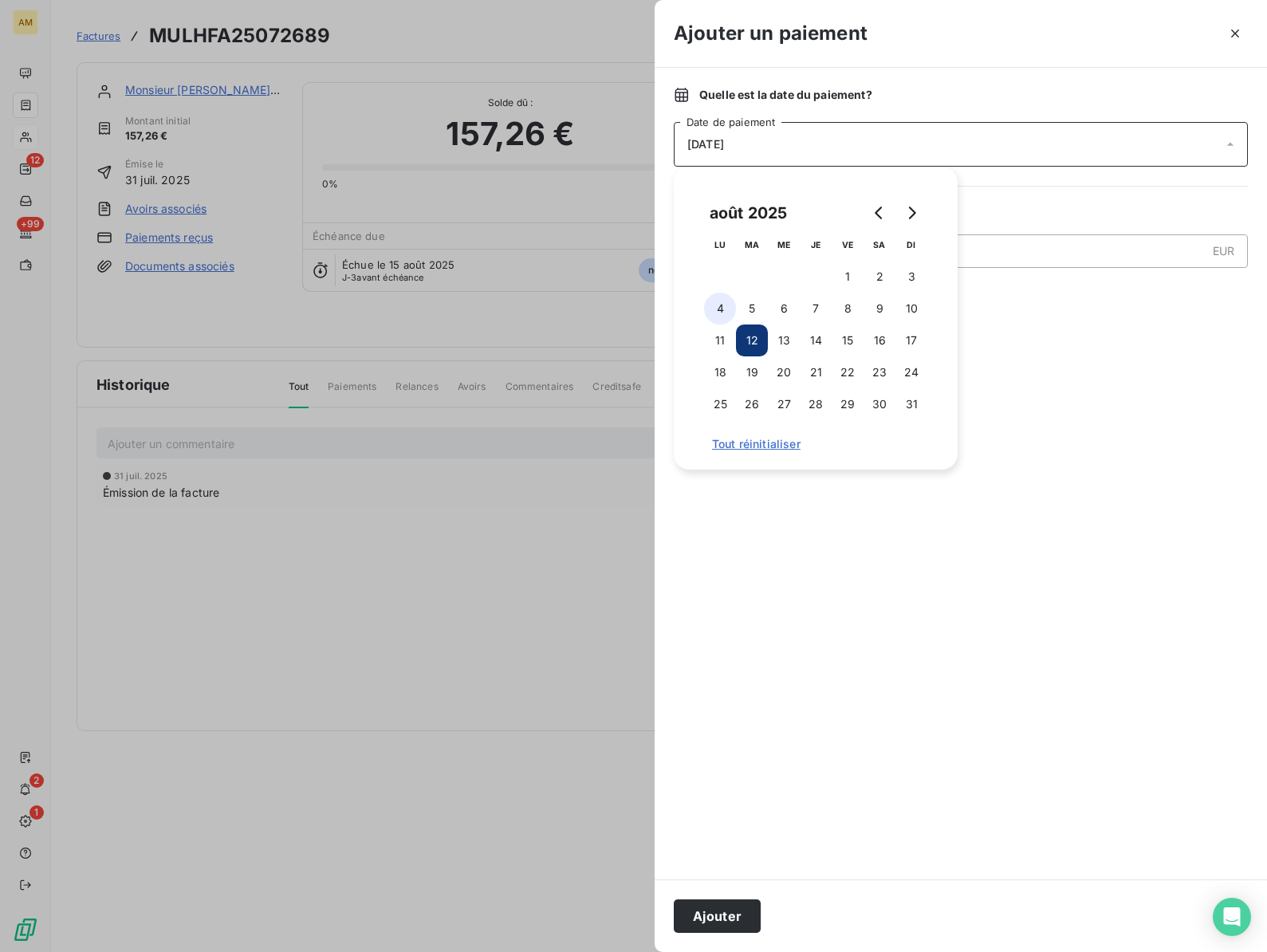
click at [727, 308] on button "4" at bounding box center [720, 308] width 32 height 32
click at [706, 899] on button "Ajouter" at bounding box center [717, 916] width 86 height 34
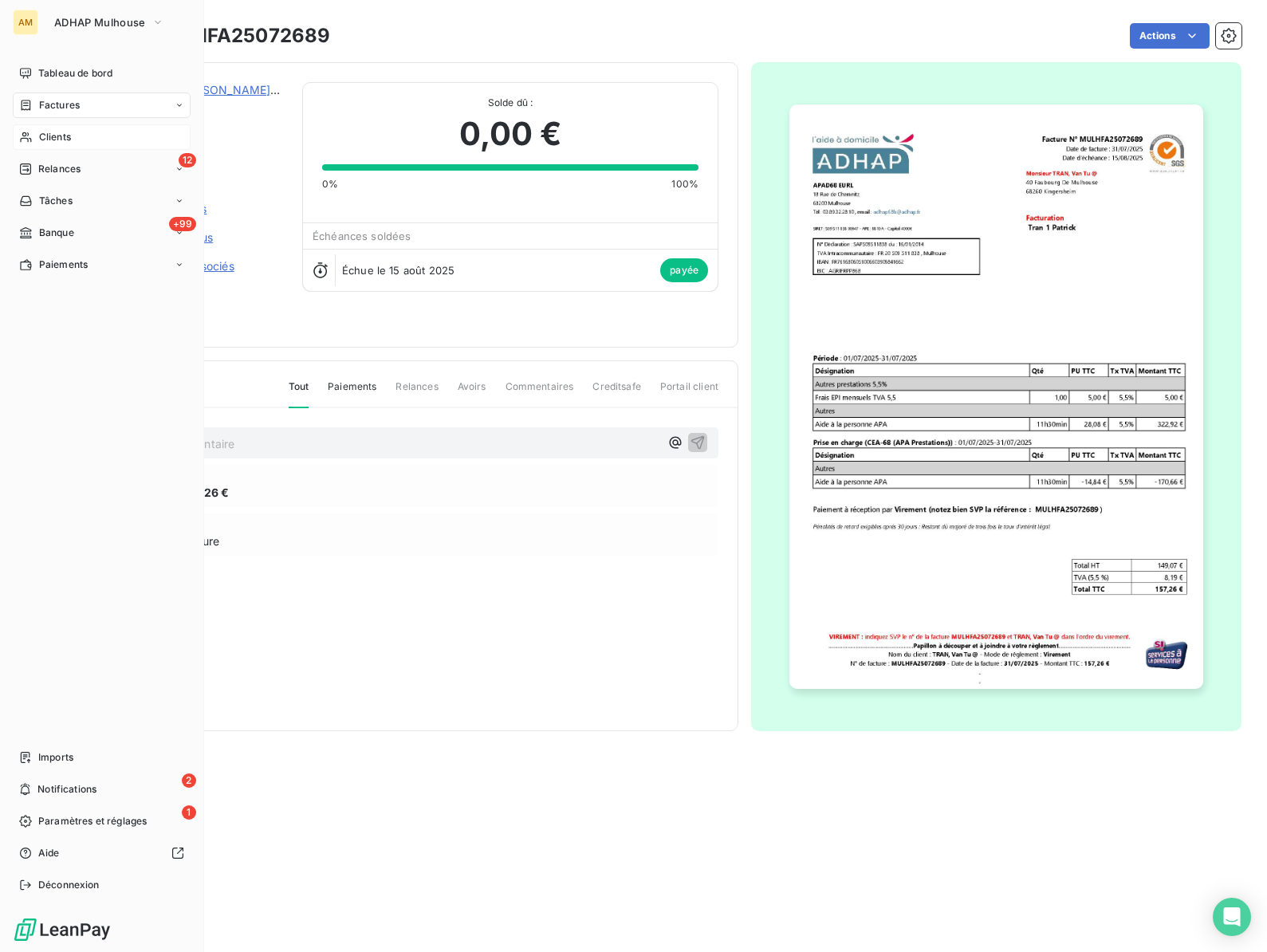
click at [45, 168] on span "Relances" at bounding box center [59, 169] width 42 height 14
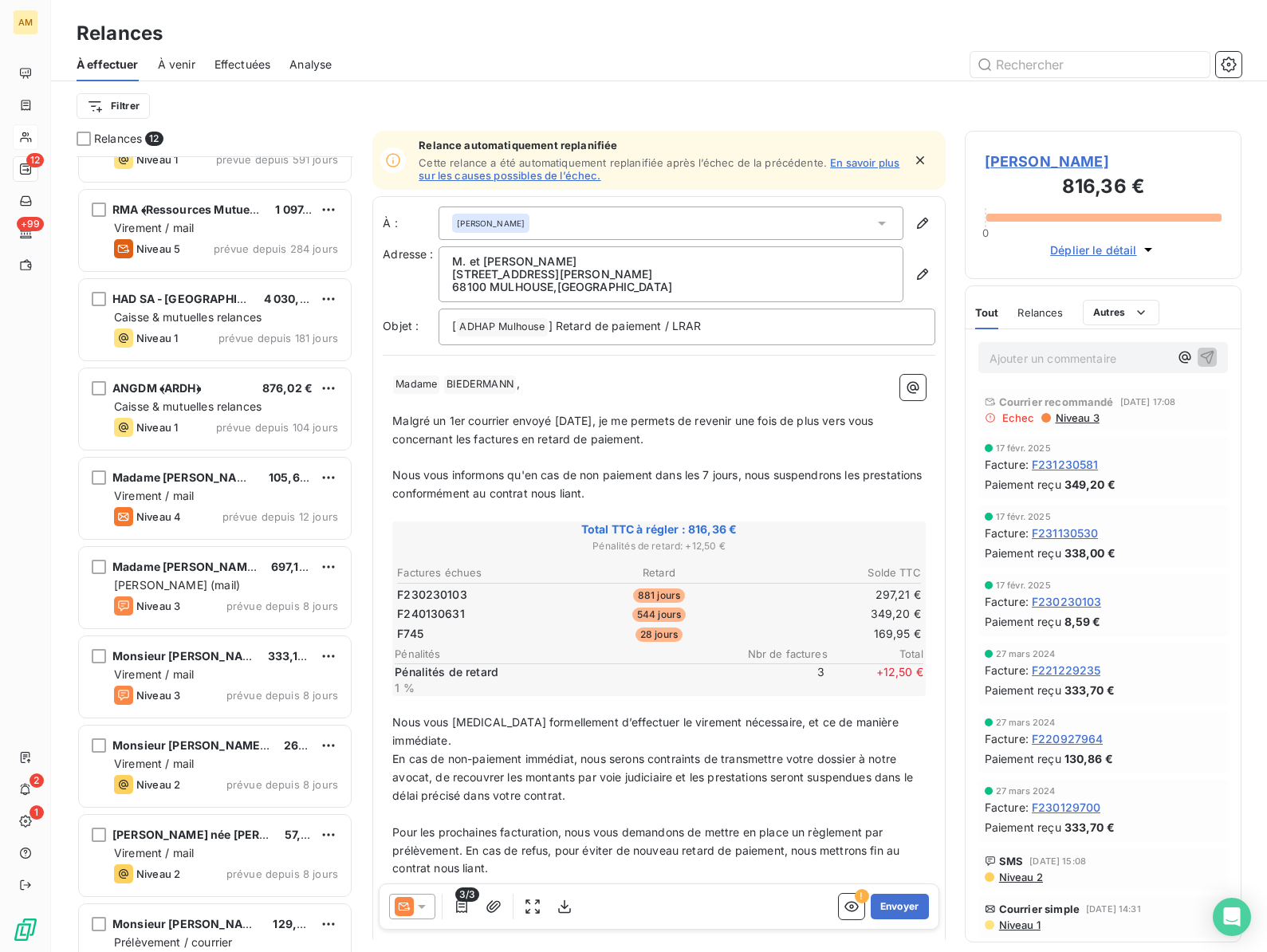
scroll to position [276, 0]
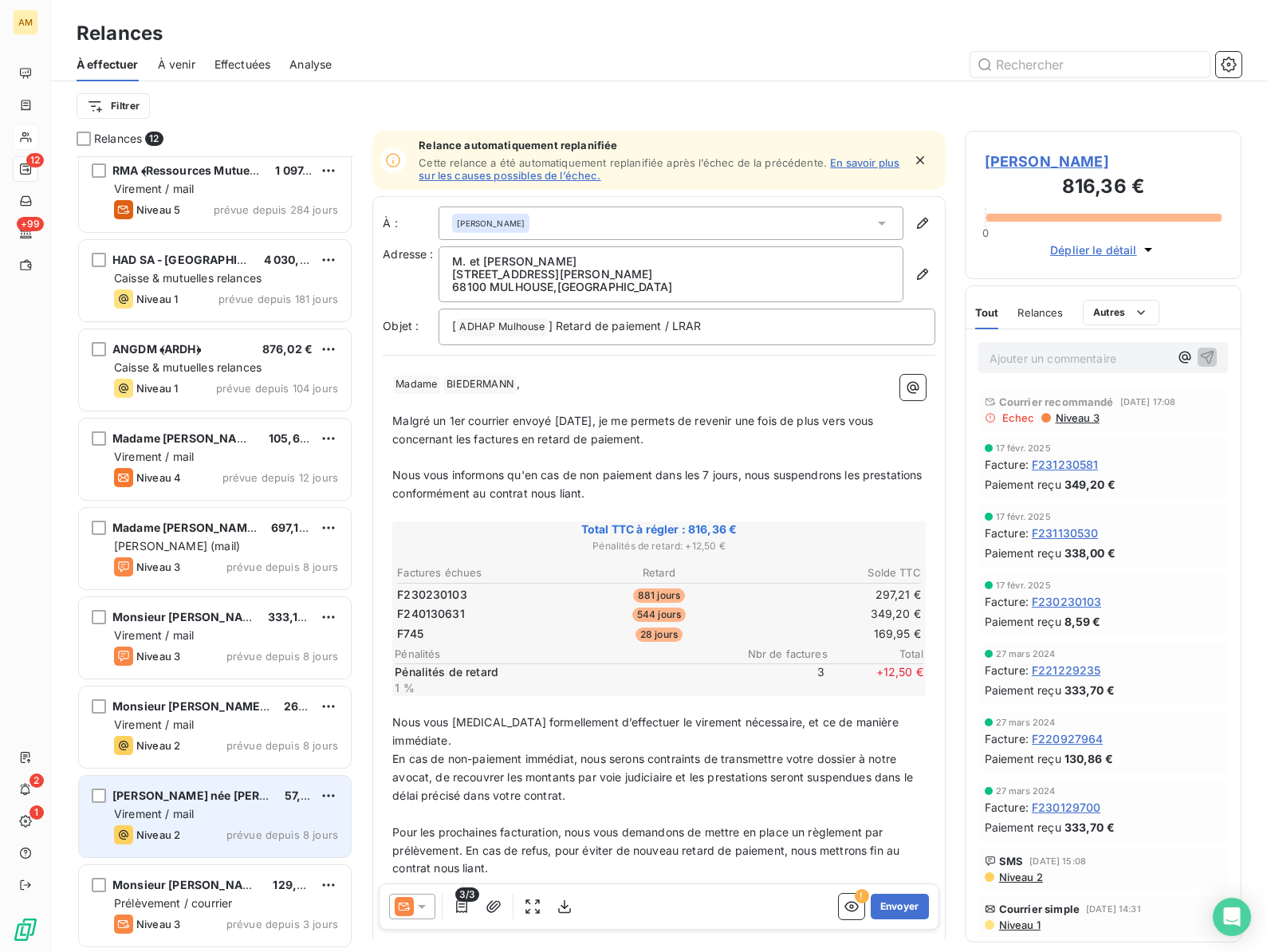
click at [161, 803] on div "[PERSON_NAME] née [PERSON_NAME] @ 57,78 € Virement / mail Niveau 2 prévue depui…" at bounding box center [215, 816] width 272 height 81
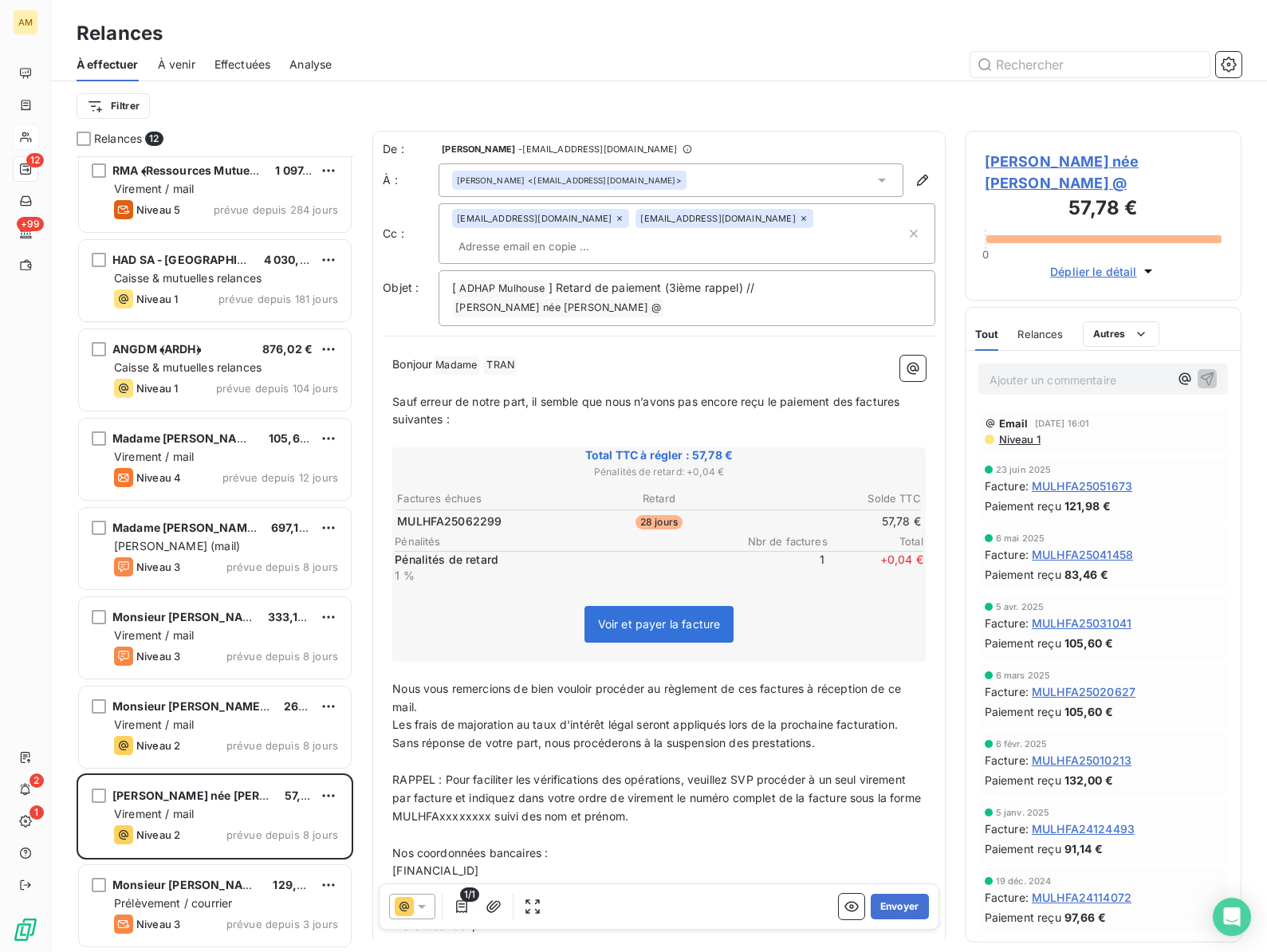
click at [1041, 158] on span "[PERSON_NAME] née [PERSON_NAME] @" at bounding box center [1103, 172] width 237 height 43
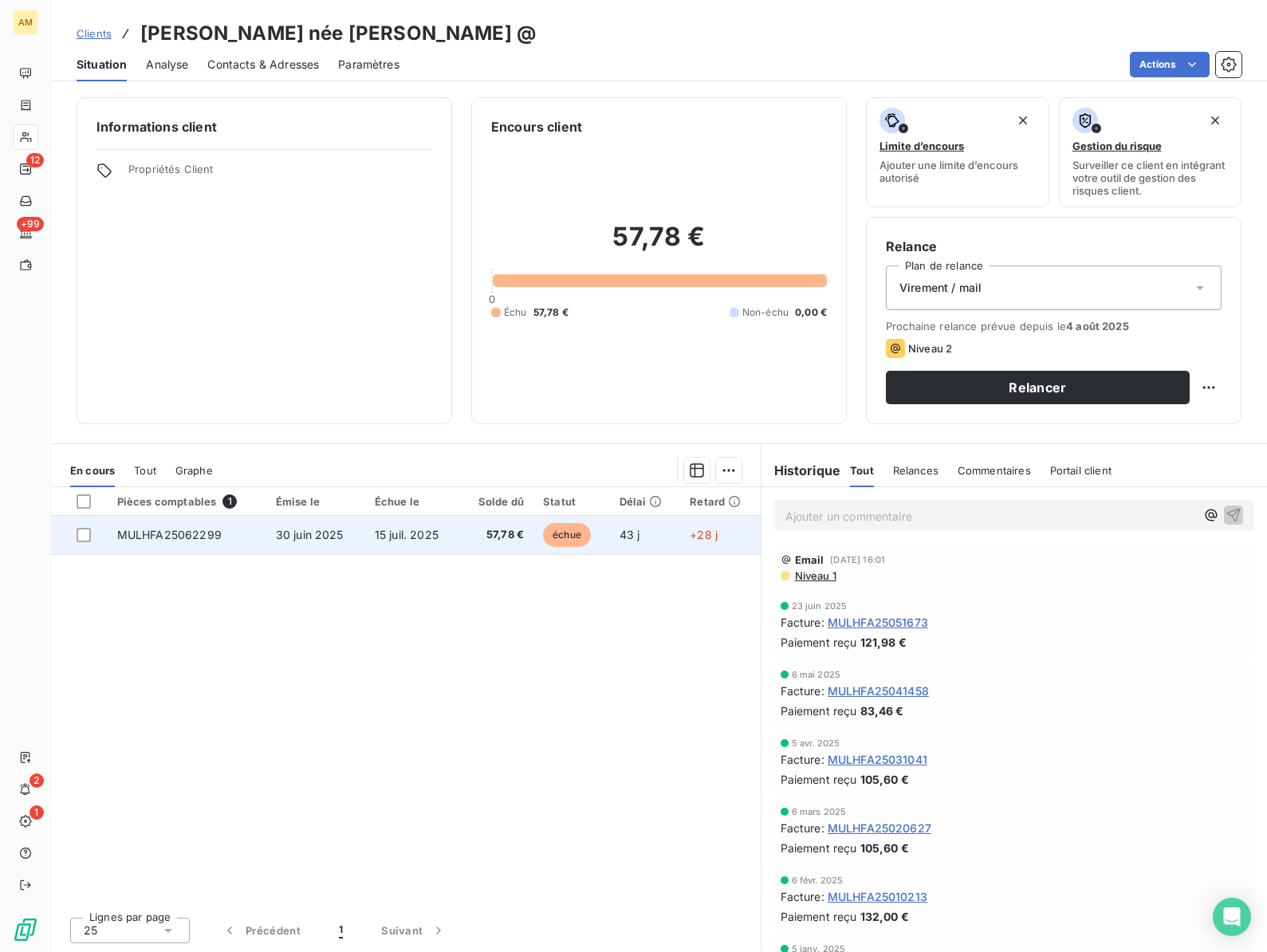
click at [316, 542] on td "30 juin 2025" at bounding box center [316, 535] width 99 height 38
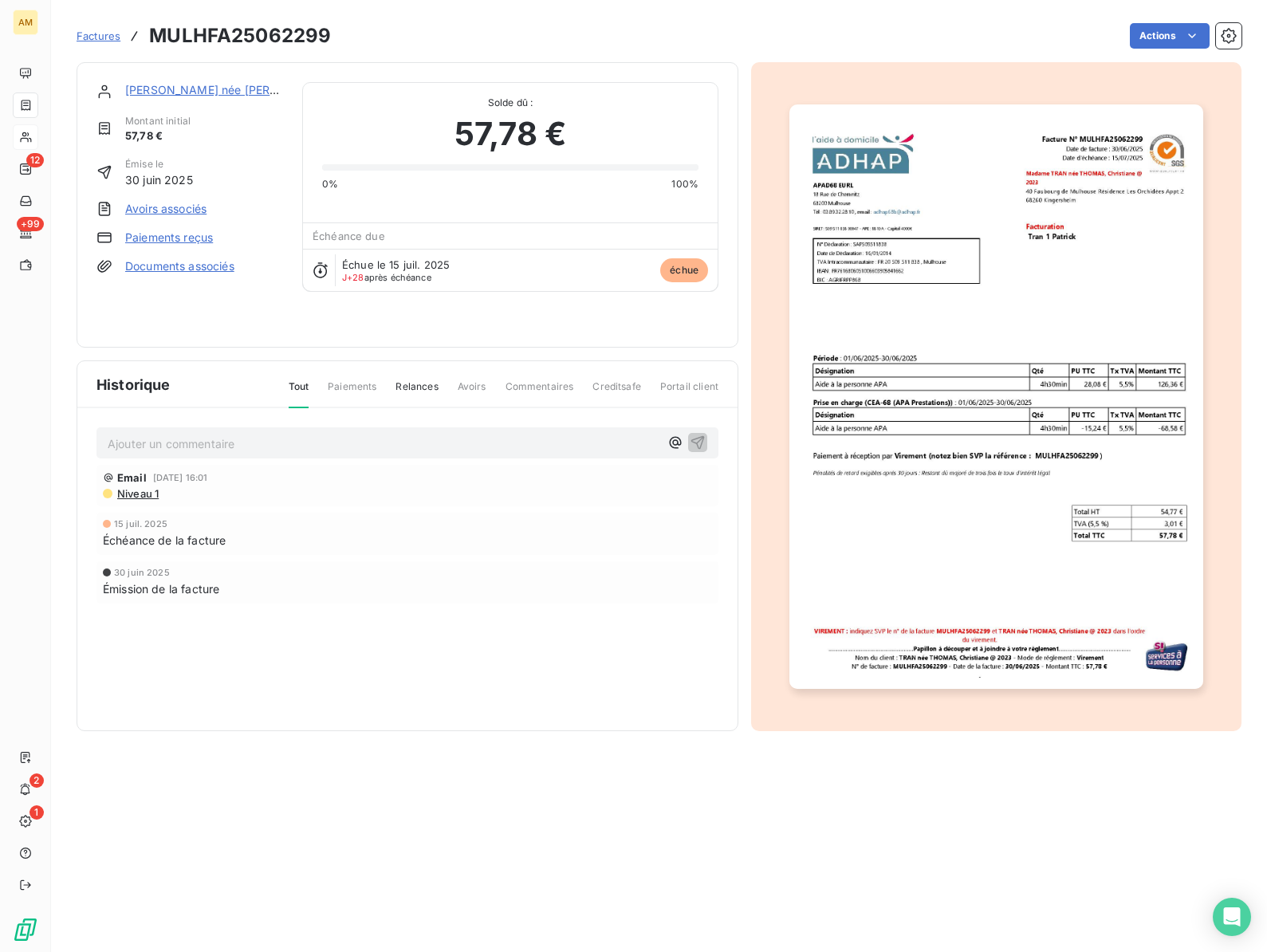
click at [174, 237] on link "Paiements reçus" at bounding box center [169, 238] width 87 height 16
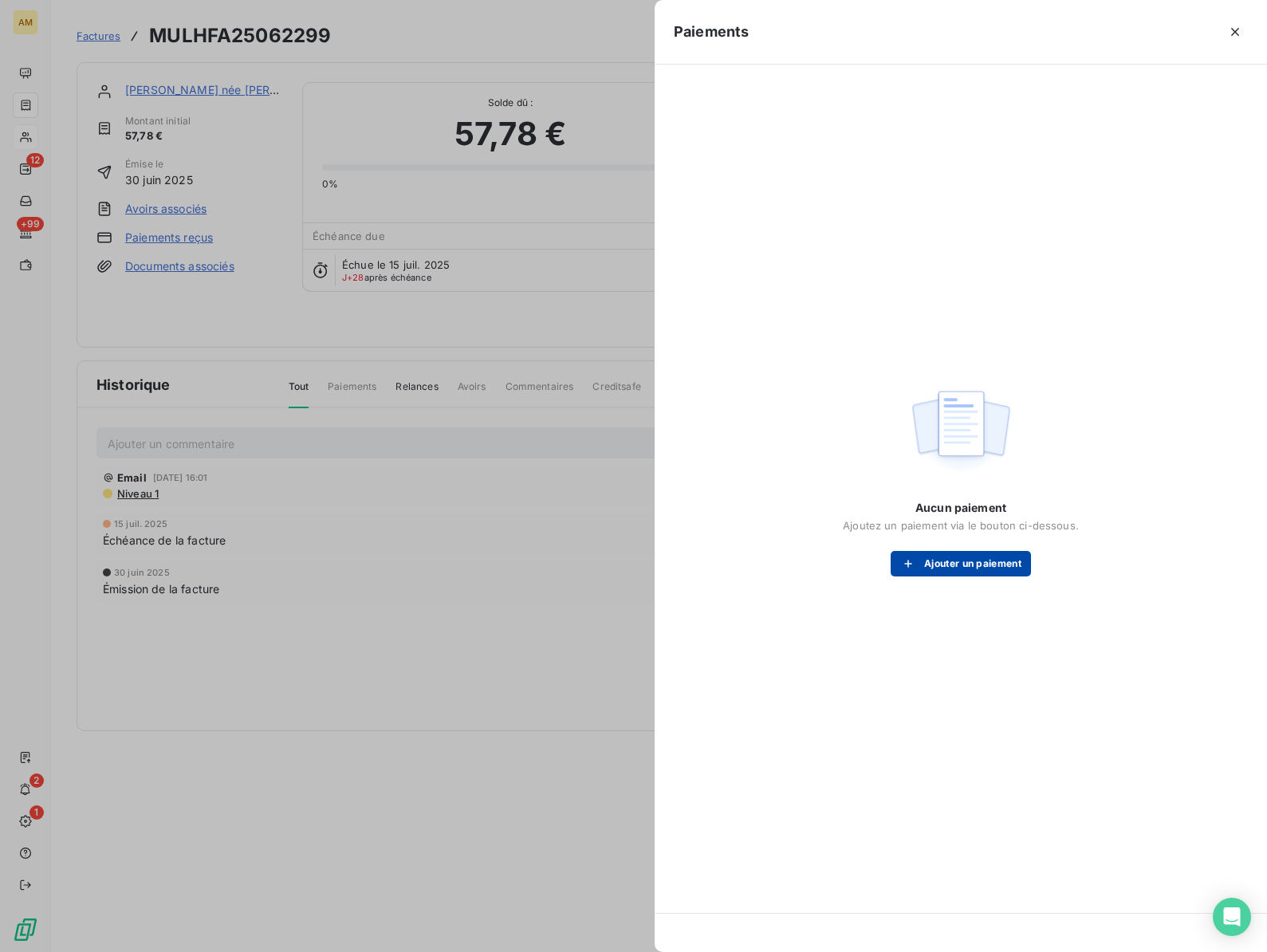
click at [976, 567] on button "Ajouter un paiement" at bounding box center [960, 563] width 140 height 26
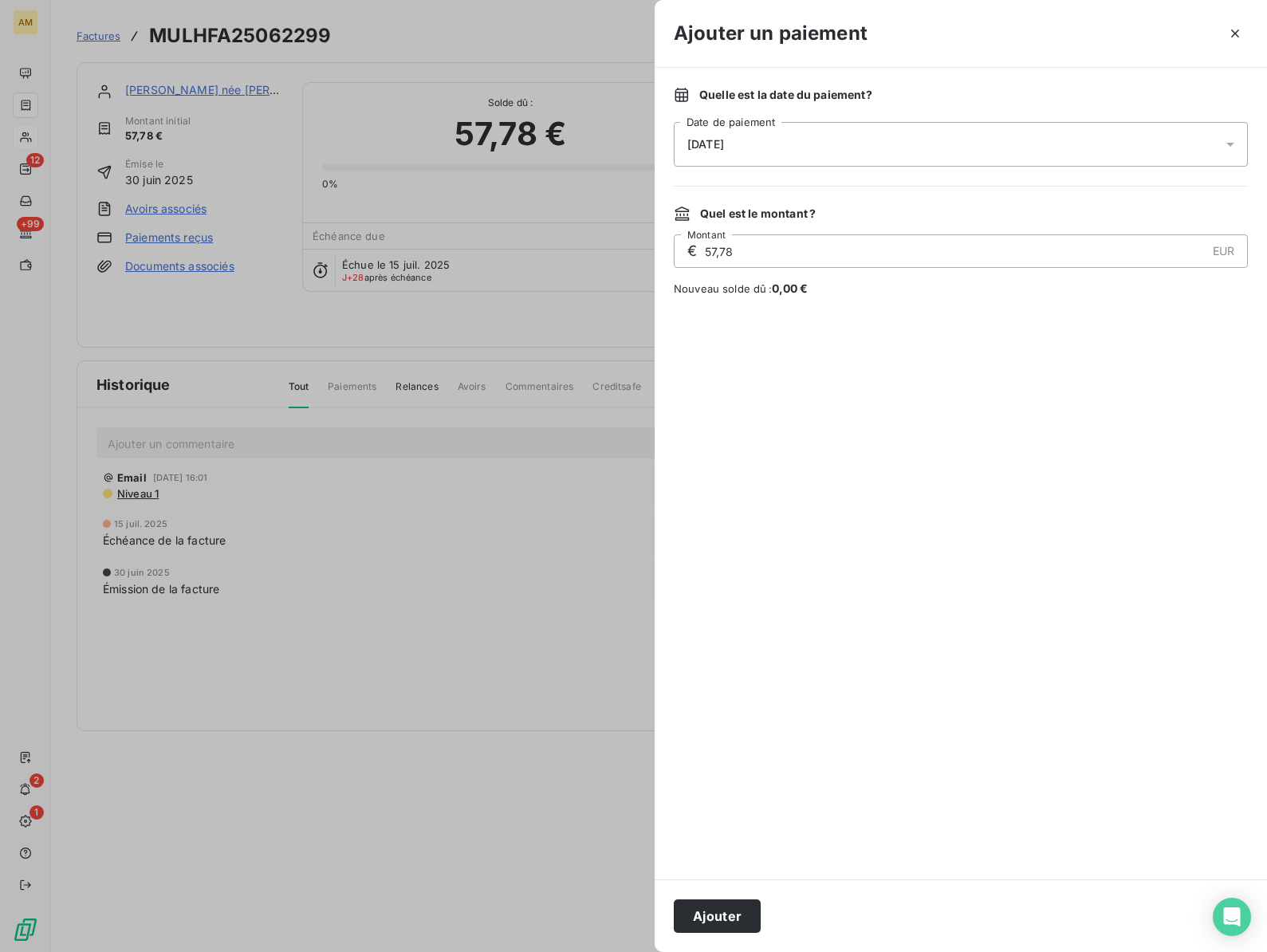
click at [796, 139] on div "[DATE]" at bounding box center [961, 144] width 574 height 45
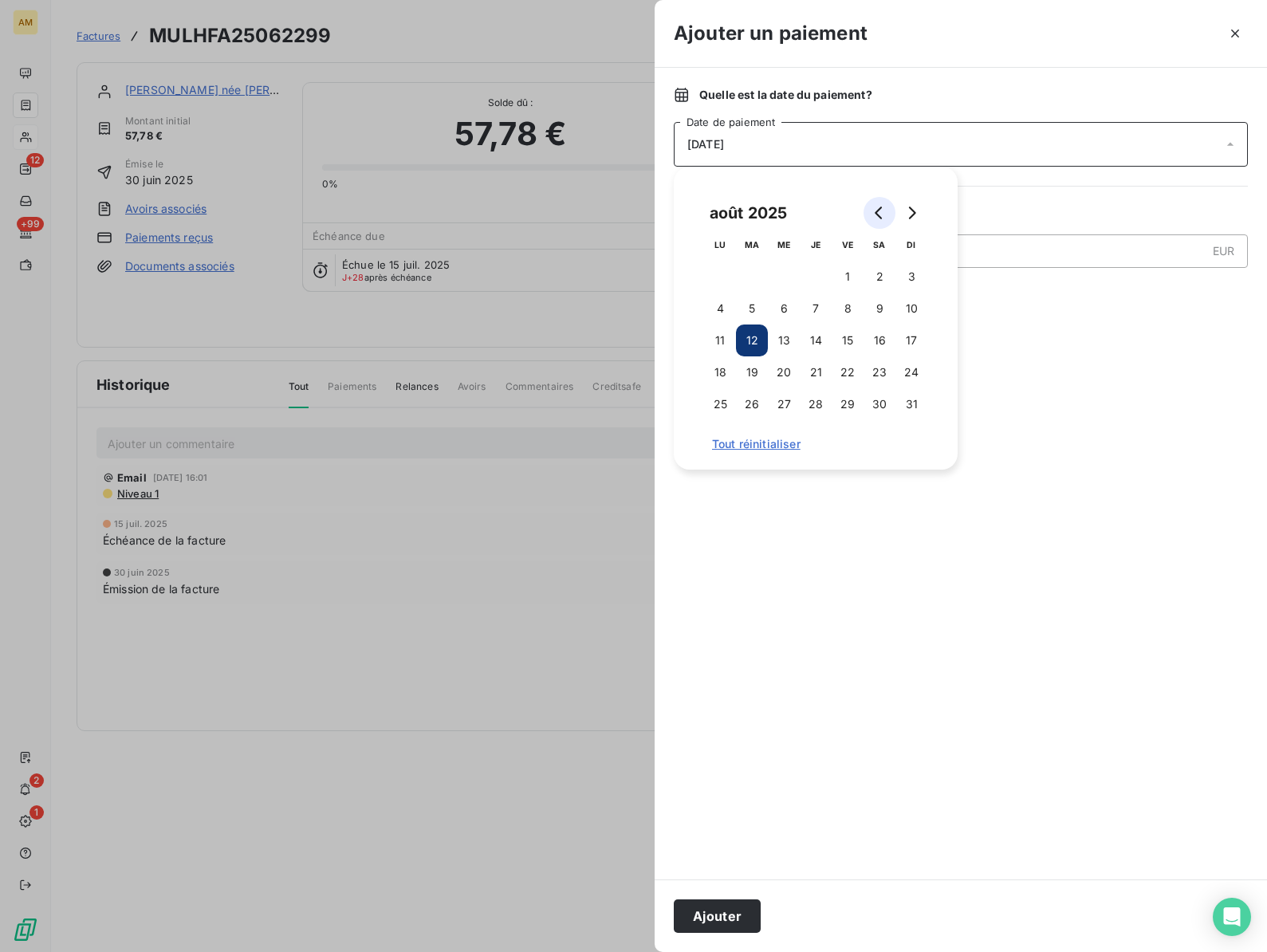
click at [873, 208] on icon "Go to previous month" at bounding box center [879, 213] width 12 height 12
click at [721, 400] on button "28" at bounding box center [720, 404] width 32 height 32
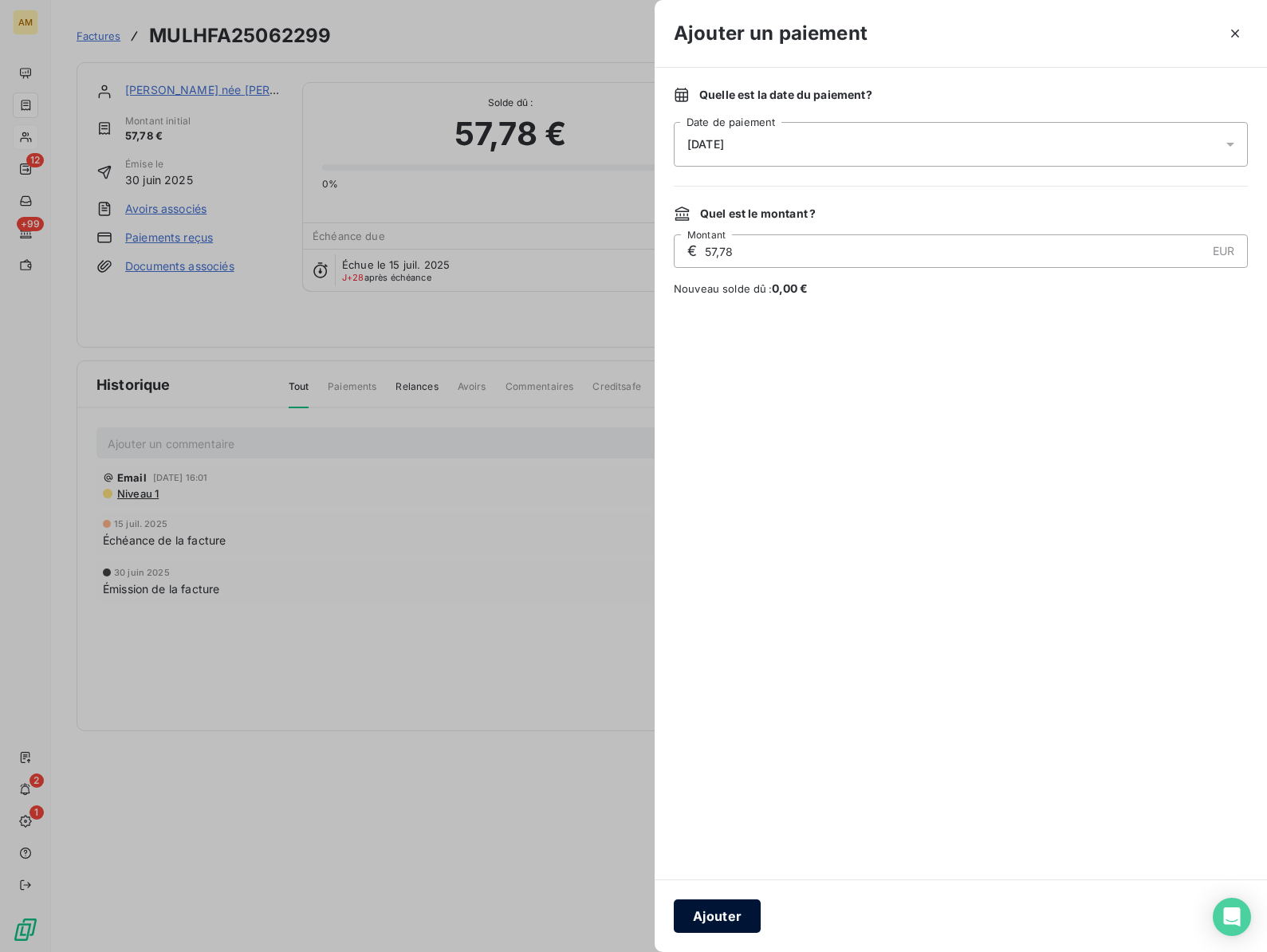
click at [710, 915] on button "Ajouter" at bounding box center [717, 916] width 86 height 34
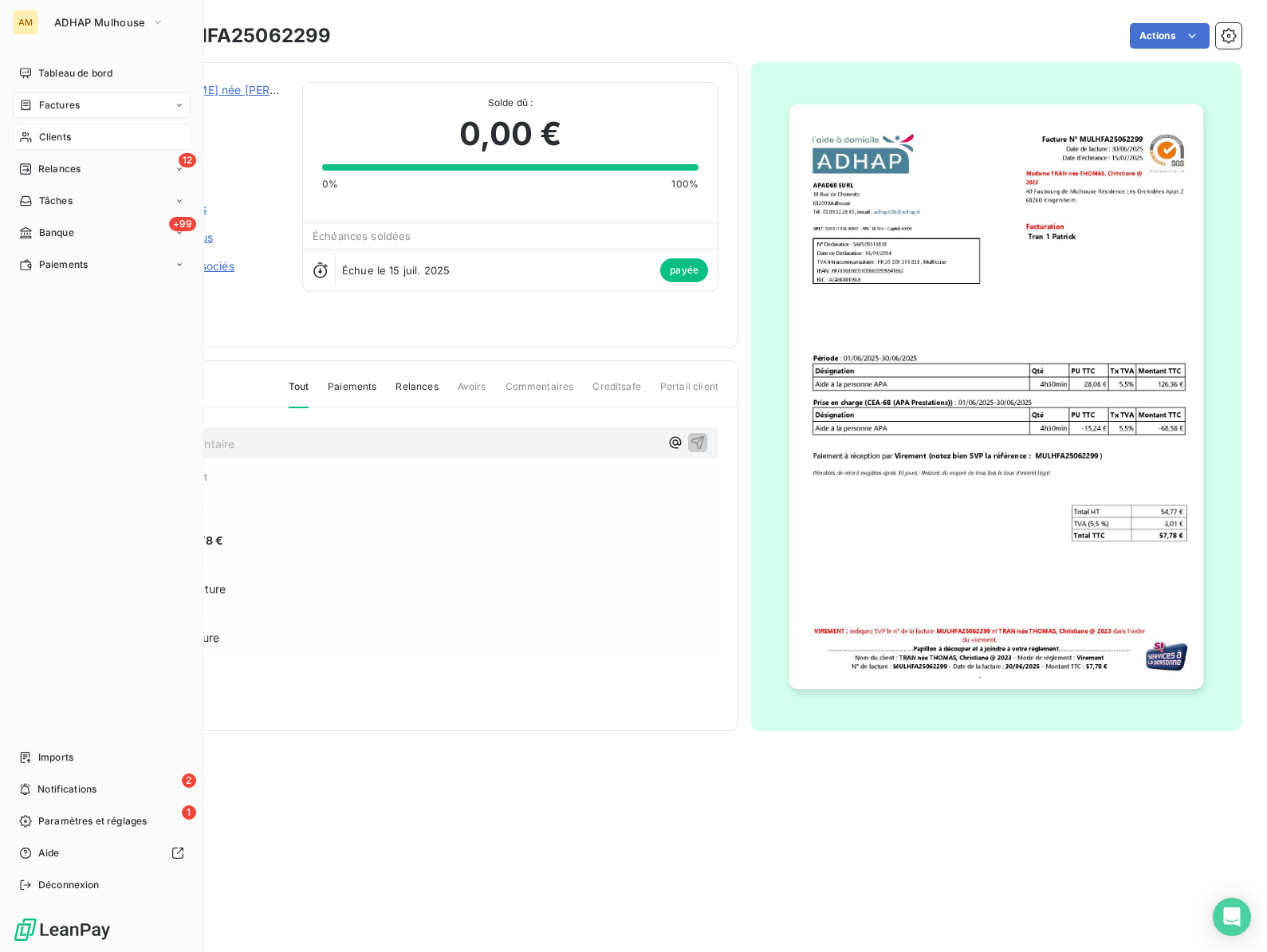
click at [49, 133] on span "Clients" at bounding box center [55, 137] width 32 height 14
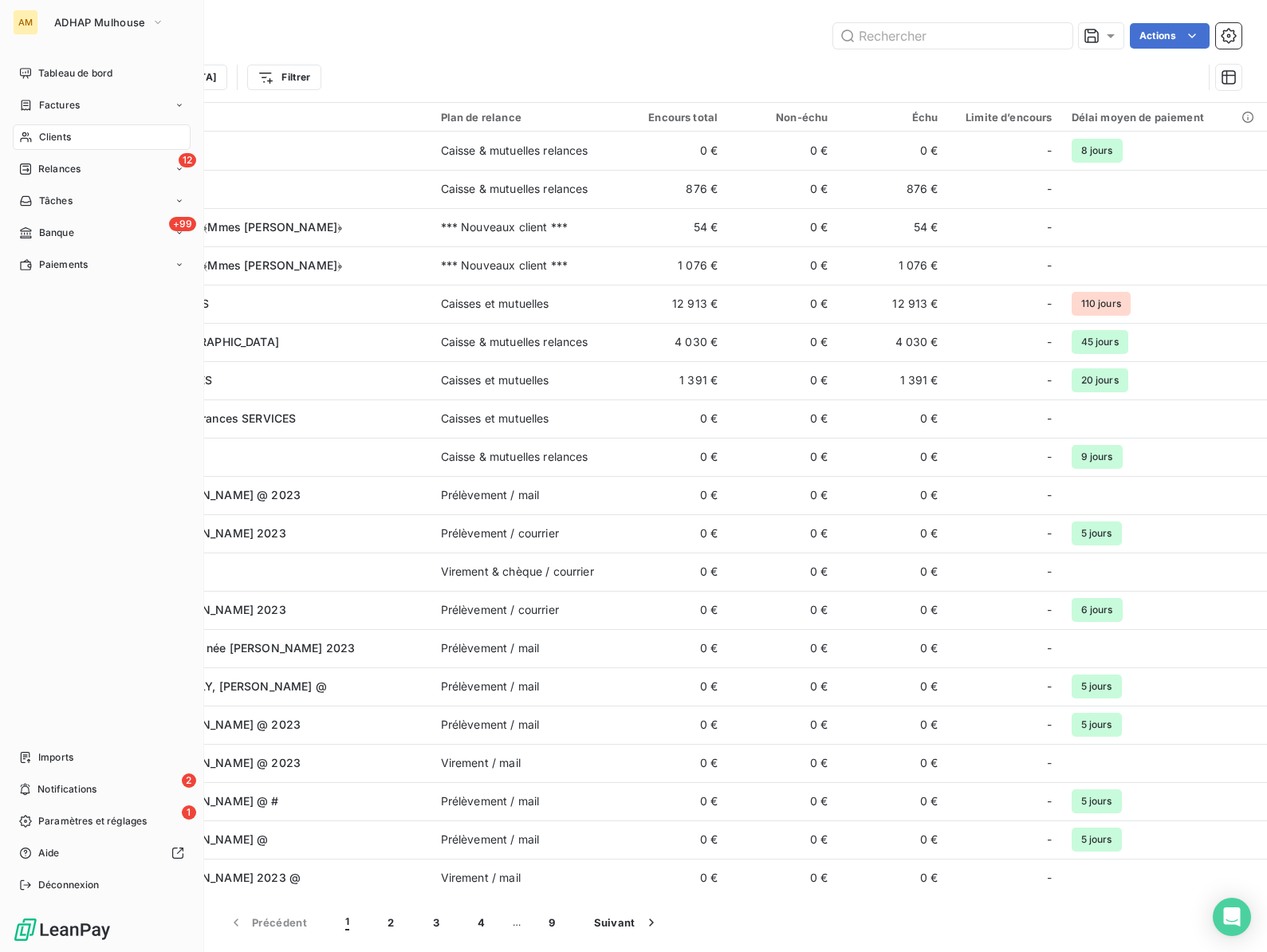
click at [48, 168] on span "Relances" at bounding box center [59, 169] width 42 height 14
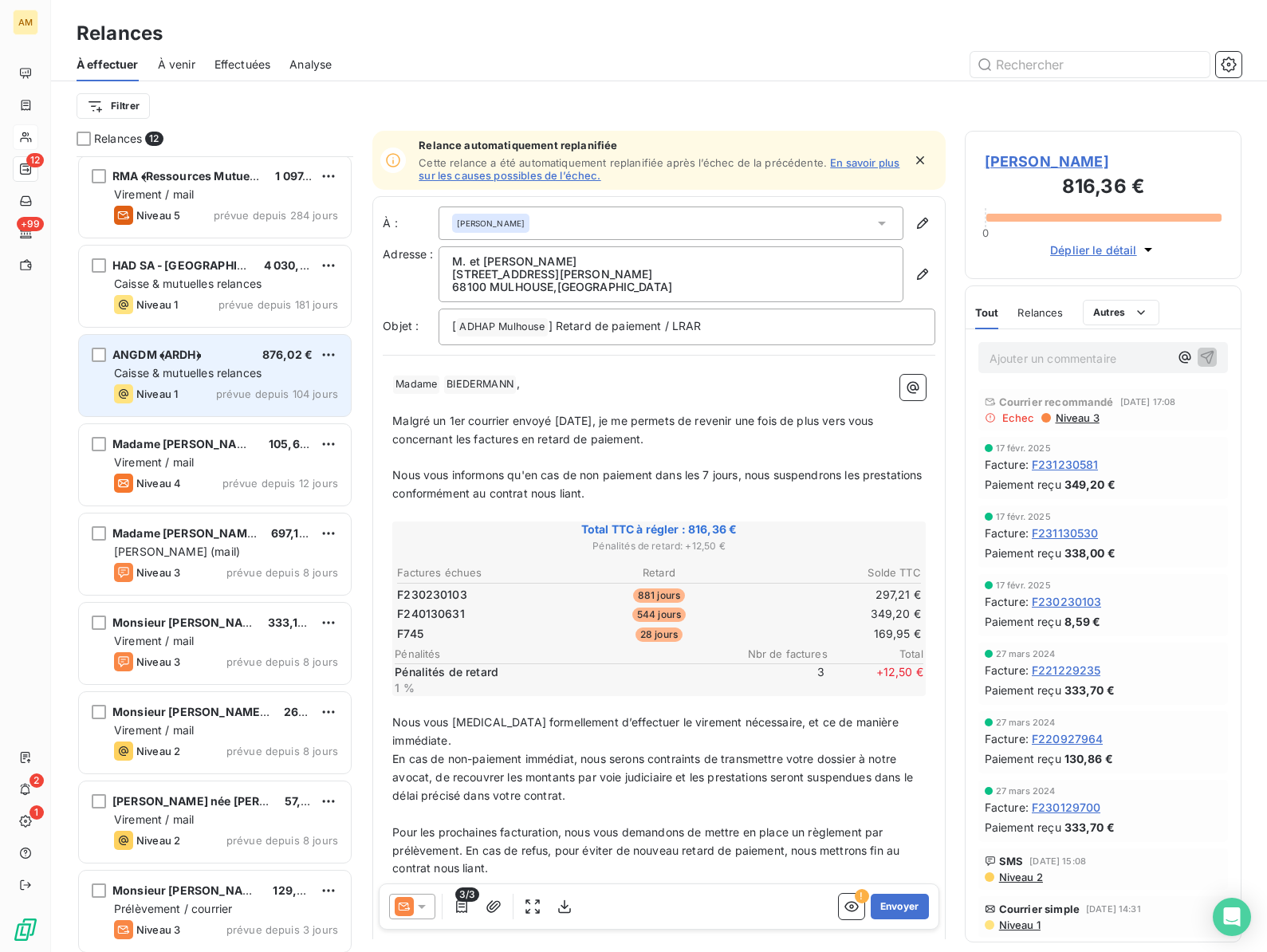
scroll to position [276, 0]
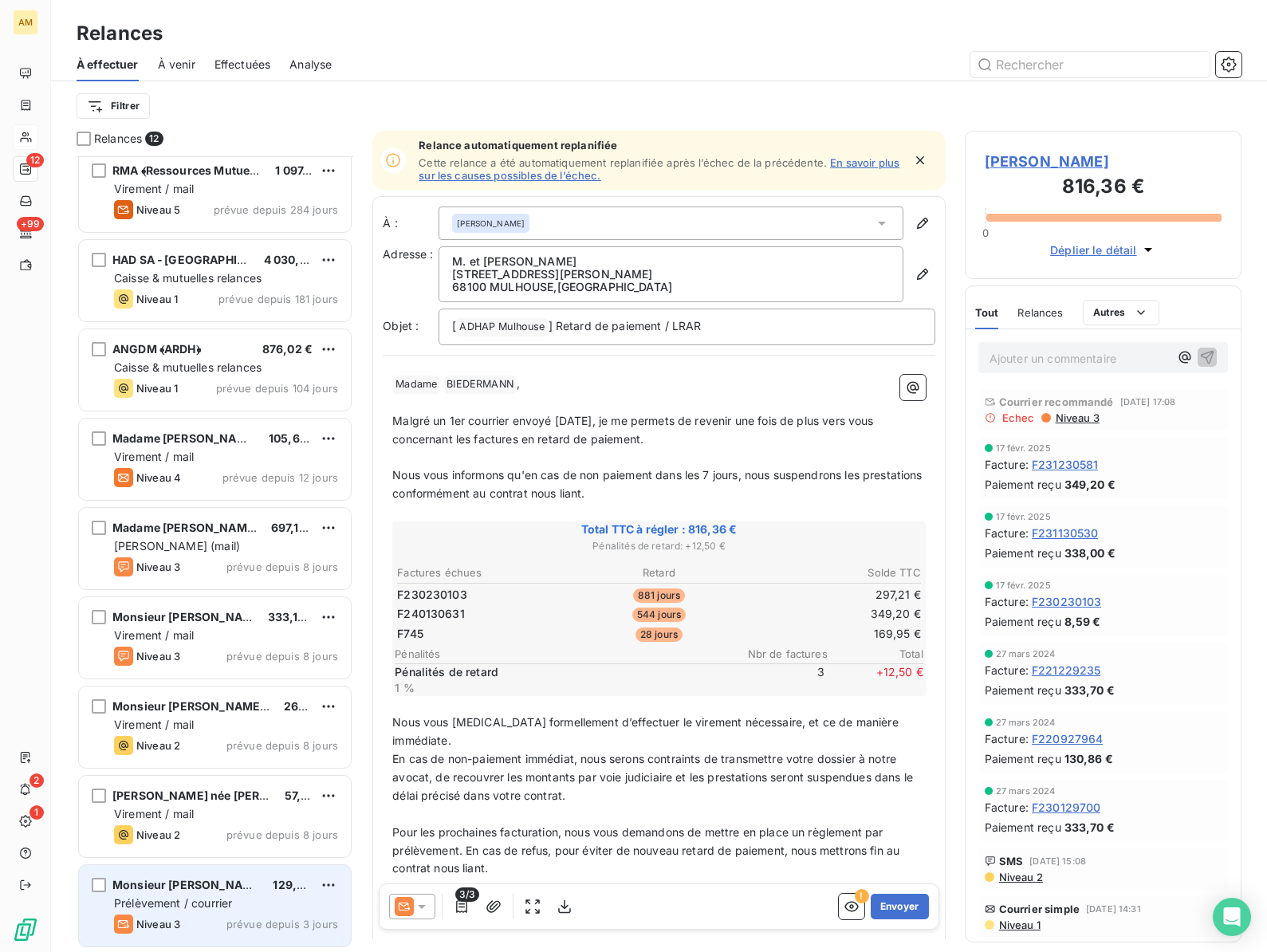
click at [181, 887] on span "Monsieur [PERSON_NAME], Sait" at bounding box center [202, 884] width 179 height 13
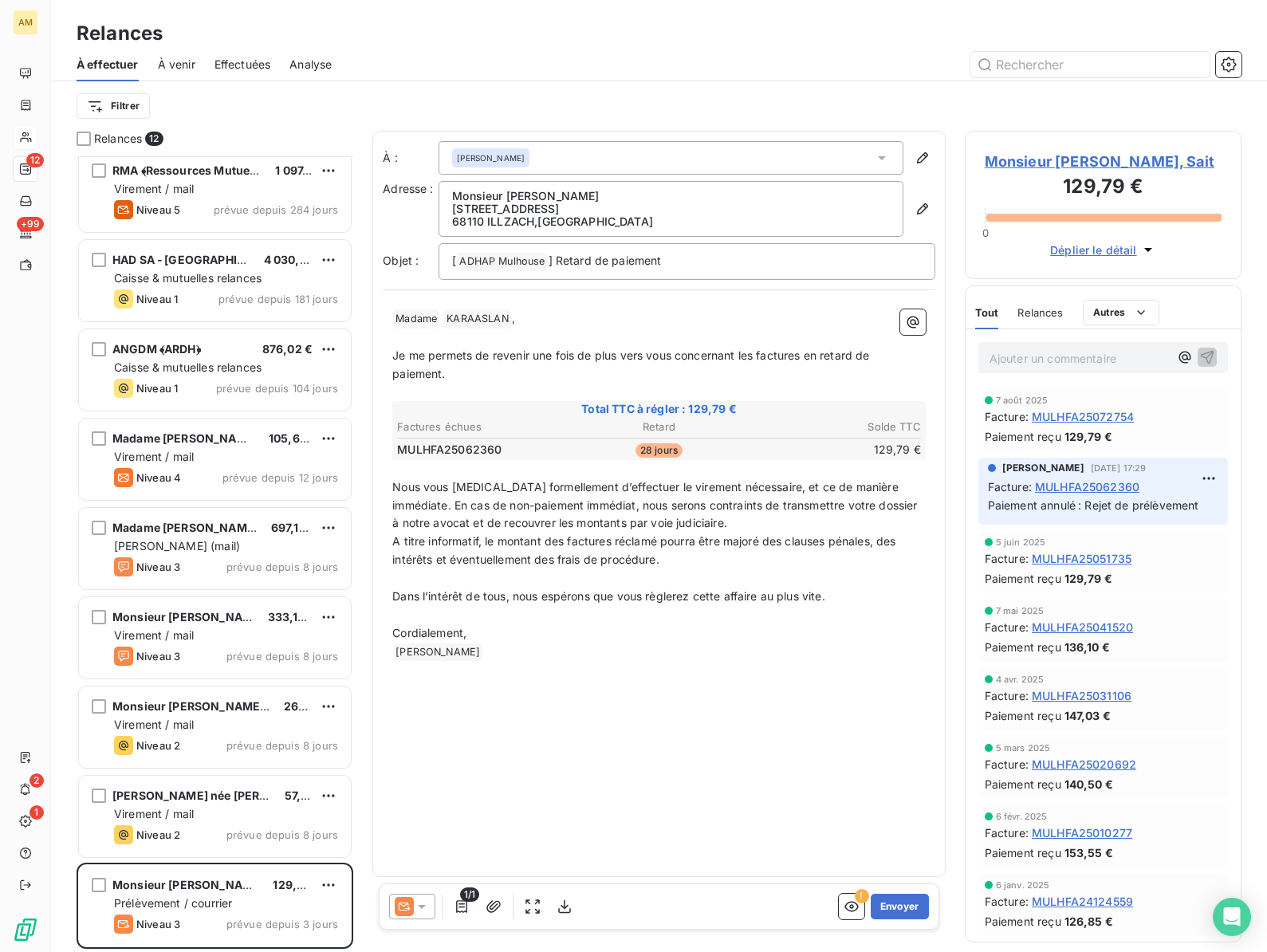
scroll to position [97, 0]
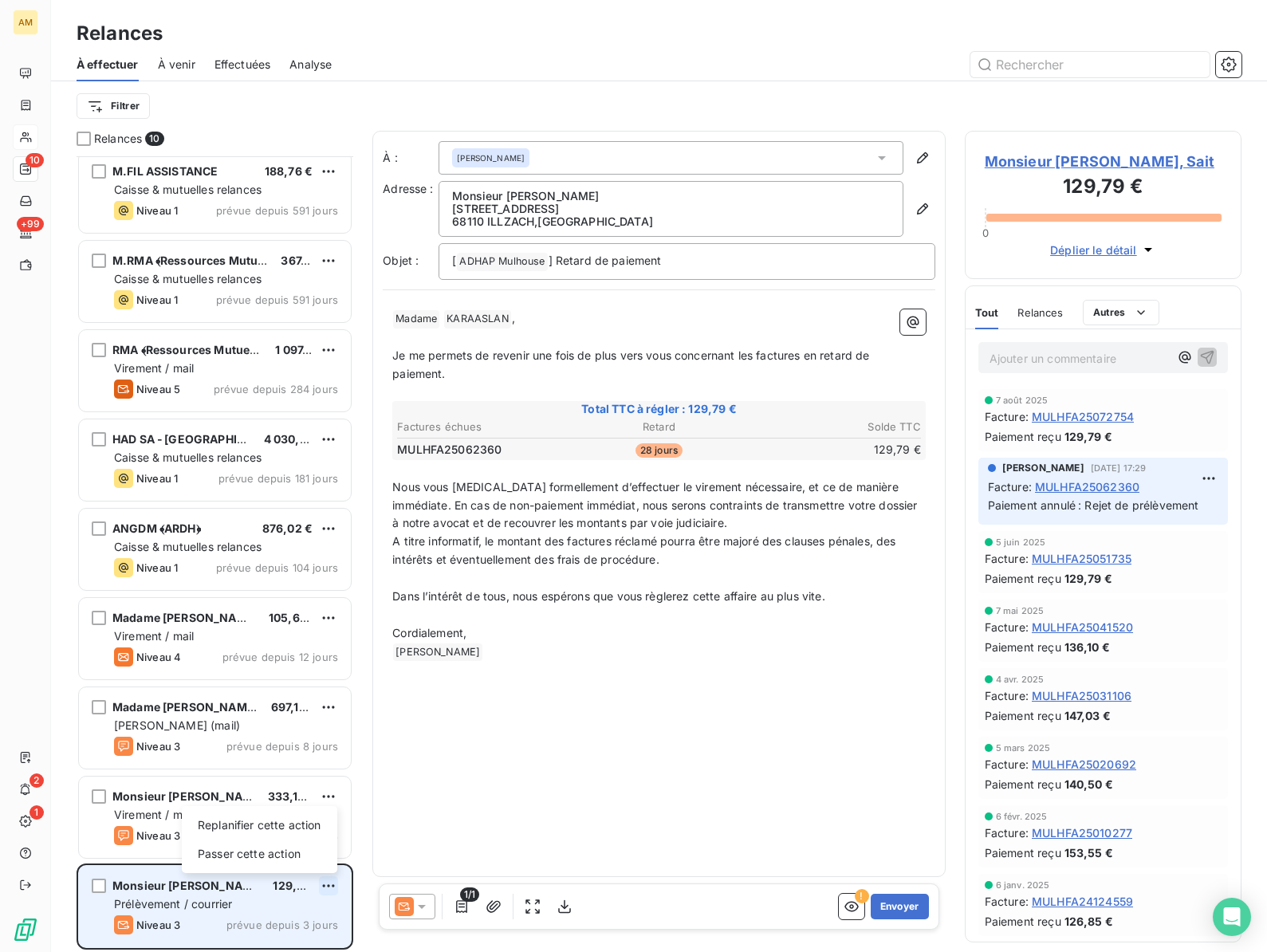
click at [328, 885] on html "AM 10 +99 2 1 Relances À effectuer À venir Effectuées Analyse Filtrer Relances …" at bounding box center [633, 476] width 1267 height 952
click at [284, 825] on div "Replanifier cette action" at bounding box center [259, 825] width 143 height 26
select select "7"
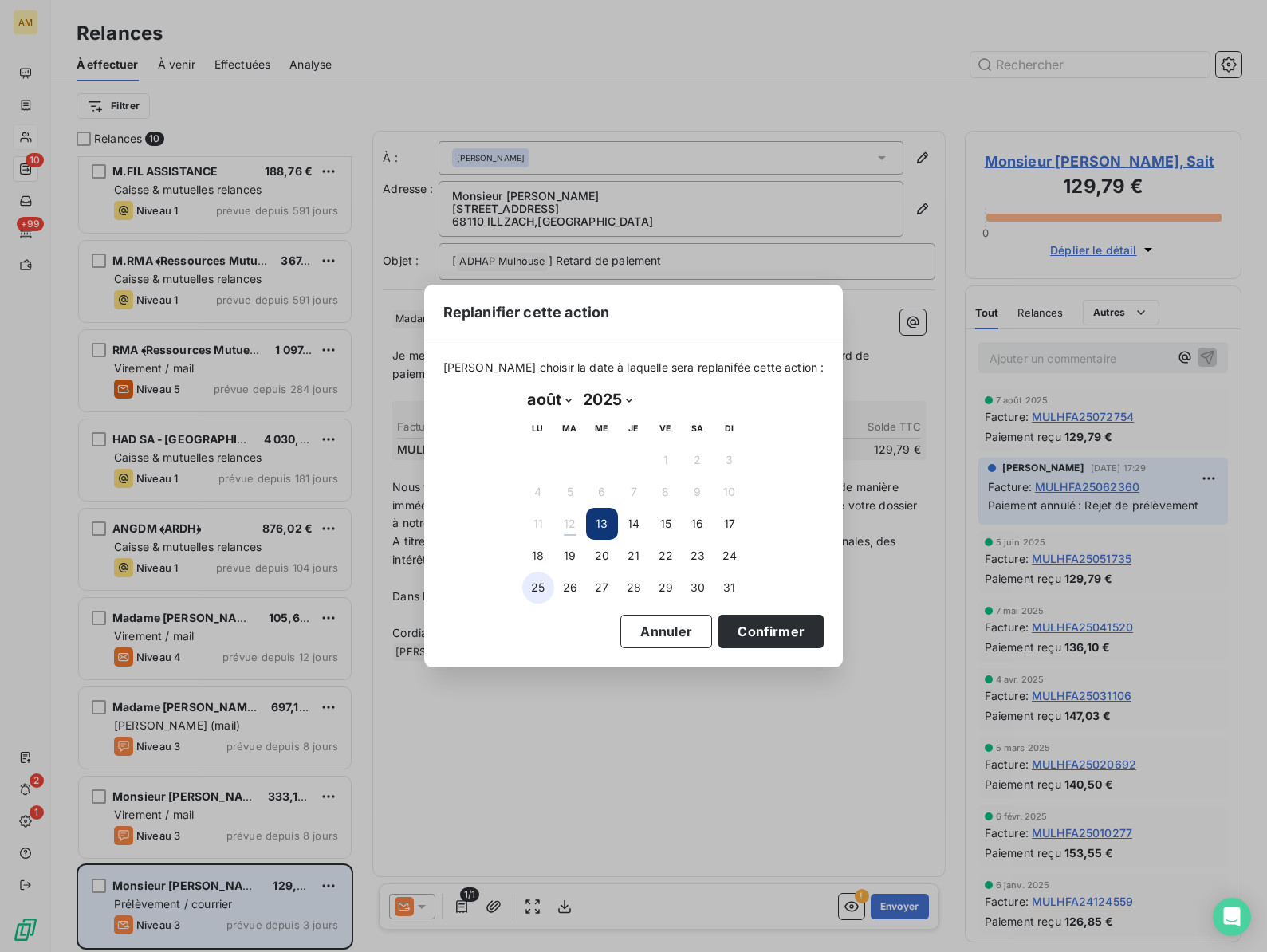
click at [533, 589] on button "25" at bounding box center [539, 587] width 32 height 32
click at [719, 632] on button "Confirmer" at bounding box center [771, 631] width 105 height 34
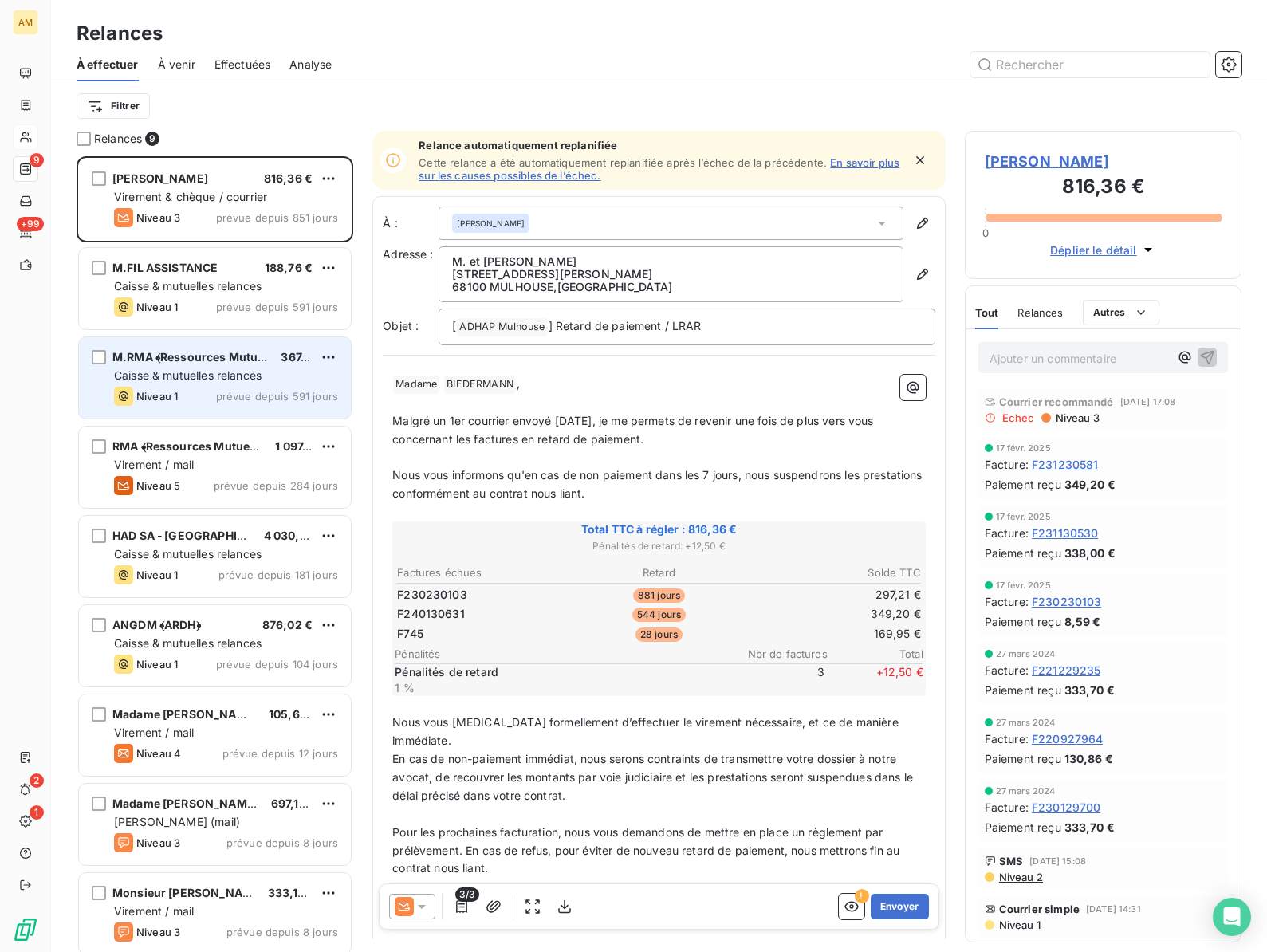
scroll to position [9, 0]
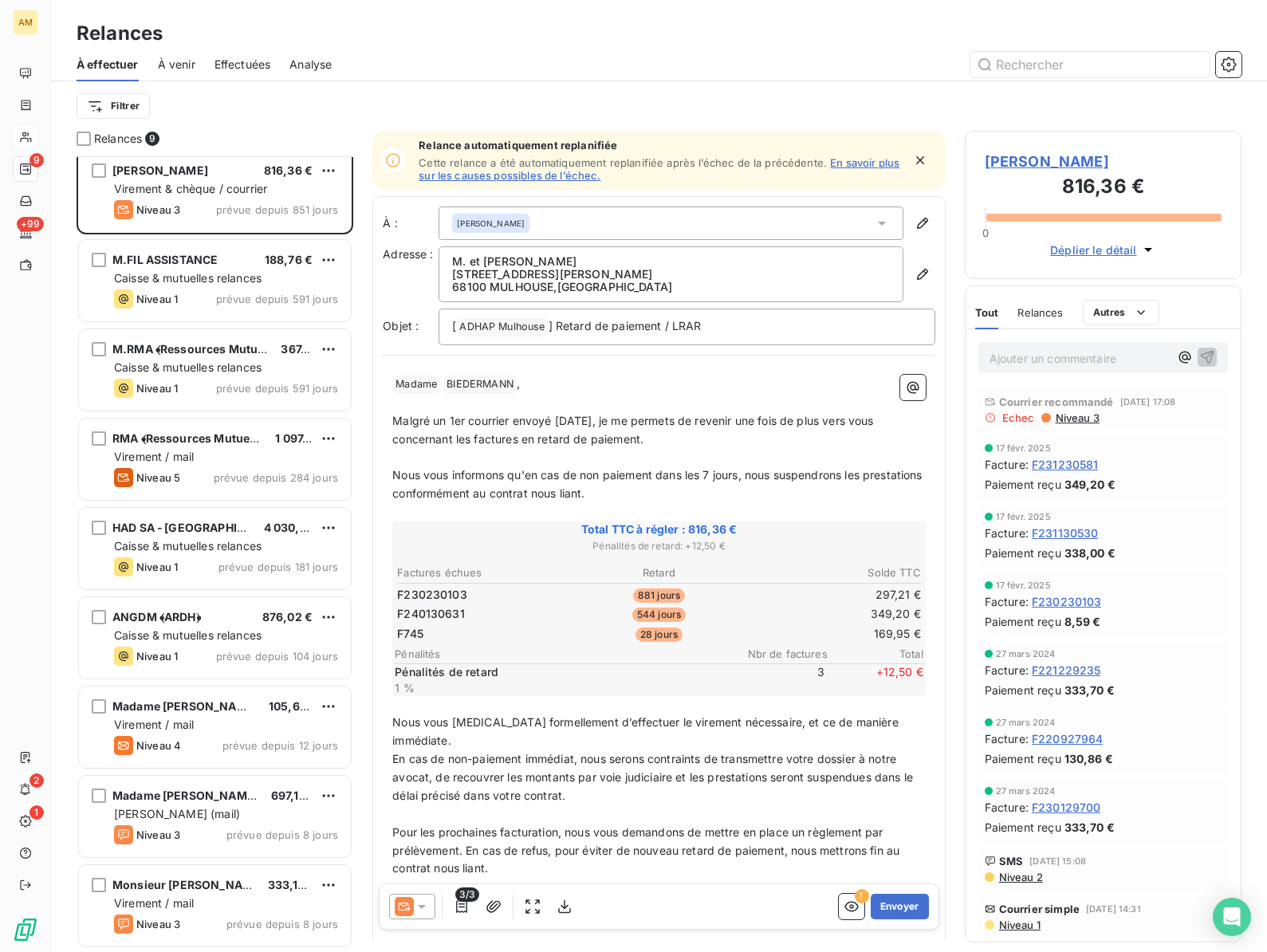
click at [1043, 163] on span "[PERSON_NAME]" at bounding box center [1103, 161] width 237 height 21
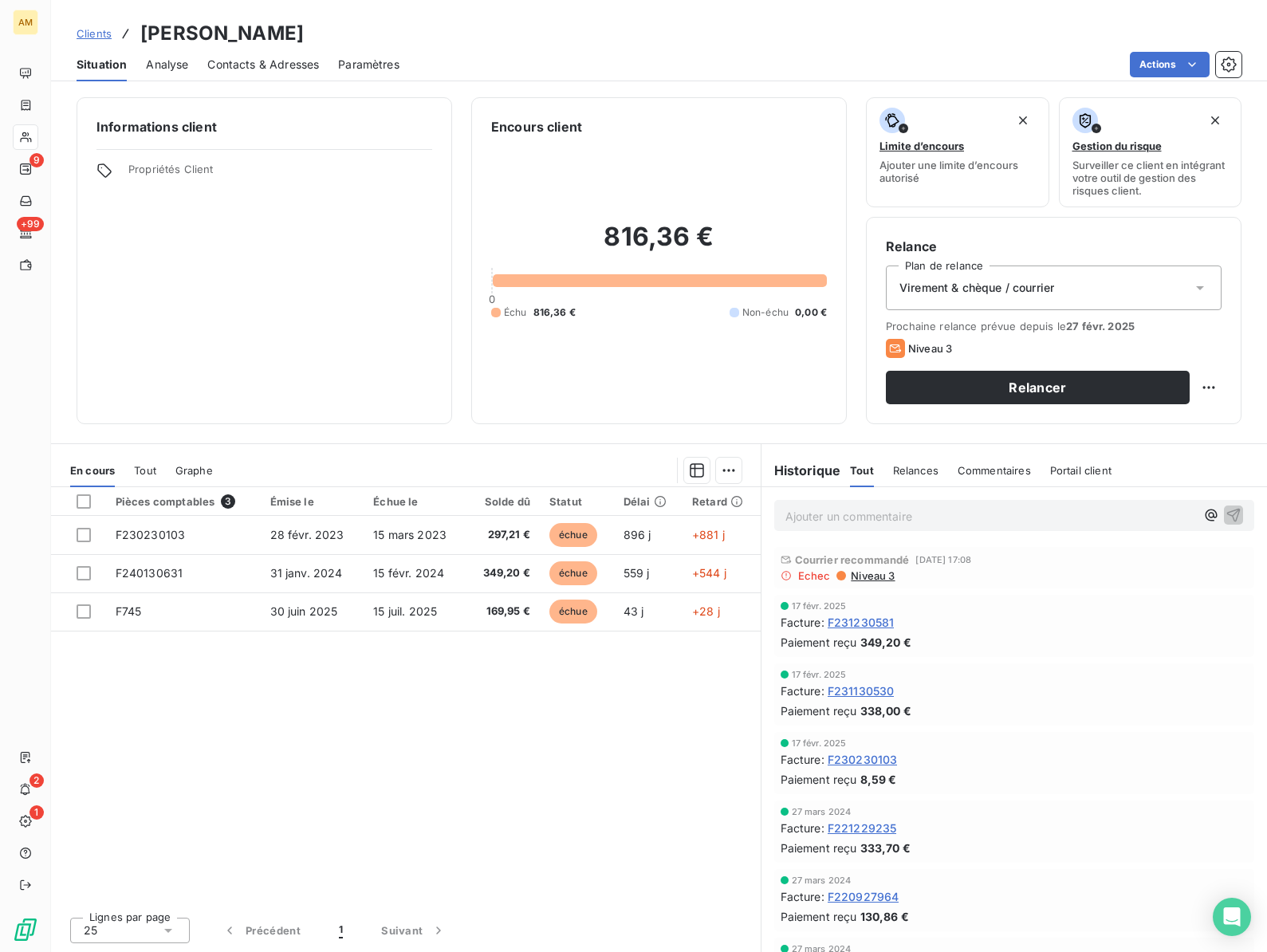
click at [424, 752] on div "Pièces comptables 3 Émise le Échue le Solde dû Statut Délai Retard F230230103 […" at bounding box center [406, 695] width 710 height 417
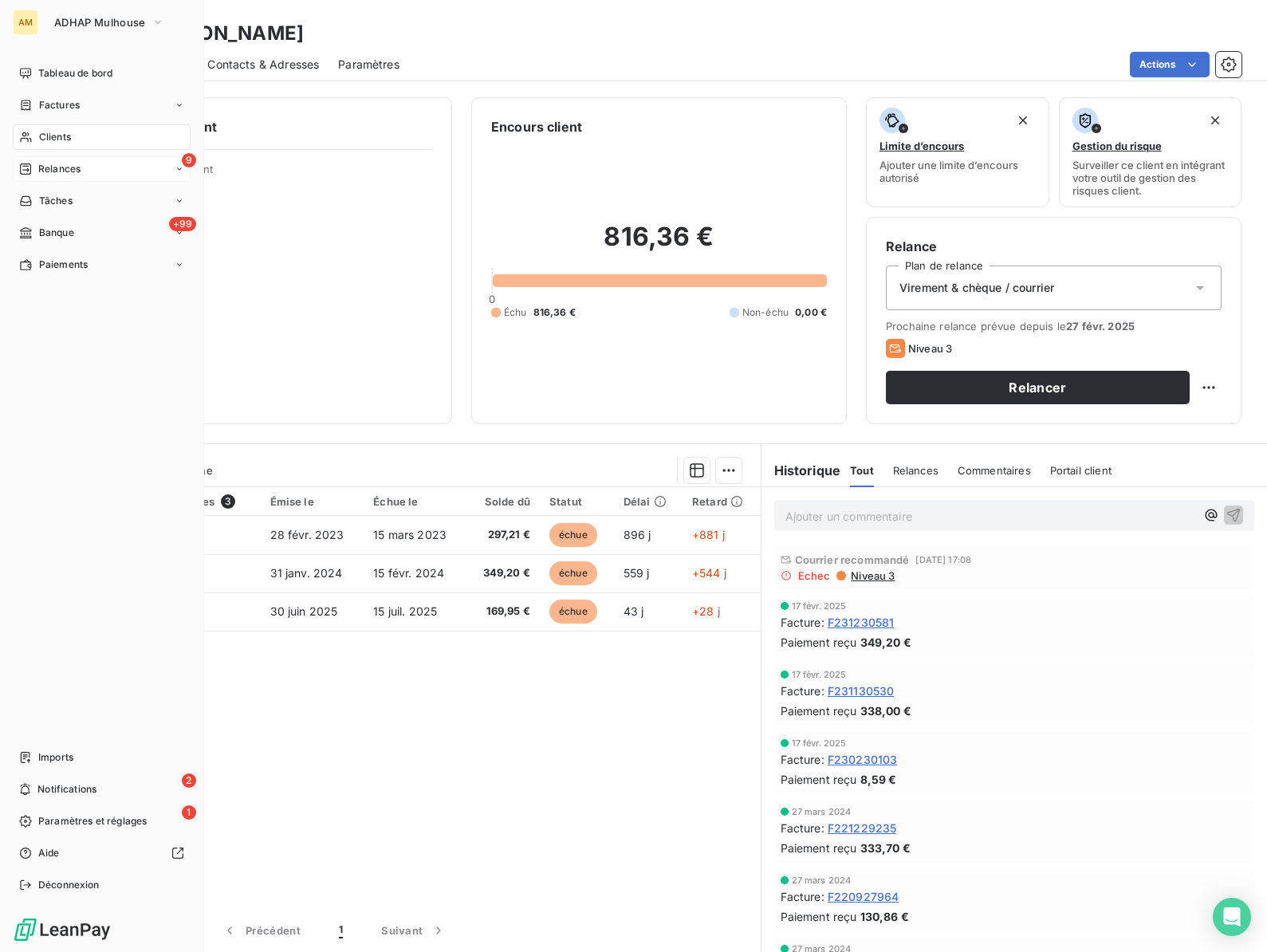
click at [50, 160] on div "9 Relances" at bounding box center [101, 168] width 177 height 26
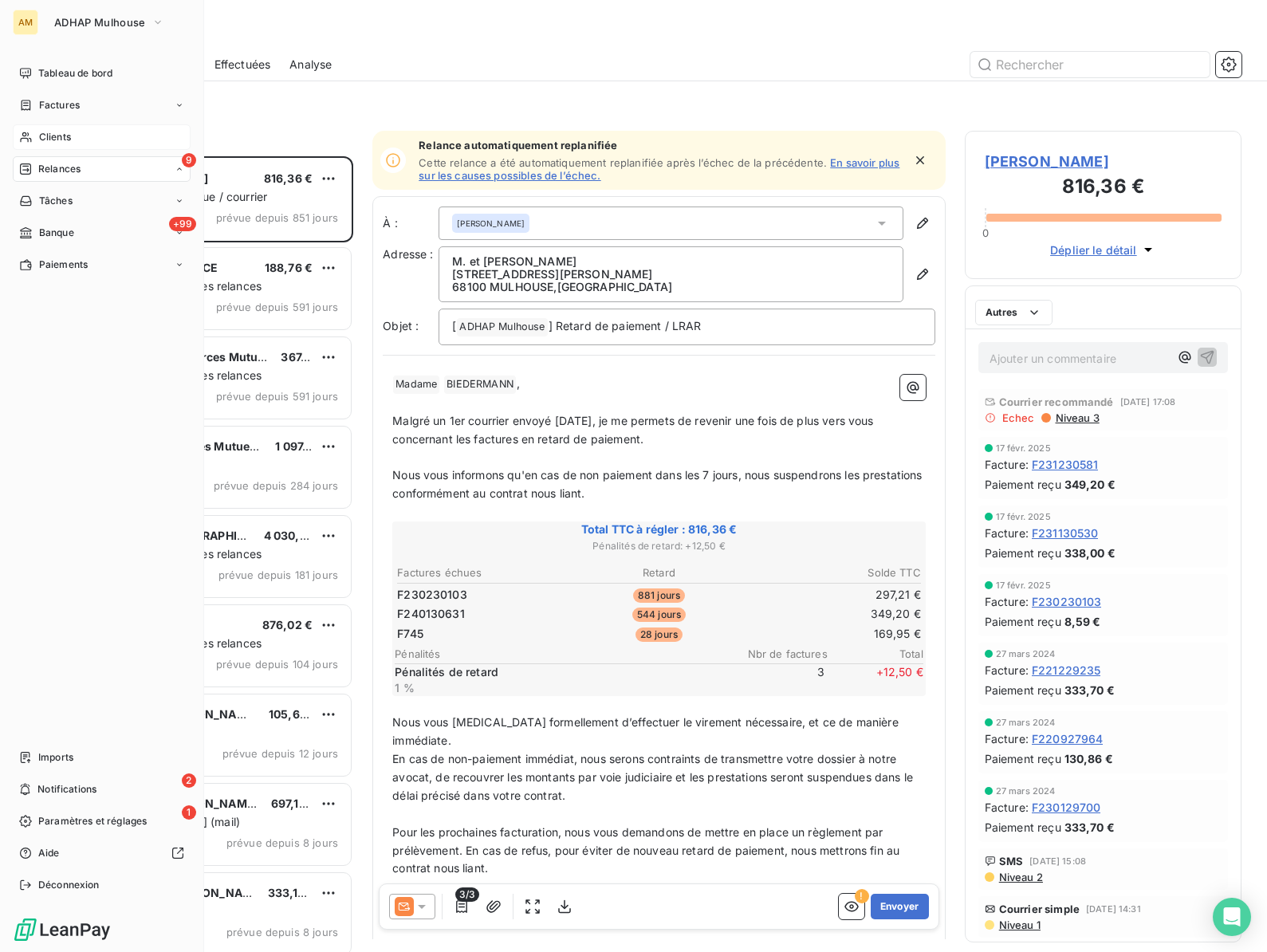
scroll to position [795, 276]
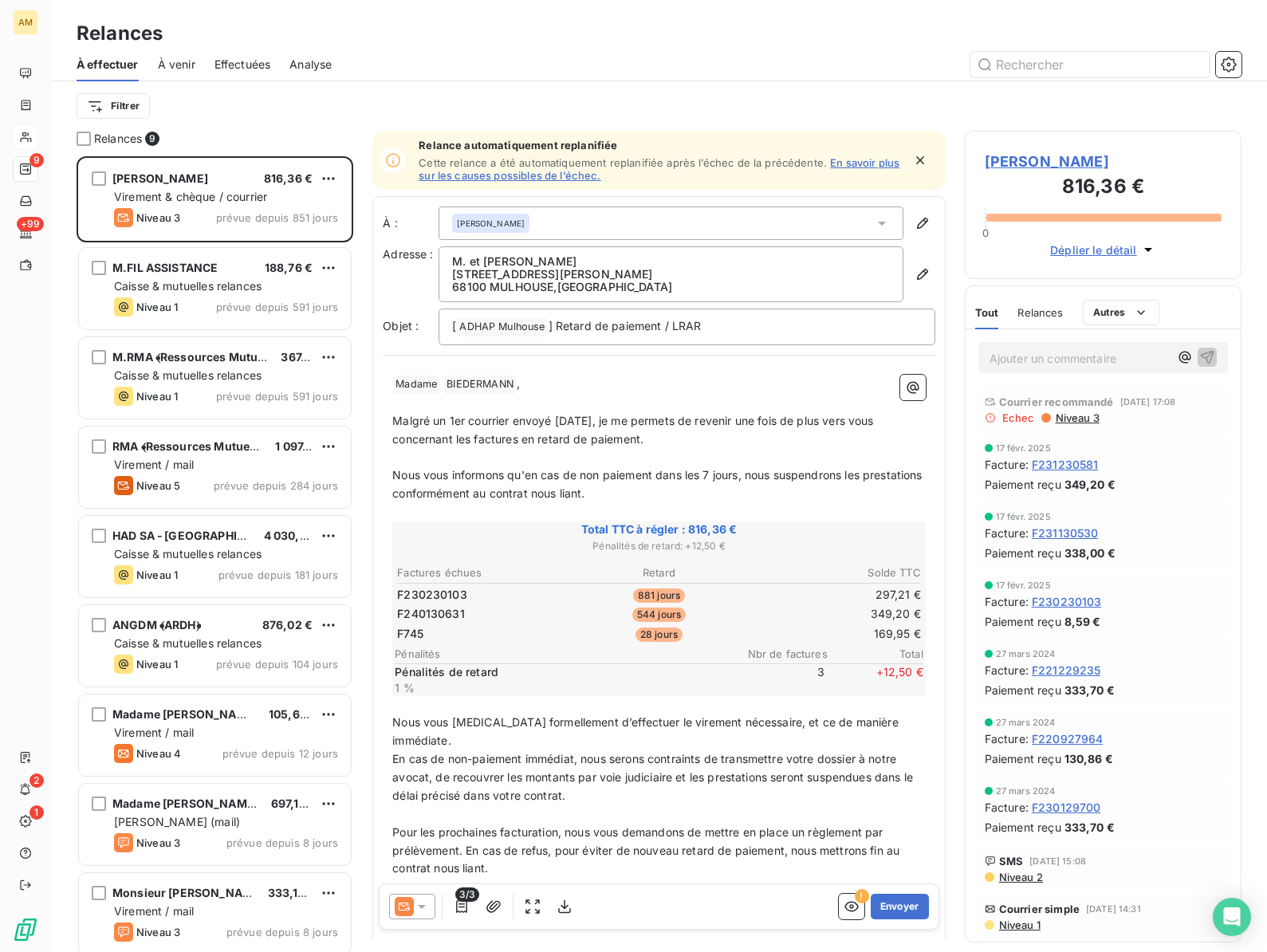
click at [424, 908] on icon at bounding box center [422, 907] width 16 height 16
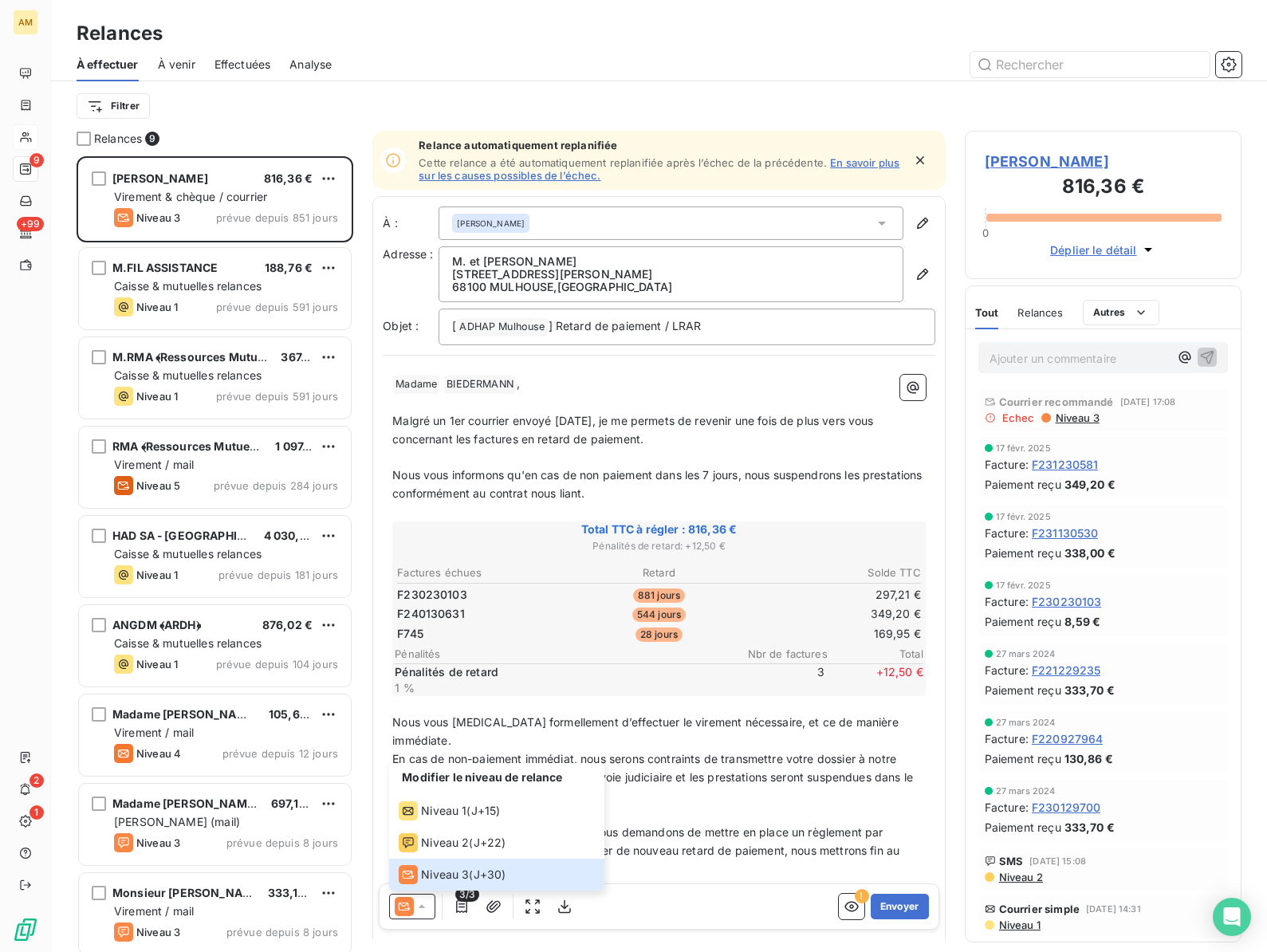
click at [695, 805] on p "﻿" at bounding box center [659, 814] width 533 height 19
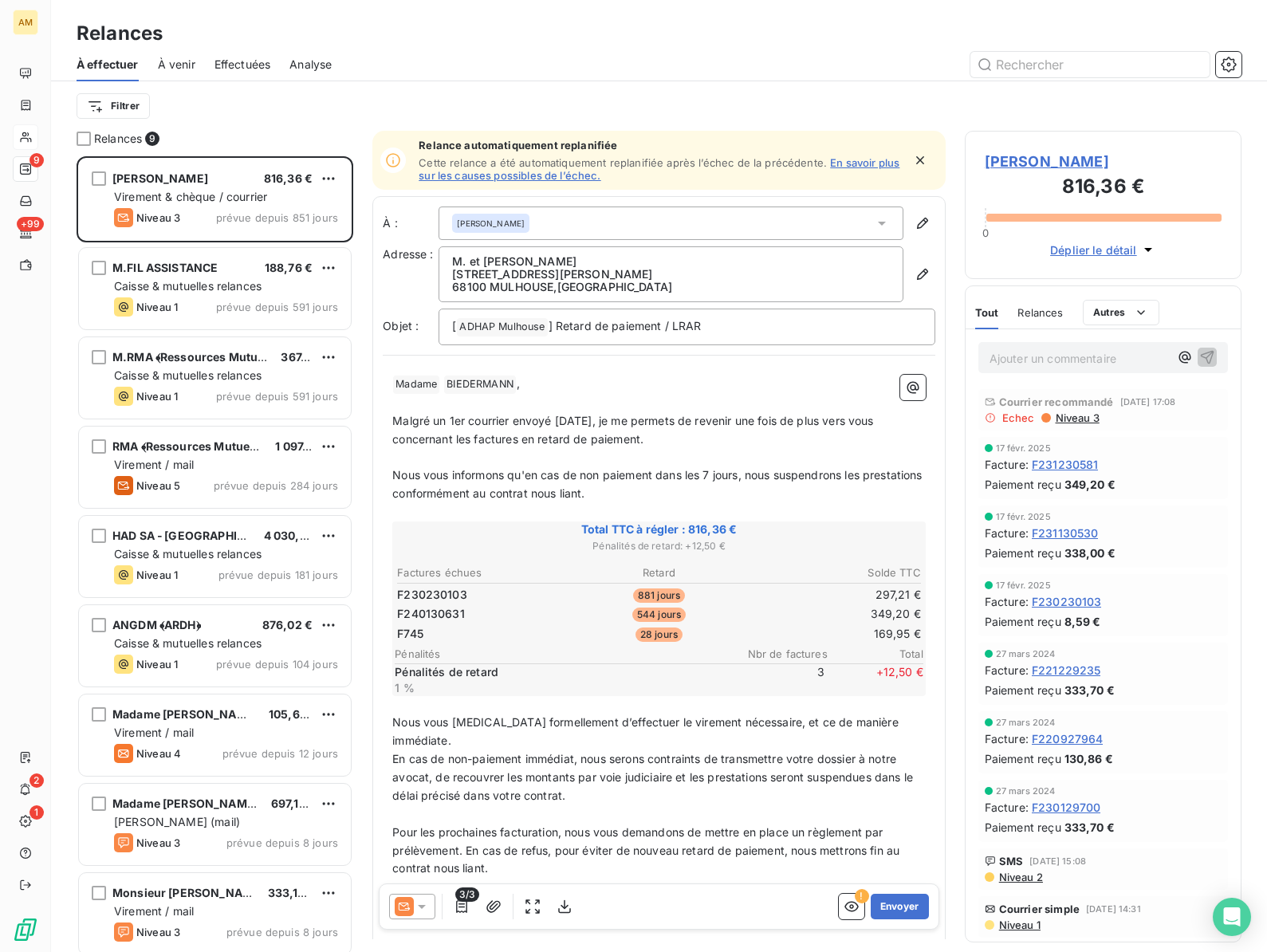
click at [695, 805] on p "﻿" at bounding box center [659, 814] width 533 height 19
click at [428, 904] on icon at bounding box center [422, 907] width 16 height 16
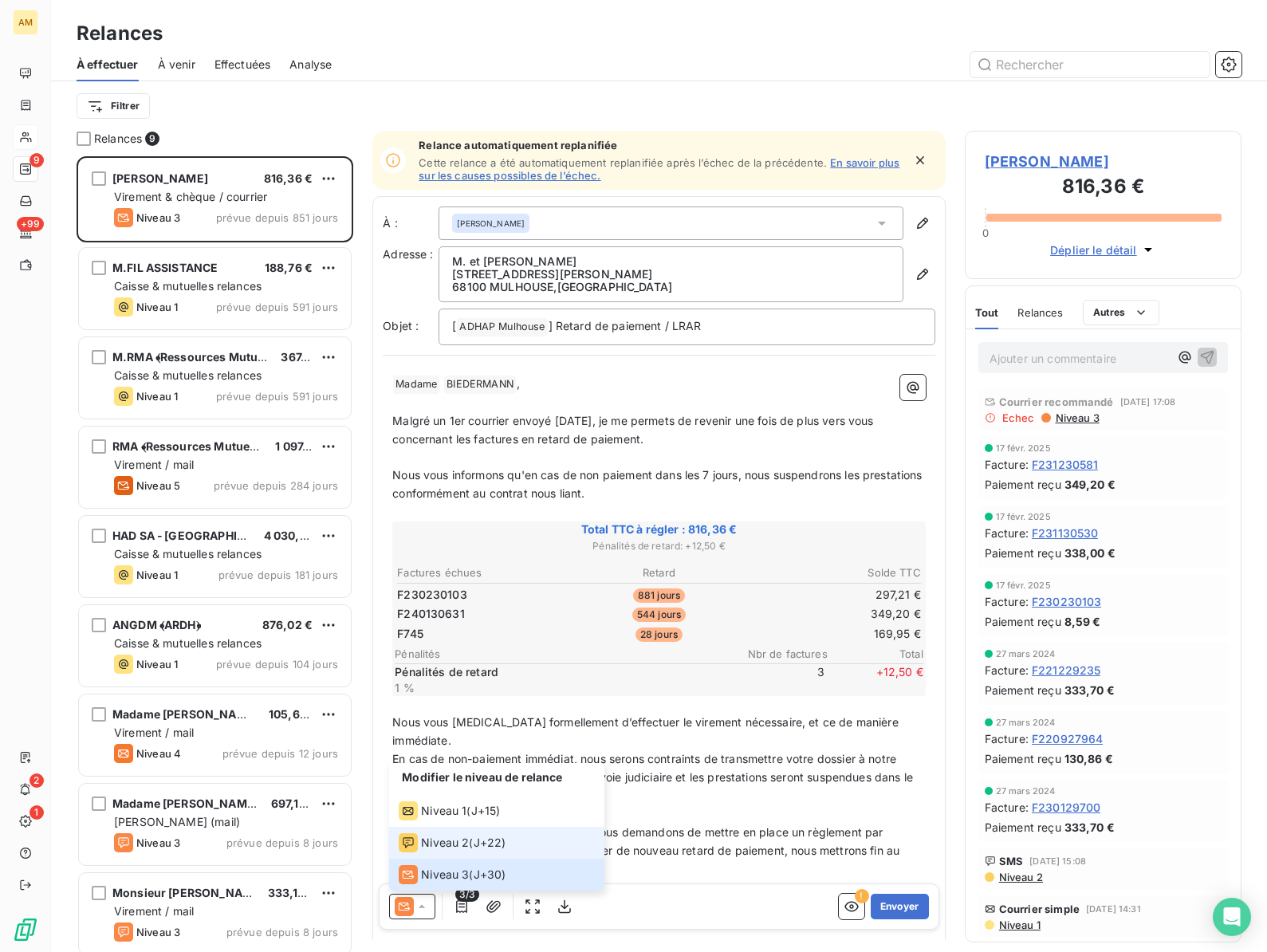
click at [427, 842] on span "Niveau 2" at bounding box center [445, 842] width 48 height 16
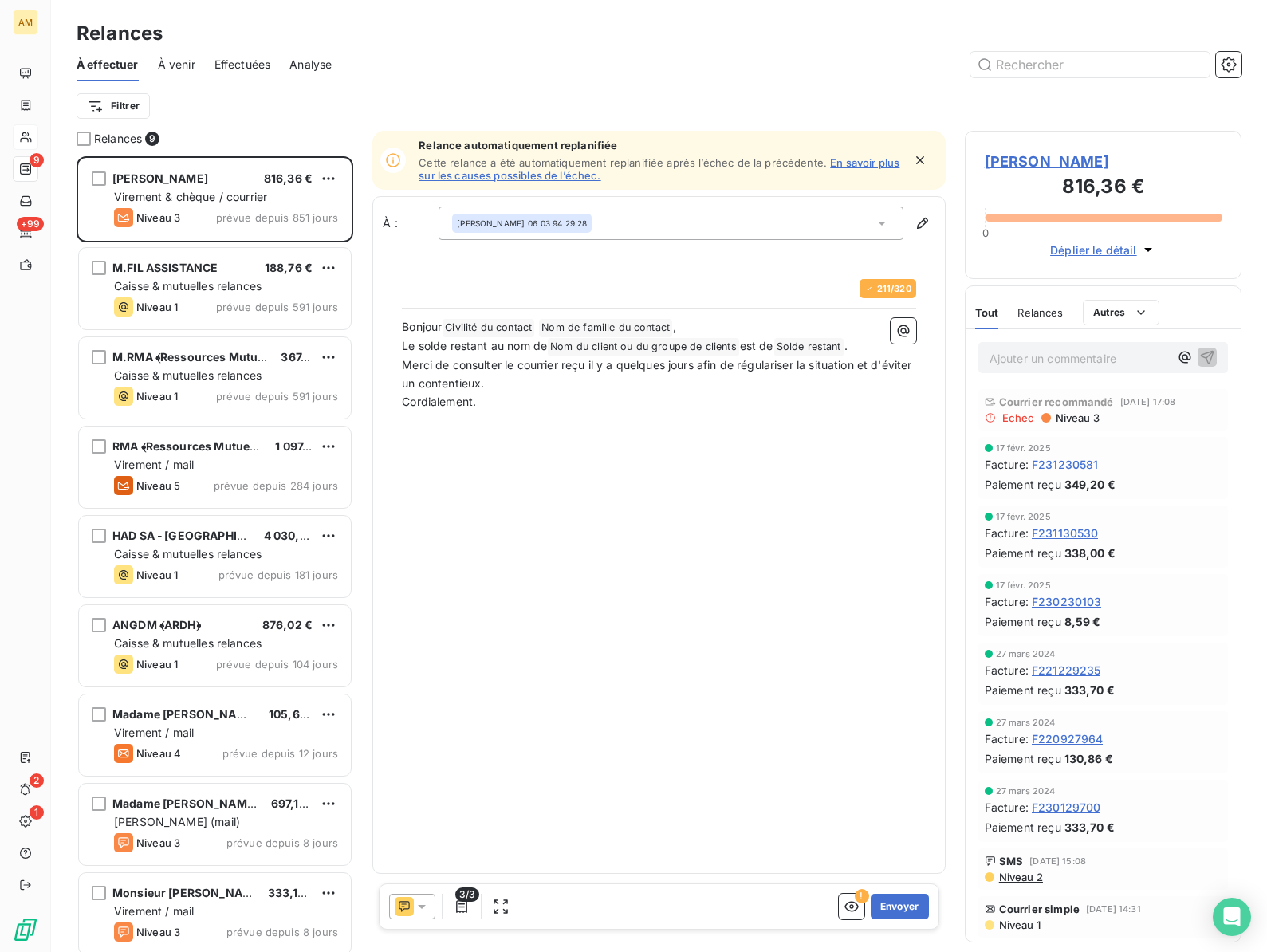
click at [644, 371] on span "Merci de consulter le courrier reçu il y a quelques jours afin de régulariser l…" at bounding box center [658, 373] width 513 height 32
drag, startPoint x: 722, startPoint y: 364, endPoint x: 437, endPoint y: 361, distance: 285.0
click at [437, 361] on span "Merci de consulter le courrier reçu il y a quelques jours afin de régulariser l…" at bounding box center [658, 373] width 513 height 32
click at [502, 389] on p "Cordialement." at bounding box center [659, 383] width 514 height 19
click at [710, 367] on span "Merci de régulariser la situation et d'éviter un contentieux." at bounding box center [557, 364] width 311 height 13
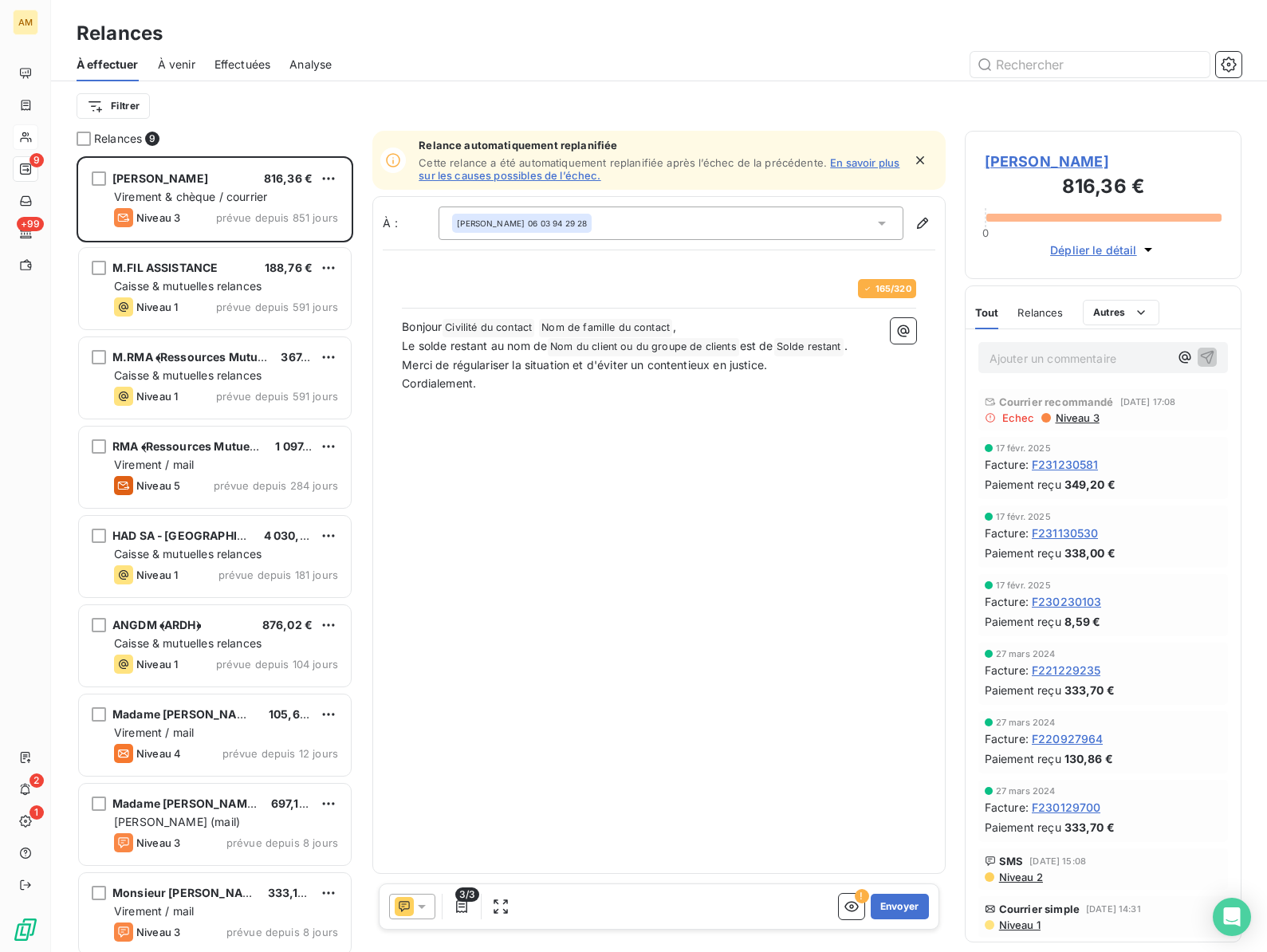
click at [487, 379] on p "Cordialement." at bounding box center [659, 383] width 514 height 19
click at [899, 906] on button "Envoyer" at bounding box center [899, 906] width 58 height 26
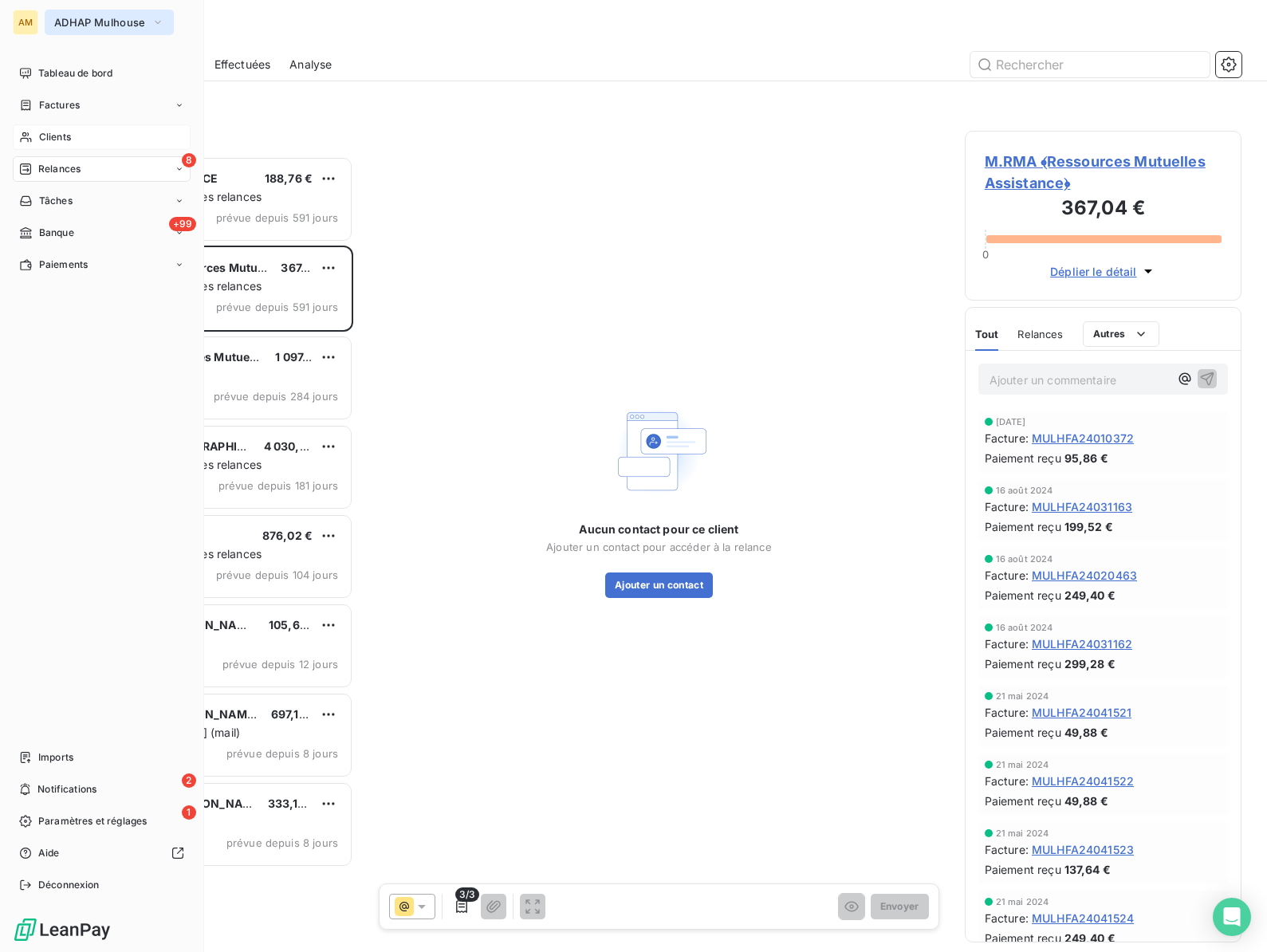
click at [91, 14] on button "ADHAP Mulhouse" at bounding box center [109, 22] width 129 height 26
click at [69, 20] on span "ADHAP Mulhouse" at bounding box center [100, 22] width 91 height 12
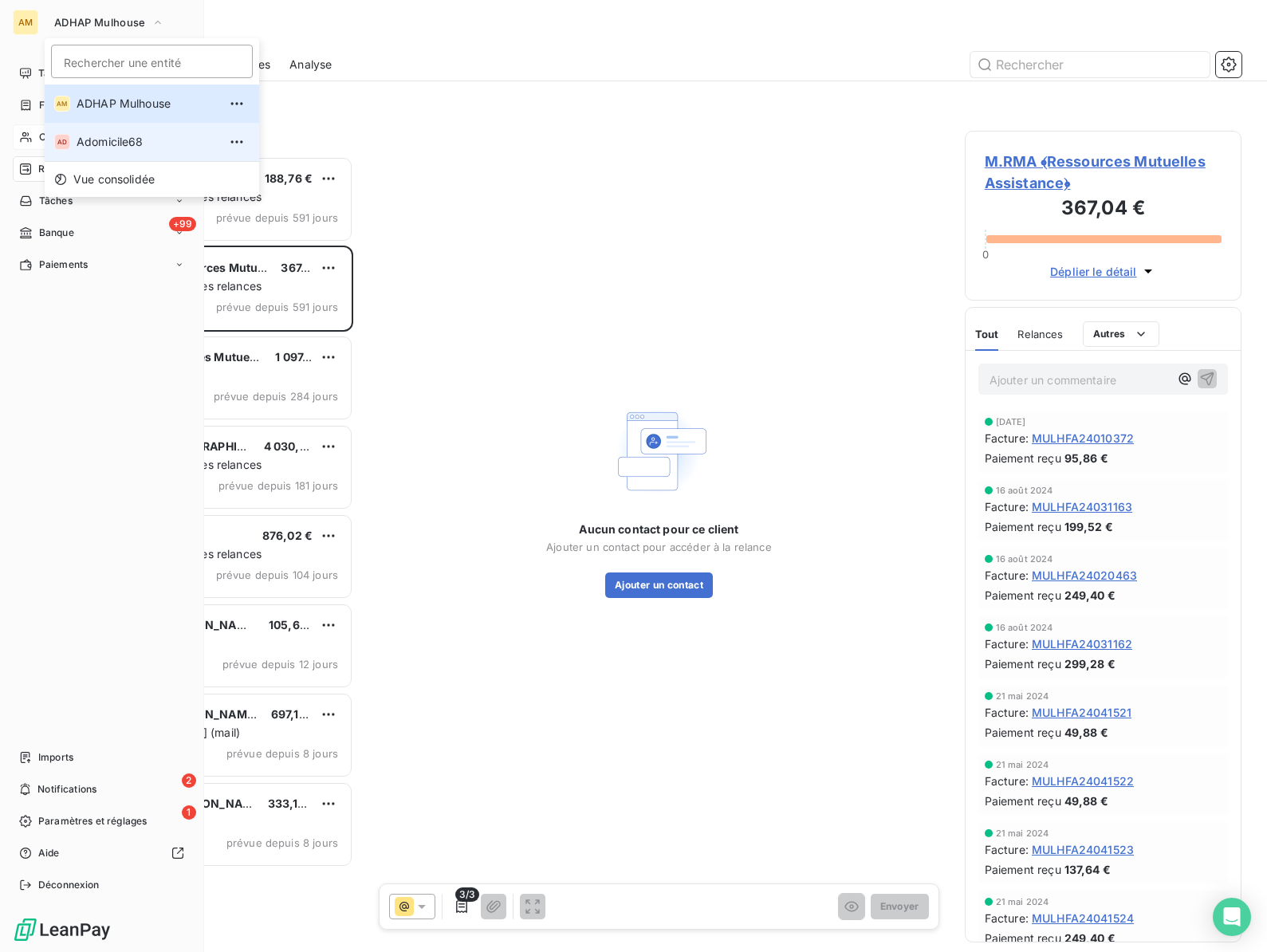
click at [86, 144] on span "Adomicile68" at bounding box center [147, 142] width 141 height 16
